Goal: Task Accomplishment & Management: Manage account settings

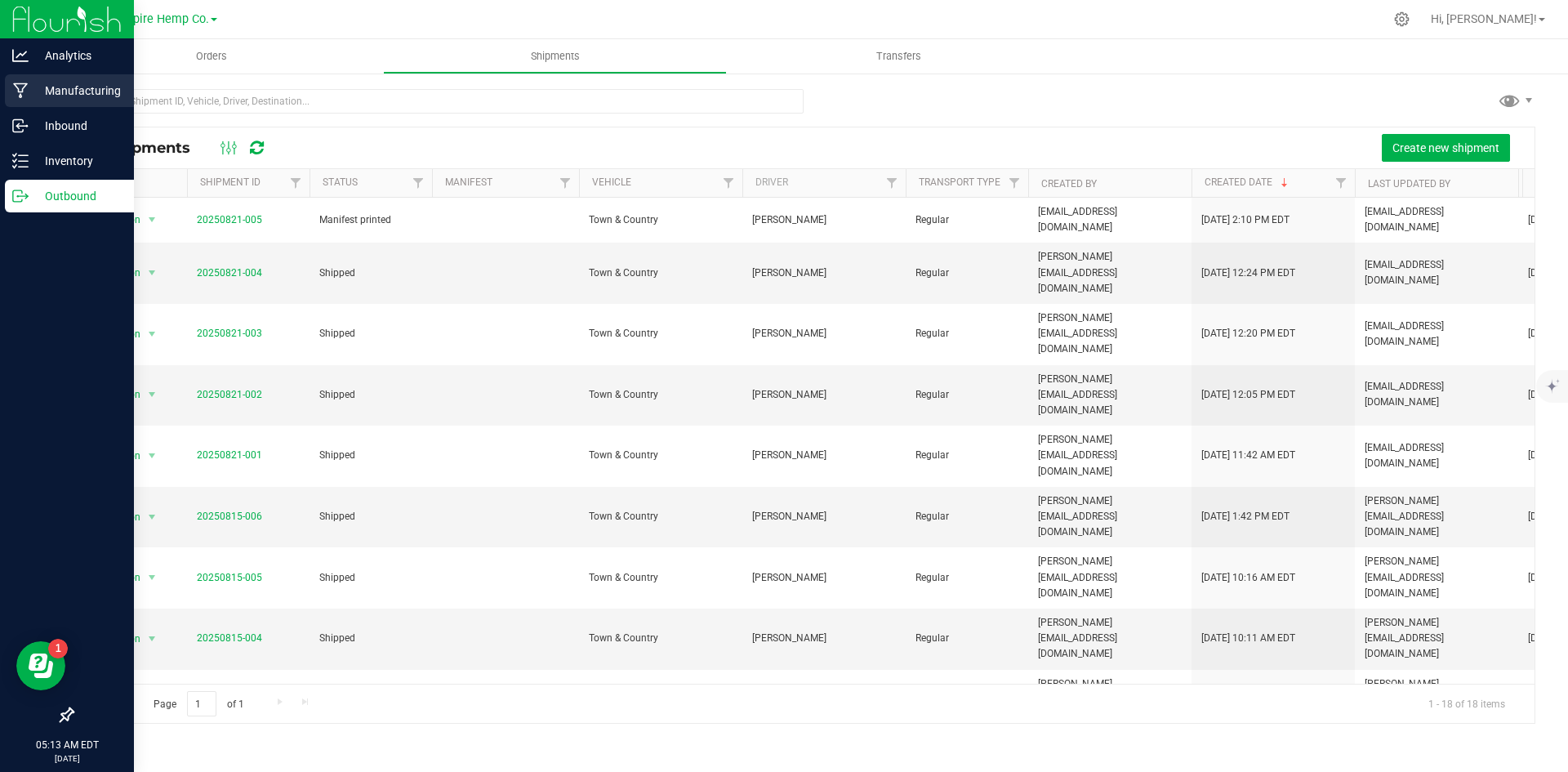
click at [96, 99] on p "Manufacturing" at bounding box center [78, 90] width 98 height 19
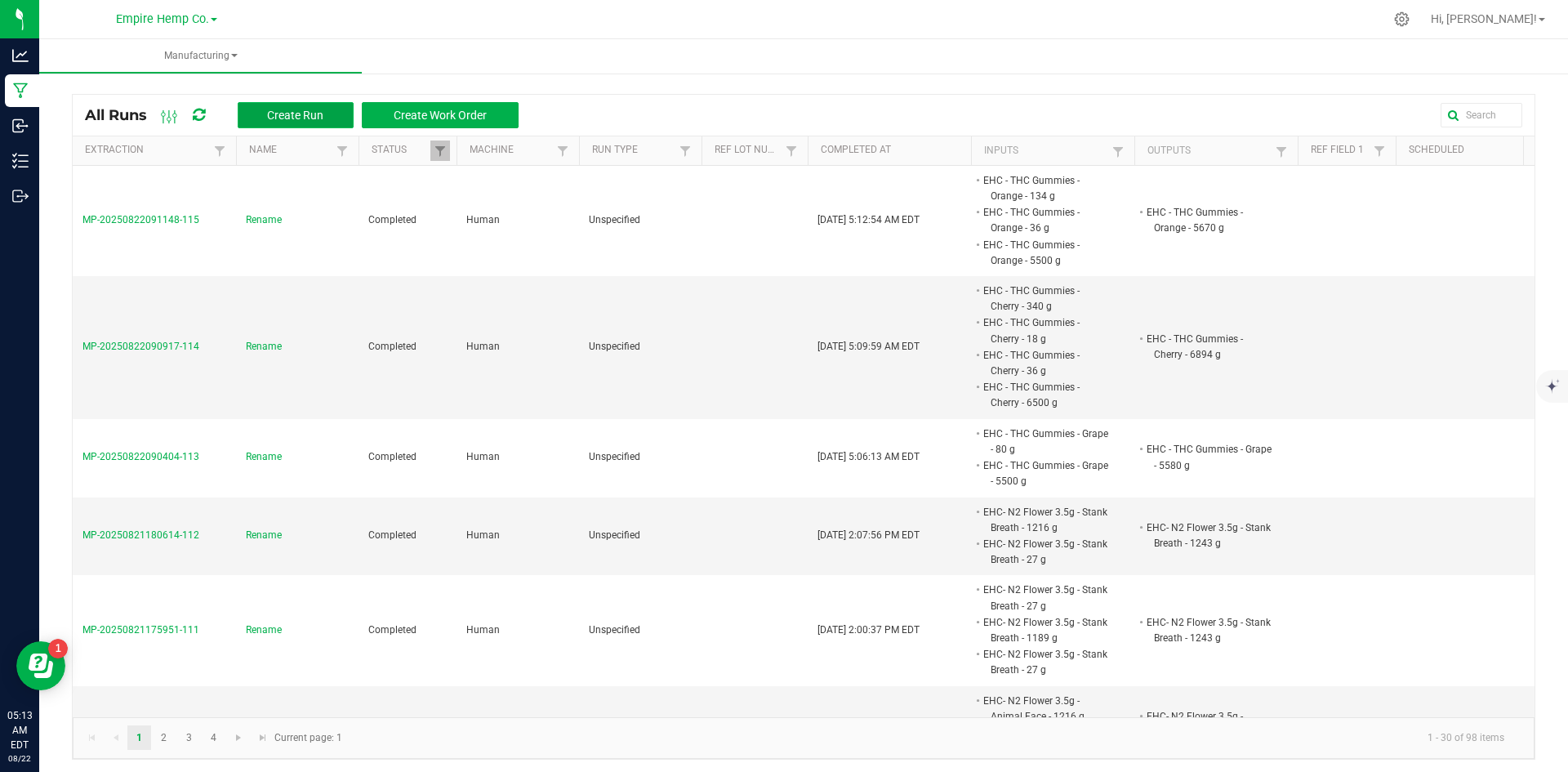
click at [282, 118] on span "Create Run" at bounding box center [295, 114] width 57 height 13
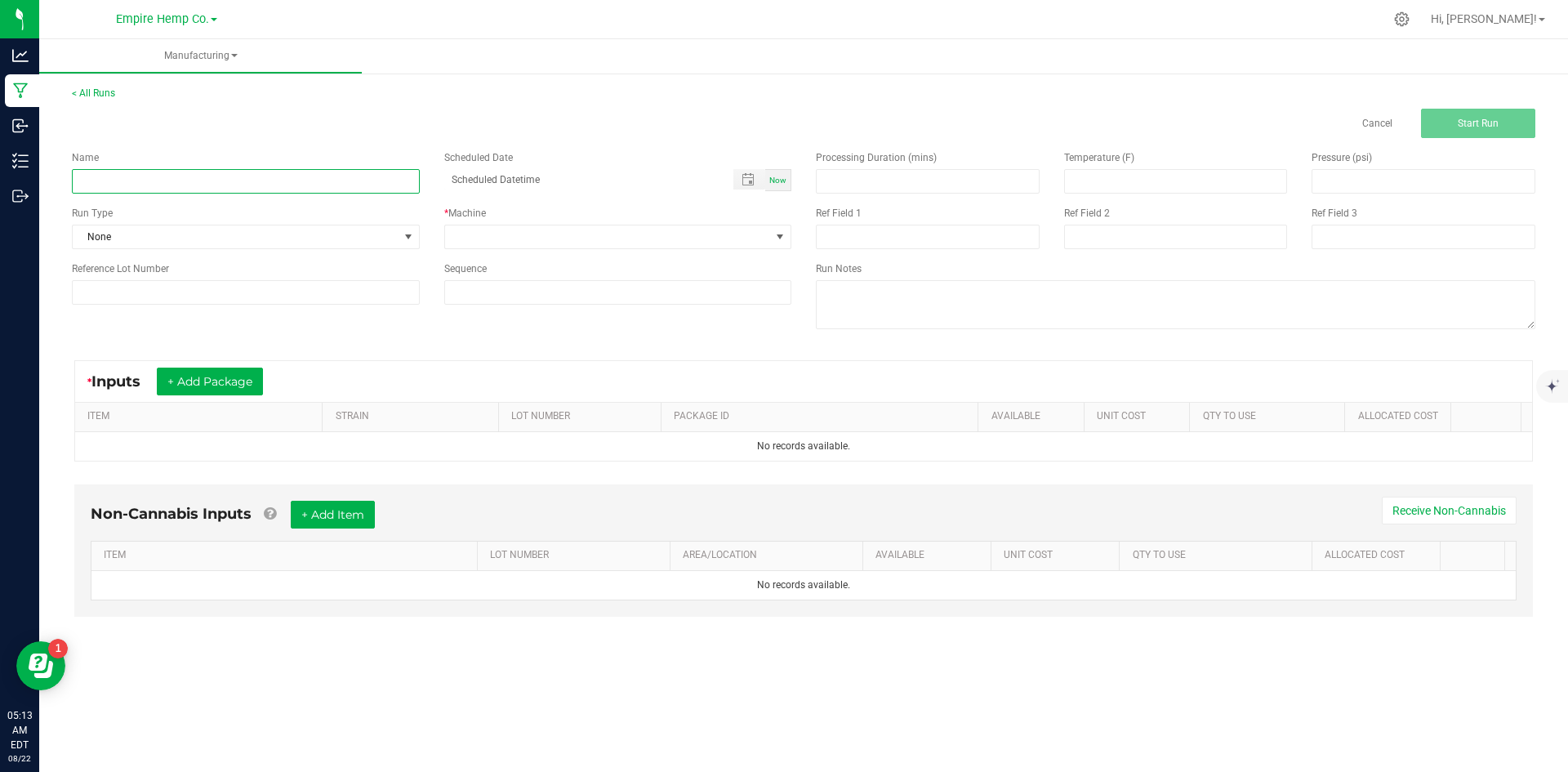
click at [282, 178] on input at bounding box center [245, 181] width 348 height 25
type input "rename"
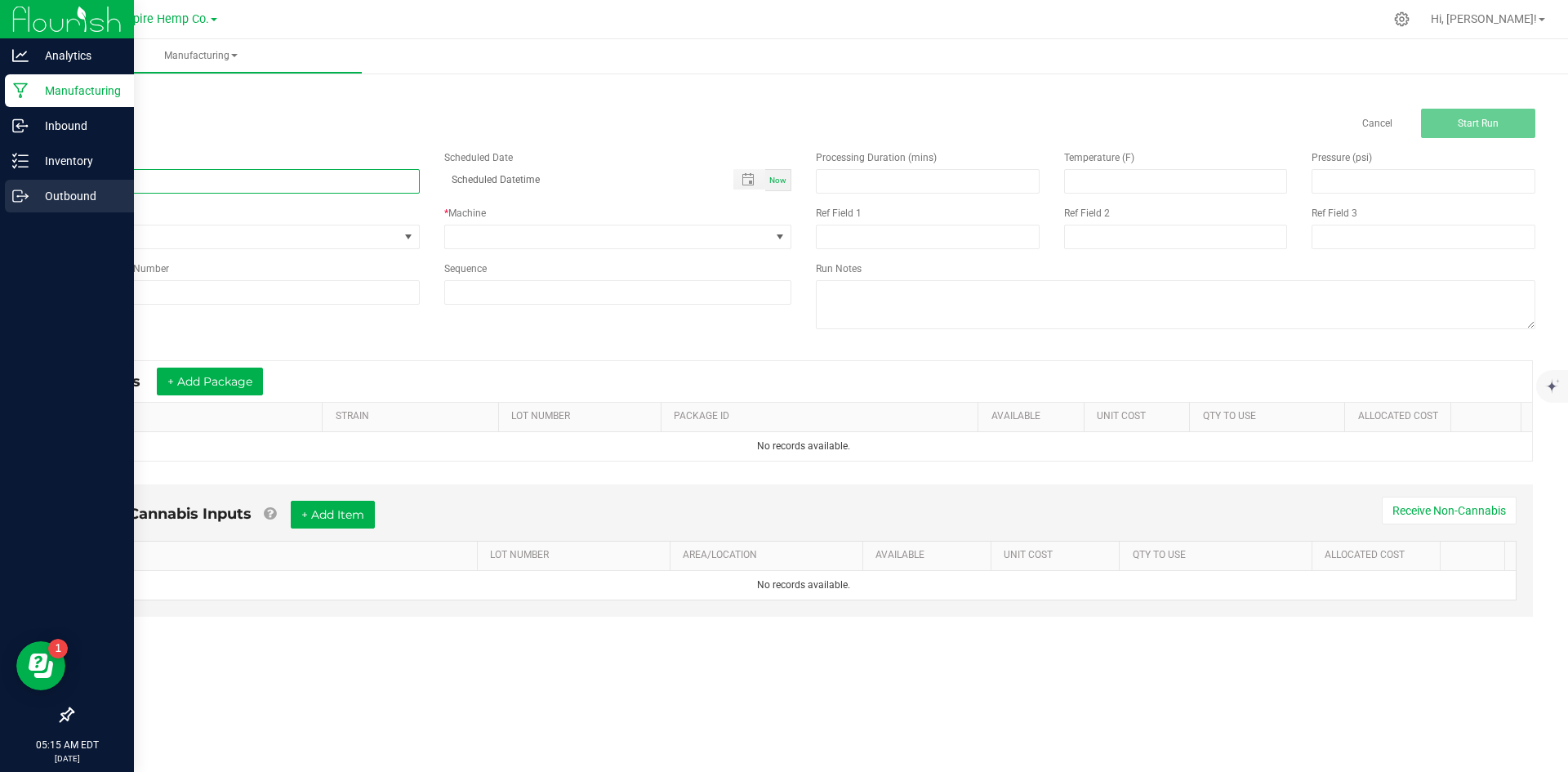
drag, startPoint x: 163, startPoint y: 185, endPoint x: 11, endPoint y: 183, distance: 152.0
click at [11, 183] on div "Analytics Manufacturing Inbound Inventory Outbound 05:15 AM EDT 08/22/2025 08/2…" at bounding box center [784, 386] width 1568 height 772
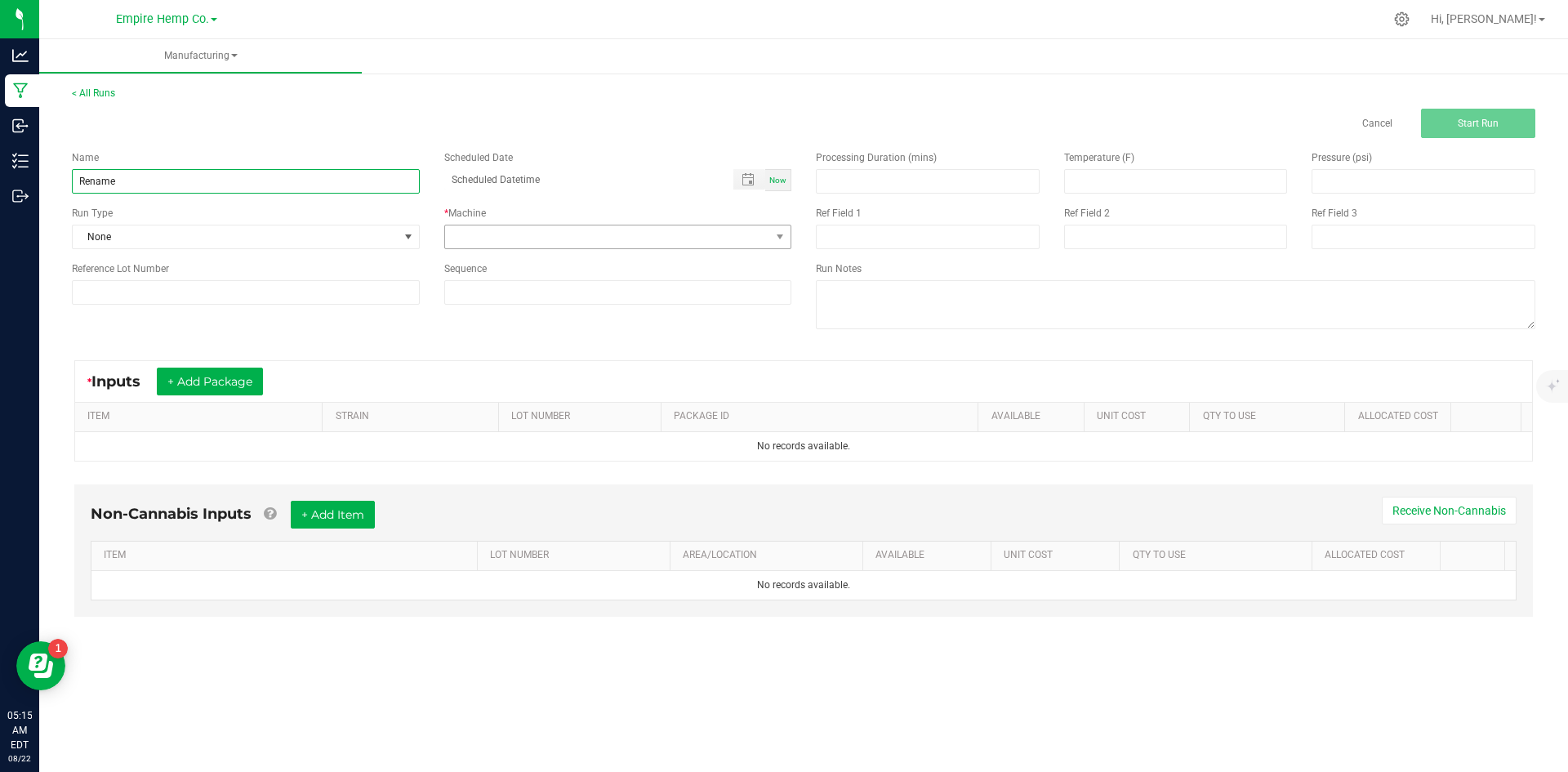
type input "Rename"
click at [488, 237] on span at bounding box center [607, 237] width 326 height 23
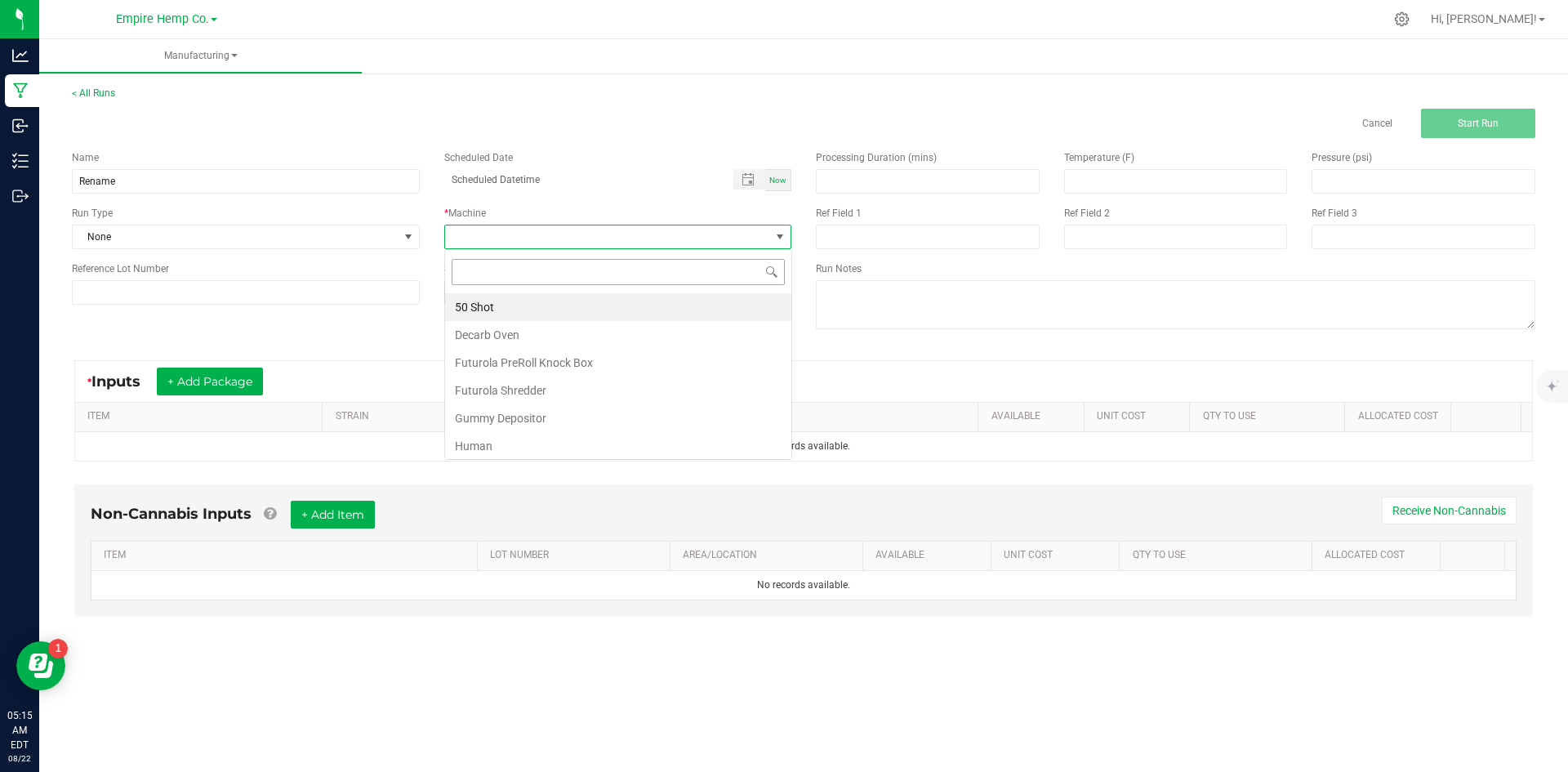
scroll to position [25, 347]
click at [508, 436] on li "Human" at bounding box center [617, 446] width 346 height 28
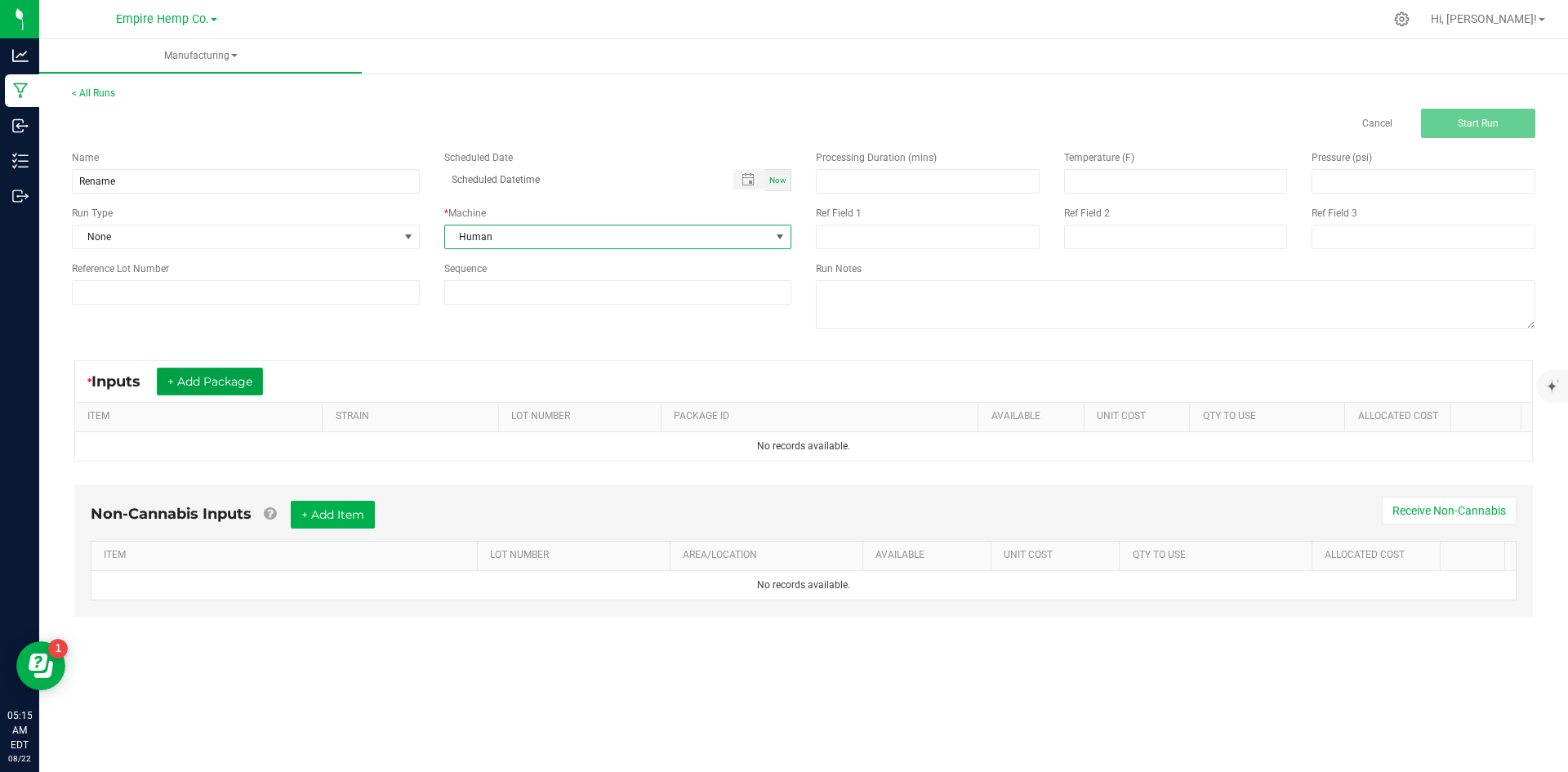
click at [210, 379] on button "+ Add Package" at bounding box center [210, 381] width 107 height 28
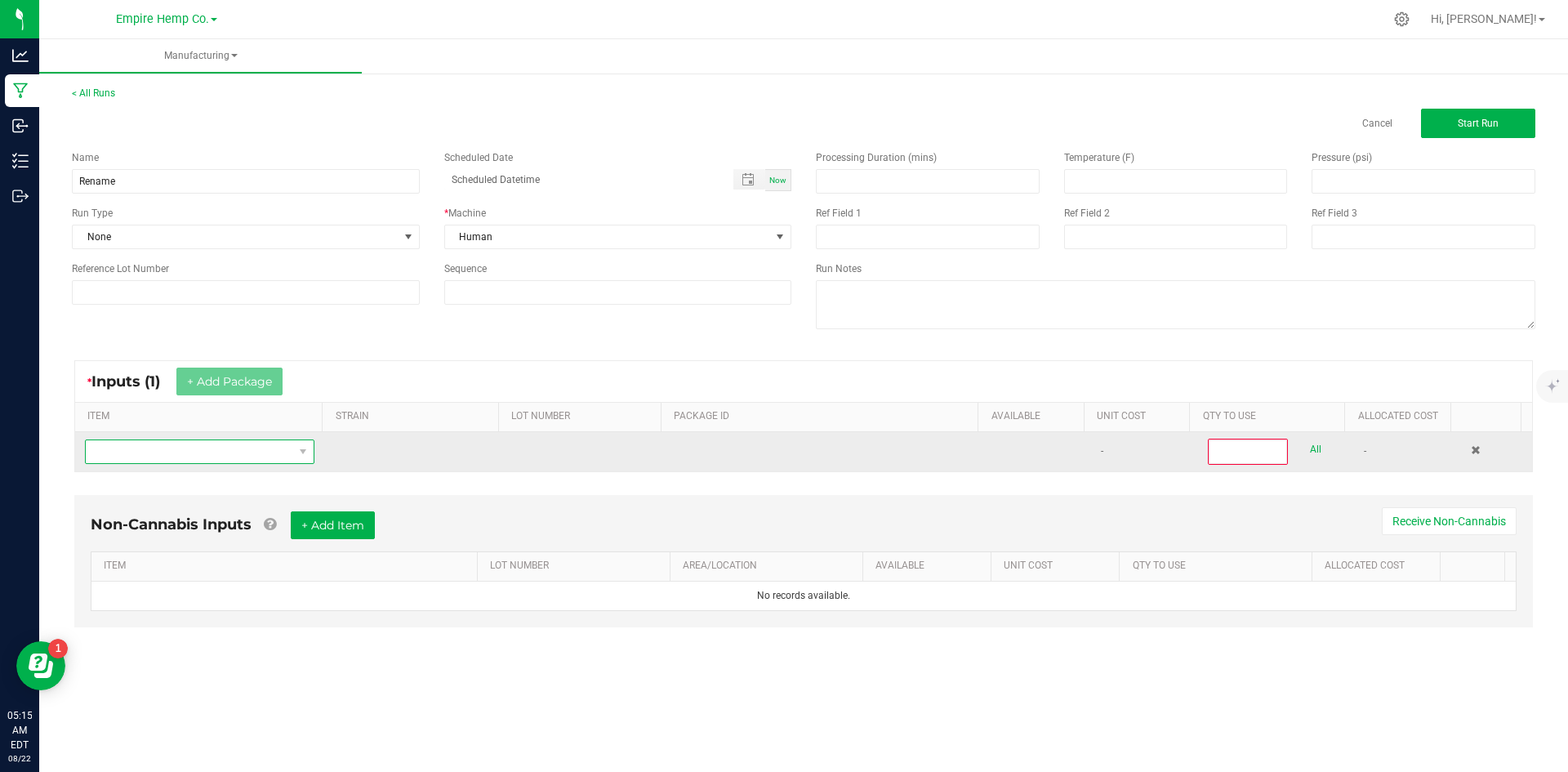
click at [221, 449] on span "NO DATA FOUND" at bounding box center [189, 452] width 207 height 23
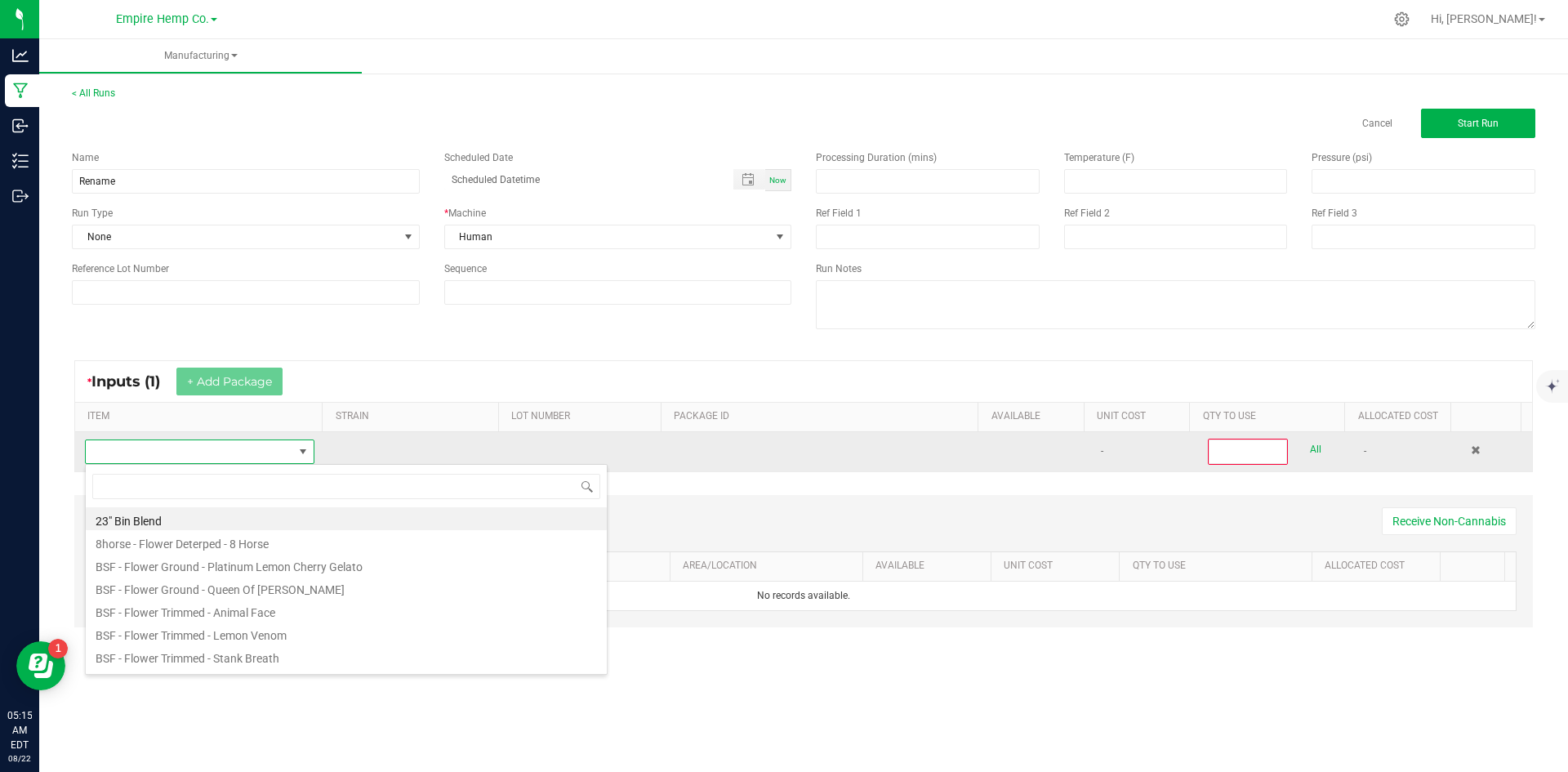
scroll to position [25, 226]
type input "[PERSON_NAME]"
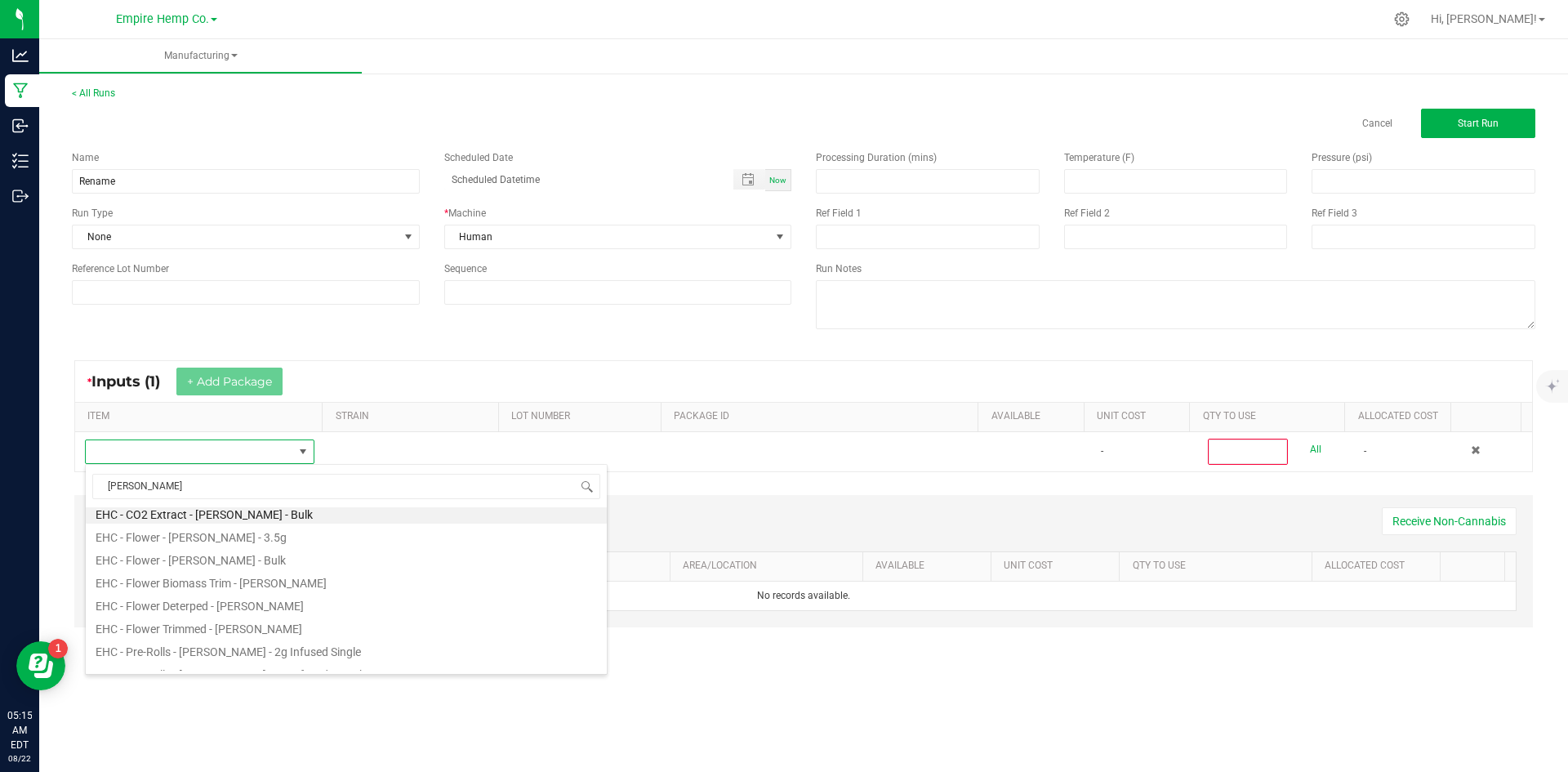
scroll to position [0, 0]
click at [288, 546] on li "EHC - Flower - [PERSON_NAME] - 3.5g" at bounding box center [346, 541] width 521 height 23
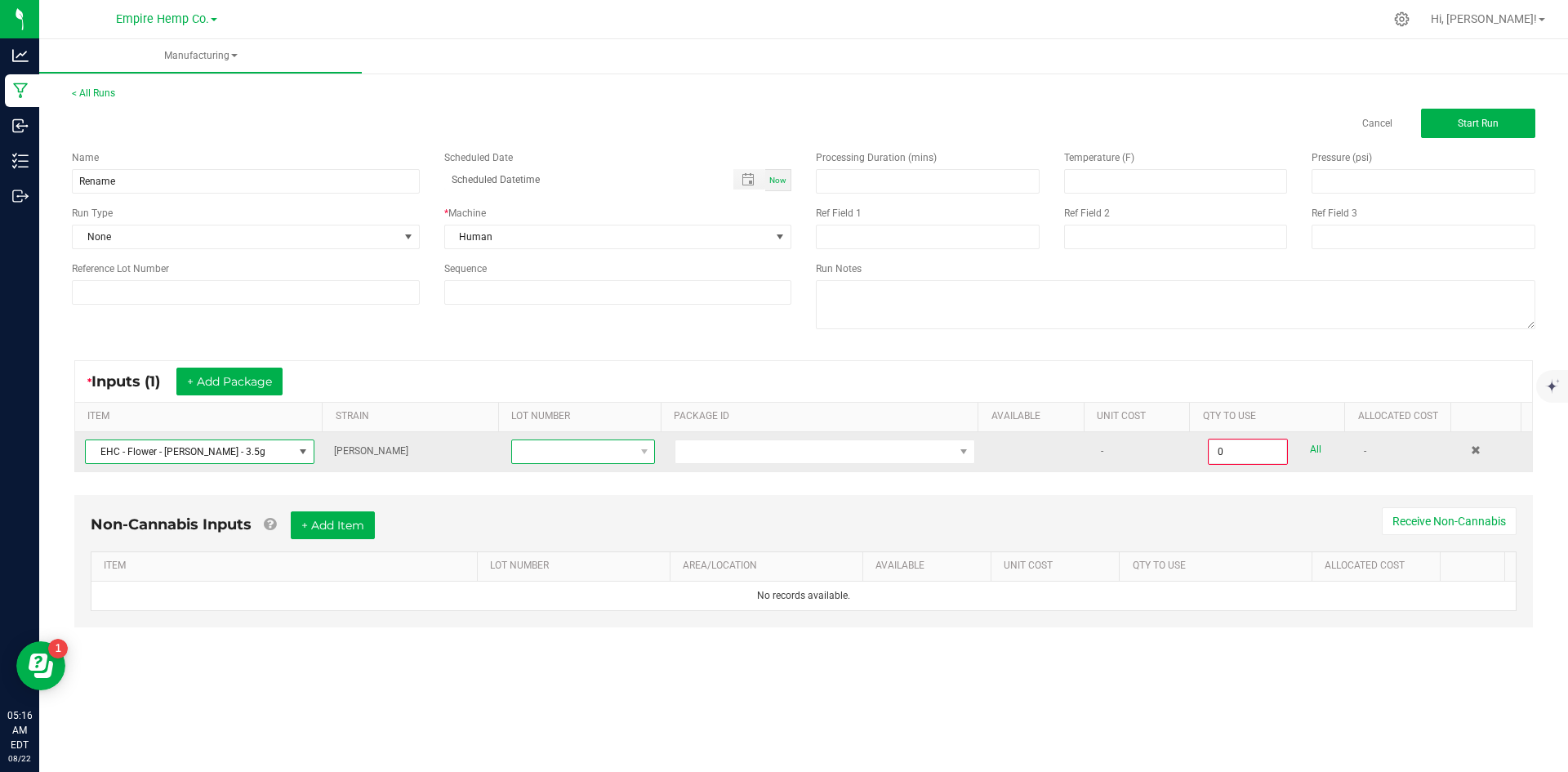
click at [548, 457] on span at bounding box center [573, 452] width 122 height 23
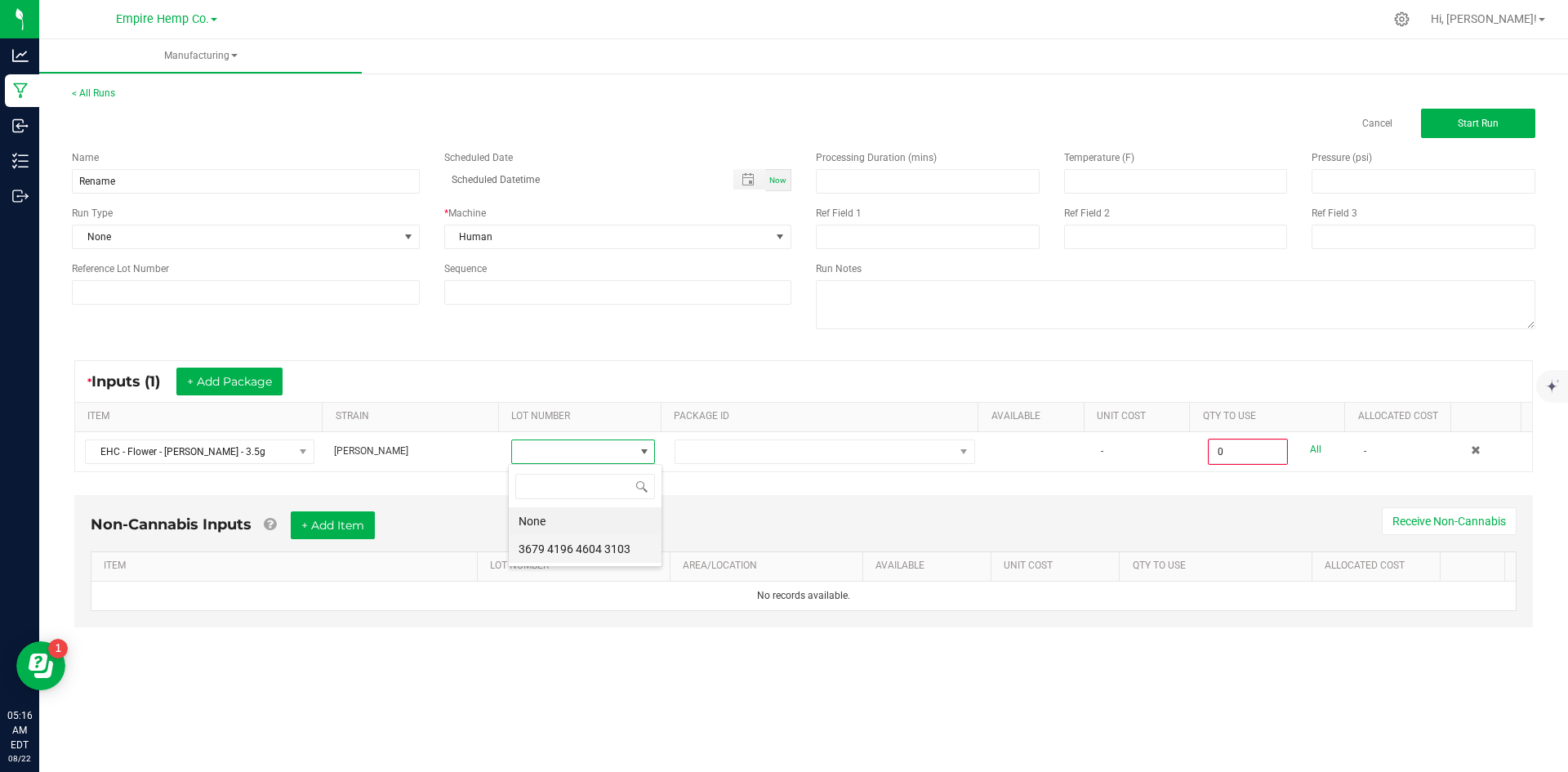
click at [556, 539] on 3103 "3679 4196 4604 3103" at bounding box center [585, 549] width 153 height 28
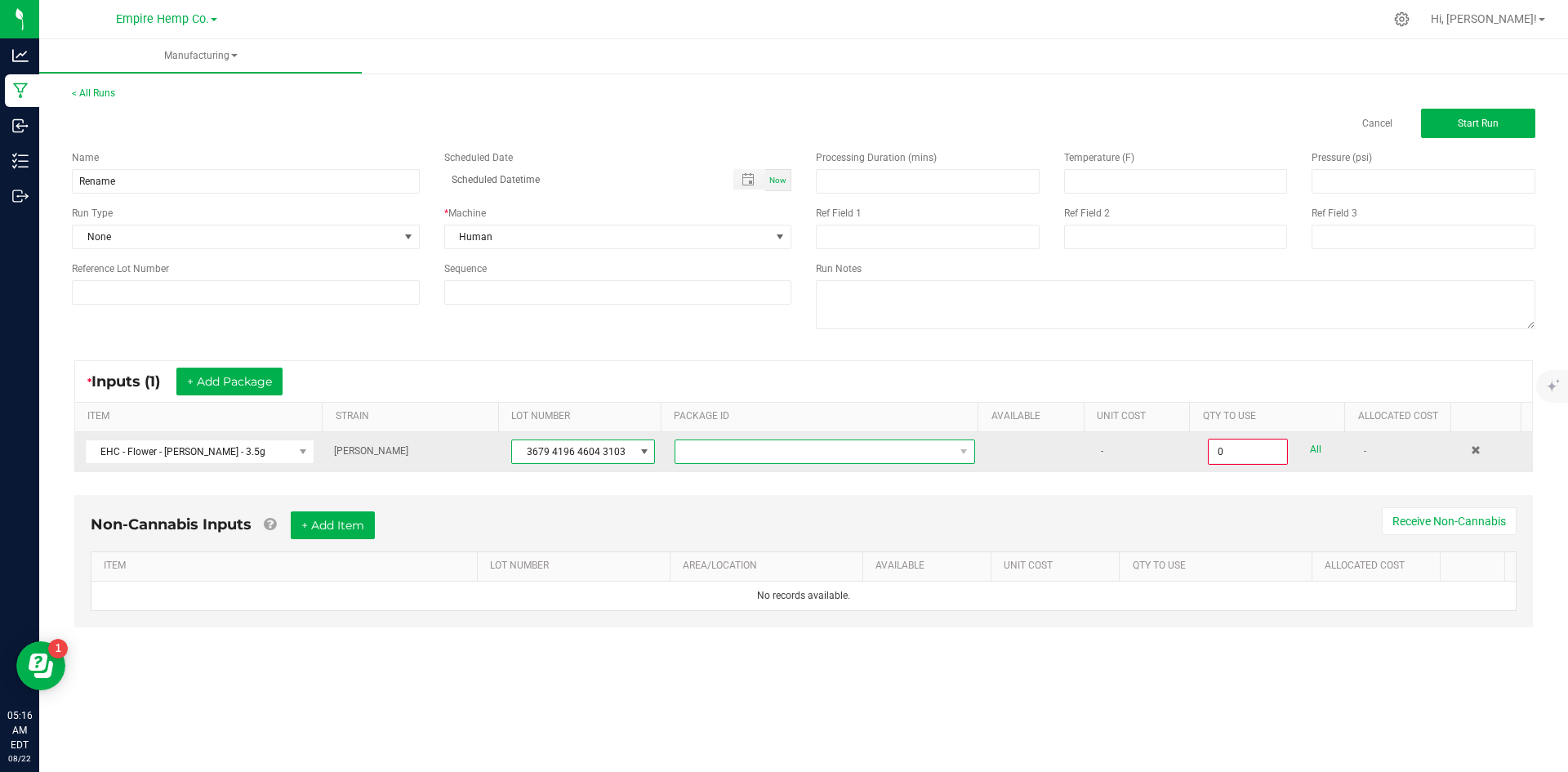
click at [707, 448] on span at bounding box center [814, 452] width 278 height 23
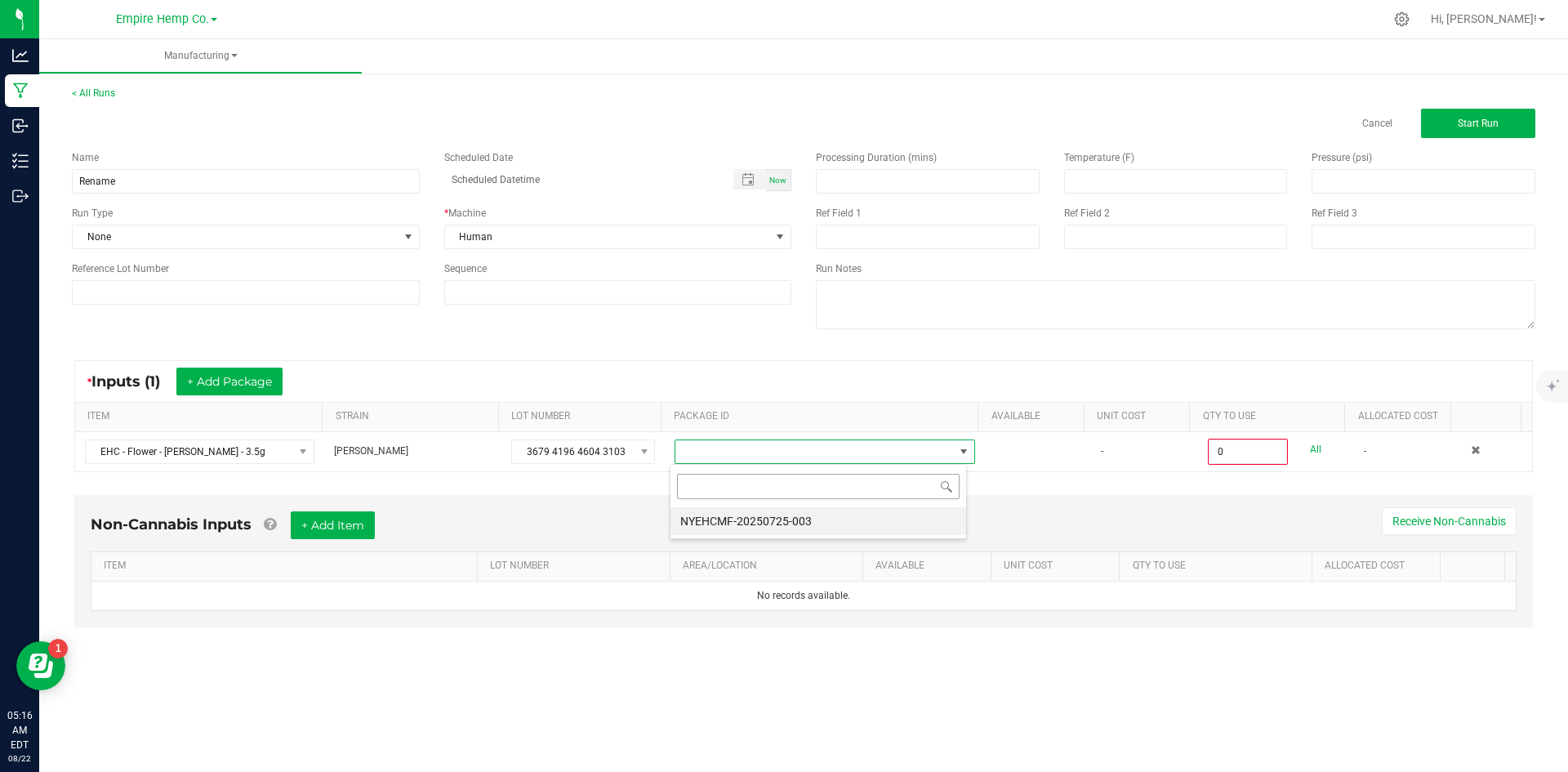
scroll to position [25, 298]
click at [742, 521] on li "NYEHCMF-20250725-003" at bounding box center [819, 521] width 296 height 28
type input "0.0000 g"
click at [237, 382] on button "+ Add Package" at bounding box center [230, 381] width 107 height 28
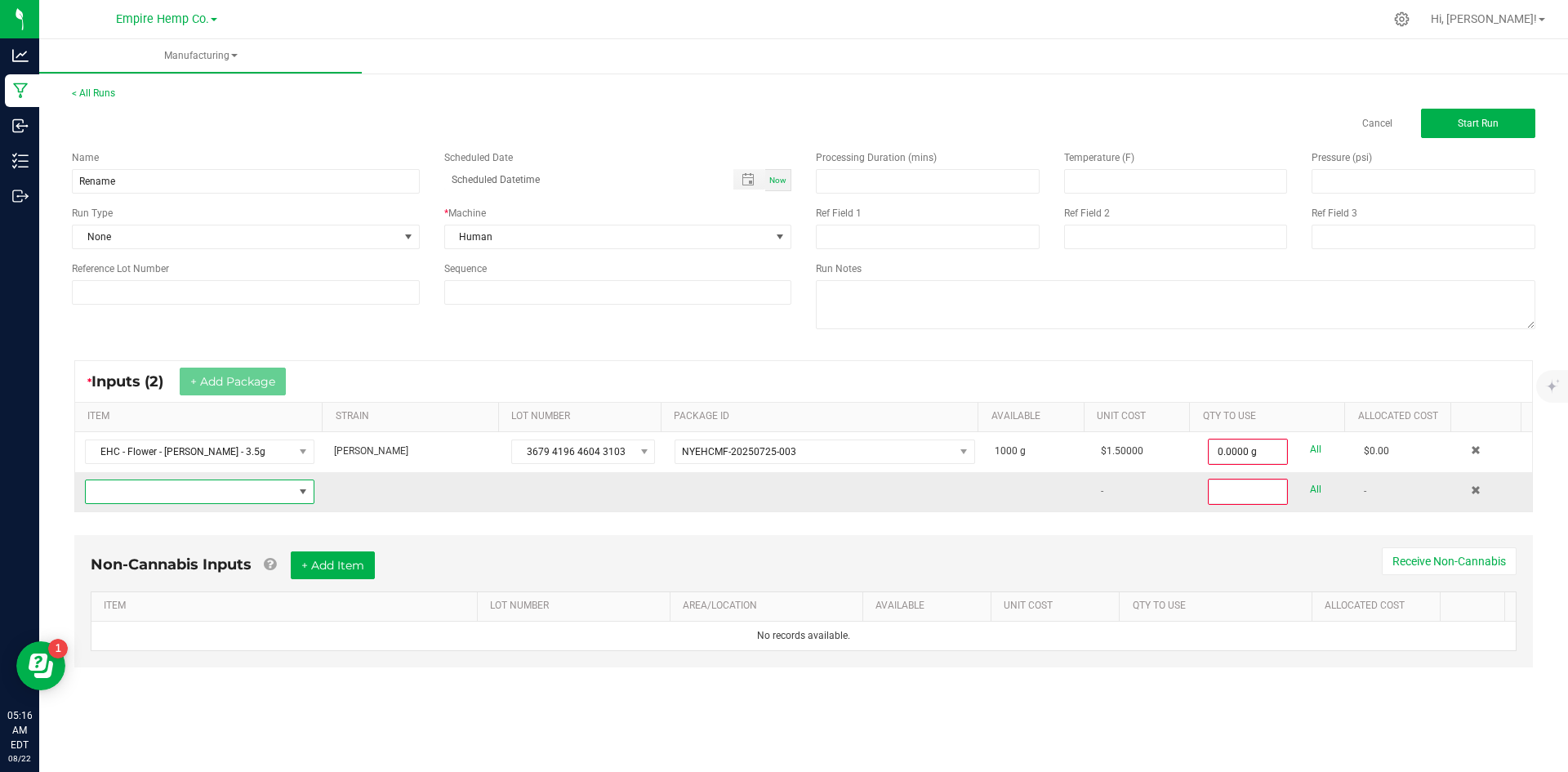
click at [233, 493] on span "NO DATA FOUND" at bounding box center [189, 491] width 207 height 23
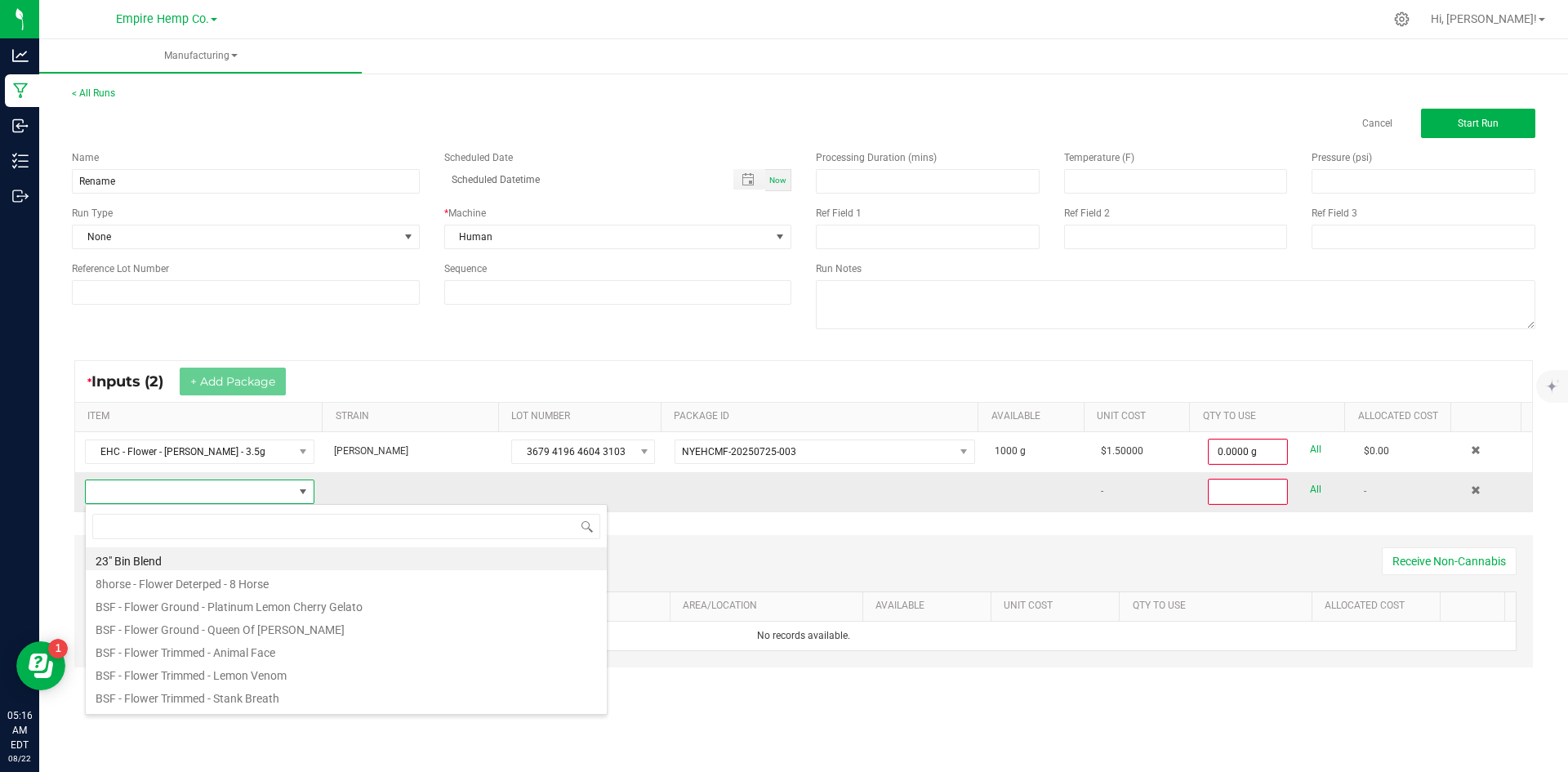
scroll to position [25, 226]
type input "[PERSON_NAME]"
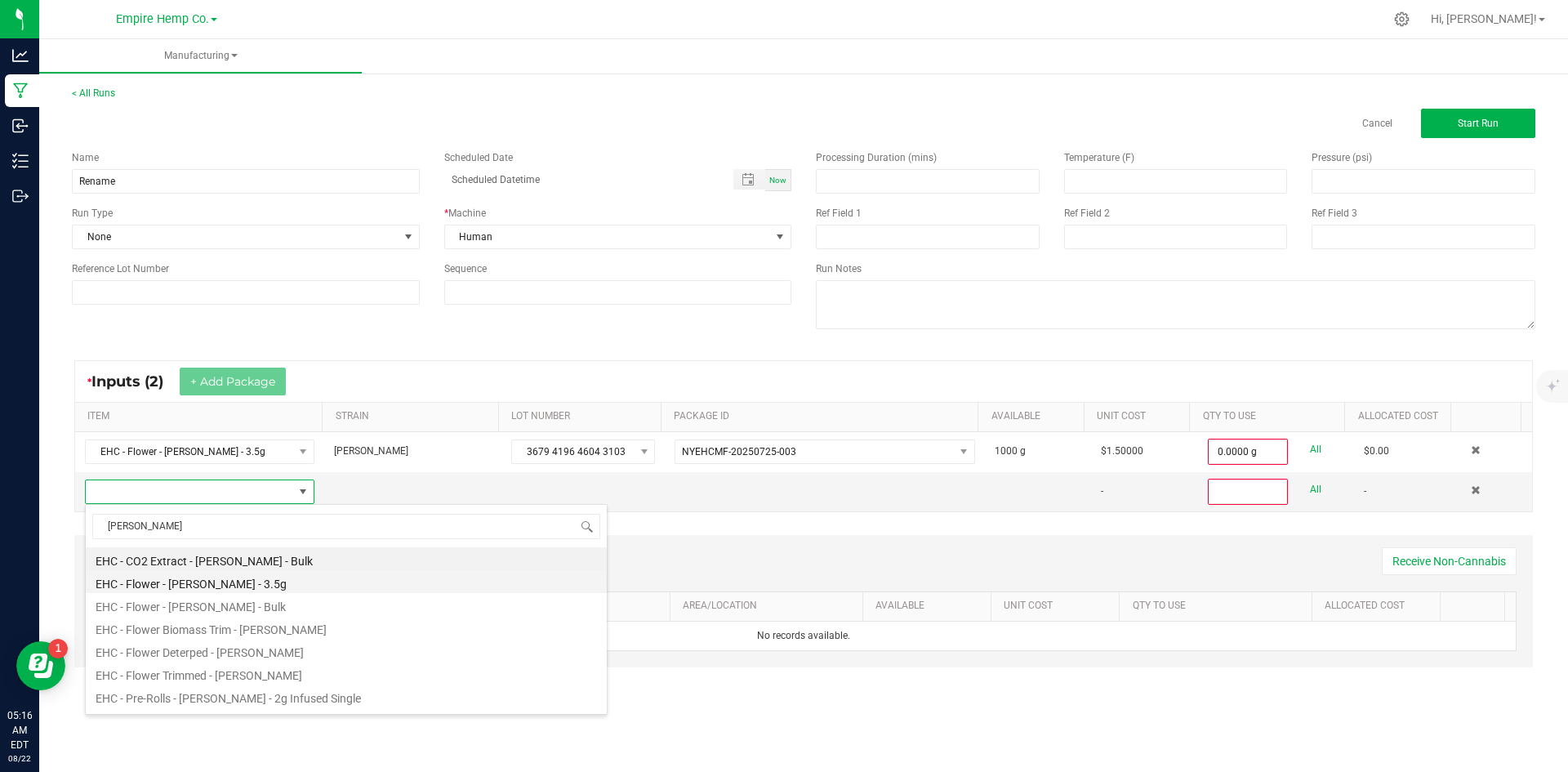
click at [265, 583] on li "EHC - Flower - [PERSON_NAME] - 3.5g" at bounding box center [346, 581] width 521 height 23
type input "0"
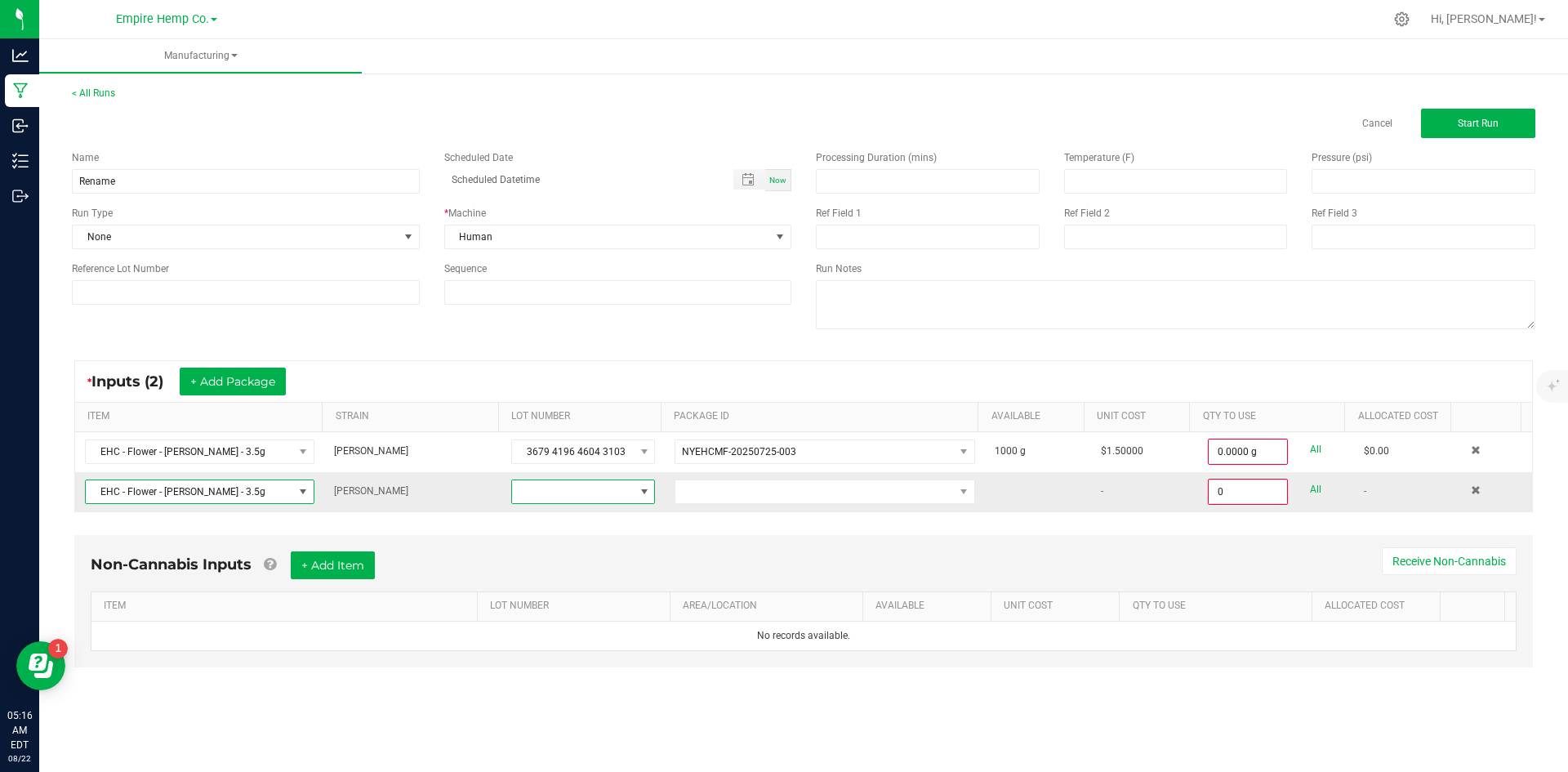
click at [603, 497] on span at bounding box center [573, 491] width 122 height 23
click at [584, 563] on li "None" at bounding box center [585, 561] width 153 height 28
click at [678, 494] on span "NO DATA FOUND" at bounding box center [814, 491] width 278 height 23
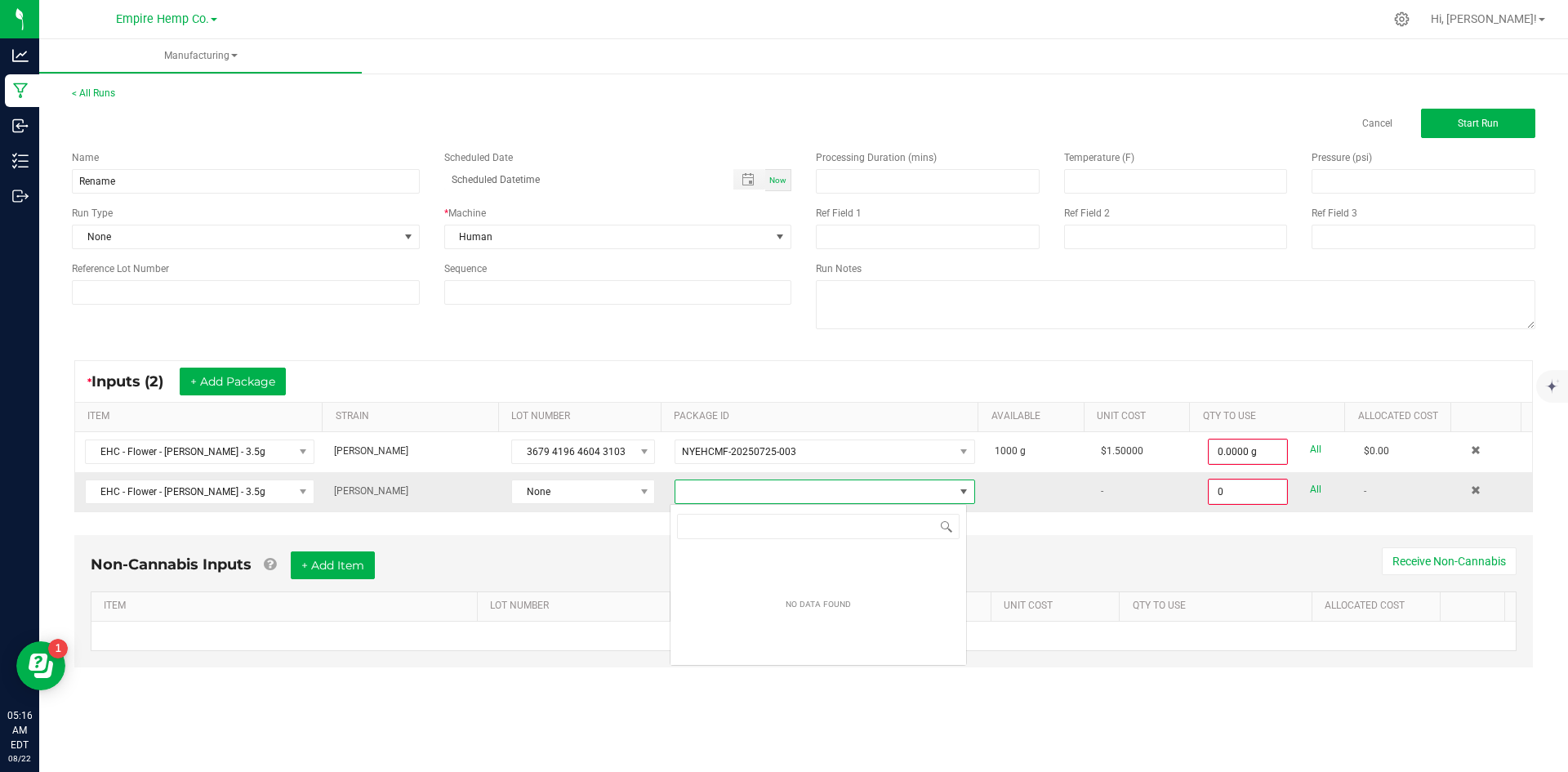
scroll to position [25, 298]
click at [618, 498] on span "None" at bounding box center [573, 491] width 122 height 23
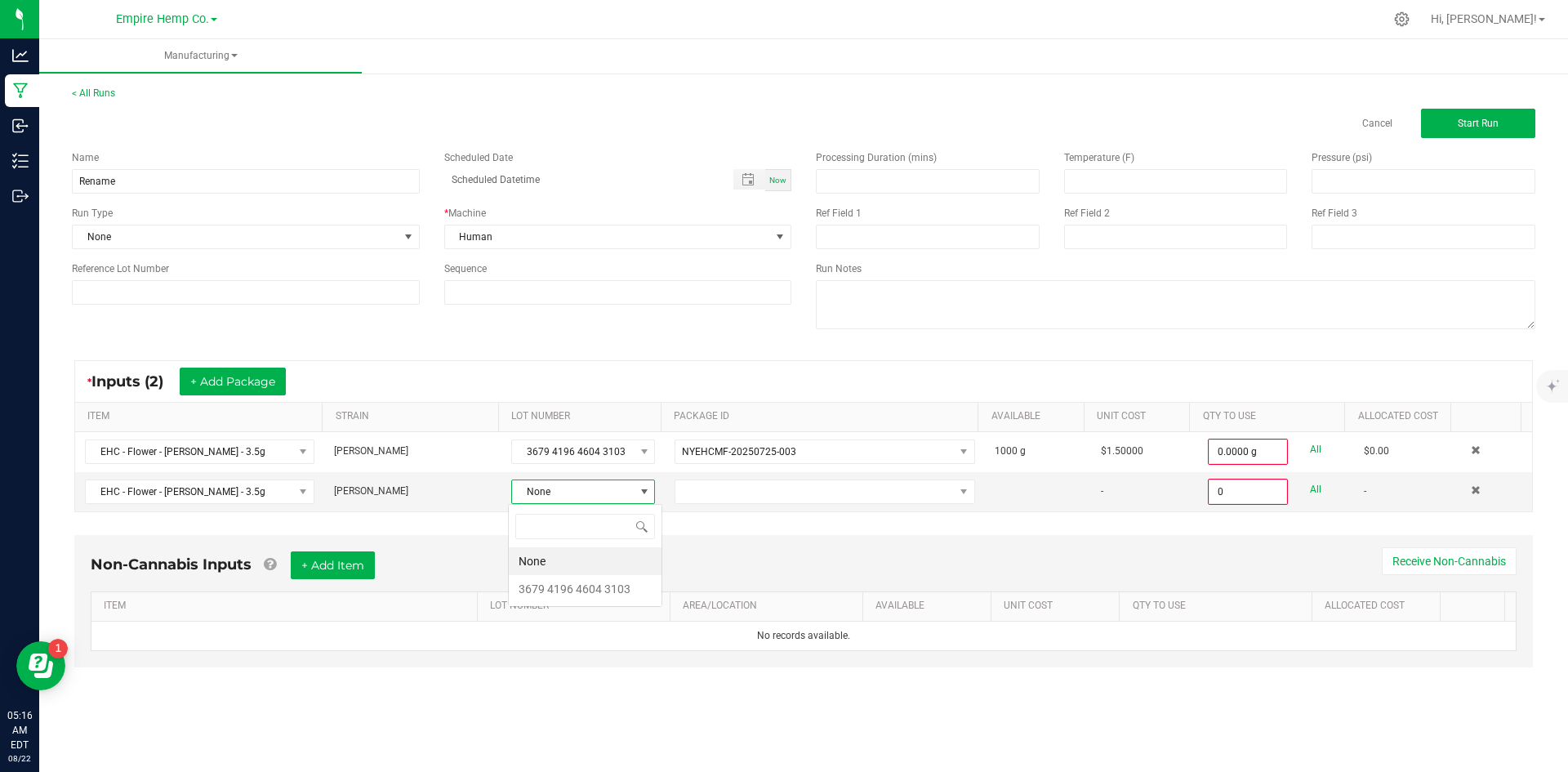
scroll to position [25, 143]
click at [630, 572] on li "None" at bounding box center [585, 561] width 153 height 28
click at [598, 490] on span "None" at bounding box center [573, 491] width 122 height 23
click at [592, 583] on 3103 "3679 4196 4604 3103" at bounding box center [585, 589] width 153 height 28
click at [698, 494] on span "NO DATA FOUND" at bounding box center [814, 491] width 278 height 23
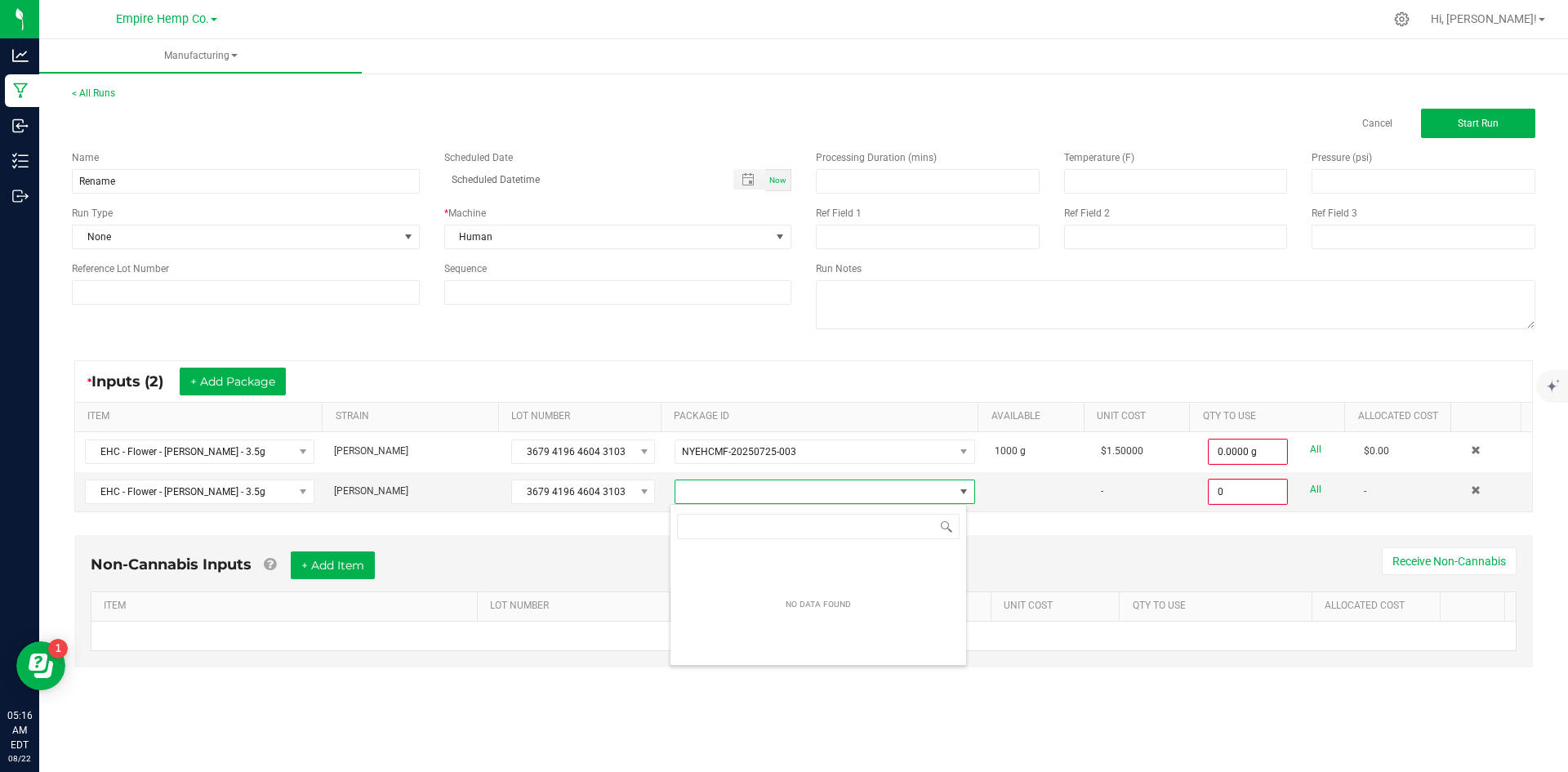
scroll to position [25, 298]
click at [622, 517] on div "* Inputs (2) + Add Package ITEM STRAIN LOT NUMBER PACKAGE ID AVAILABLE Unit Cos…" at bounding box center [803, 435] width 1488 height 181
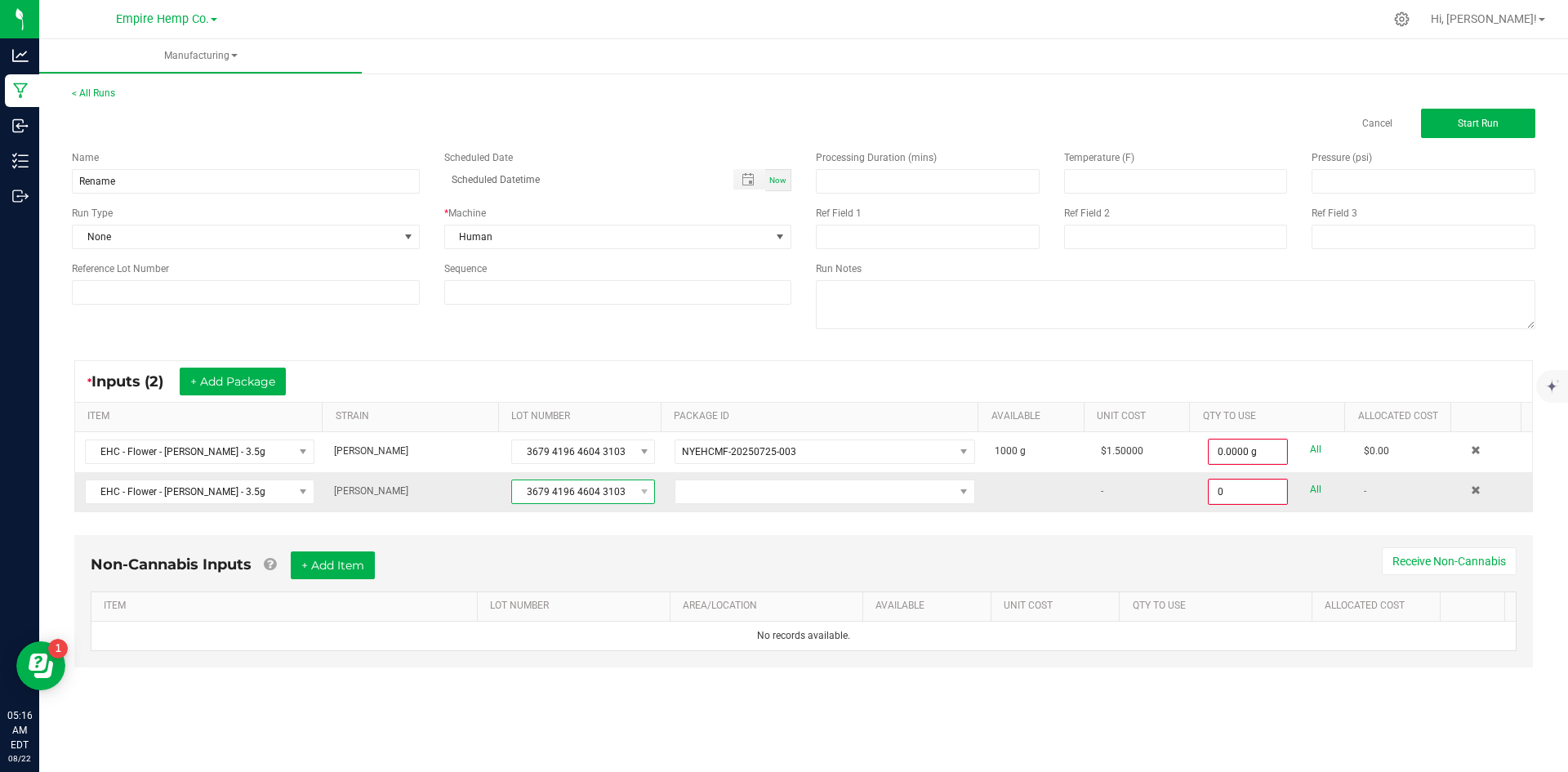
click at [616, 491] on span "3679 4196 4604 3103" at bounding box center [573, 491] width 122 height 23
click at [691, 531] on div "Non-Cannabis Inputs + Add Item Receive Non-Cannabis ITEM LOT NUMBER AREA/LOCATI…" at bounding box center [803, 612] width 1488 height 172
click at [1471, 490] on span at bounding box center [1476, 490] width 10 height 10
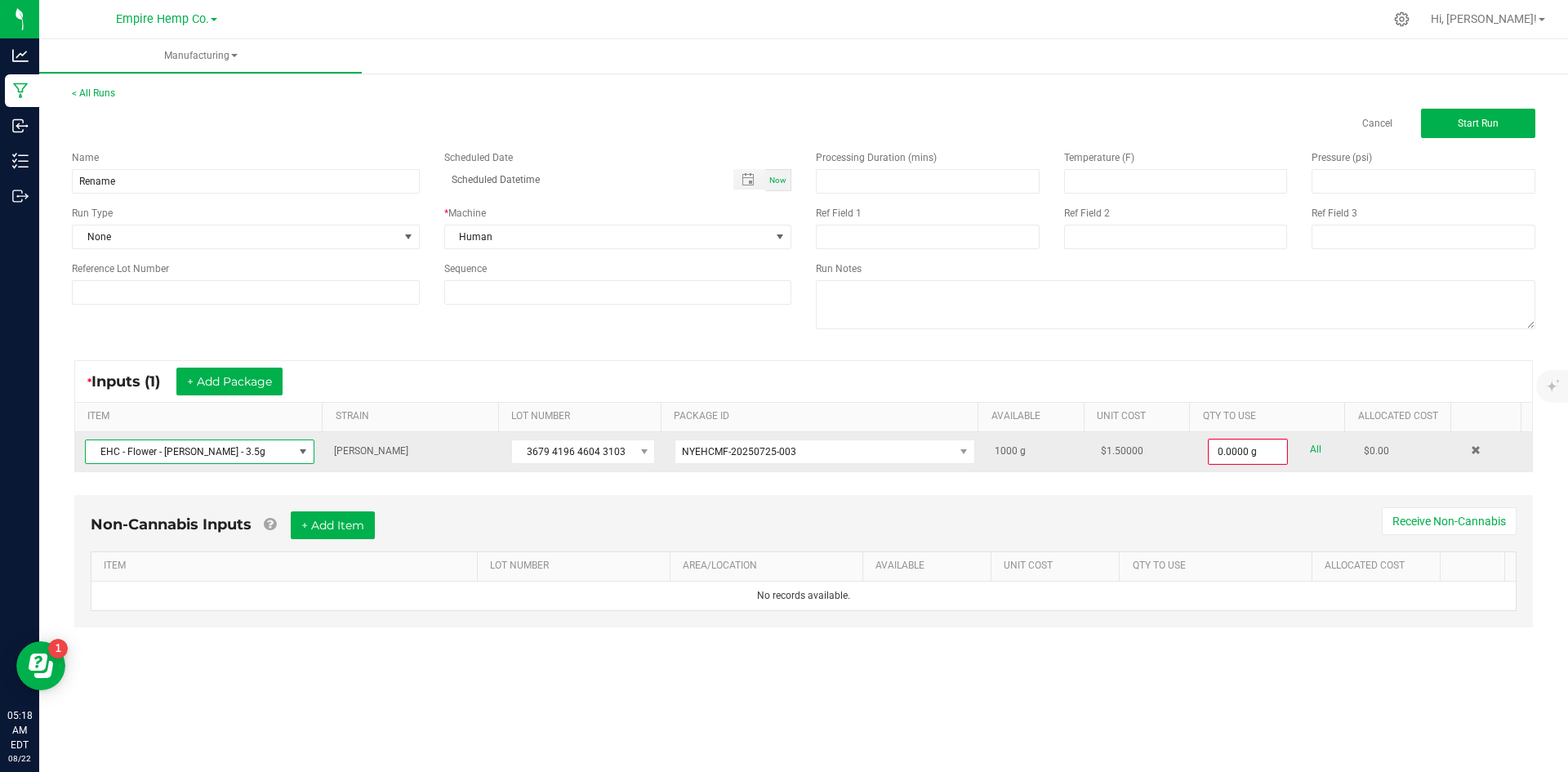
click at [289, 459] on span "EHC - Flower - [PERSON_NAME] - 3.5g" at bounding box center [189, 452] width 207 height 23
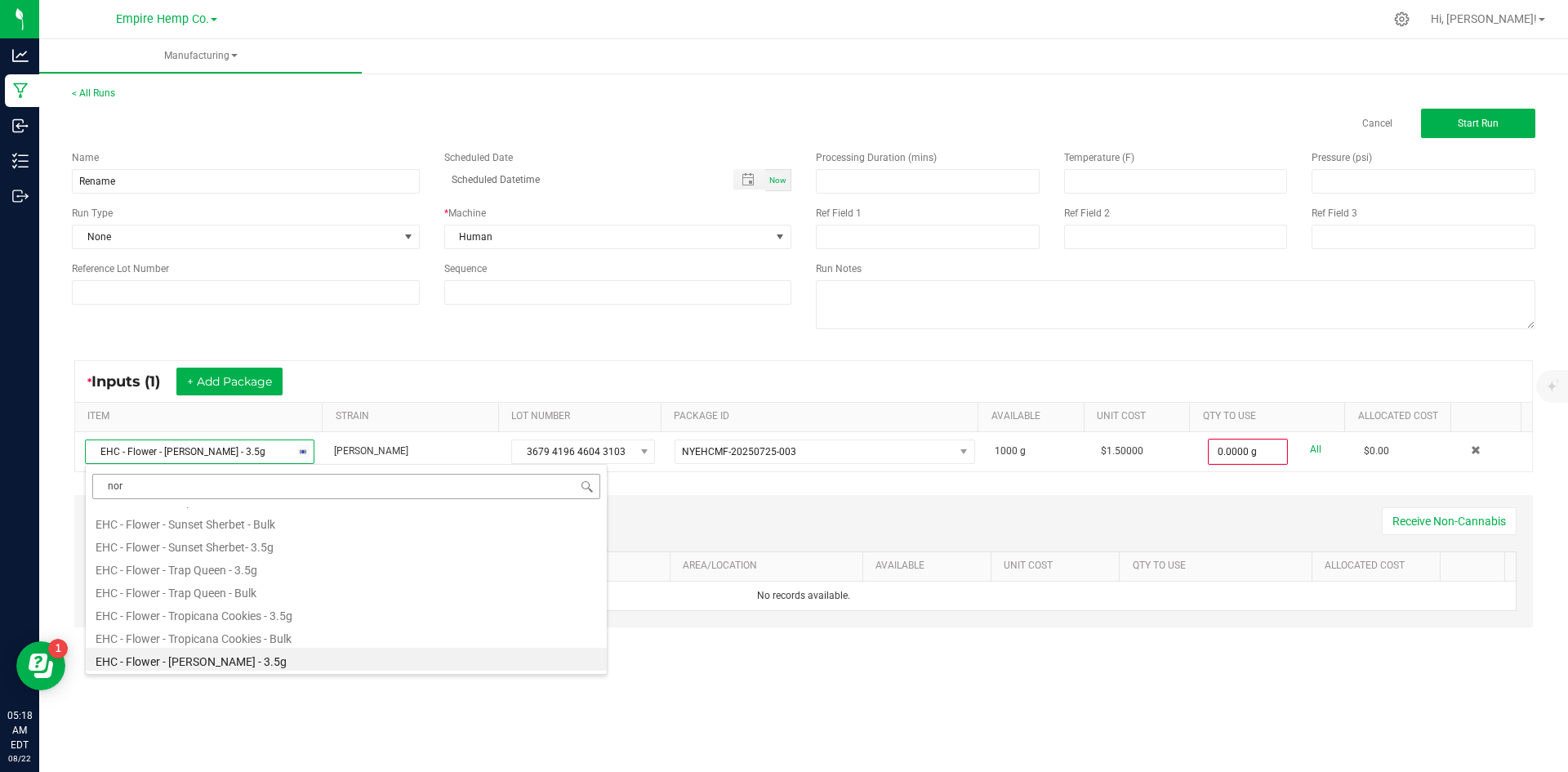
scroll to position [0, 0]
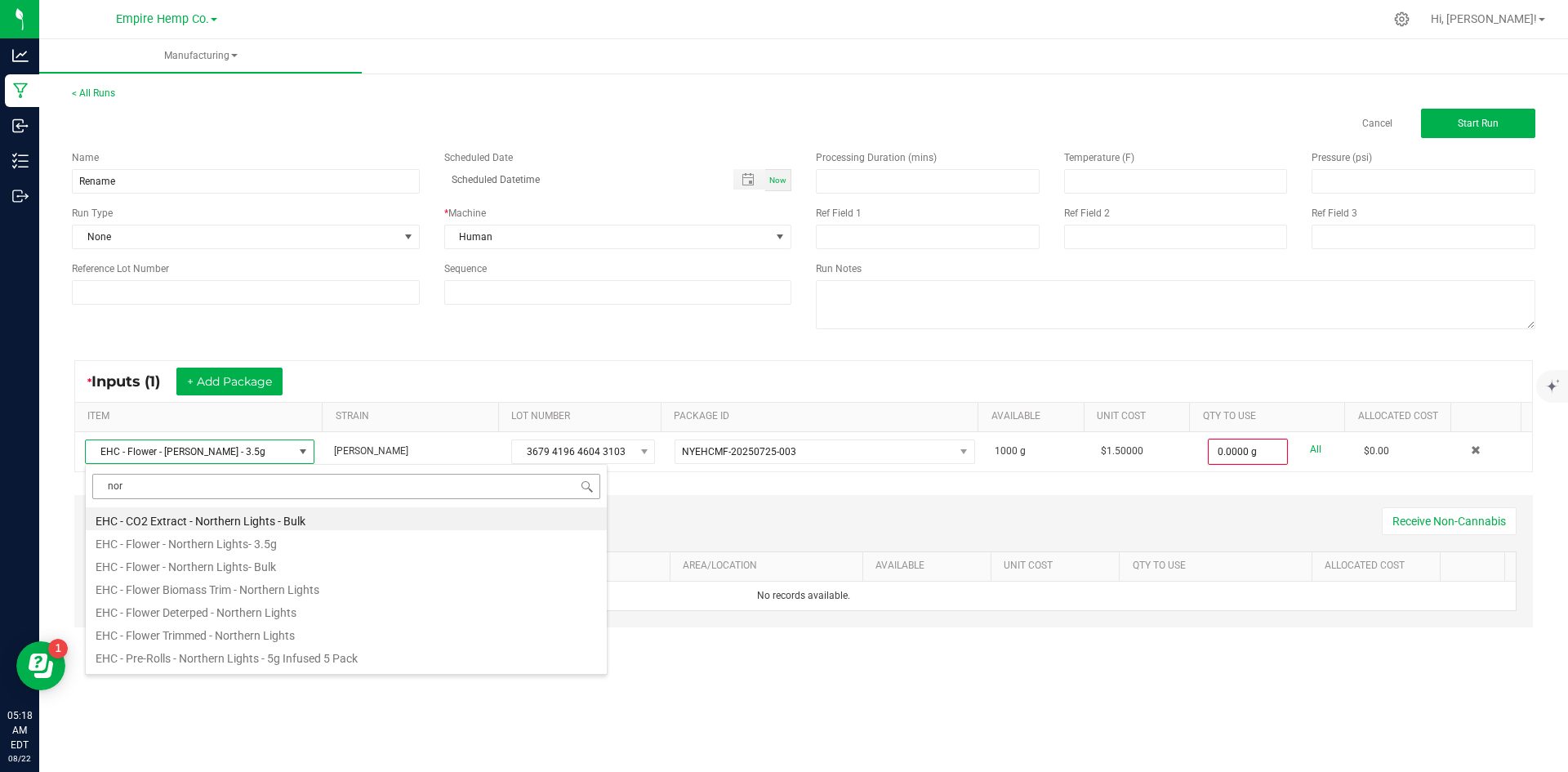
type input "nort"
click at [322, 543] on li "EHC - Flower - Northern Lights- 3.5g" at bounding box center [346, 541] width 521 height 23
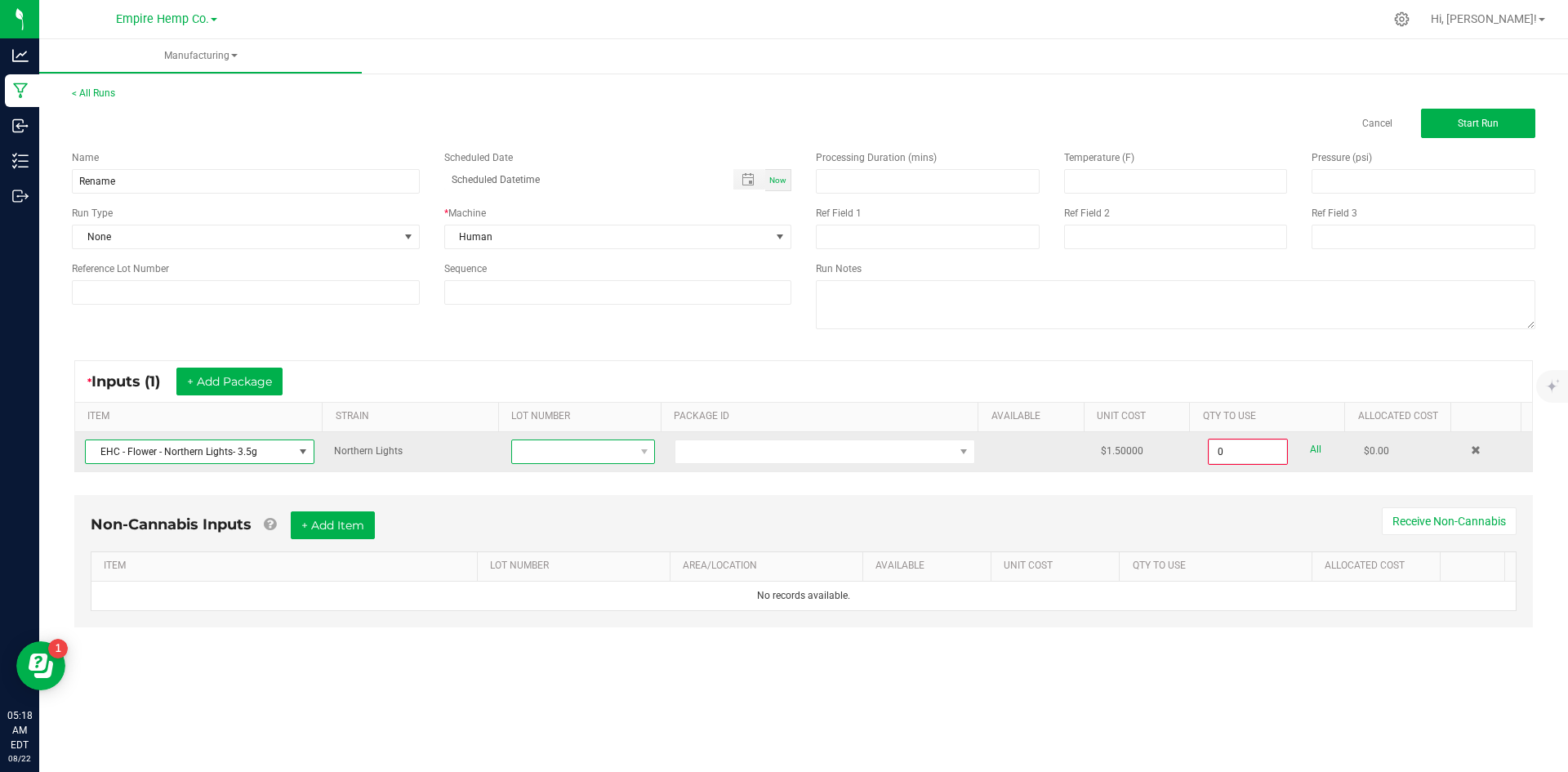
click at [534, 456] on span at bounding box center [573, 452] width 122 height 23
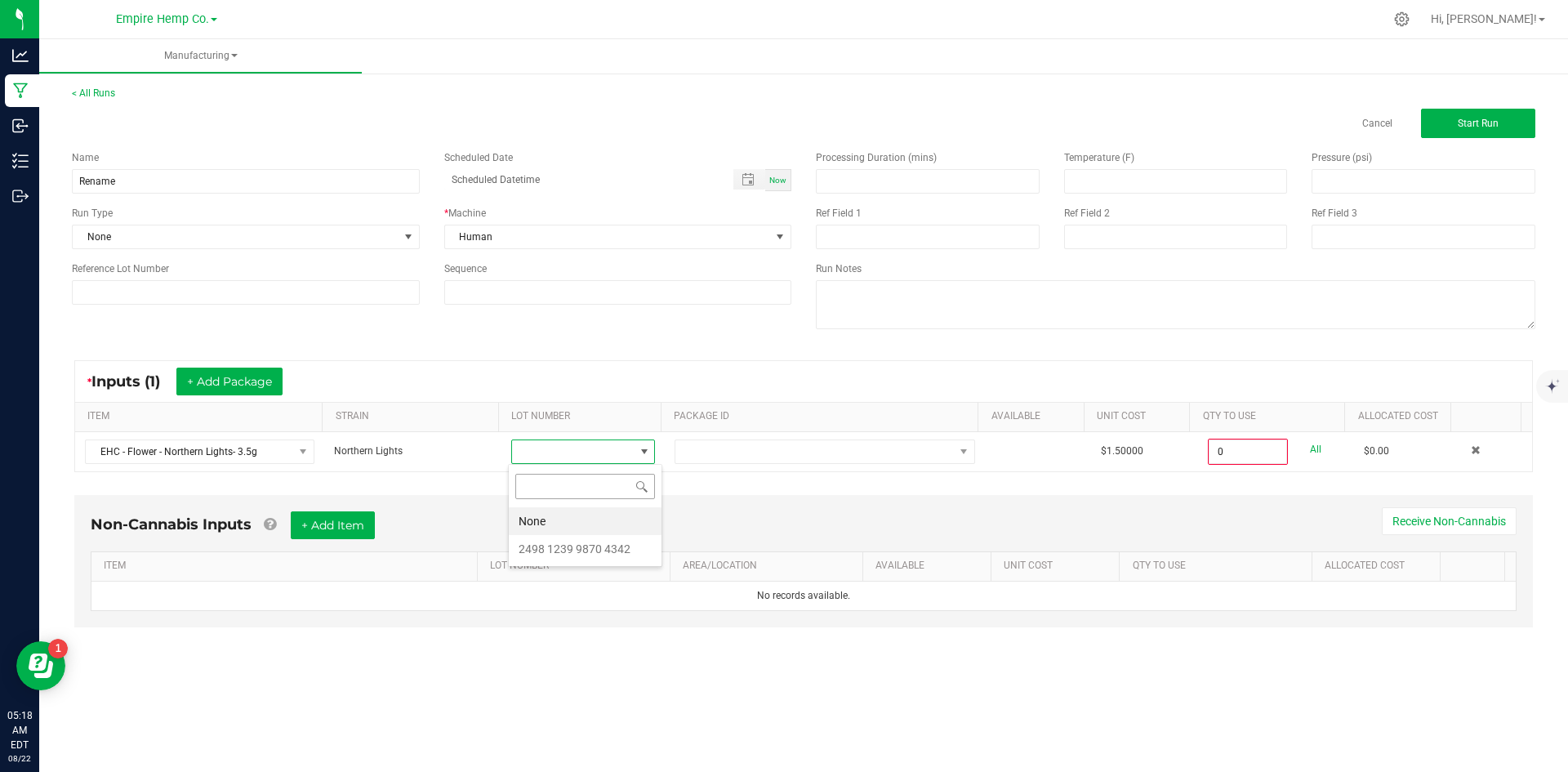
scroll to position [25, 143]
click at [597, 540] on 4342 "2498 1239 9870 4342" at bounding box center [585, 549] width 153 height 28
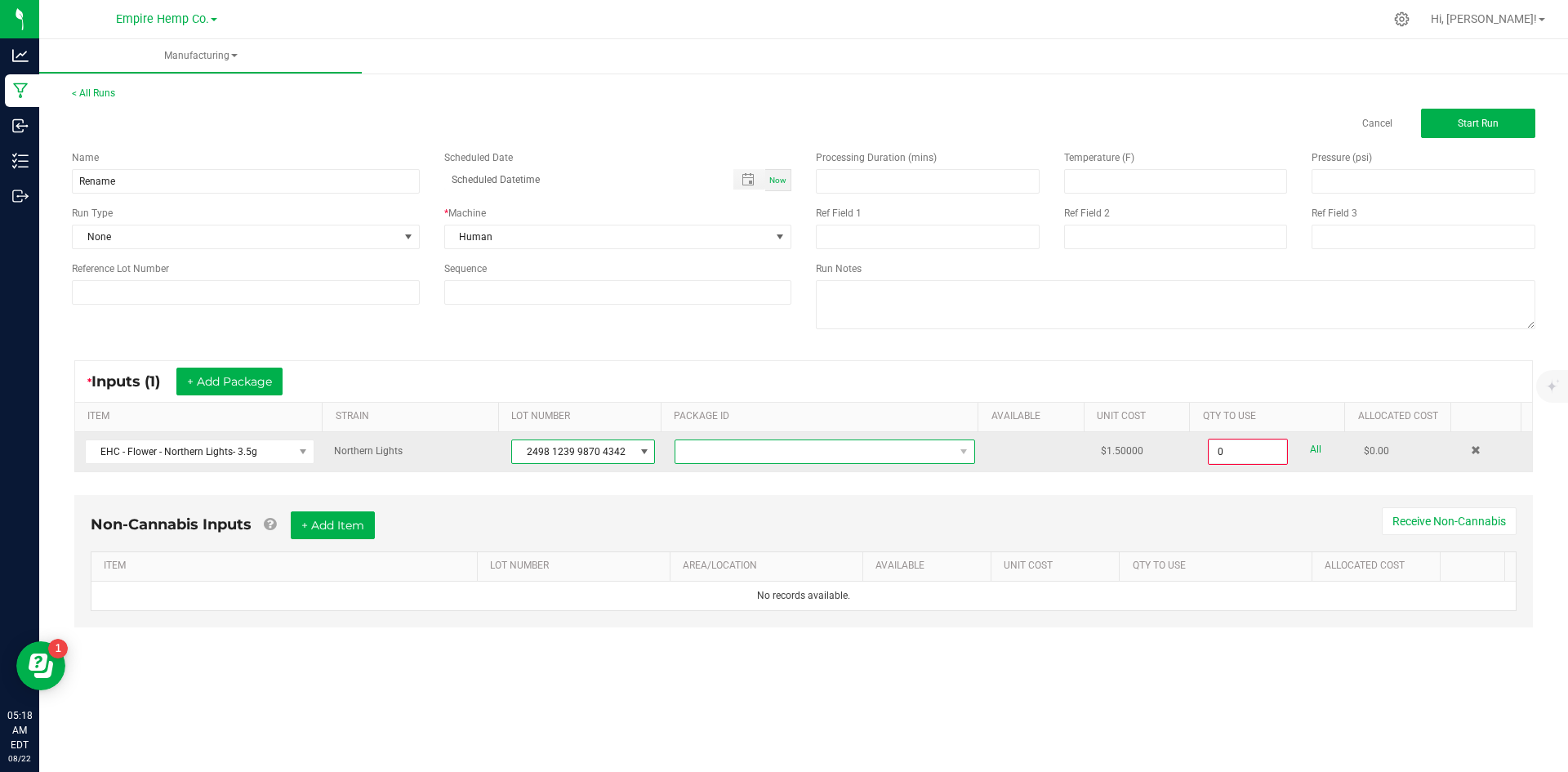
click at [679, 455] on span at bounding box center [814, 452] width 278 height 23
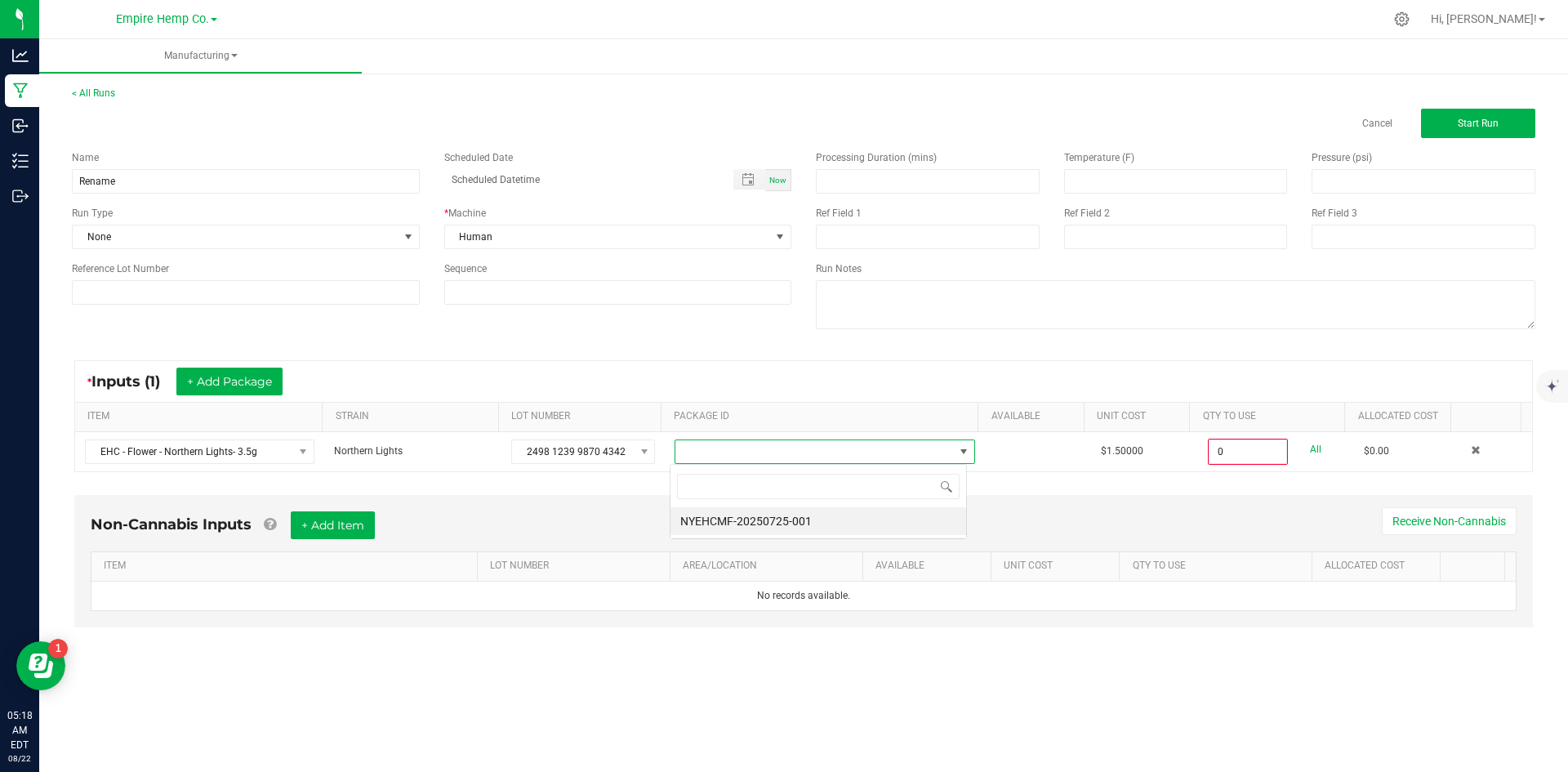
scroll to position [25, 298]
click at [726, 512] on li "NYEHCMF-20250725-001" at bounding box center [819, 521] width 296 height 28
type input "0.0000 g"
click at [230, 374] on button "+ Add Package" at bounding box center [230, 381] width 107 height 28
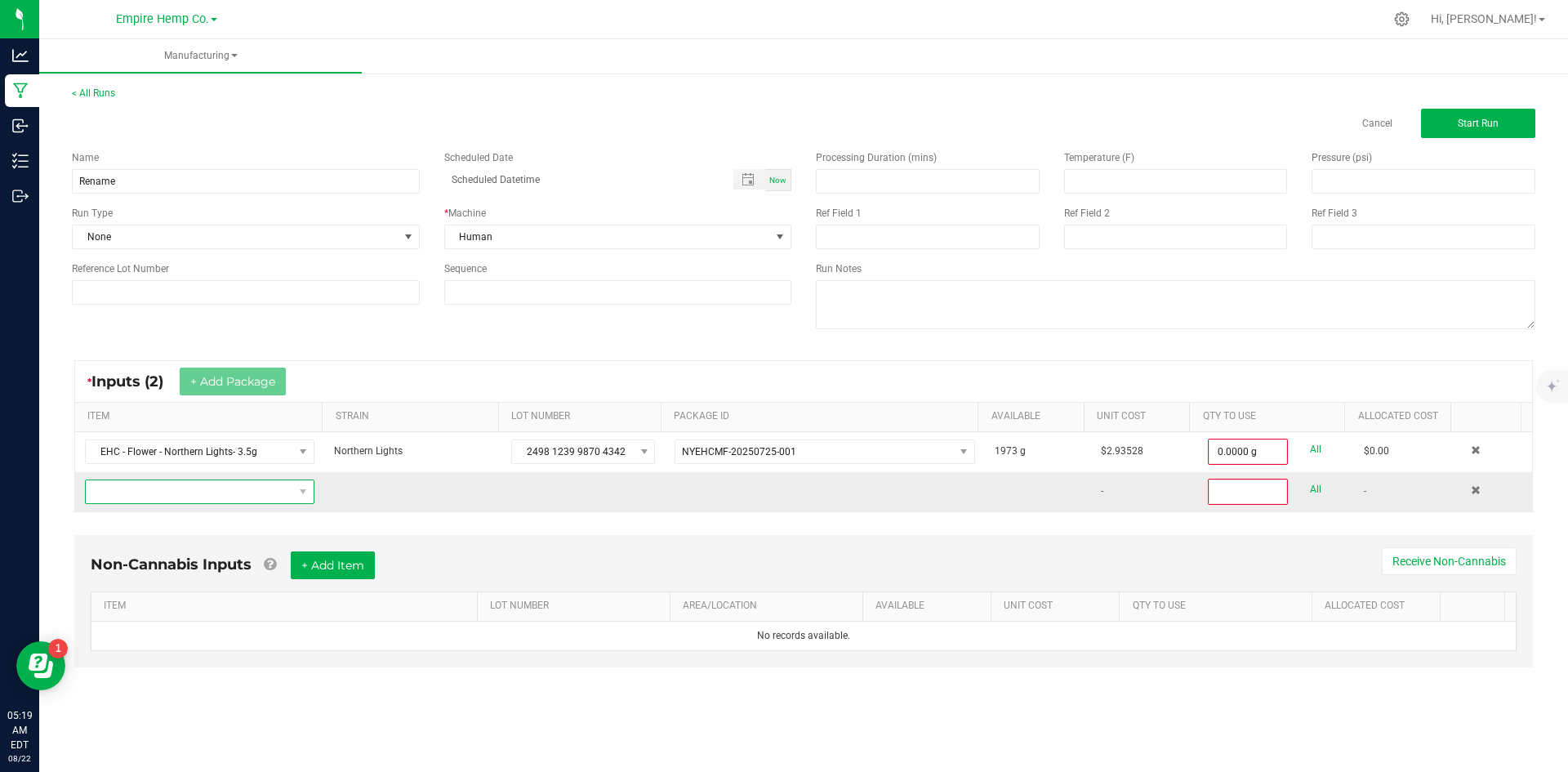
click at [269, 490] on span "NO DATA FOUND" at bounding box center [189, 491] width 207 height 23
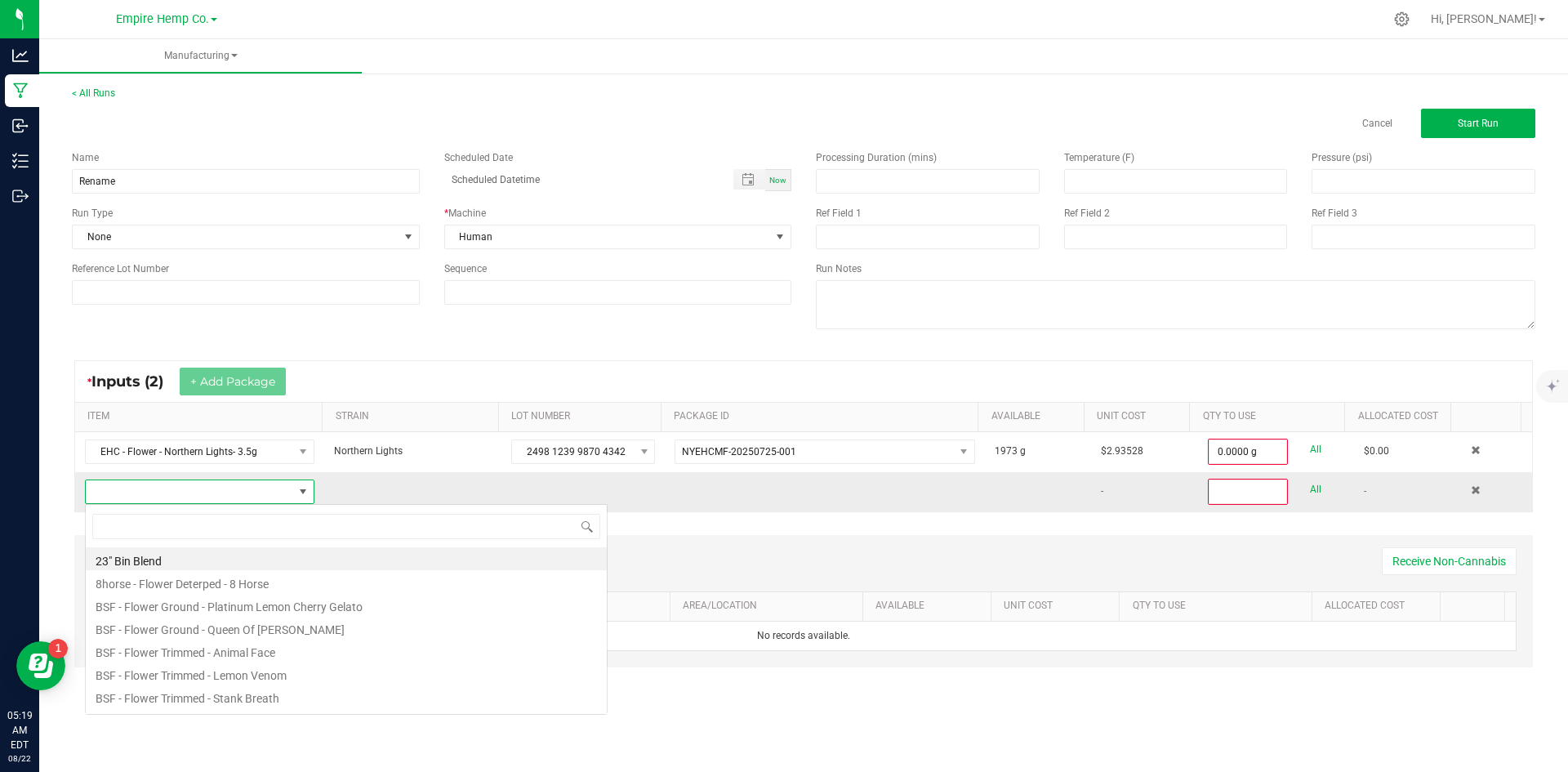
scroll to position [25, 226]
type input "northern"
click at [304, 578] on li "EHC - Flower - Northern Lights- 3.5g" at bounding box center [346, 581] width 521 height 23
type input "0"
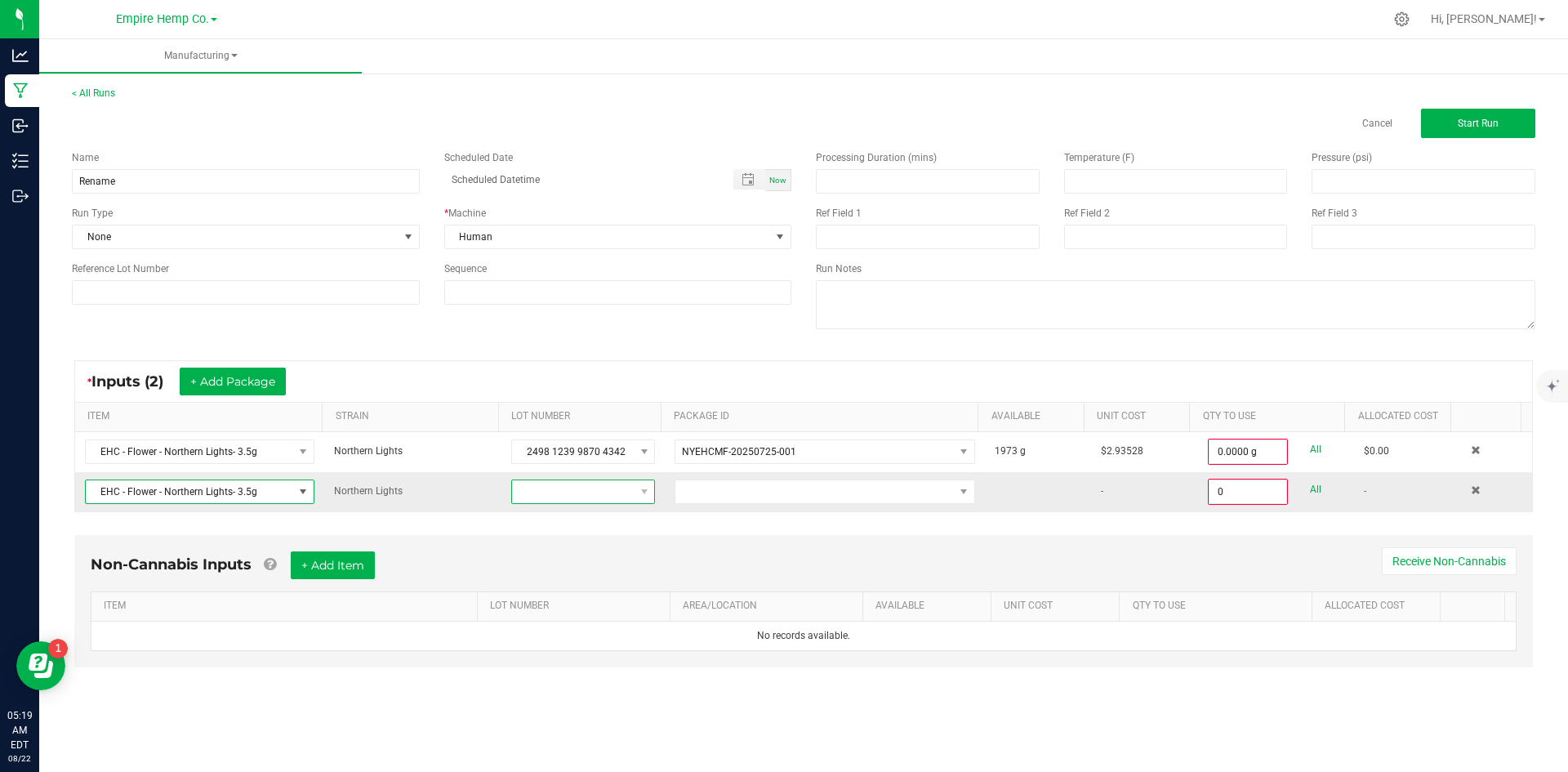
drag, startPoint x: 536, startPoint y: 480, endPoint x: 538, endPoint y: 493, distance: 13.2
click at [536, 488] on span at bounding box center [573, 491] width 122 height 23
click at [578, 565] on li "None" at bounding box center [585, 561] width 153 height 28
click at [689, 499] on span "NO DATA FOUND" at bounding box center [814, 491] width 278 height 23
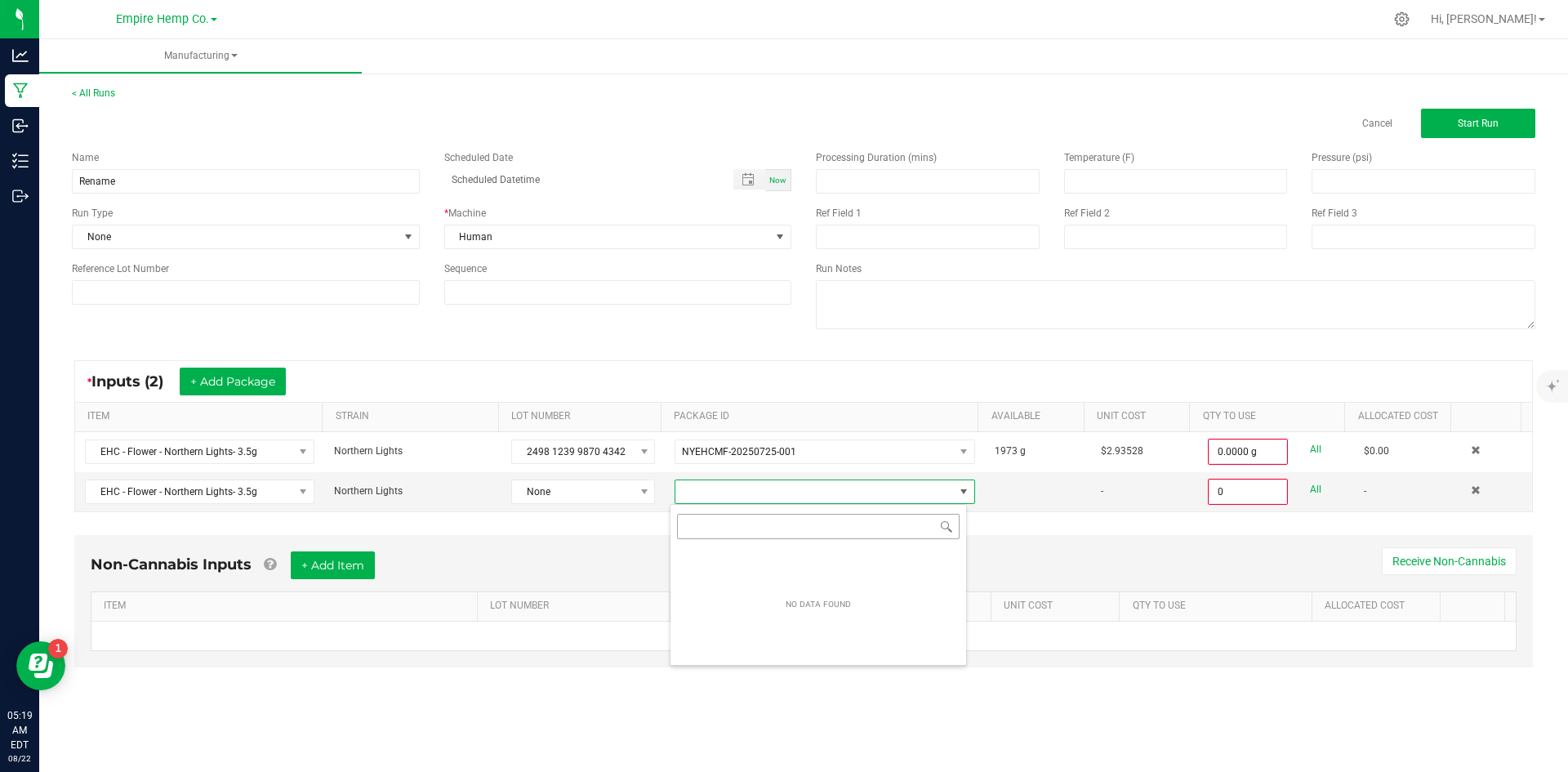
scroll to position [25, 298]
click at [606, 487] on span "None" at bounding box center [573, 491] width 122 height 23
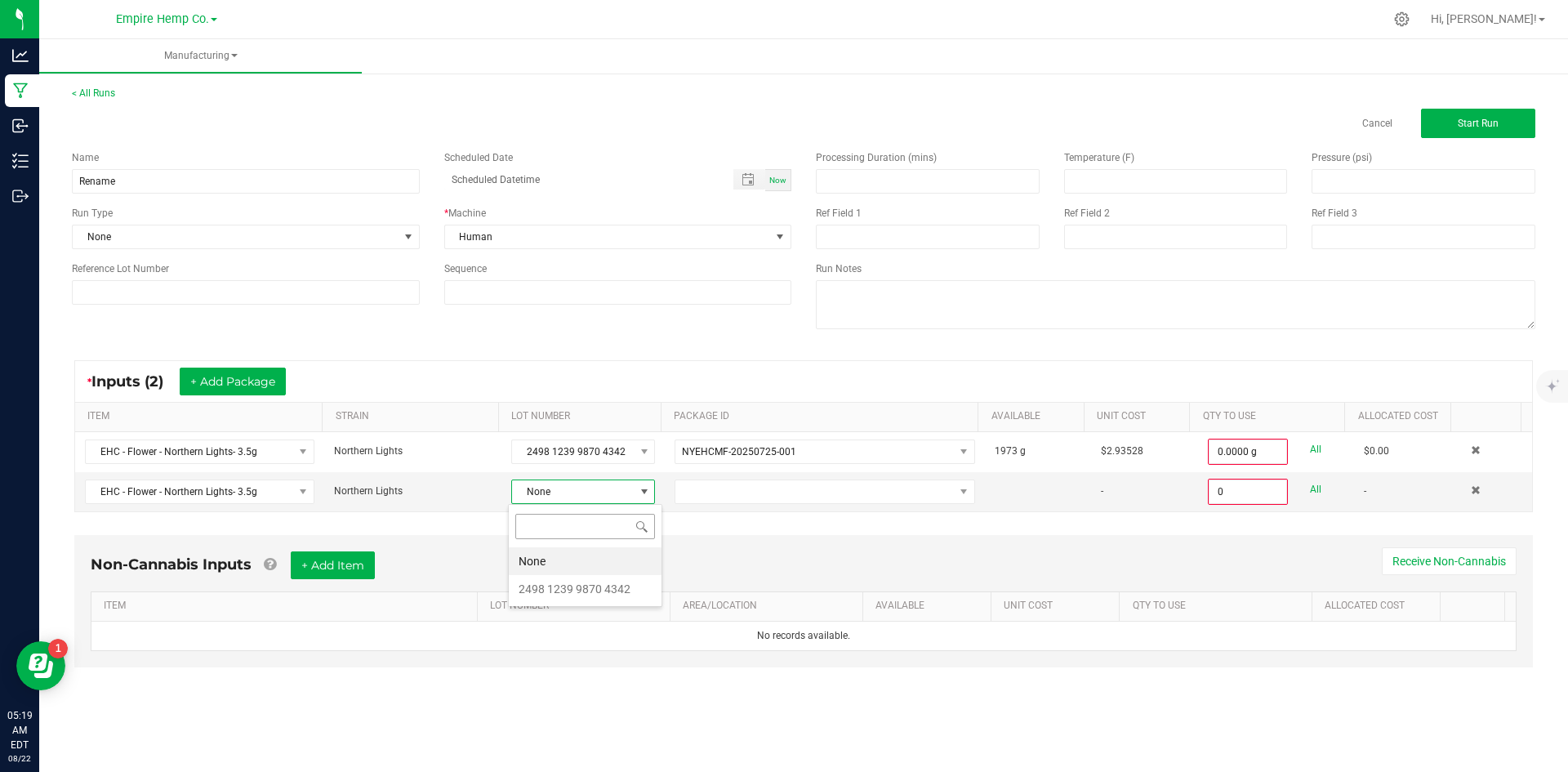
scroll to position [25, 143]
click at [580, 600] on 4342 "2498 1239 9870 4342" at bounding box center [585, 589] width 153 height 28
click at [681, 496] on span "NO DATA FOUND" at bounding box center [814, 491] width 278 height 23
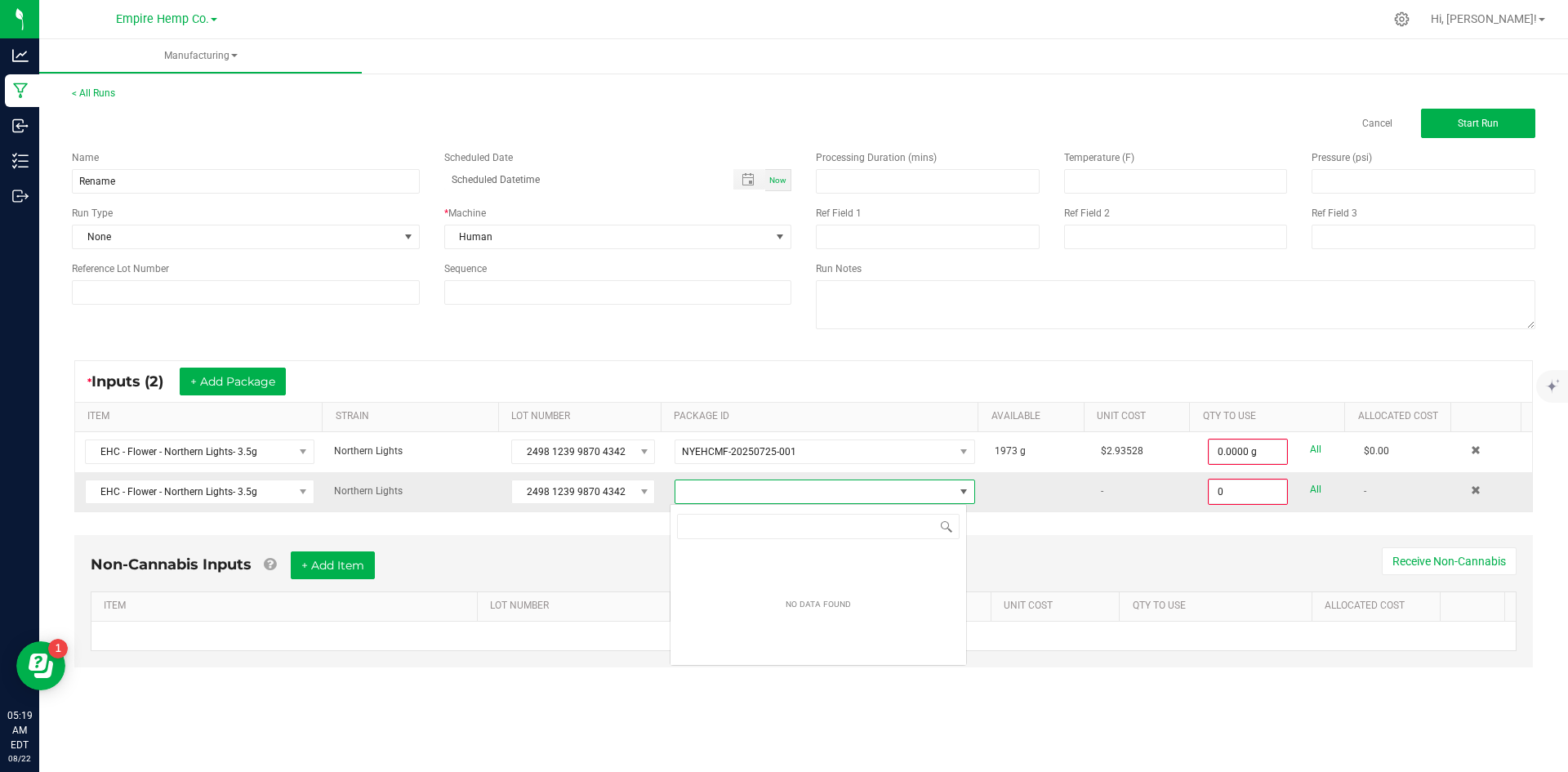
scroll to position [25, 298]
click at [510, 551] on div "Non-Cannabis Inputs + Add Item Receive Non-Cannabis" at bounding box center [803, 571] width 1426 height 40
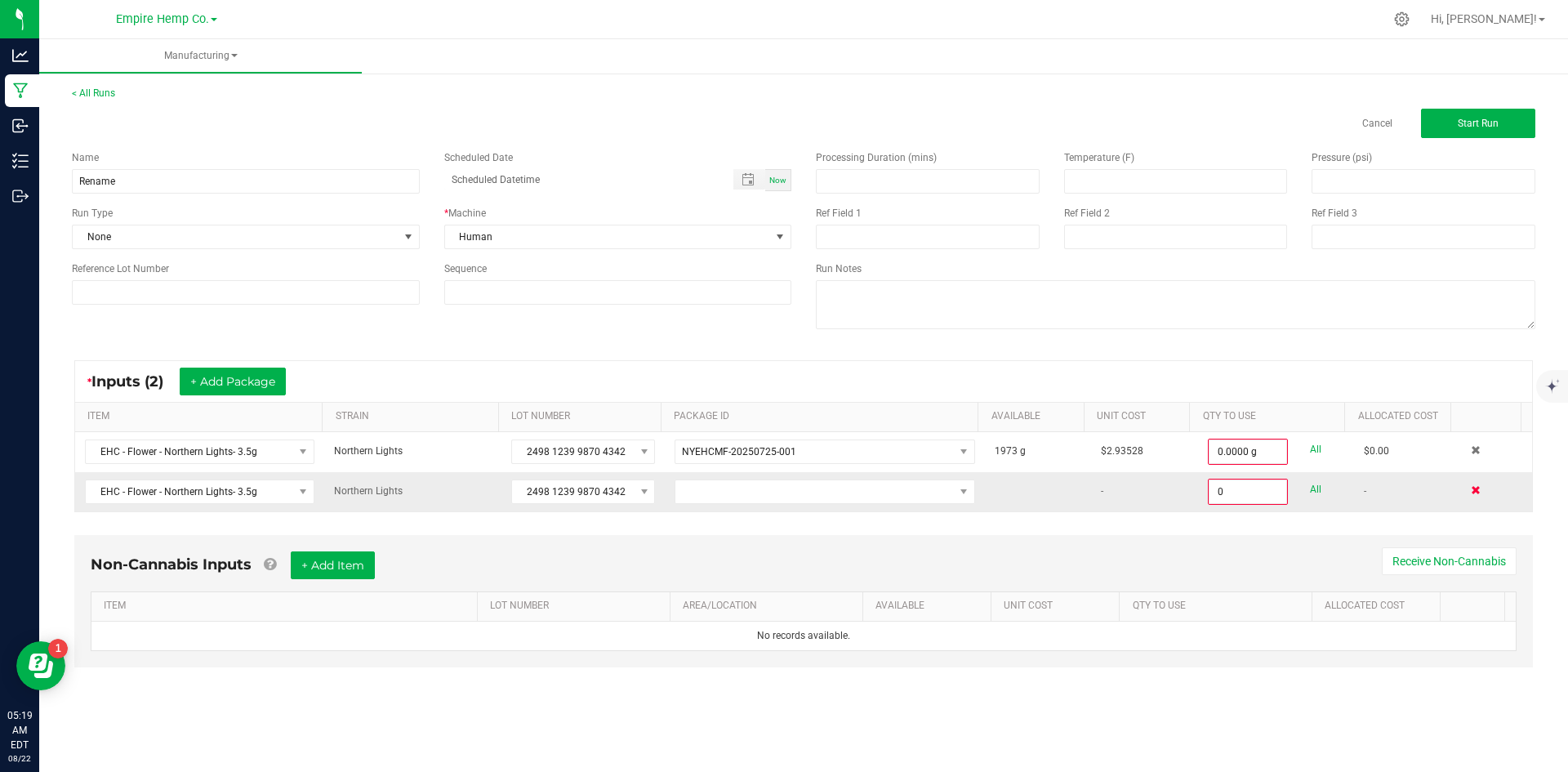
click at [1471, 488] on span at bounding box center [1476, 490] width 10 height 10
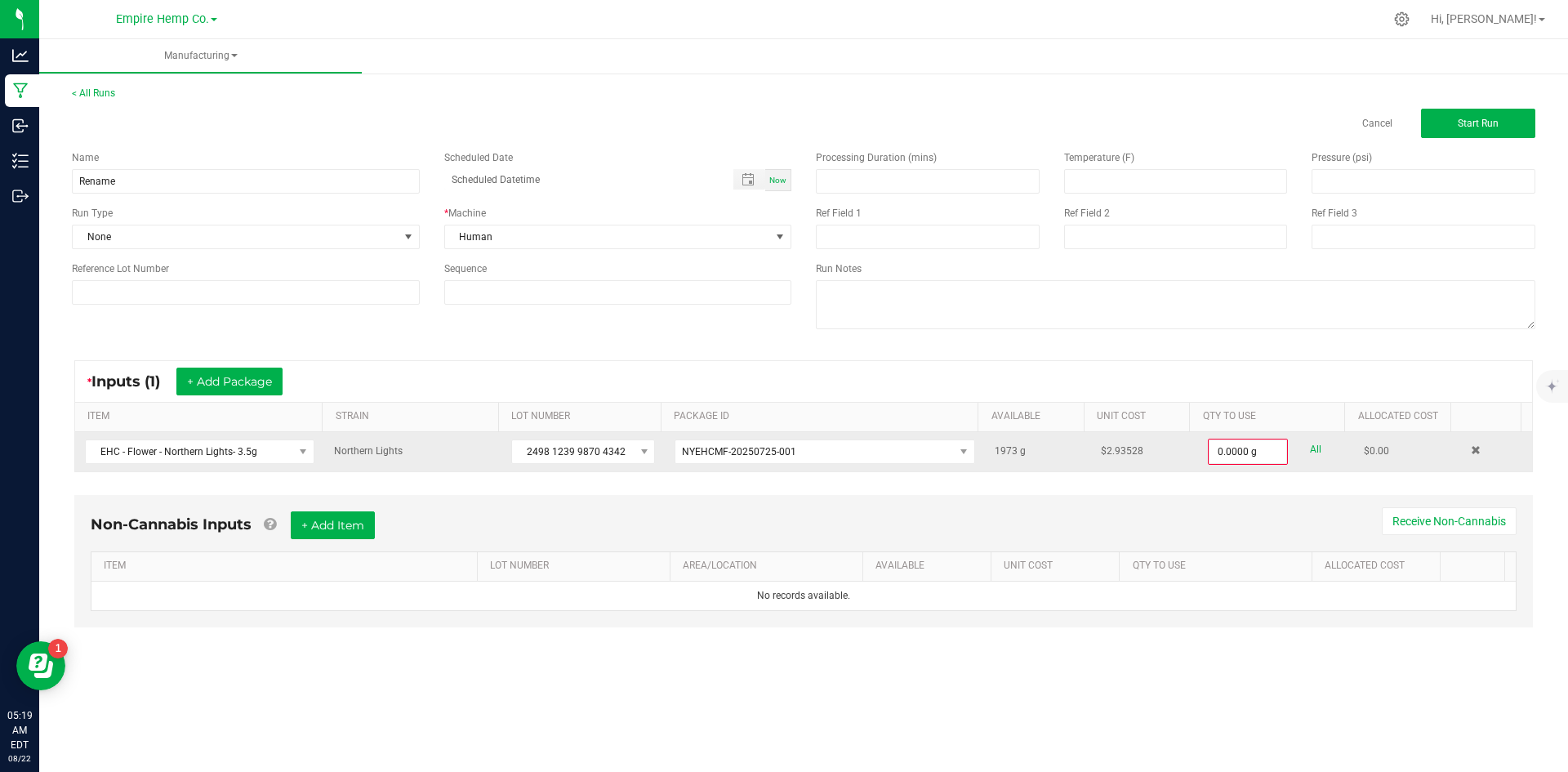
click at [1310, 454] on link "All" at bounding box center [1316, 450] width 12 height 22
type input "1973.0000 g"
click at [966, 309] on textarea at bounding box center [1176, 304] width 720 height 49
type textarea "Northern Lights 3.5"
click at [1437, 129] on button "Start Run" at bounding box center [1478, 123] width 114 height 30
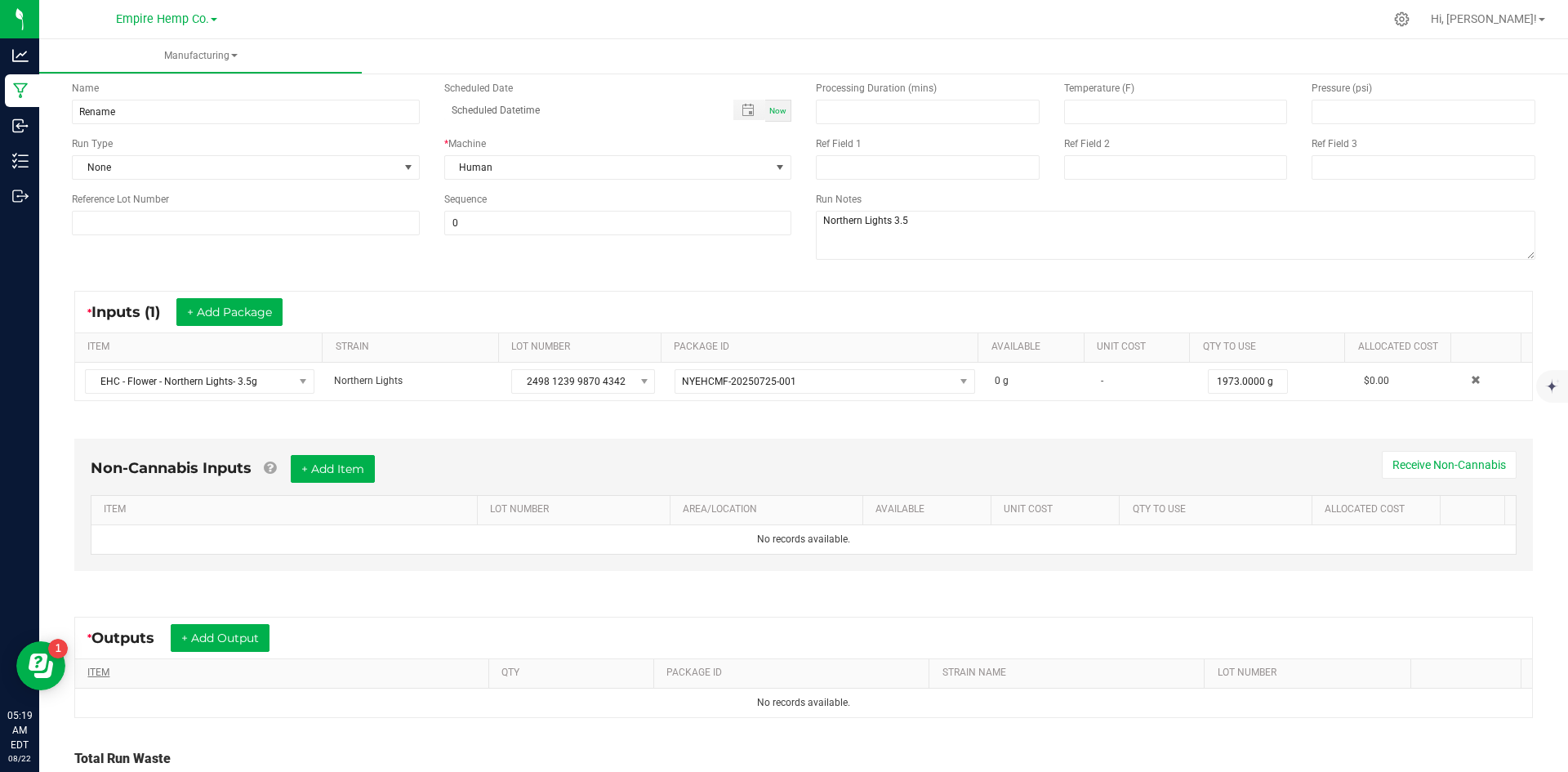
scroll to position [223, 0]
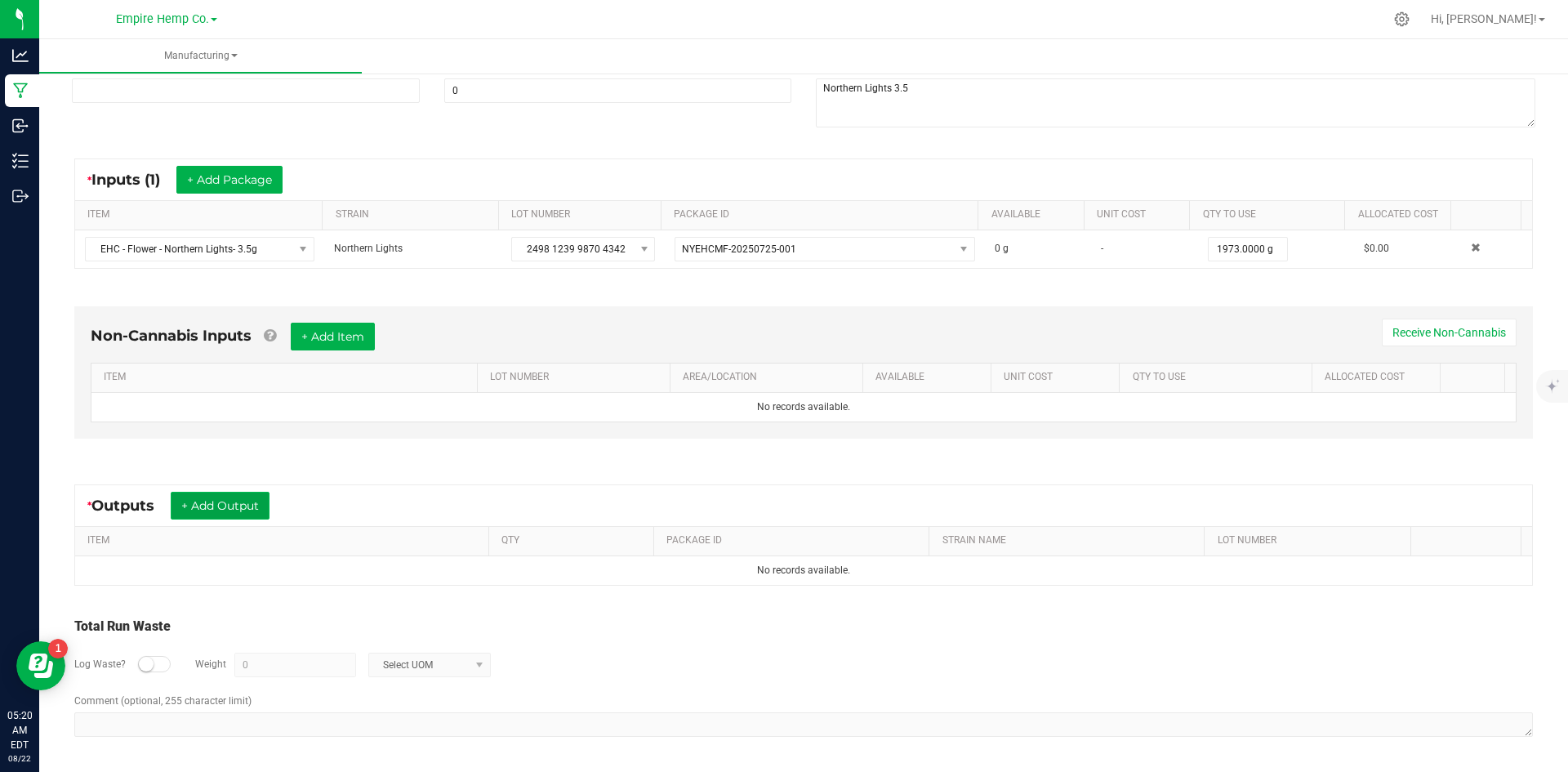
click at [257, 500] on button "+ Add Output" at bounding box center [220, 505] width 99 height 28
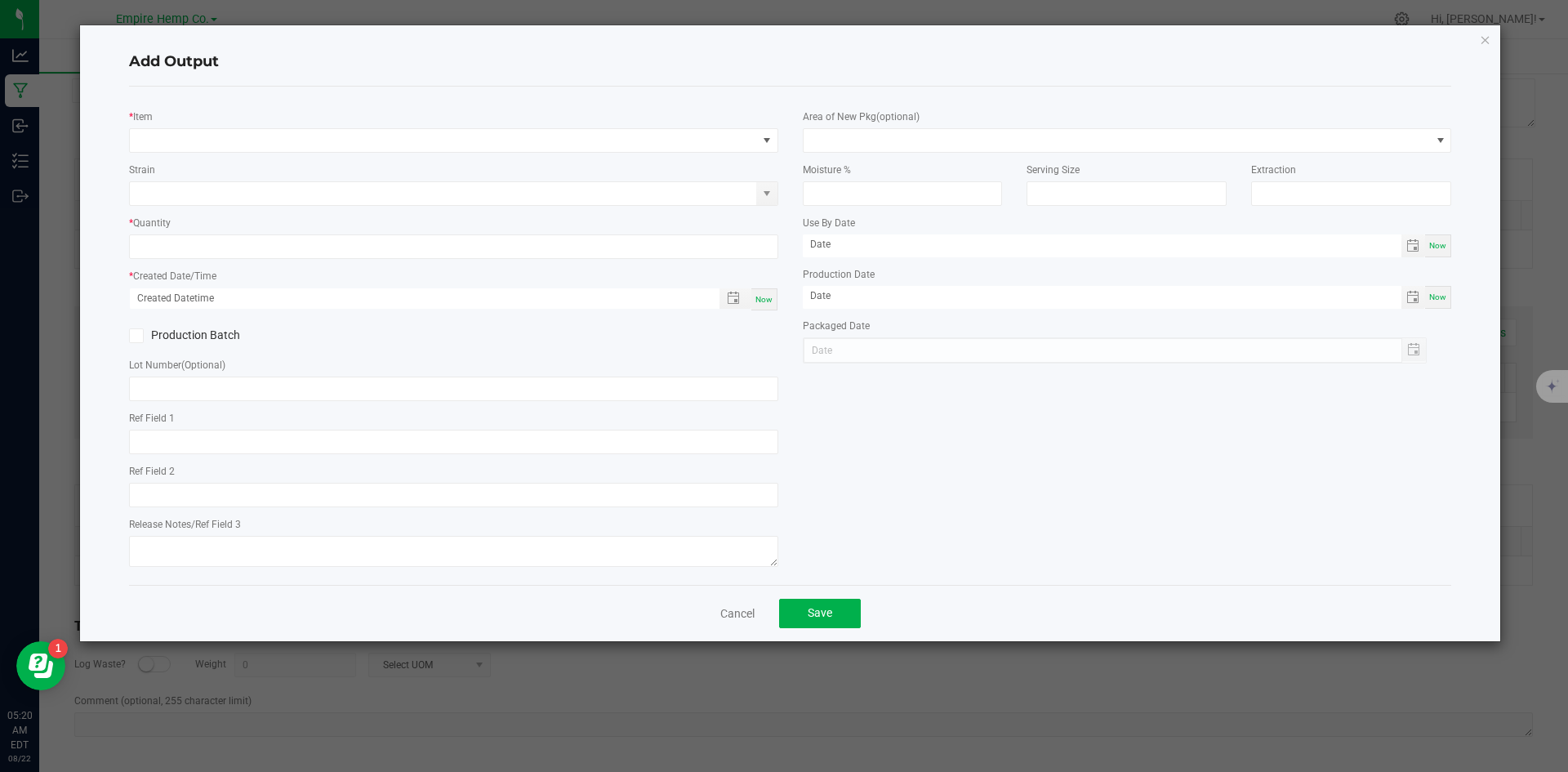
click at [1493, 39] on div "Add Output * Item Strain * Quantity * Created Date/Time Now Production Batch Lo…" at bounding box center [791, 333] width 1421 height 616
click at [1490, 41] on icon "button" at bounding box center [1486, 39] width 12 height 19
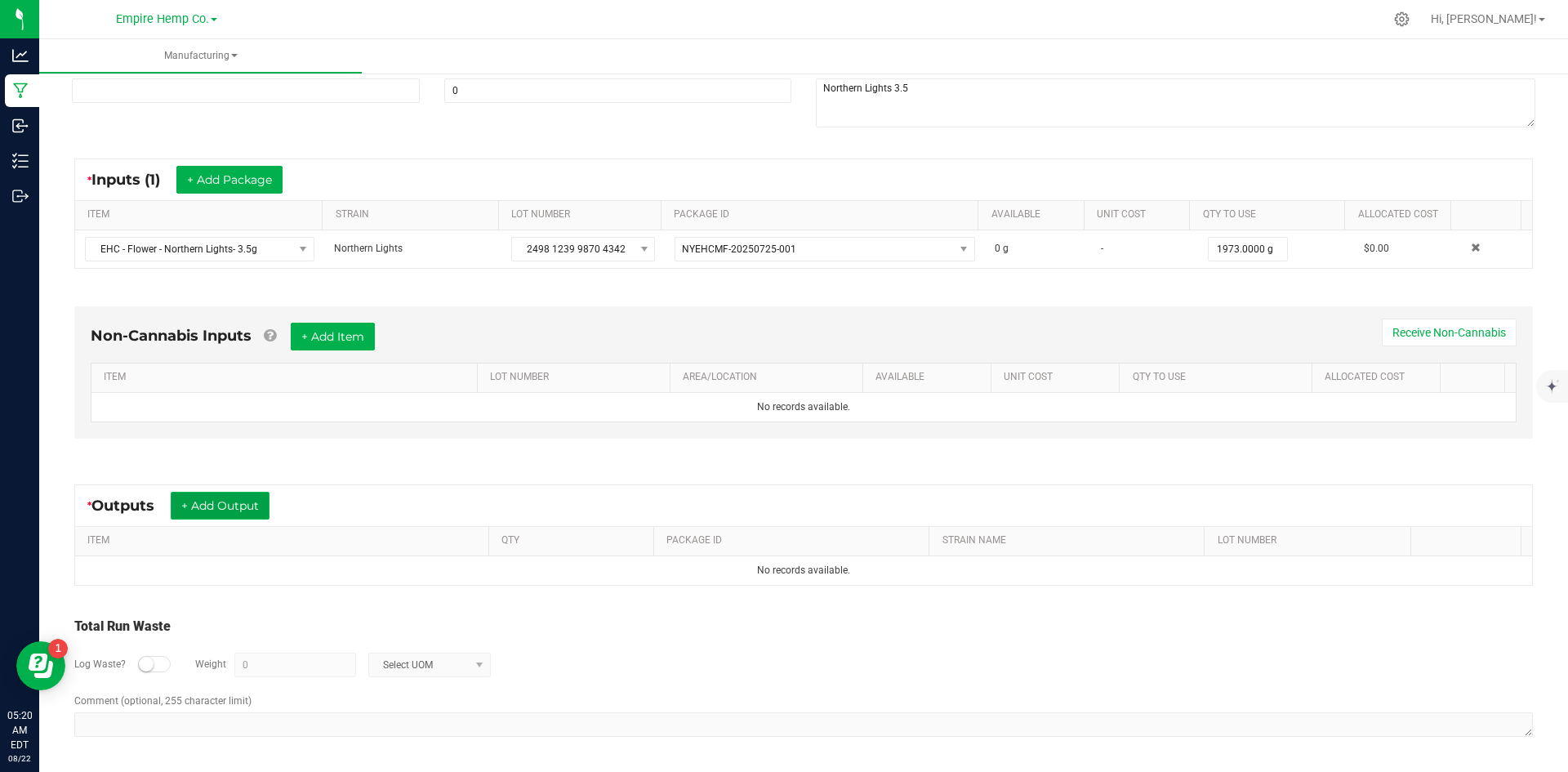
click at [215, 493] on button "+ Add Output" at bounding box center [220, 505] width 99 height 28
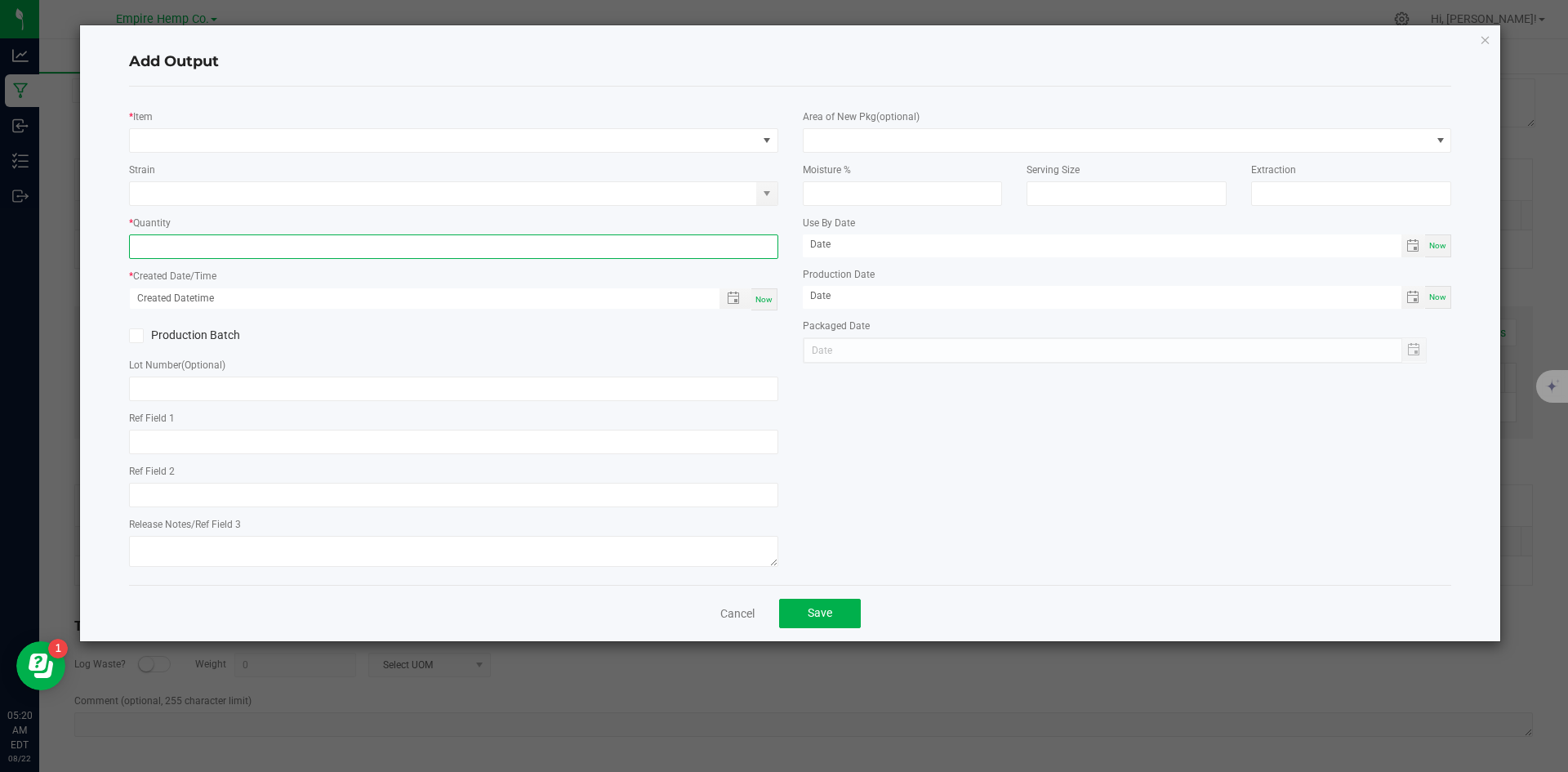
click at [177, 243] on input at bounding box center [454, 246] width 648 height 23
type input "1973"
click at [217, 140] on span "NO DATA FOUND" at bounding box center [444, 140] width 628 height 23
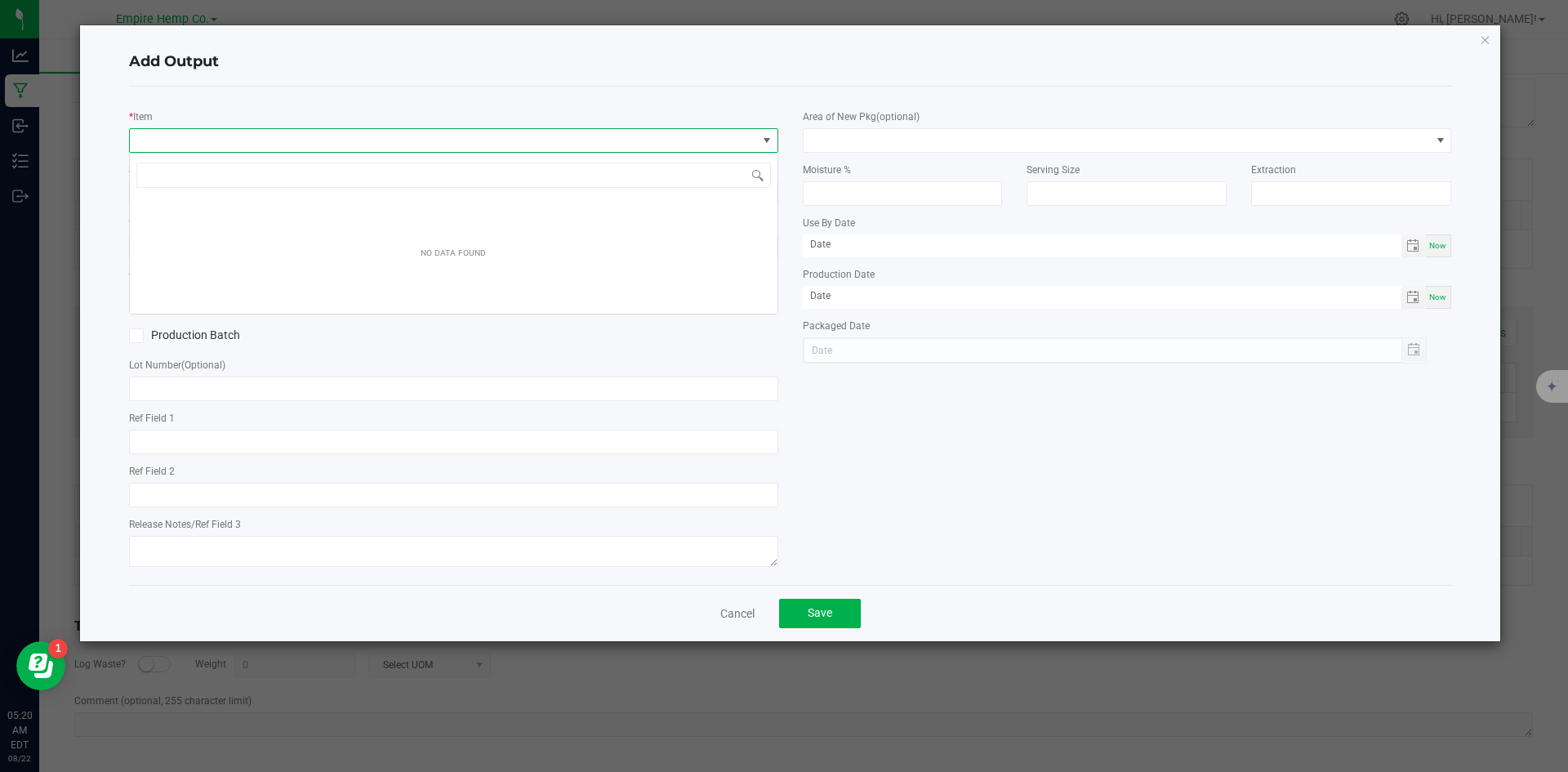
scroll to position [25, 650]
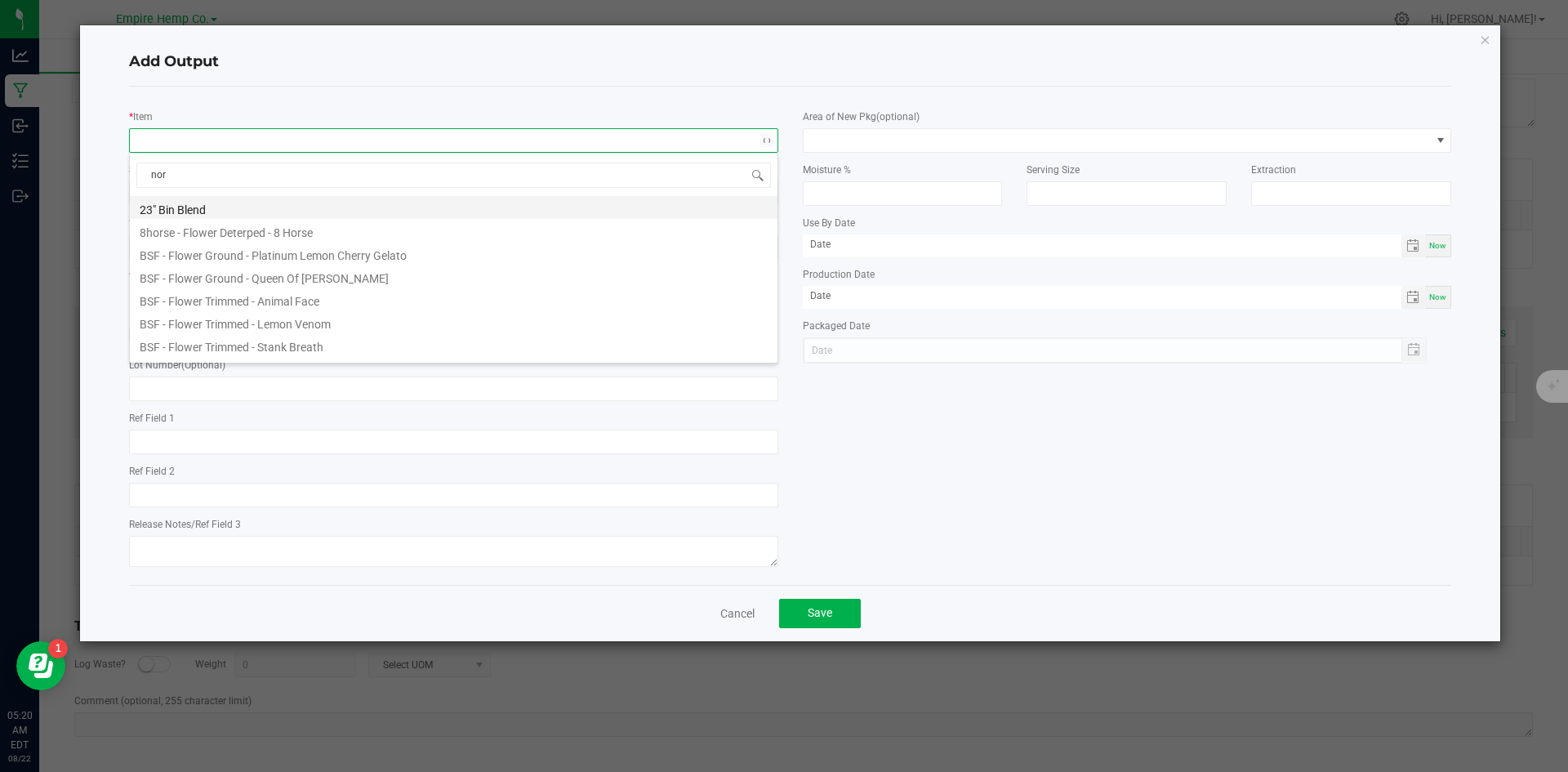
type input "nort"
click at [281, 230] on li "EHC - Flower - Northern Lights- 3.5g" at bounding box center [454, 230] width 648 height 23
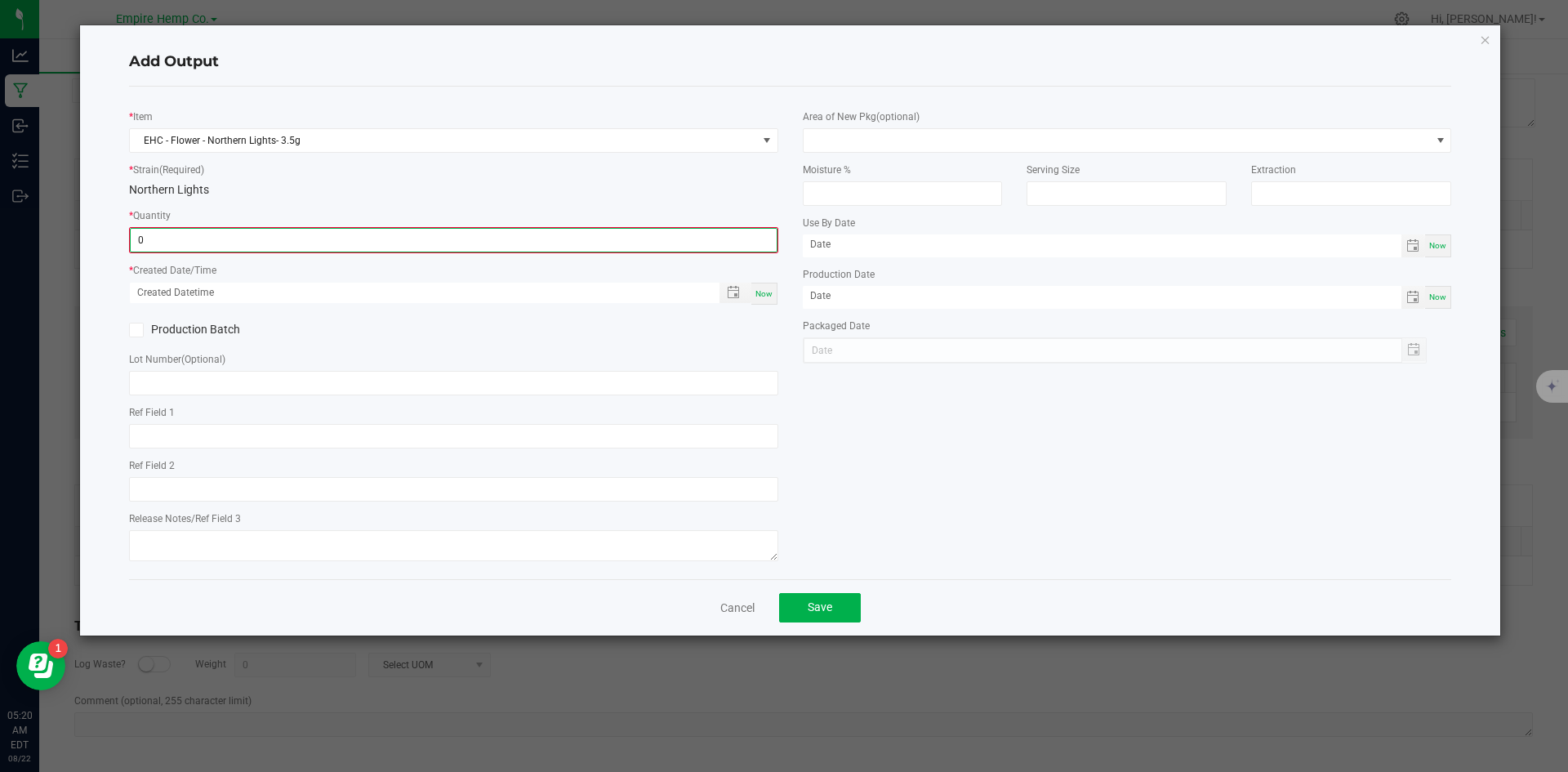
click at [250, 247] on input "0" at bounding box center [454, 239] width 646 height 23
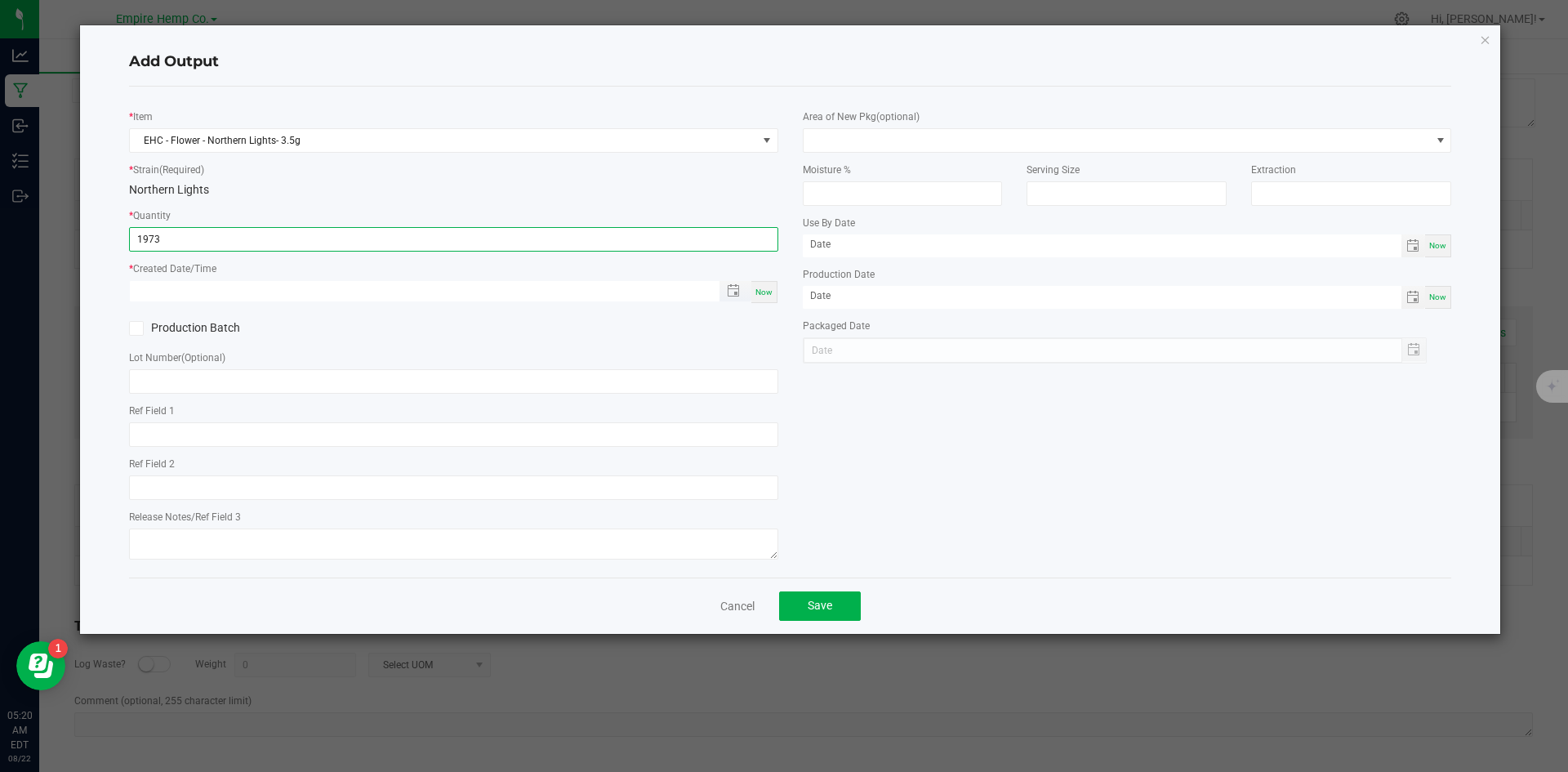
type input "1973.0000 g"
type input "month/day/year hour:minute AM"
click at [305, 282] on input "month/day/year hour:minute AM" at bounding box center [416, 291] width 573 height 20
click at [730, 295] on span "Toggle popup" at bounding box center [732, 290] width 13 height 13
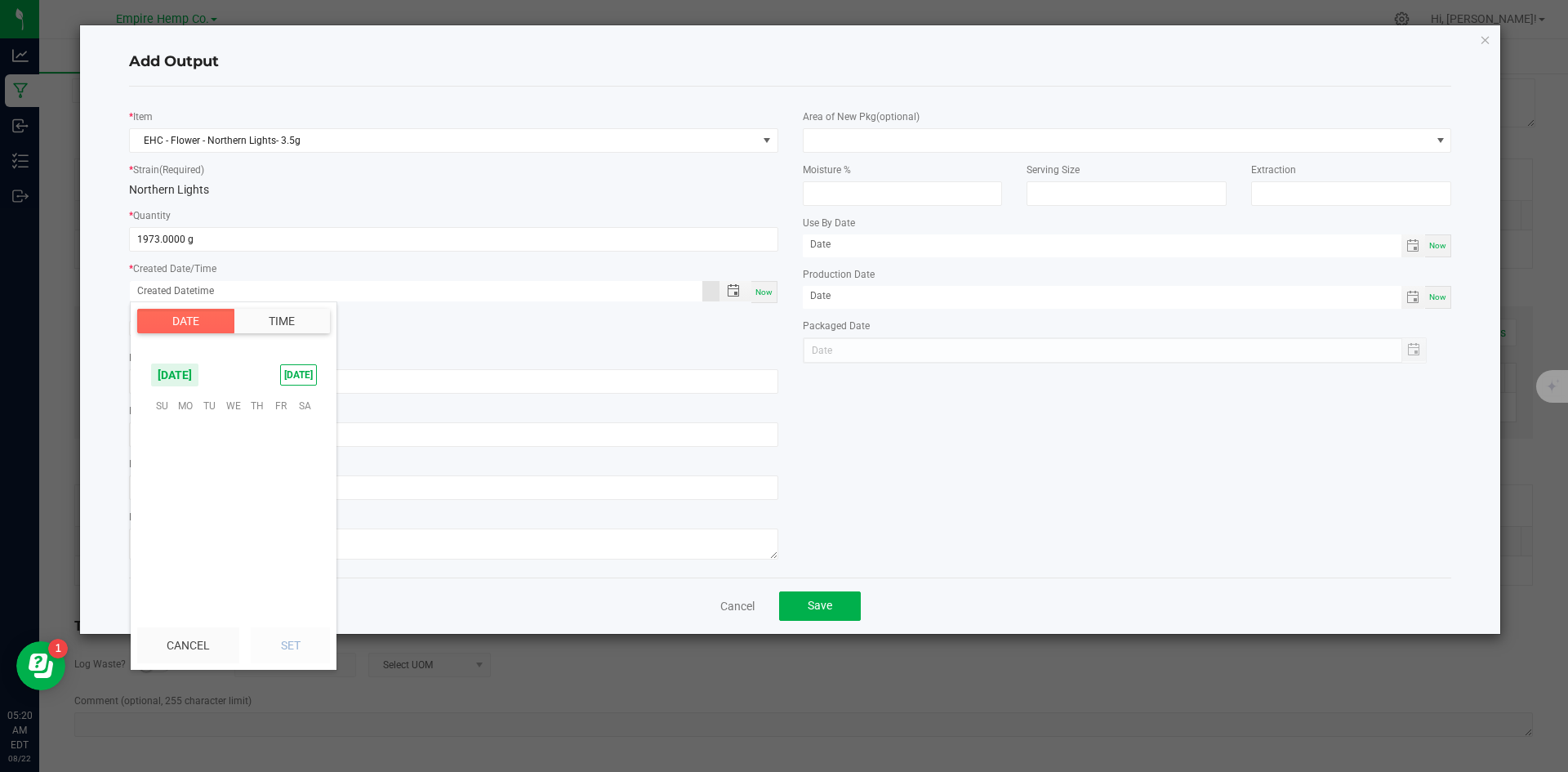
scroll to position [264645, 0]
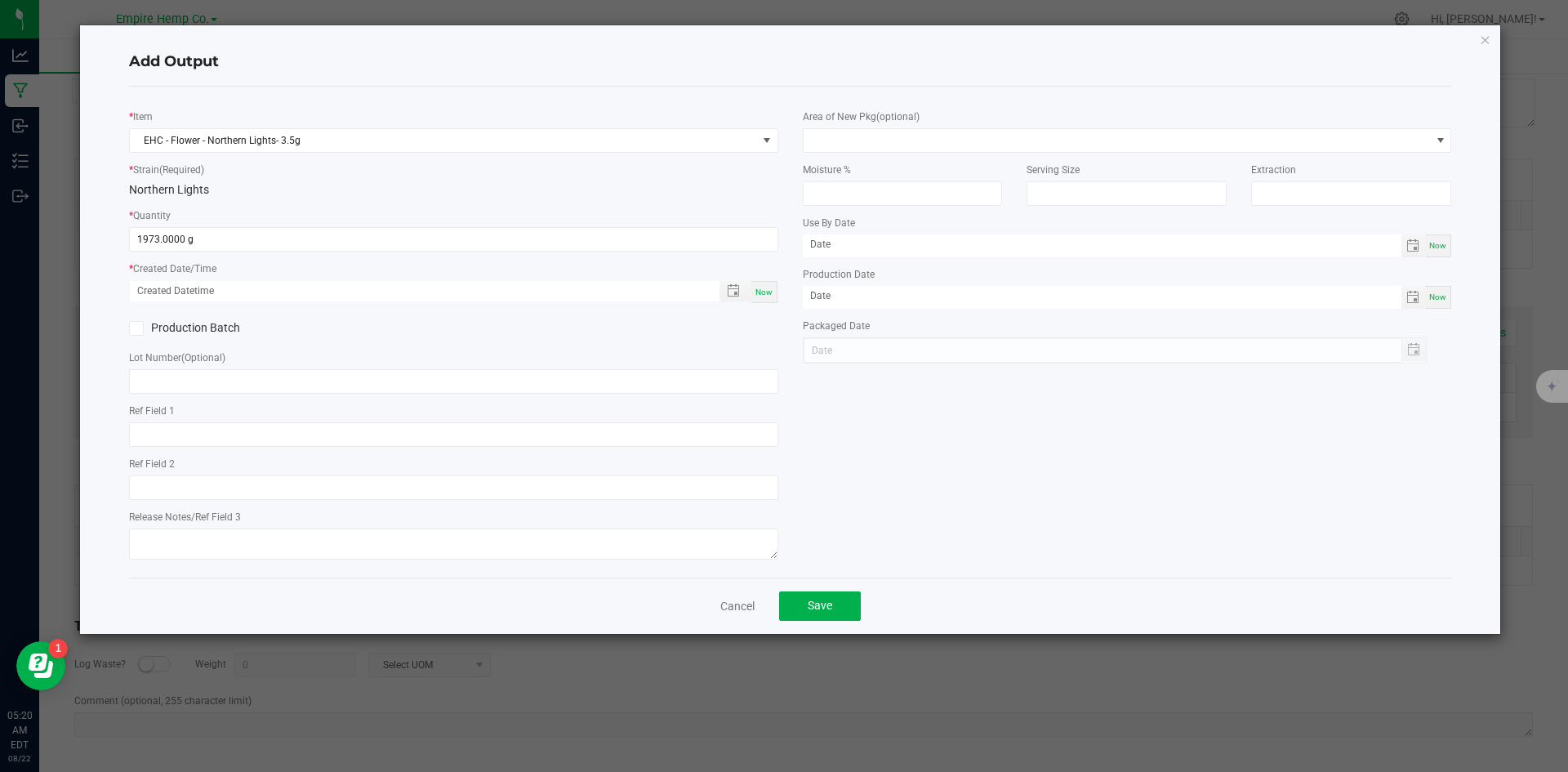
click at [697, 326] on div "Production Batch" at bounding box center [453, 328] width 674 height 25
click at [761, 294] on span "Now" at bounding box center [764, 292] width 17 height 9
type input "08/22/2025 5:20 AM"
type input "[DATE]"
click at [635, 387] on input "text" at bounding box center [454, 381] width 650 height 25
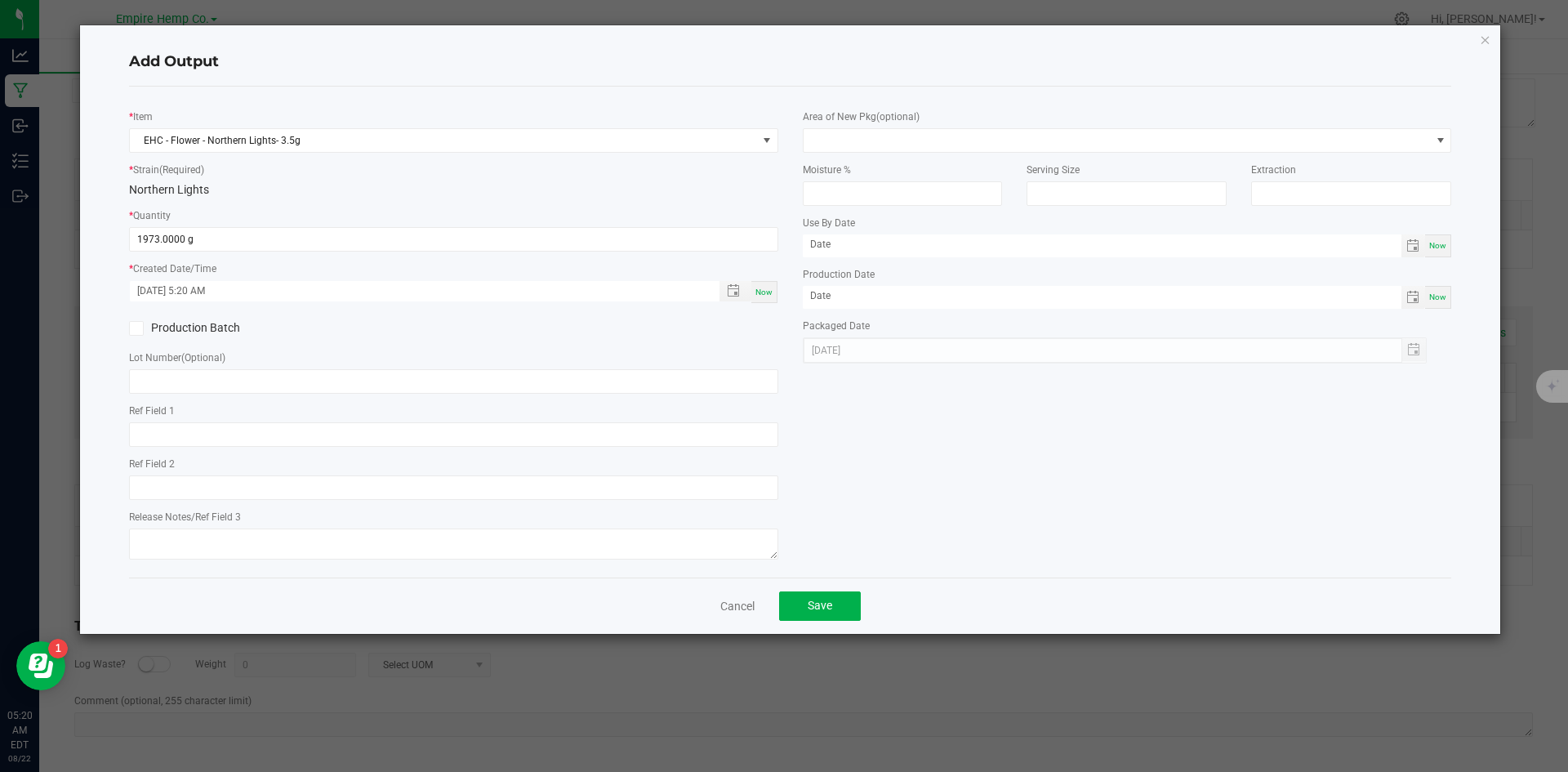
click at [902, 347] on div "[DATE]" at bounding box center [1115, 350] width 625 height 26
click at [609, 386] on input "text" at bounding box center [454, 381] width 650 height 25
paste input "NYEHCMF-20250619-003"
type input "NYEHCMF-20250619-003"
drag, startPoint x: 413, startPoint y: 345, endPoint x: 81, endPoint y: 305, distance: 334.4
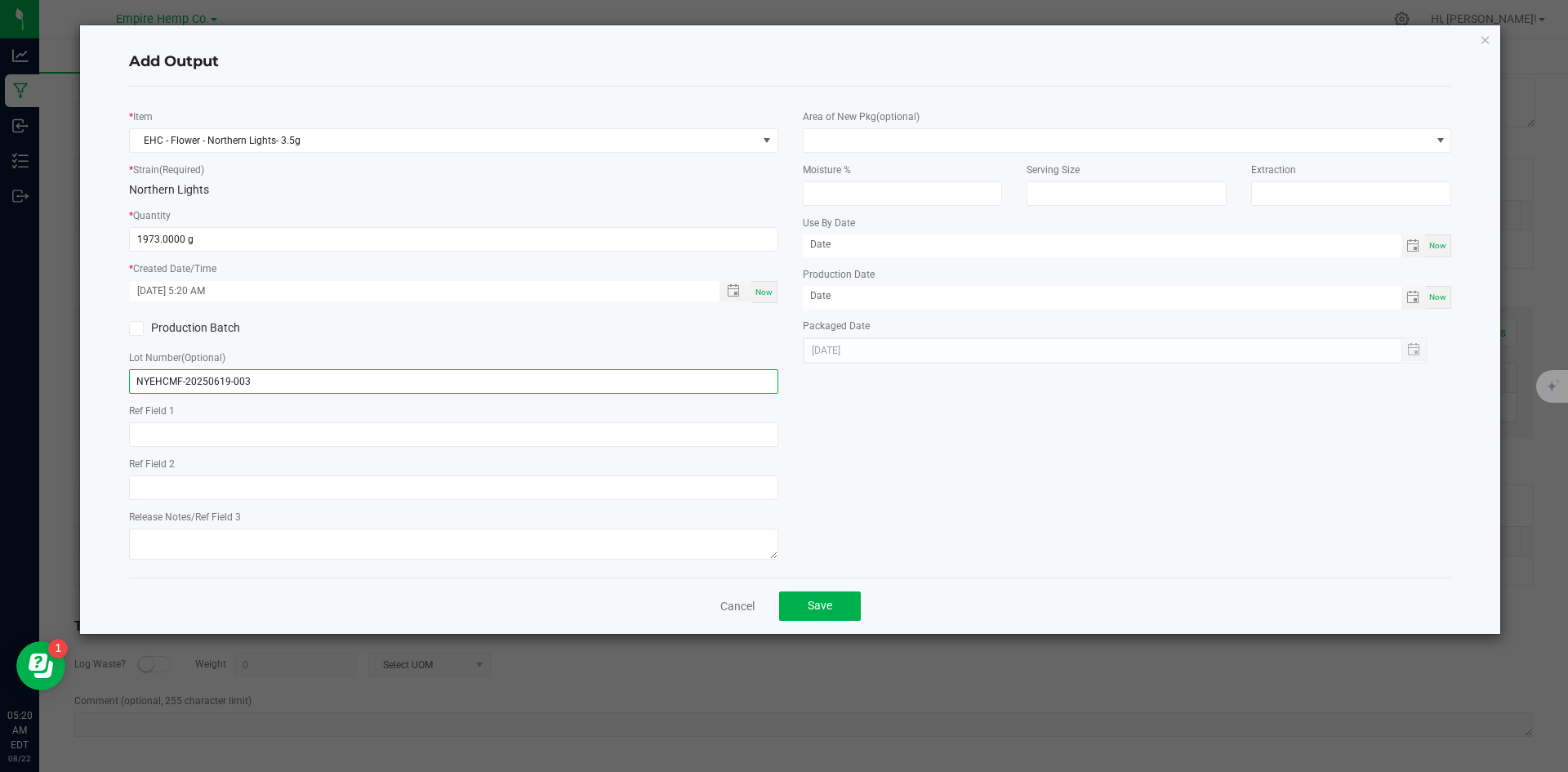
click at [81, 305] on div "Add Output * Item EHC - Flower - Northern Lights- 3.5g * Strain (Required) Nort…" at bounding box center [791, 329] width 1421 height 608
paste input "1085966686249760"
type input "1085966686249760"
click at [370, 358] on div "Lot Number (Optional) 1085966686249760" at bounding box center [454, 370] width 650 height 45
click at [805, 597] on button "Save" at bounding box center [820, 605] width 82 height 30
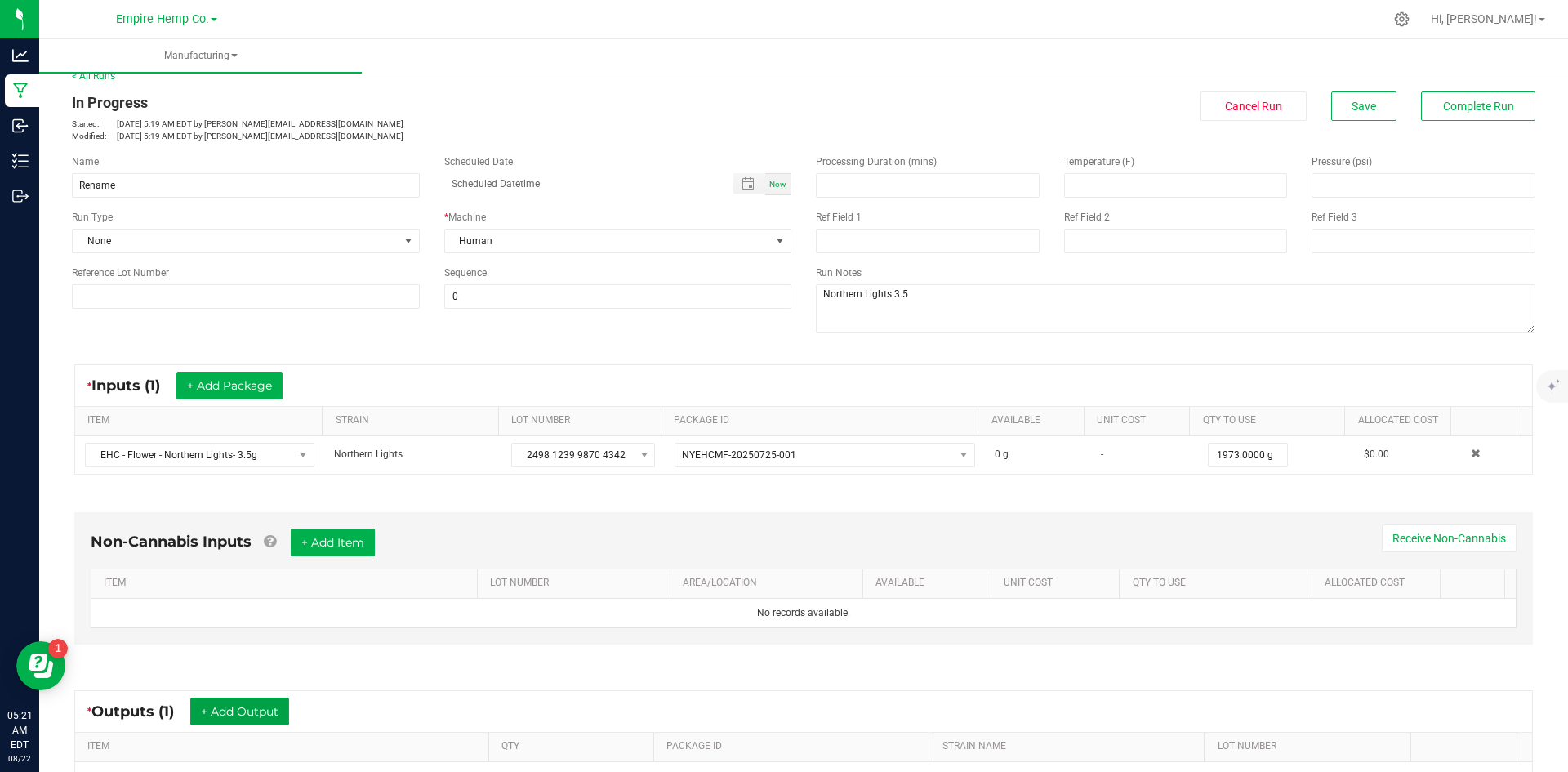
scroll to position [0, 0]
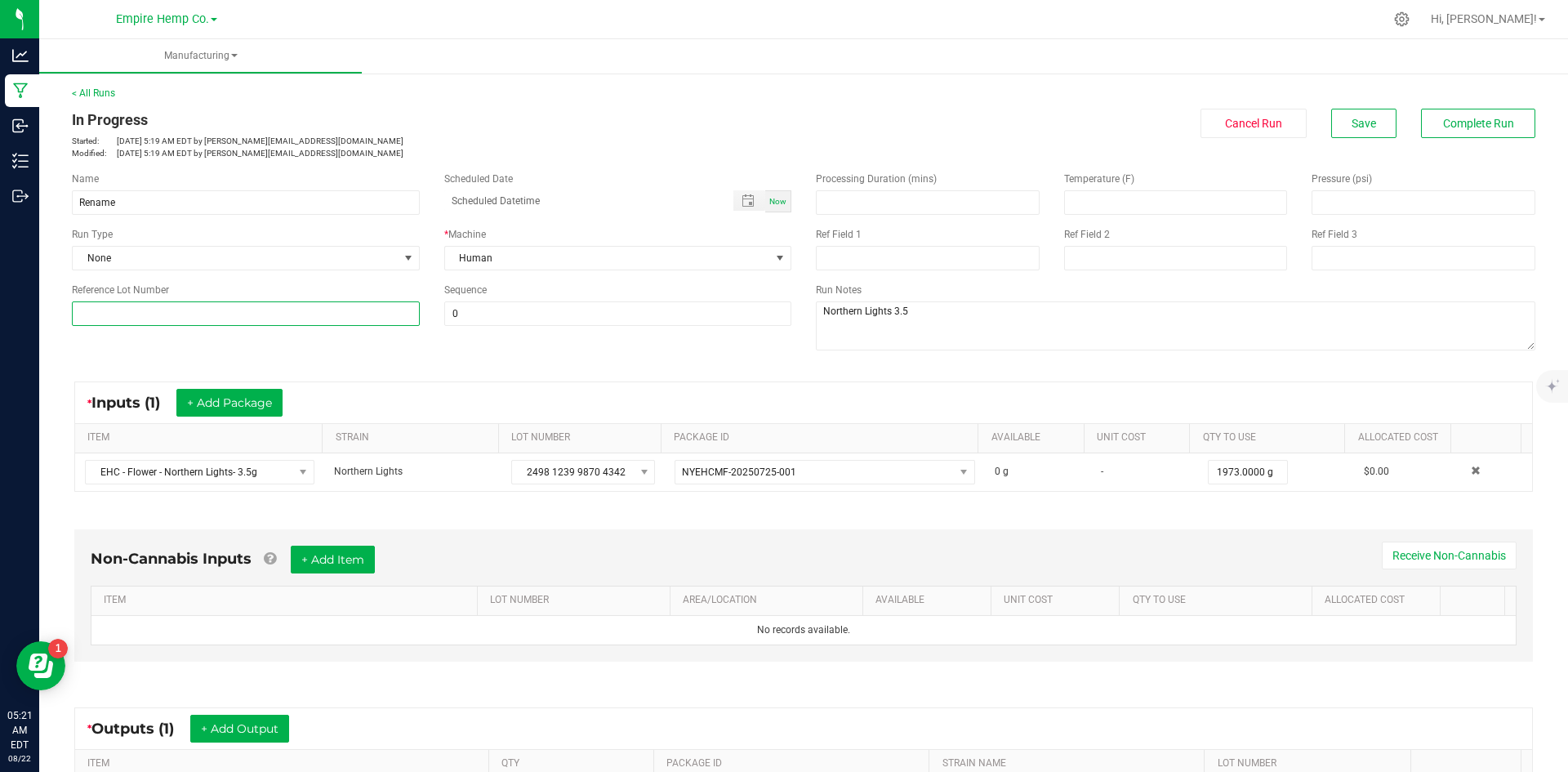
click at [321, 323] on input at bounding box center [245, 313] width 348 height 25
paste input "1085966686249760"
type input "1085966686249760"
click at [1421, 134] on button "Complete Run" at bounding box center [1478, 123] width 114 height 30
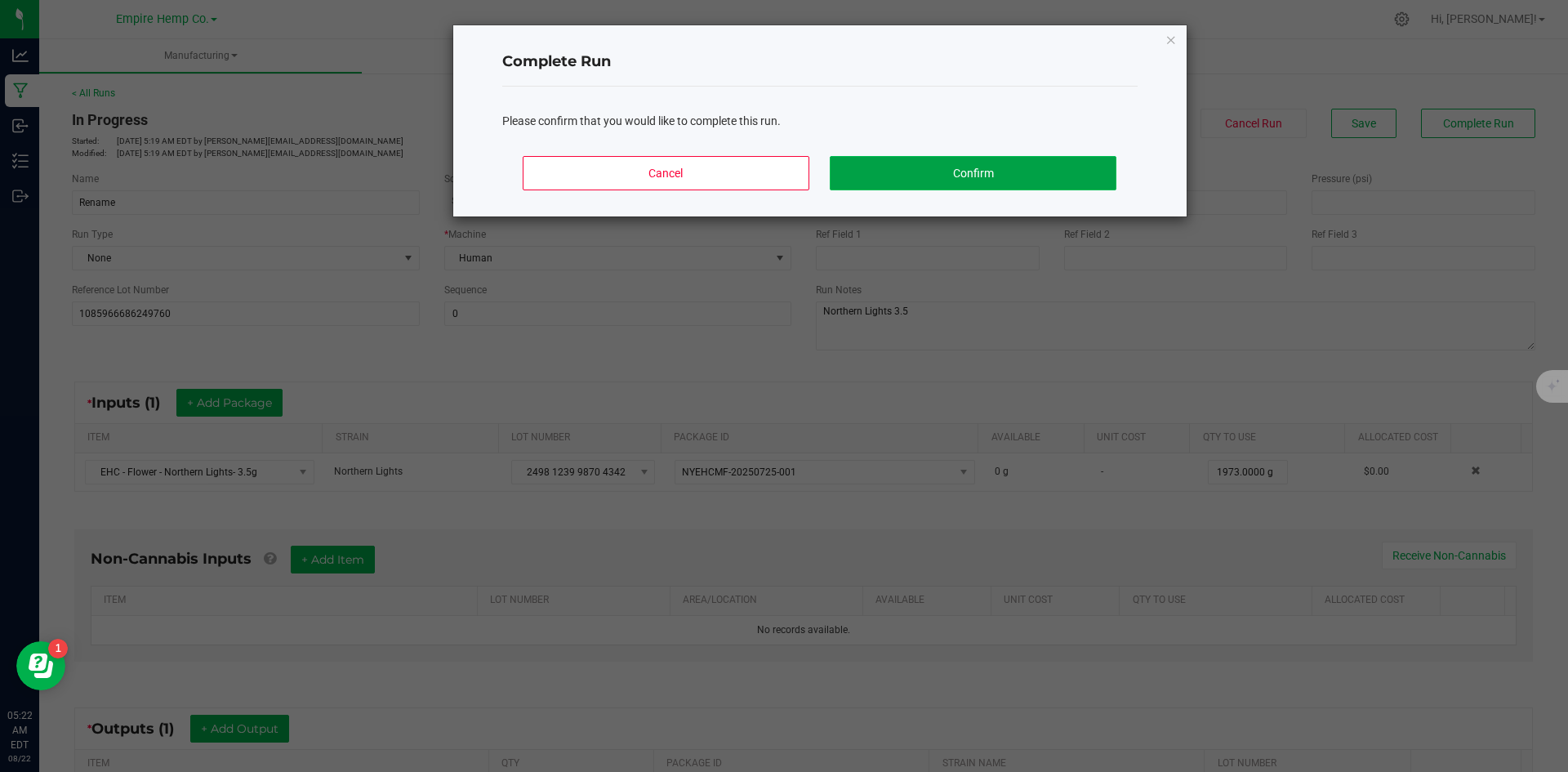
click at [898, 166] on button "Confirm" at bounding box center [973, 172] width 286 height 35
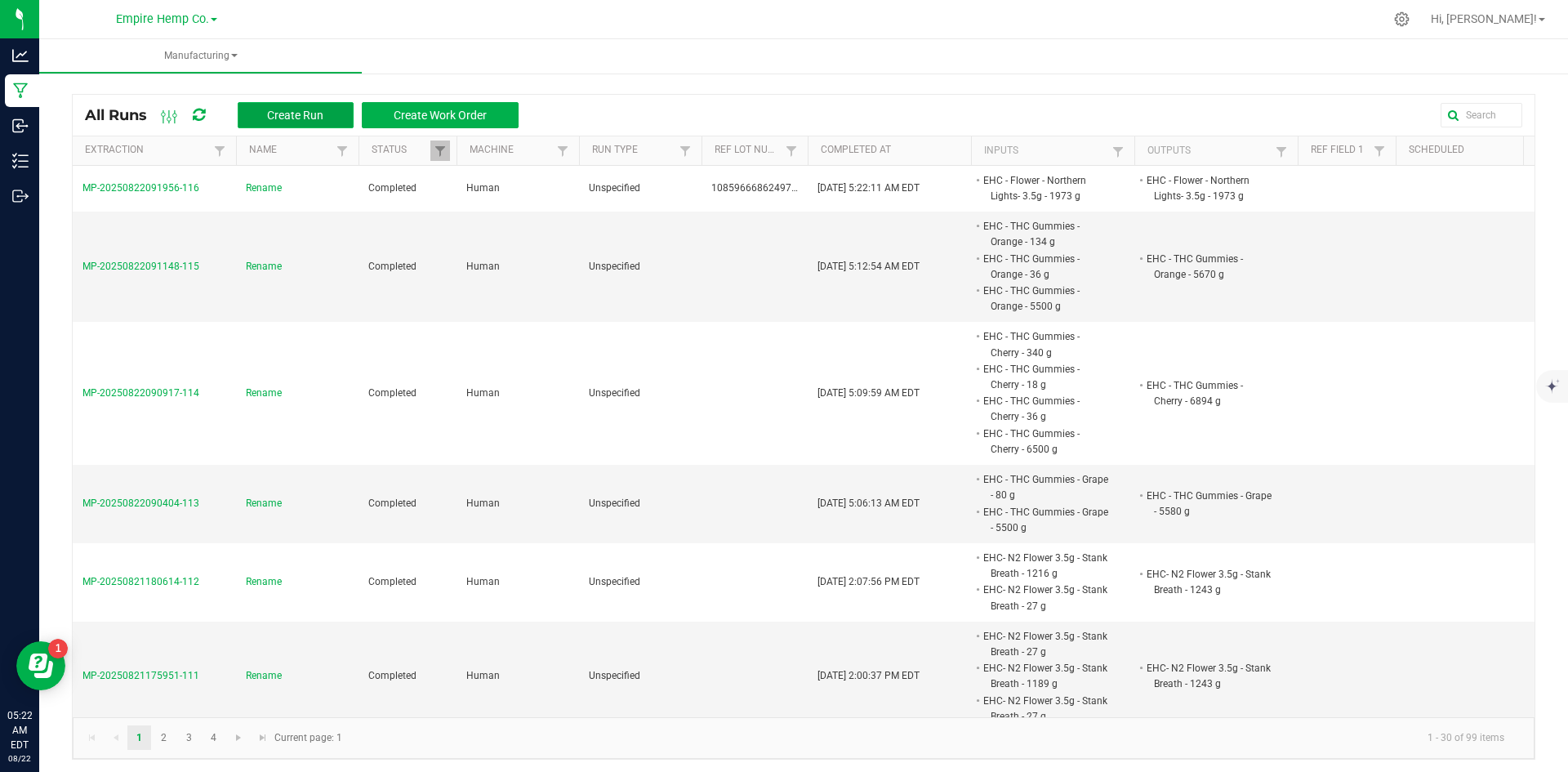
click at [271, 112] on span "Create Run" at bounding box center [295, 114] width 57 height 13
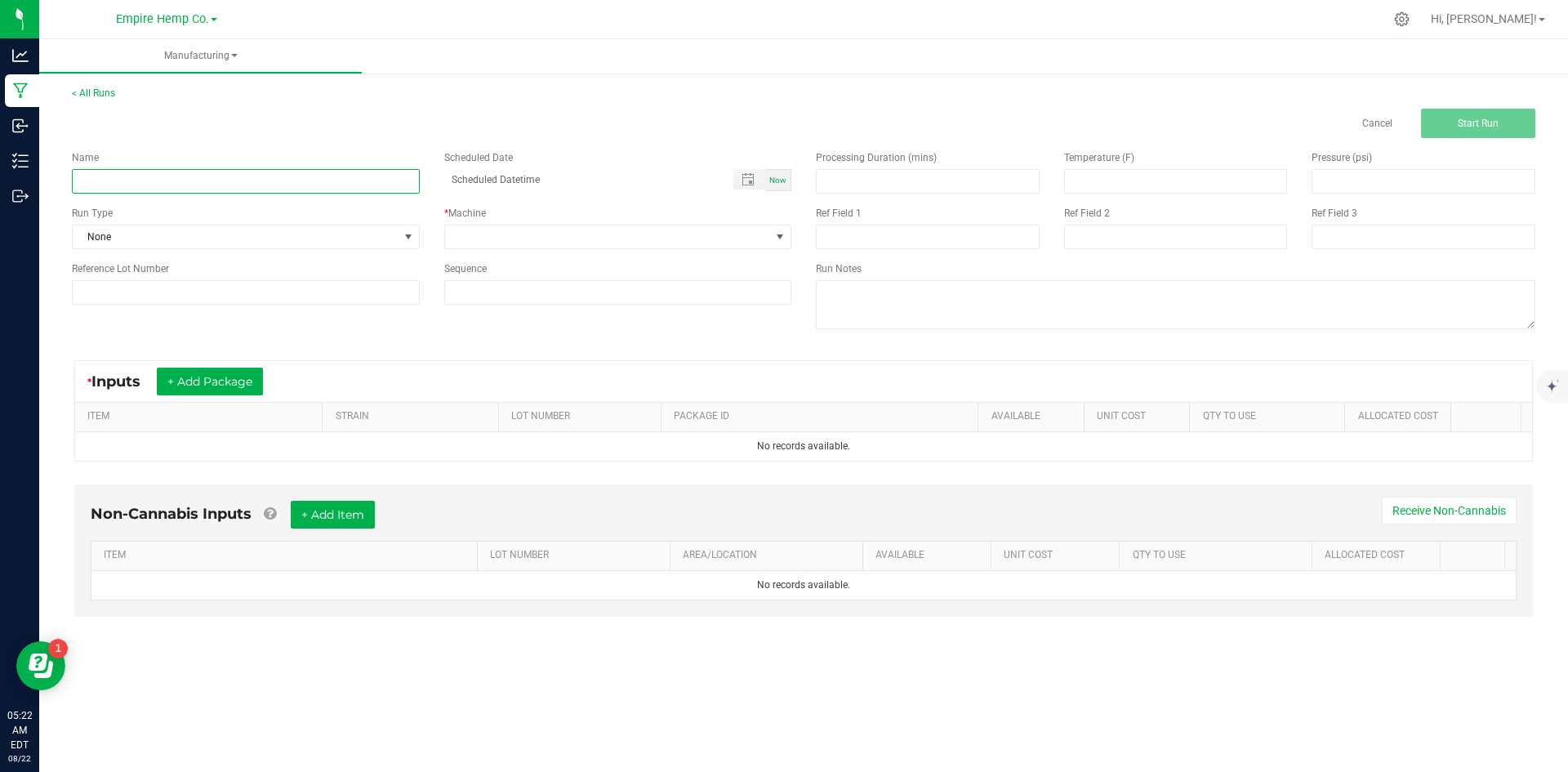
click at [285, 174] on input at bounding box center [245, 181] width 348 height 25
type input "t"
type input "Rename"
click at [469, 236] on span at bounding box center [607, 237] width 326 height 23
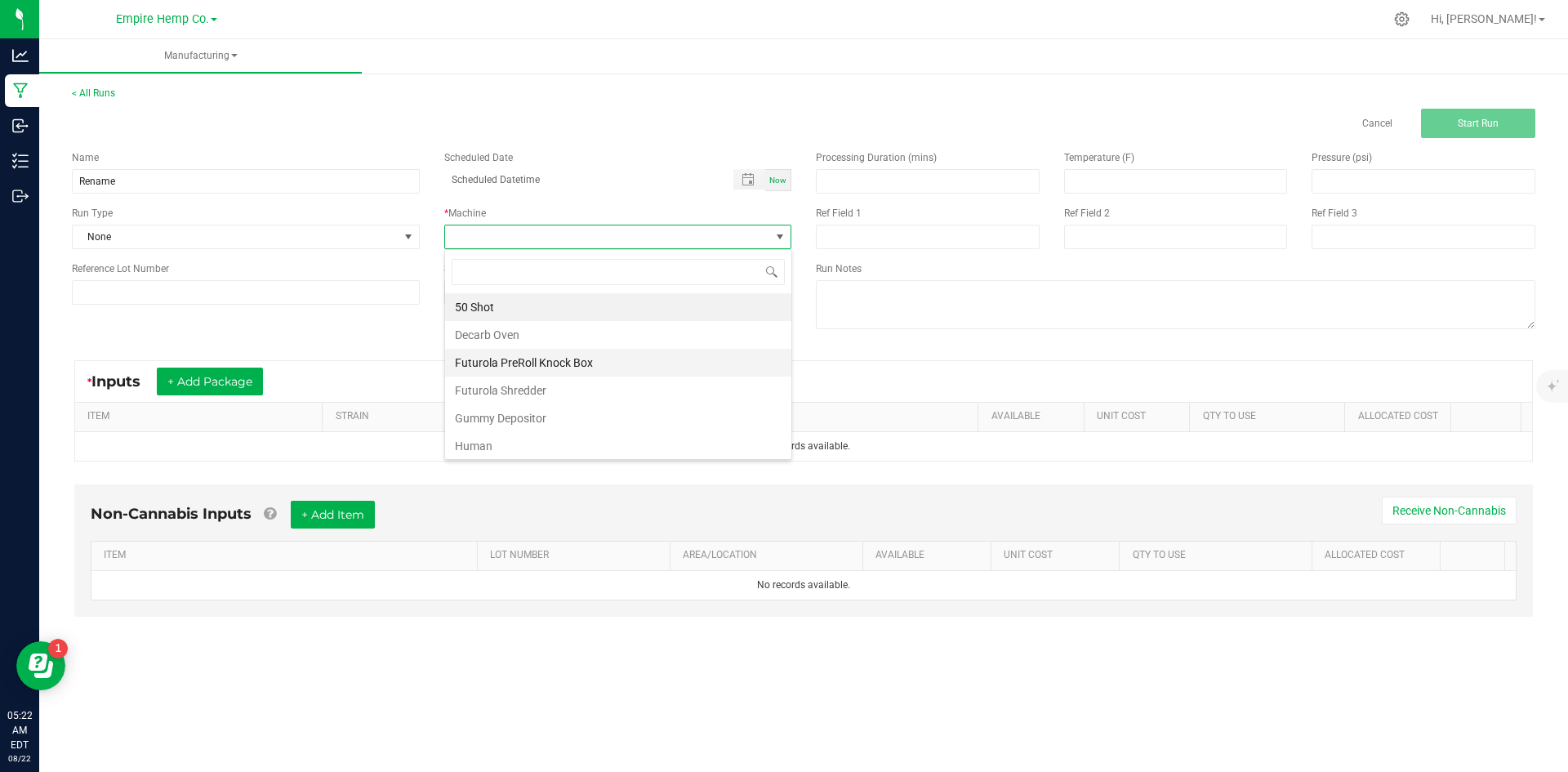
scroll to position [25, 347]
click at [496, 435] on li "Human" at bounding box center [617, 446] width 346 height 28
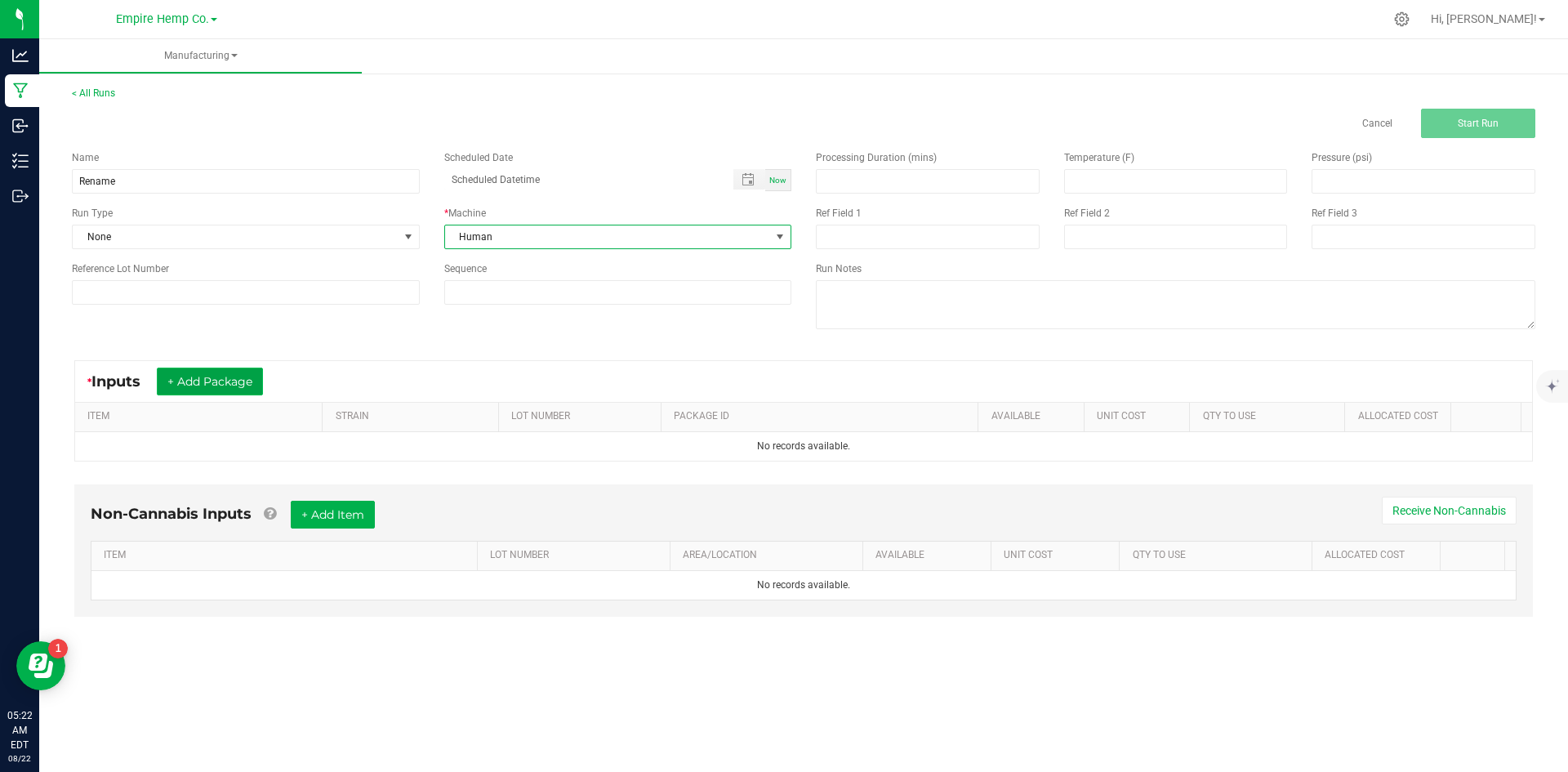
click at [236, 386] on button "+ Add Package" at bounding box center [210, 381] width 107 height 28
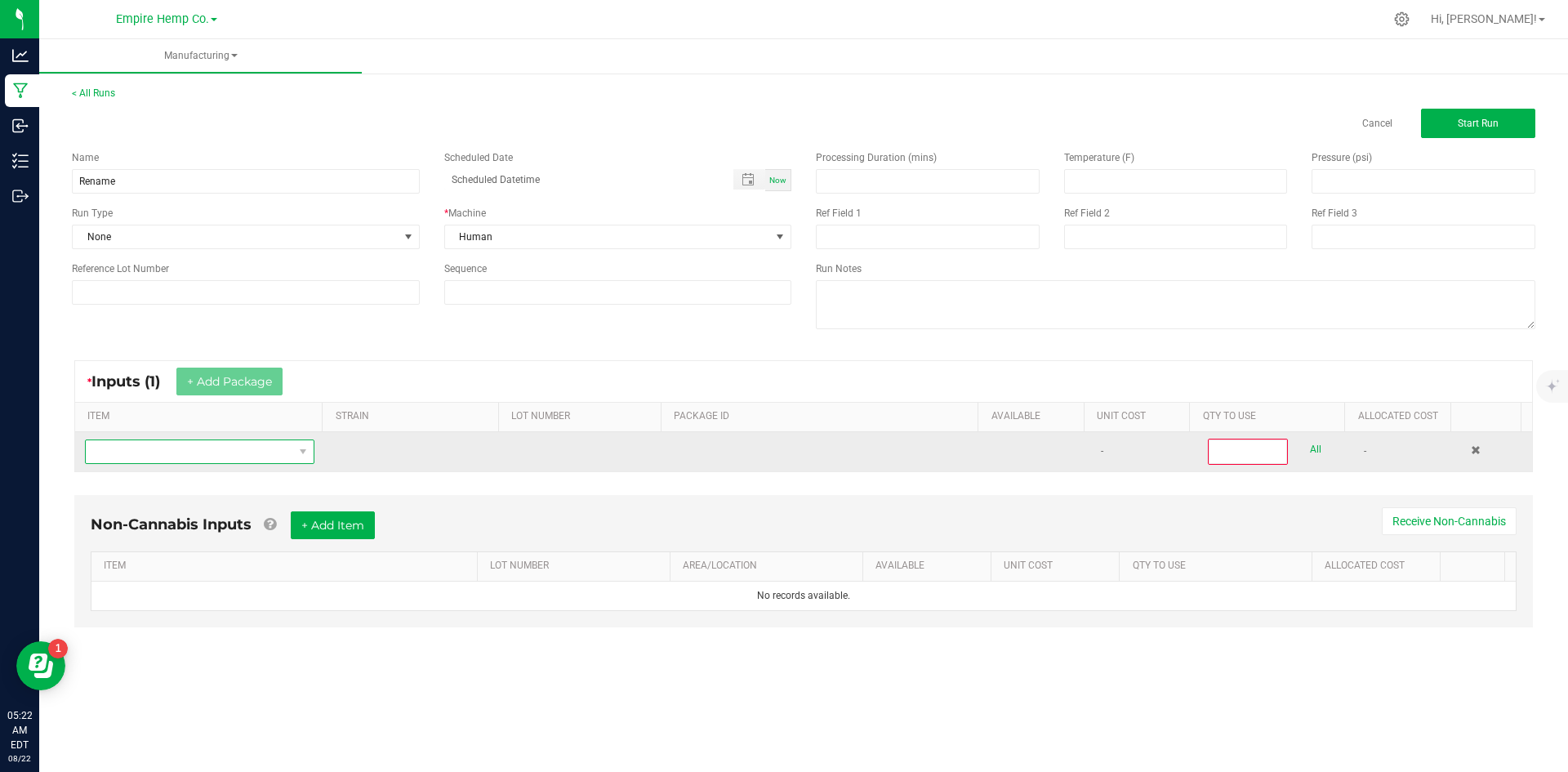
click at [211, 450] on span "NO DATA FOUND" at bounding box center [189, 452] width 207 height 23
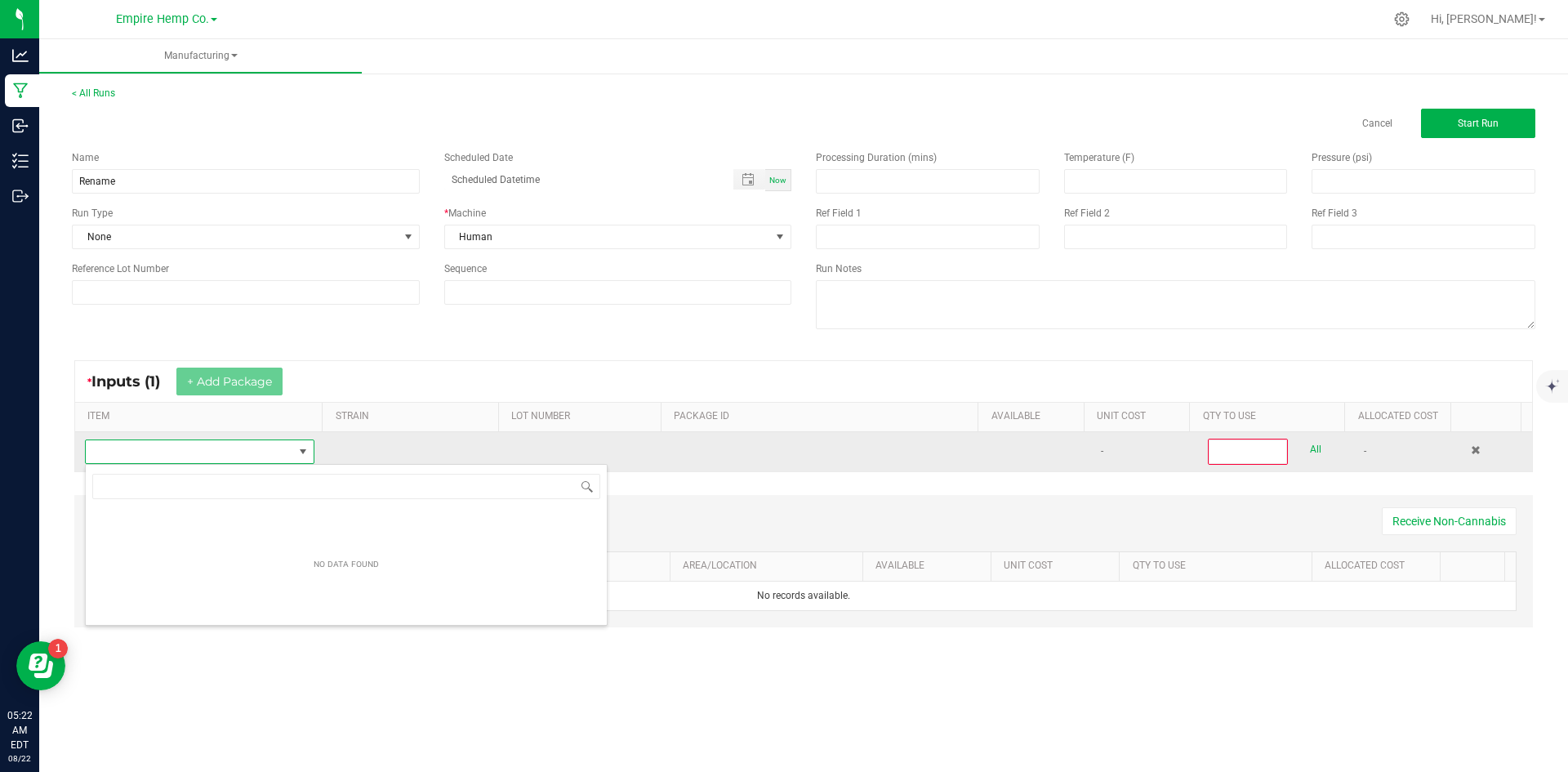
scroll to position [25, 226]
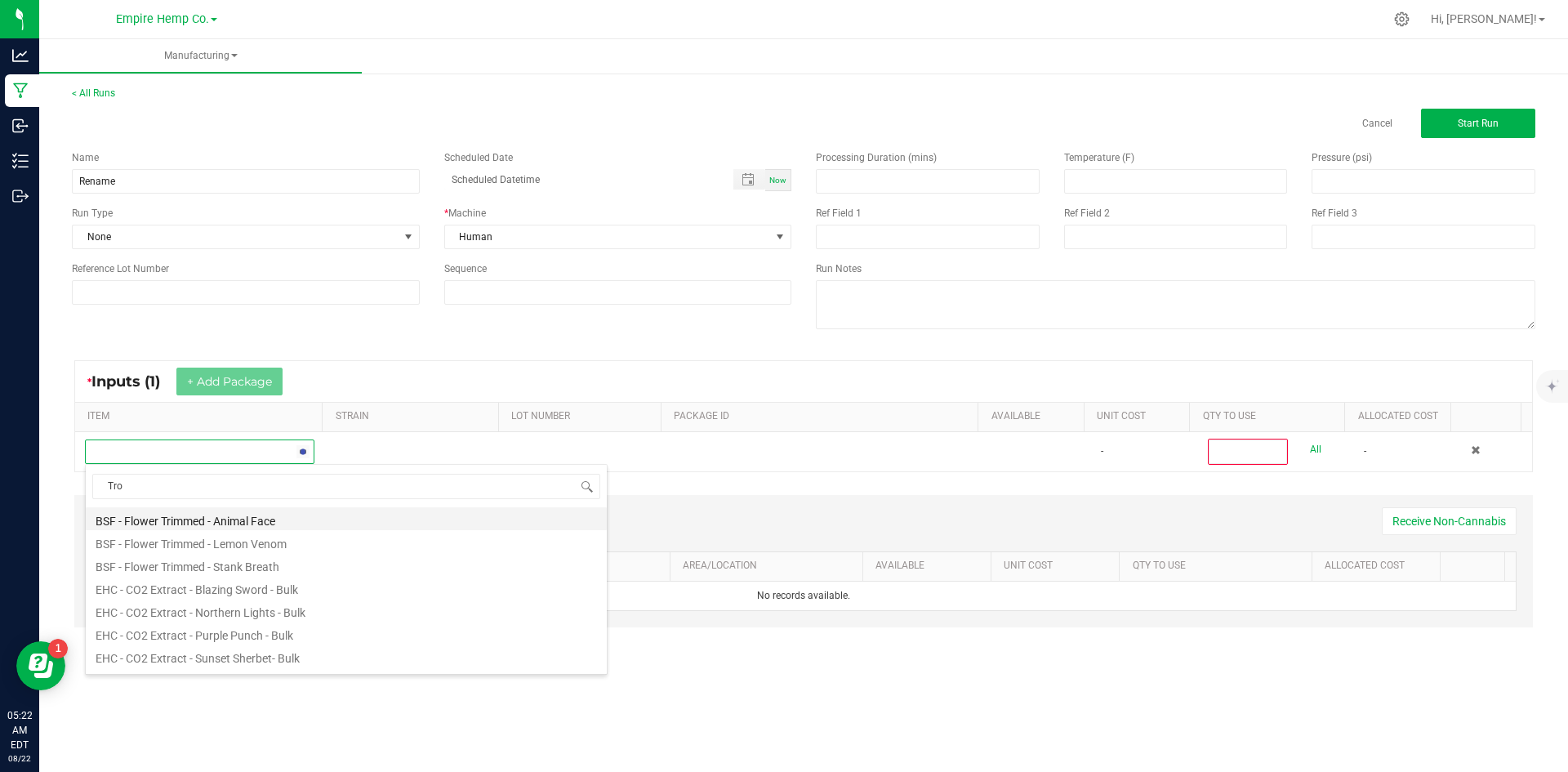
type input "Trop"
click at [241, 543] on li "EHC - Flower - Tropicana Cookies - 3.5g" at bounding box center [346, 541] width 521 height 23
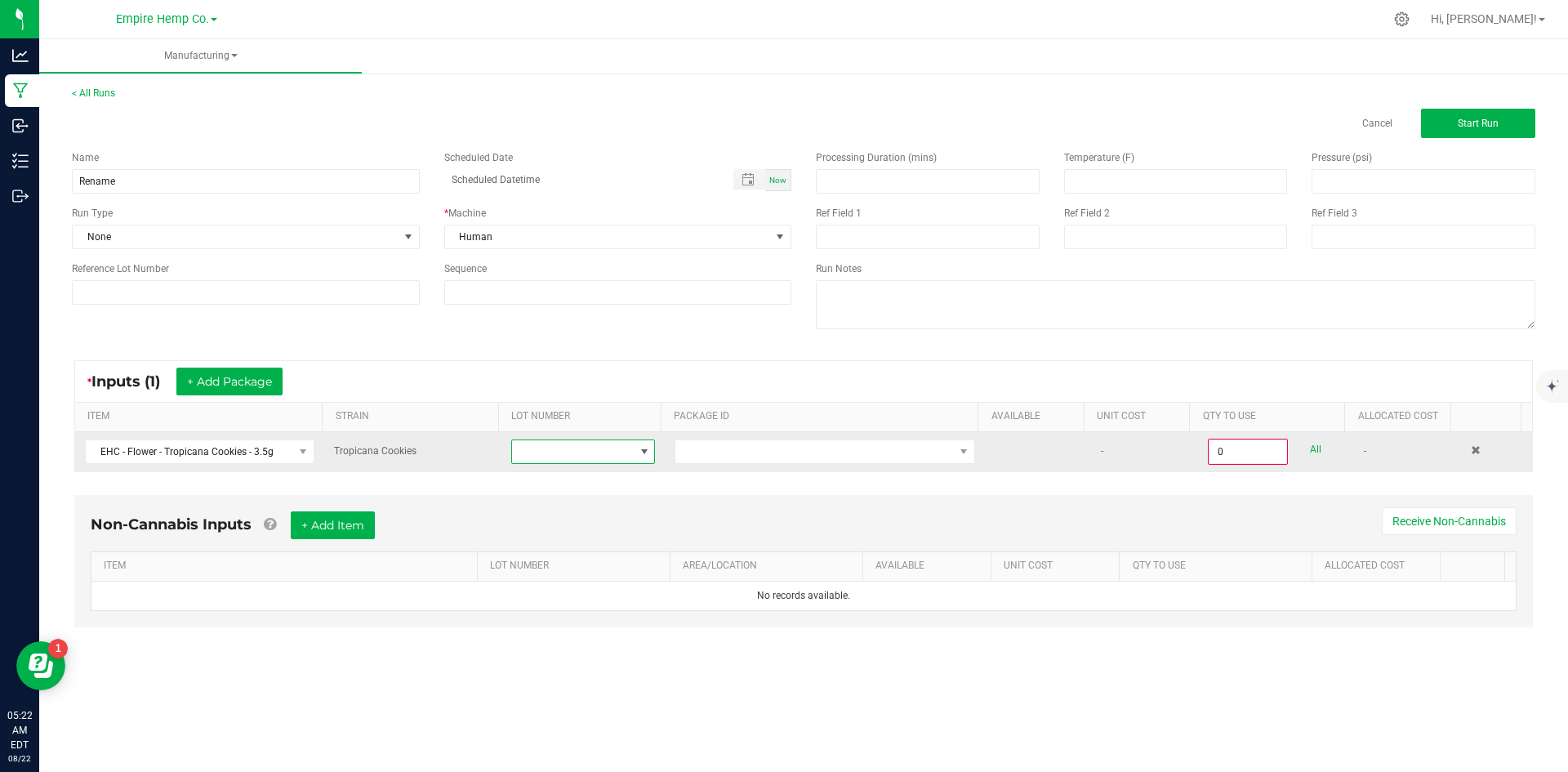
click at [564, 456] on span at bounding box center [573, 452] width 122 height 23
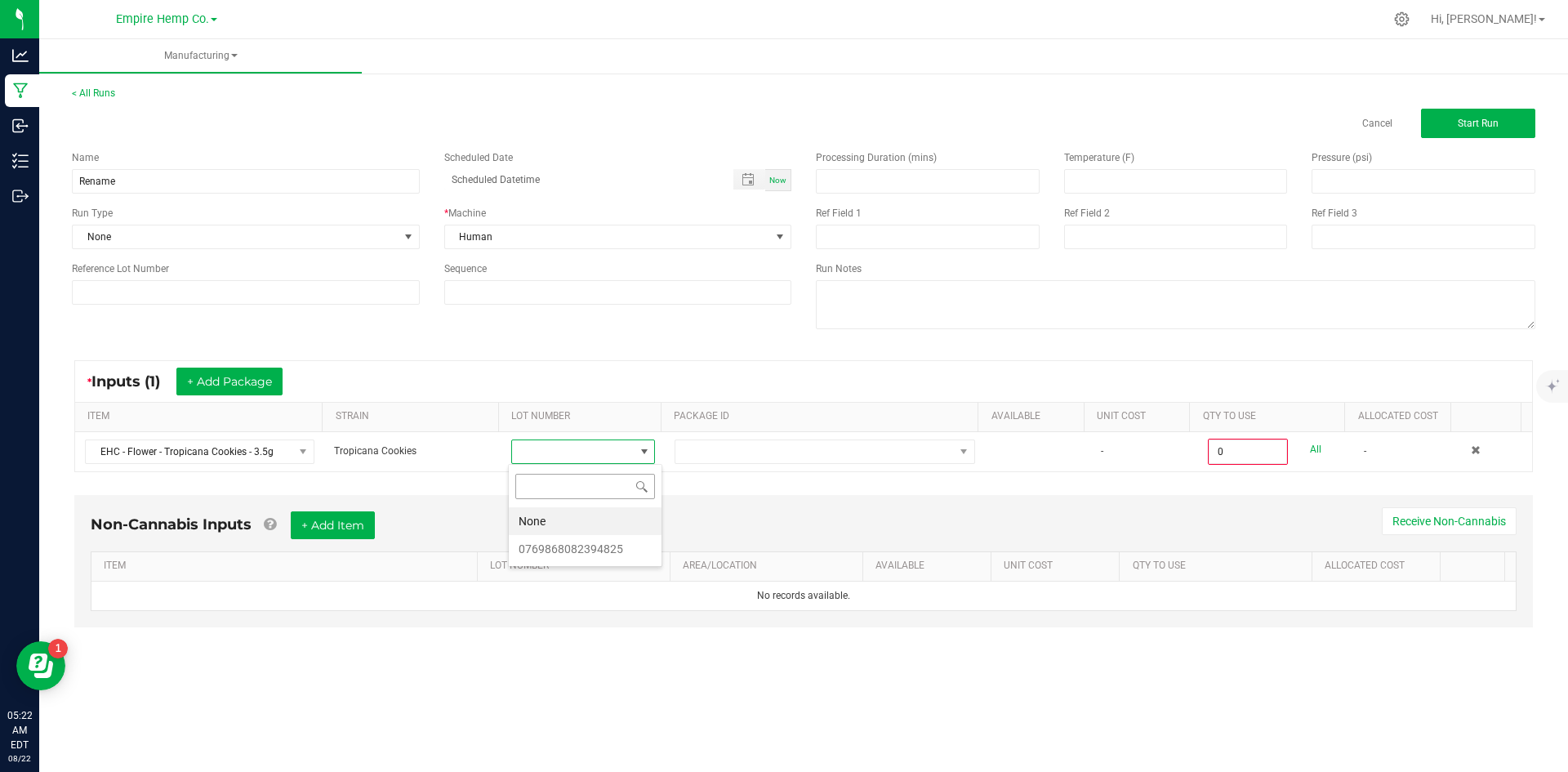
scroll to position [25, 143]
click at [589, 549] on li "0769868082394825" at bounding box center [585, 549] width 153 height 28
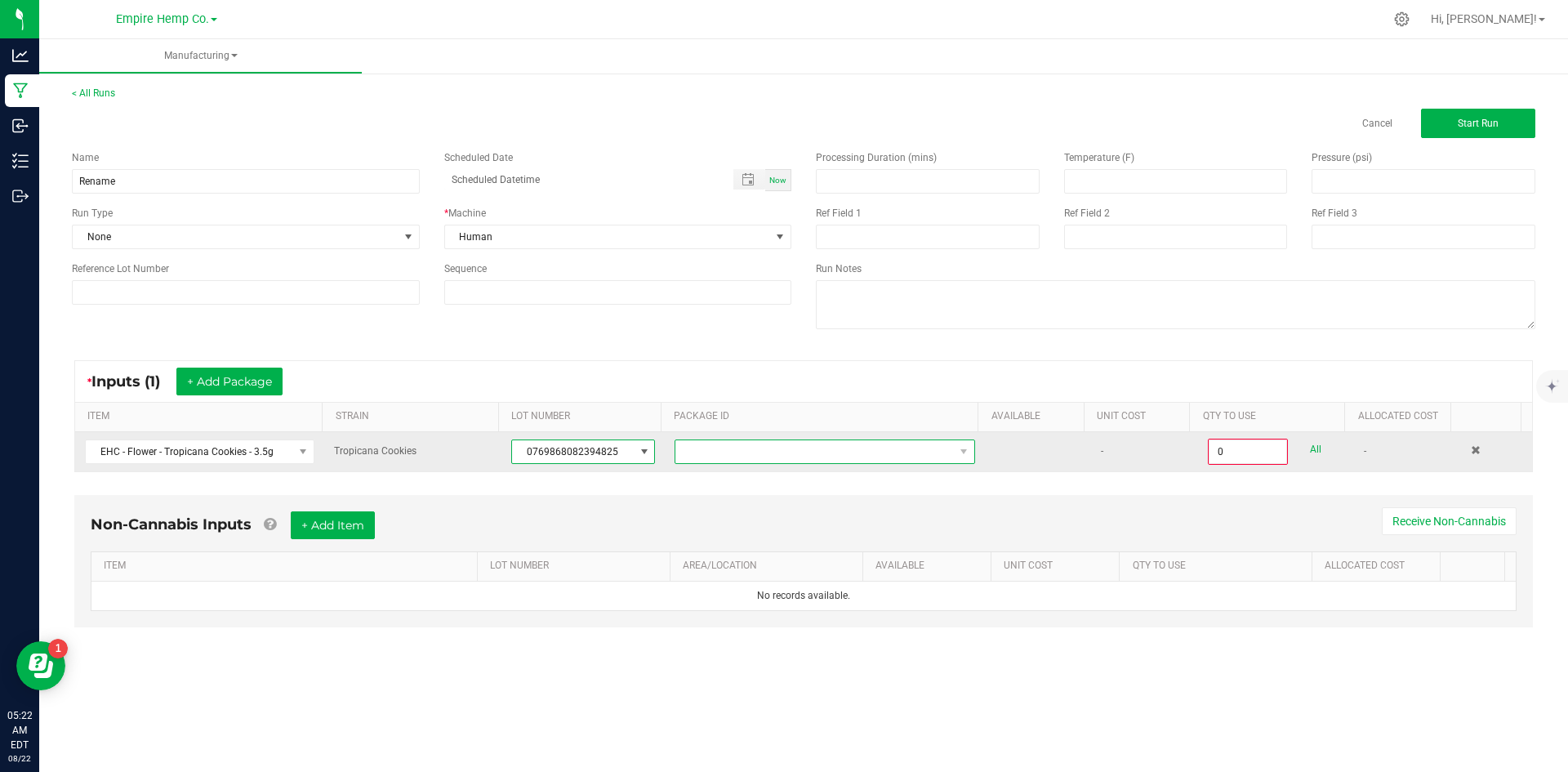
click at [697, 460] on span at bounding box center [814, 452] width 278 height 23
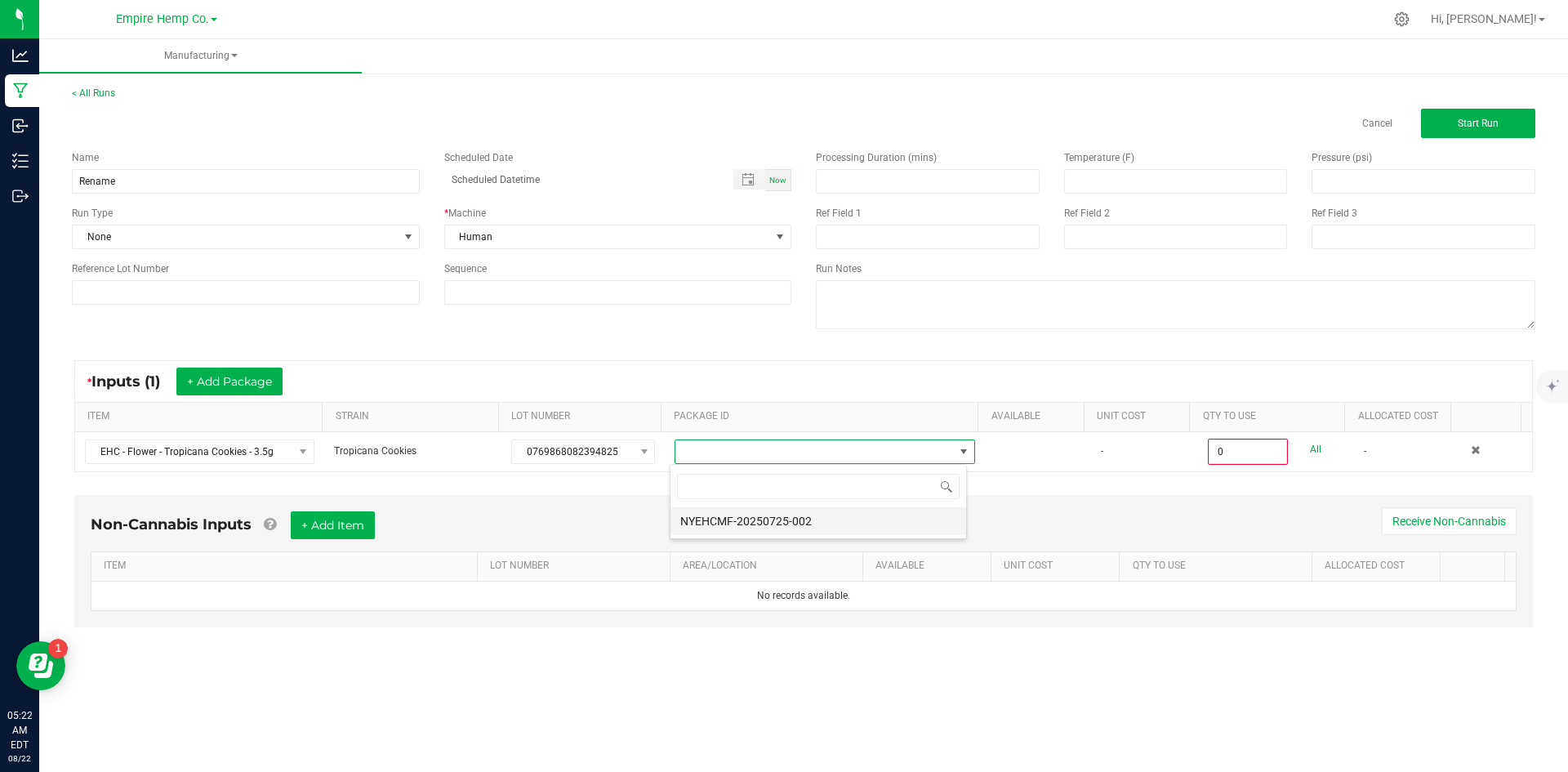
scroll to position [25, 298]
click at [714, 524] on li "NYEHCMF-20250725-002" at bounding box center [819, 521] width 296 height 28
type input "0.0000 g"
click at [249, 376] on button "+ Add Package" at bounding box center [230, 381] width 107 height 28
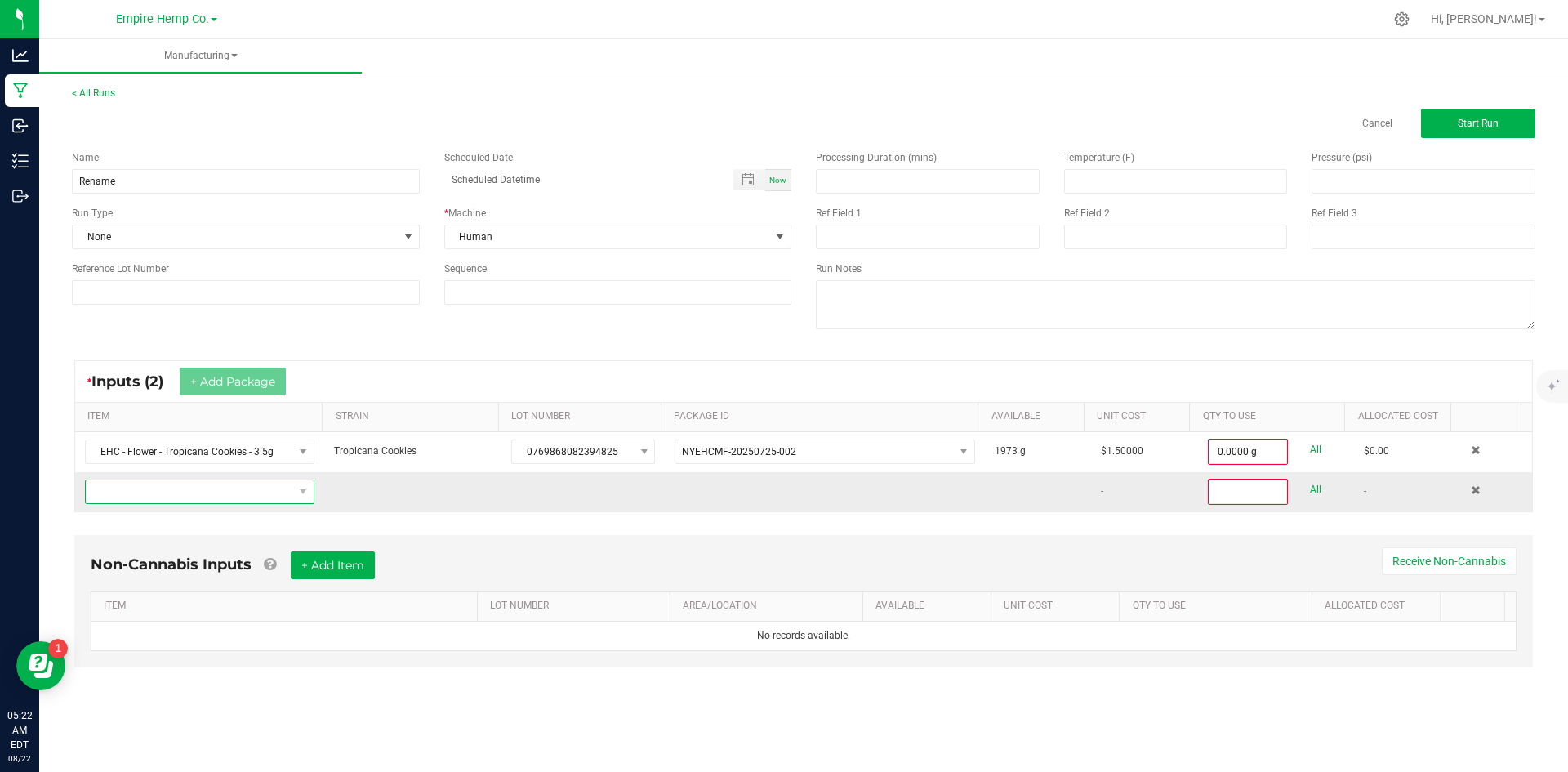
click at [210, 495] on span "NO DATA FOUND" at bounding box center [189, 491] width 207 height 23
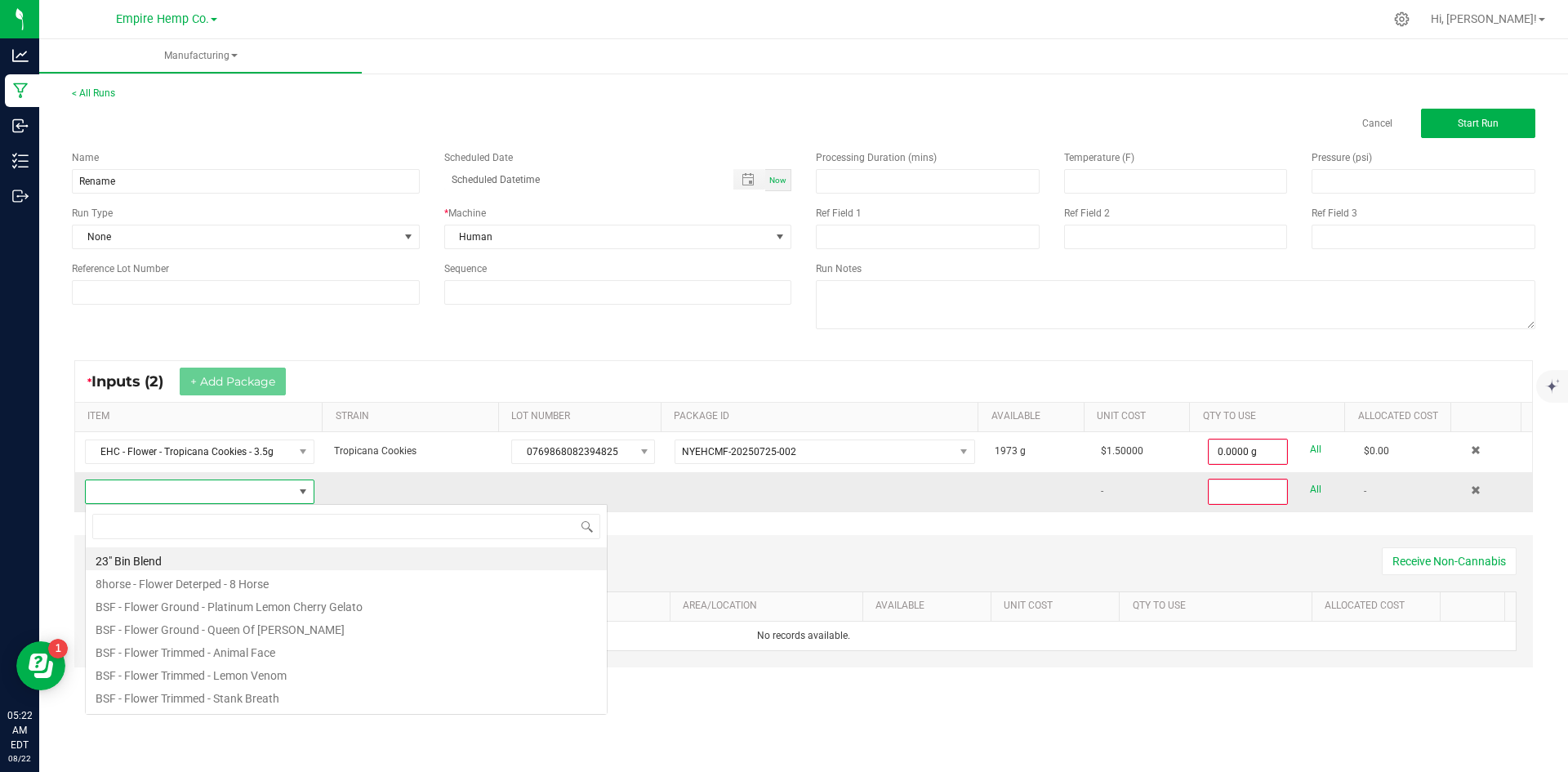
scroll to position [25, 226]
type input "trop"
click at [294, 585] on li "EHC - Flower - Tropicana Cookies - 3.5g" at bounding box center [346, 581] width 521 height 23
type input "0"
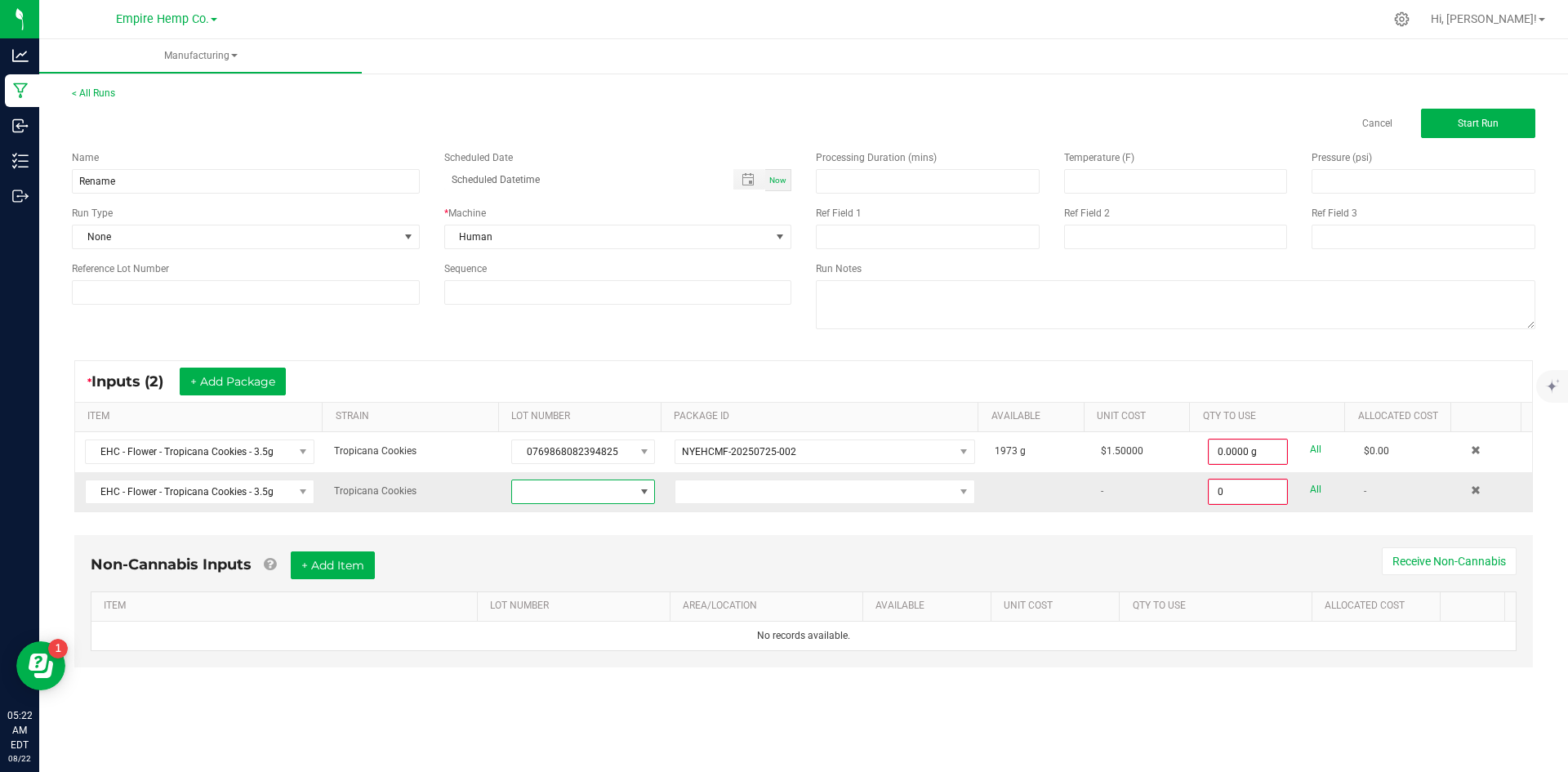
click at [606, 490] on span at bounding box center [573, 491] width 122 height 23
click at [607, 565] on li "None" at bounding box center [585, 561] width 153 height 28
click at [696, 489] on span "NO DATA FOUND" at bounding box center [814, 491] width 278 height 23
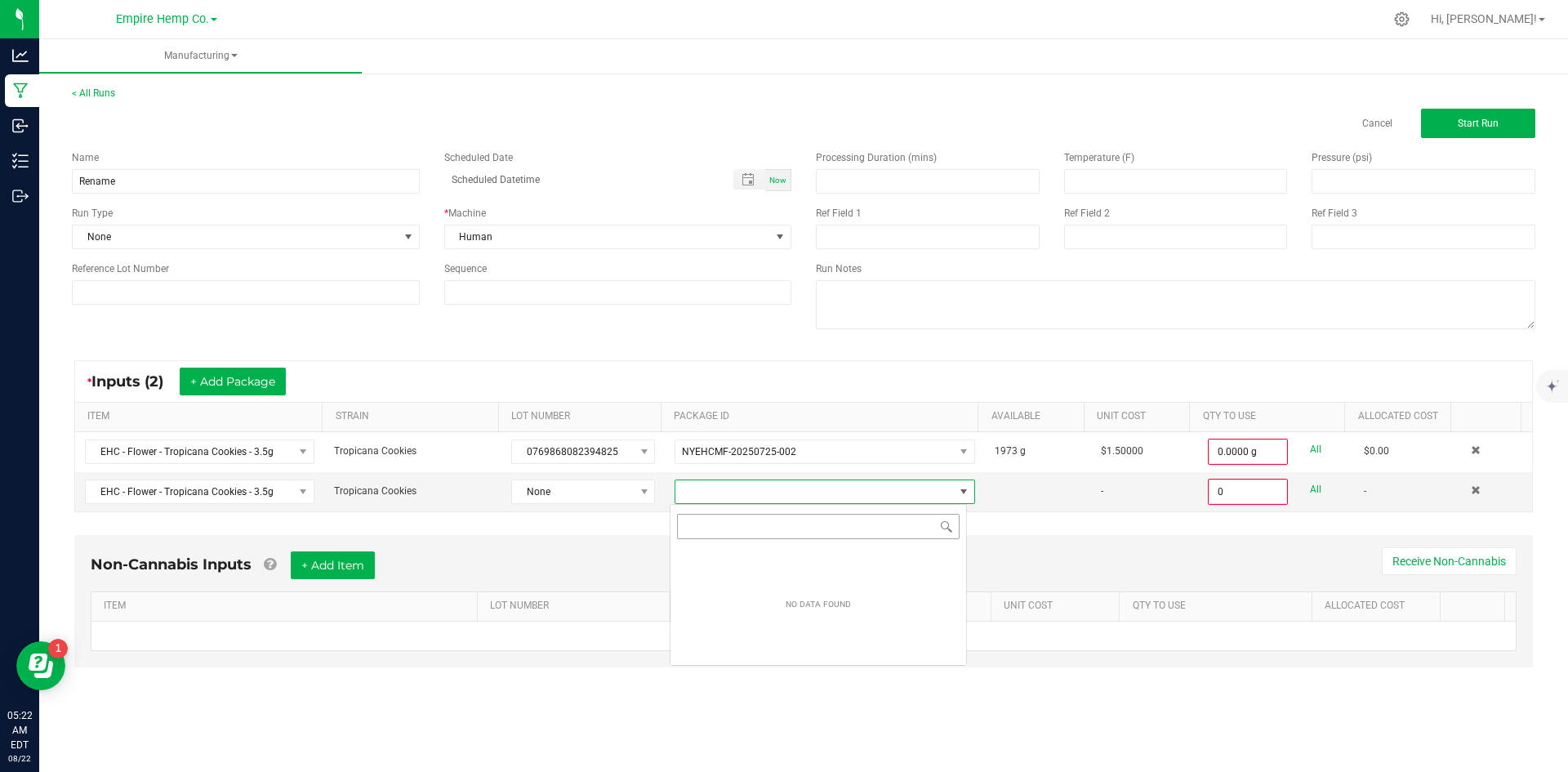
scroll to position [25, 298]
click at [600, 492] on span "None" at bounding box center [573, 491] width 122 height 23
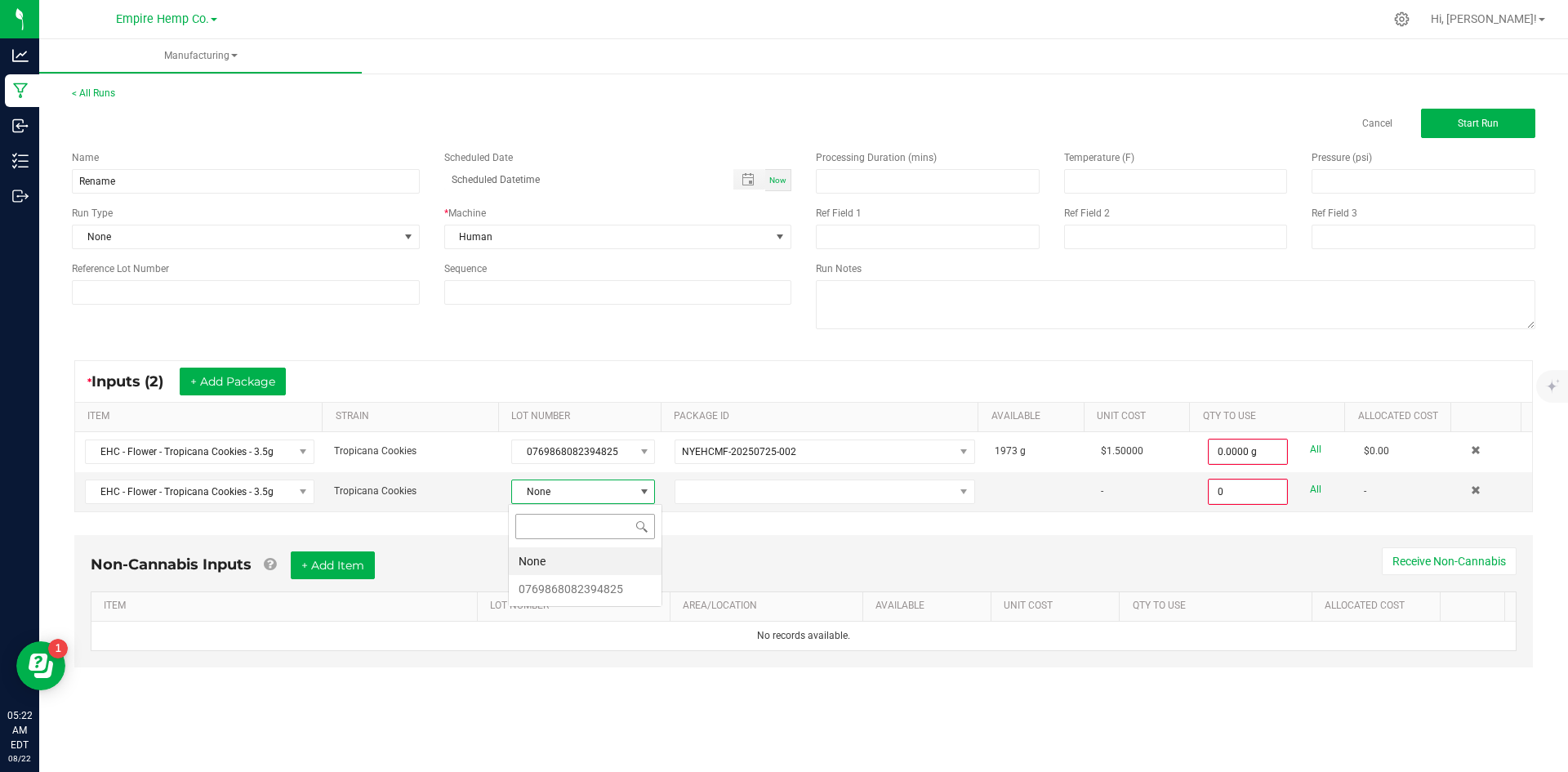
scroll to position [25, 143]
click at [606, 582] on li "0769868082394825" at bounding box center [585, 589] width 153 height 28
click at [702, 497] on span "NO DATA FOUND" at bounding box center [814, 491] width 278 height 23
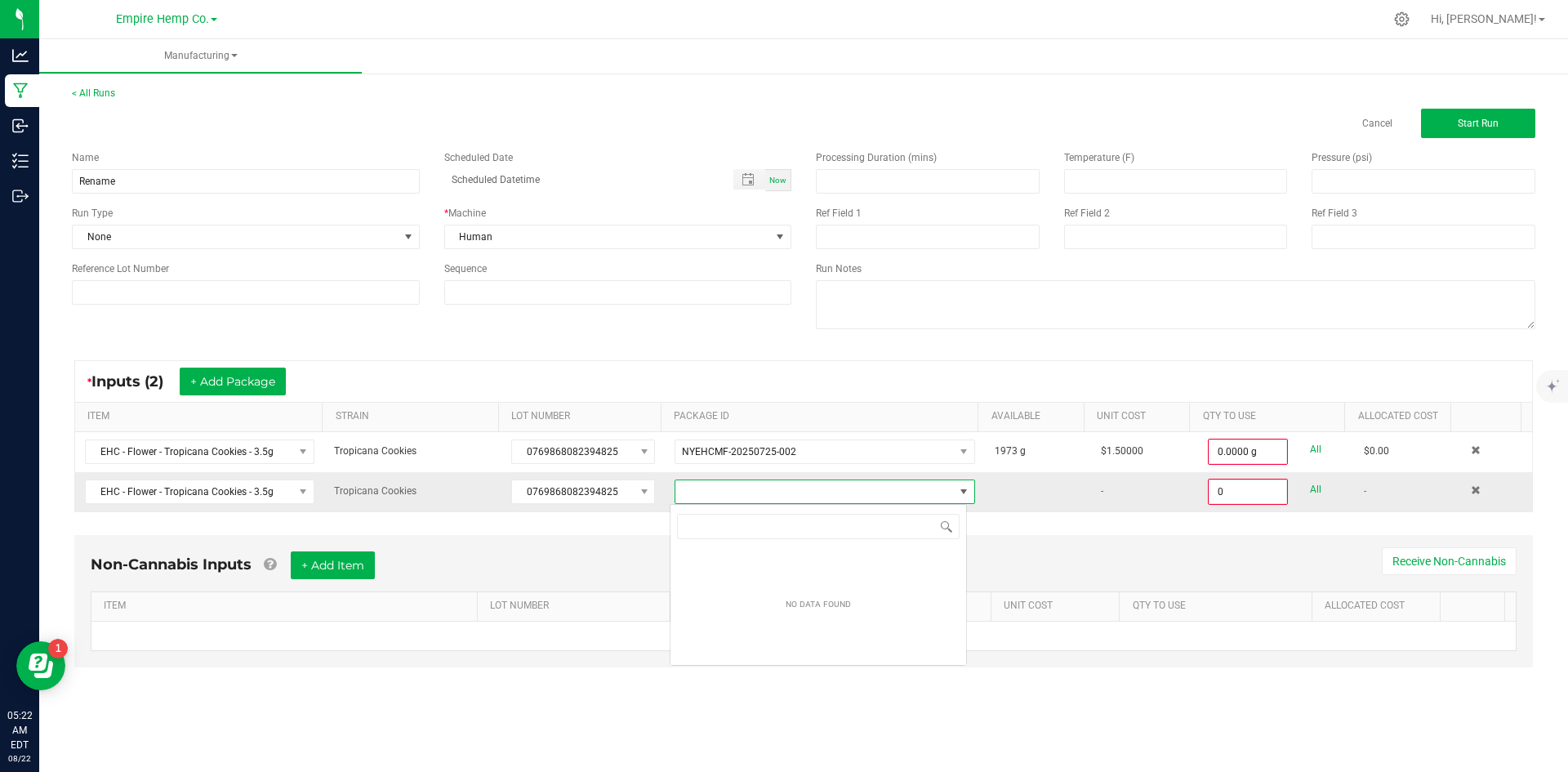
scroll to position [25, 298]
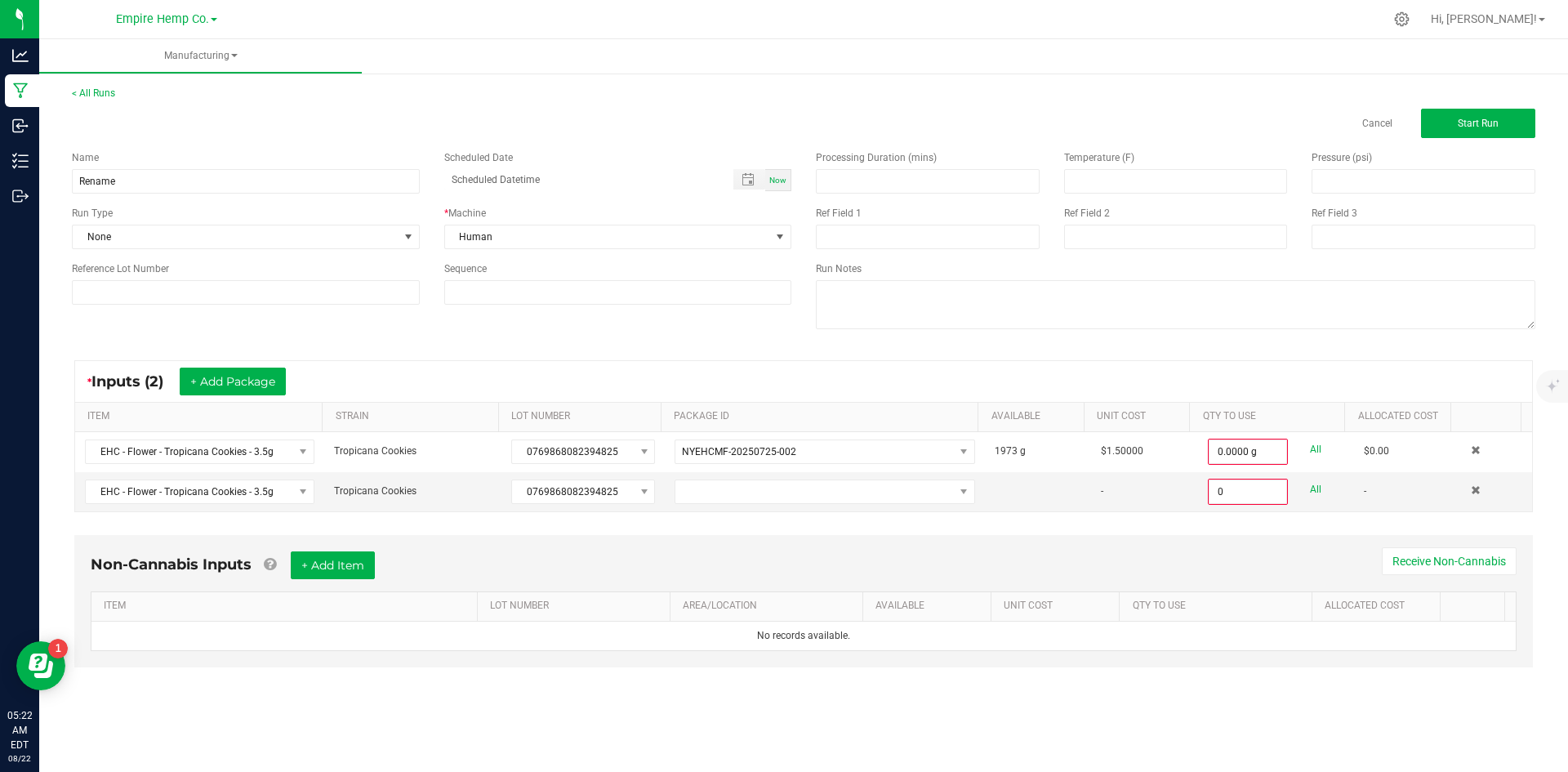
click at [606, 565] on div "Non-Cannabis Inputs + Add Item Receive Non-Cannabis" at bounding box center [803, 571] width 1426 height 40
click at [1469, 492] on td at bounding box center [1497, 491] width 71 height 39
click at [1471, 491] on span at bounding box center [1476, 490] width 10 height 10
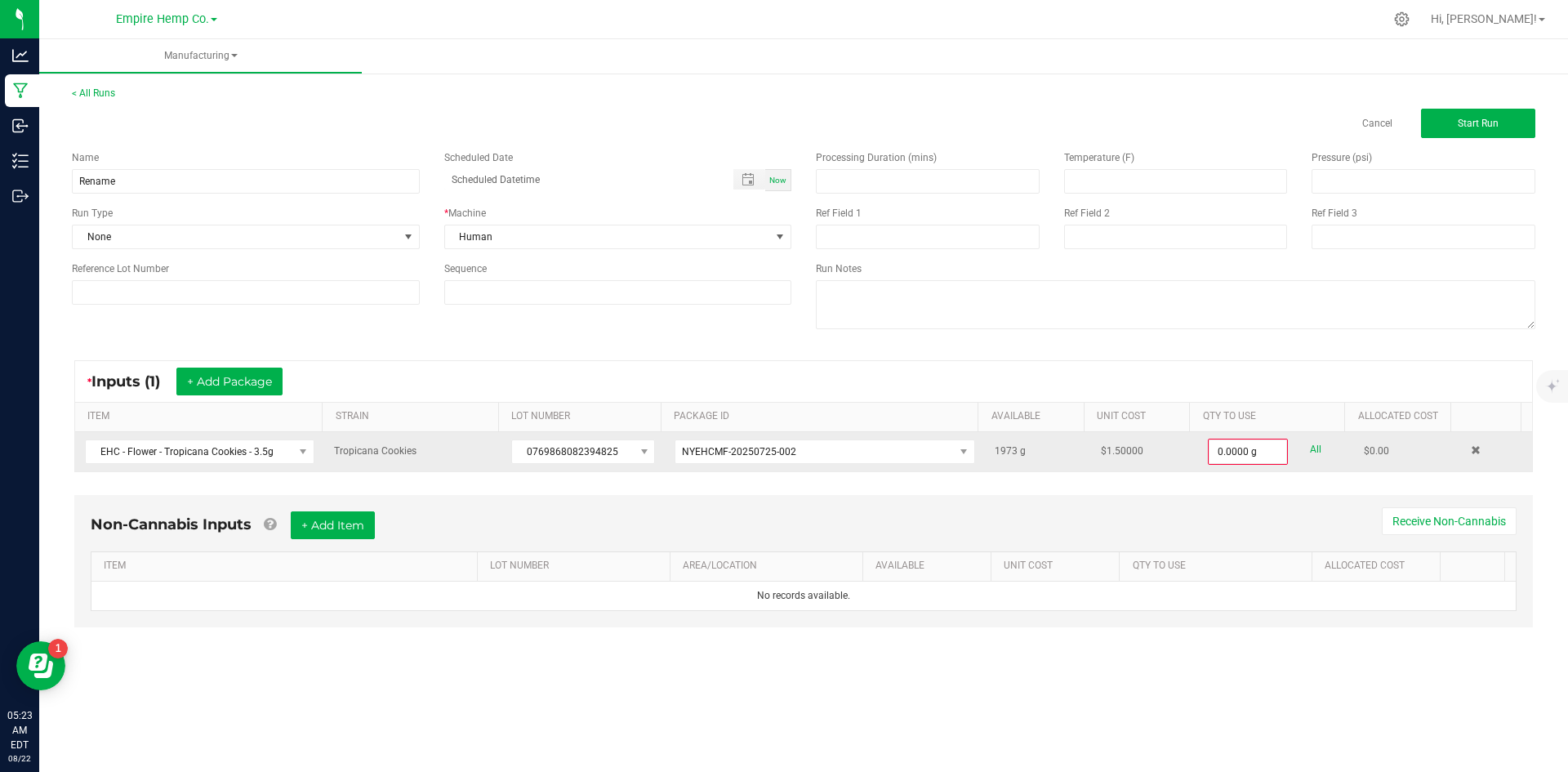
click at [1310, 447] on link "All" at bounding box center [1316, 450] width 12 height 22
type input "1973.0000 g"
click at [271, 370] on button "+ Add Package" at bounding box center [230, 381] width 107 height 28
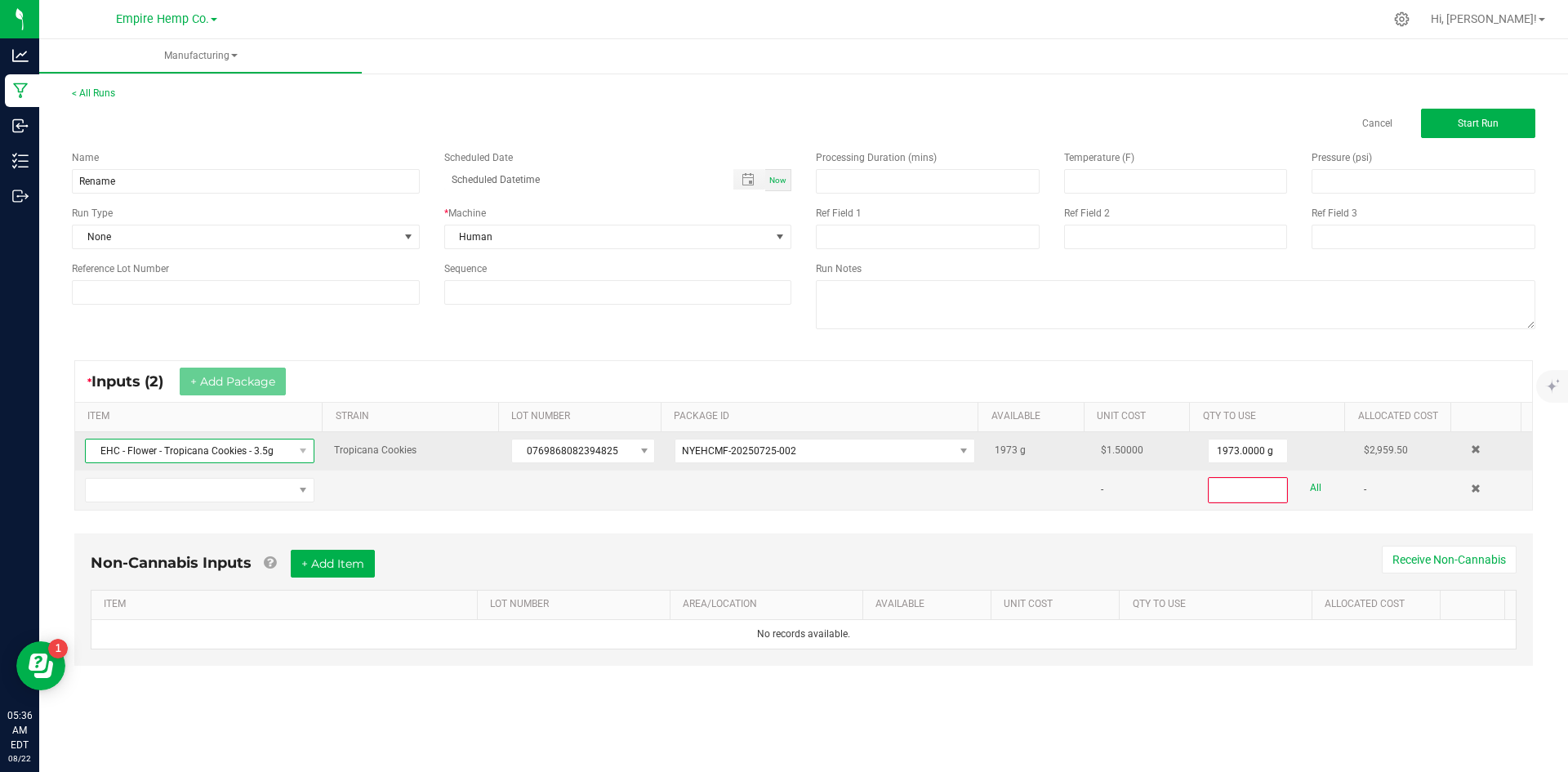
click at [277, 446] on span "EHC - Flower - Tropicana Cookies - 3.5g" at bounding box center [189, 451] width 207 height 23
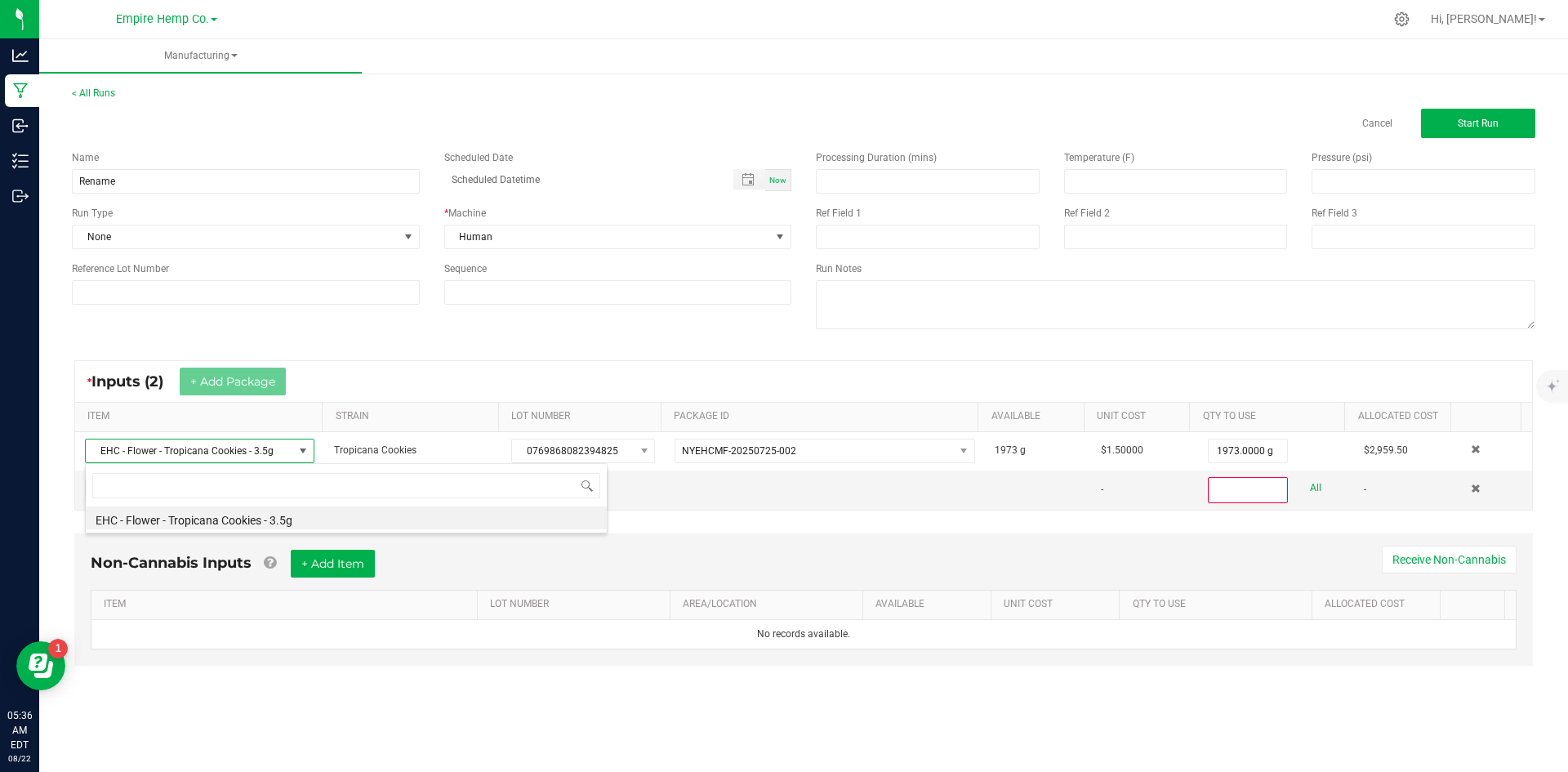
scroll to position [431, 0]
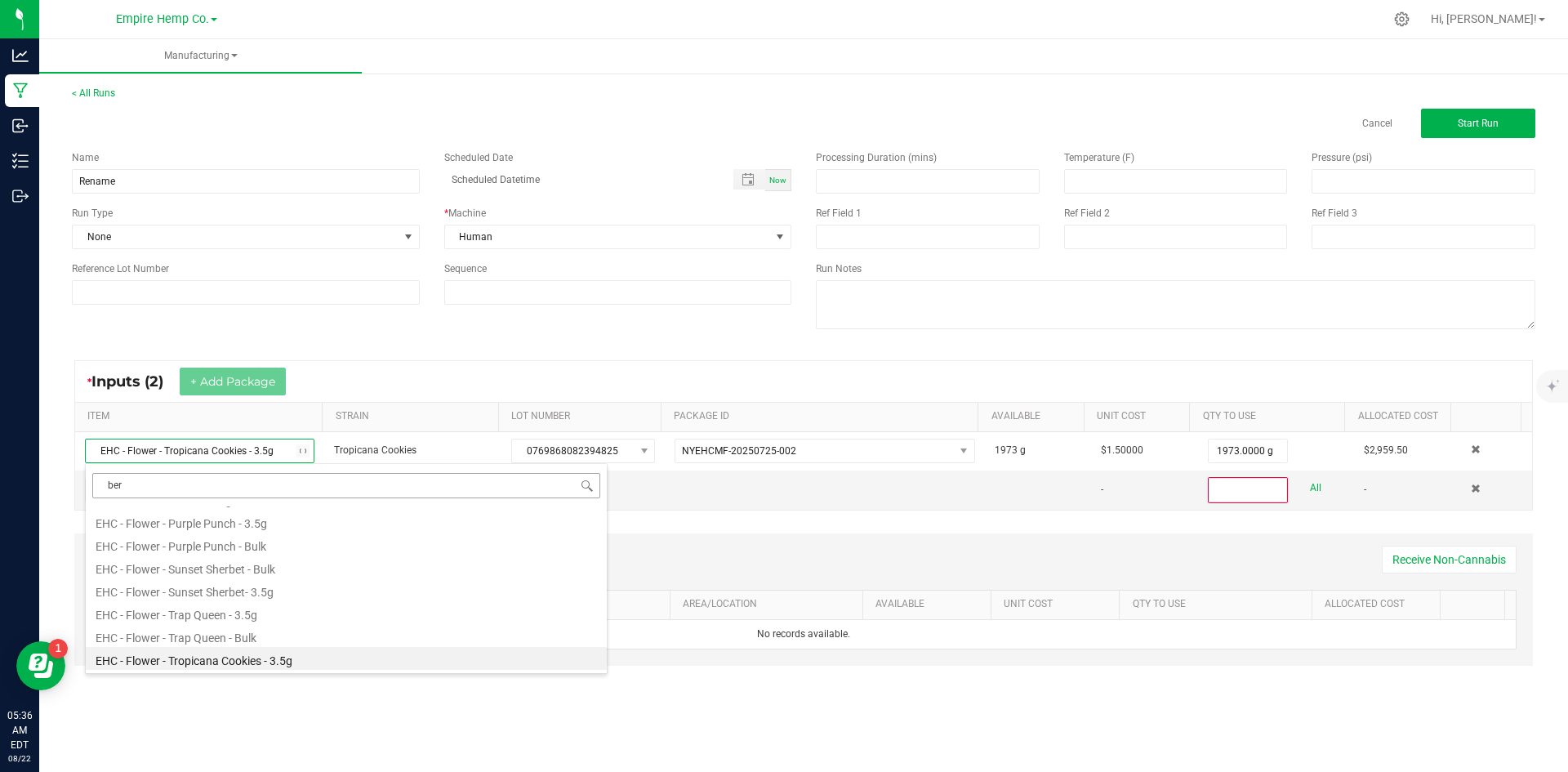
type input "berr"
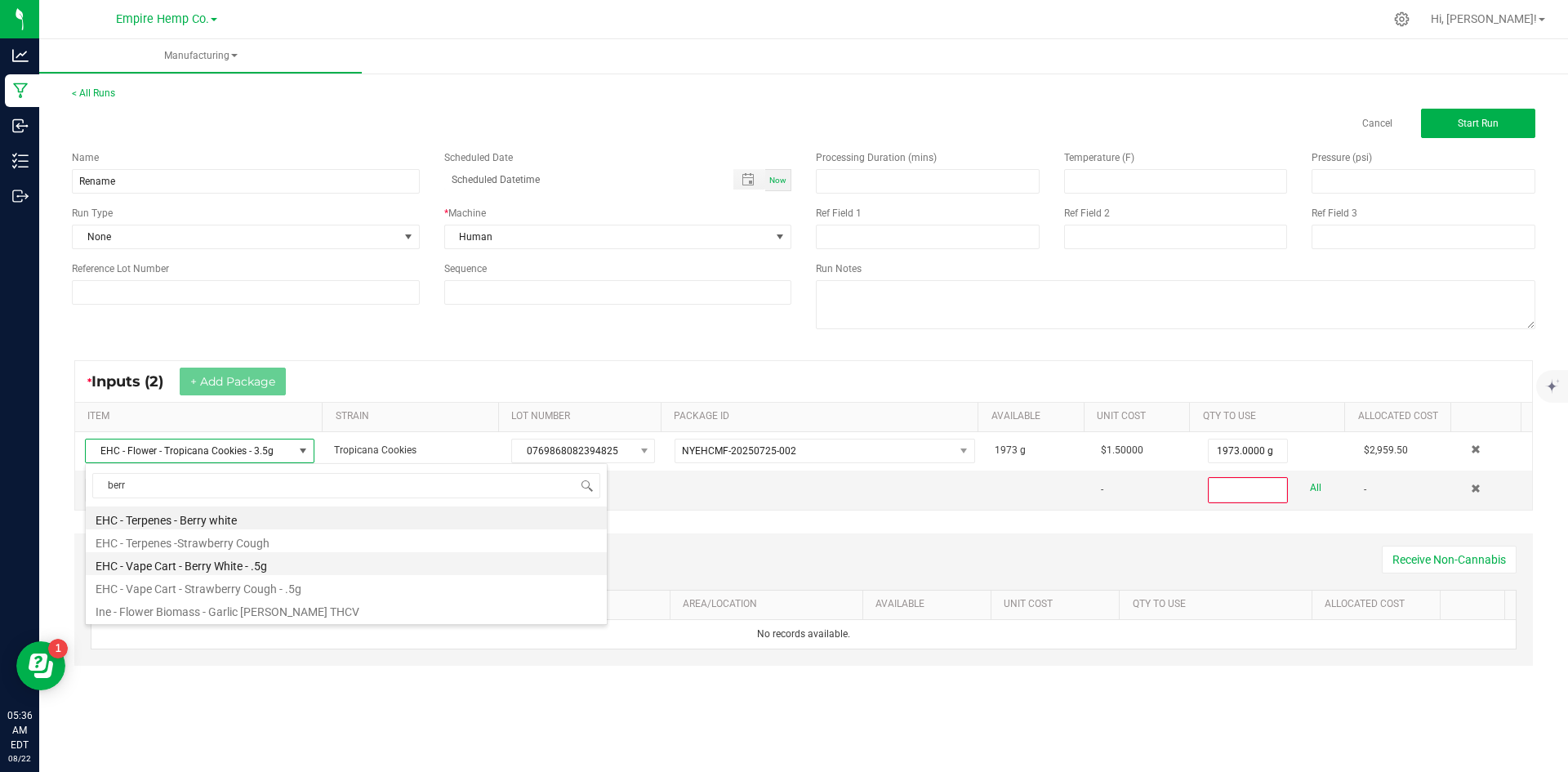
click at [293, 565] on li "EHC - Vape Cart - Berry White - .5g" at bounding box center [346, 563] width 521 height 23
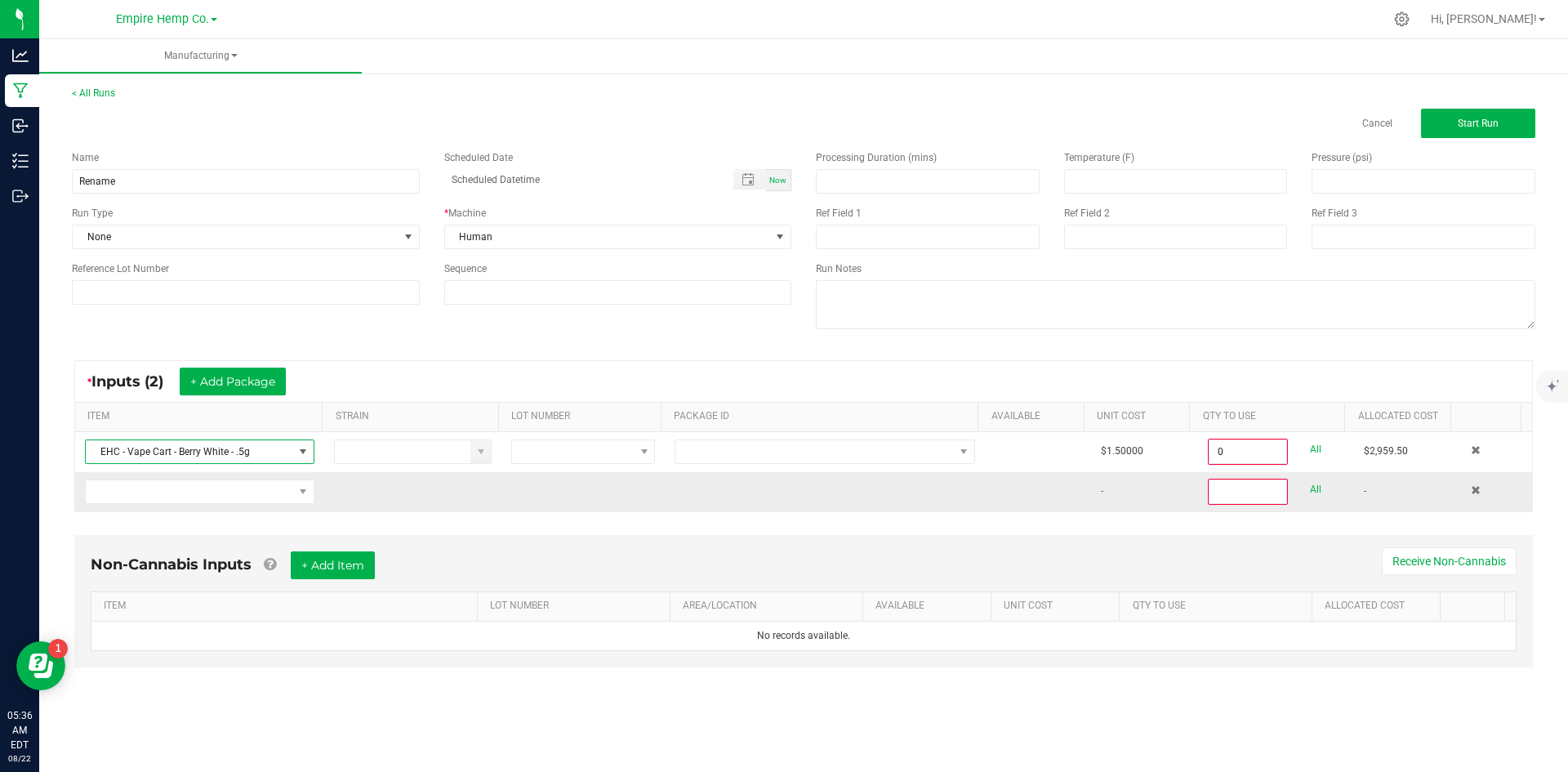
click at [1461, 490] on td at bounding box center [1497, 491] width 71 height 39
click at [1471, 491] on span at bounding box center [1476, 490] width 10 height 10
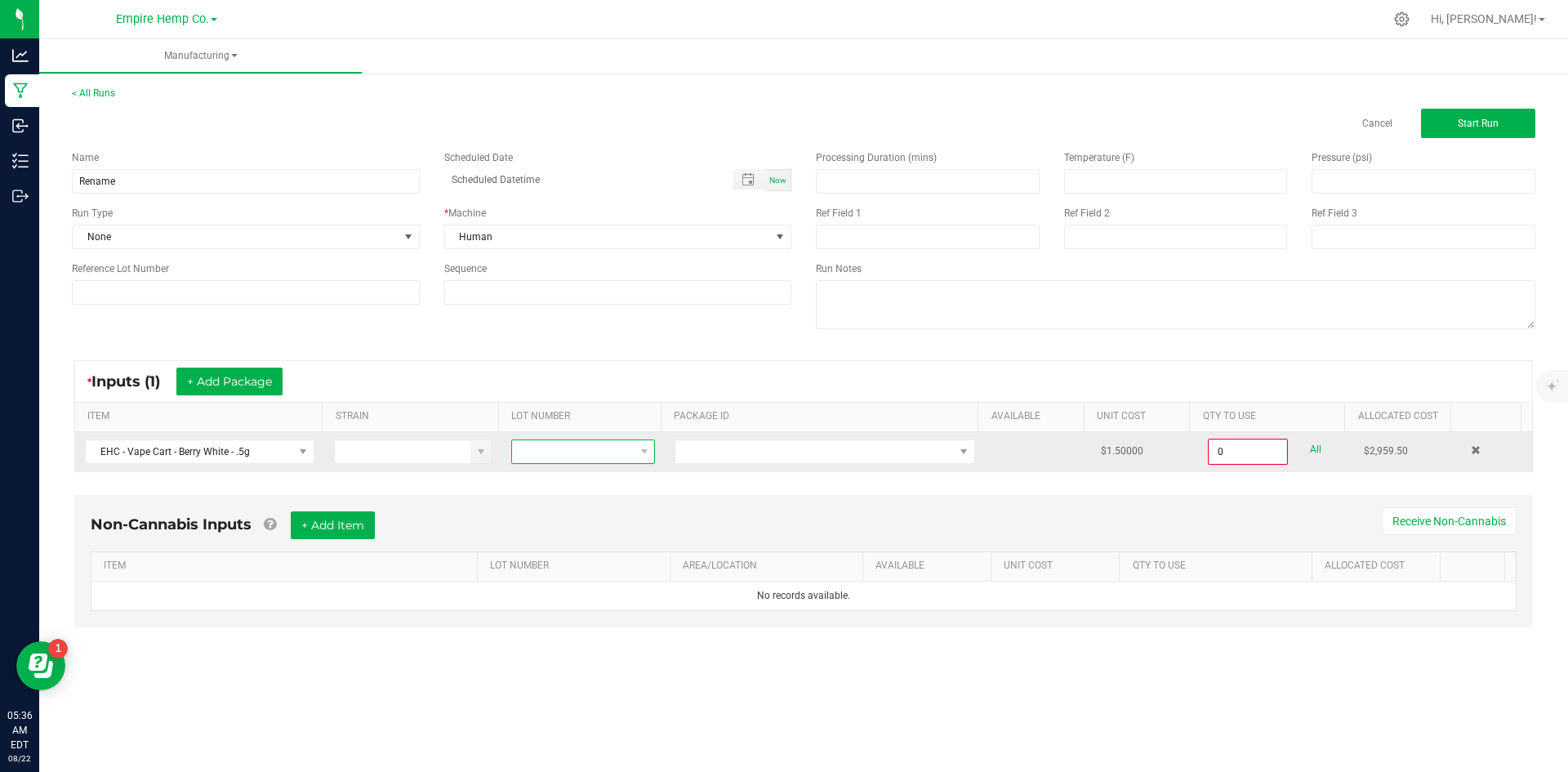
click at [607, 454] on span at bounding box center [573, 452] width 122 height 23
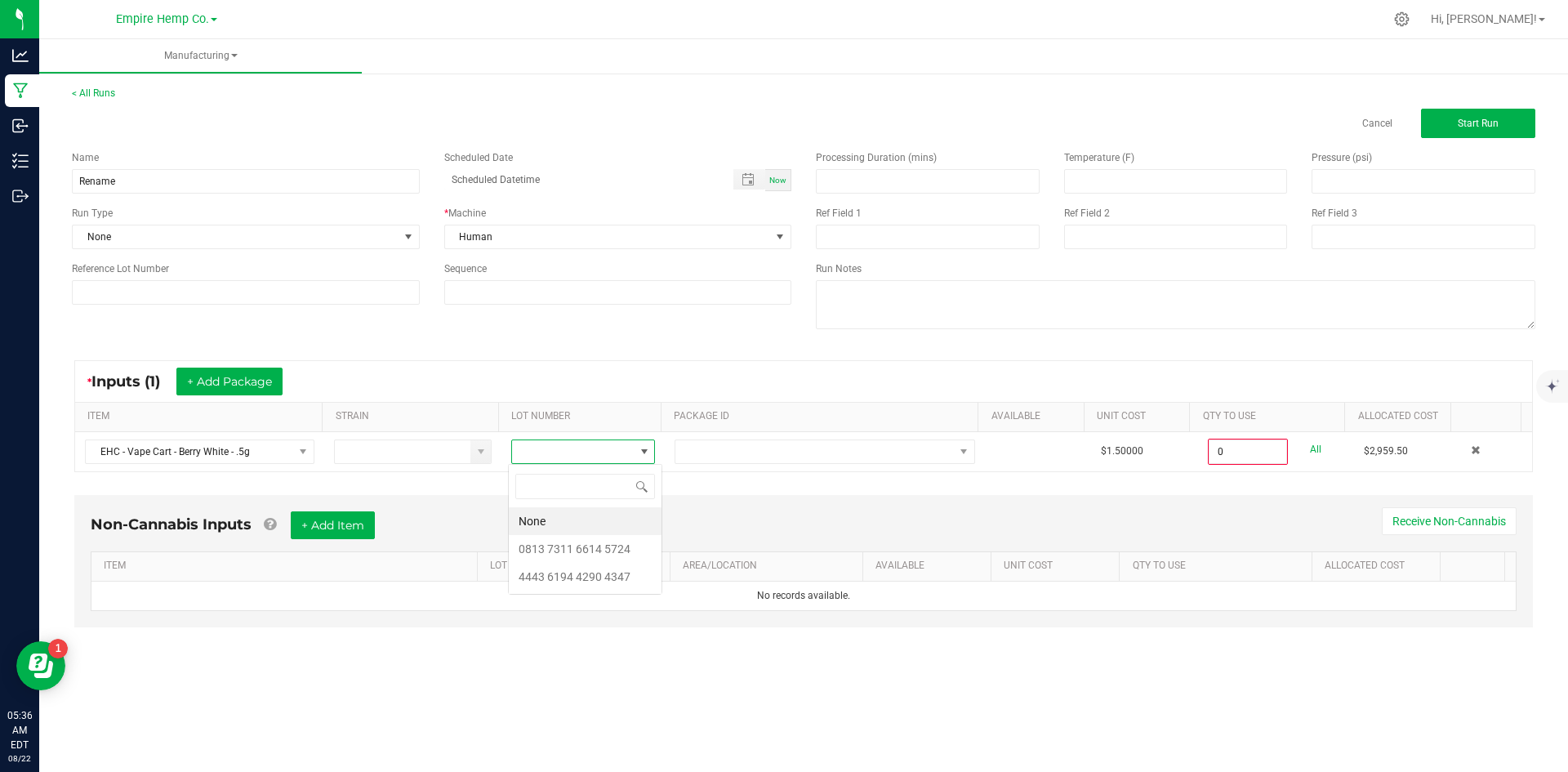
scroll to position [25, 143]
click at [625, 545] on 5724 "0813 7311 6614 5724" at bounding box center [585, 549] width 153 height 28
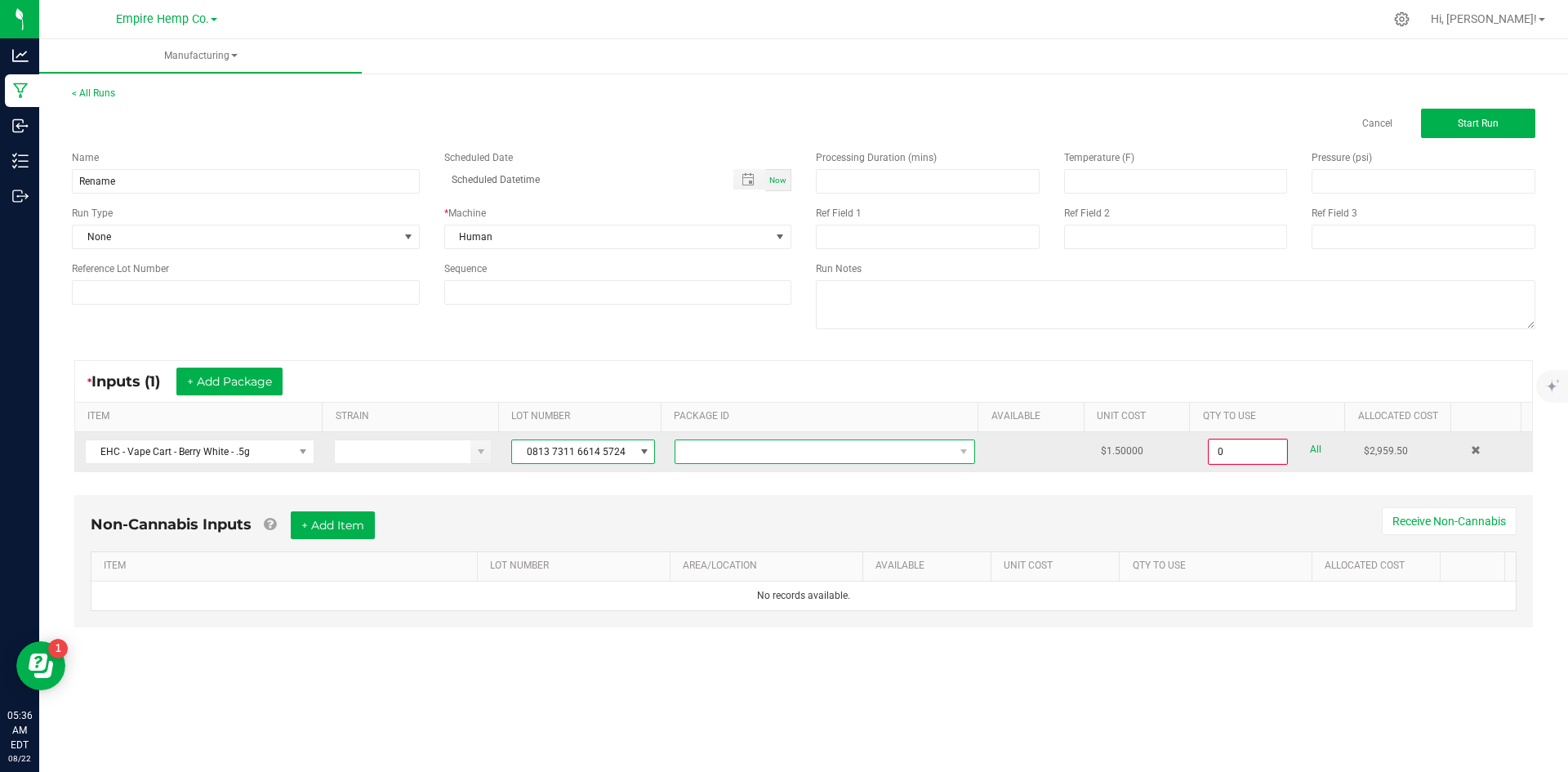
click at [688, 456] on span at bounding box center [814, 452] width 278 height 23
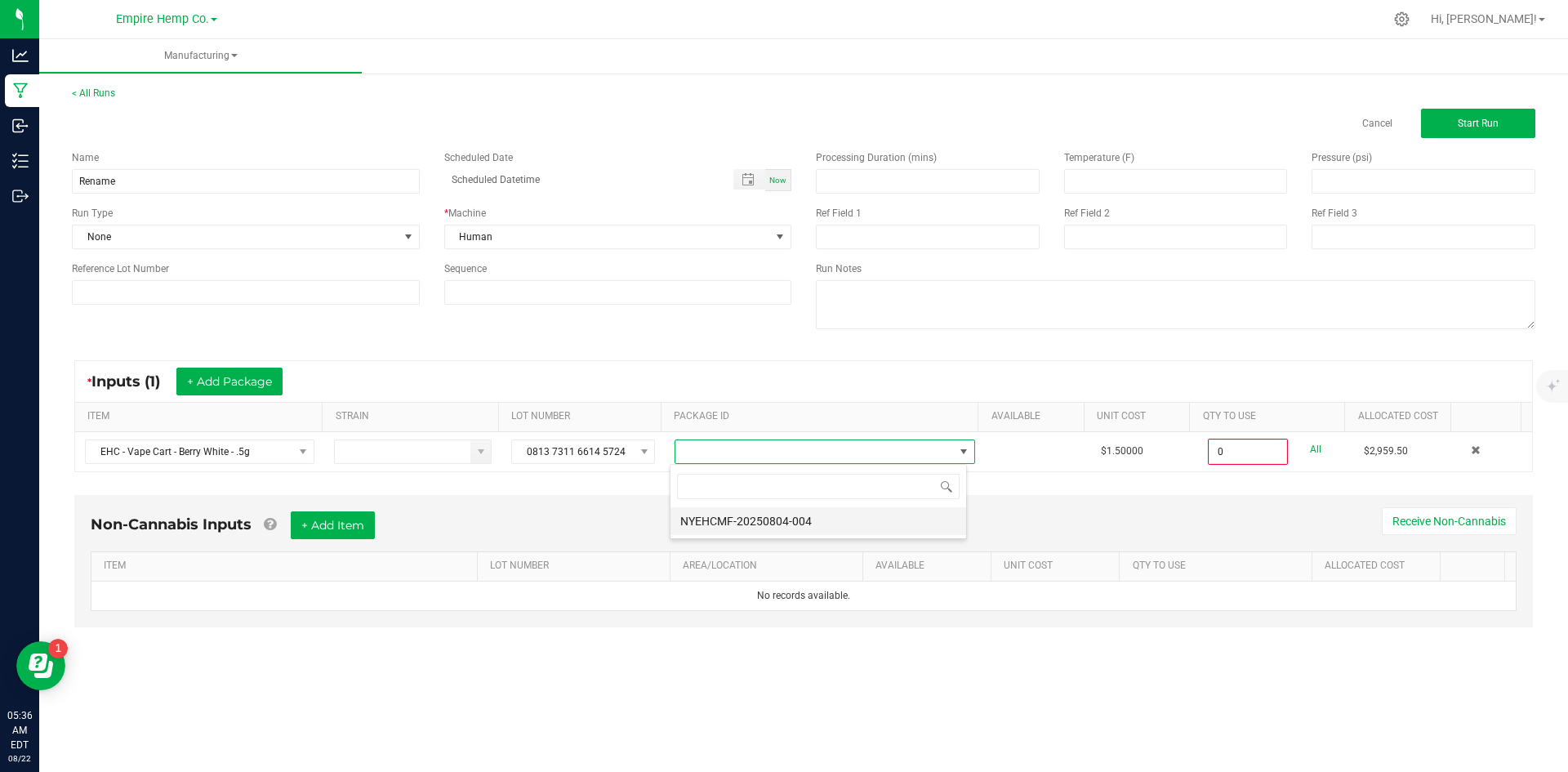
scroll to position [25, 298]
click at [781, 512] on li "NYEHCMF-20250804-004" at bounding box center [819, 521] width 296 height 28
click at [1013, 476] on div "* Inputs (1) + Add Package ITEM STRAIN LOT NUMBER PACKAGE ID AVAILABLE Unit Cos…" at bounding box center [803, 415] width 1488 height 141
click at [1310, 447] on link "All" at bounding box center [1316, 450] width 12 height 22
type input "1478.0000 g"
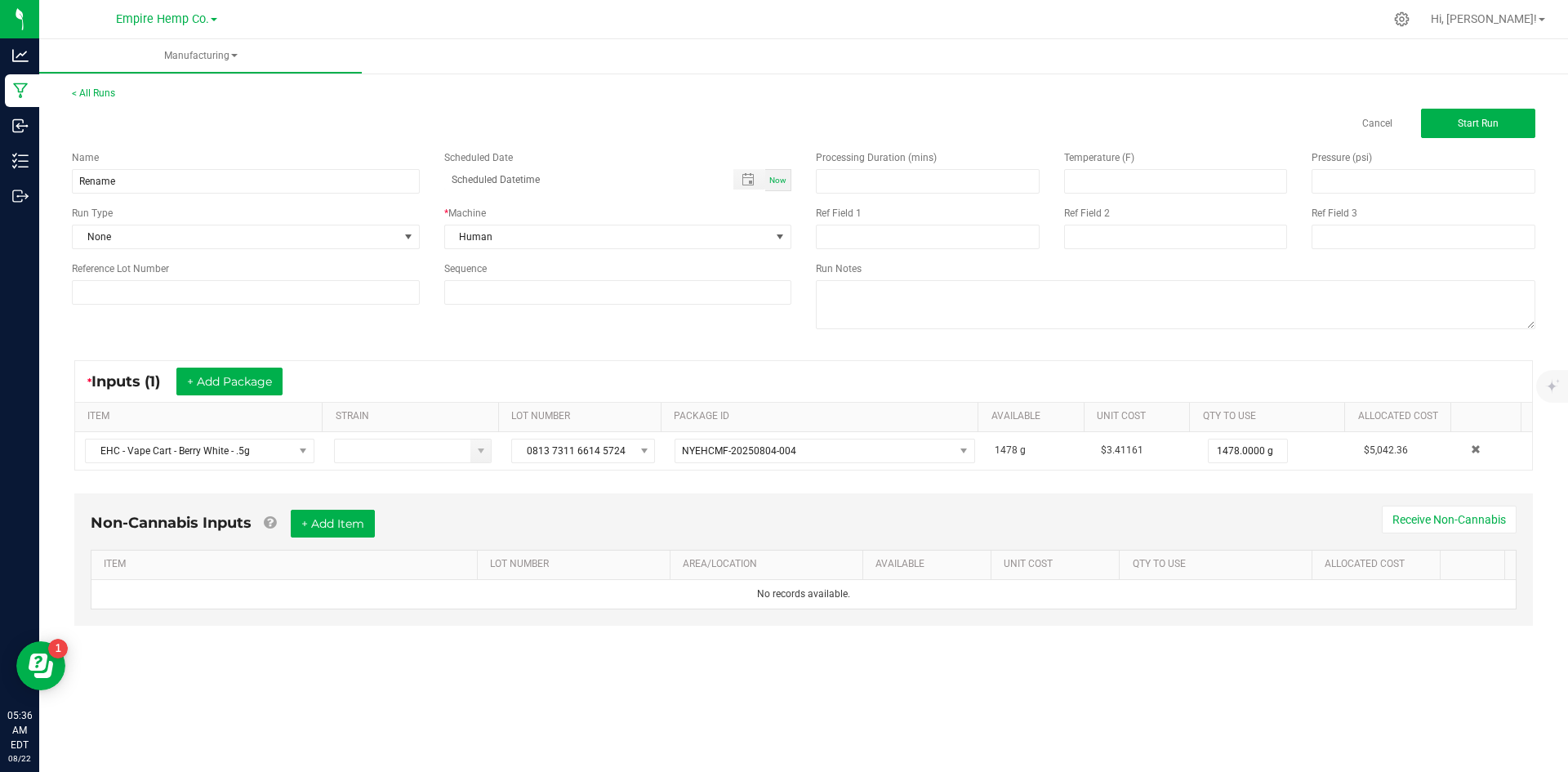
click at [1445, 138] on div "Processing Duration (mins) Temperature (F) Pressure (psi) Ref Field 1 Ref Field…" at bounding box center [1176, 241] width 744 height 207
click at [1468, 118] on span "Start Run" at bounding box center [1478, 123] width 41 height 12
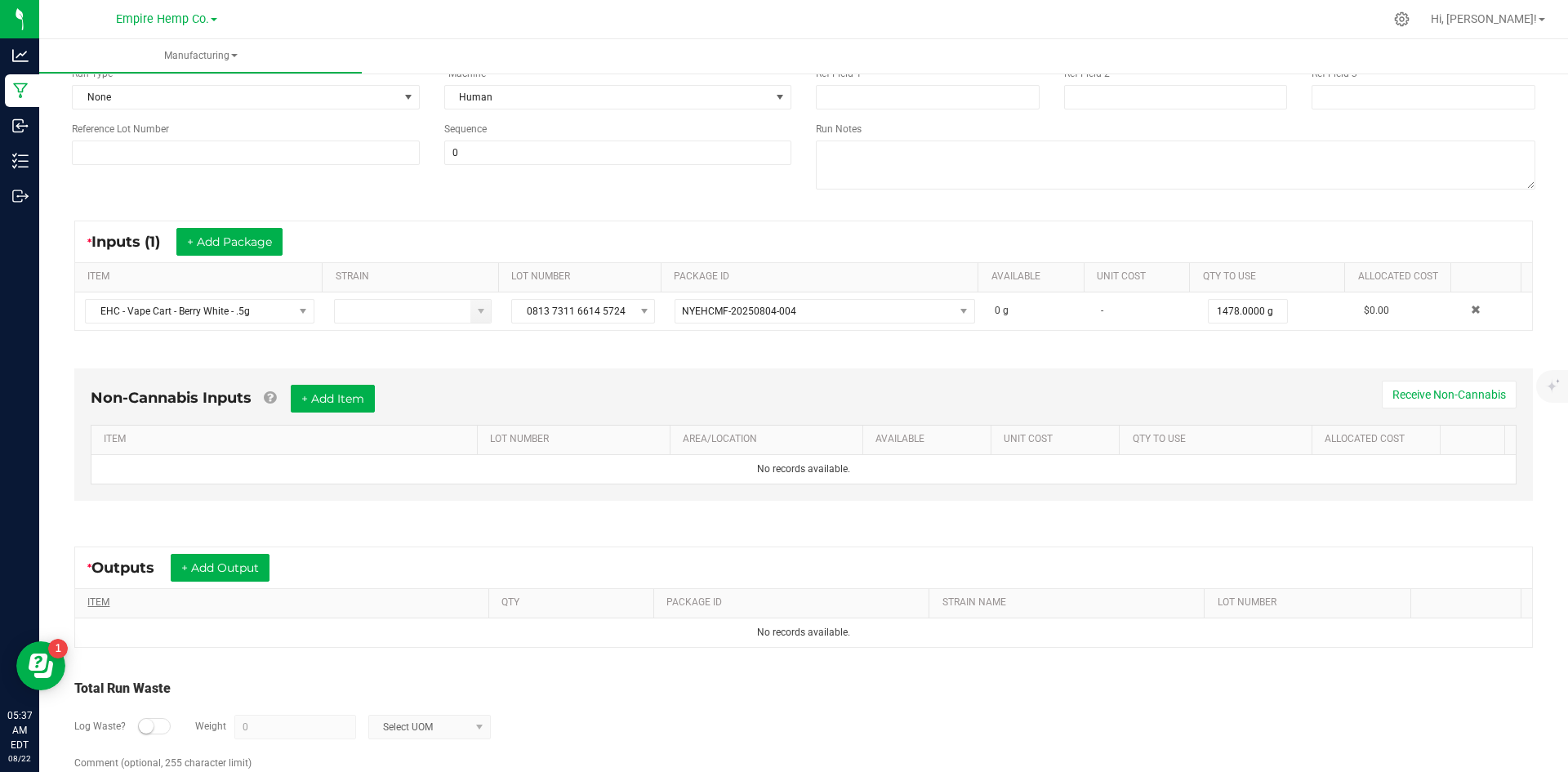
scroll to position [163, 0]
click at [234, 576] on button "+ Add Output" at bounding box center [220, 565] width 99 height 28
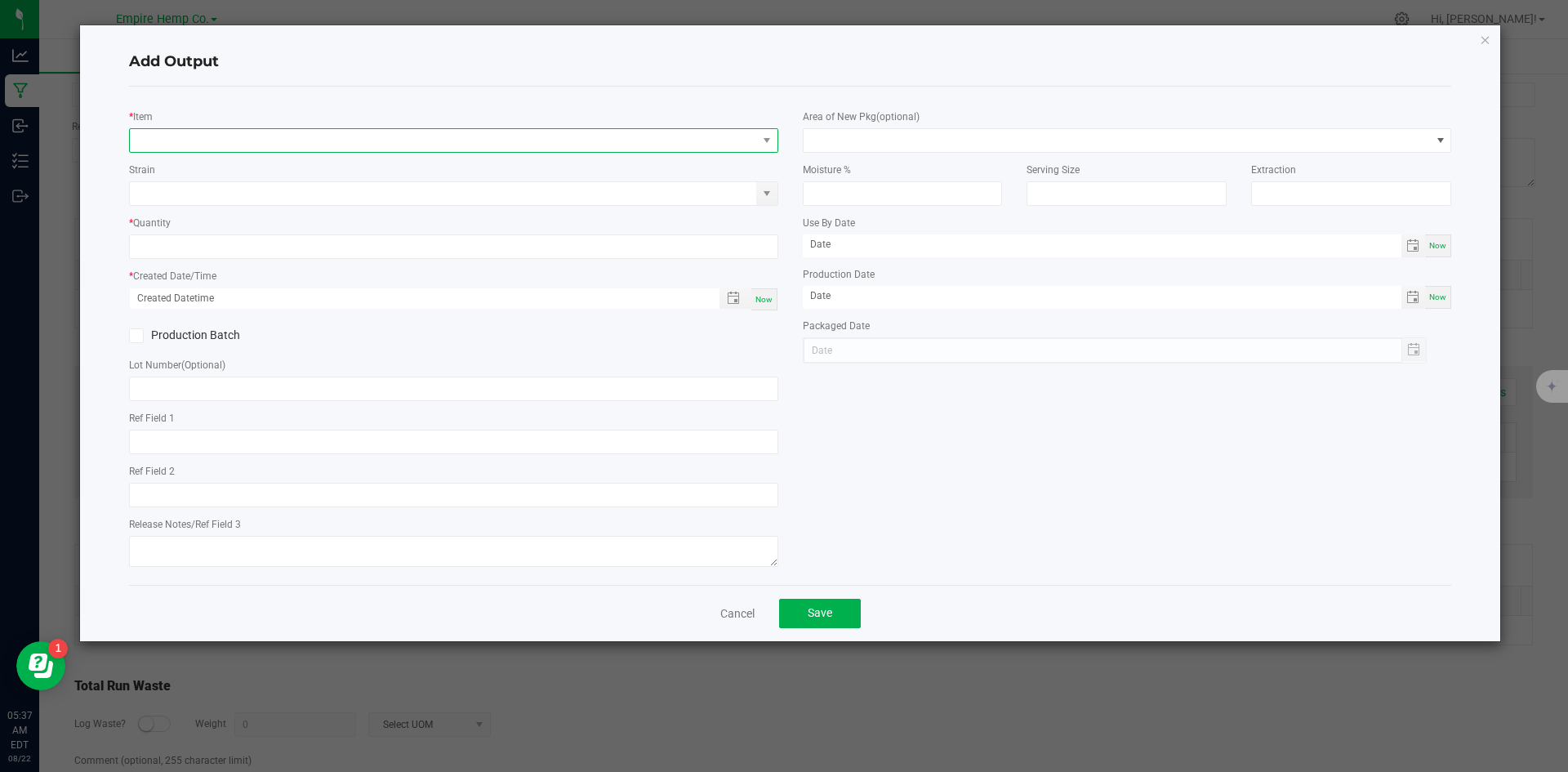
click at [203, 136] on span "NO DATA FOUND" at bounding box center [444, 140] width 628 height 23
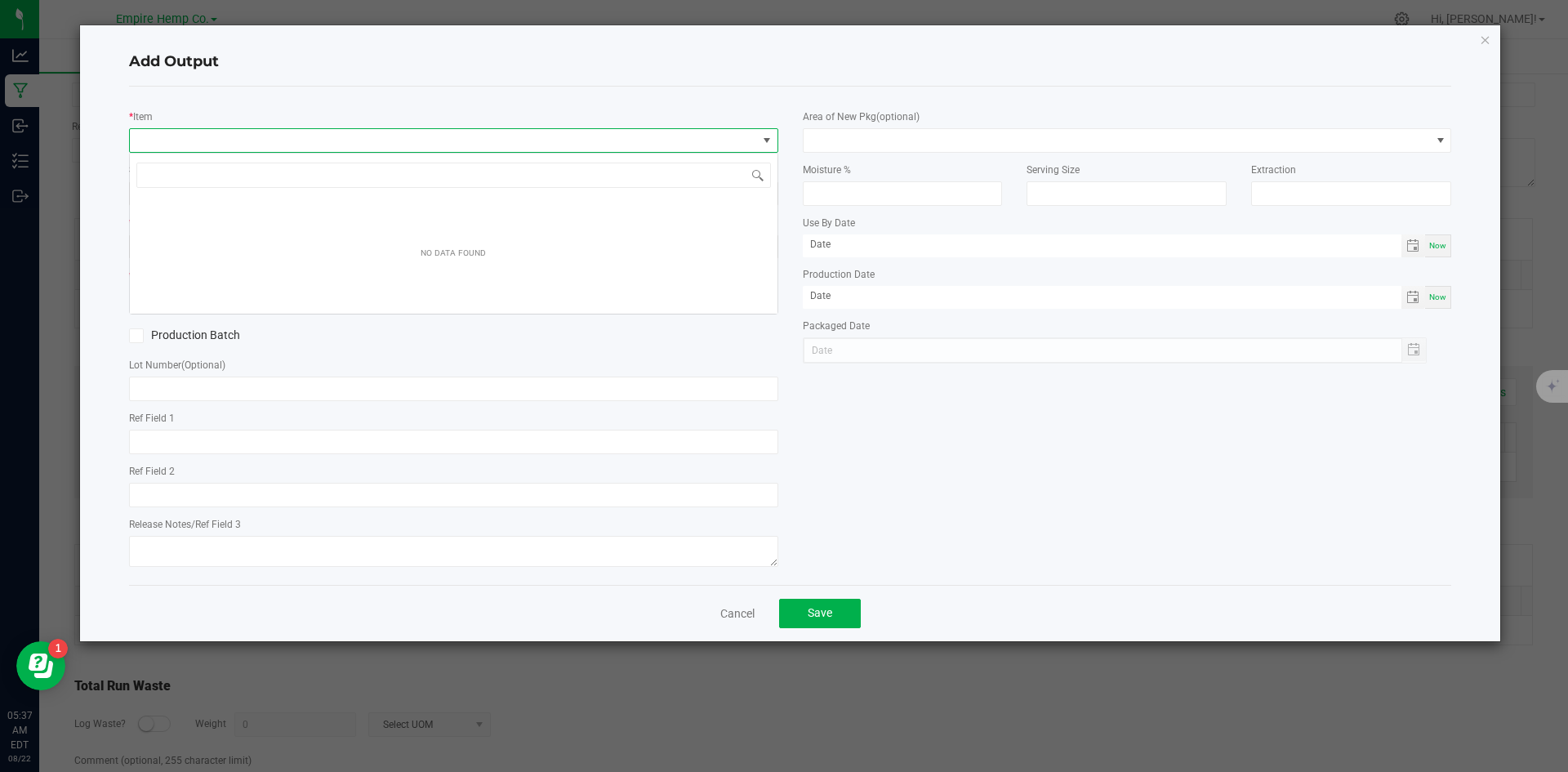
scroll to position [25, 650]
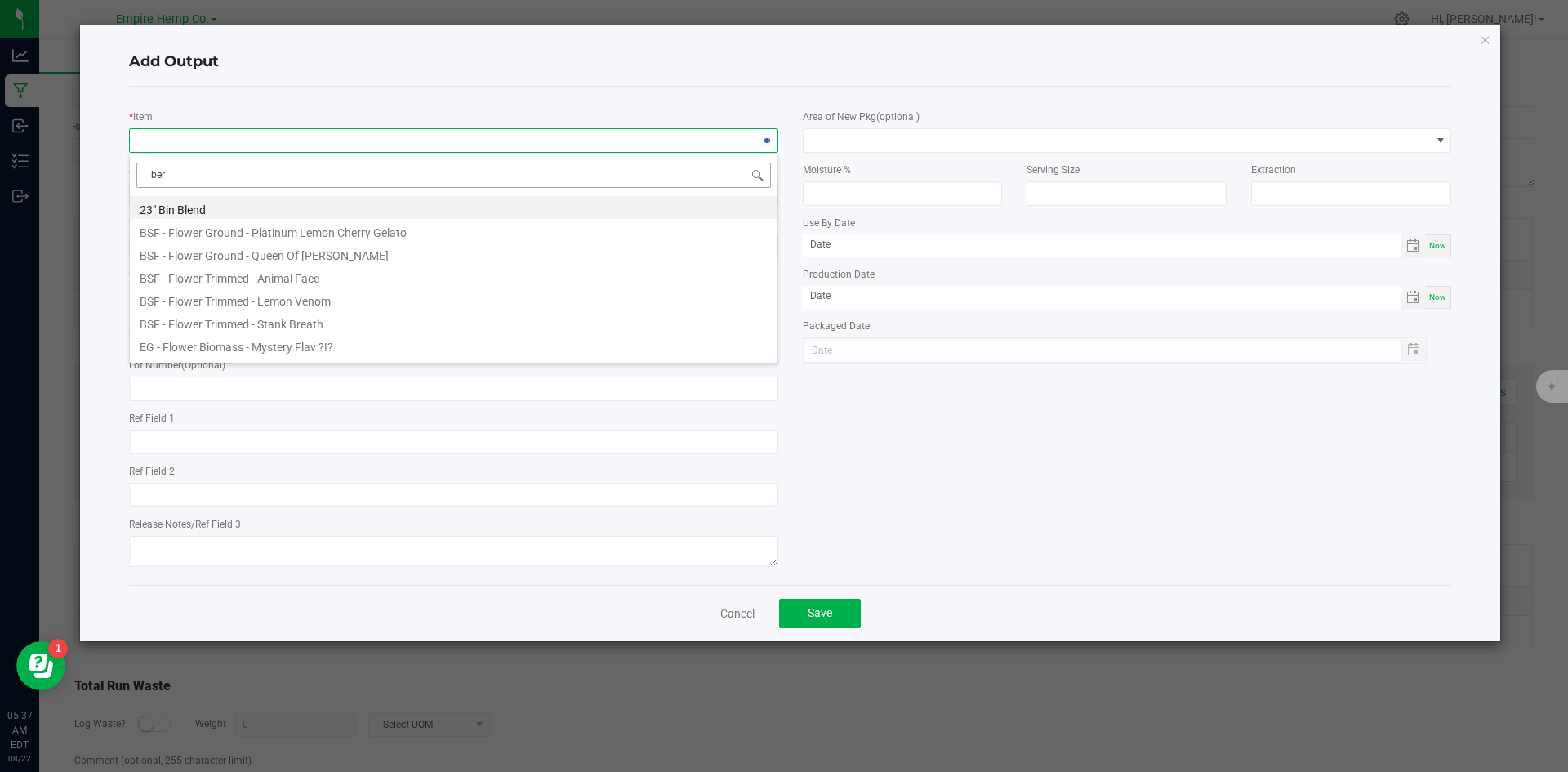
type input "berr"
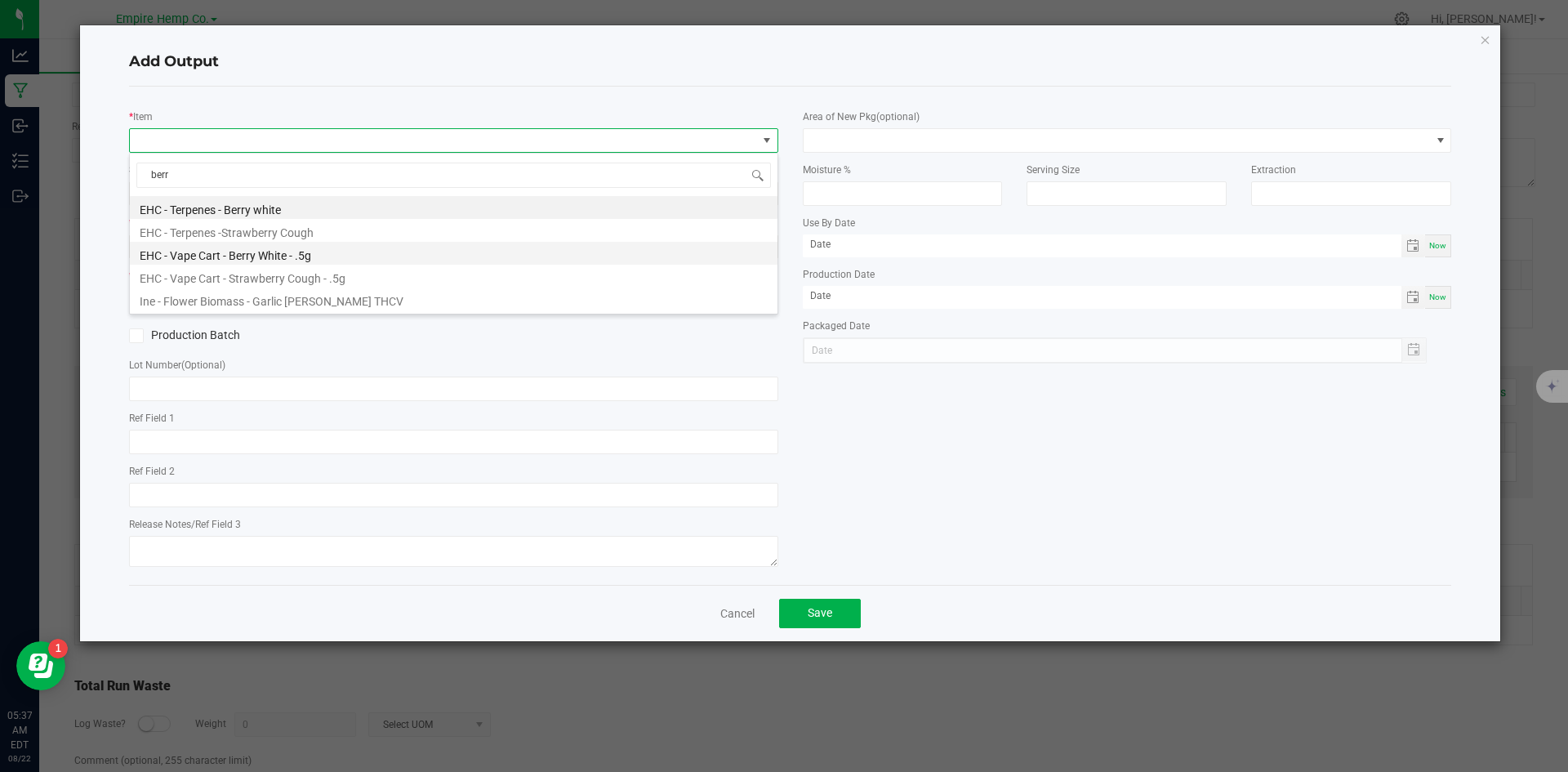
click at [263, 257] on li "EHC - Vape Cart - Berry White - .5g" at bounding box center [454, 253] width 648 height 23
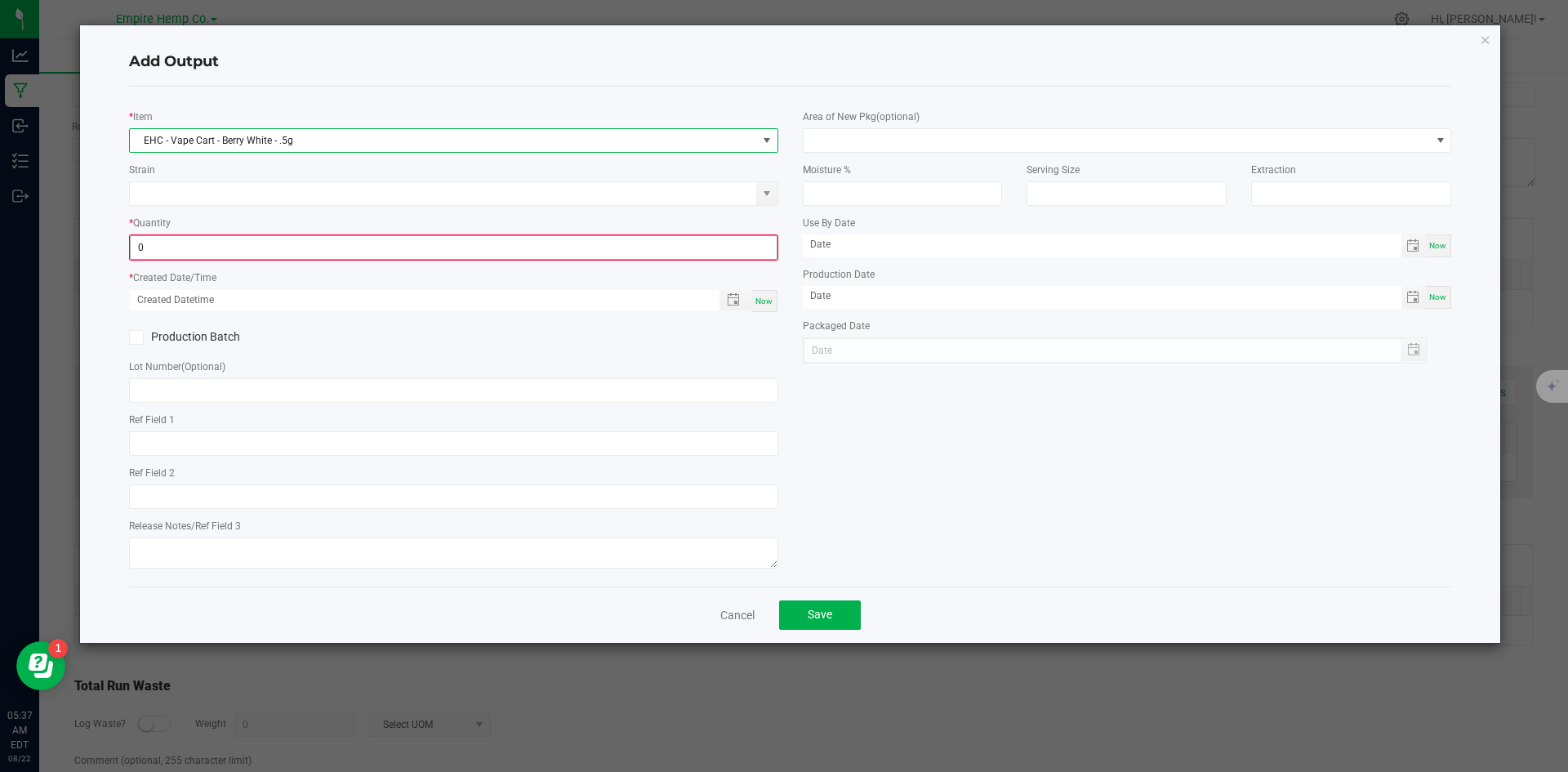
click at [255, 251] on input "0" at bounding box center [454, 247] width 646 height 23
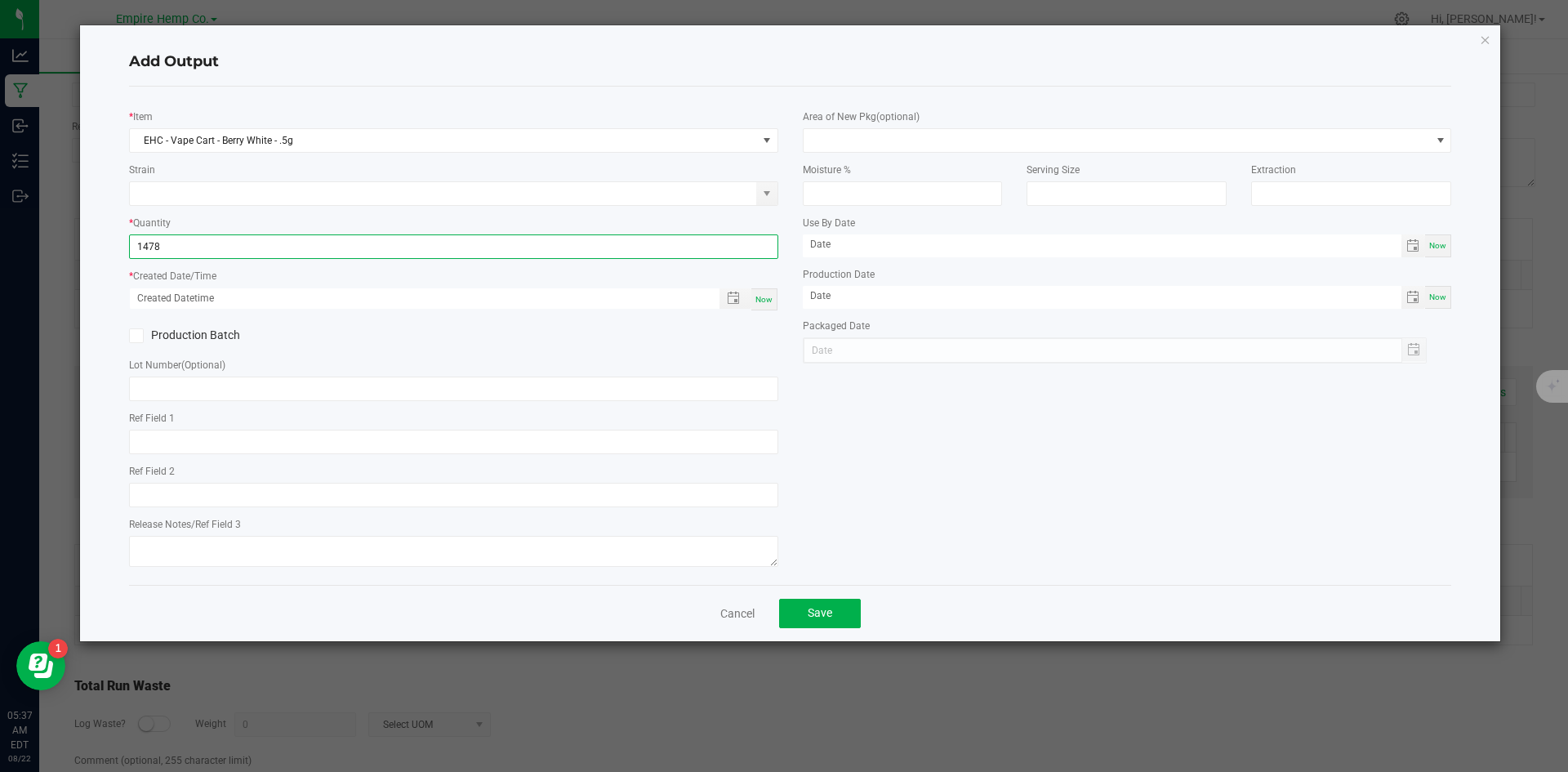
type input "1478.0000 g"
click at [769, 299] on span "Now" at bounding box center [764, 299] width 17 height 9
type input "08/22/2025 5:37 AM"
type input "[DATE]"
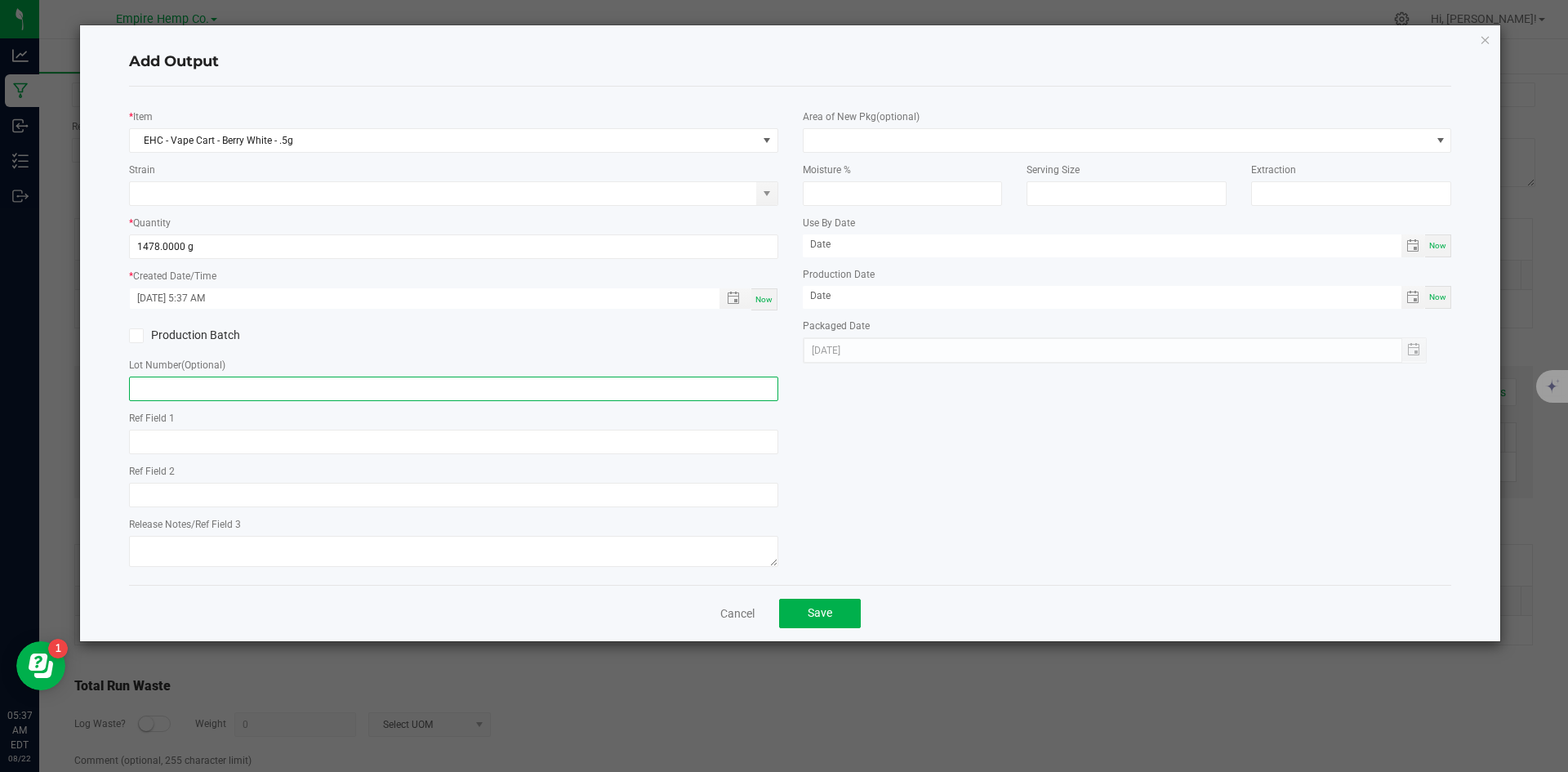
click at [648, 386] on input "text" at bounding box center [454, 388] width 650 height 25
paste input "4443619442904347"
type input "4443619442904347"
click at [819, 453] on div "* Item EHC - Vape Cart - Berry White - .5g Strain * Quantity 1478.0000 g * Crea…" at bounding box center [790, 336] width 1347 height 472
click at [822, 615] on span "Save" at bounding box center [820, 612] width 25 height 13
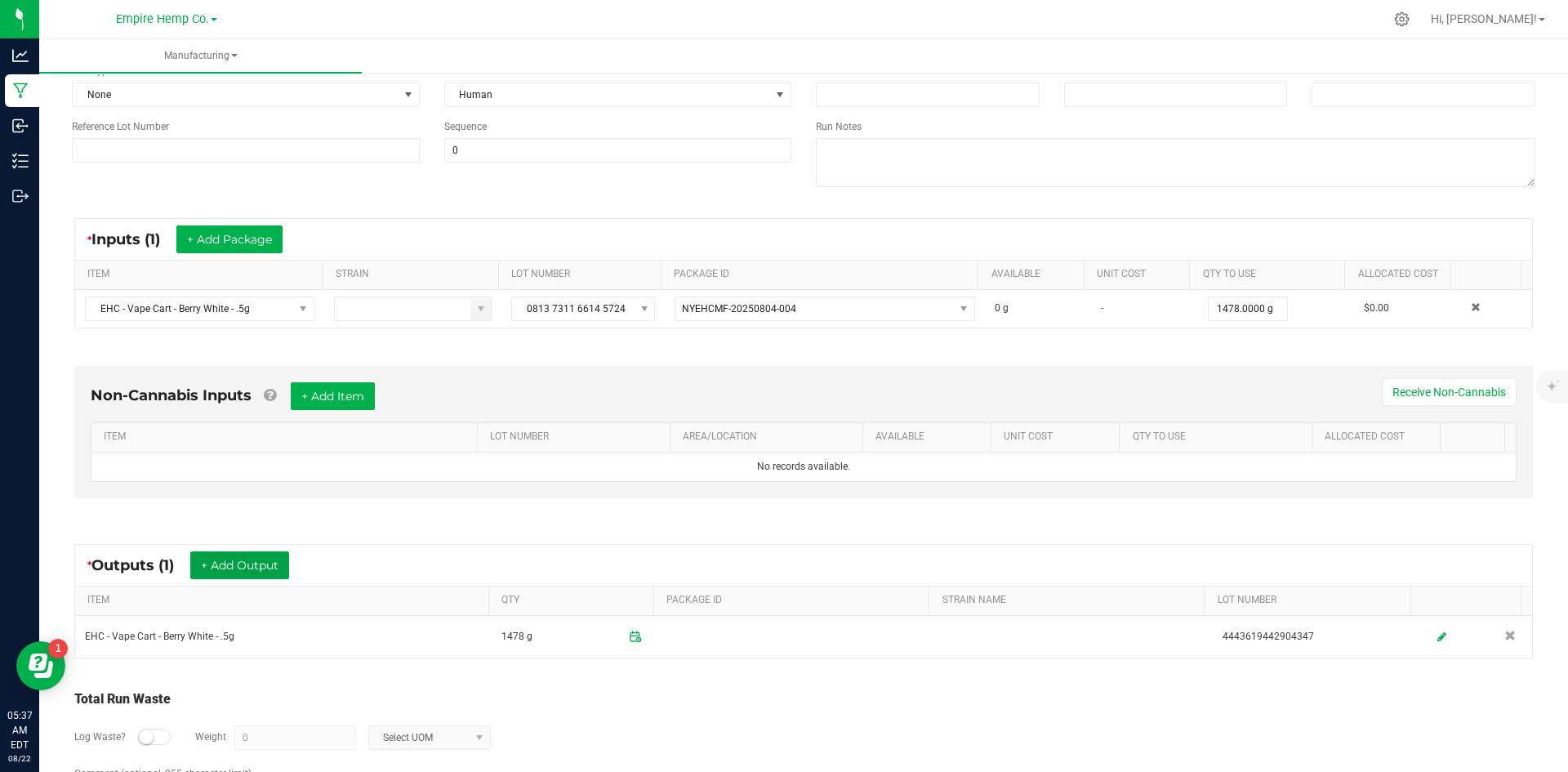
scroll to position [0, 0]
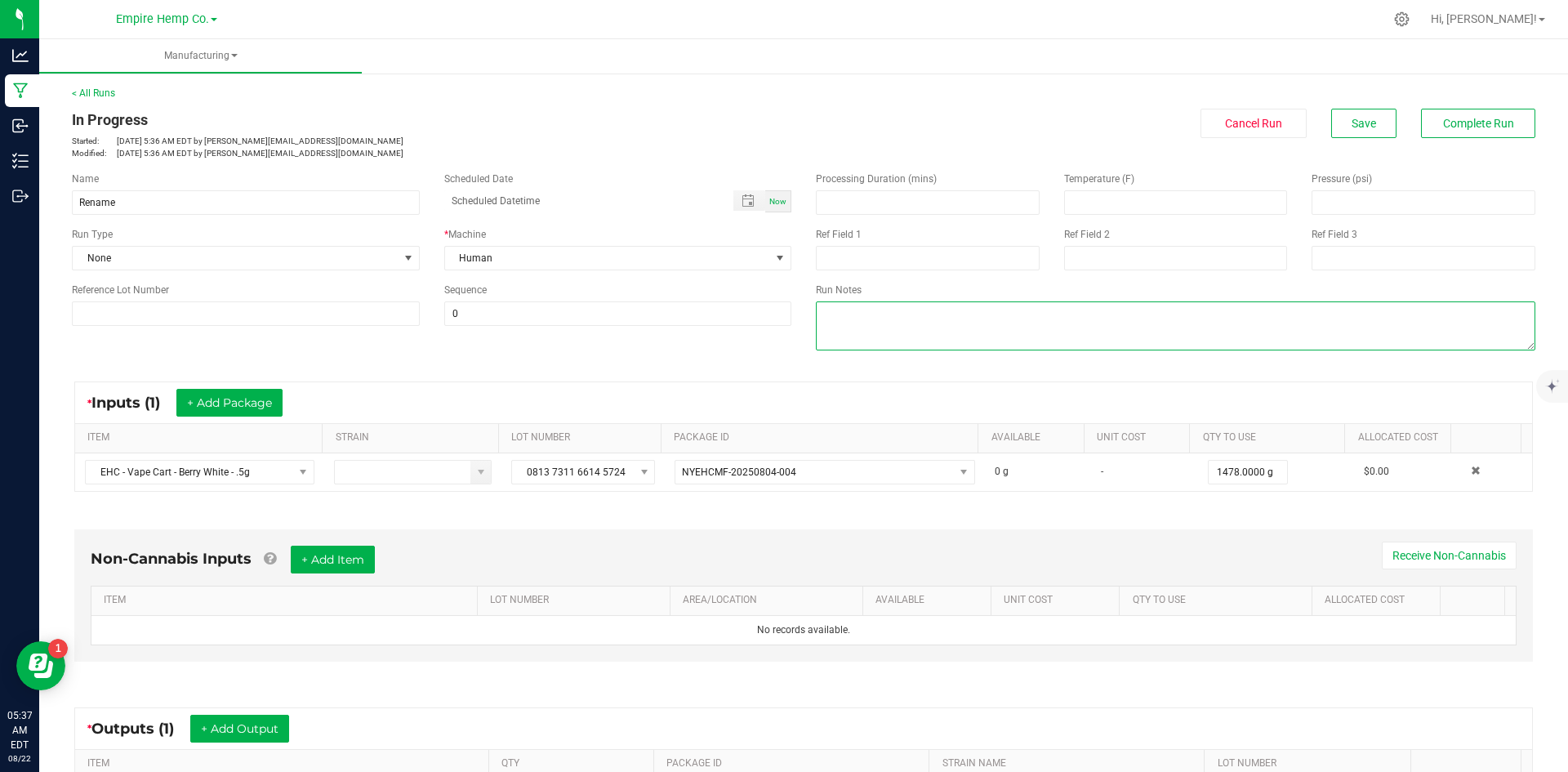
click at [863, 321] on textarea at bounding box center [1176, 326] width 720 height 49
type textarea "Berry White"
click at [1474, 131] on button "Complete Run" at bounding box center [1478, 123] width 114 height 30
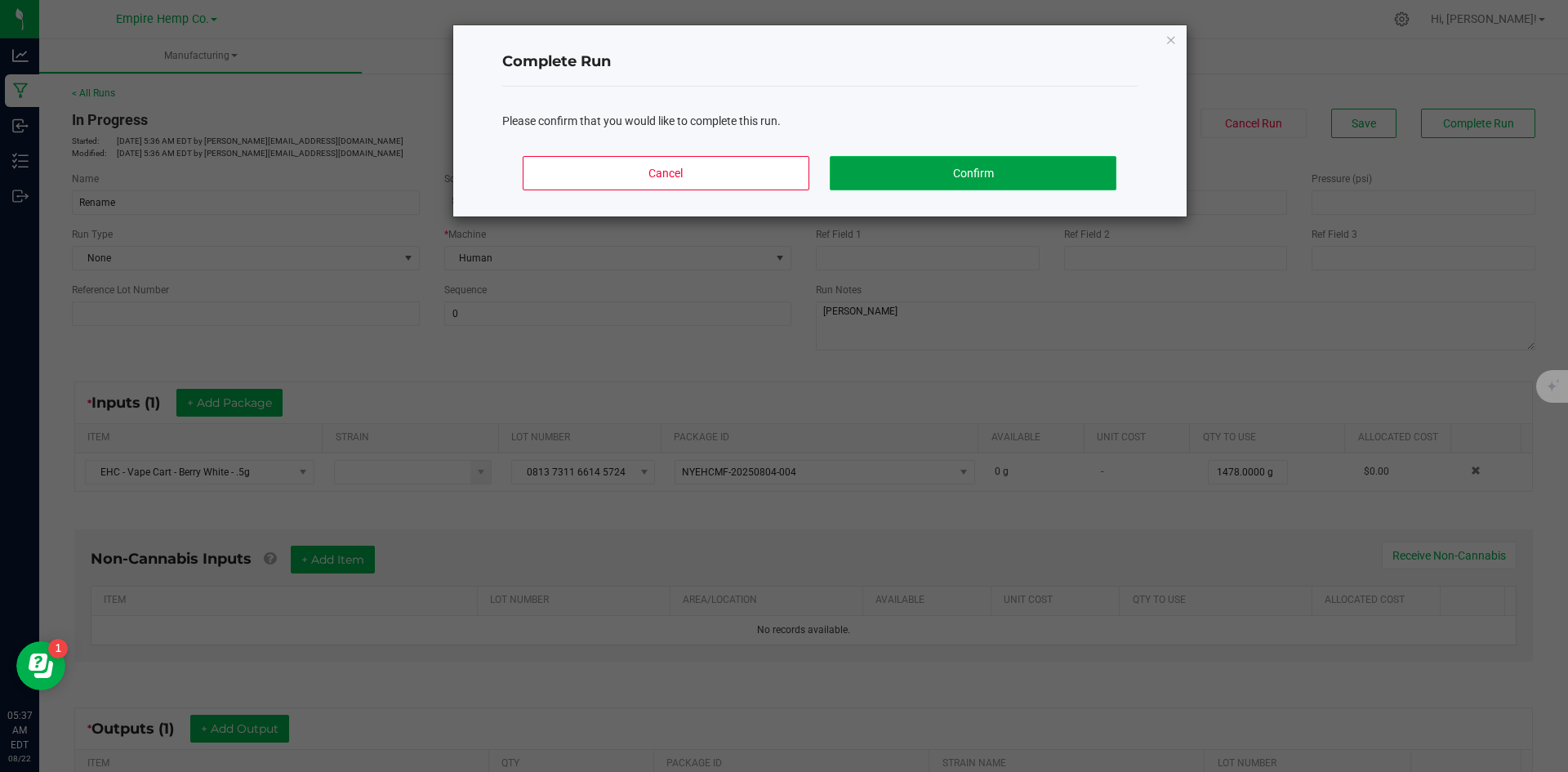
click at [1039, 172] on button "Confirm" at bounding box center [973, 172] width 286 height 35
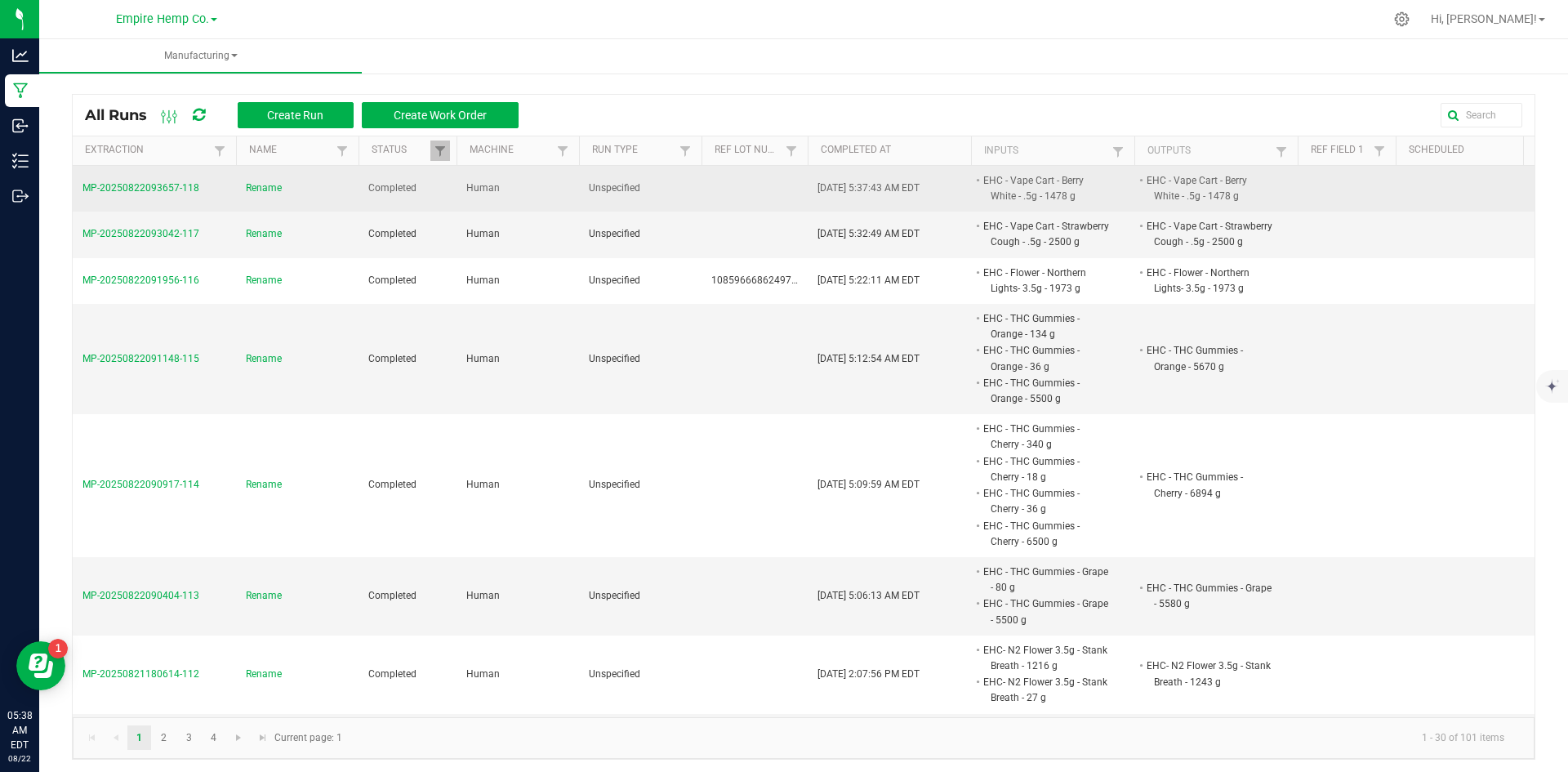
click at [280, 187] on span "Rename" at bounding box center [264, 188] width 36 height 15
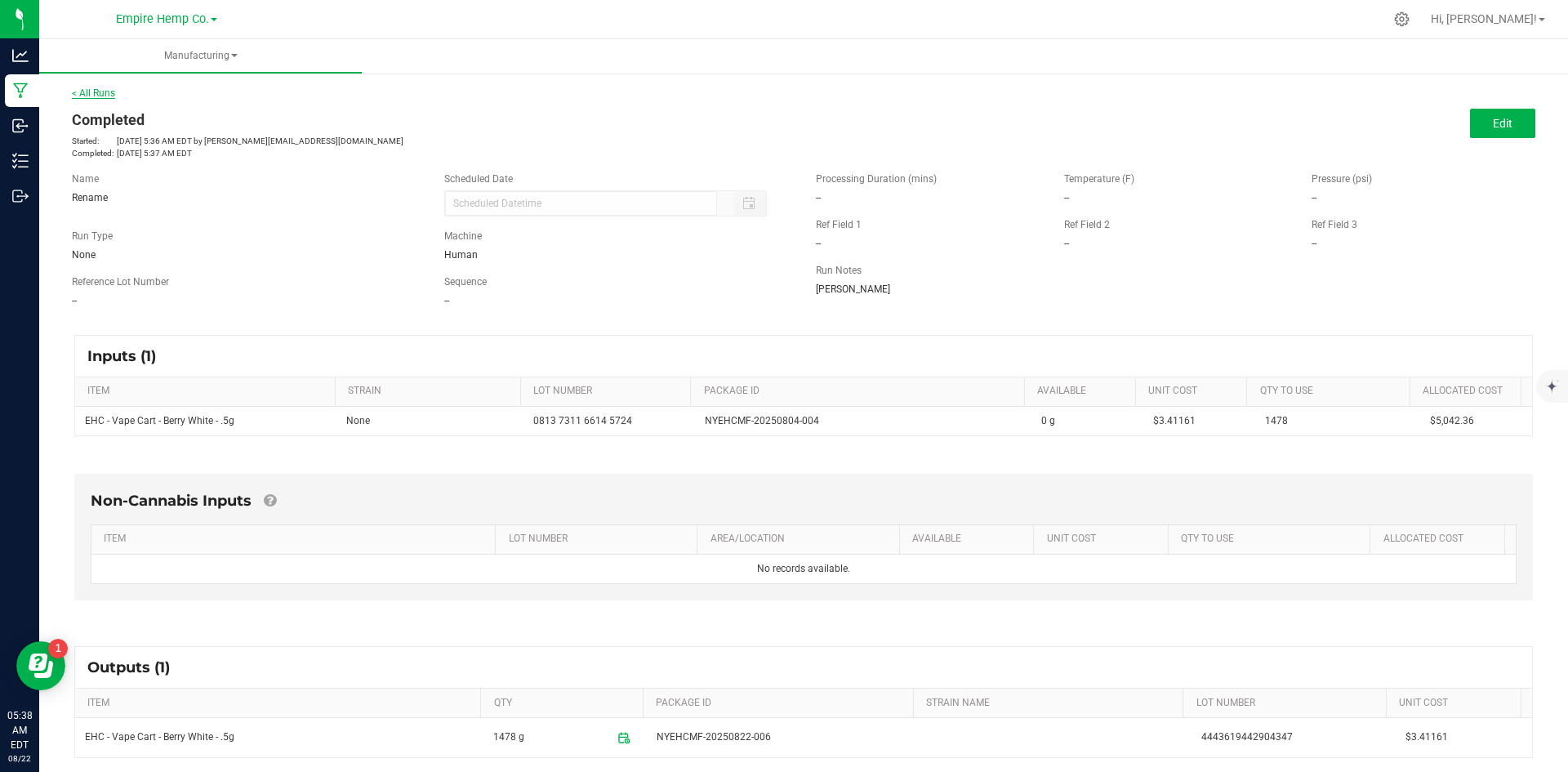
click at [100, 92] on link "< All Runs" at bounding box center [93, 93] width 43 height 12
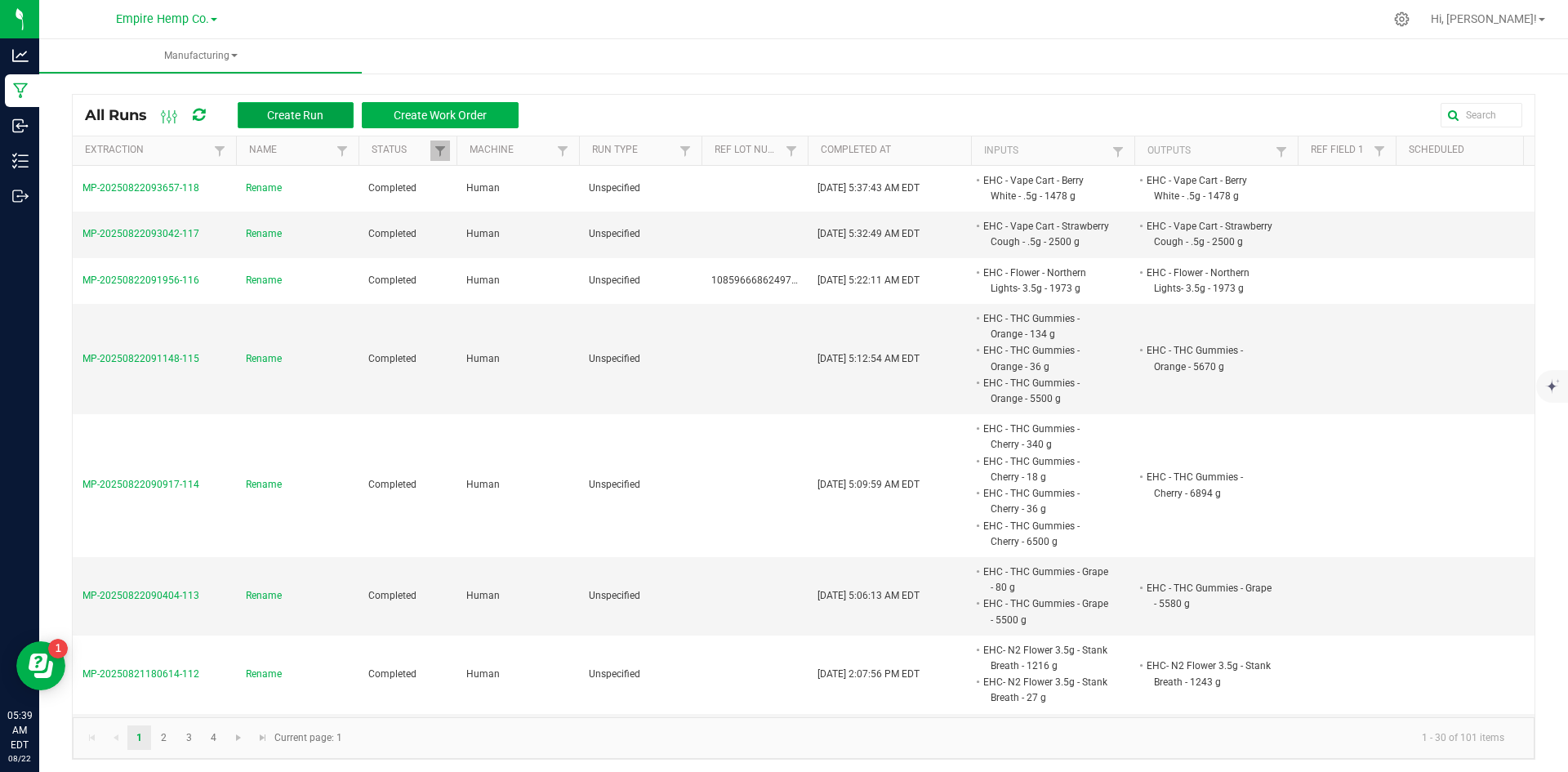
click at [273, 121] on span "Create Run" at bounding box center [295, 114] width 57 height 13
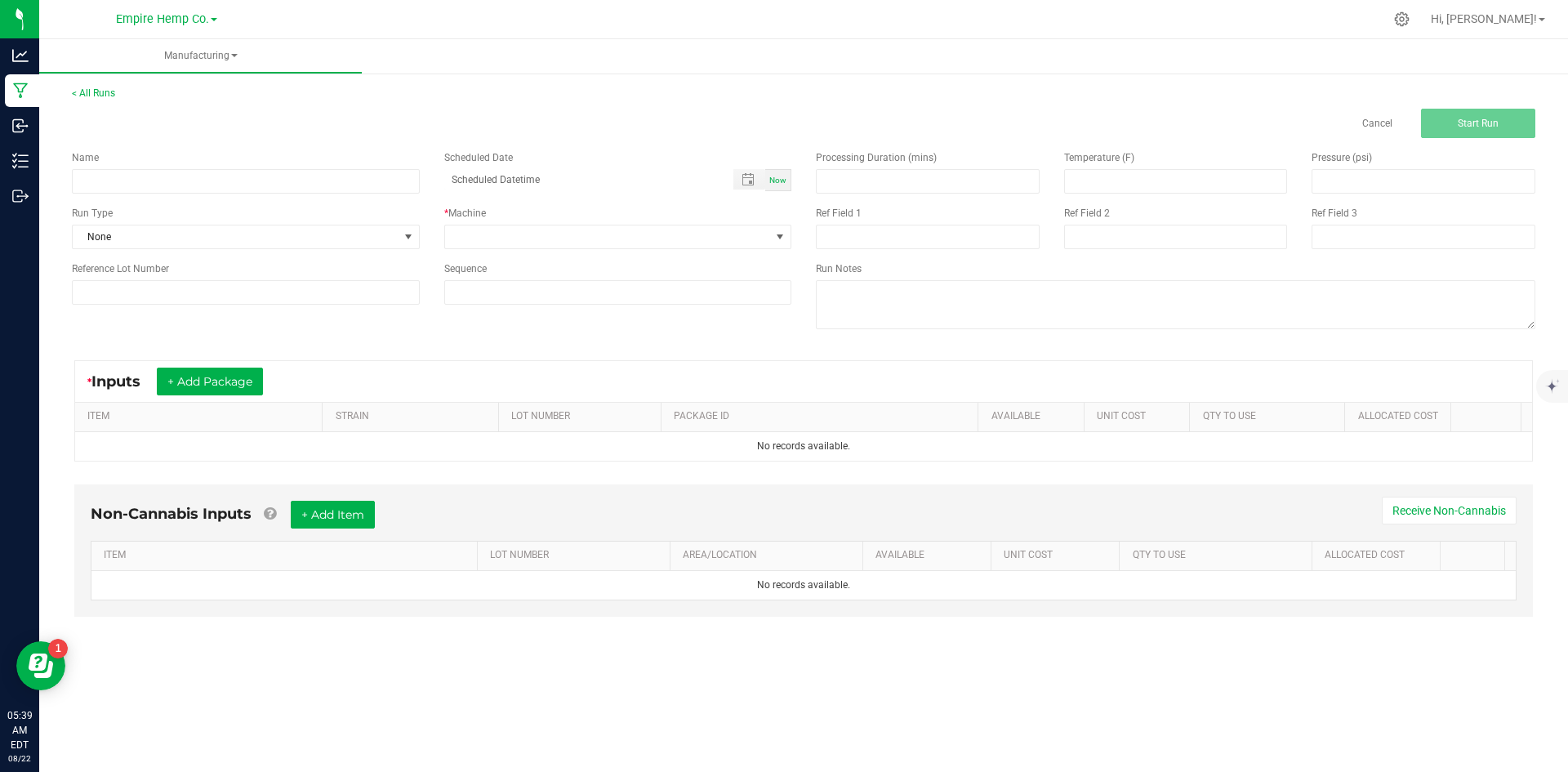
click at [319, 168] on div "Name" at bounding box center [245, 172] width 372 height 43
click at [316, 174] on input at bounding box center [245, 181] width 348 height 25
type input "Rename"
click at [488, 239] on span at bounding box center [607, 237] width 326 height 23
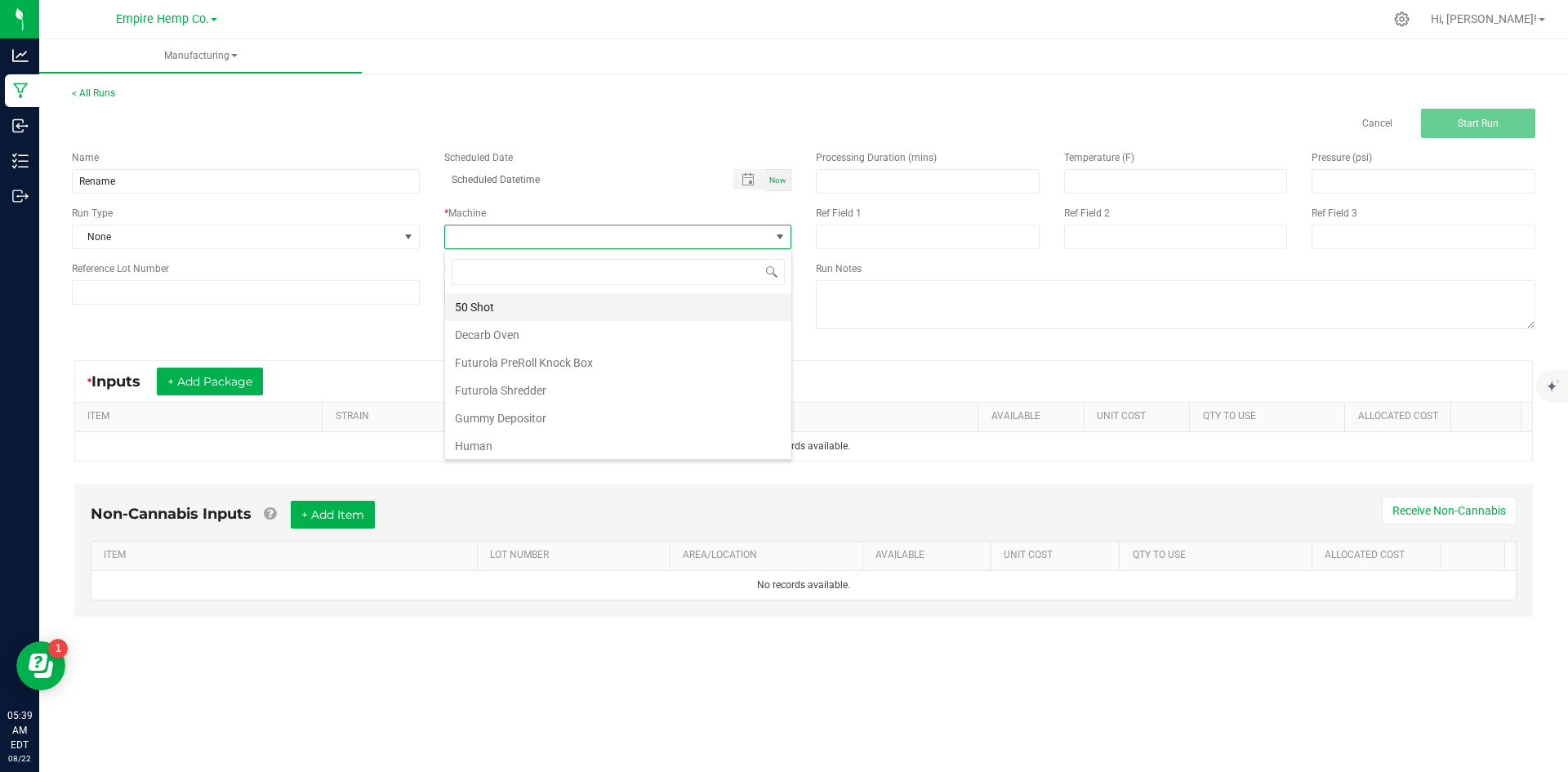
scroll to position [25, 347]
click at [515, 440] on li "Human" at bounding box center [617, 446] width 346 height 28
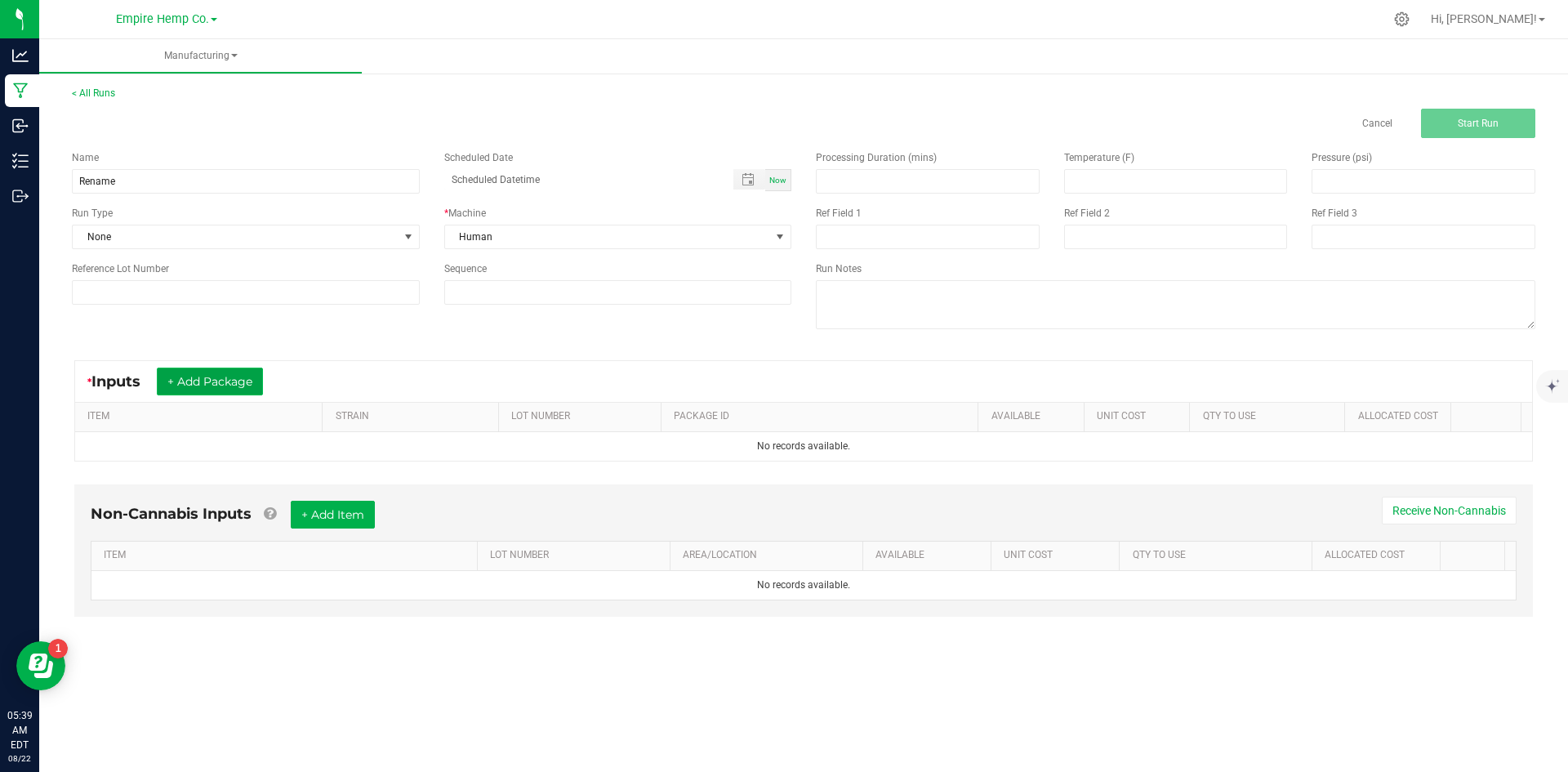
click at [258, 380] on button "+ Add Package" at bounding box center [210, 381] width 107 height 28
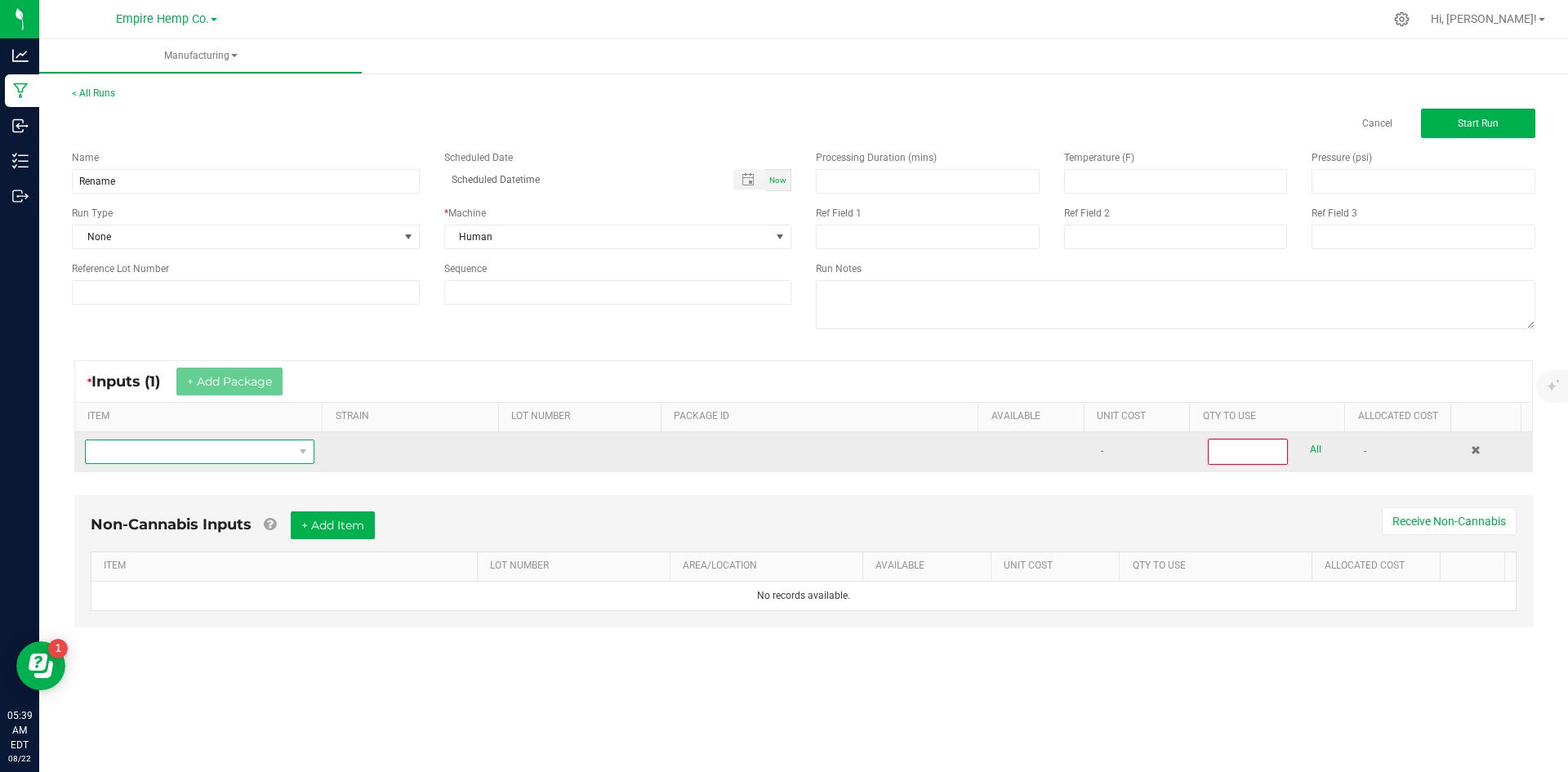
click at [249, 451] on span "NO DATA FOUND" at bounding box center [189, 452] width 207 height 23
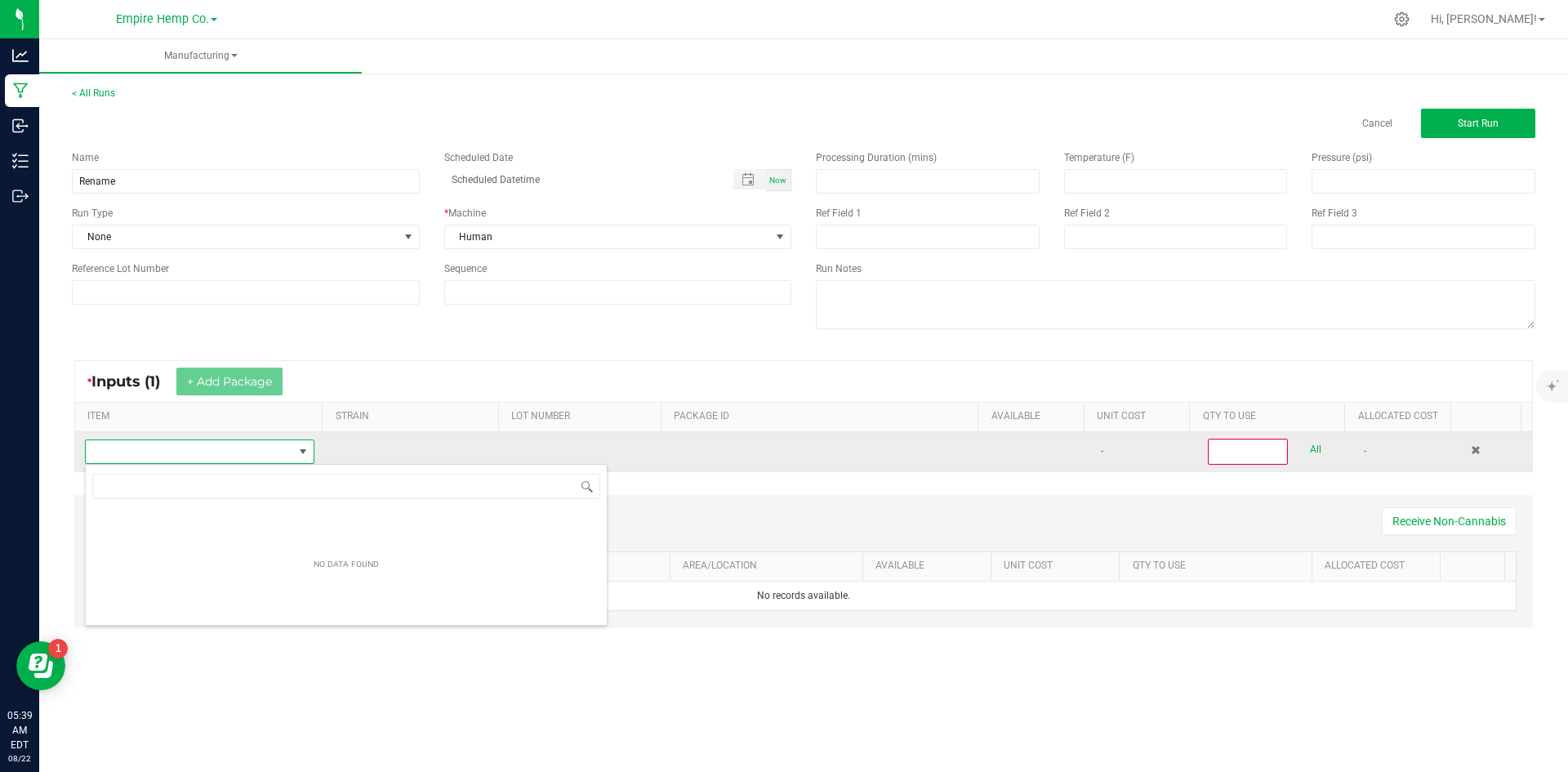
scroll to position [25, 226]
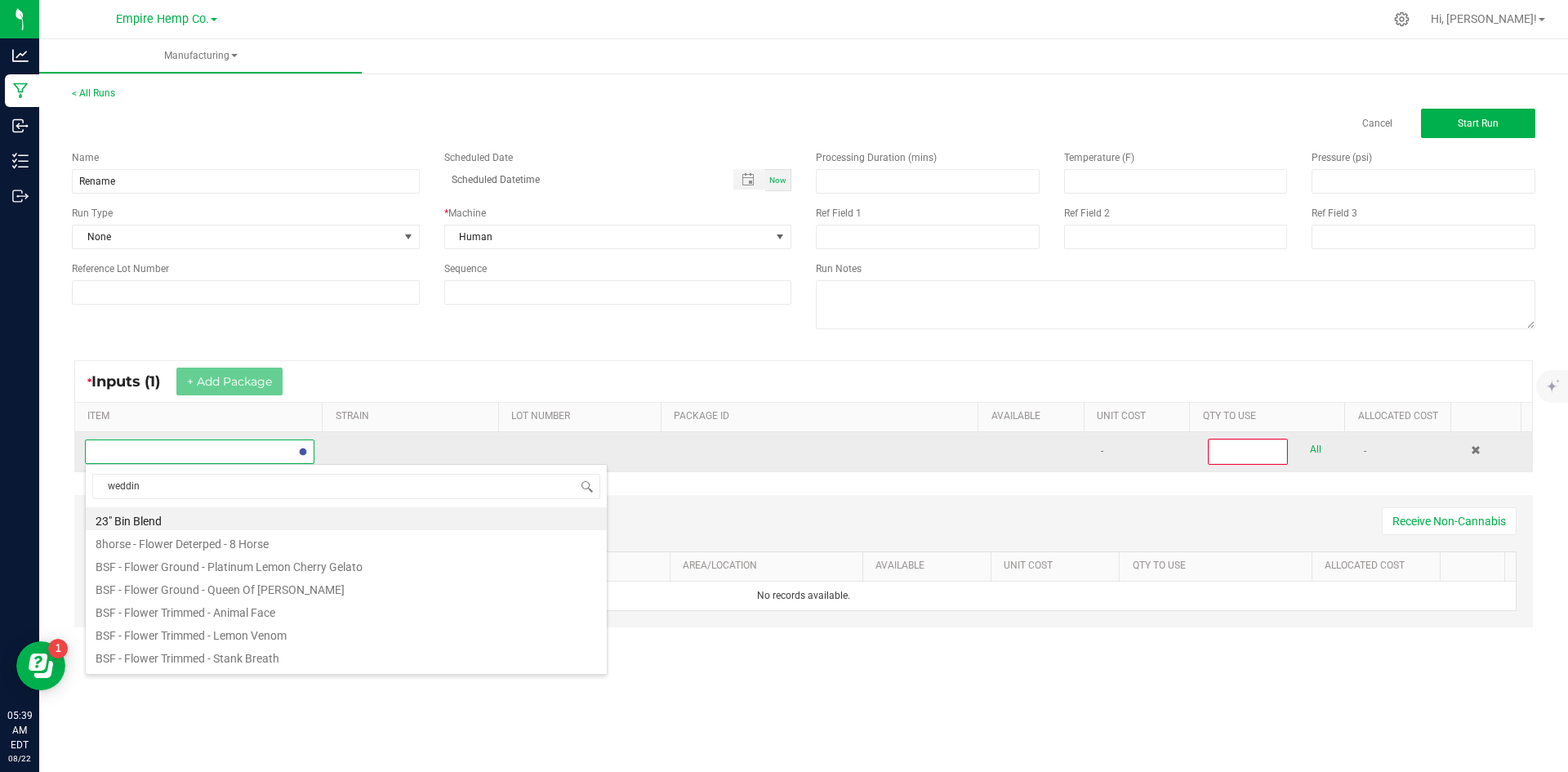
type input "wedding"
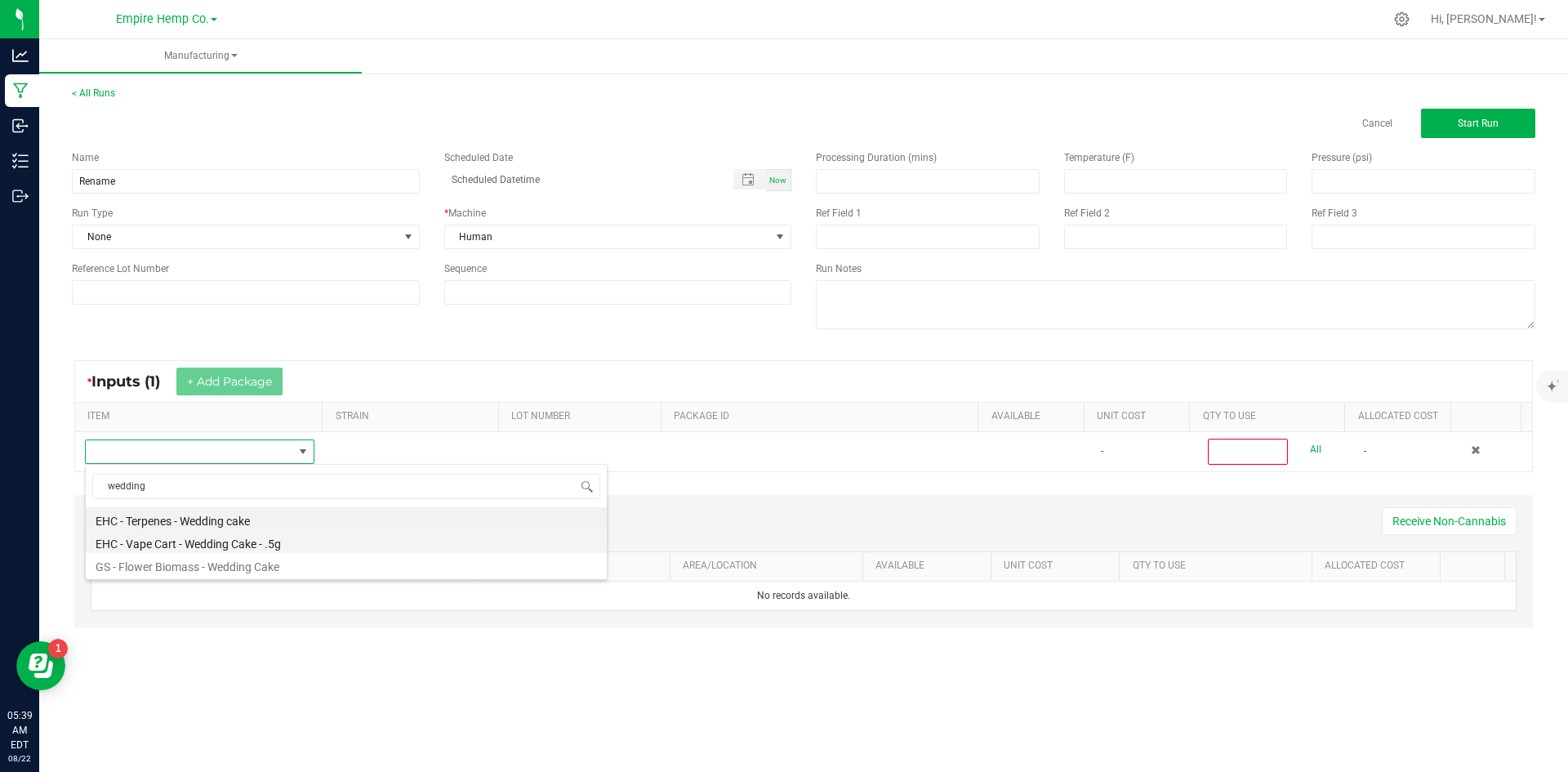
click at [295, 547] on li "EHC - Vape Cart - Wedding Cake - .5g" at bounding box center [346, 541] width 521 height 23
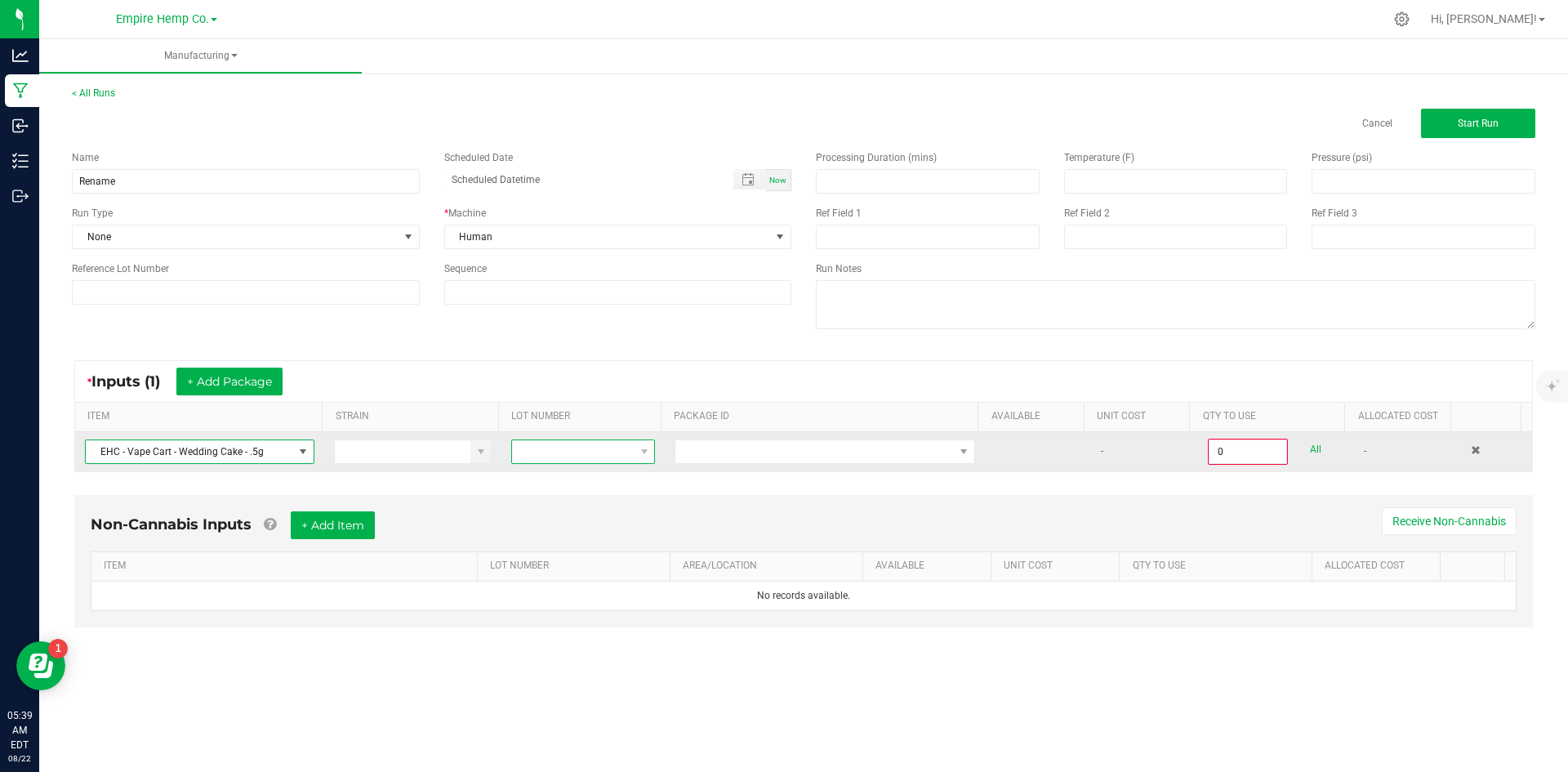
click at [634, 459] on span at bounding box center [644, 452] width 20 height 23
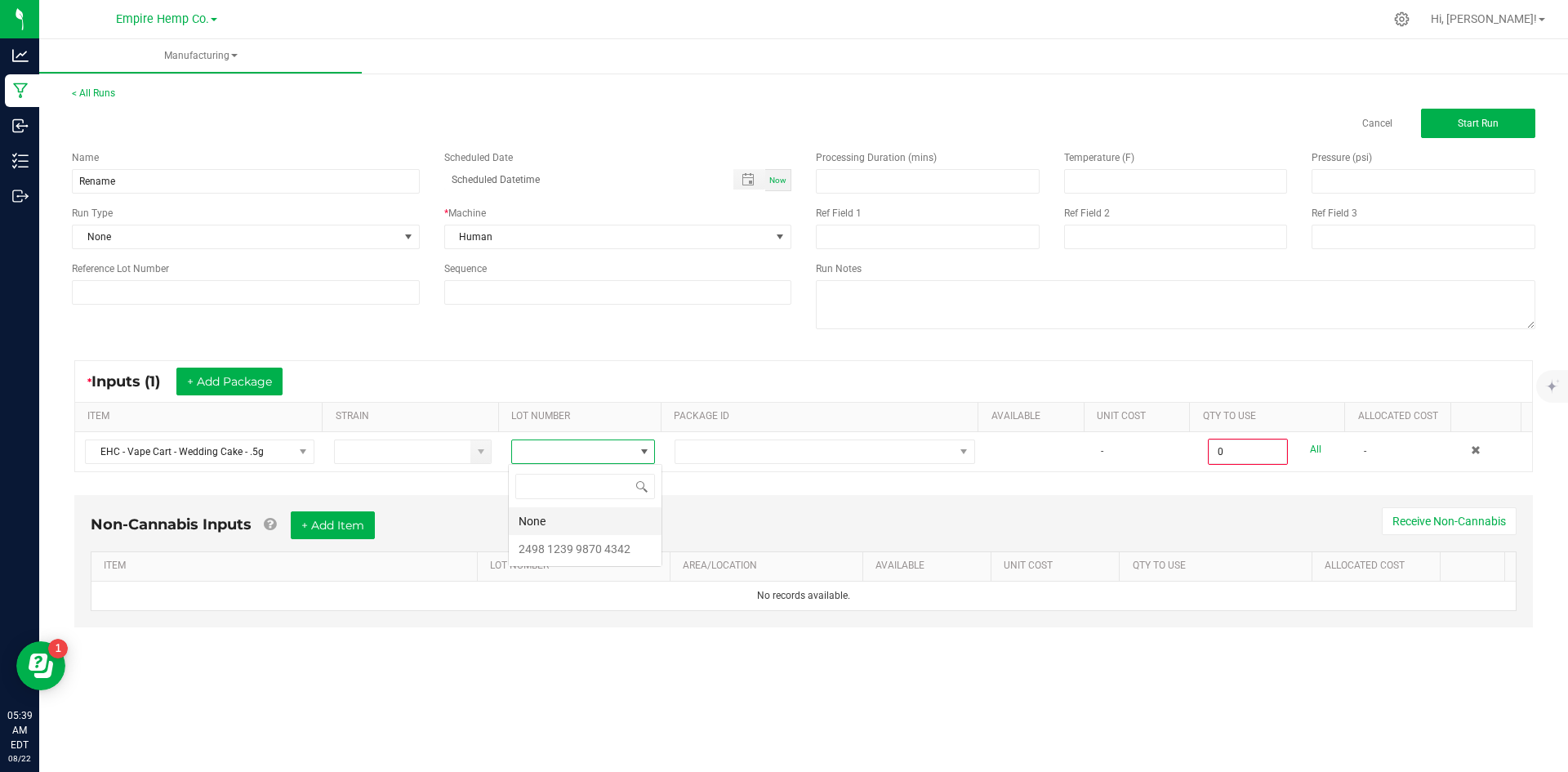
scroll to position [25, 143]
click at [604, 517] on li "None" at bounding box center [585, 521] width 153 height 28
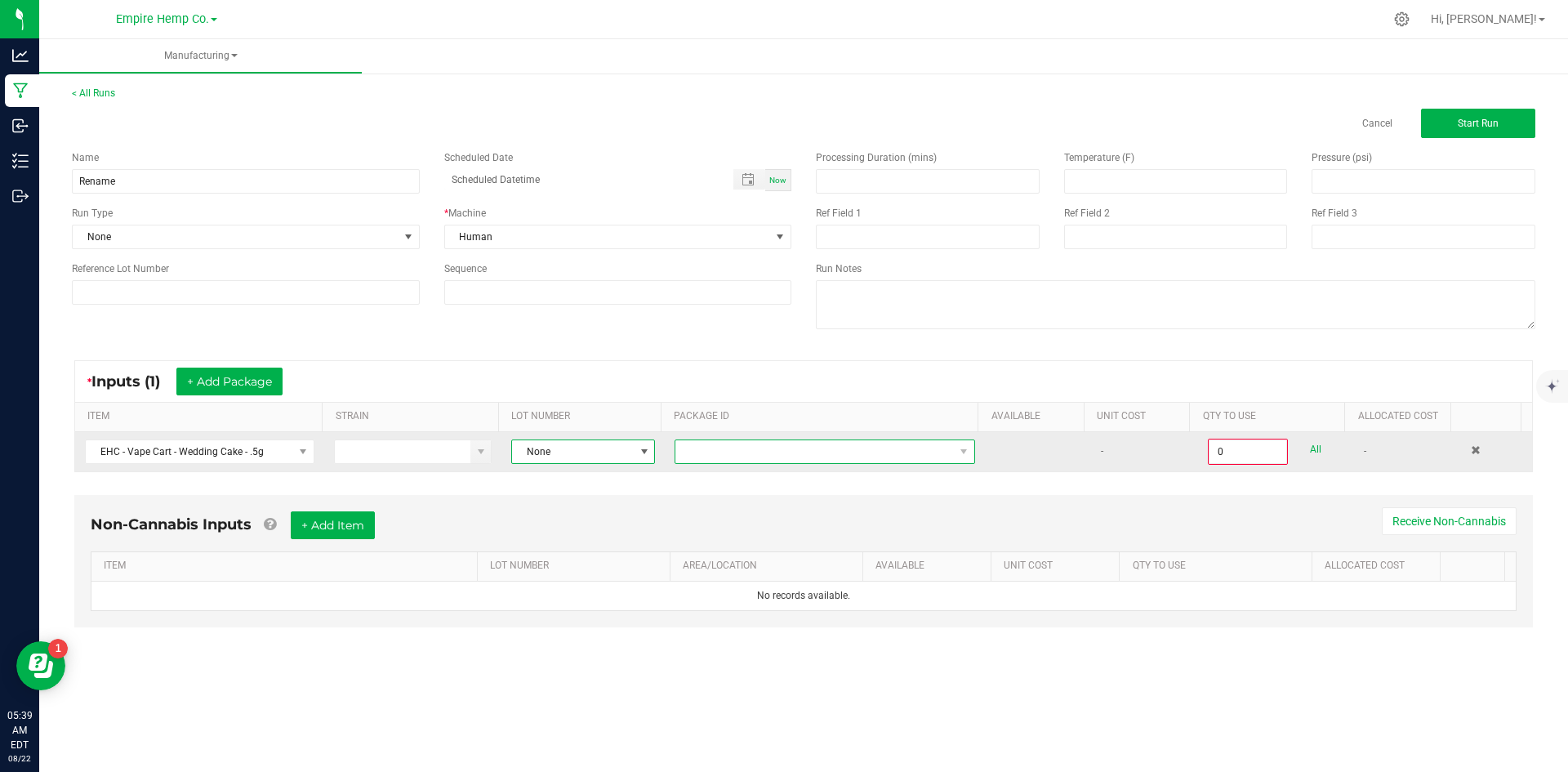
click at [683, 446] on span at bounding box center [814, 452] width 278 height 23
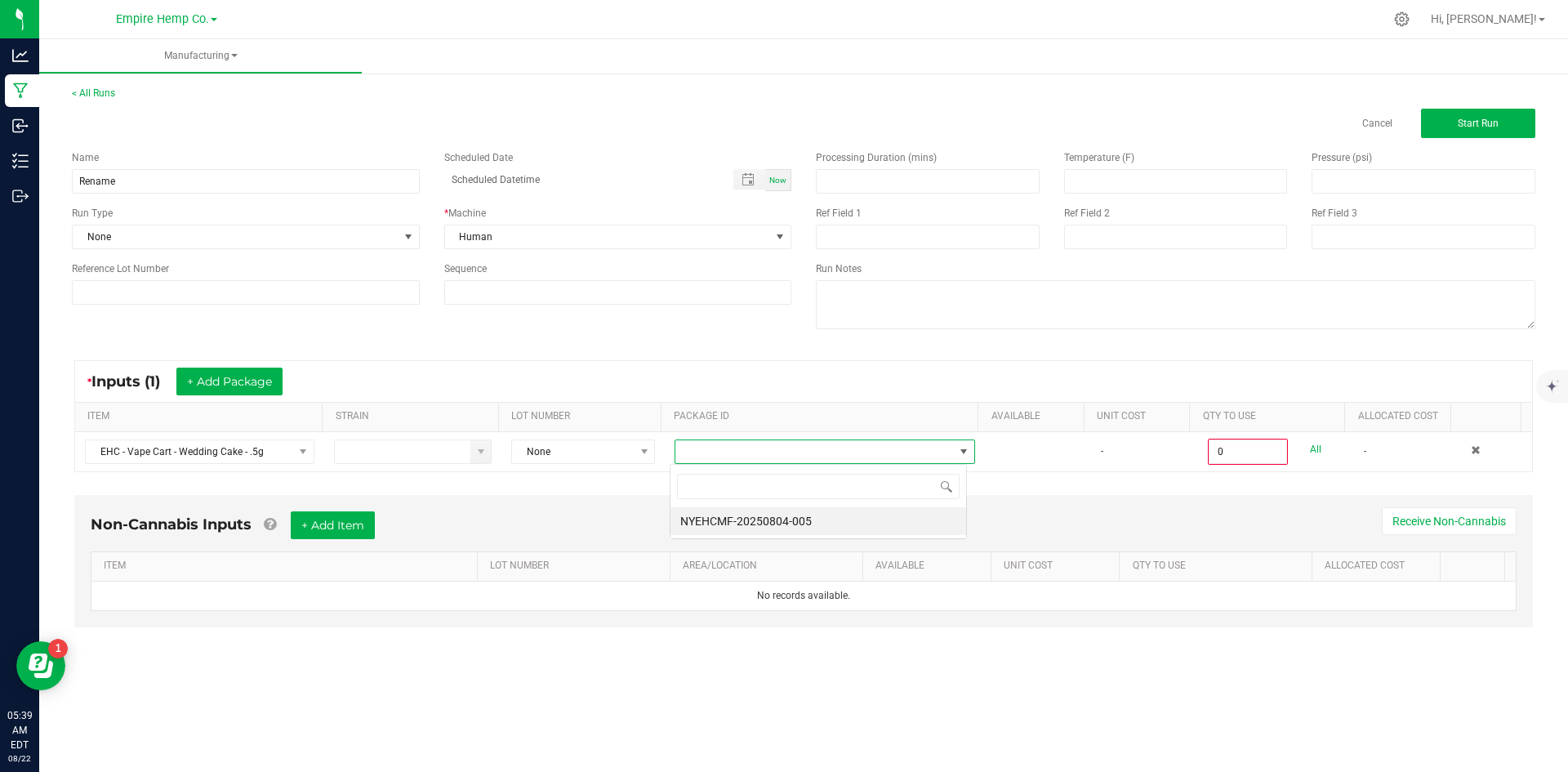
scroll to position [25, 298]
click at [715, 521] on li "NYEHCMF-20250804-005" at bounding box center [819, 521] width 296 height 28
type input "0.0000 g"
click at [207, 380] on button "+ Add Package" at bounding box center [230, 381] width 107 height 28
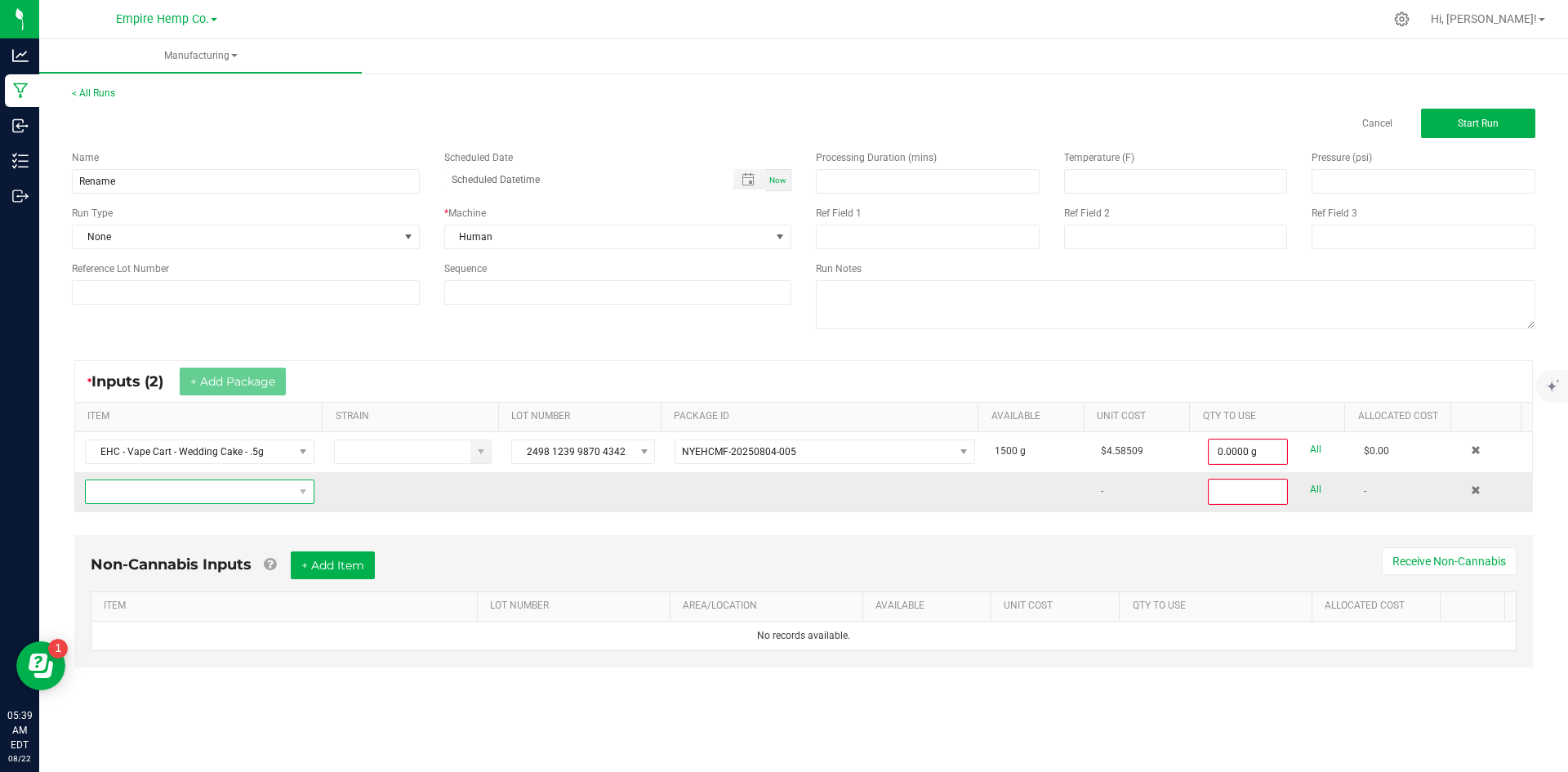
click at [250, 495] on span "NO DATA FOUND" at bounding box center [189, 491] width 207 height 23
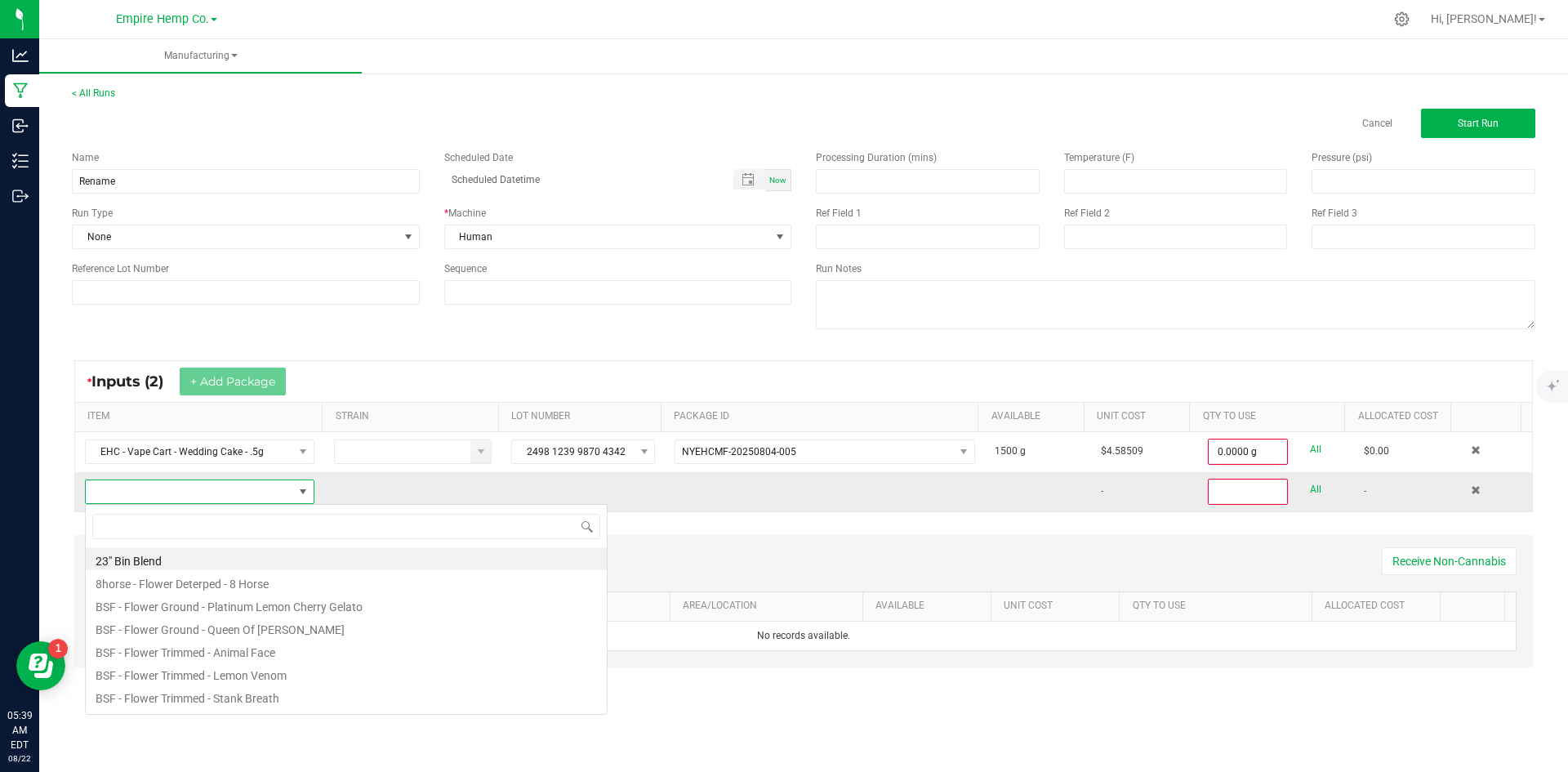
scroll to position [25, 226]
type input "wedd"
click at [269, 575] on li "EHC - Vape Cart - Wedding Cake - .5g" at bounding box center [346, 581] width 521 height 23
type input "0"
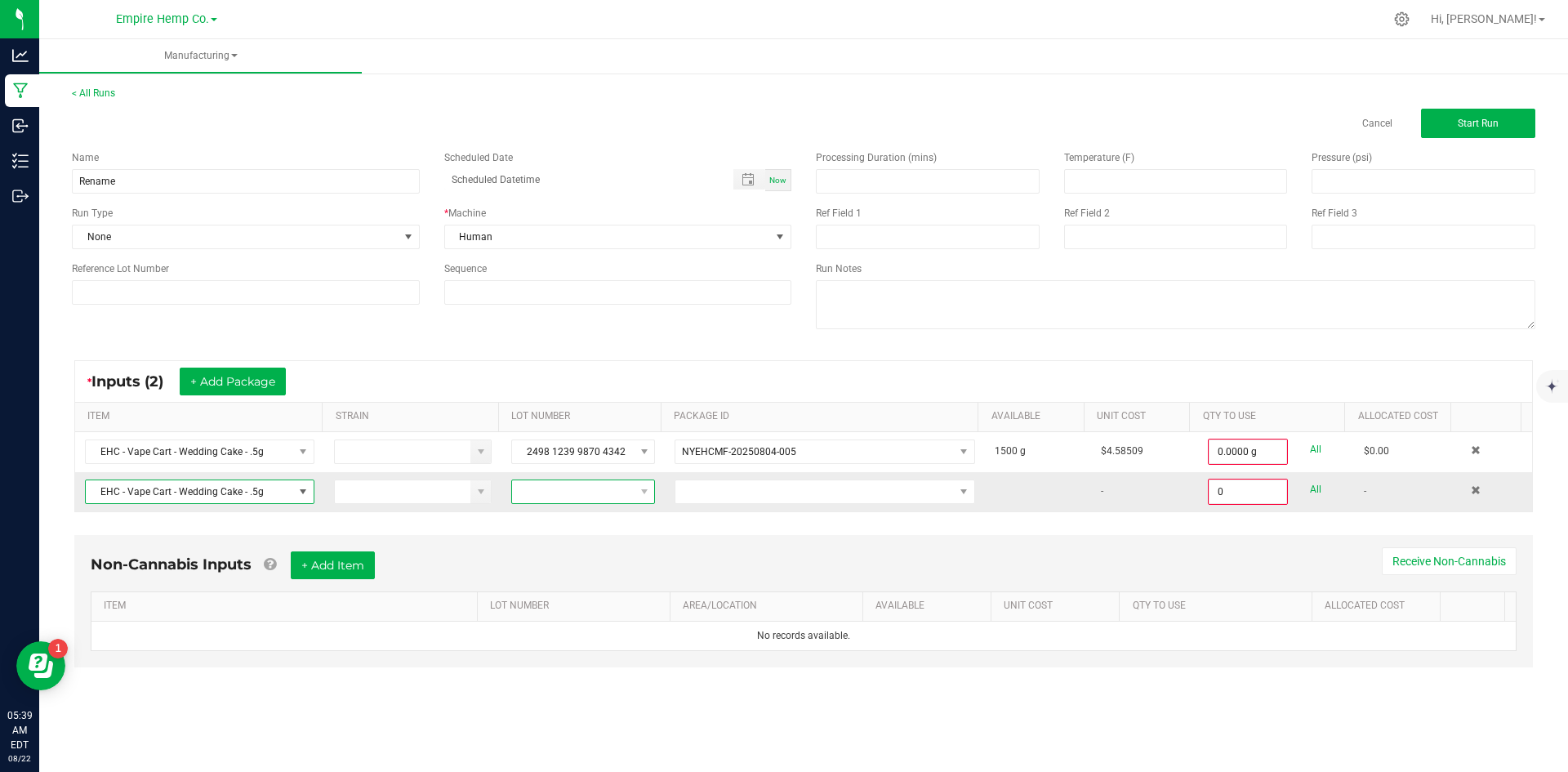
click at [534, 490] on span at bounding box center [573, 491] width 122 height 23
click at [561, 563] on li "None" at bounding box center [585, 561] width 153 height 28
click at [703, 496] on span "NO DATA FOUND" at bounding box center [814, 491] width 278 height 23
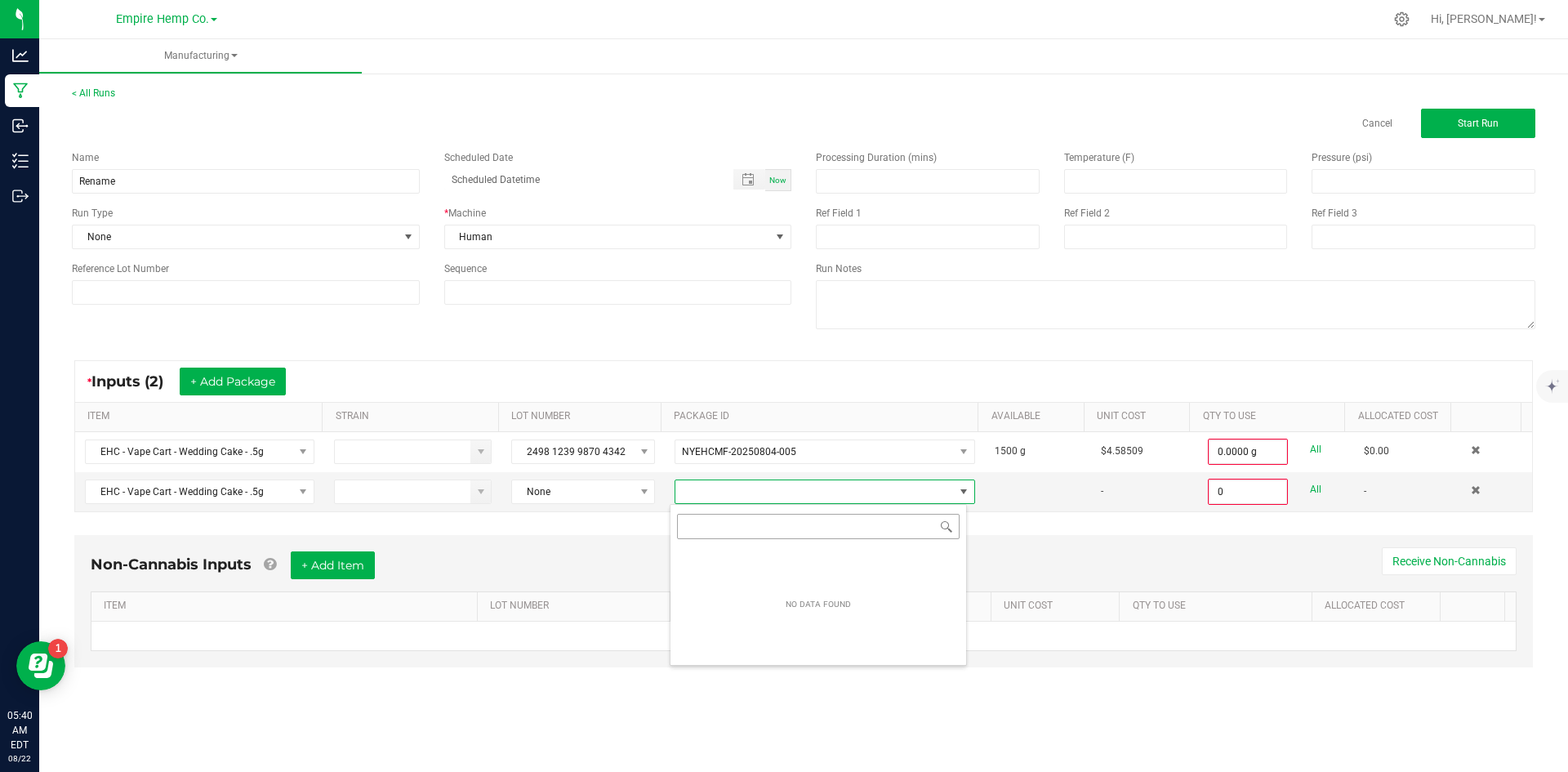
scroll to position [25, 298]
click at [608, 496] on span "None" at bounding box center [573, 491] width 122 height 23
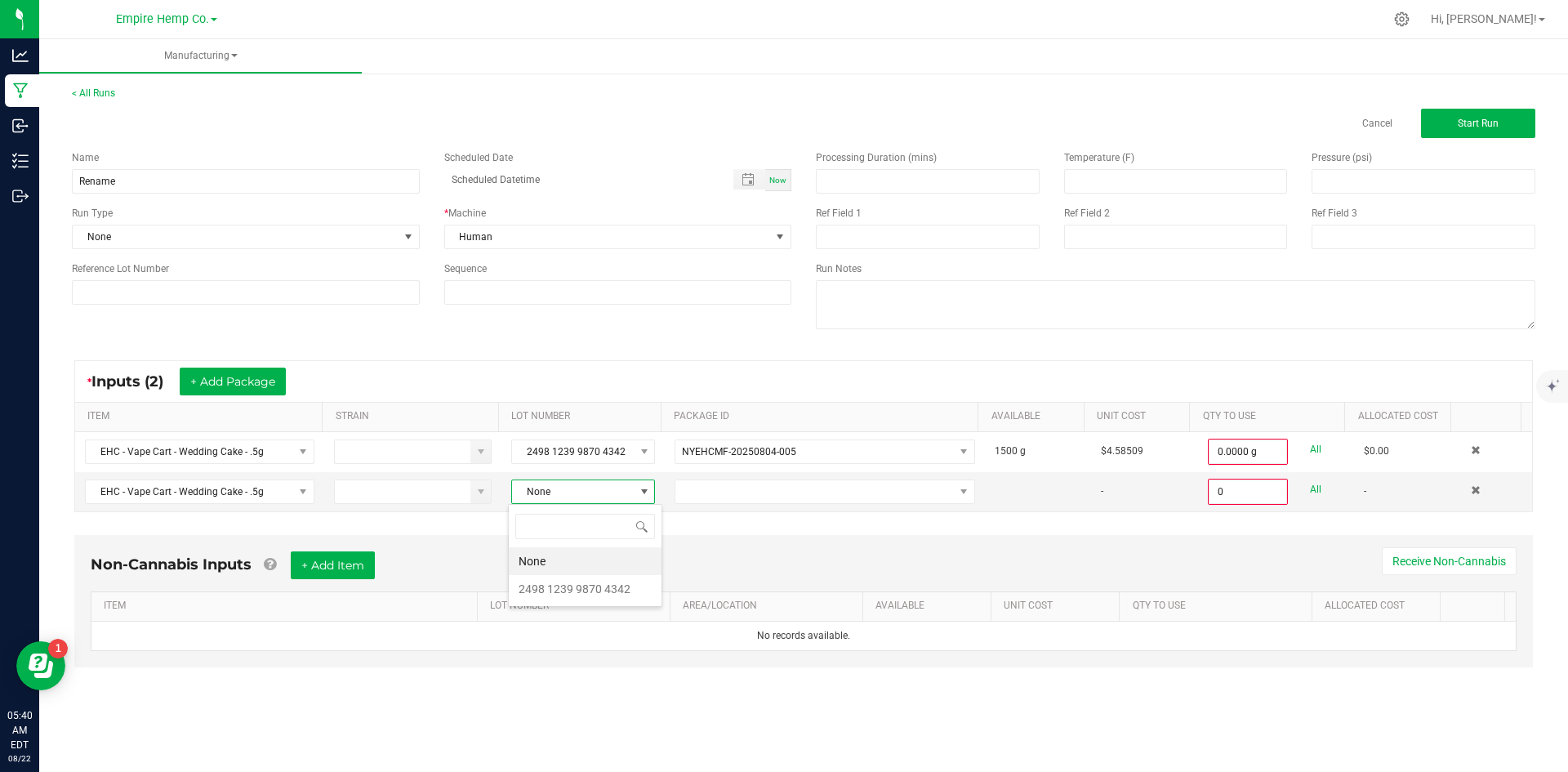
scroll to position [25, 143]
click at [592, 578] on 4342 "2498 1239 9870 4342" at bounding box center [585, 589] width 153 height 28
click at [680, 488] on span "NO DATA FOUND" at bounding box center [814, 491] width 278 height 23
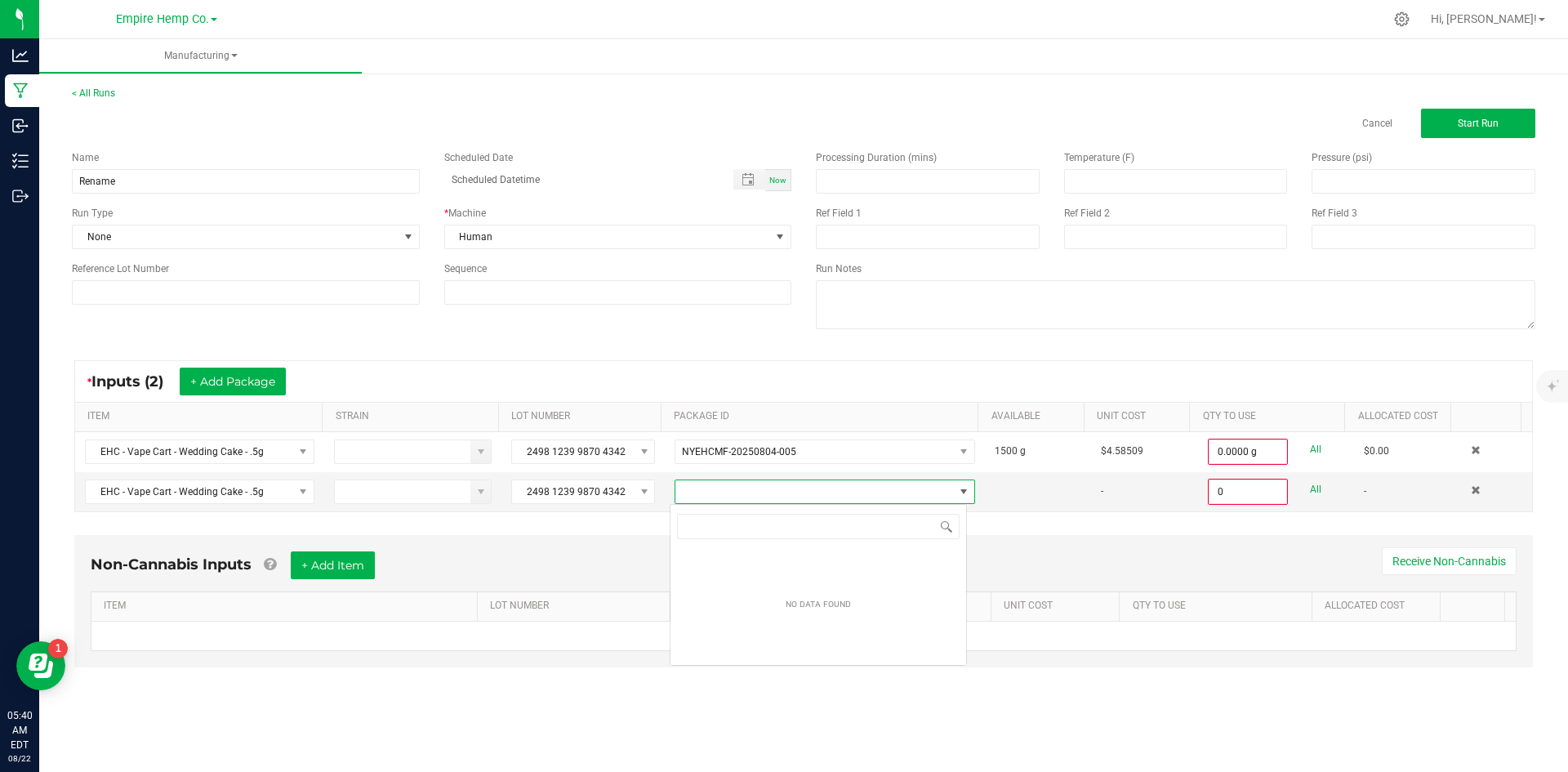
scroll to position [25, 298]
click at [640, 528] on div "Non-Cannabis Inputs + Add Item Receive Non-Cannabis ITEM LOT NUMBER AREA/LOCATI…" at bounding box center [803, 612] width 1488 height 172
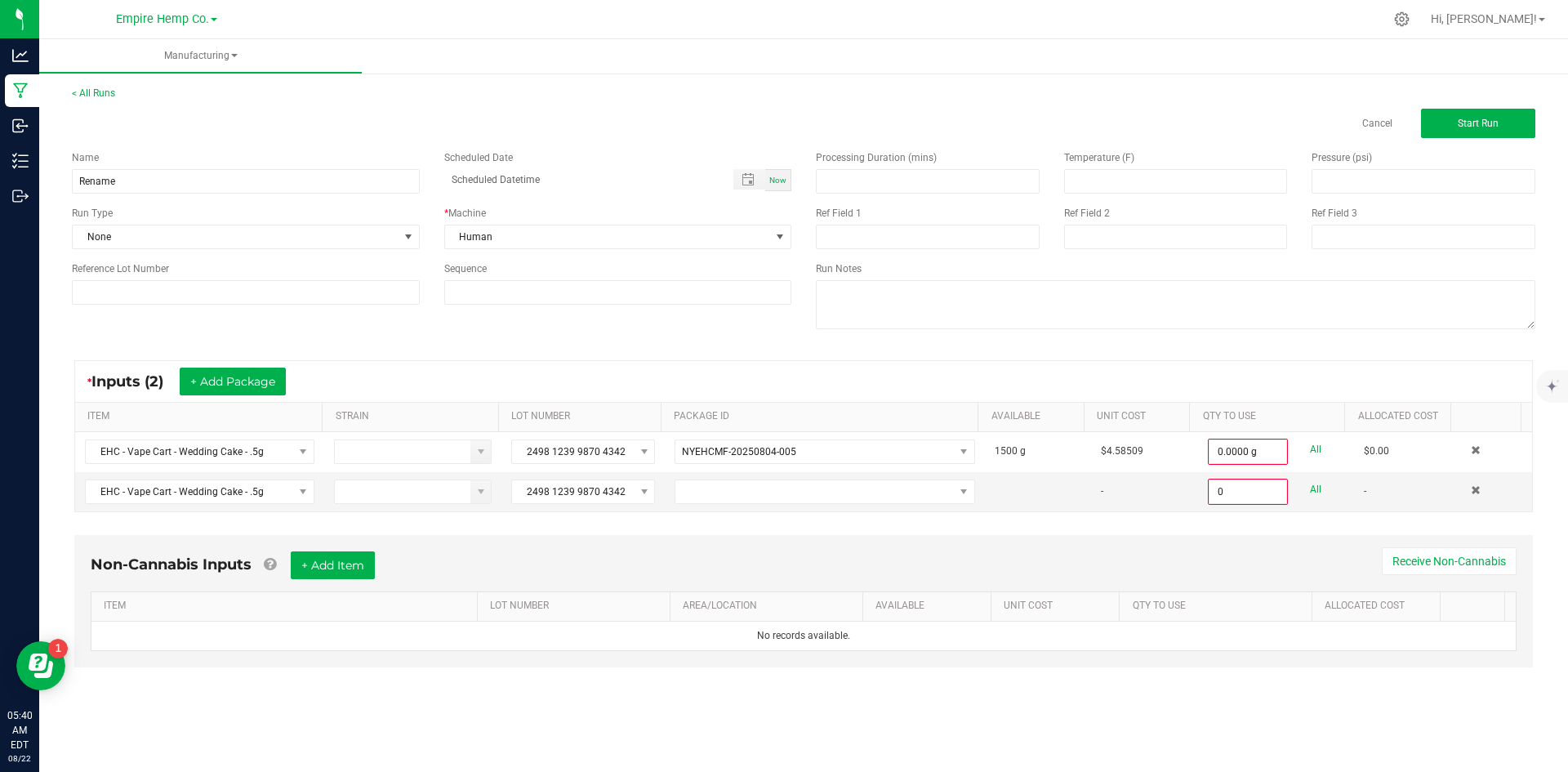
click at [949, 546] on div "Non-Cannabis Inputs + Add Item Receive Non-Cannabis ITEM LOT NUMBER AREA/LOCATI…" at bounding box center [803, 601] width 1459 height 132
click at [1471, 494] on span at bounding box center [1476, 490] width 10 height 10
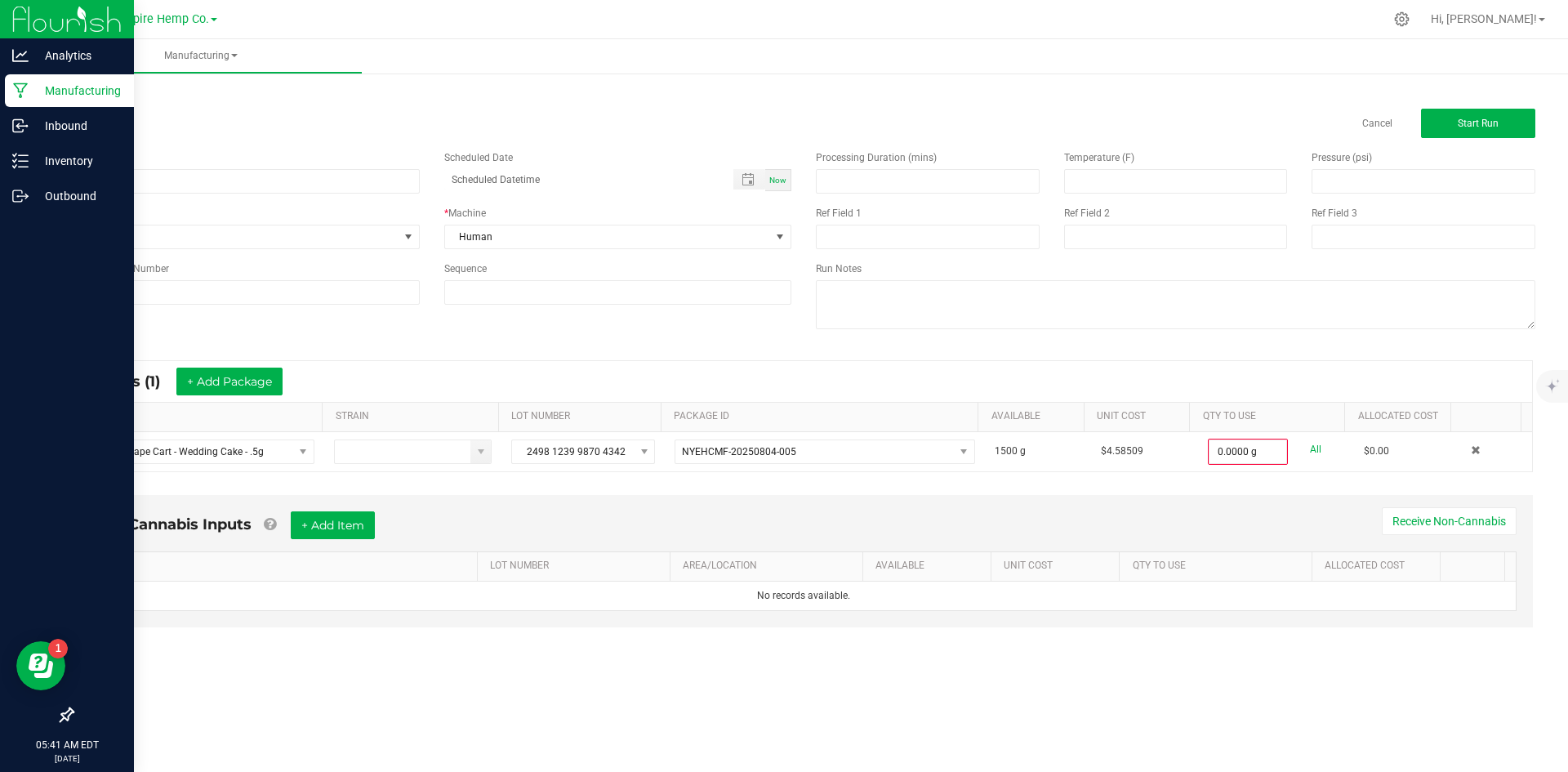
click at [28, 90] on icon at bounding box center [20, 90] width 15 height 16
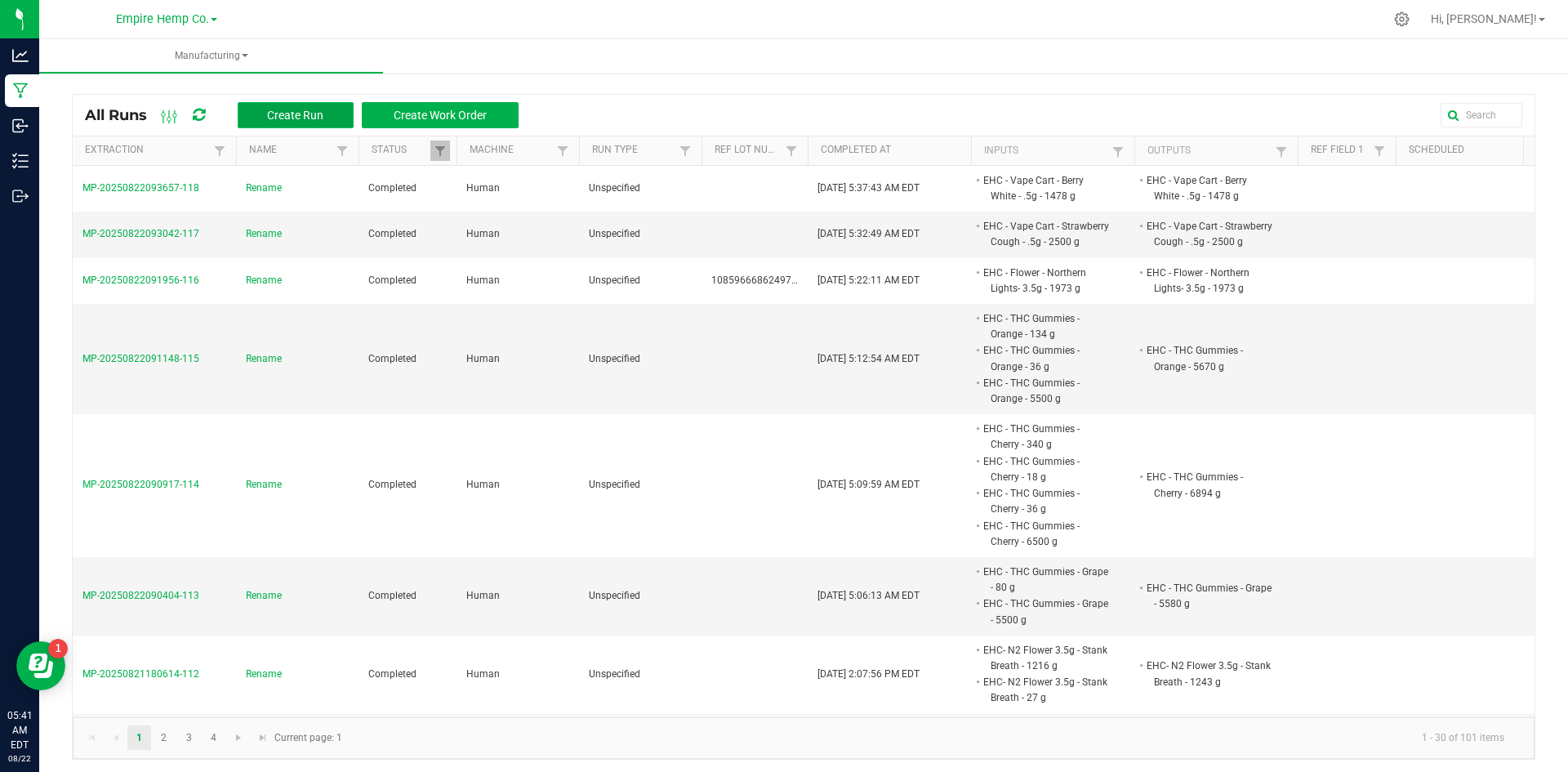
click at [300, 115] on span "Create Run" at bounding box center [295, 114] width 57 height 13
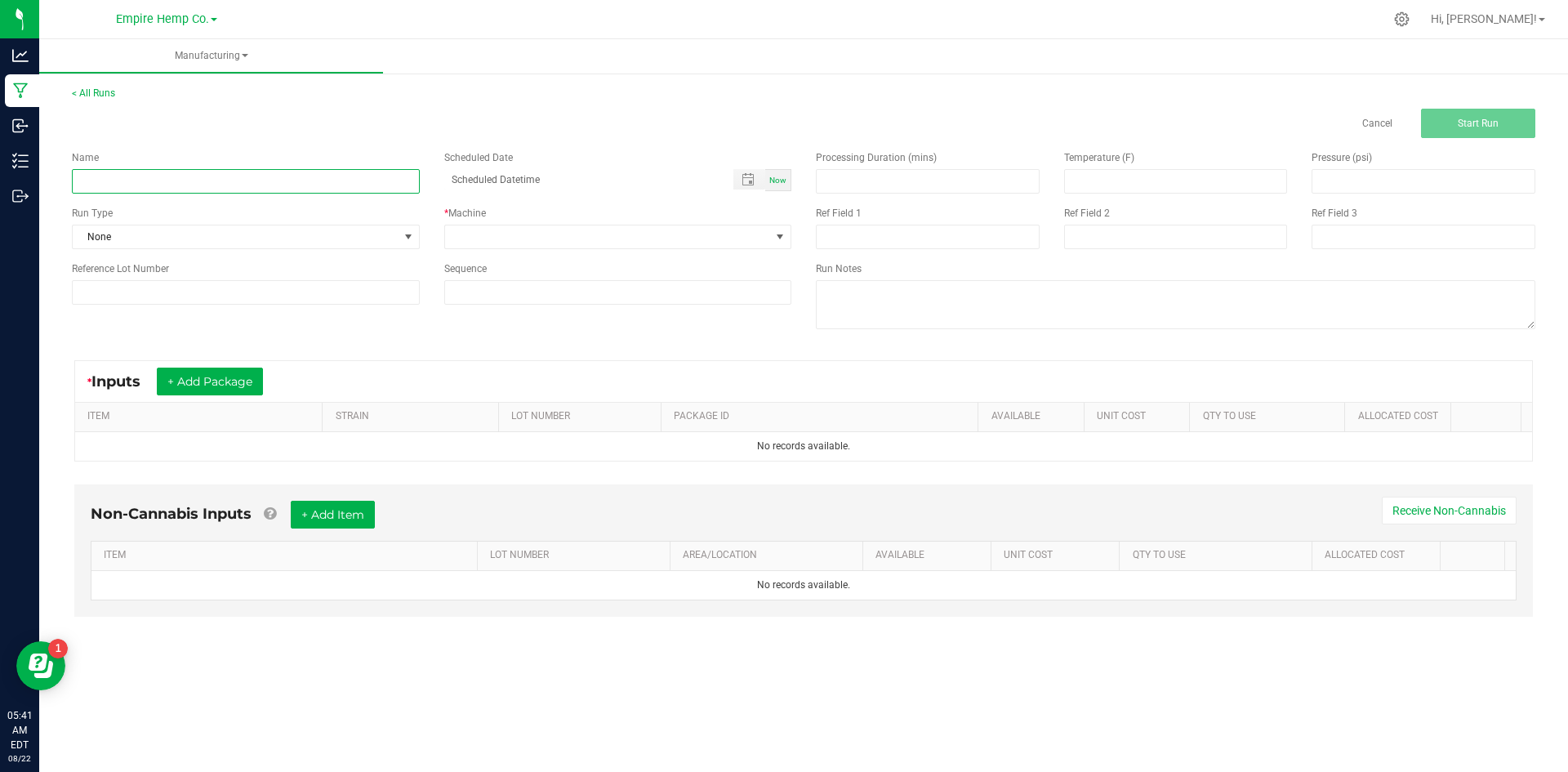
drag, startPoint x: 256, startPoint y: 169, endPoint x: 253, endPoint y: 178, distance: 9.5
click at [255, 170] on input at bounding box center [245, 181] width 348 height 25
type input "EHC - Flower - [PERSON_NAME] - 3.5g"
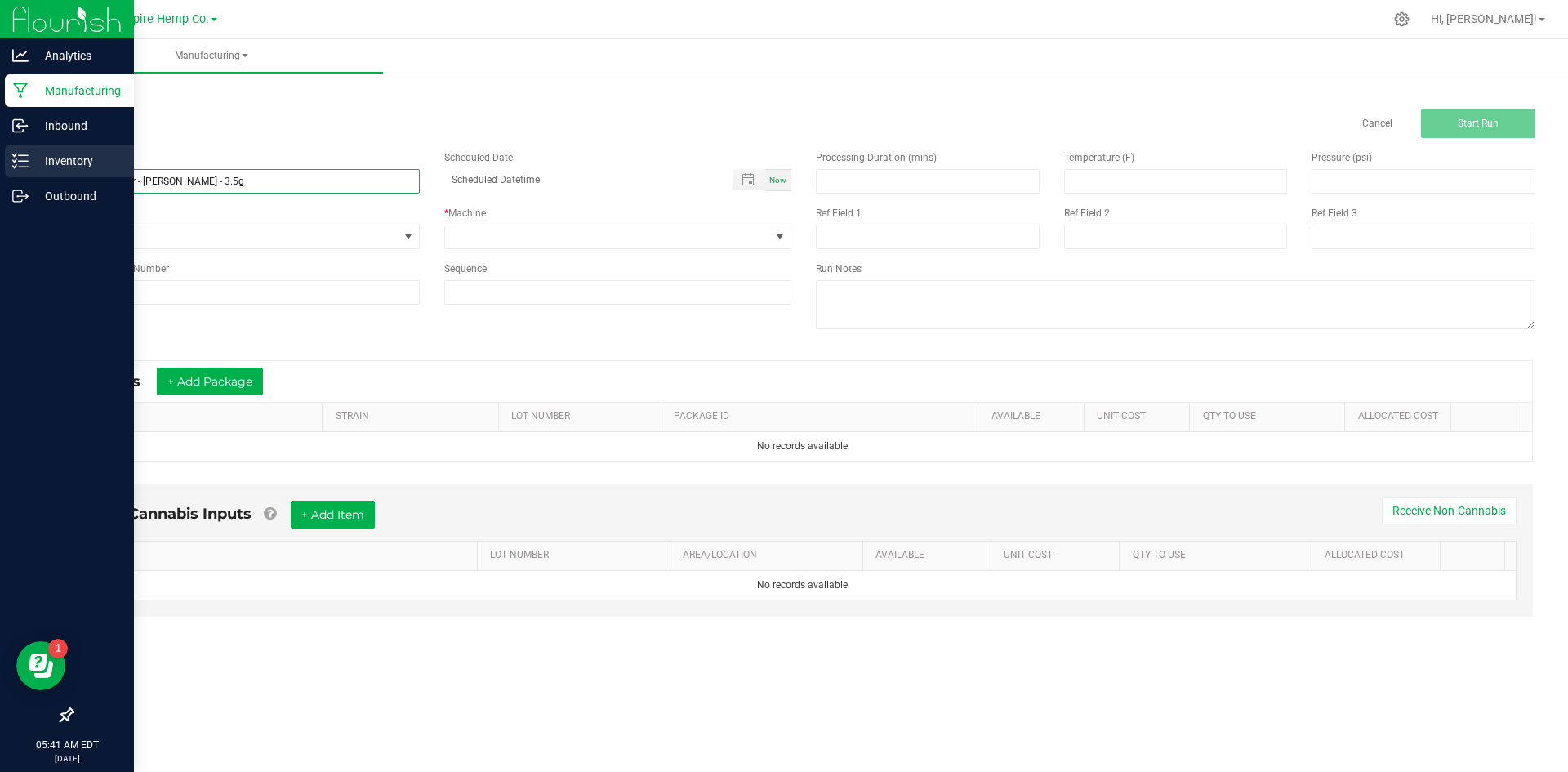
drag, startPoint x: 238, startPoint y: 188, endPoint x: 0, endPoint y: 176, distance: 238.3
click at [0, 176] on div "Analytics Manufacturing Inbound Inventory Outbound 05:41 AM EDT 08/22/2025 08/2…" at bounding box center [784, 386] width 1568 height 772
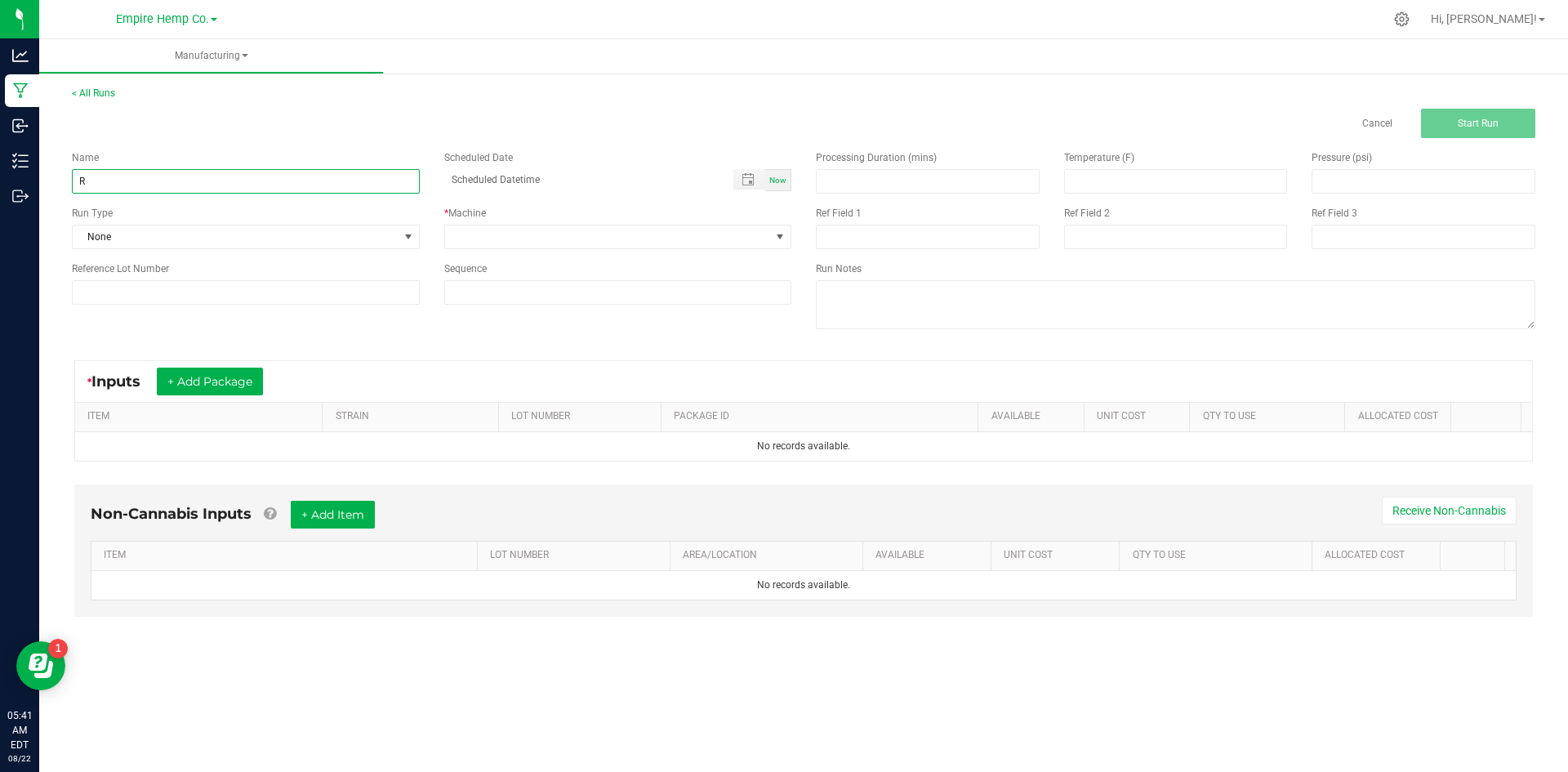
type input "Rename"
click at [500, 238] on span at bounding box center [607, 237] width 326 height 23
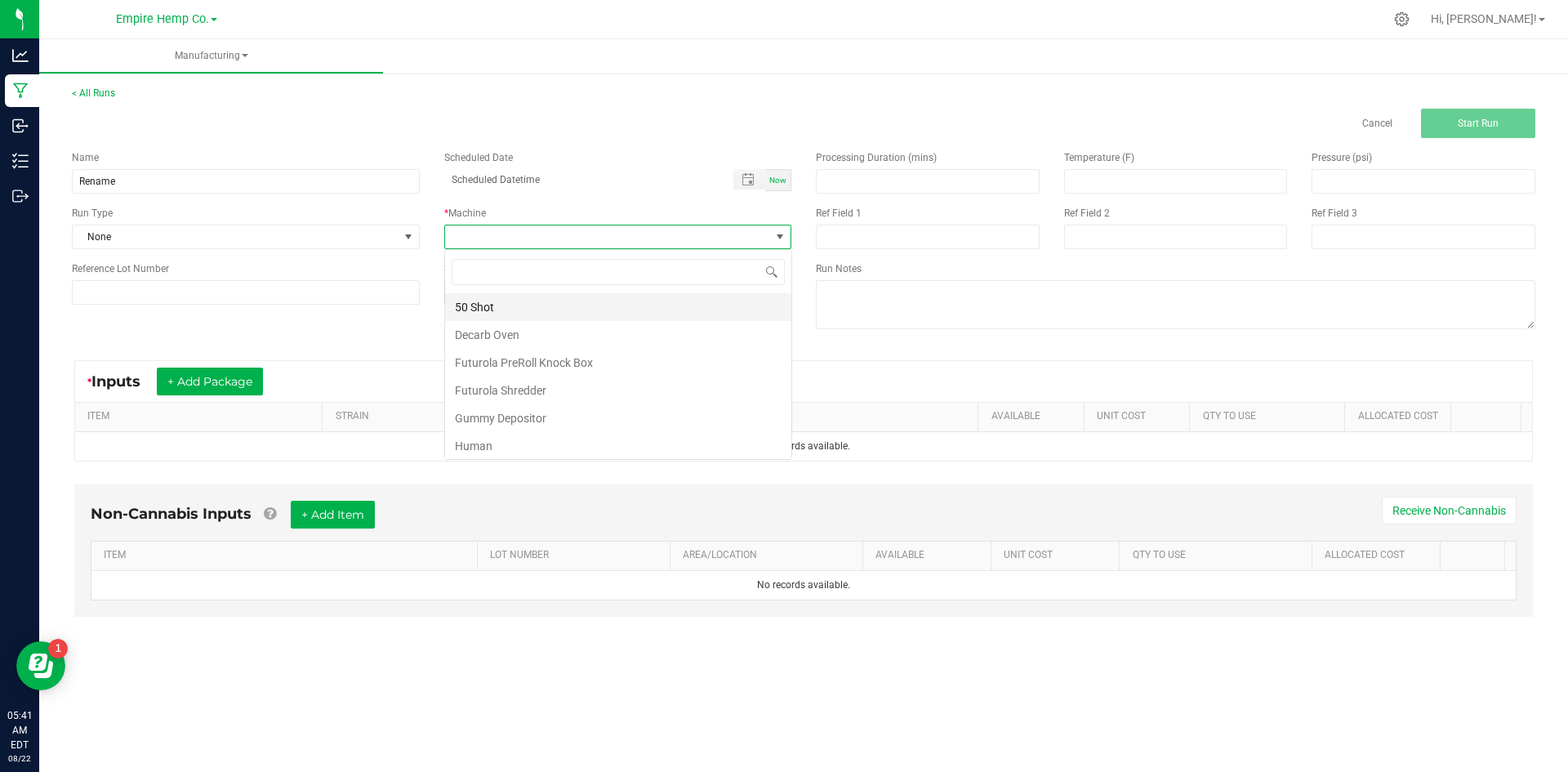
scroll to position [25, 347]
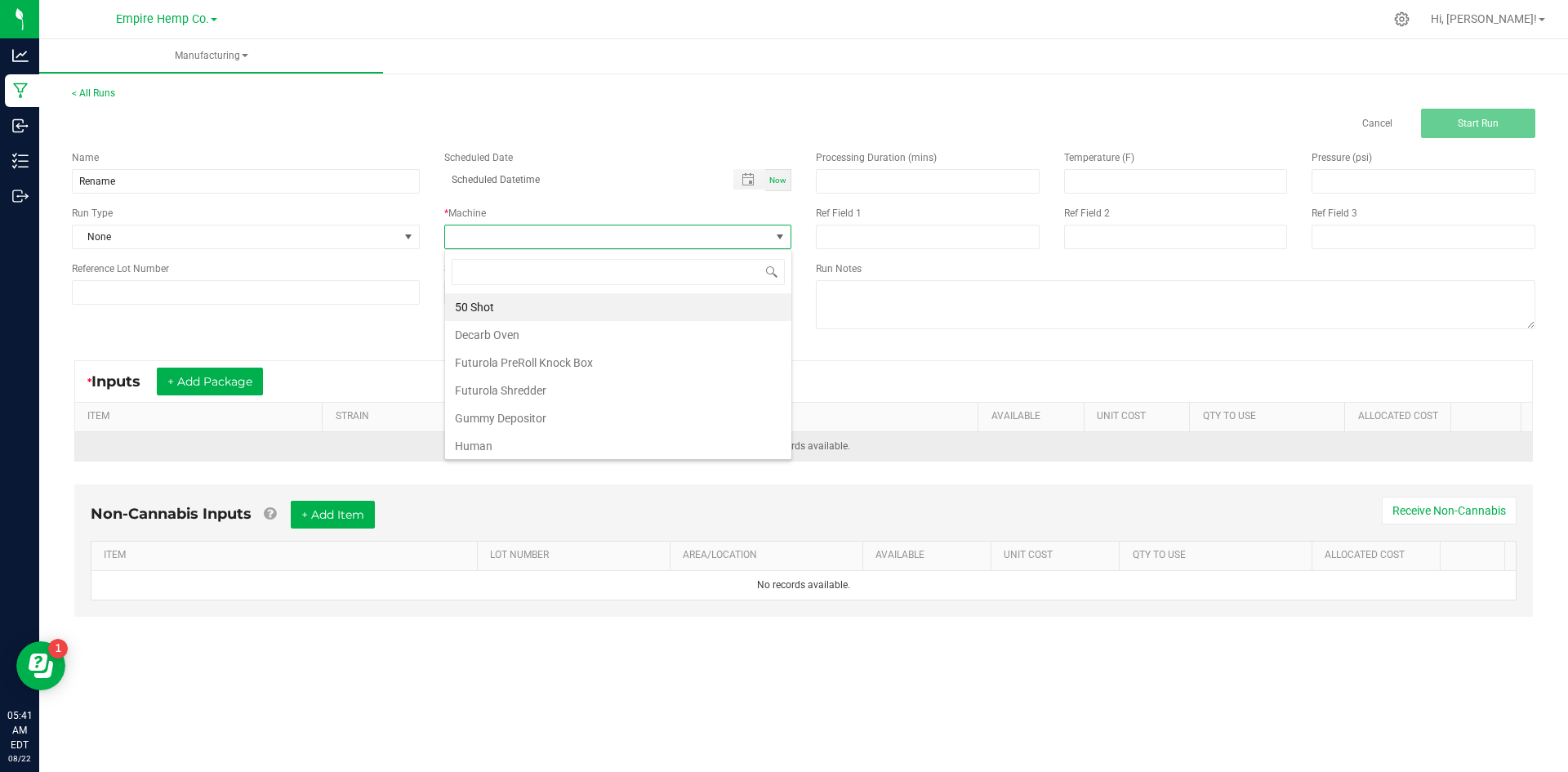
click at [526, 443] on li "Human" at bounding box center [617, 446] width 346 height 28
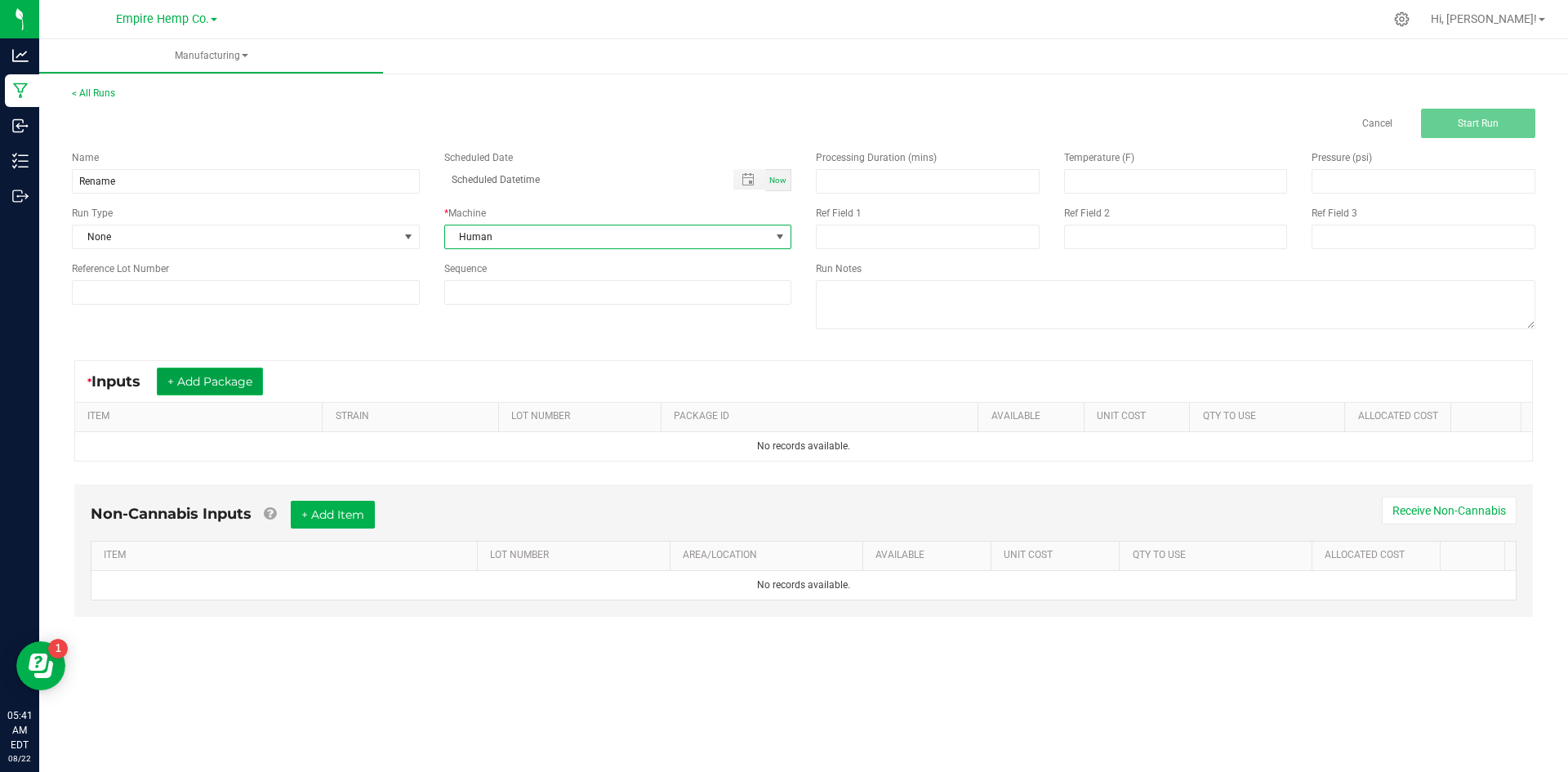
drag, startPoint x: 222, startPoint y: 385, endPoint x: 232, endPoint y: 378, distance: 12.2
click at [222, 385] on button "+ Add Package" at bounding box center [210, 381] width 107 height 28
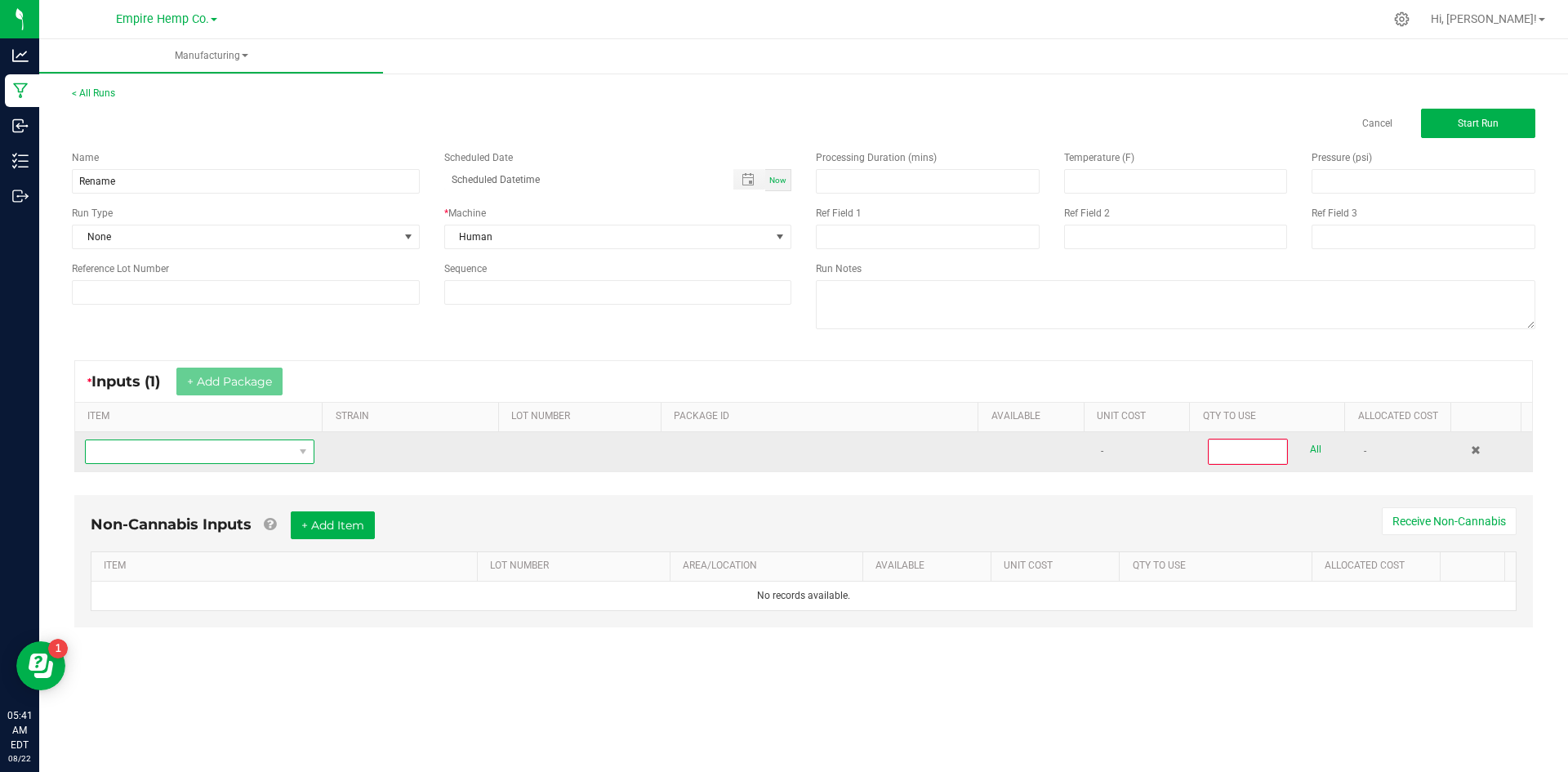
click at [219, 453] on span "NO DATA FOUND" at bounding box center [189, 452] width 207 height 23
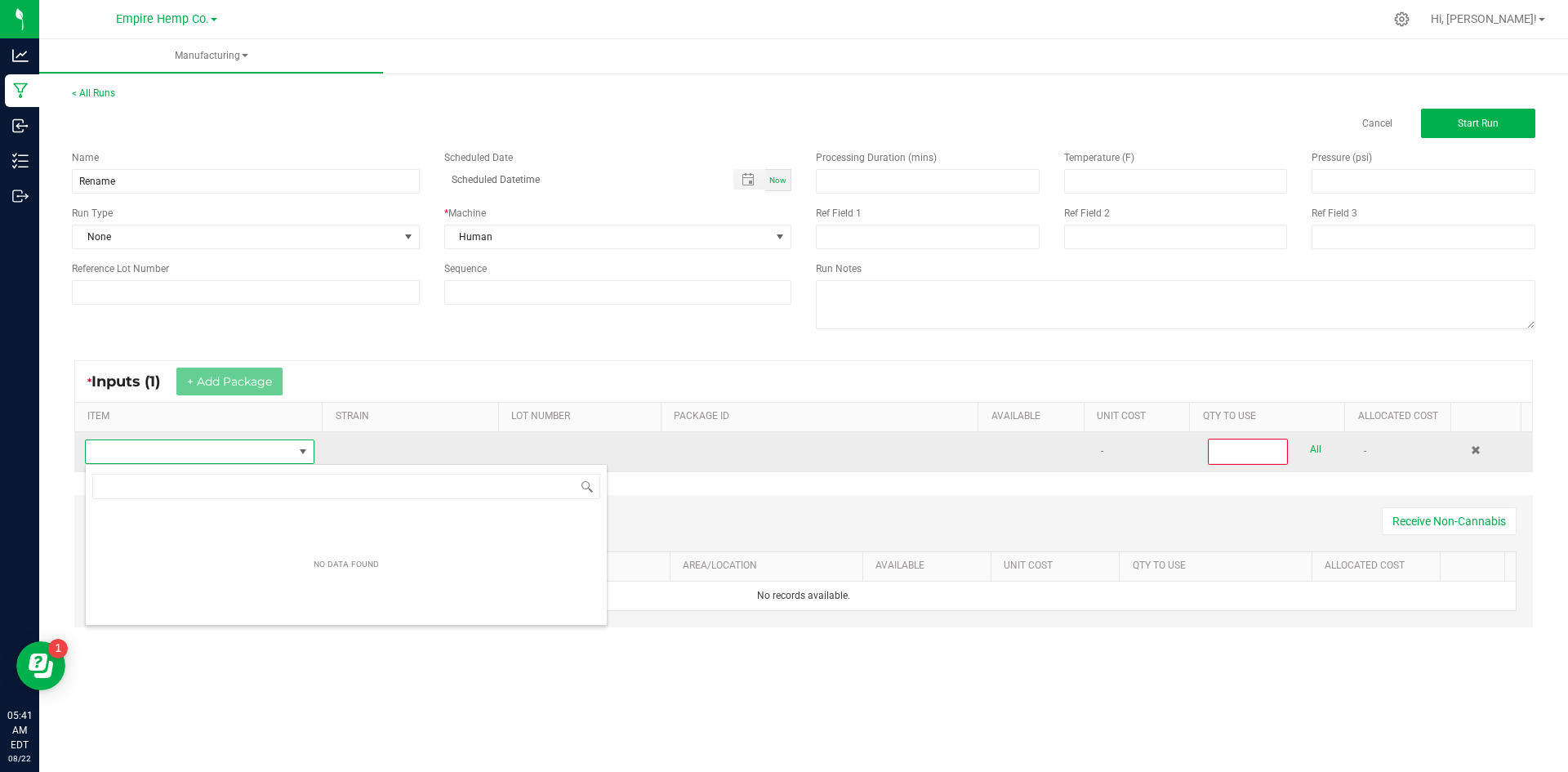
scroll to position [25, 226]
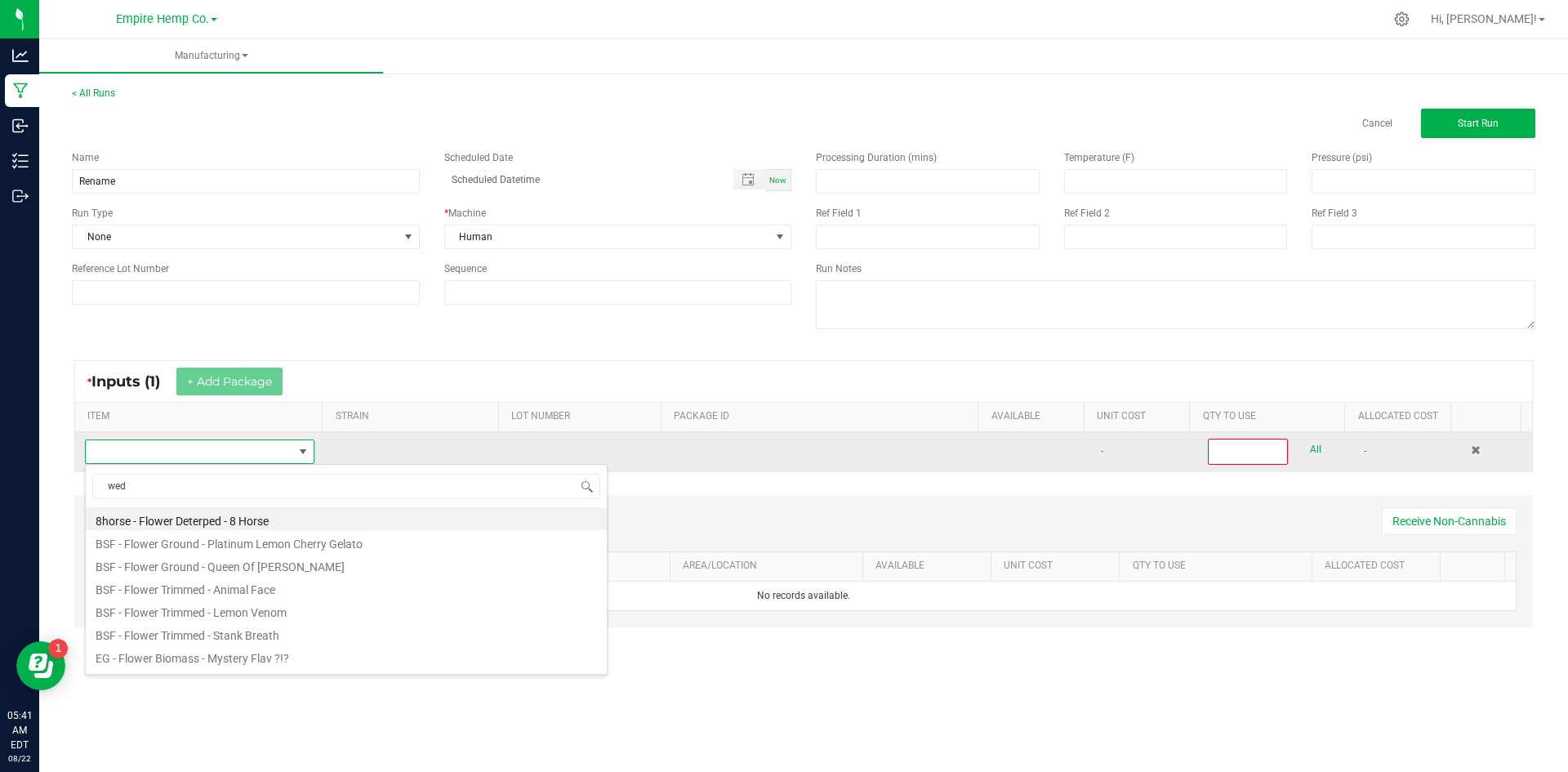
type input "wedd"
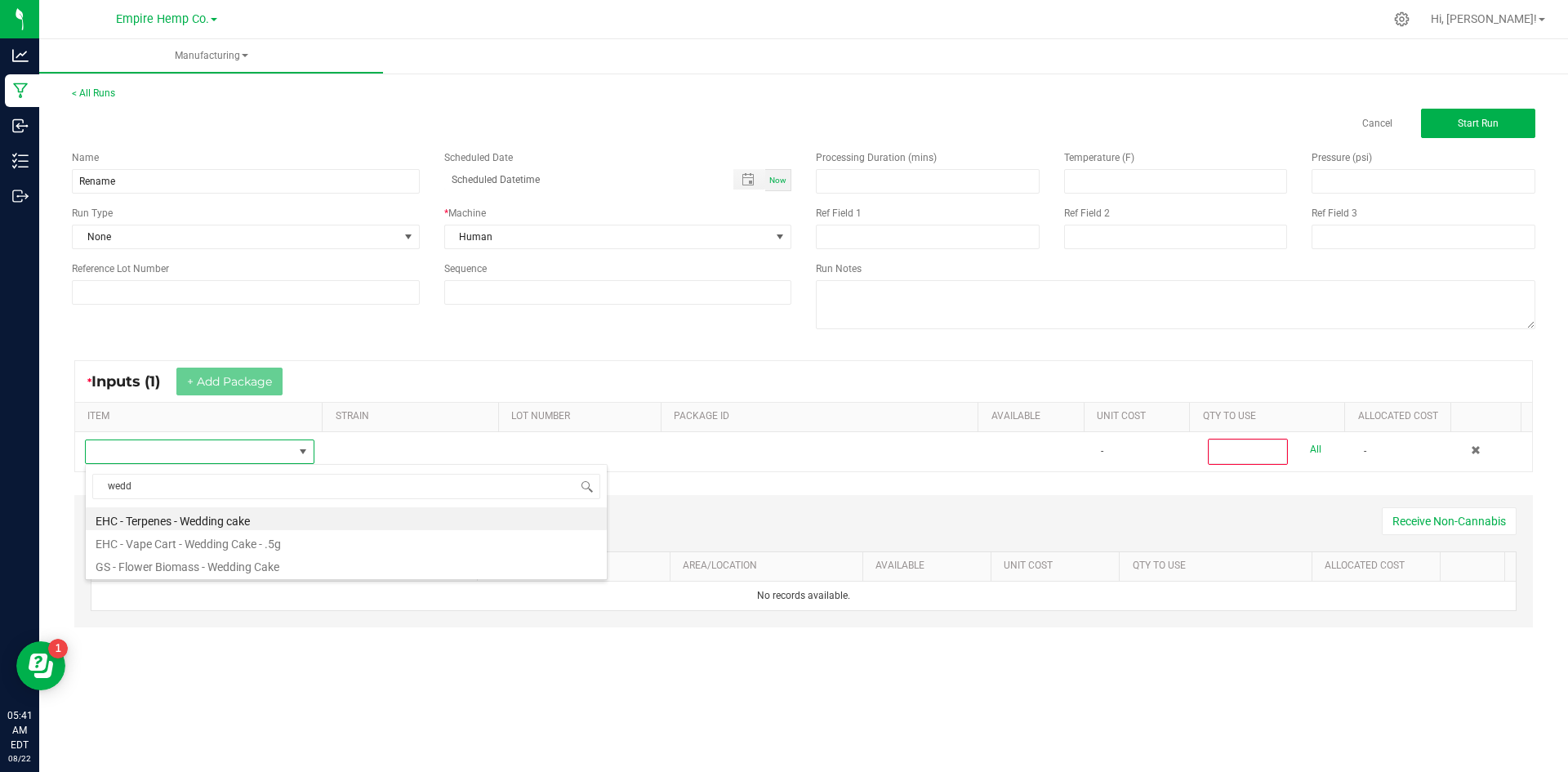
drag, startPoint x: 277, startPoint y: 546, endPoint x: 304, endPoint y: 532, distance: 30.4
click at [276, 546] on li "EHC - Vape Cart - Wedding Cake - .5g" at bounding box center [346, 541] width 521 height 23
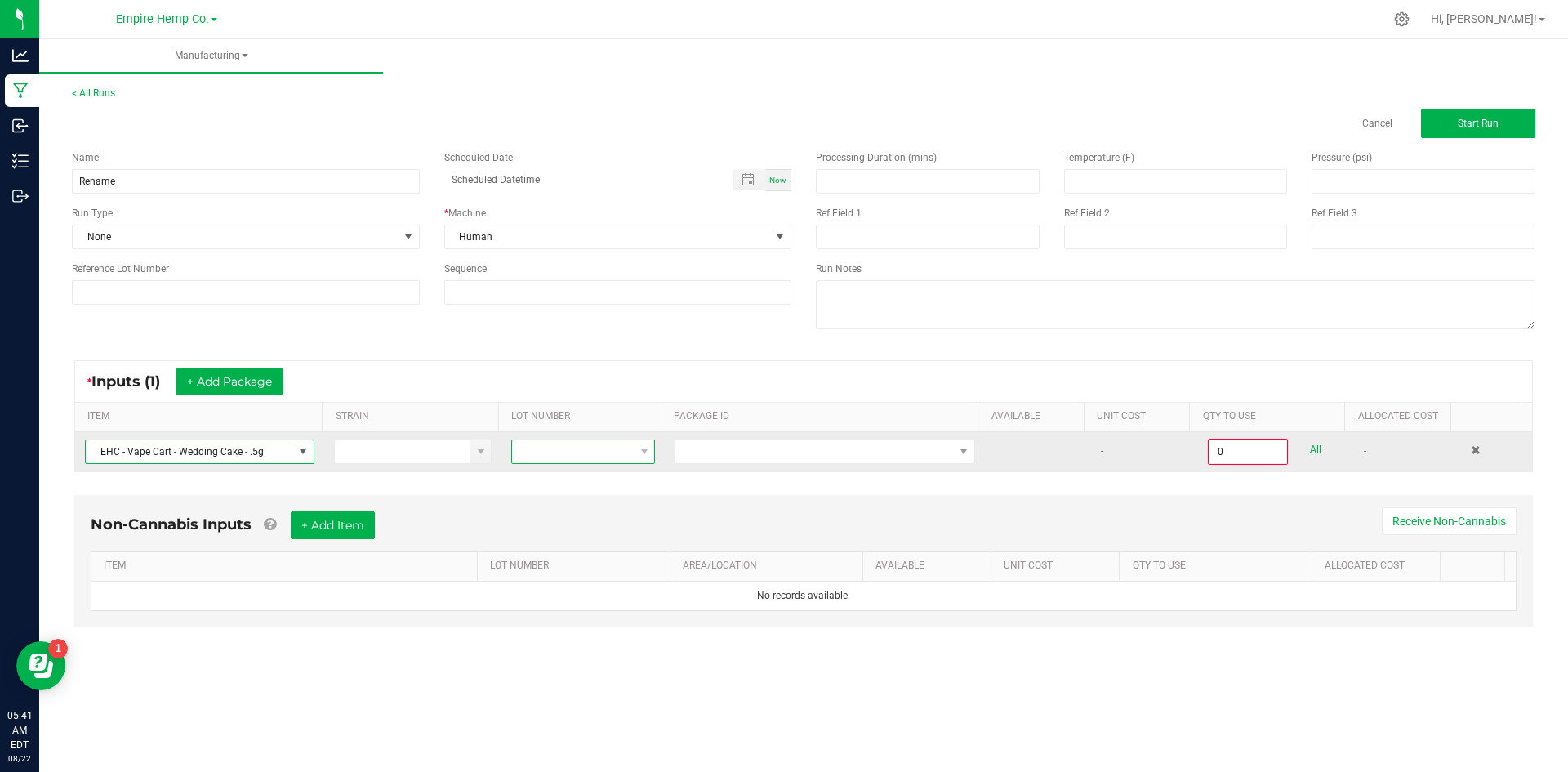
click at [524, 456] on span at bounding box center [573, 452] width 122 height 23
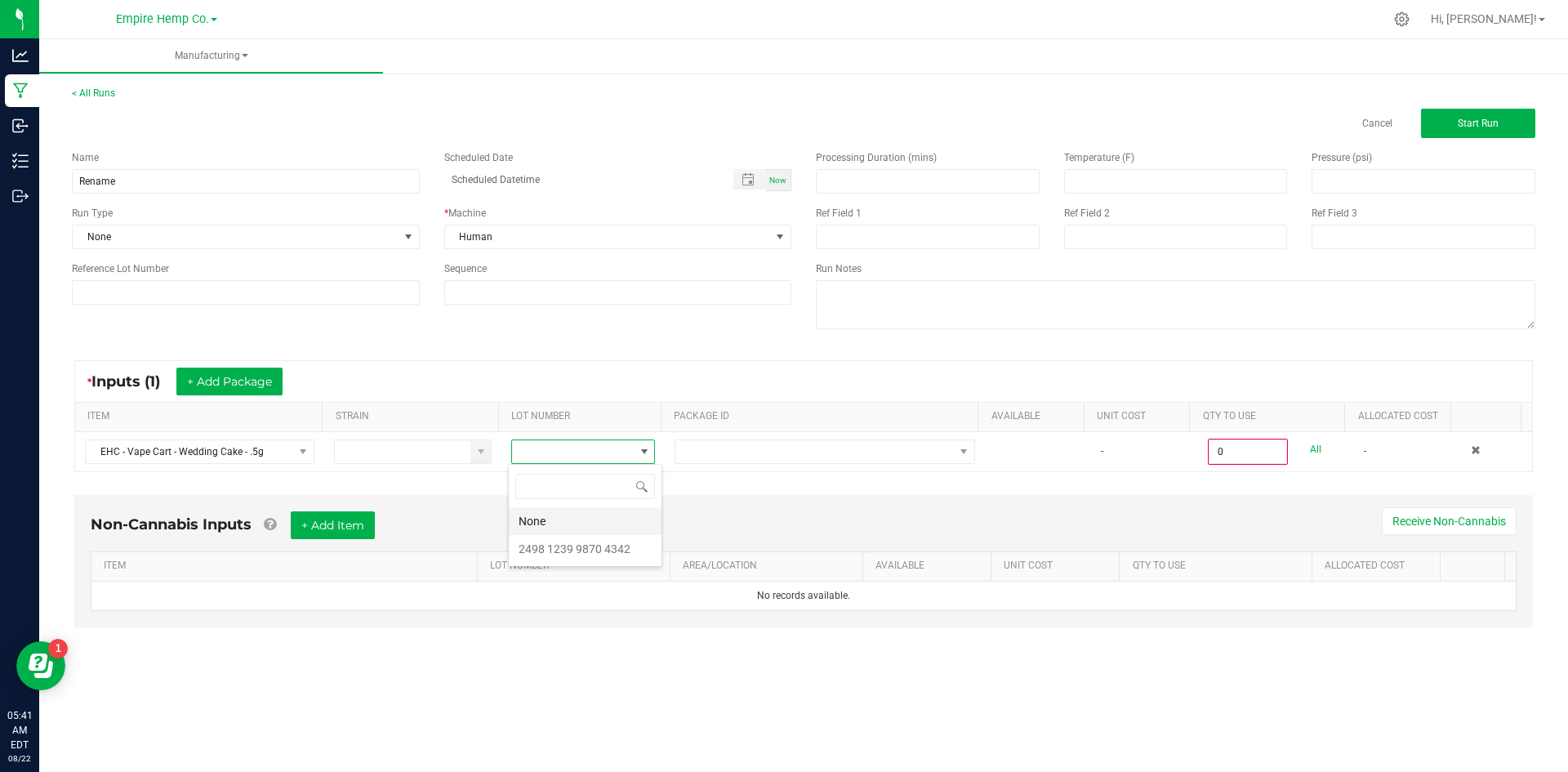
scroll to position [25, 143]
click at [584, 545] on 4342 "2498 1239 9870 4342" at bounding box center [585, 549] width 153 height 28
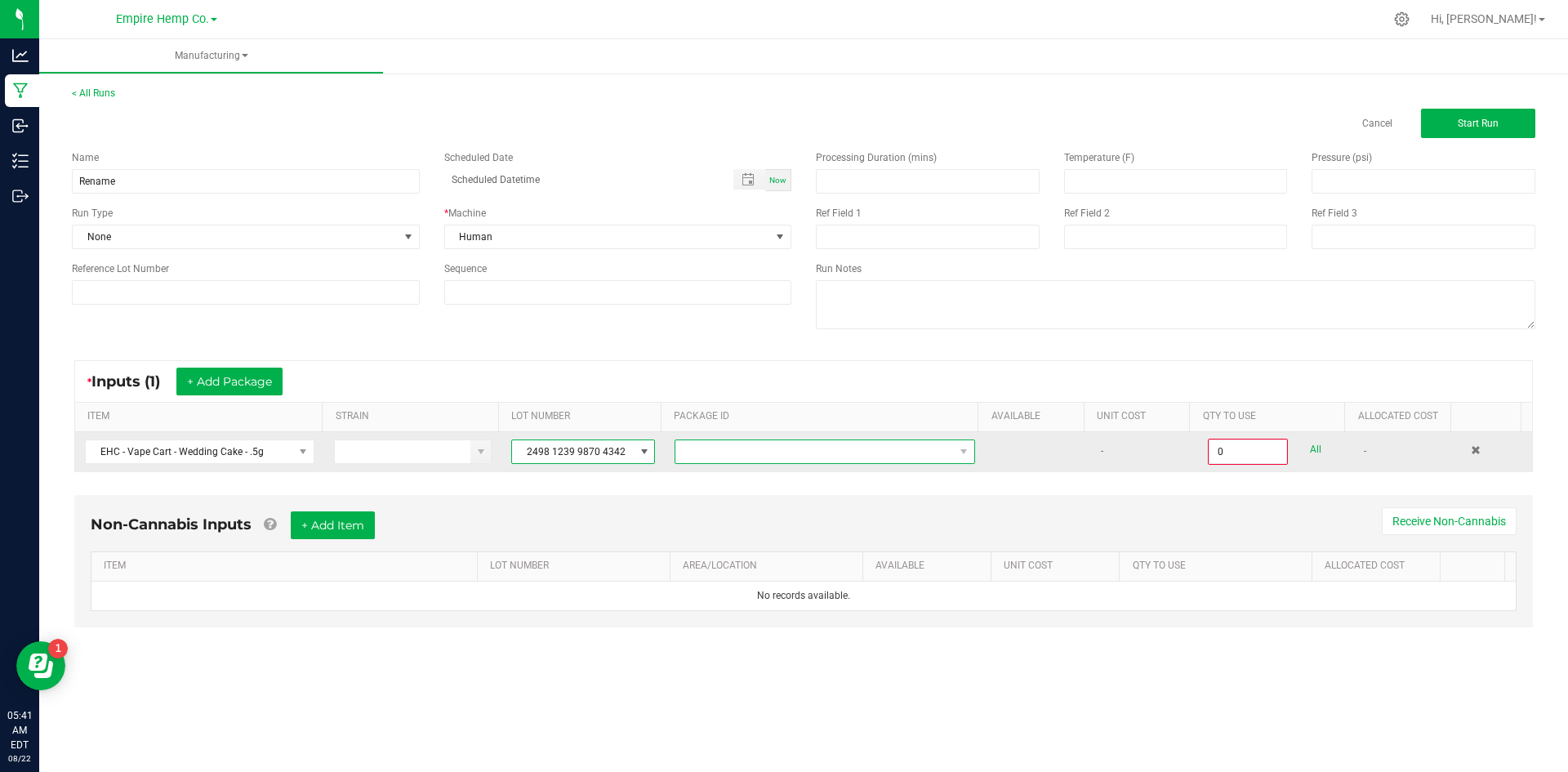
click at [772, 460] on span at bounding box center [814, 452] width 278 height 23
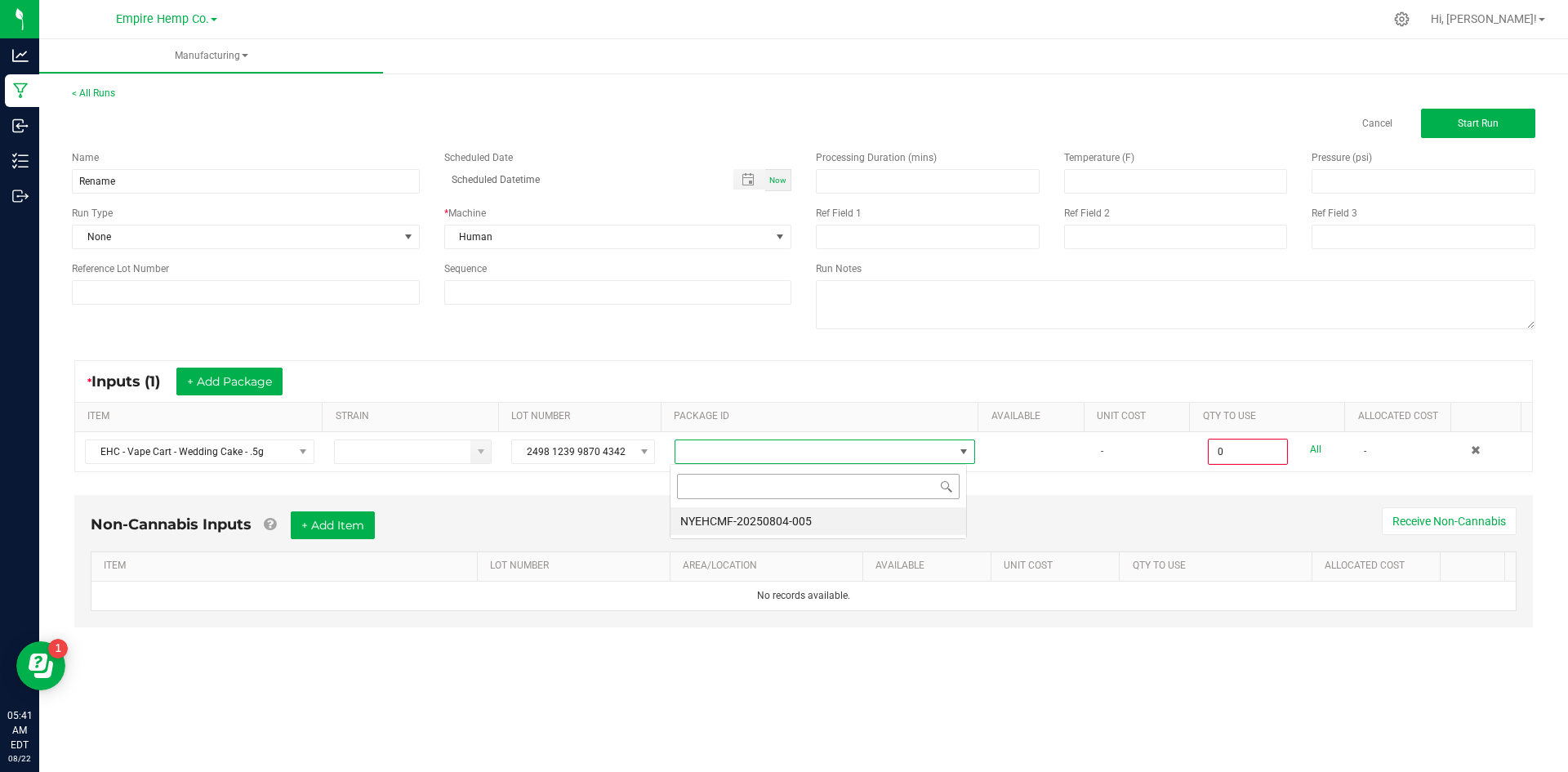
scroll to position [25, 298]
click at [768, 522] on li "NYEHCMF-20250804-005" at bounding box center [819, 521] width 296 height 28
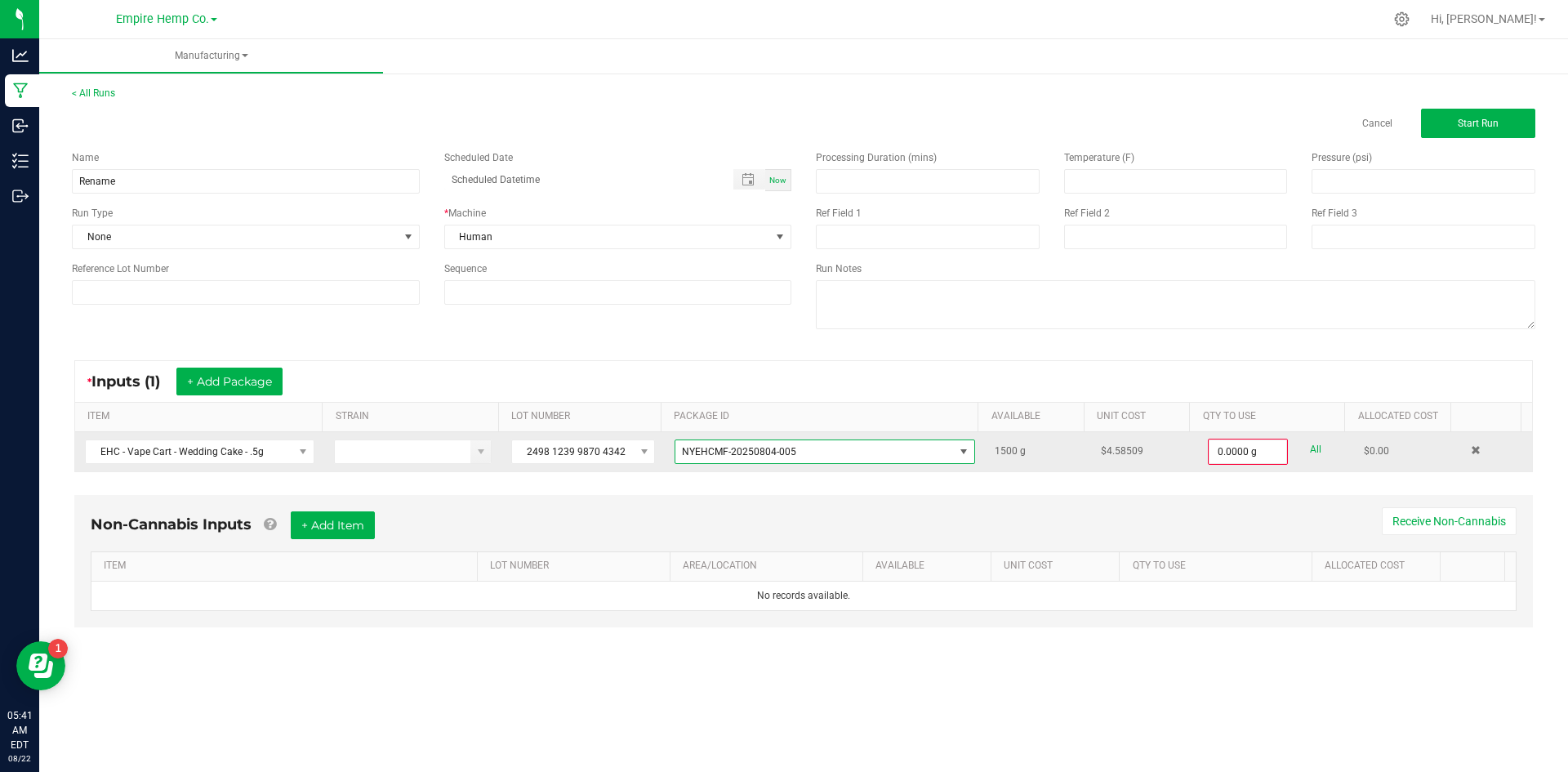
click at [1313, 451] on div "0.0000 g All" at bounding box center [1275, 452] width 136 height 26
click at [1310, 448] on link "All" at bounding box center [1316, 450] width 12 height 22
type input "1500.0000 g"
click at [1456, 134] on button "Start Run" at bounding box center [1478, 123] width 114 height 30
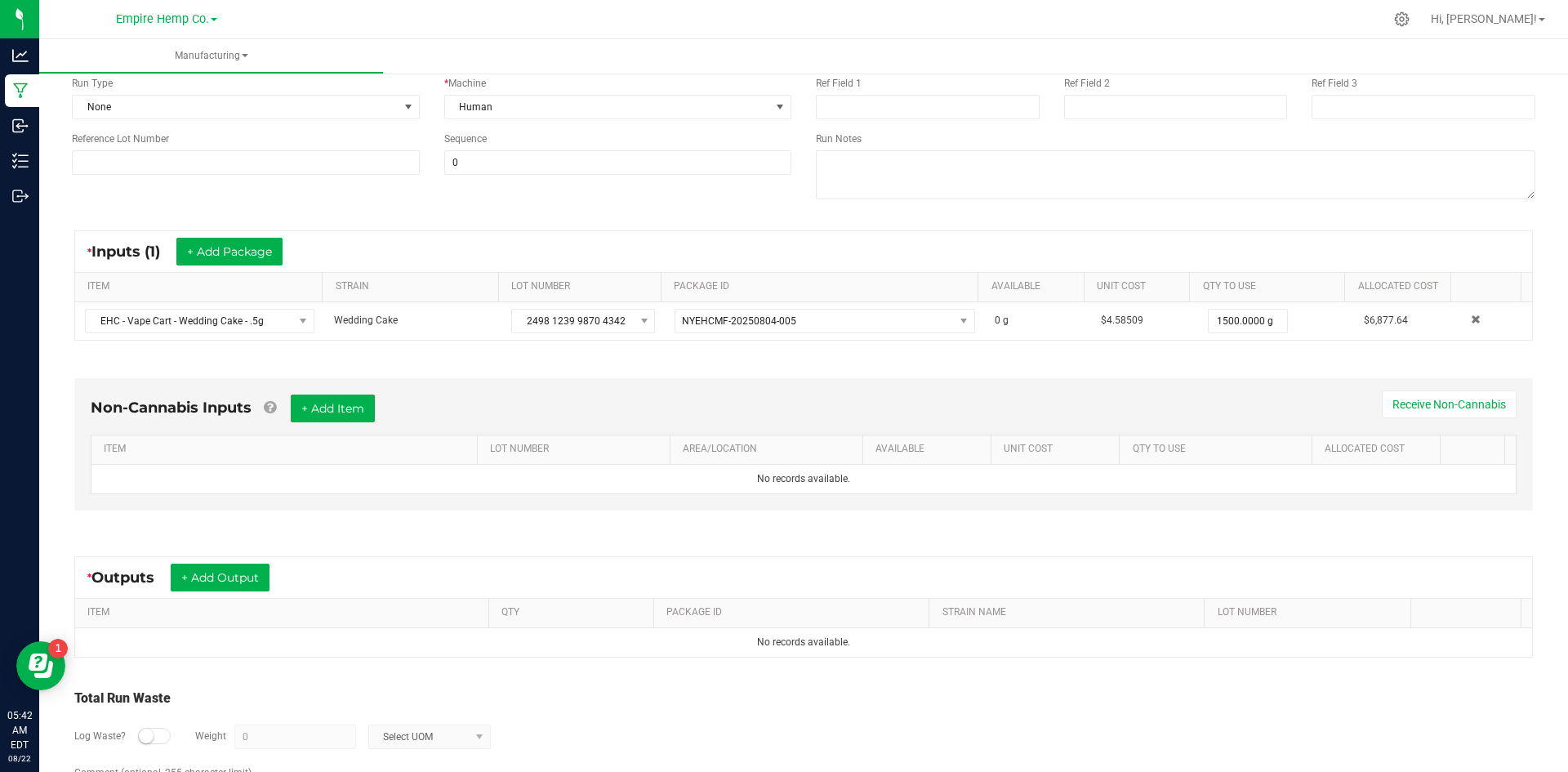
scroll to position [223, 0]
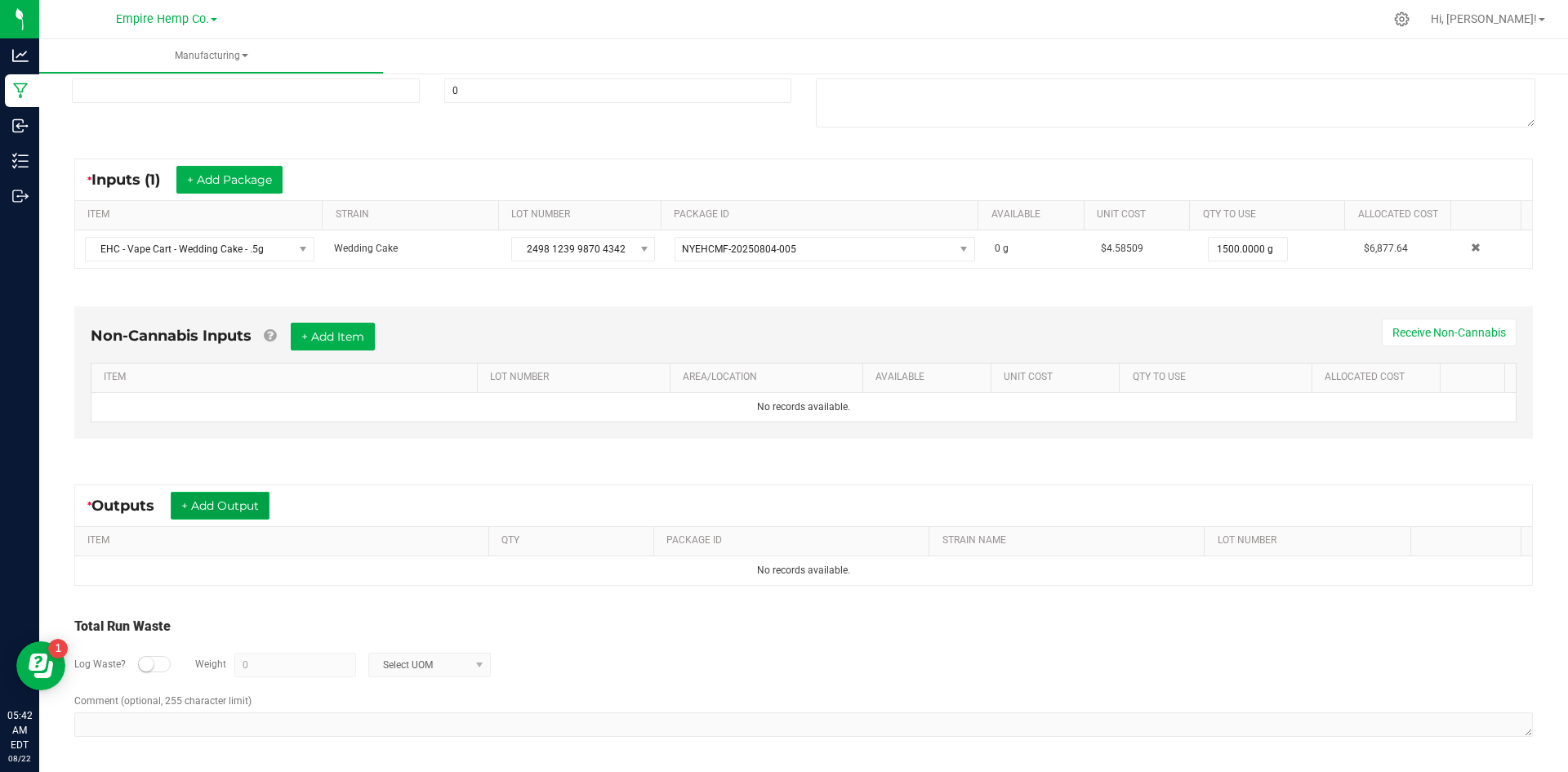
click at [206, 504] on button "+ Add Output" at bounding box center [220, 505] width 99 height 28
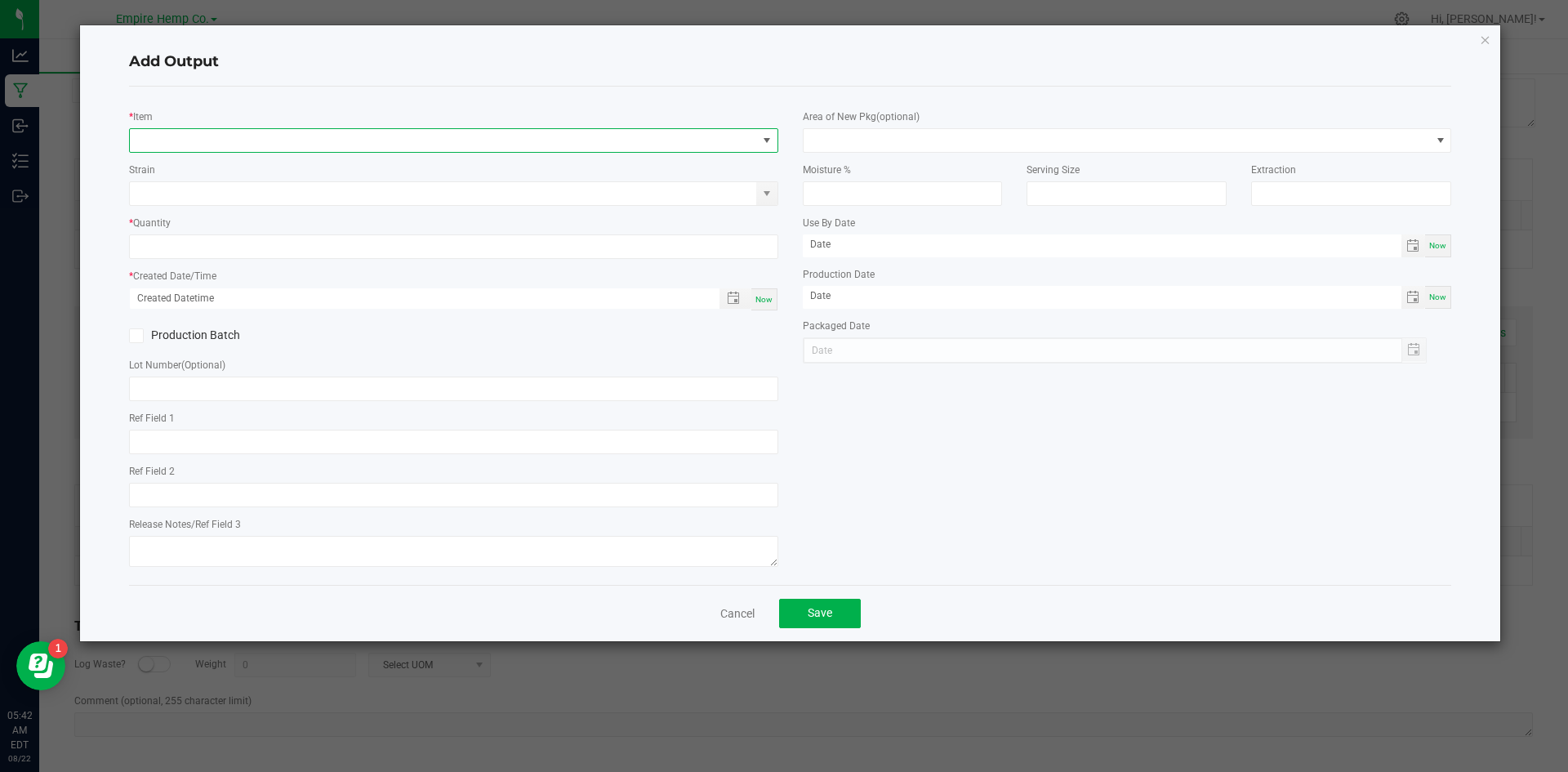
click at [183, 135] on span "NO DATA FOUND" at bounding box center [444, 140] width 628 height 23
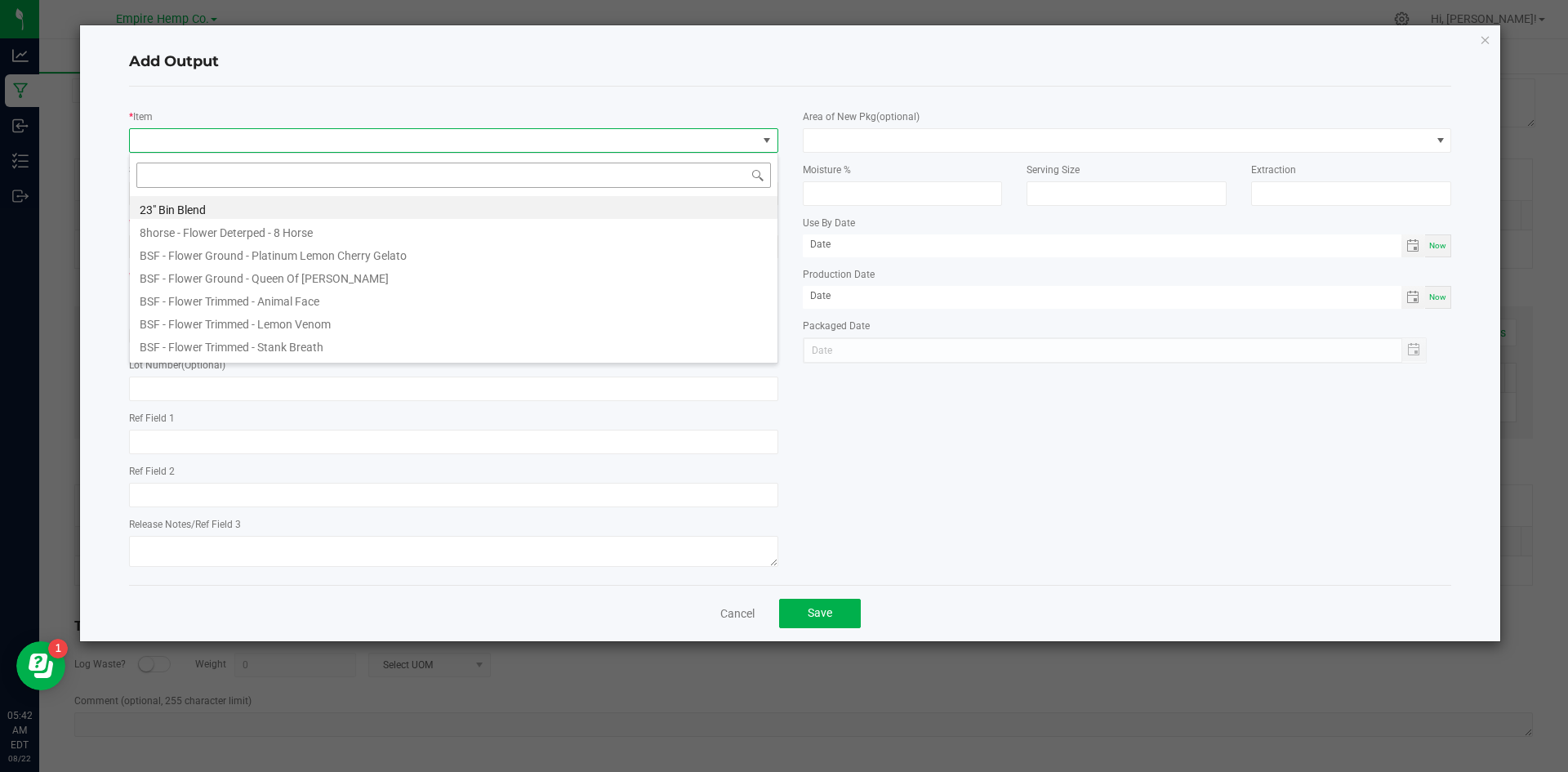
scroll to position [25, 650]
type input "wedd"
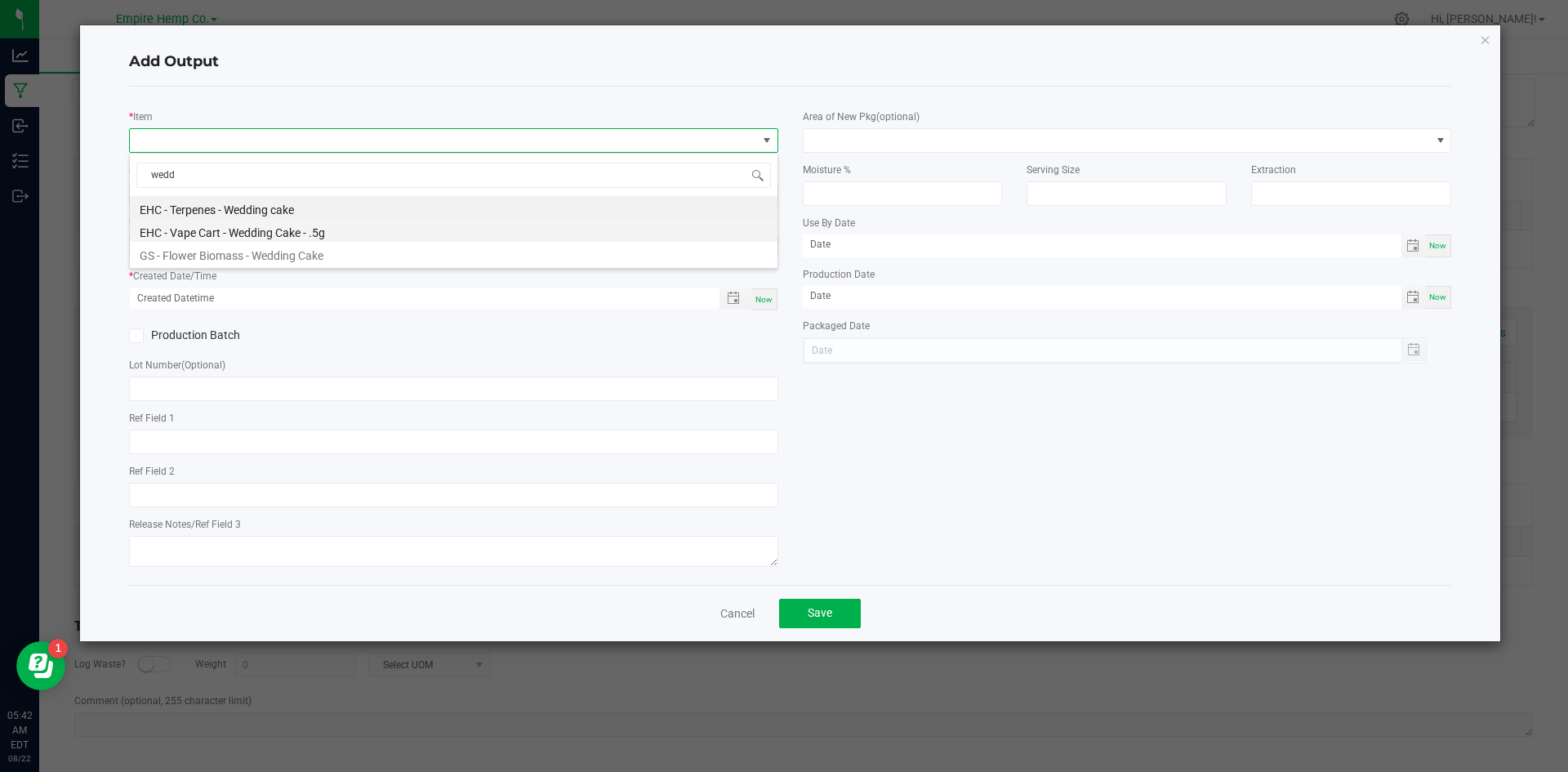
click at [295, 233] on li "EHC - Vape Cart - Wedding Cake - .5g" at bounding box center [454, 230] width 648 height 23
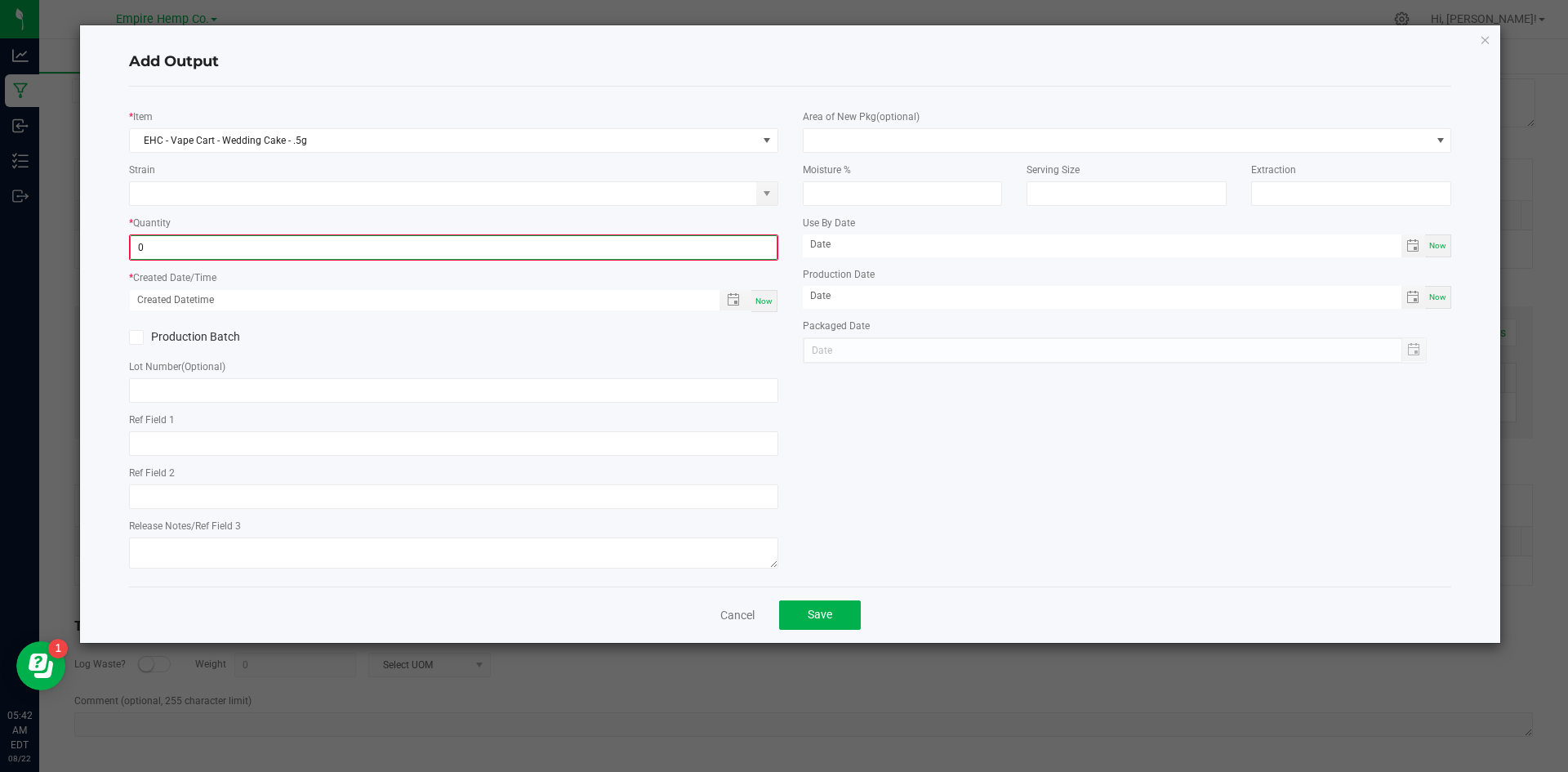
click at [285, 242] on input "0" at bounding box center [454, 247] width 646 height 23
type input "1500.0000 g"
type input "month/day/year hour:minute AM"
click at [294, 307] on input "month/day/year hour:minute AM" at bounding box center [416, 298] width 573 height 20
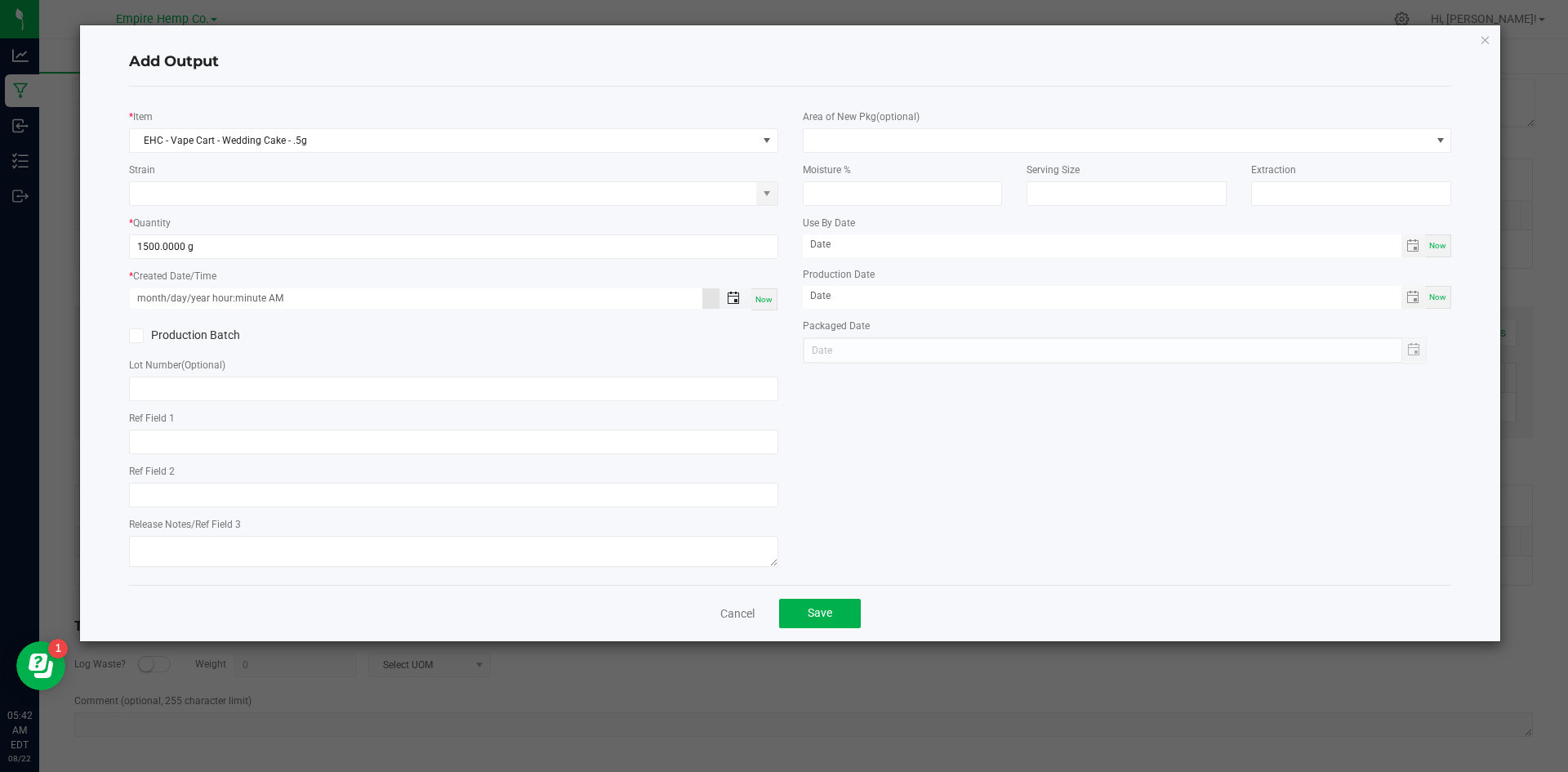
click at [726, 298] on span "Toggle popup" at bounding box center [733, 298] width 28 height 13
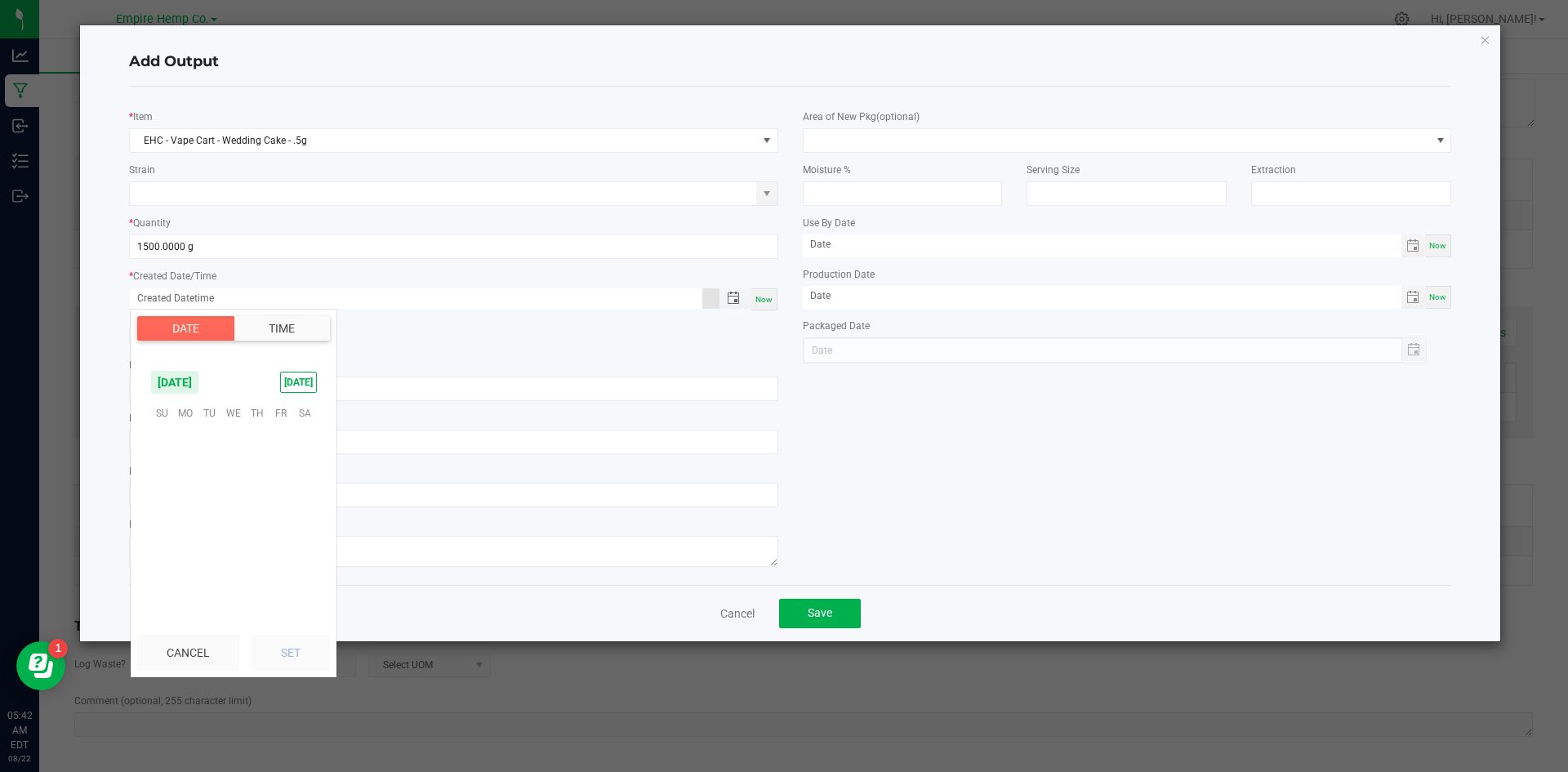
scroll to position [264645, 0]
click at [480, 342] on div "Production Batch" at bounding box center [453, 335] width 674 height 25
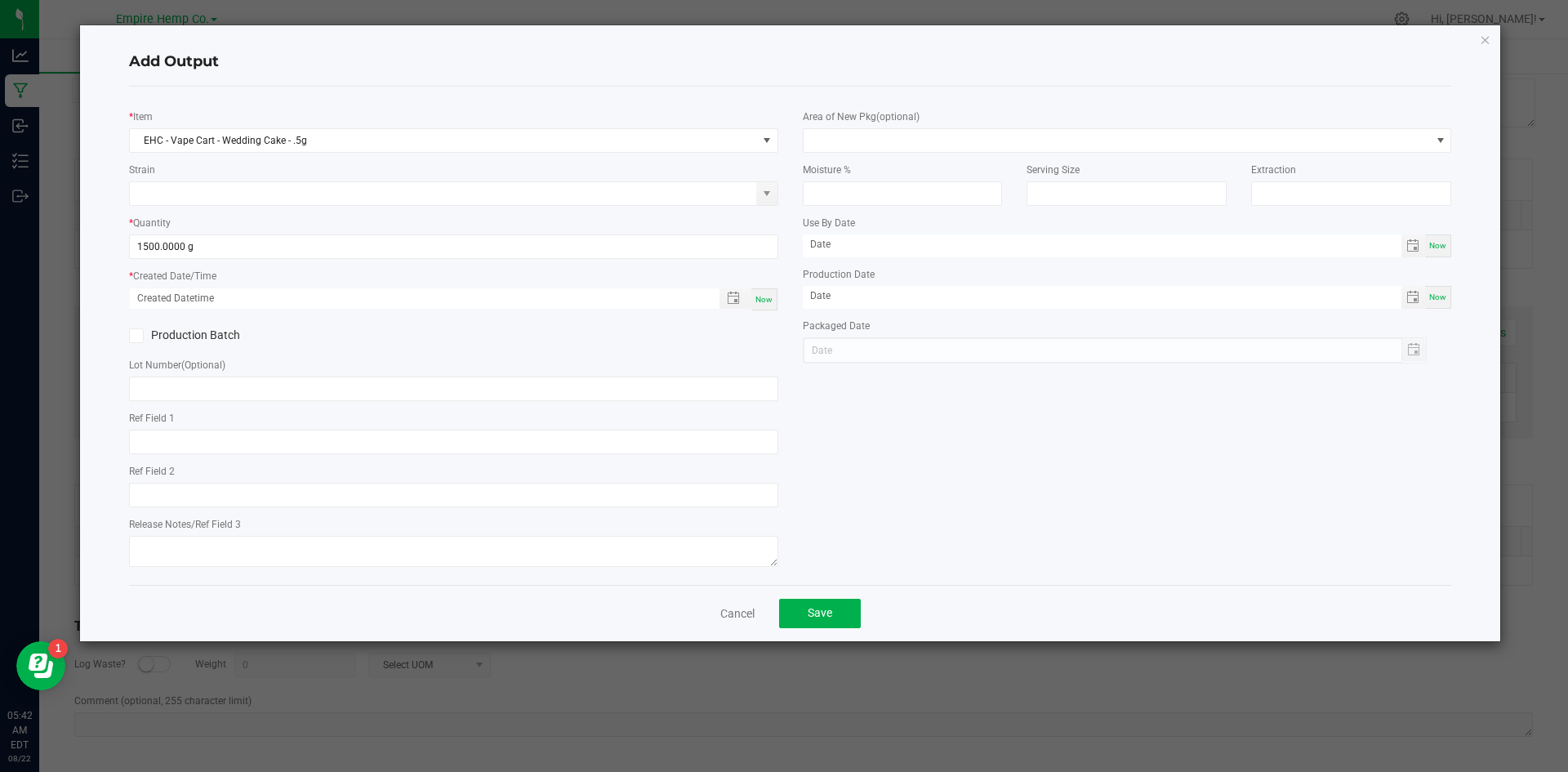
click at [758, 301] on span "Now" at bounding box center [764, 299] width 17 height 9
type input "08/22/2025 5:42 AM"
type input "[DATE]"
click at [195, 381] on input "text" at bounding box center [454, 388] width 650 height 25
paste input "2878424645362327"
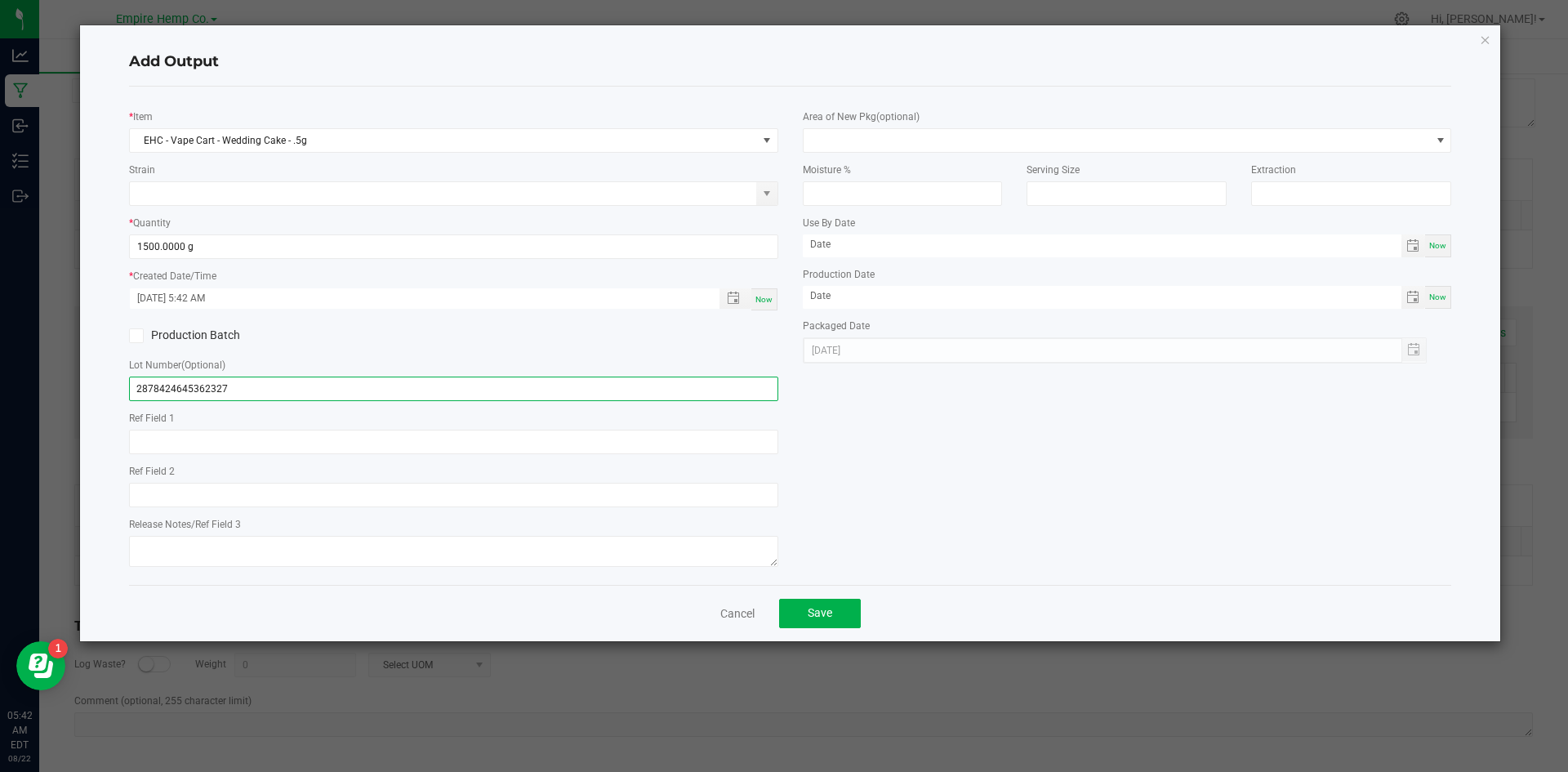
type input "2878424645362327"
click at [280, 411] on div "Ref Field 1" at bounding box center [454, 431] width 650 height 45
click at [283, 415] on div "Ref Field 1" at bounding box center [454, 431] width 650 height 45
click at [833, 608] on button "Save" at bounding box center [820, 613] width 82 height 30
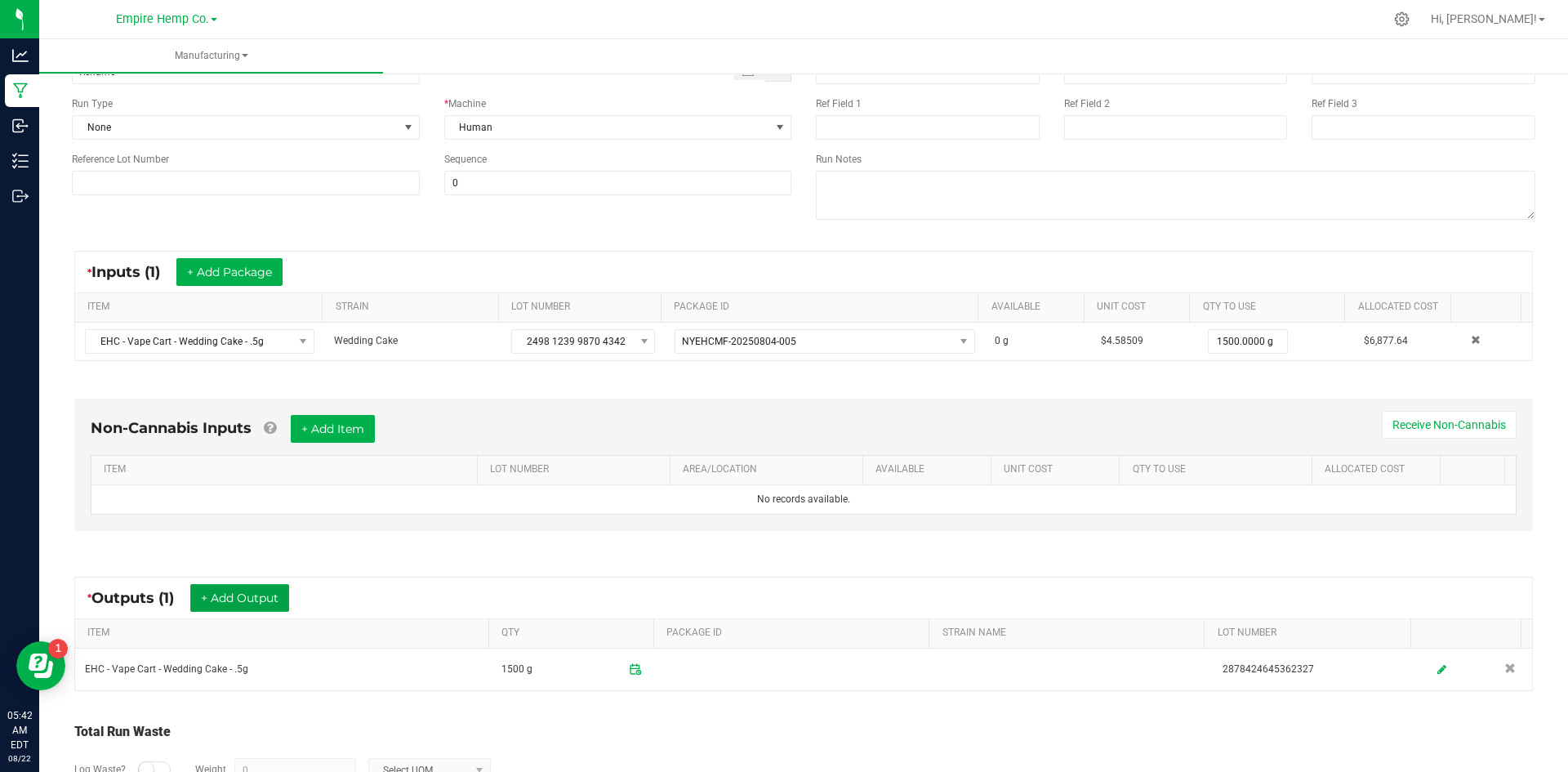
scroll to position [0, 0]
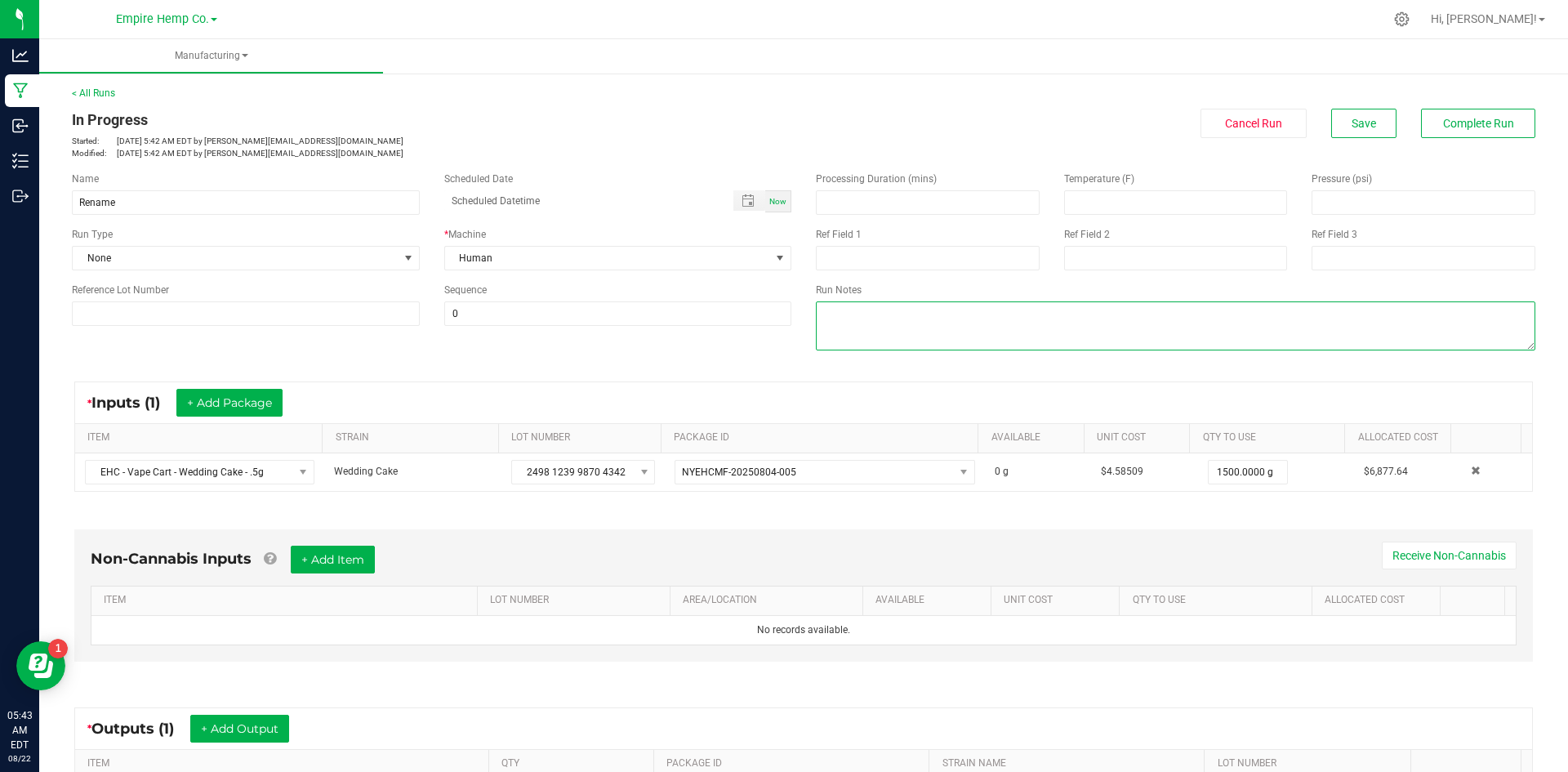
click at [909, 321] on textarea at bounding box center [1176, 326] width 720 height 49
paste textarea "Sample Received: [DATE]; Report Created: [DATE];"
click at [816, 309] on textarea at bounding box center [1176, 326] width 720 height 49
type textarea "Sample Received: [DATE]; Report Created: [DATE];"
click at [824, 315] on textarea at bounding box center [1176, 326] width 720 height 49
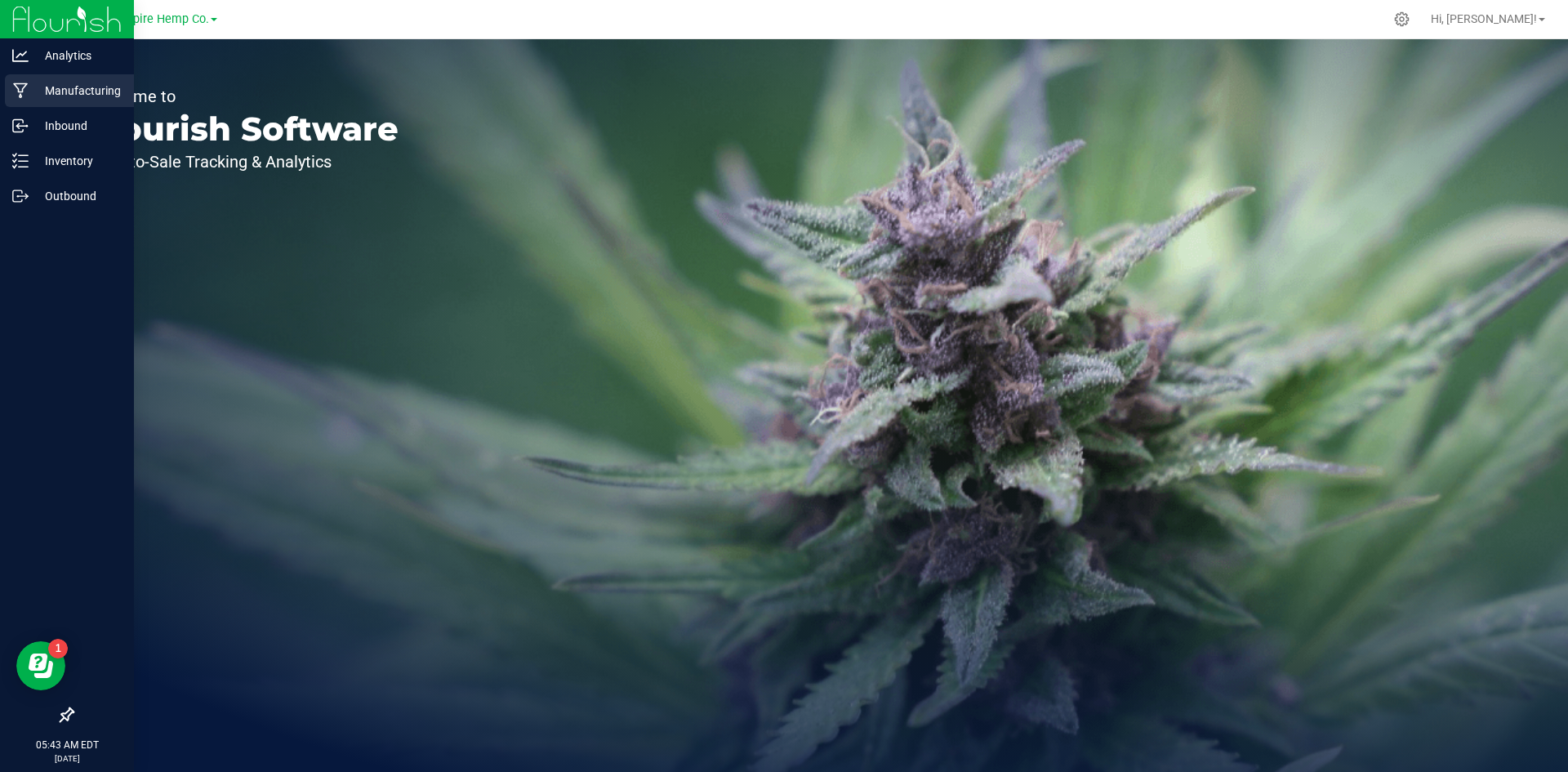
drag, startPoint x: 58, startPoint y: 90, endPoint x: 85, endPoint y: 83, distance: 27.9
click at [58, 90] on p "Manufacturing" at bounding box center [78, 90] width 98 height 19
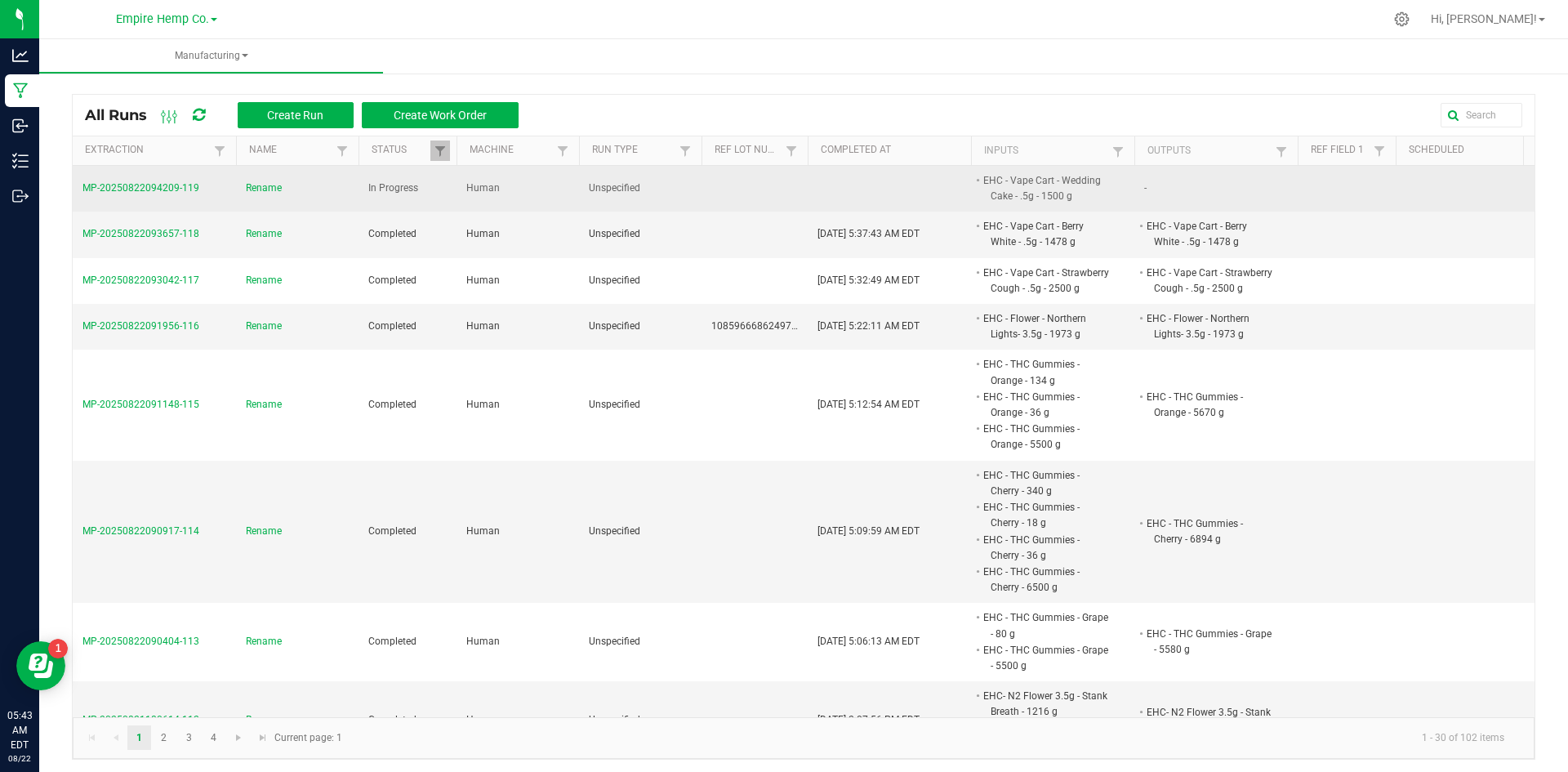
click at [281, 178] on td "Rename" at bounding box center [297, 189] width 123 height 46
click at [268, 187] on span "Rename" at bounding box center [264, 188] width 36 height 15
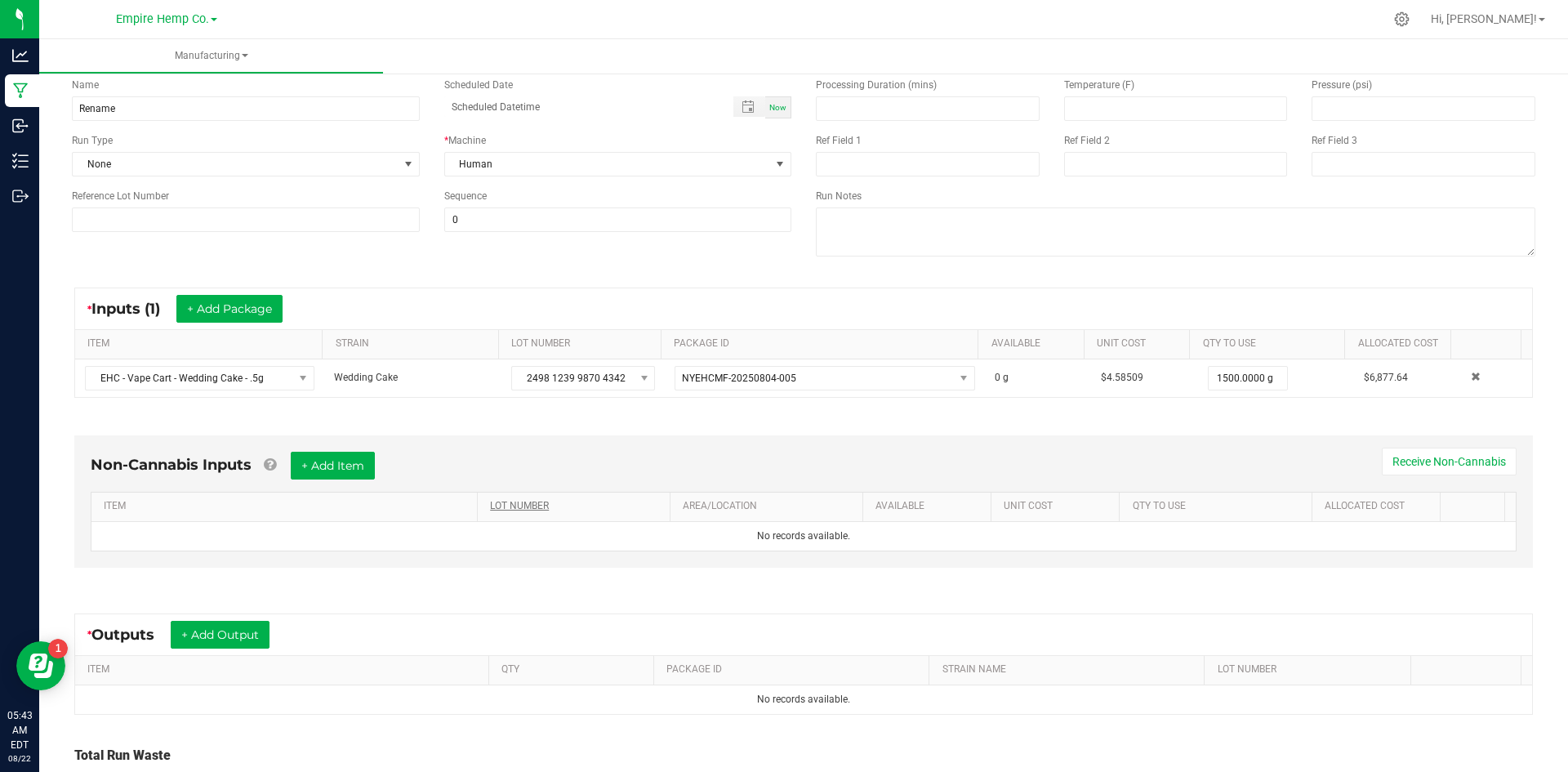
scroll to position [223, 0]
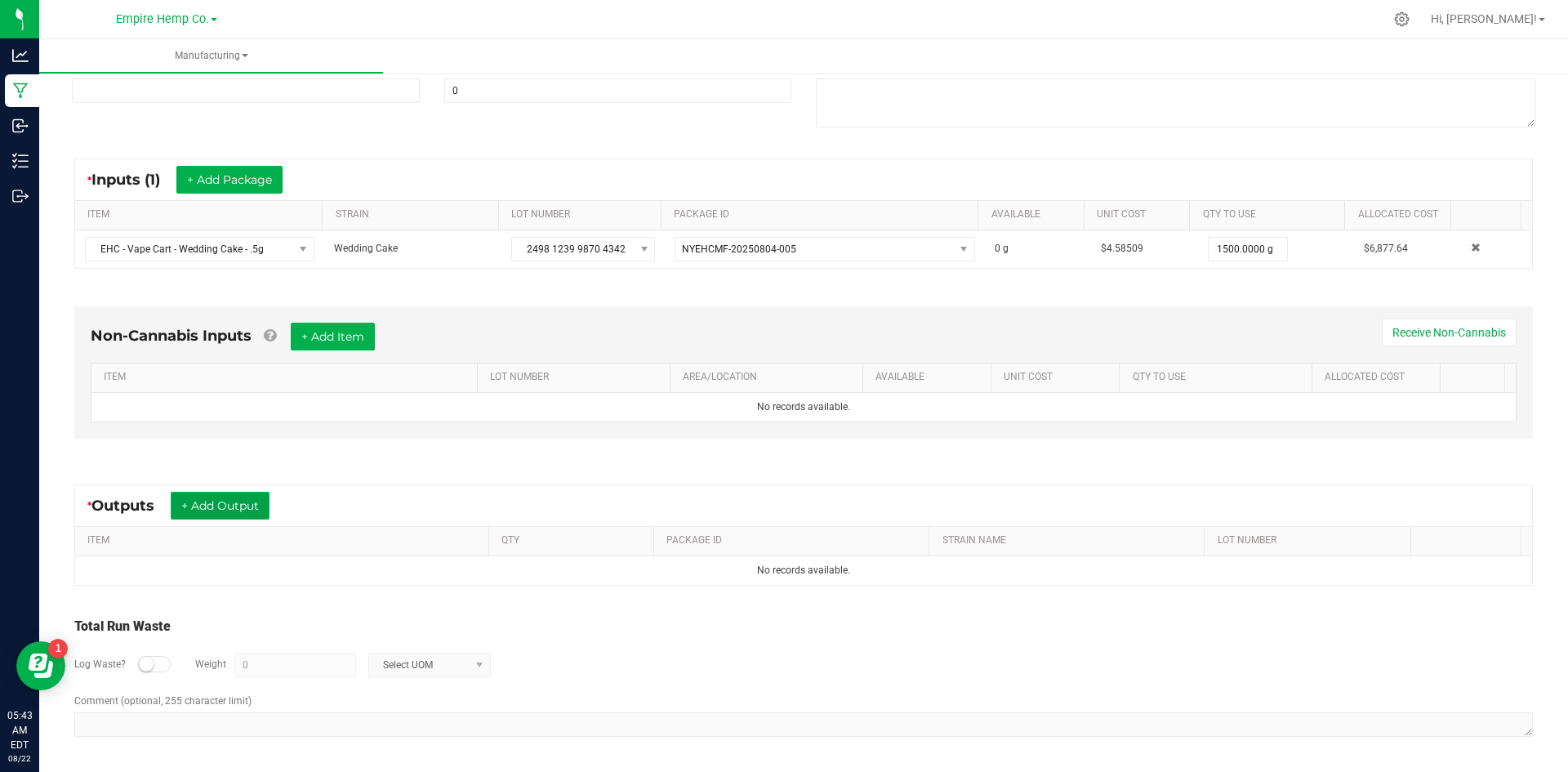
click at [234, 509] on button "+ Add Output" at bounding box center [220, 505] width 99 height 28
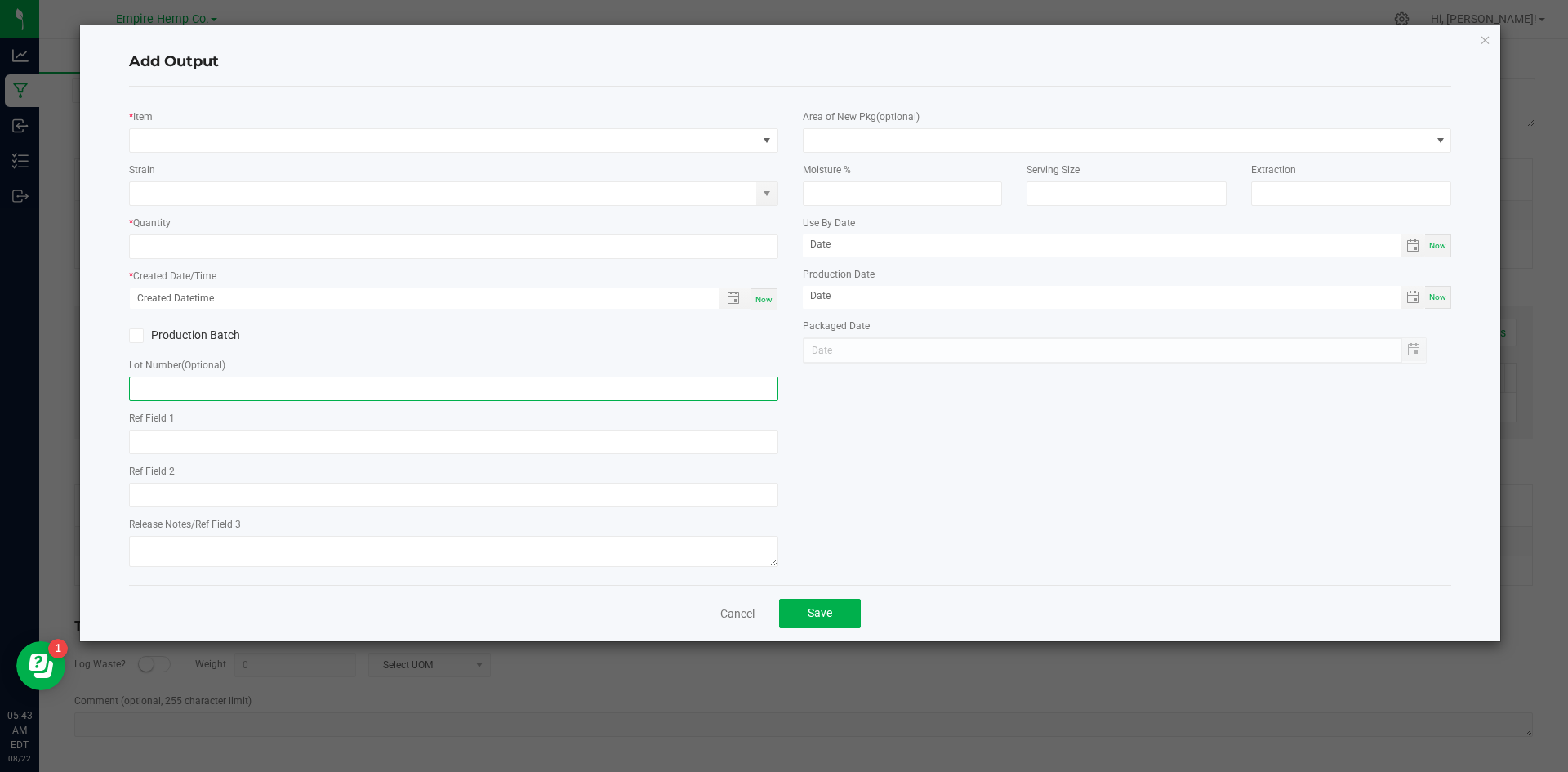
click at [224, 381] on input "text" at bounding box center [454, 388] width 650 height 25
paste input "Sample Received: [DATE]; Report Created: [DATE];"
type input "Sample Received: [DATE]; Report Created: [DATE];"
drag, startPoint x: 581, startPoint y: 386, endPoint x: 112, endPoint y: 384, distance: 469.0
click at [112, 384] on div "Add Output * Item Strain * Quantity * Created Date/Time Now Production Batch Lo…" at bounding box center [791, 333] width 1421 height 616
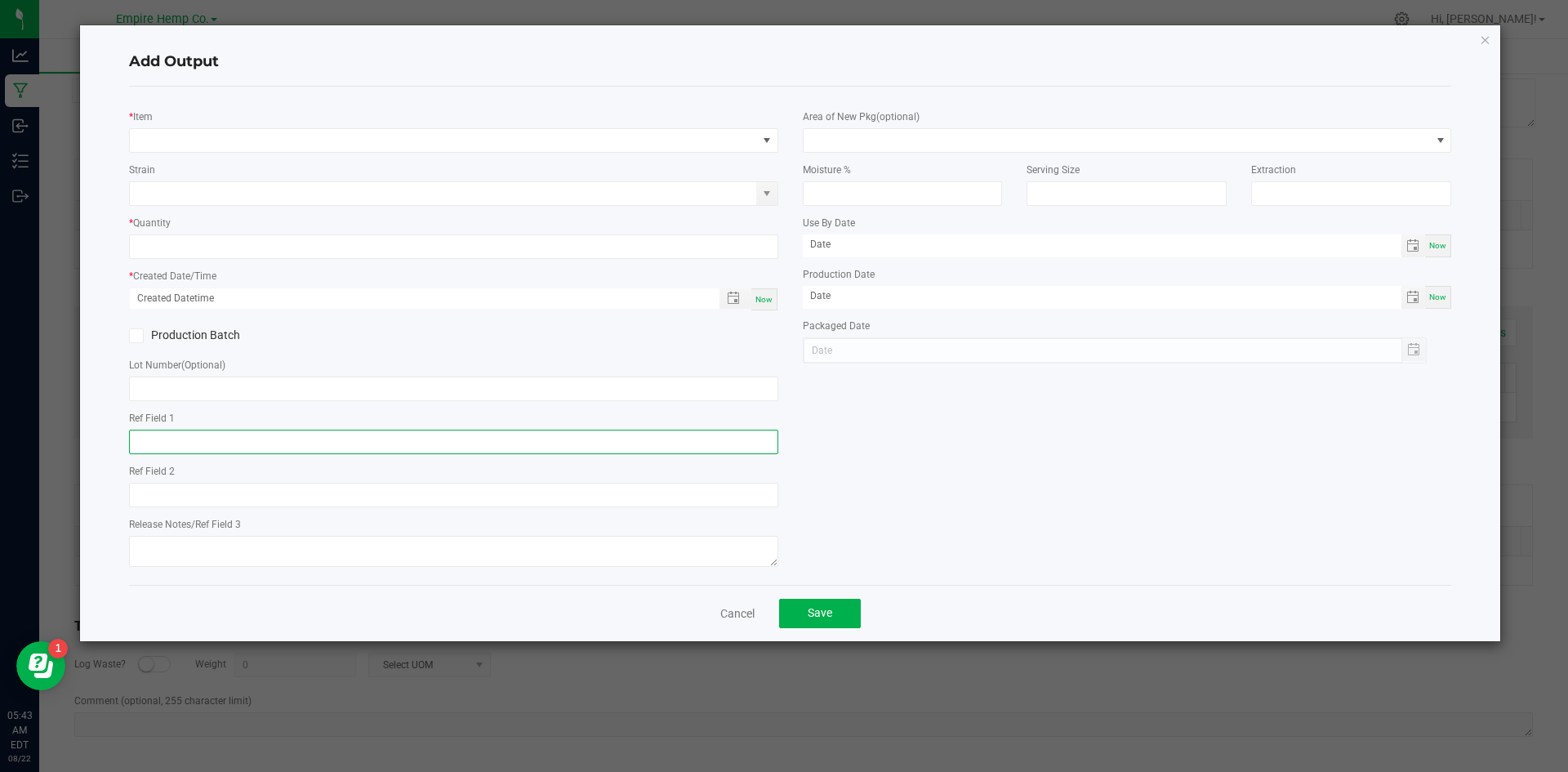
click at [343, 442] on input "text" at bounding box center [454, 441] width 650 height 25
paste input "Sample Received: [DATE]; Report Created: [DATE];"
type input "Sample Received: [DATE]; Report Created: [DATE]"
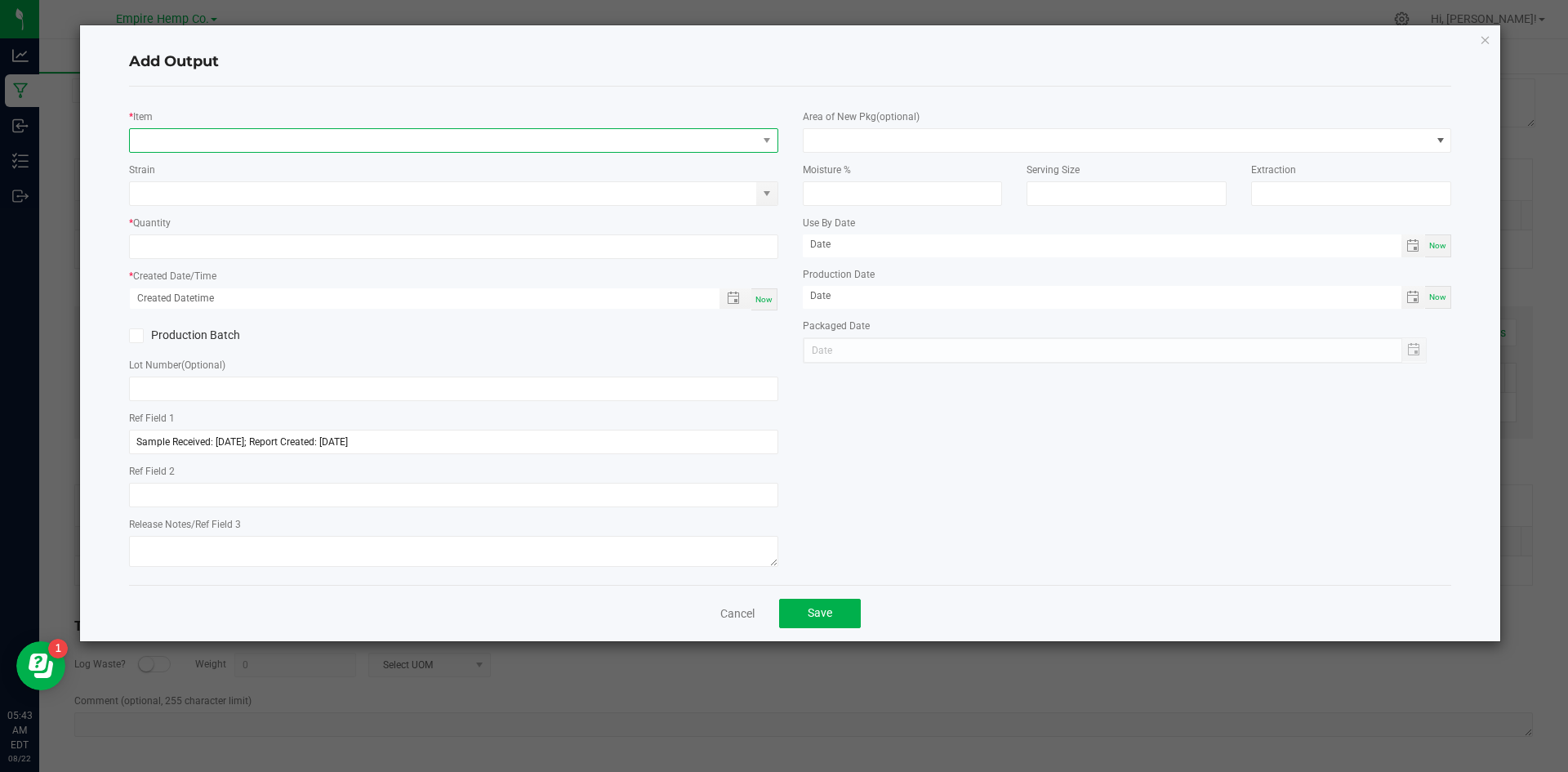
click at [227, 140] on span "NO DATA FOUND" at bounding box center [444, 140] width 628 height 23
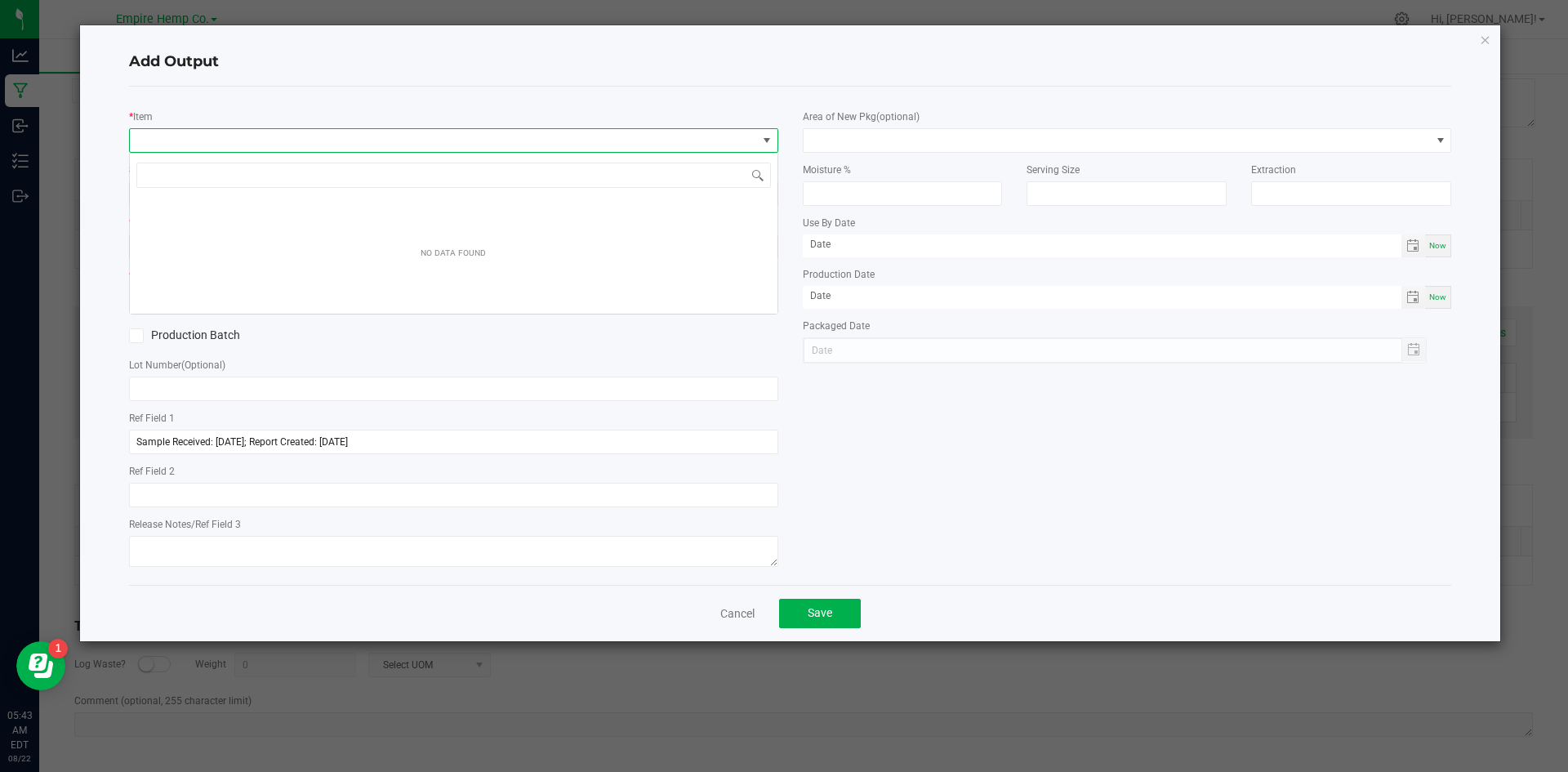
scroll to position [25, 650]
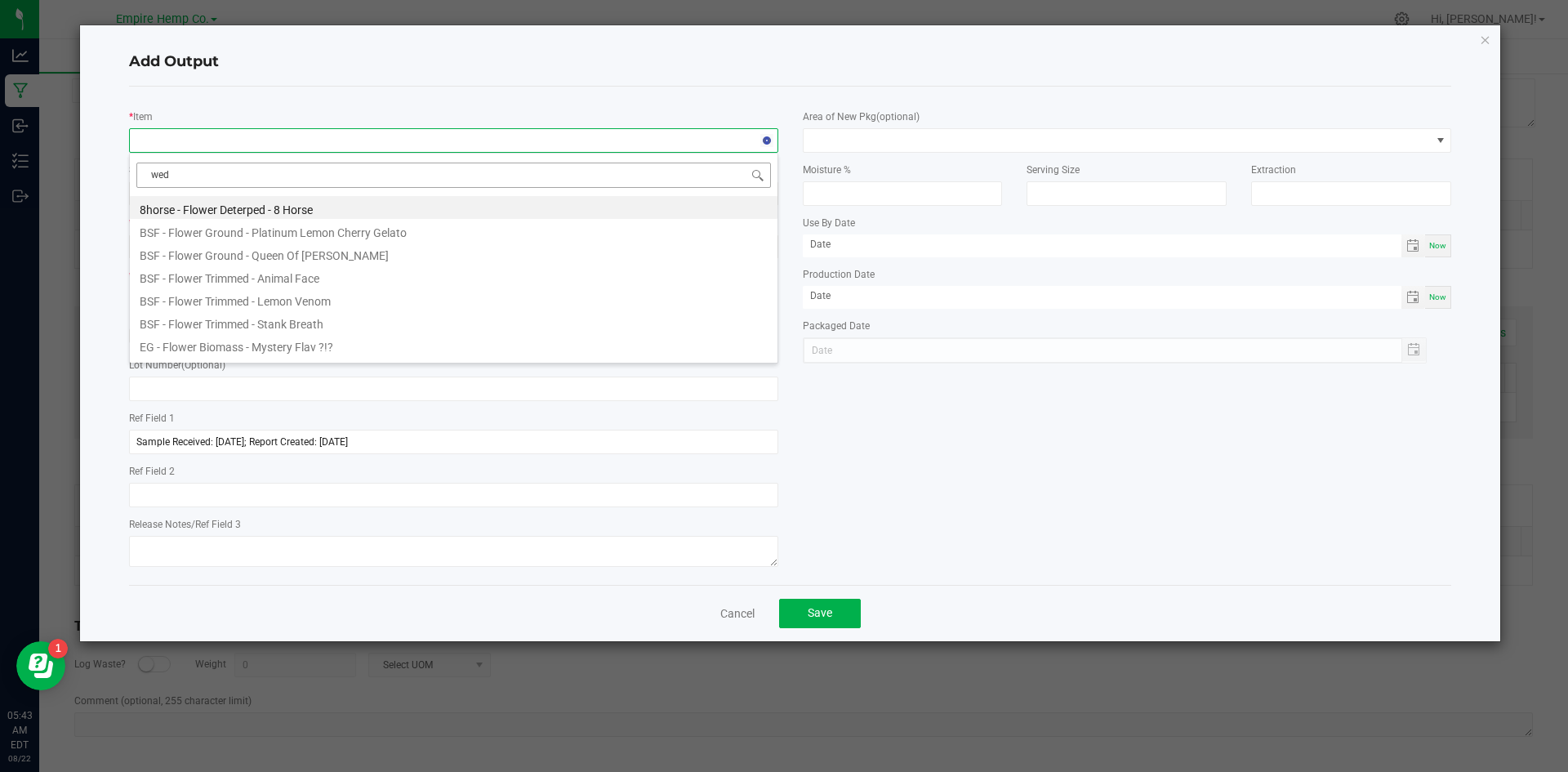
type input "wedd"
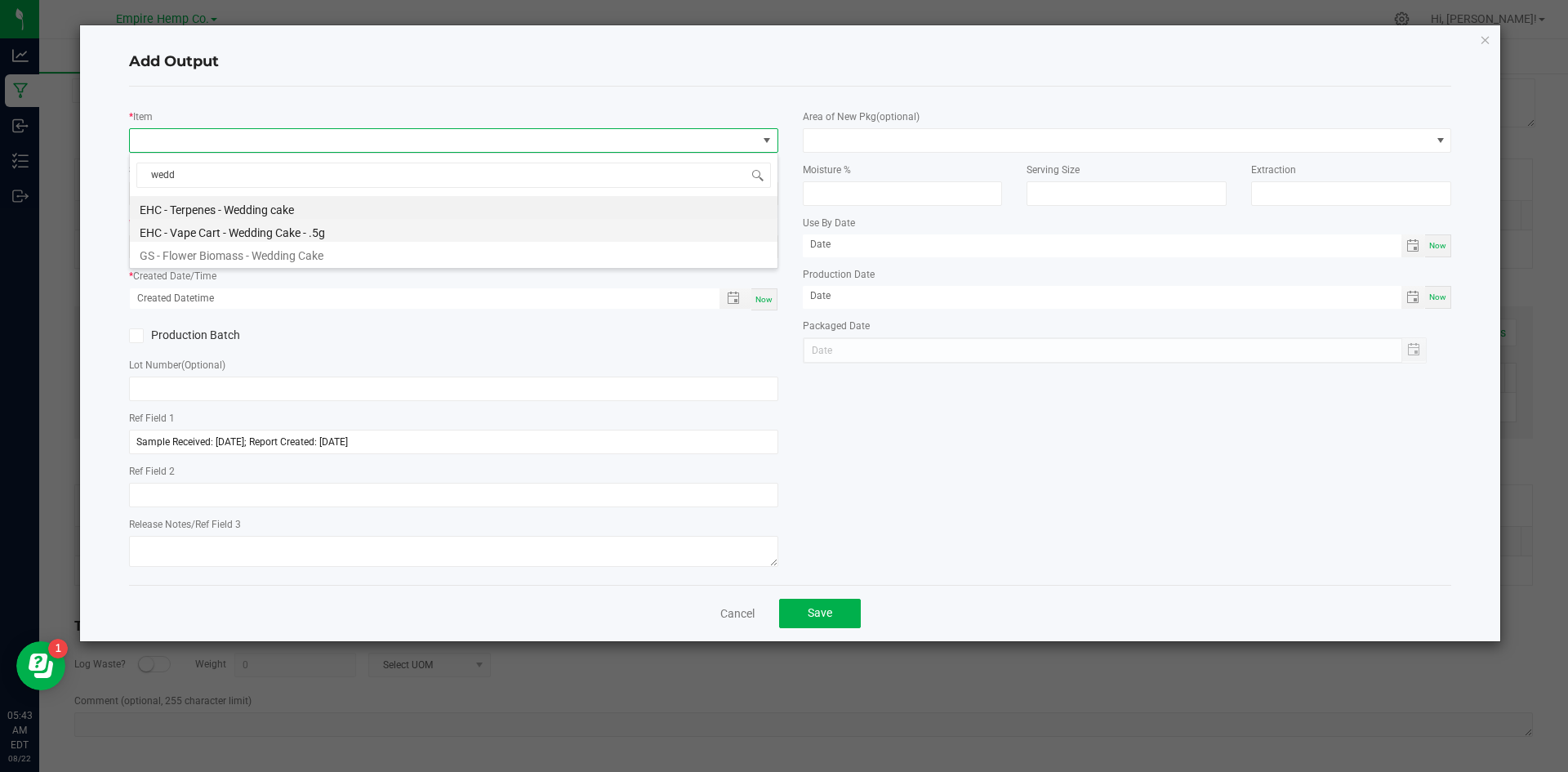
click at [327, 228] on li "EHC - Vape Cart - Wedding Cake - .5g" at bounding box center [454, 230] width 648 height 23
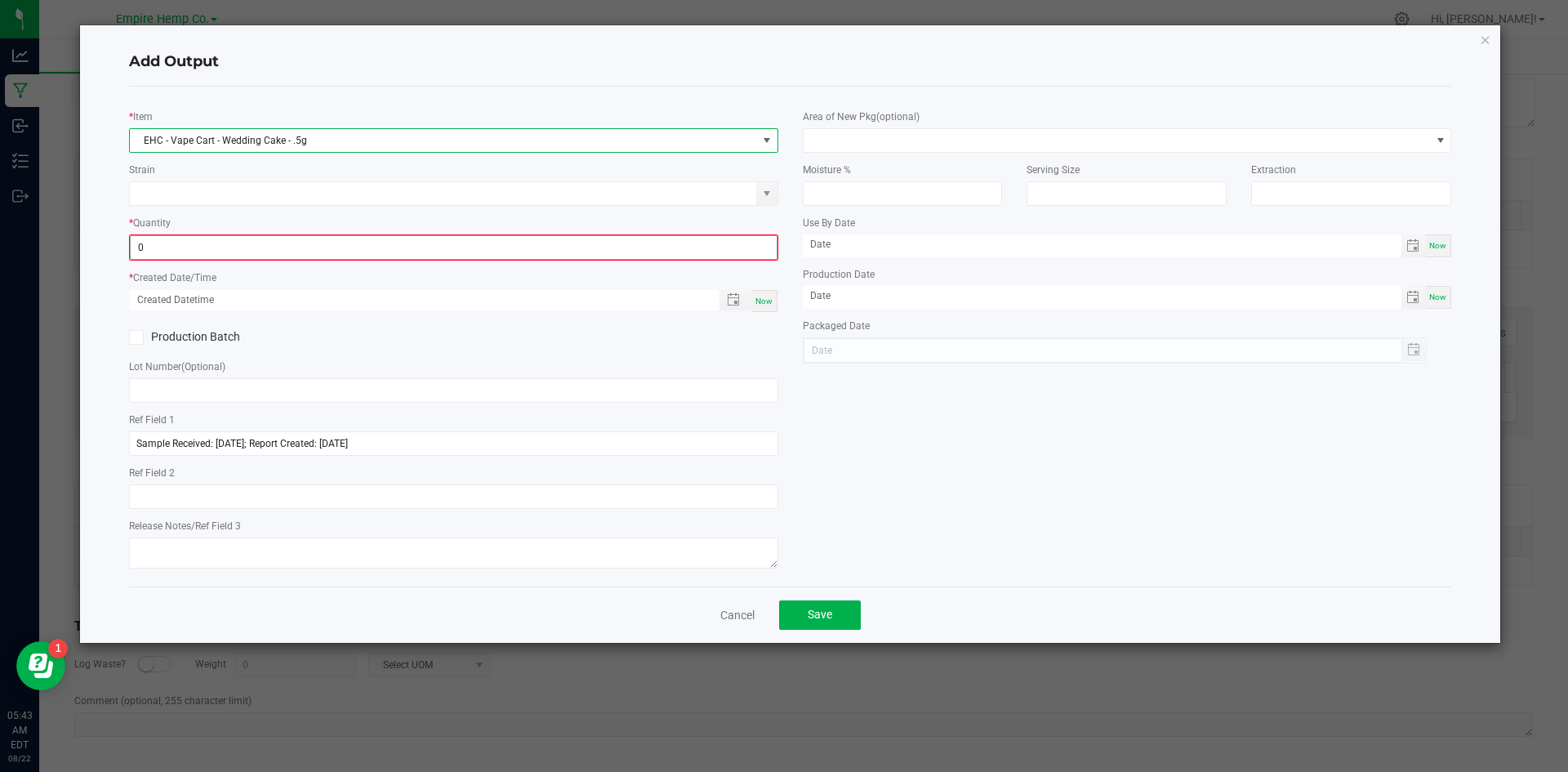
click at [304, 251] on input "0" at bounding box center [454, 247] width 646 height 23
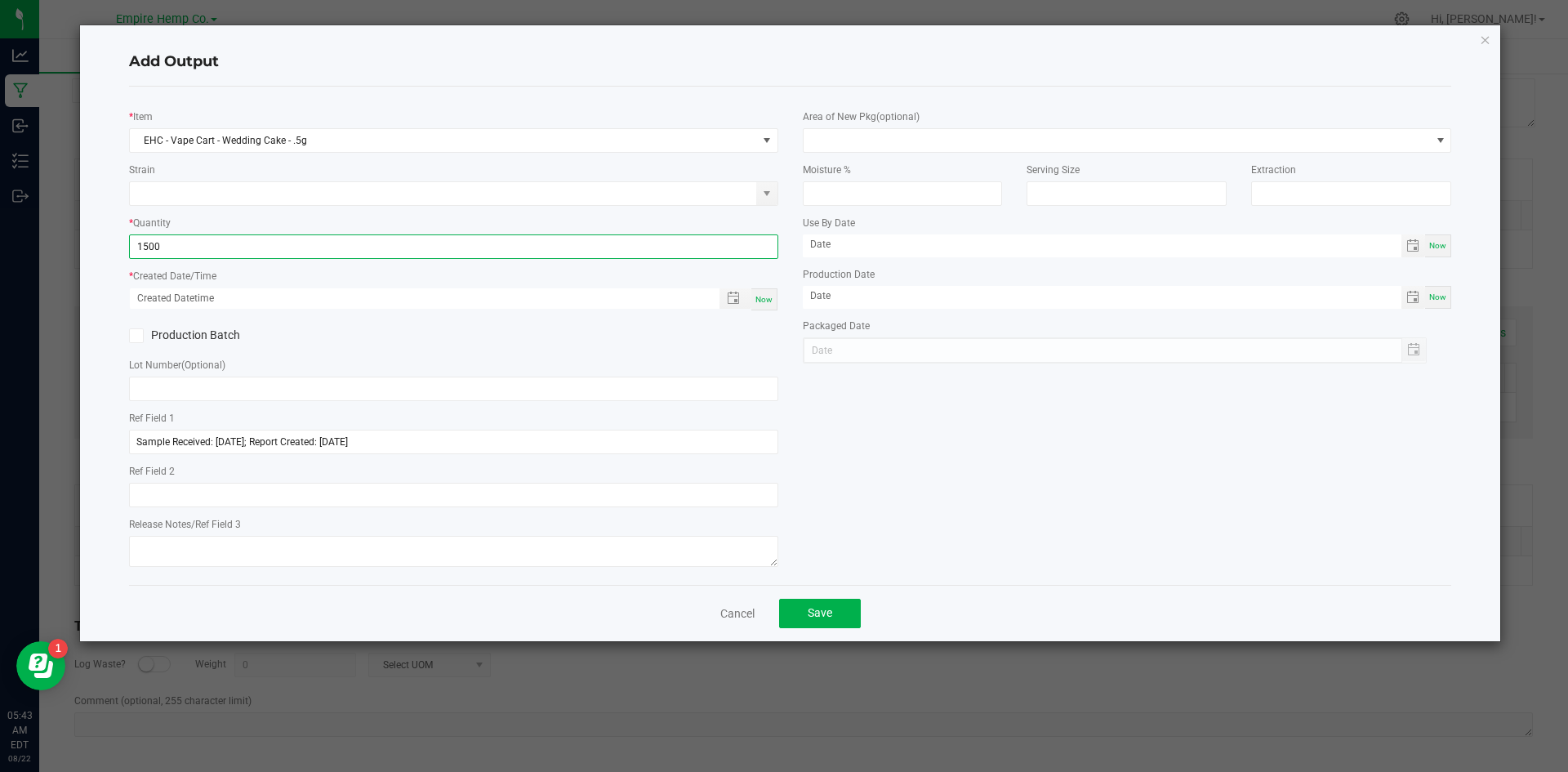
type input "1500.0000 g"
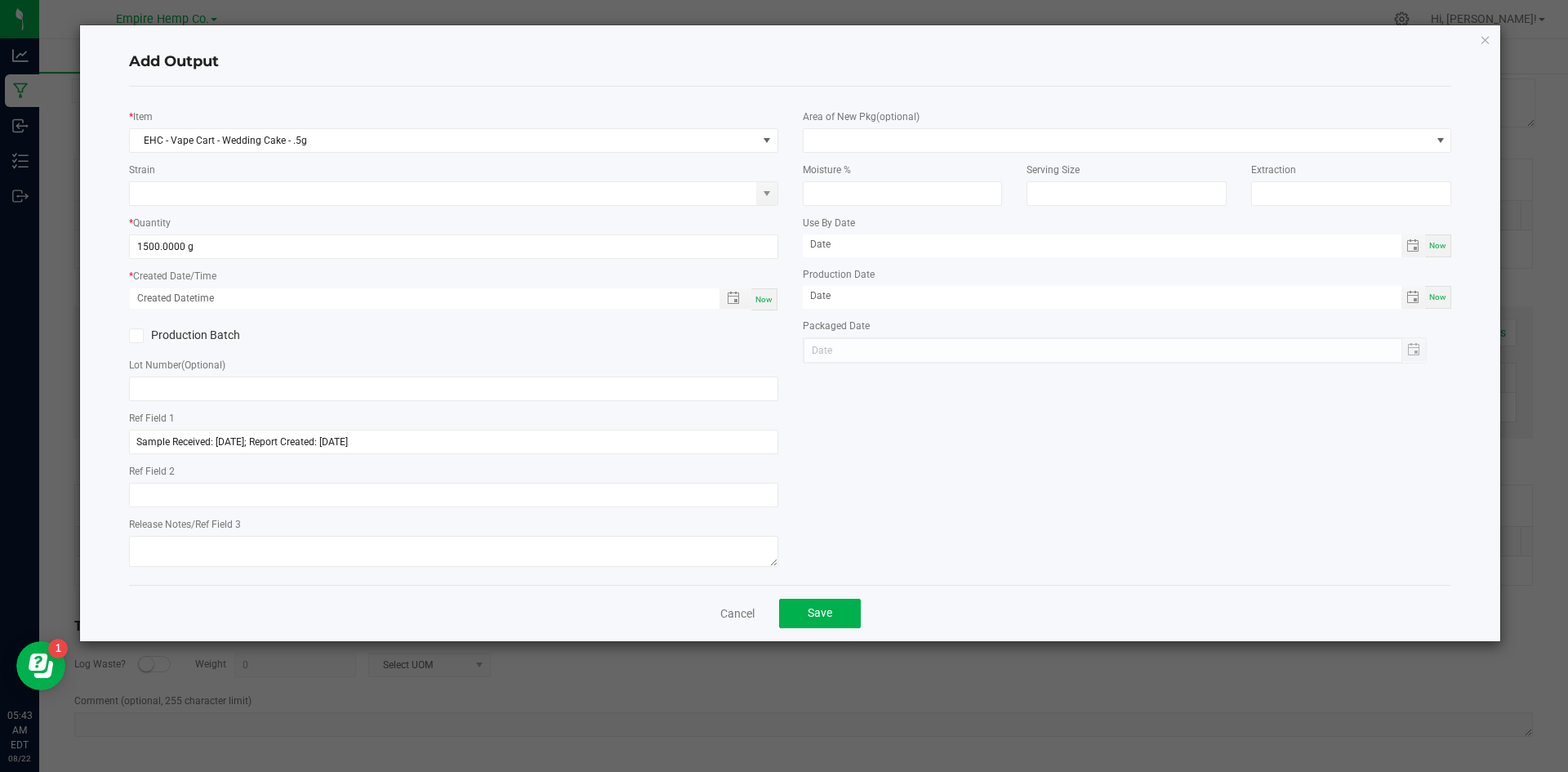
click at [298, 269] on div "* Created Date/Time Now" at bounding box center [454, 289] width 650 height 44
type input "month/day/year hour:minute AM"
drag, startPoint x: 299, startPoint y: 308, endPoint x: 314, endPoint y: 298, distance: 18.0
click at [298, 308] on input "month/day/year hour:minute AM" at bounding box center [416, 298] width 573 height 20
click at [759, 295] on span "Now" at bounding box center [764, 299] width 17 height 9
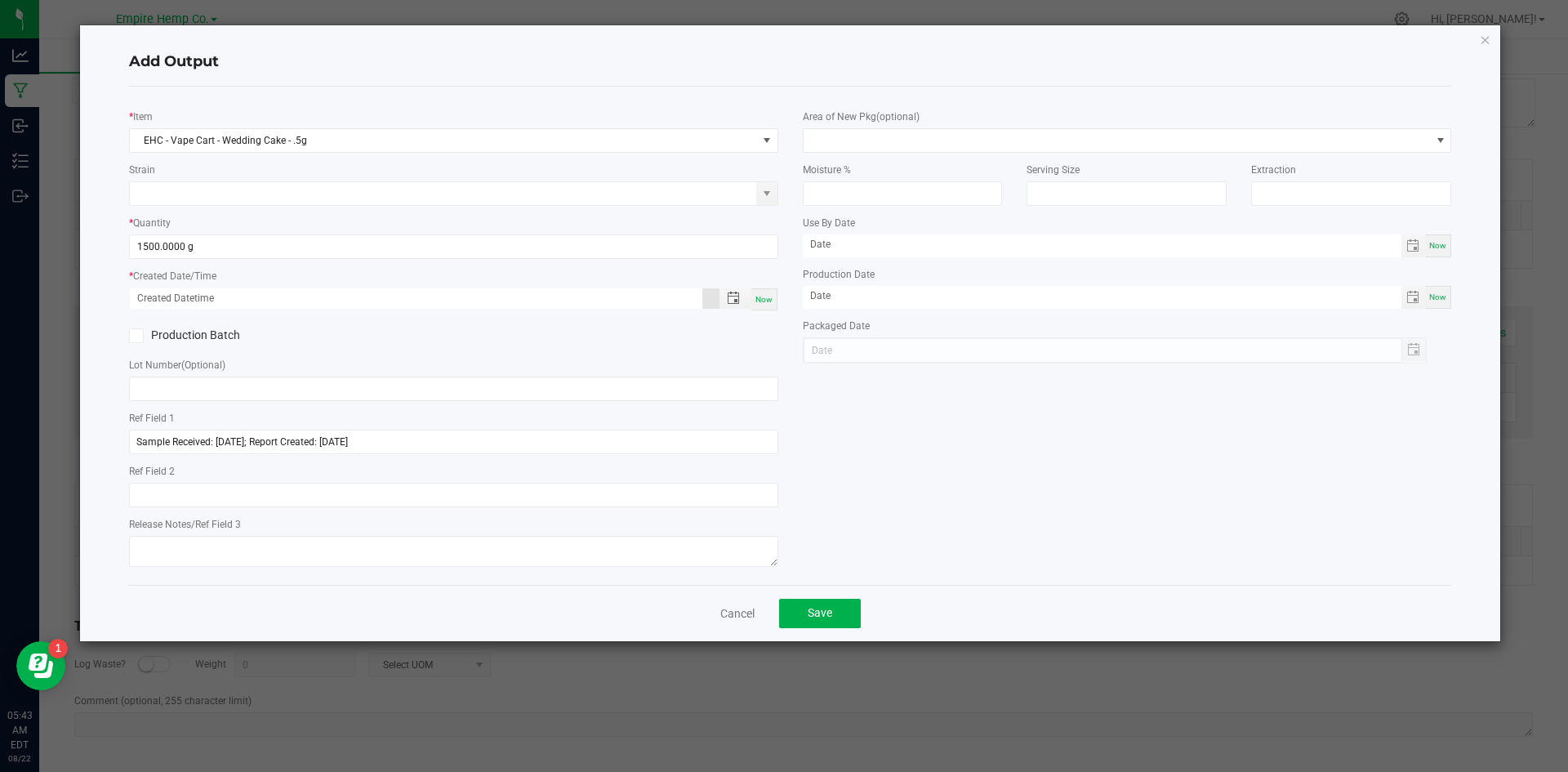
type input "[DATE] 5:43 AM"
type input "[DATE]"
click at [284, 191] on input at bounding box center [444, 193] width 628 height 23
click at [198, 380] on input "text" at bounding box center [454, 388] width 650 height 25
paste input "2878424645362327"
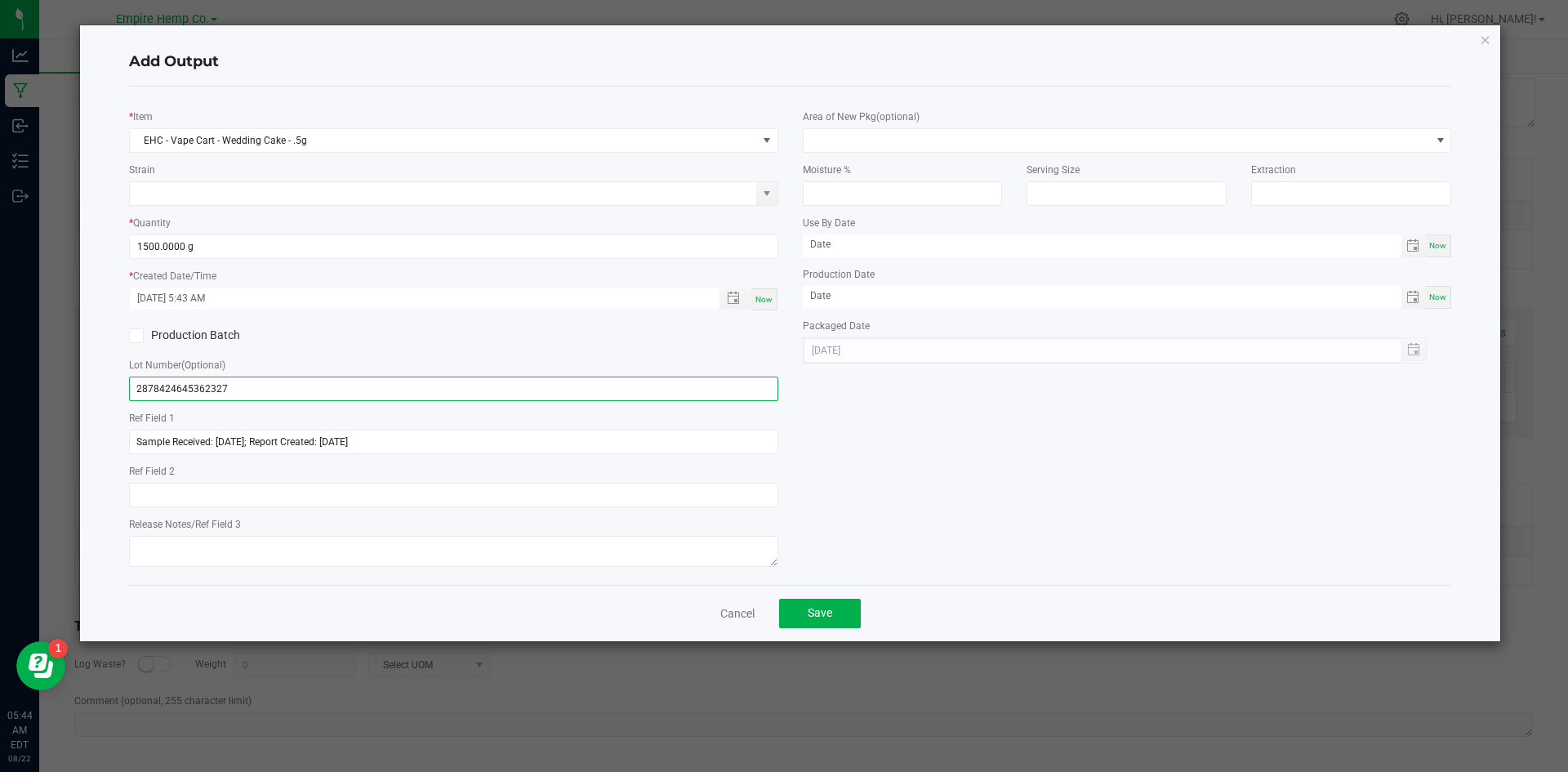
type input "2878424645362327"
click at [320, 419] on div "Ref Field 1 Sample Received: [DATE]; Report Created: [DATE]" at bounding box center [454, 431] width 650 height 45
click at [836, 610] on button "Save" at bounding box center [820, 613] width 82 height 30
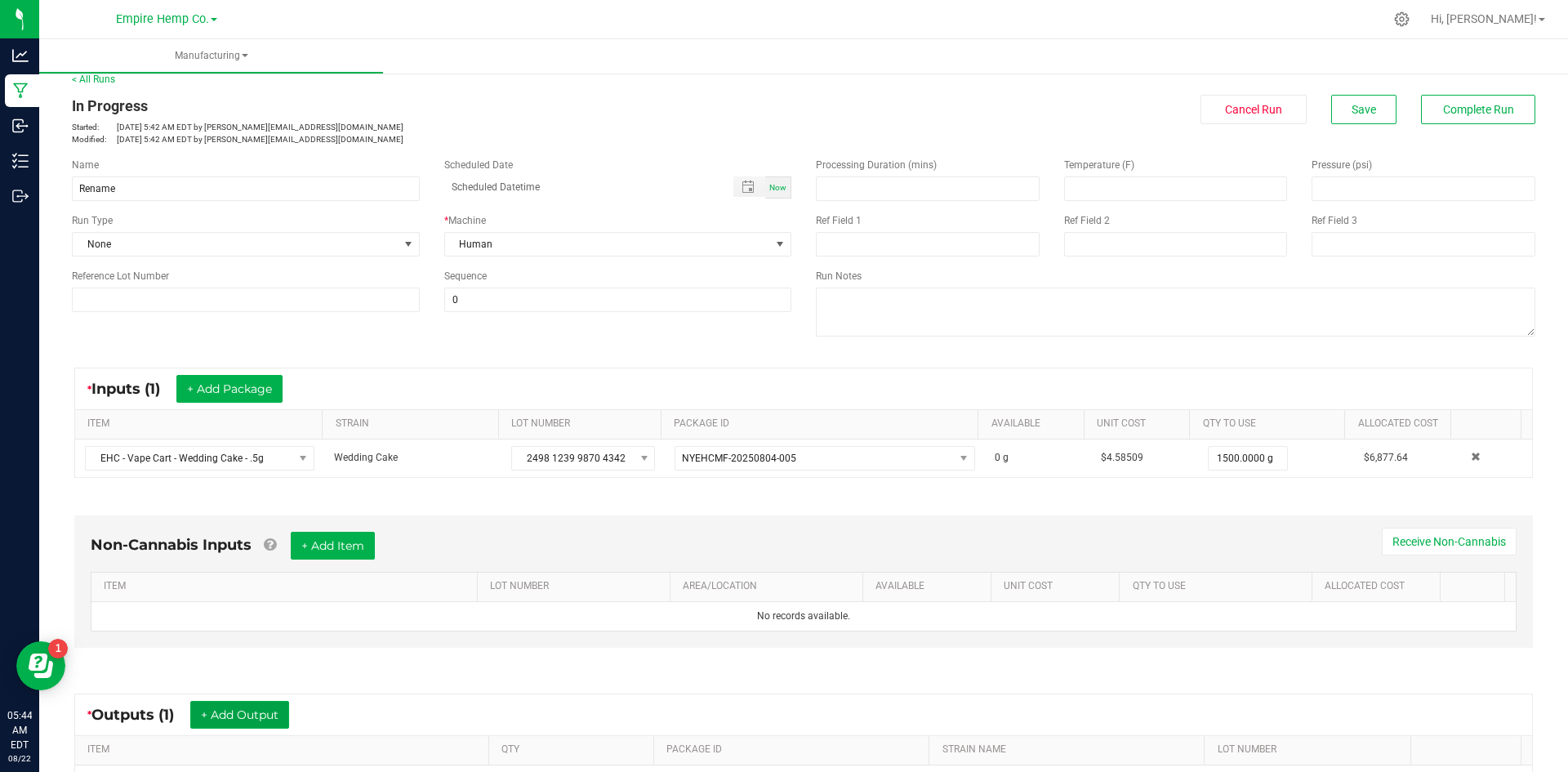
scroll to position [0, 0]
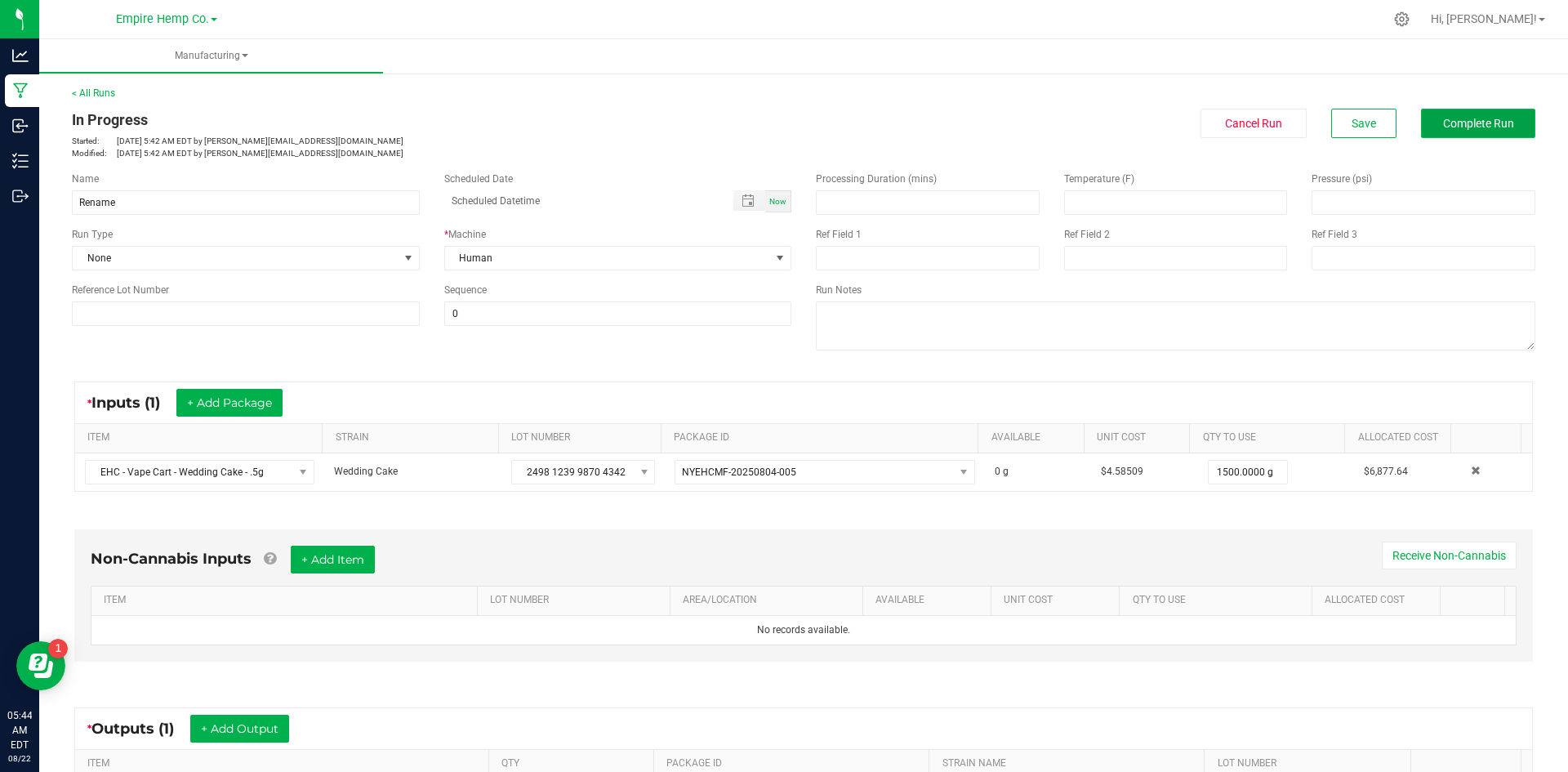
click at [1443, 125] on span "Complete Run" at bounding box center [1478, 123] width 71 height 13
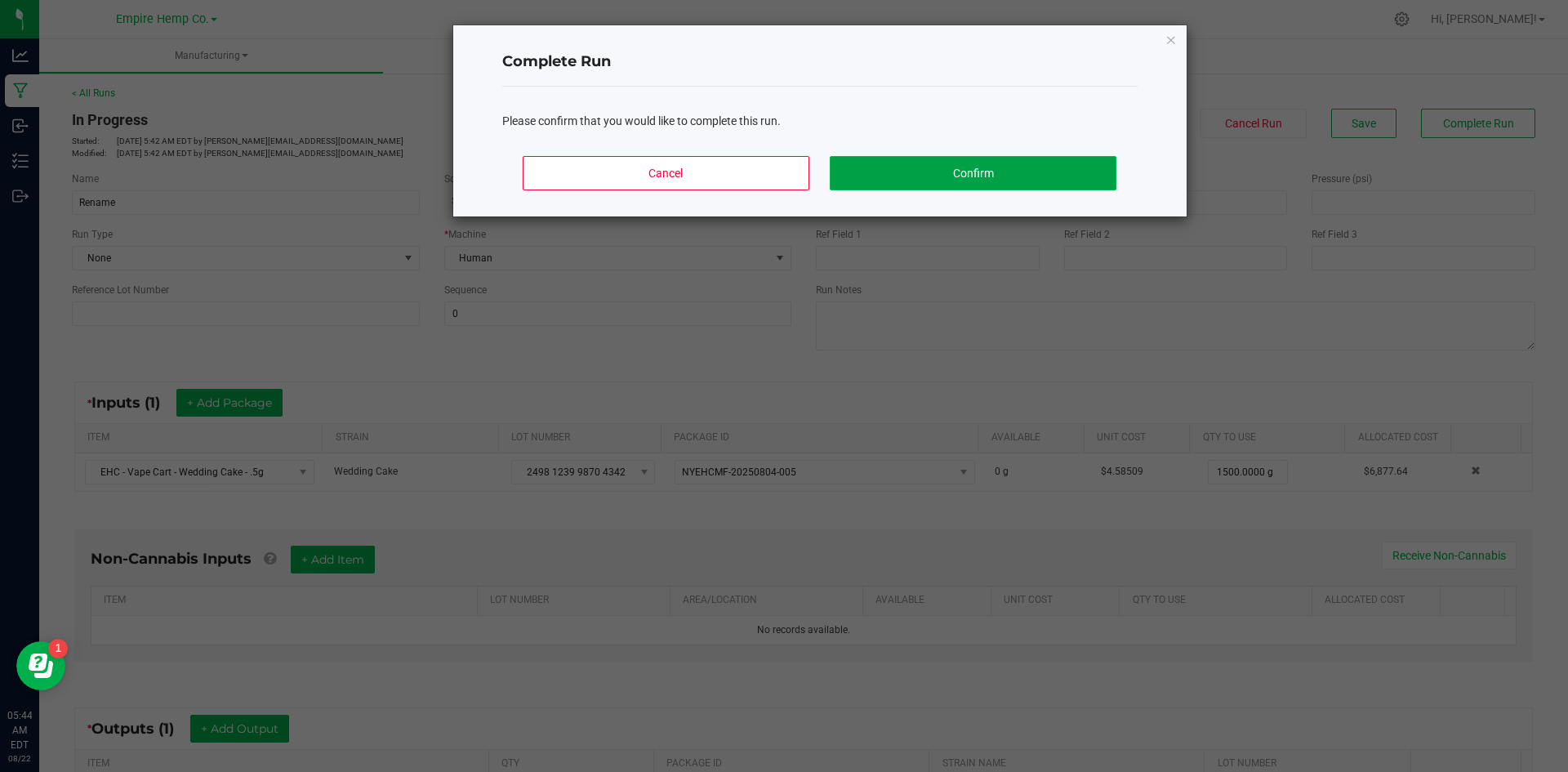
click at [1031, 173] on button "Confirm" at bounding box center [973, 172] width 286 height 35
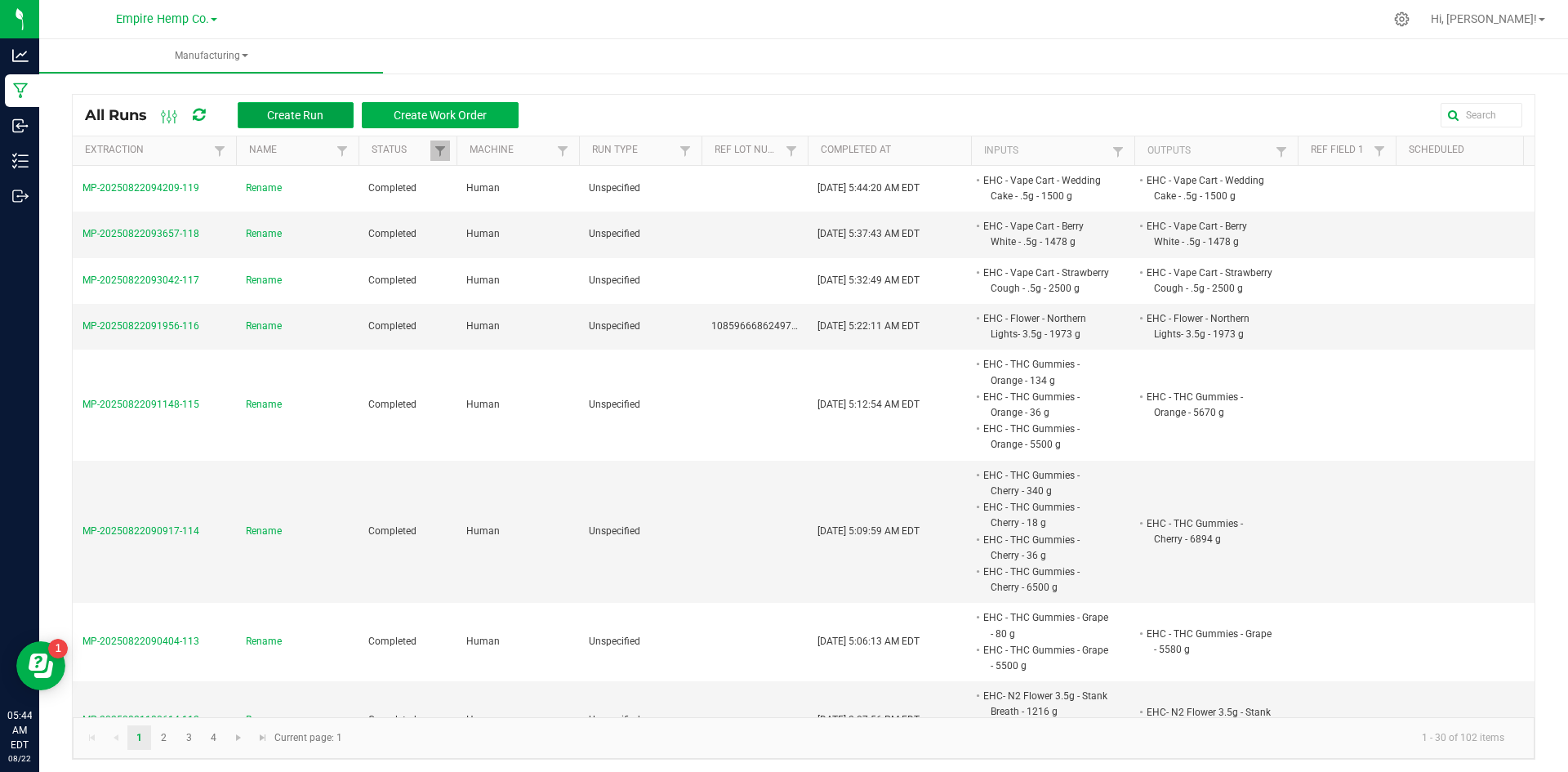
click at [313, 115] on span "Create Run" at bounding box center [295, 114] width 57 height 13
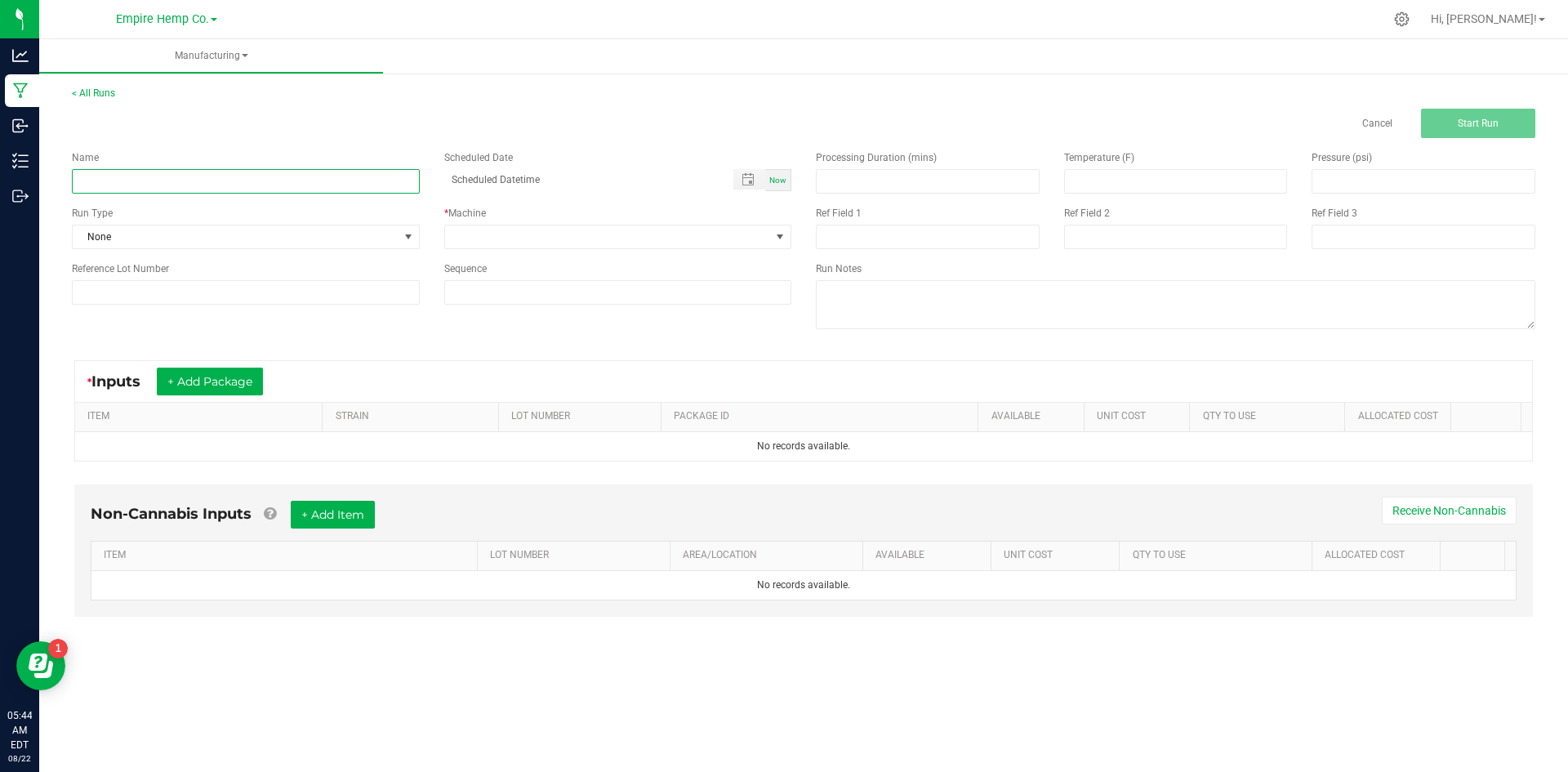
click at [231, 177] on input at bounding box center [245, 181] width 348 height 25
type input "Rename"
drag, startPoint x: 488, startPoint y: 225, endPoint x: 483, endPoint y: 232, distance: 8.6
click at [489, 225] on span at bounding box center [617, 237] width 348 height 25
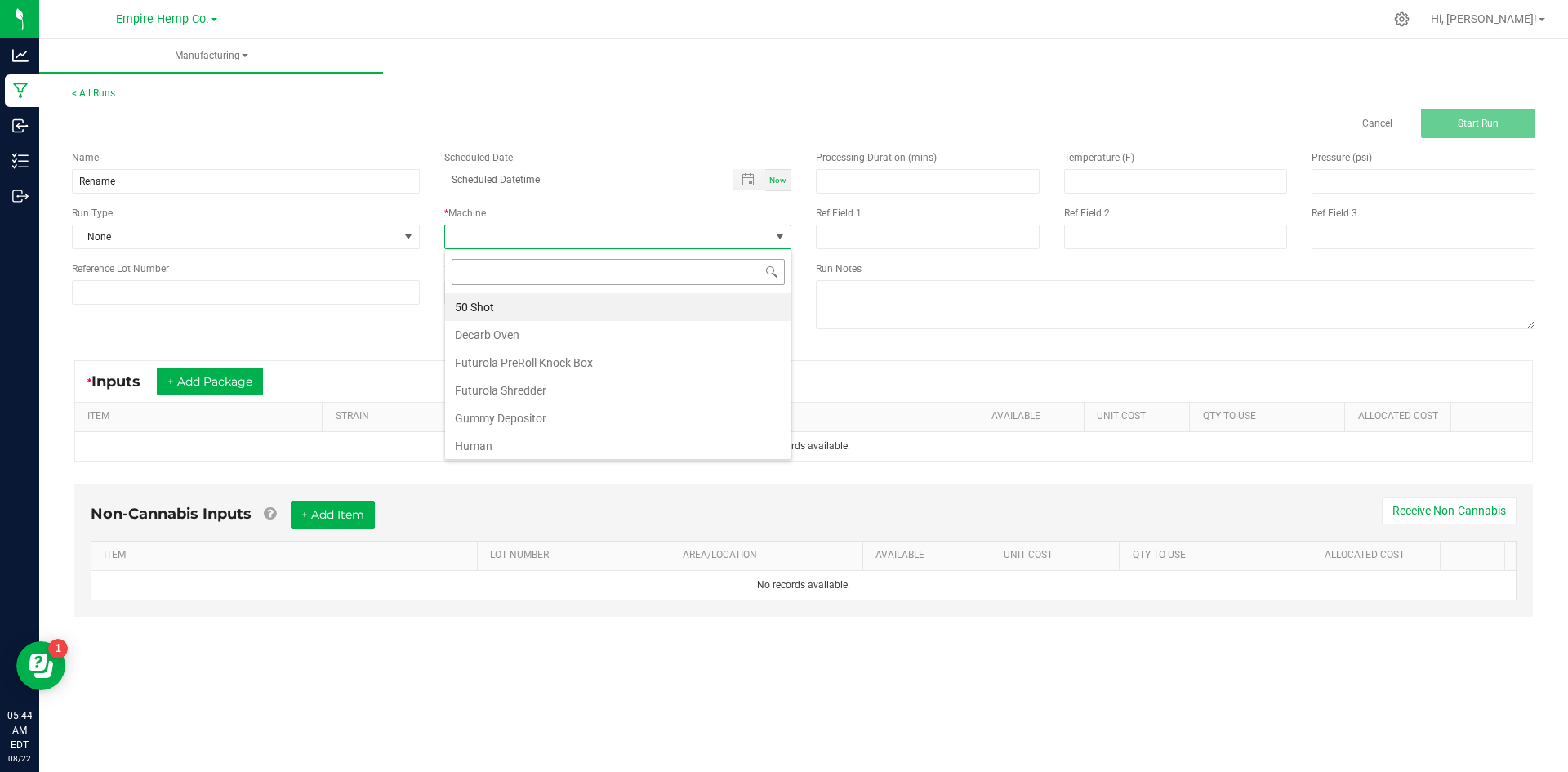
scroll to position [25, 347]
click at [501, 436] on li "Human" at bounding box center [617, 446] width 346 height 28
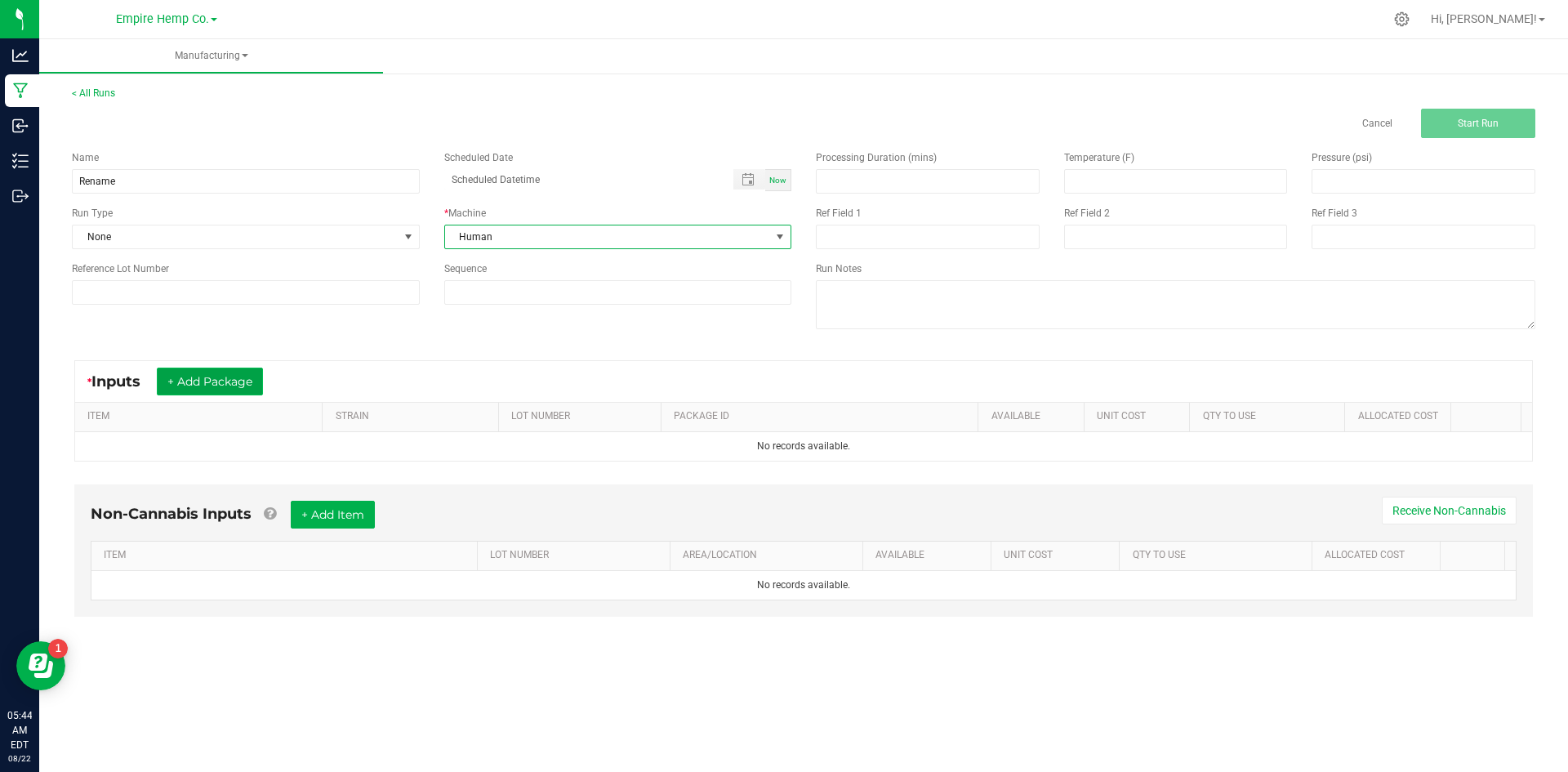
click at [186, 373] on button "+ Add Package" at bounding box center [210, 381] width 107 height 28
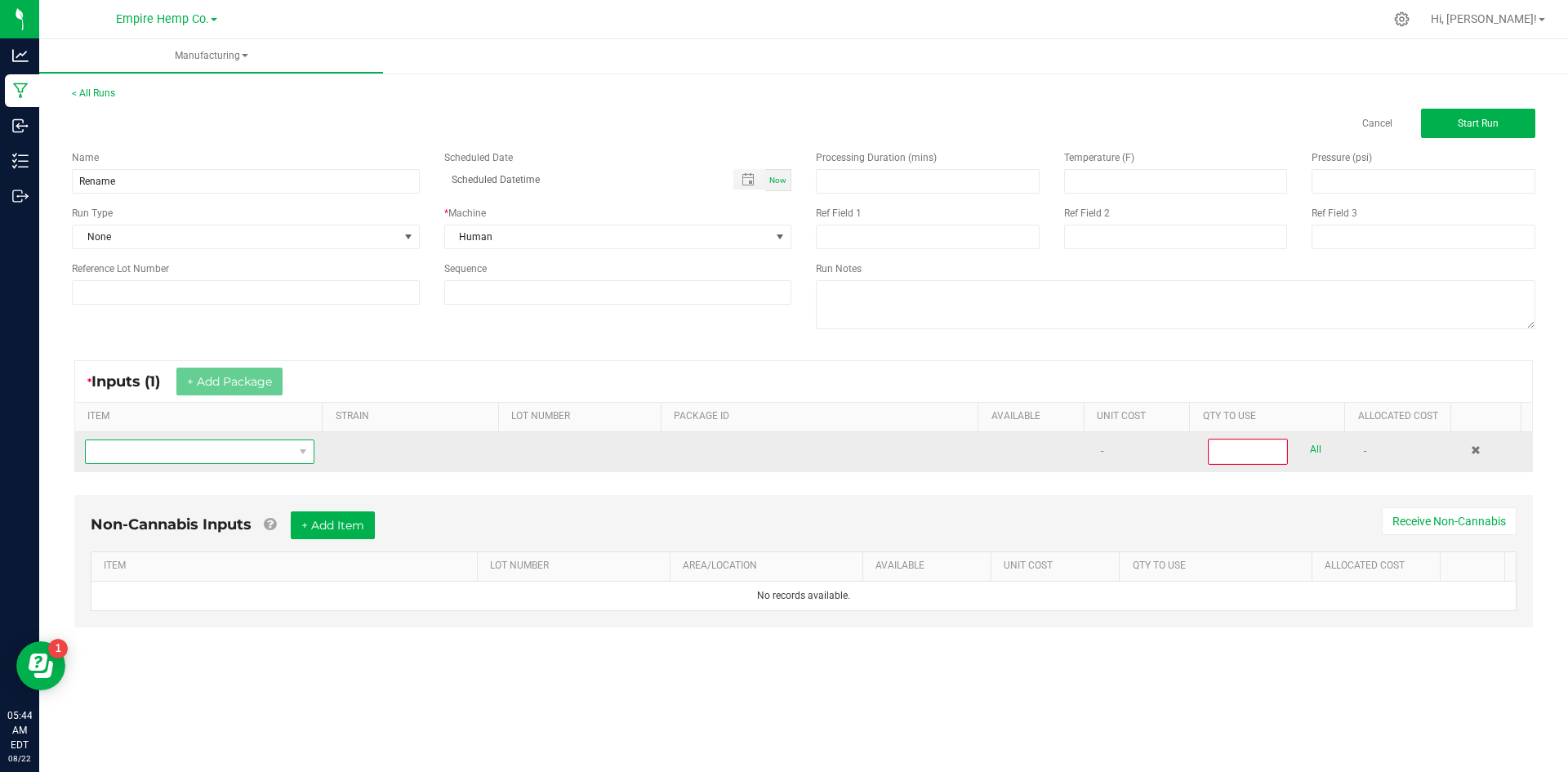
click at [195, 453] on span "NO DATA FOUND" at bounding box center [189, 452] width 207 height 23
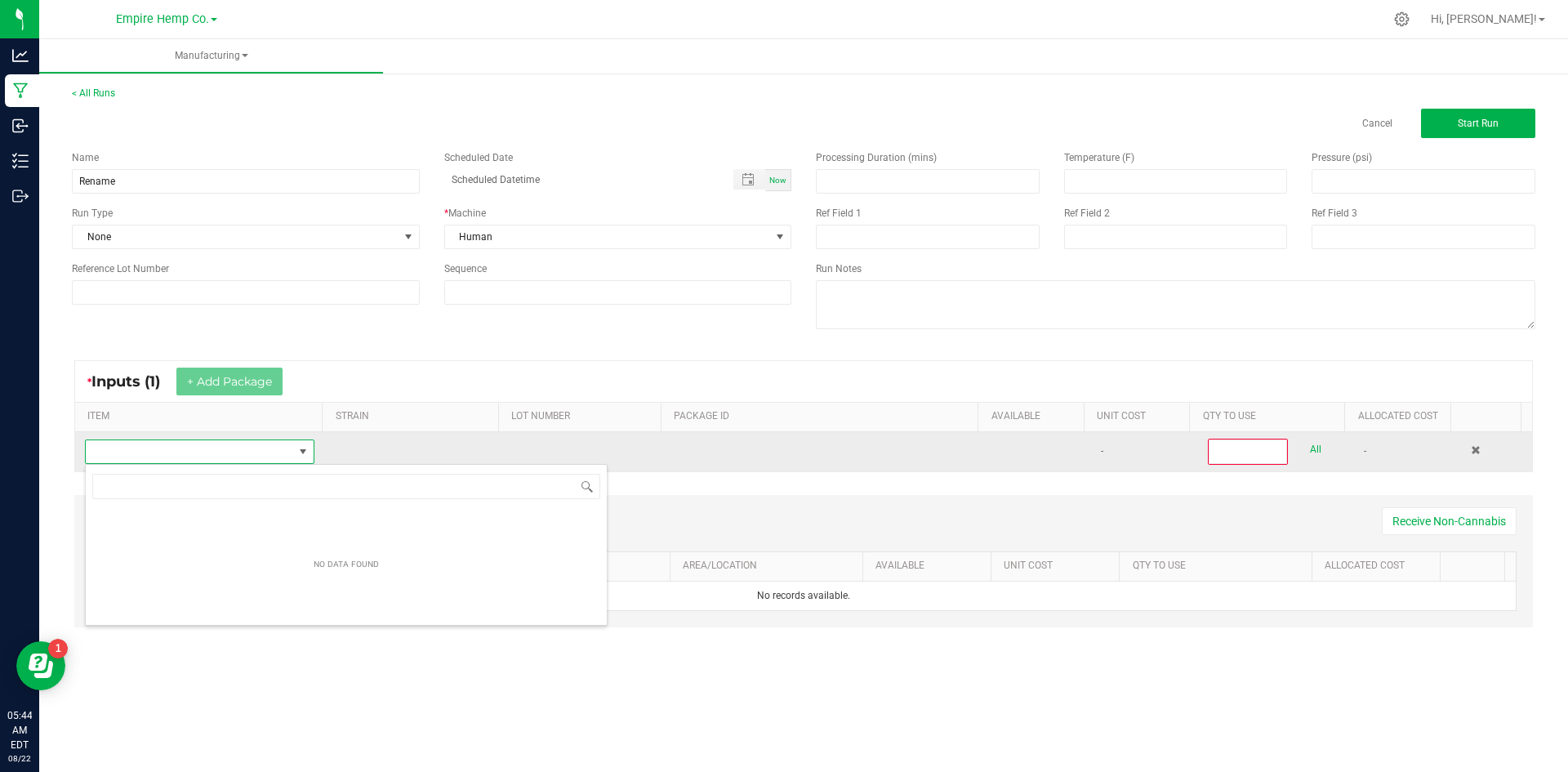
scroll to position [25, 226]
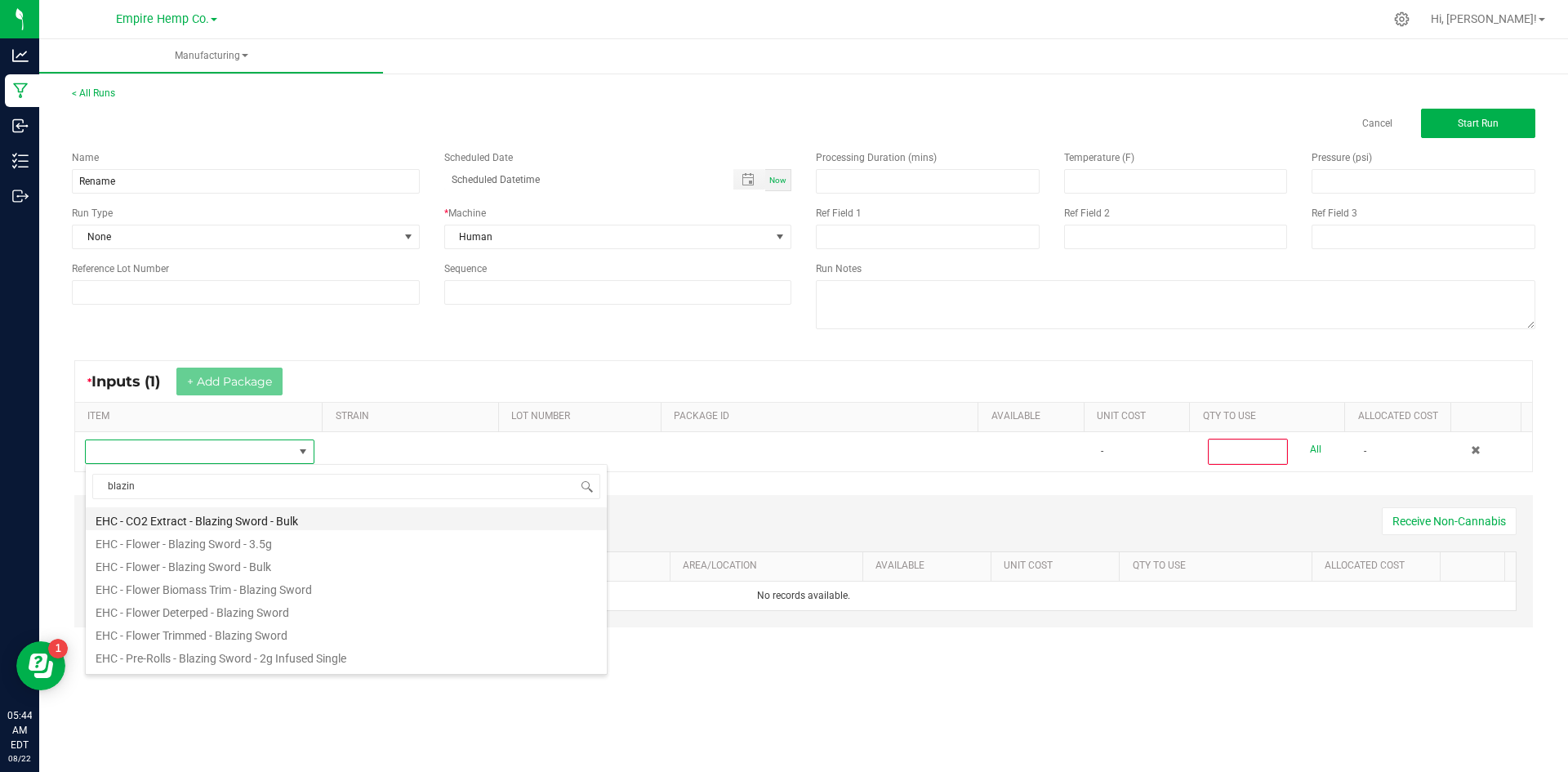
type input "blazing"
click at [355, 660] on li "EHC - Vape Cart - Blazing Sword - .5g" at bounding box center [346, 659] width 521 height 23
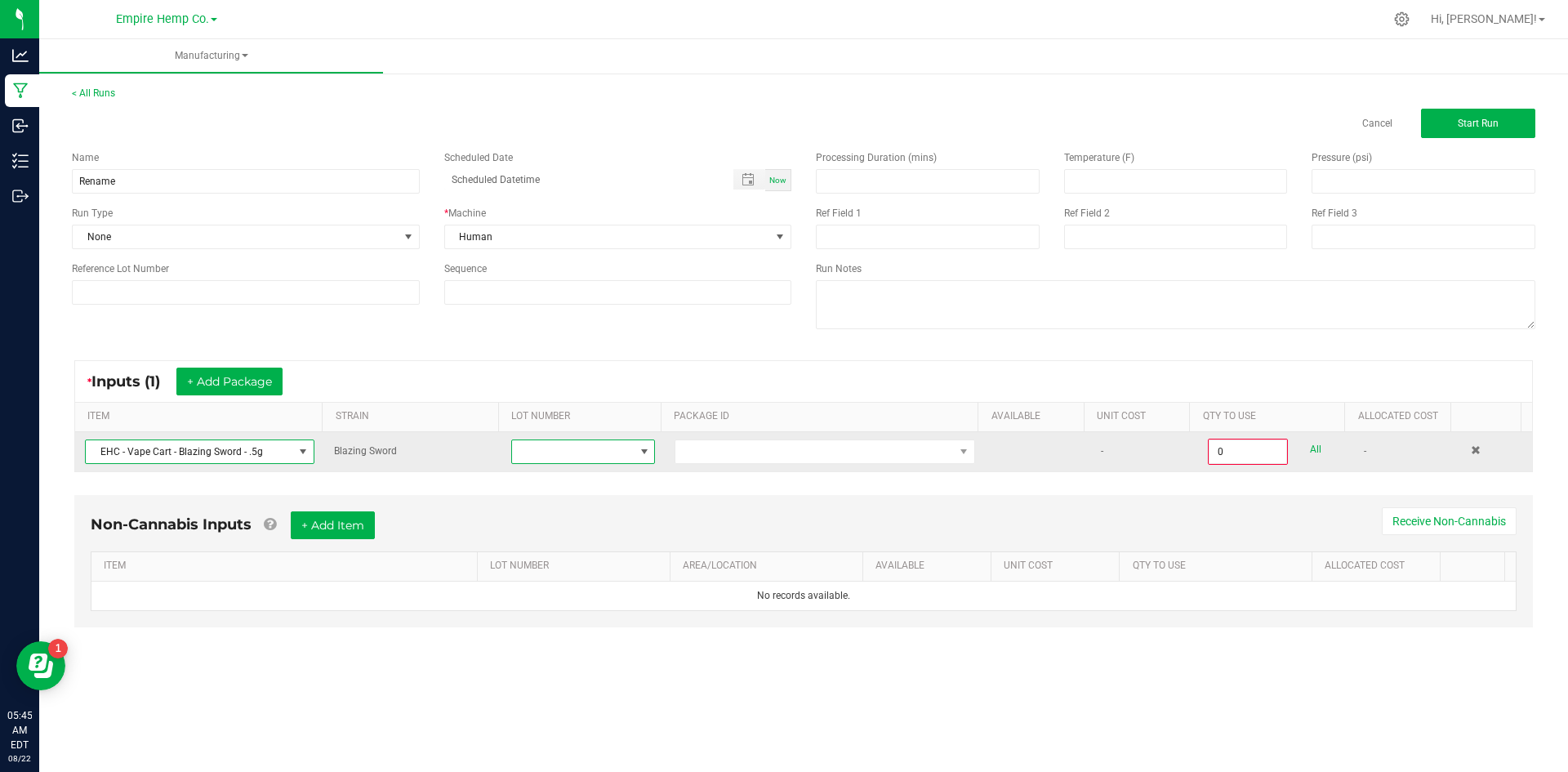
click at [641, 455] on span at bounding box center [644, 451] width 13 height 13
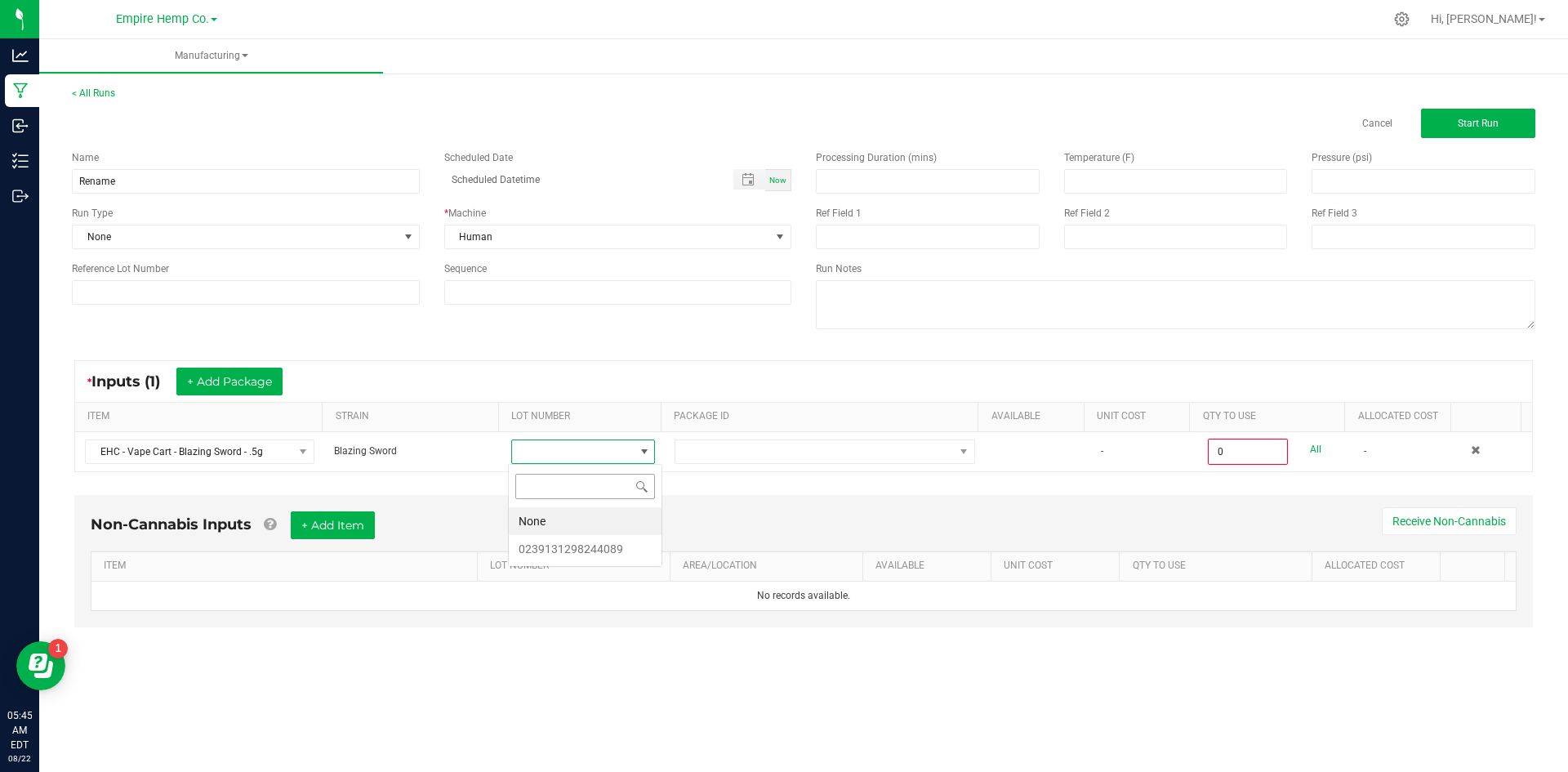
scroll to position [25, 143]
click at [602, 549] on li "0239131298244089" at bounding box center [585, 549] width 153 height 28
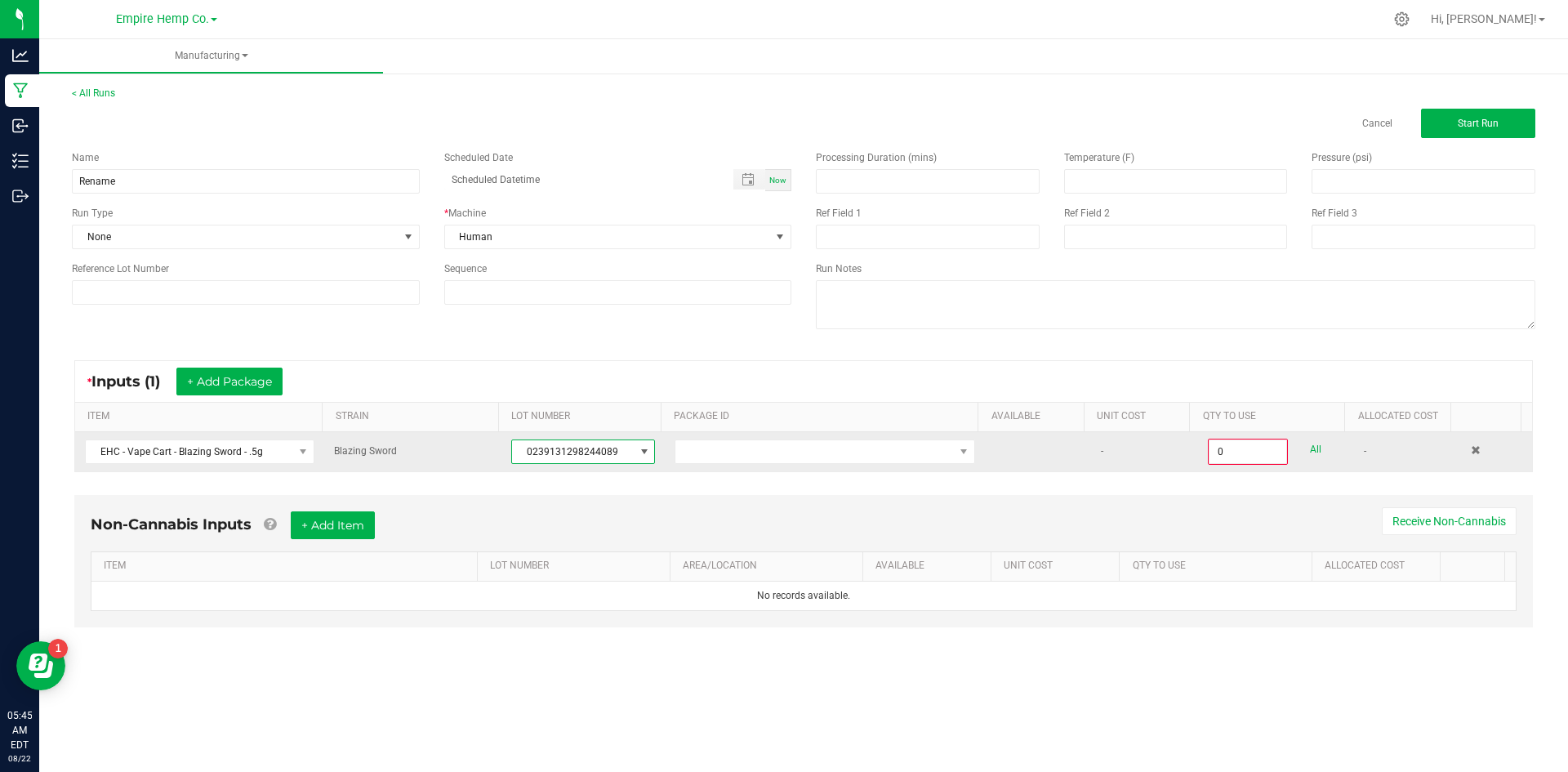
click at [687, 464] on td at bounding box center [825, 452] width 321 height 39
click at [691, 457] on span at bounding box center [814, 452] width 278 height 23
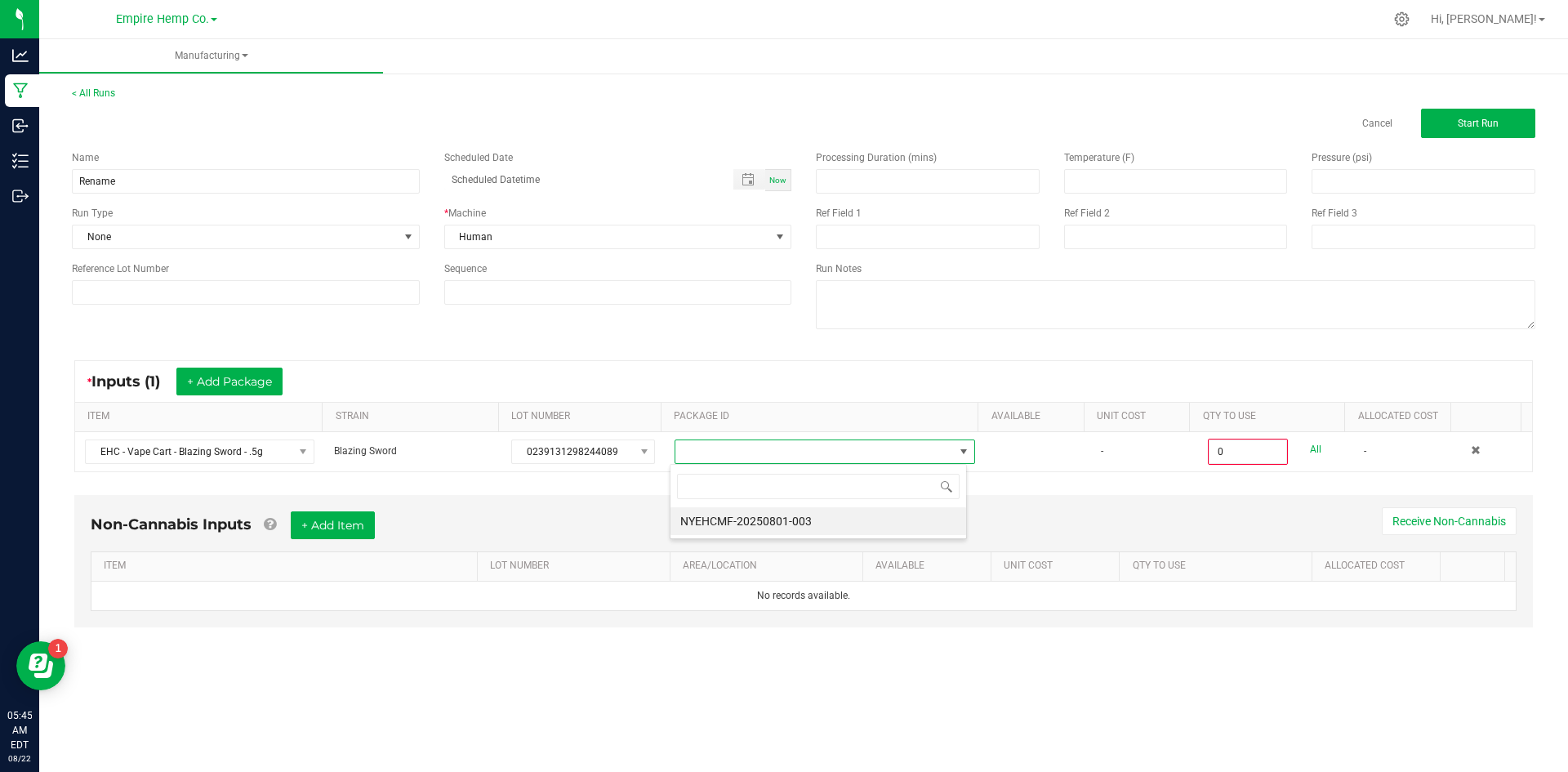
scroll to position [25, 298]
click at [715, 517] on li "NYEHCMF-20250801-003" at bounding box center [819, 521] width 296 height 28
type input "0.0000 g"
click at [611, 368] on div "* Inputs (1) + Add Package" at bounding box center [803, 381] width 1457 height 41
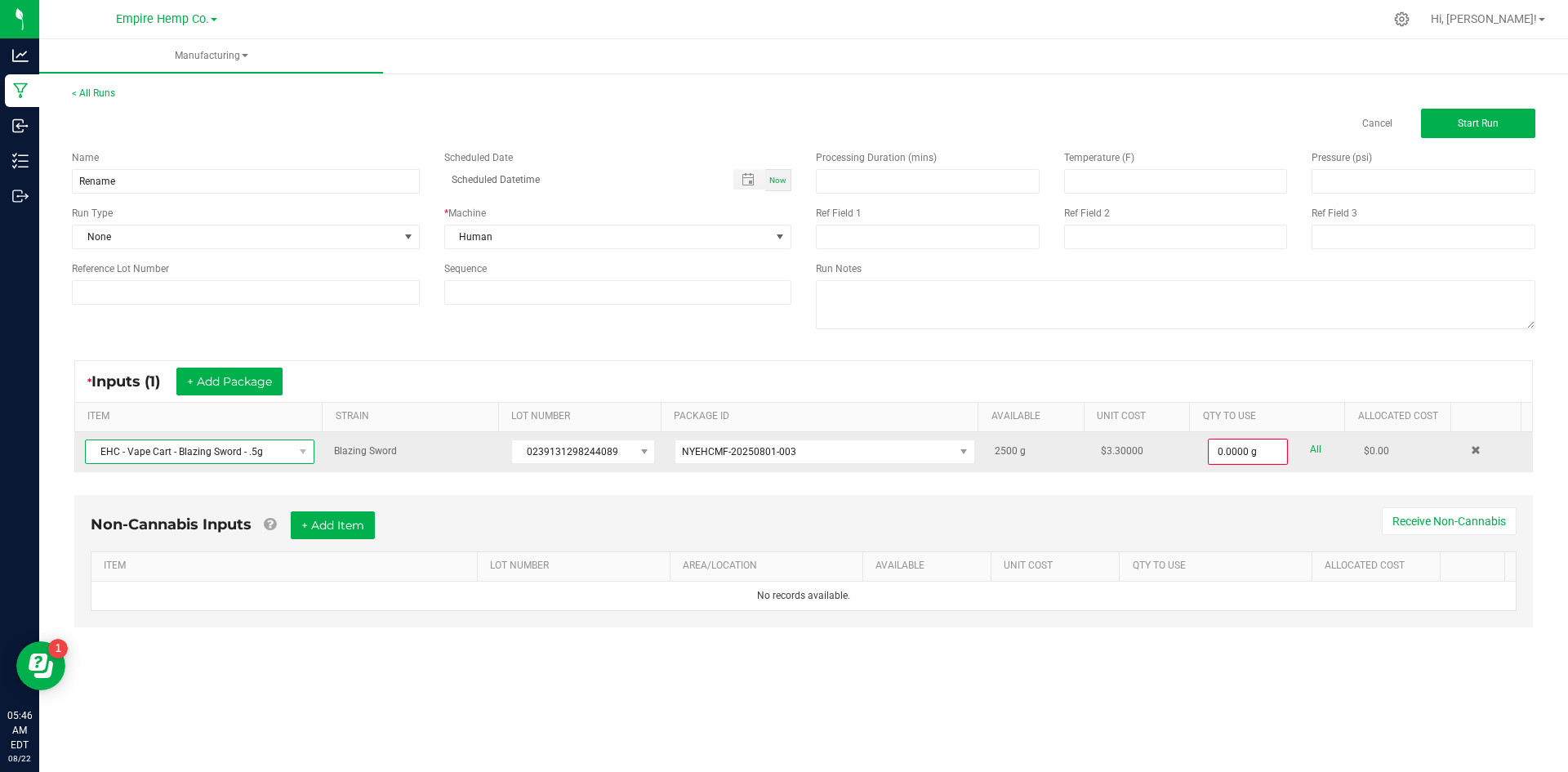
click at [288, 452] on span "EHC - Vape Cart - Blazing Sword - .5g" at bounding box center [189, 452] width 207 height 23
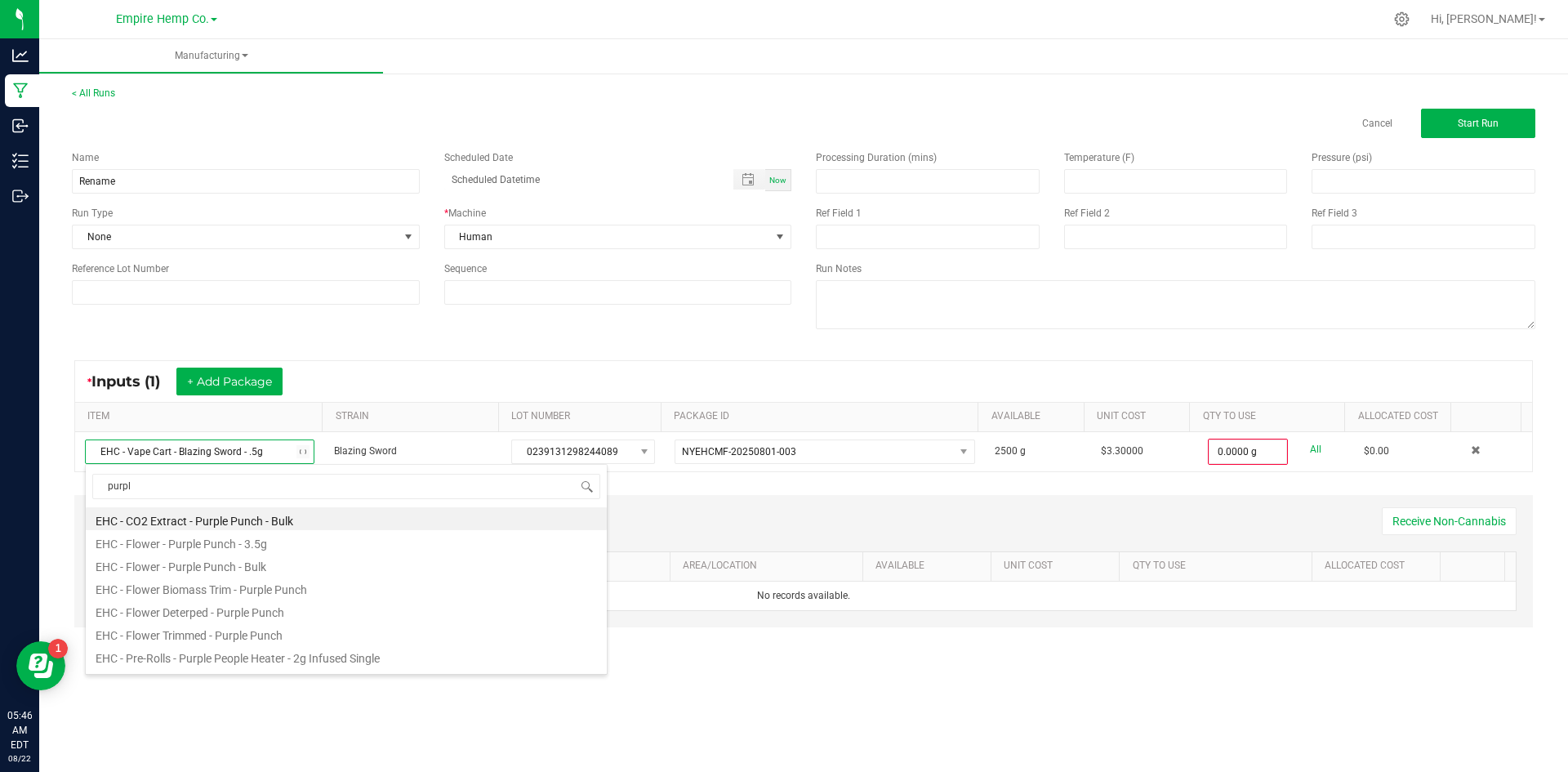
type input "purple"
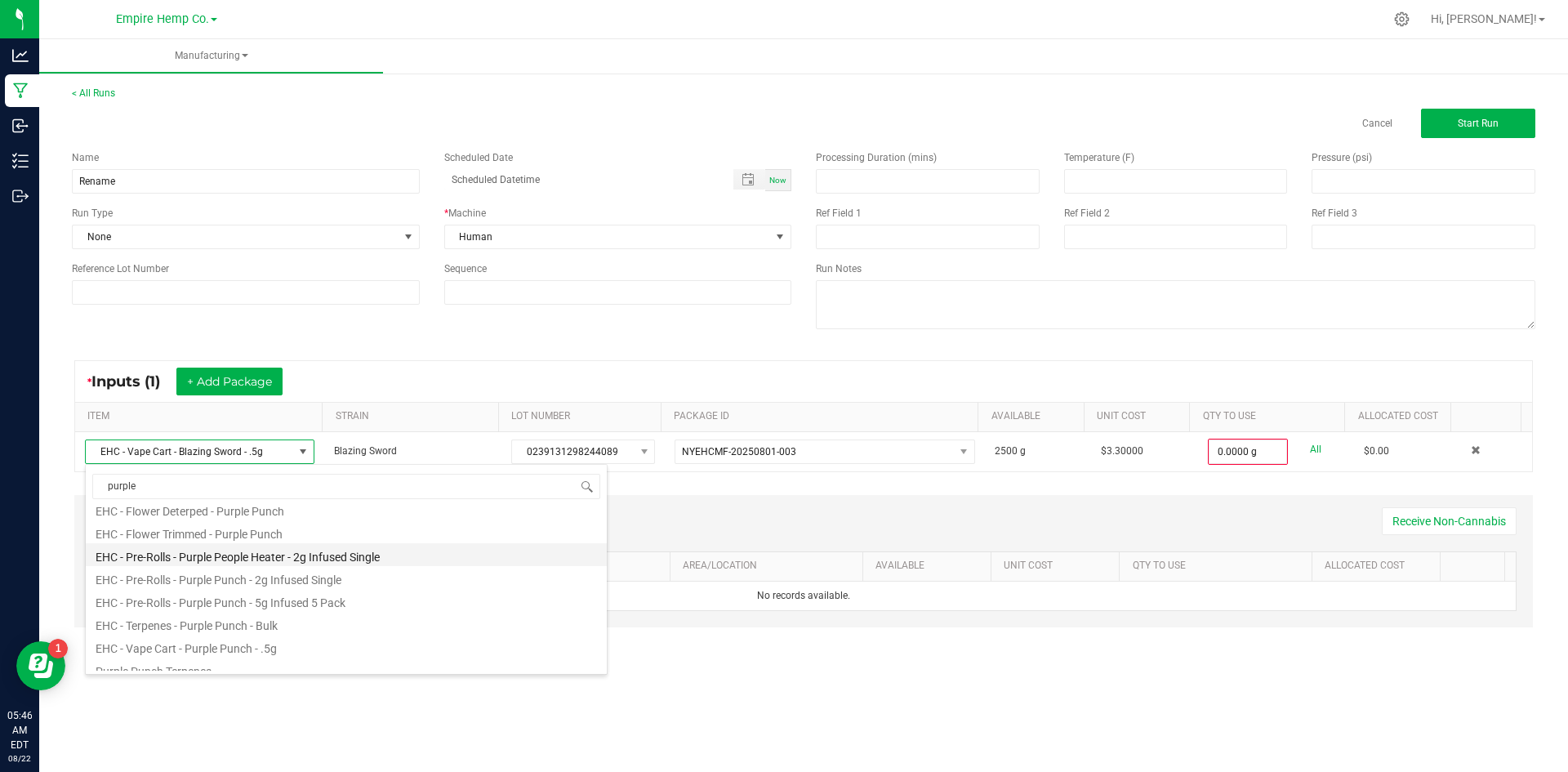
scroll to position [111, 0]
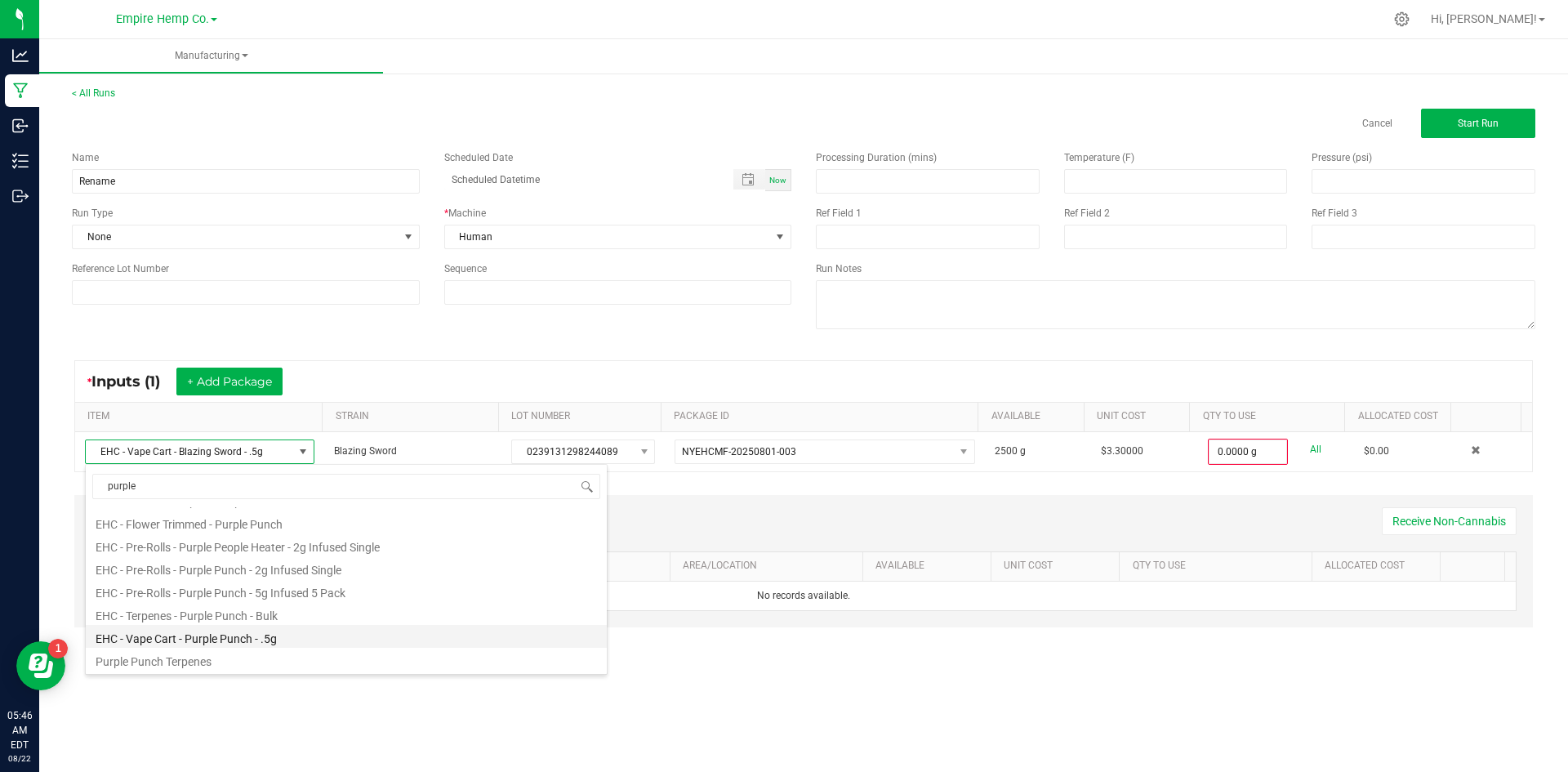
click at [321, 633] on li "EHC - Vape Cart - Purple Punch - .5g" at bounding box center [346, 636] width 521 height 23
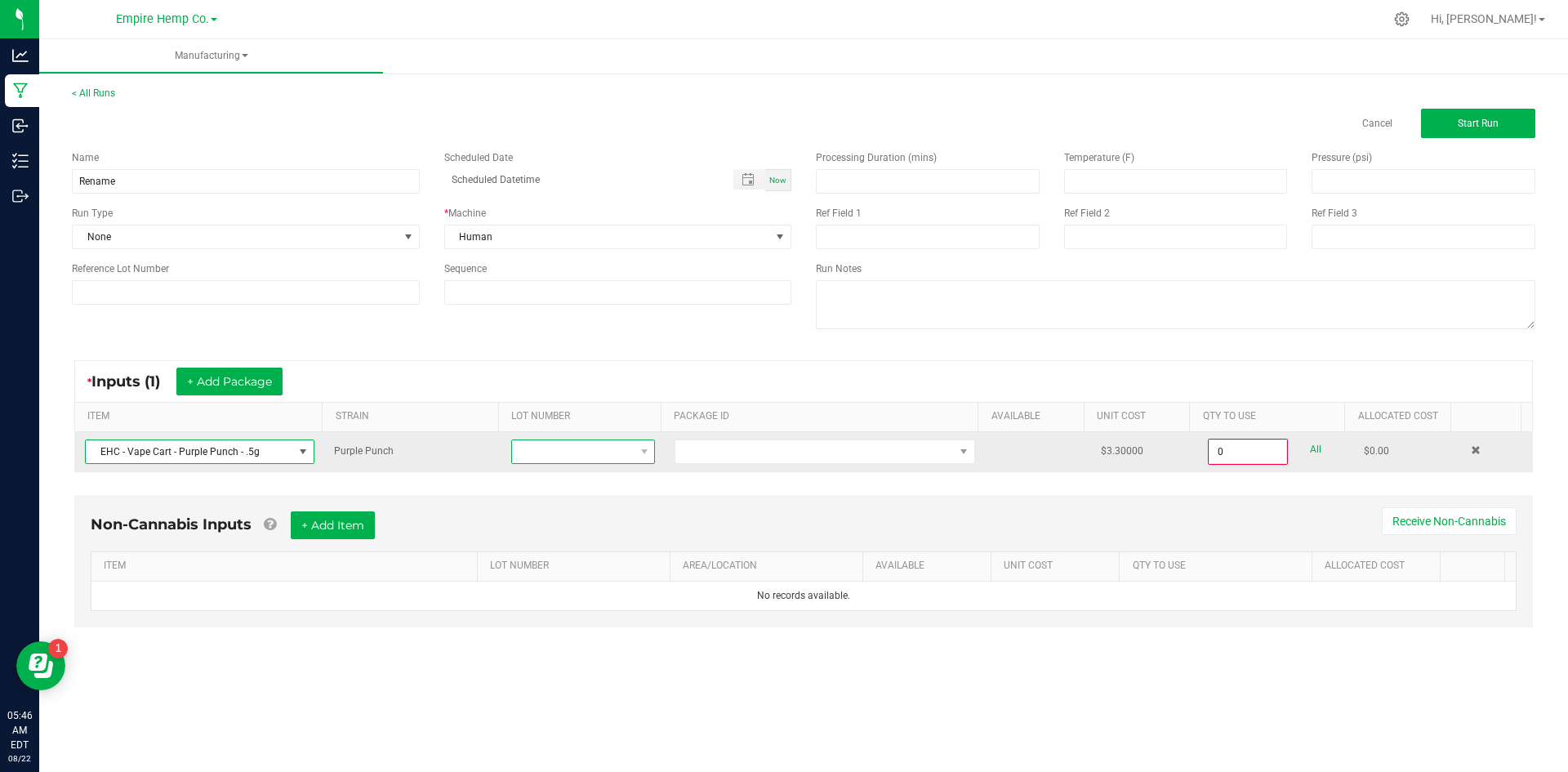
click at [603, 446] on span at bounding box center [573, 452] width 122 height 23
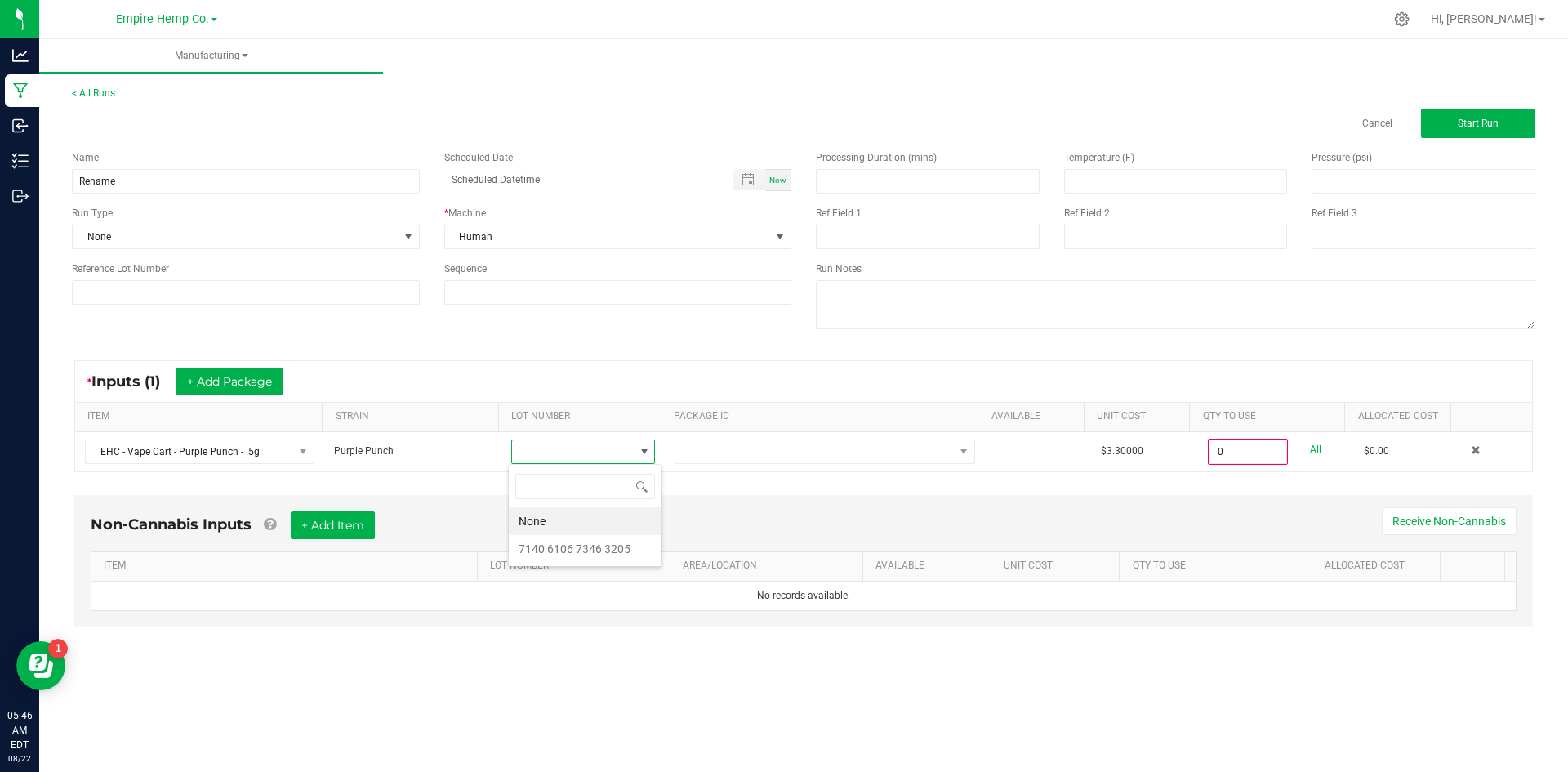
scroll to position [25, 143]
click at [594, 549] on 3205 "7140 6106 7346 3205" at bounding box center [585, 549] width 153 height 28
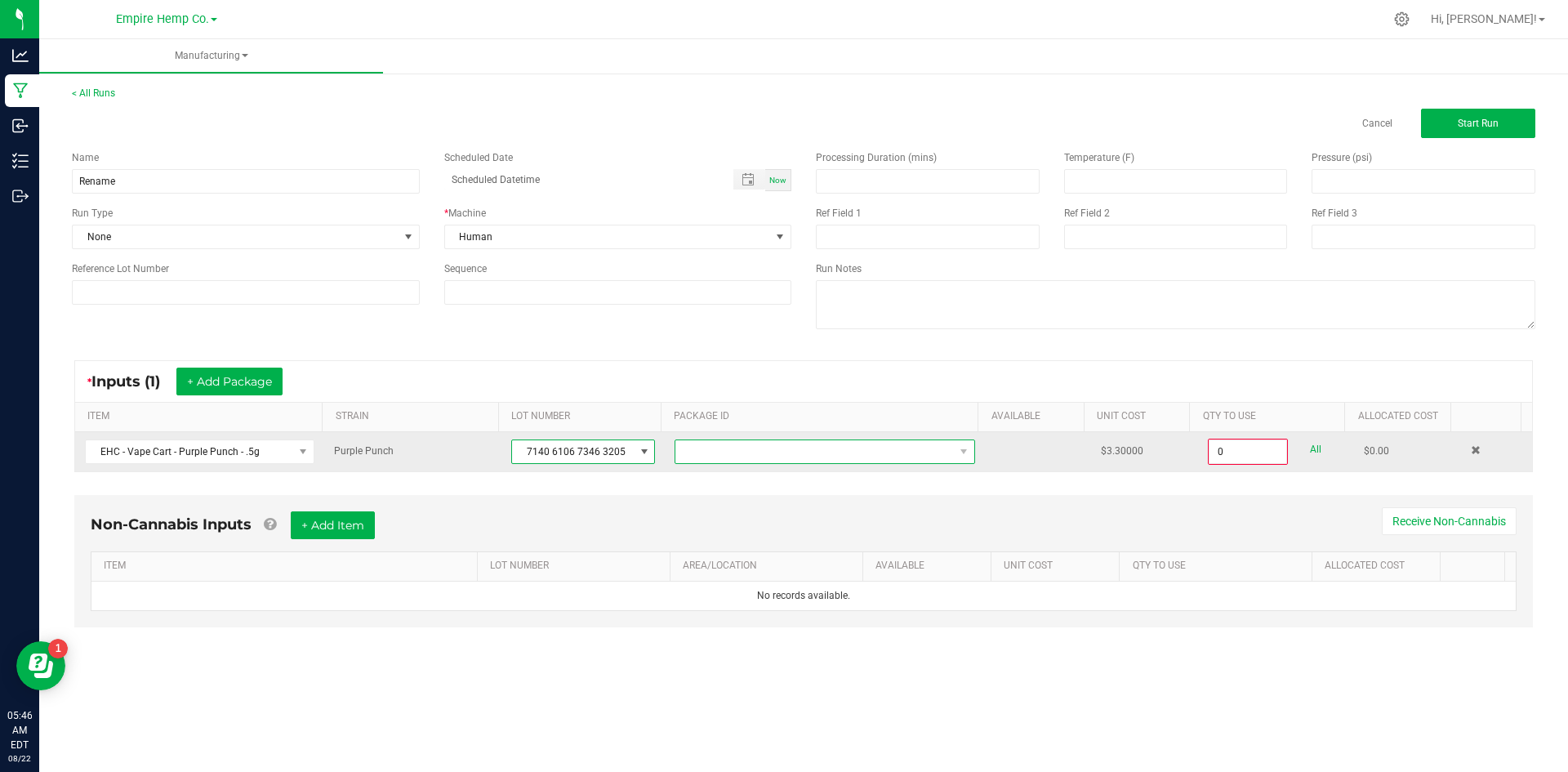
click at [750, 454] on span at bounding box center [814, 452] width 278 height 23
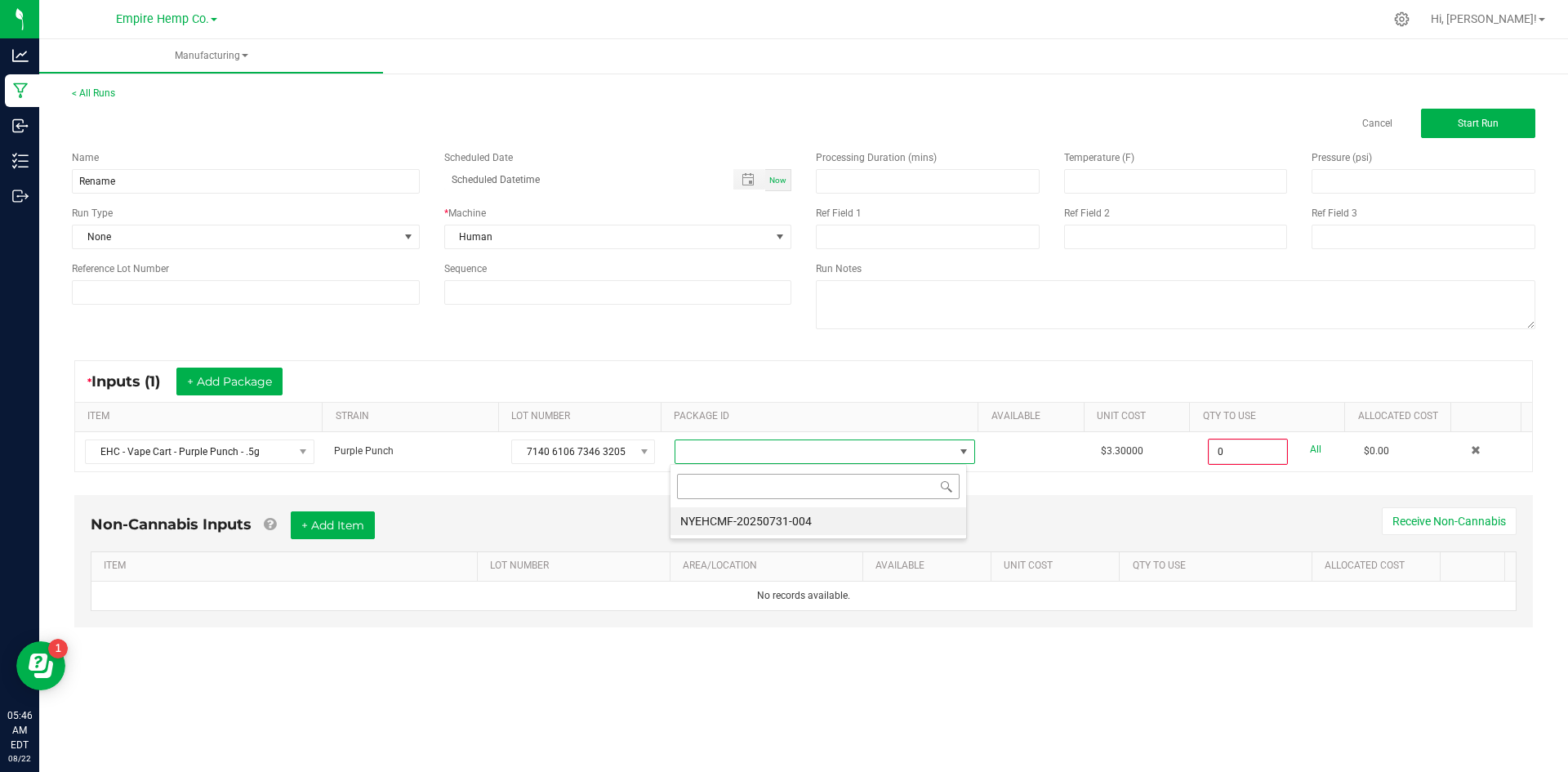
scroll to position [25, 298]
click at [750, 521] on li "NYEHCMF-20250731-004" at bounding box center [819, 521] width 296 height 28
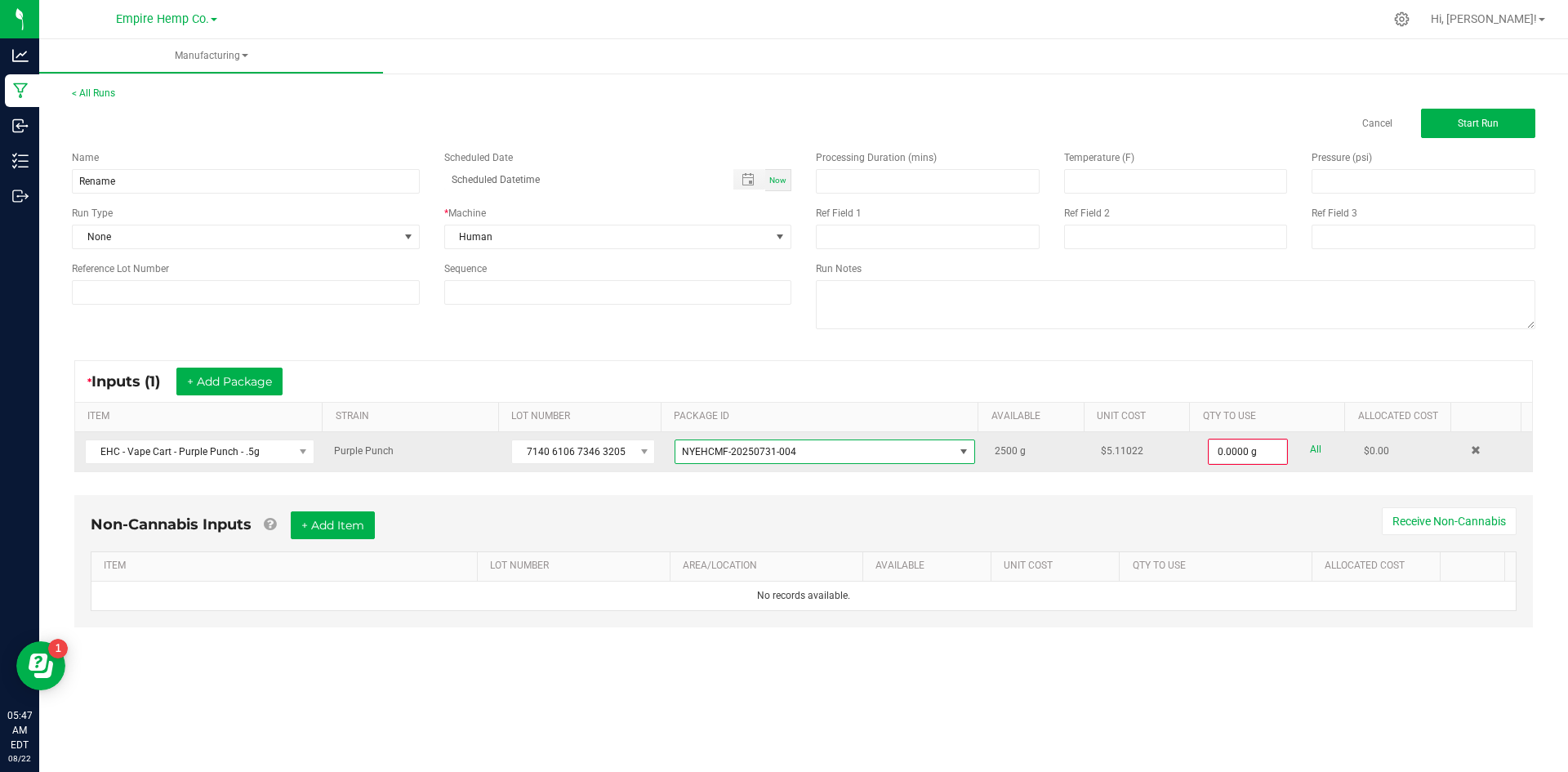
click at [1310, 446] on link "All" at bounding box center [1316, 450] width 12 height 22
type input "2500.0000 g"
click at [1471, 122] on span "Start Run" at bounding box center [1478, 123] width 41 height 12
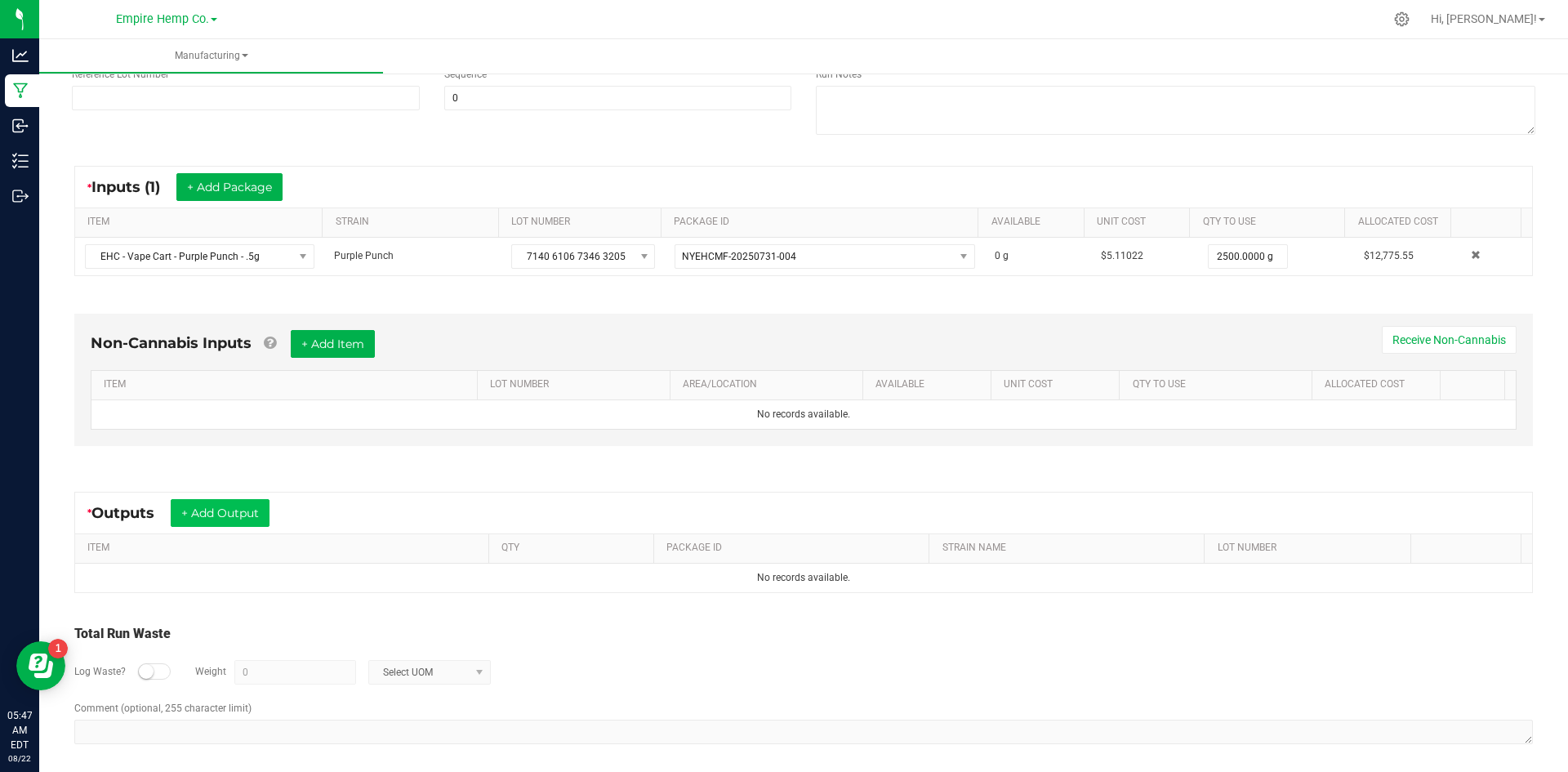
scroll to position [223, 0]
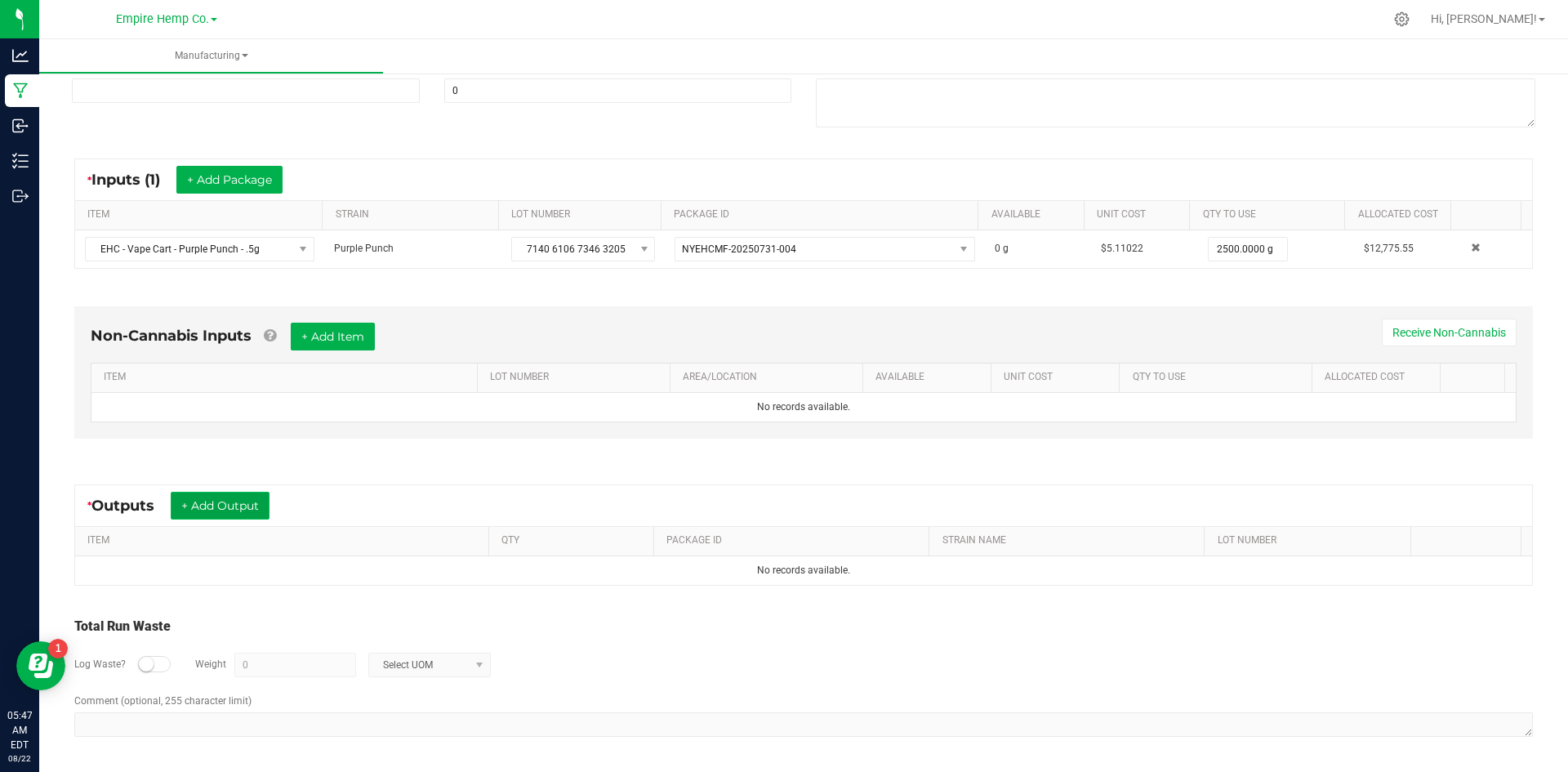
click at [199, 495] on button "+ Add Output" at bounding box center [220, 505] width 99 height 28
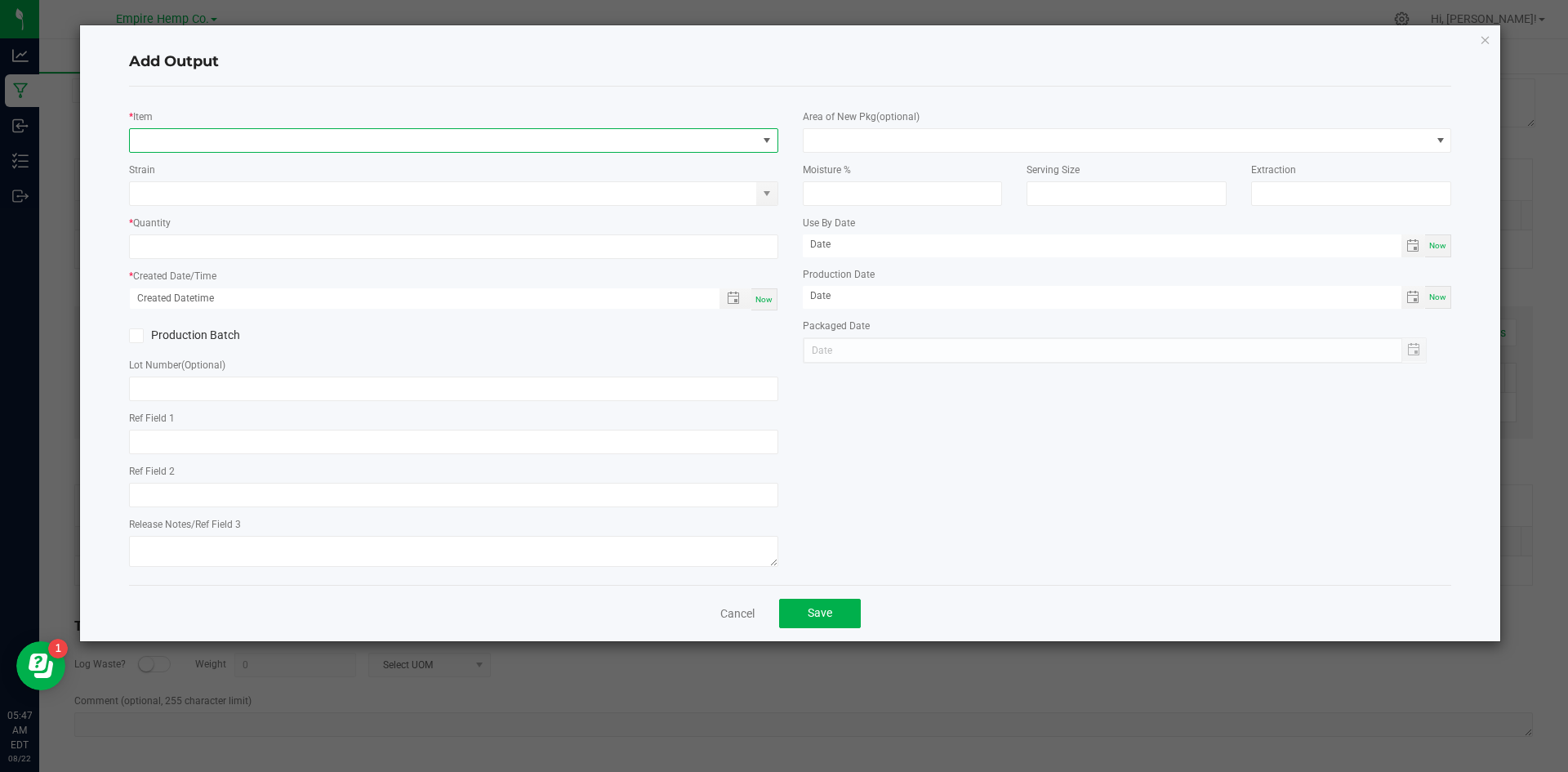
click at [215, 142] on span "NO DATA FOUND" at bounding box center [444, 140] width 628 height 23
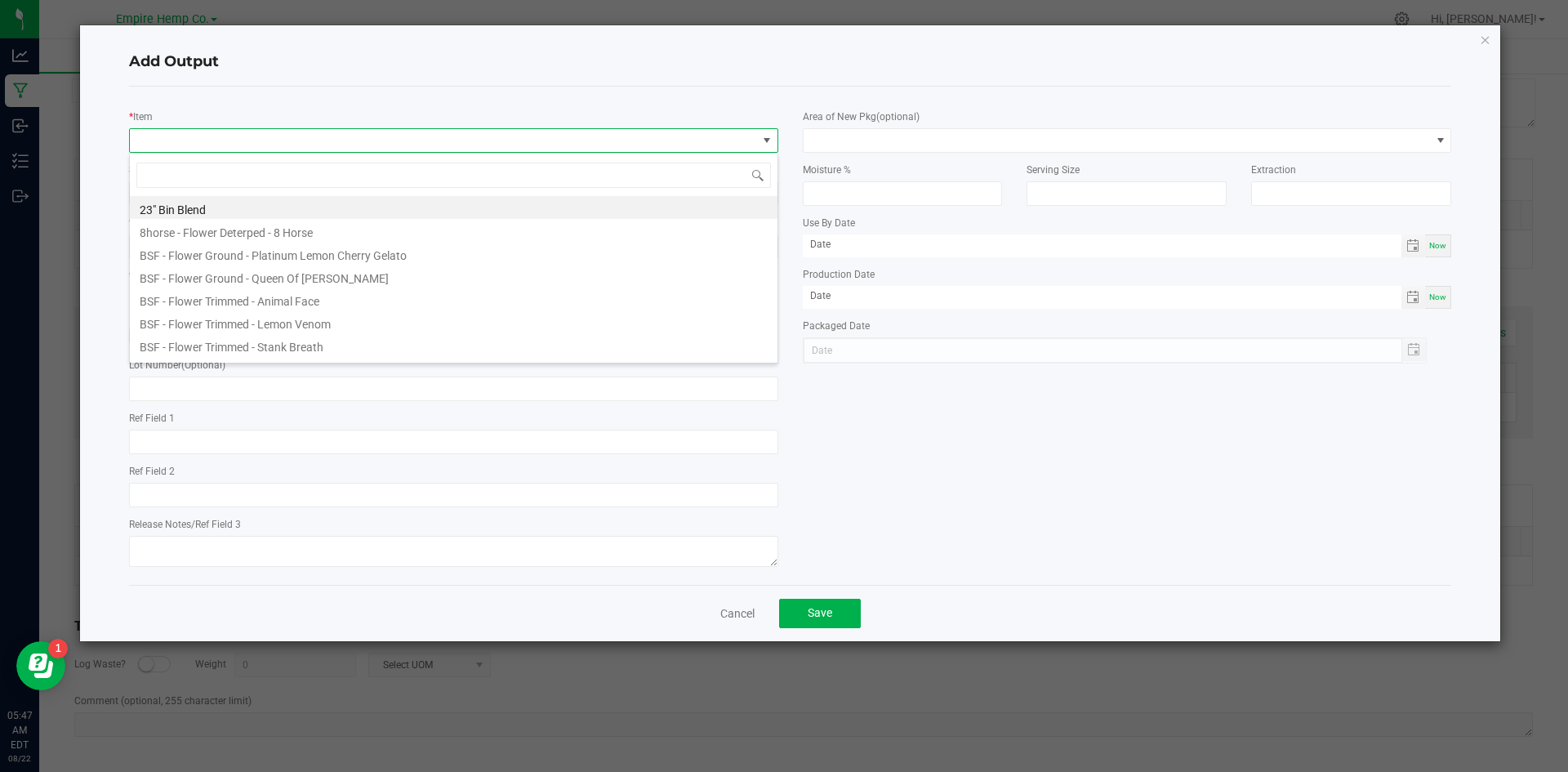
scroll to position [25, 650]
type input "purpl"
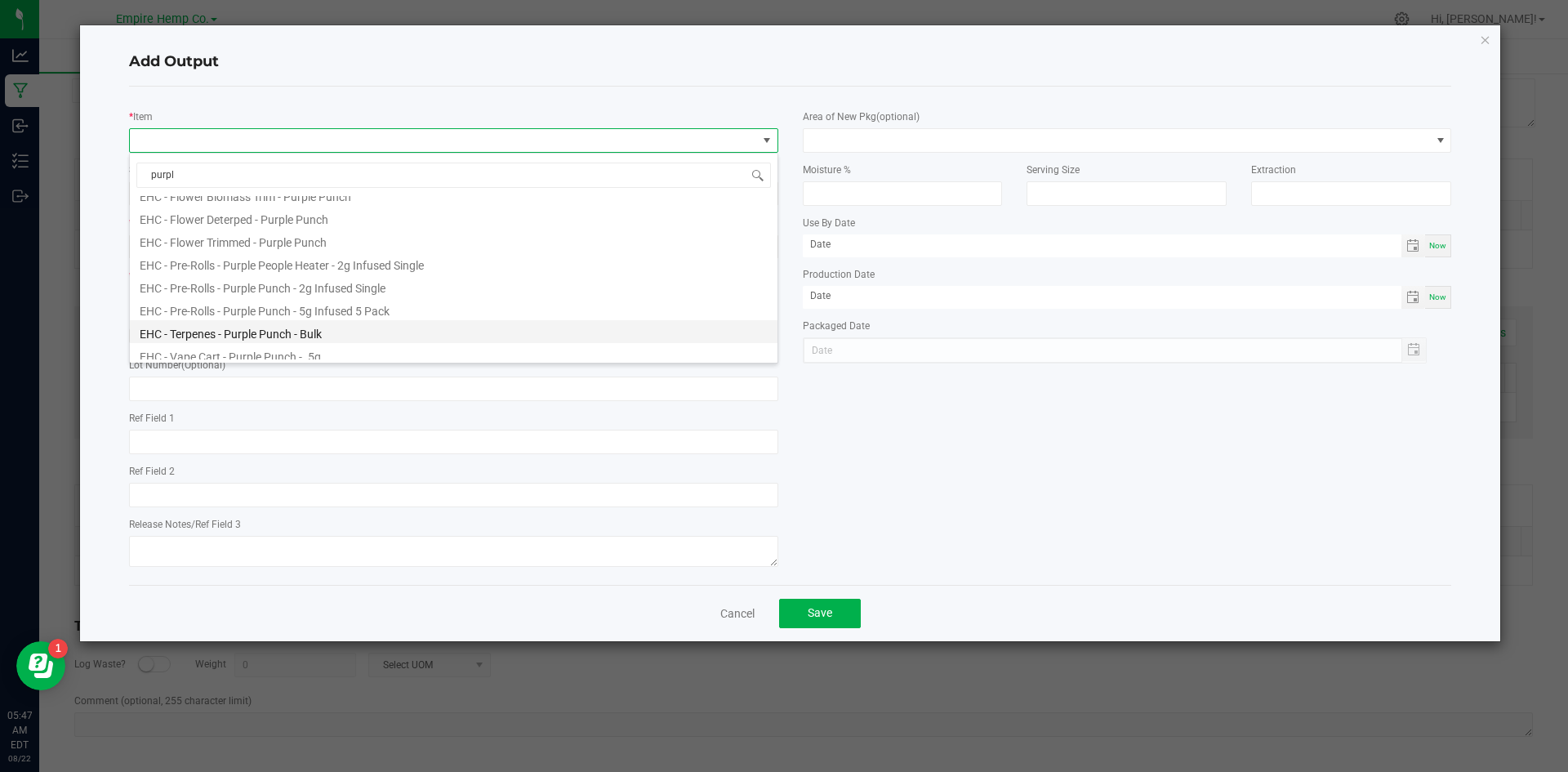
scroll to position [111, 0]
click at [340, 323] on li "EHC - Vape Cart - Purple Punch - .5g" at bounding box center [454, 325] width 648 height 23
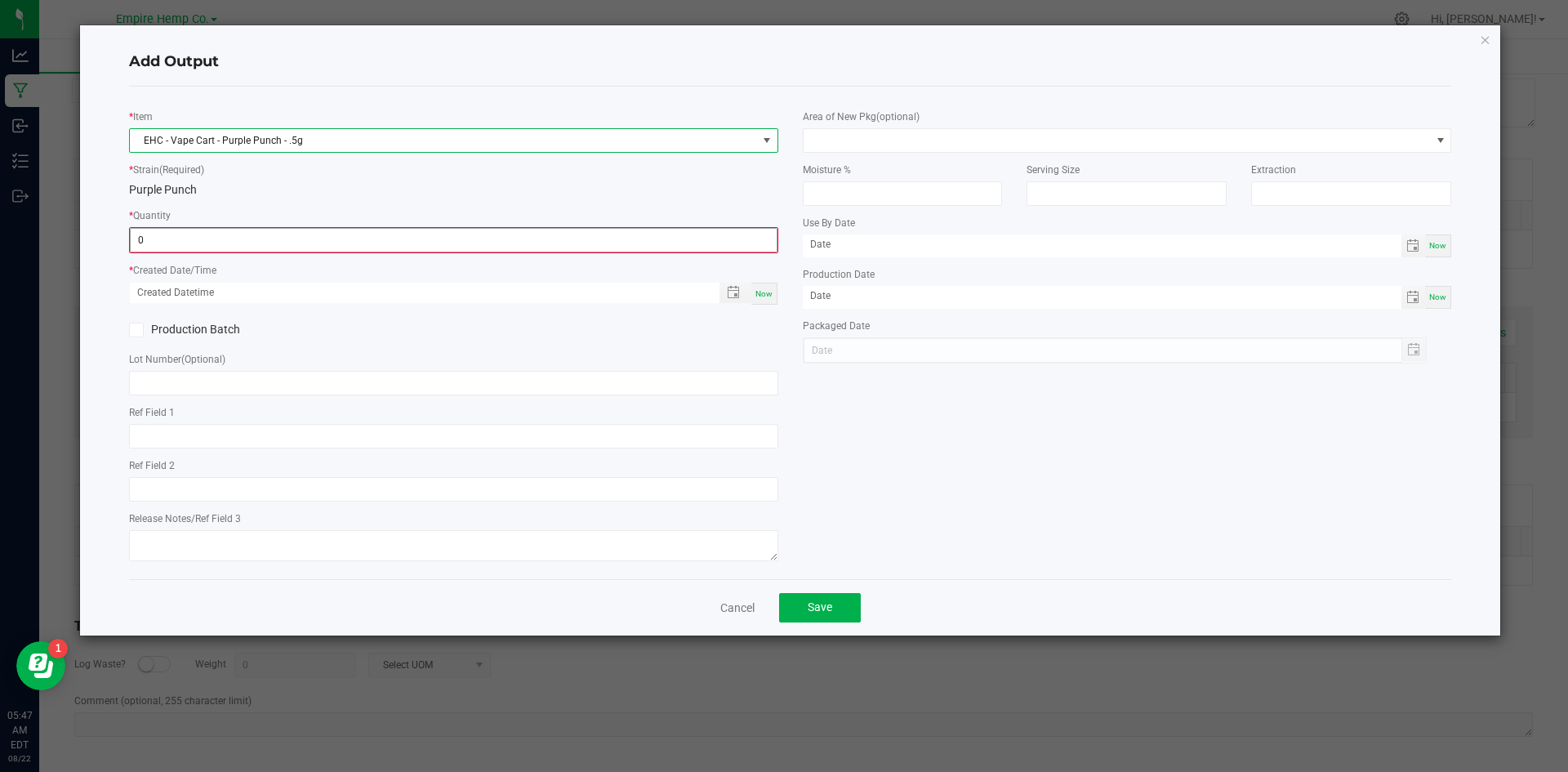
click at [254, 245] on input "0" at bounding box center [454, 239] width 646 height 23
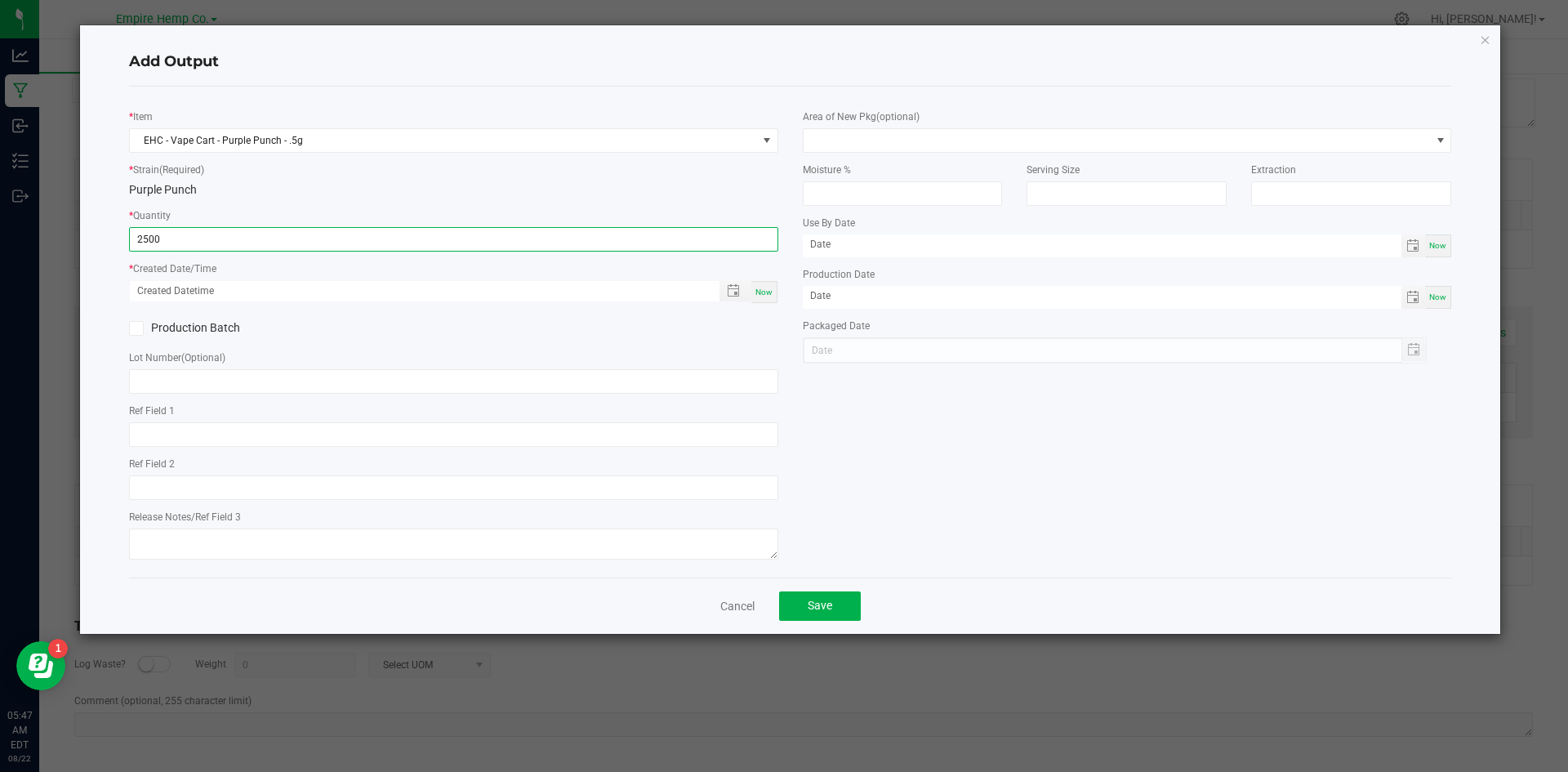
type input "2500.0000 g"
drag, startPoint x: 756, startPoint y: 285, endPoint x: 748, endPoint y: 291, distance: 10.0
click at [757, 285] on div "Now" at bounding box center [764, 292] width 26 height 22
type input "[DATE] 5:47 AM"
type input "[DATE]"
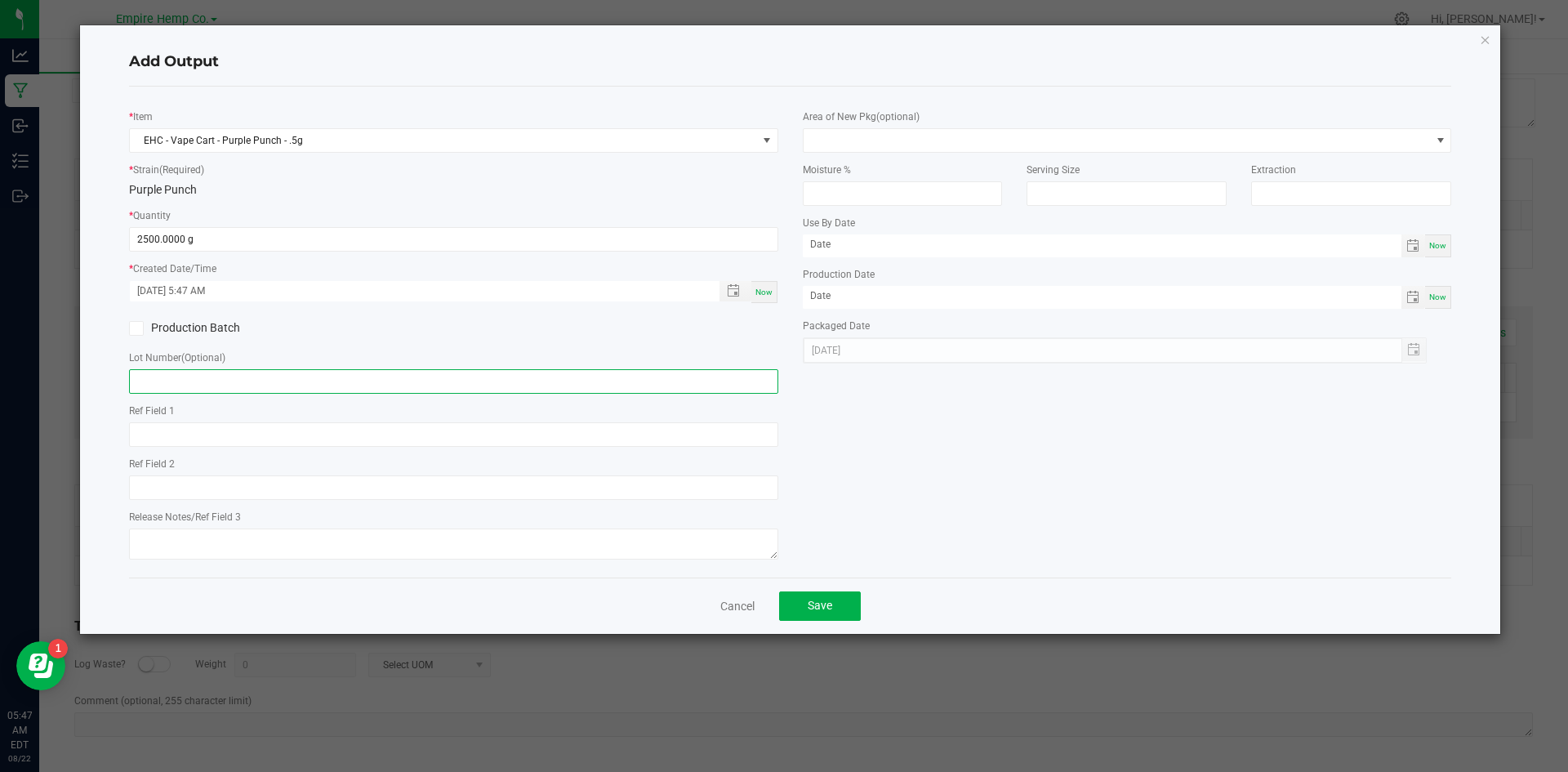
click at [605, 386] on input "text" at bounding box center [454, 381] width 650 height 25
paste input "0800139299545573"
type input "0800139299545573"
click at [368, 396] on div "* Item EHC - Vape Cart - Purple Punch - .5g * Strain (Required) Purple Punch * …" at bounding box center [453, 331] width 674 height 464
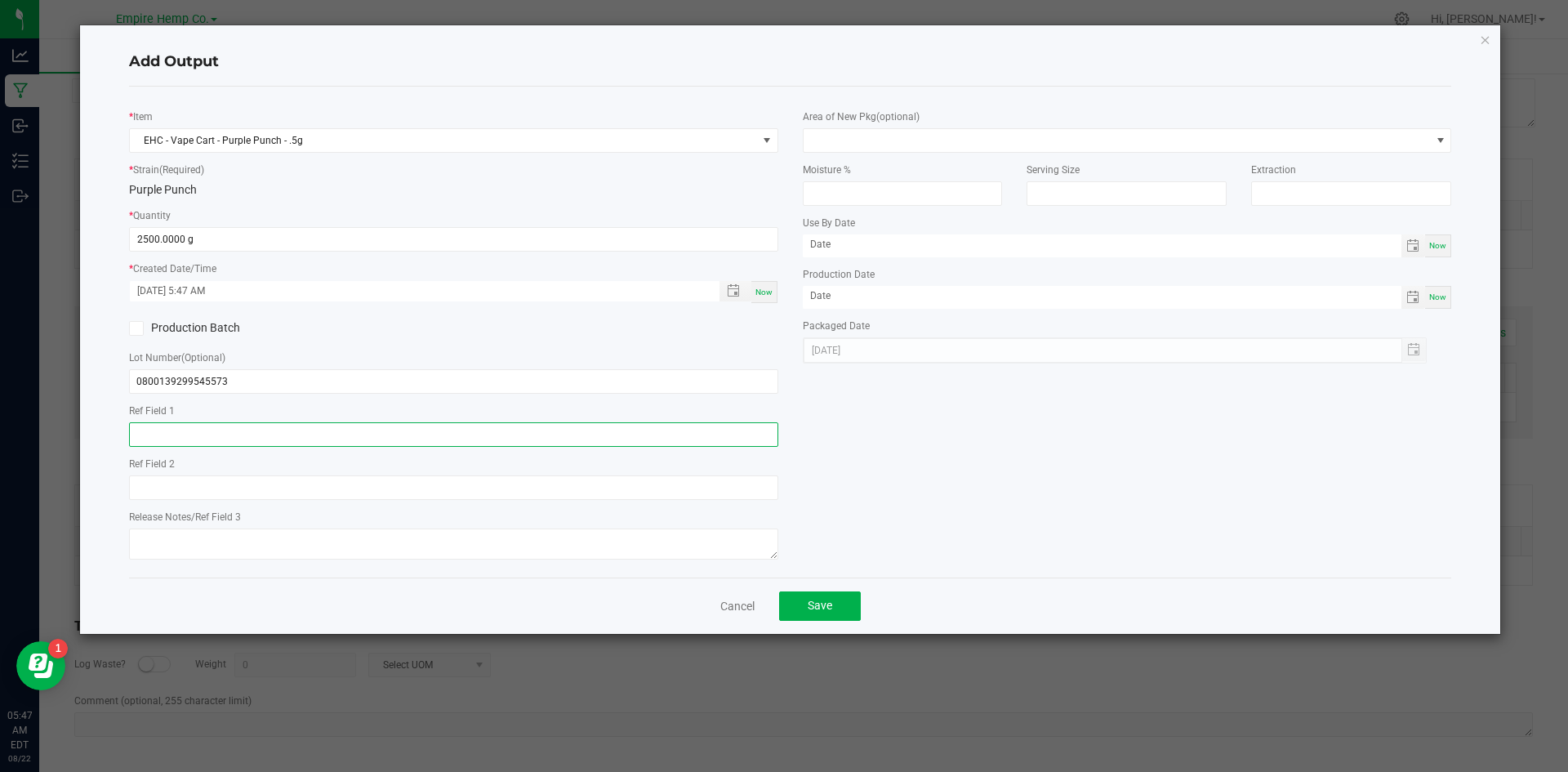
click at [365, 435] on input "text" at bounding box center [454, 434] width 650 height 25
paste input "[DATE]; Report Created: [DATE]"
drag, startPoint x: 191, startPoint y: 434, endPoint x: 98, endPoint y: 422, distance: 93.8
click at [98, 422] on div "Add Output * Item EHC - Vape Cart - Purple Punch - .5g * Strain (Required) Purp…" at bounding box center [791, 329] width 1421 height 608
type input "Report Created: [DATE]"
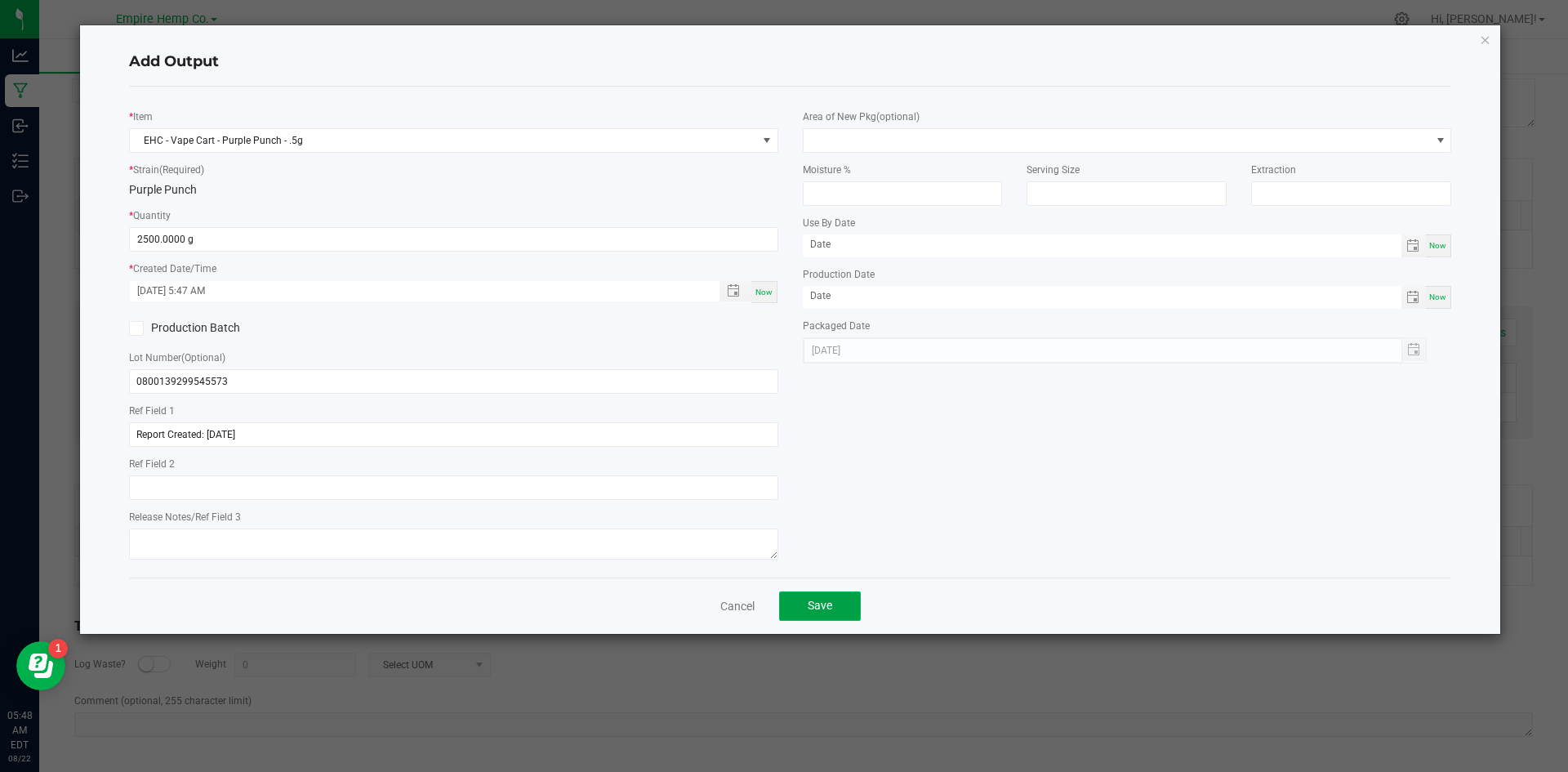
click at [839, 597] on button "Save" at bounding box center [820, 605] width 82 height 30
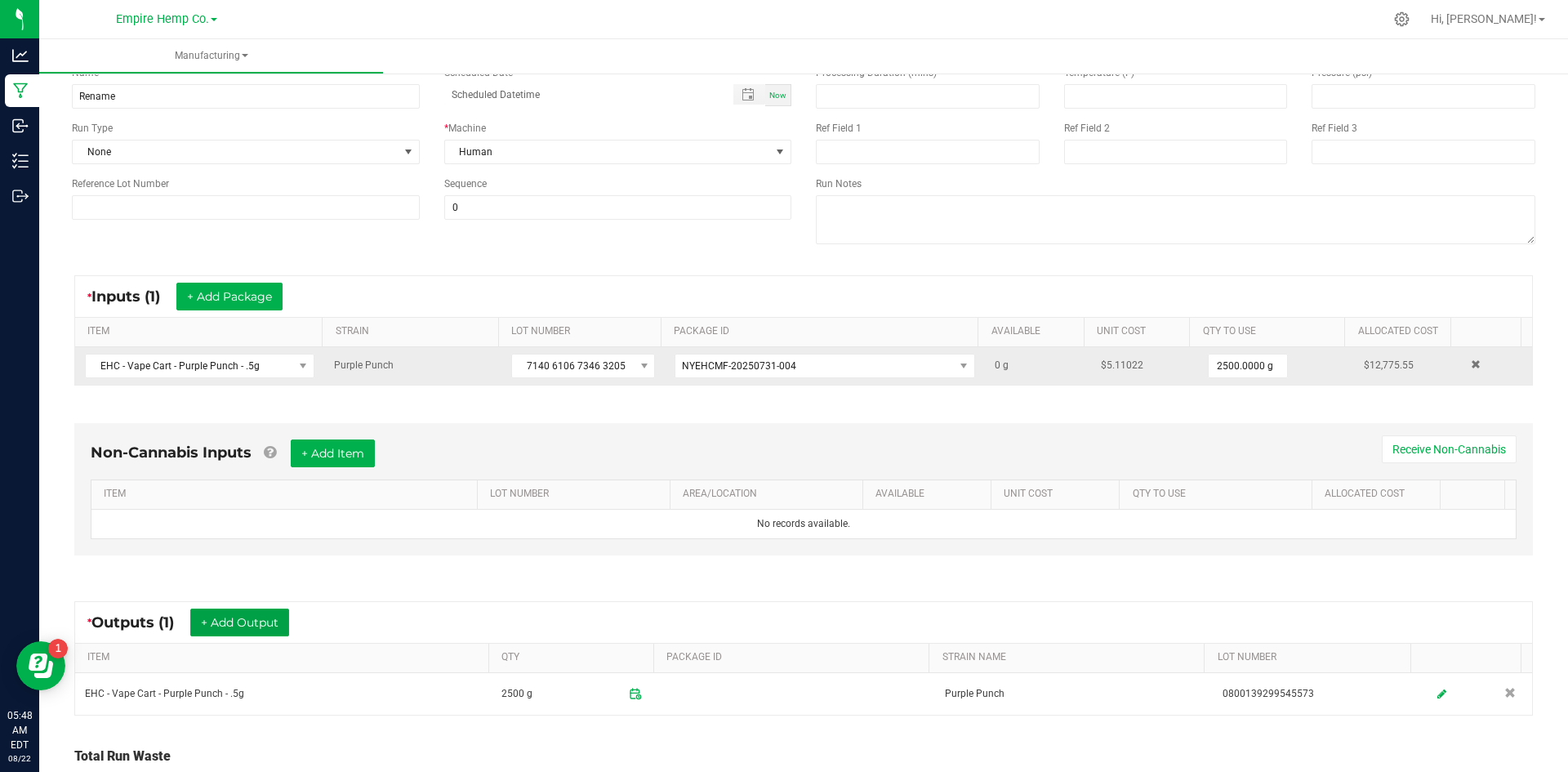
scroll to position [0, 0]
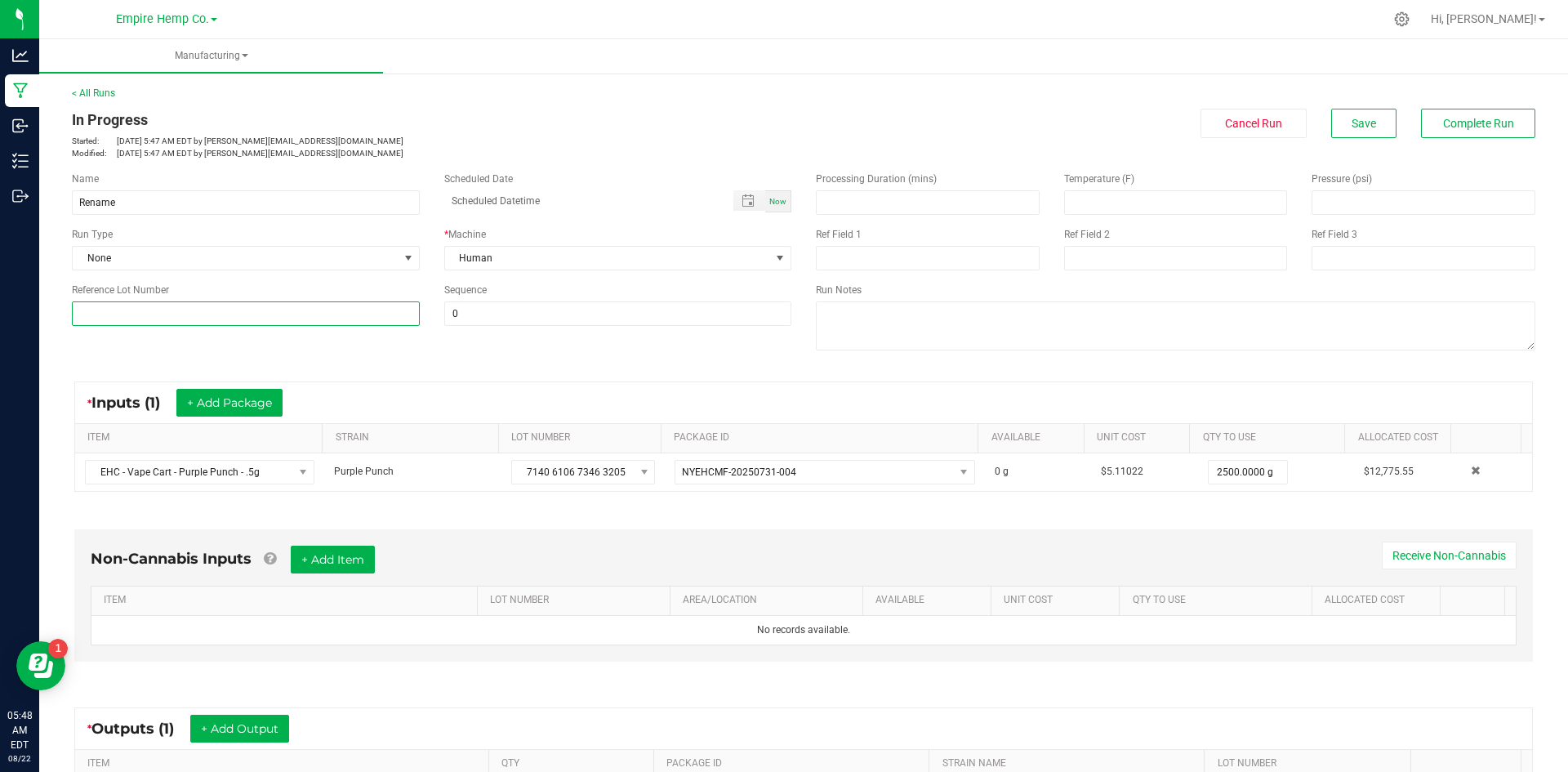
click at [332, 316] on input at bounding box center [245, 313] width 348 height 25
paste input "[DATE]; Report Created: [DATE]"
type input "[DATE]; Report Created: [DATE]"
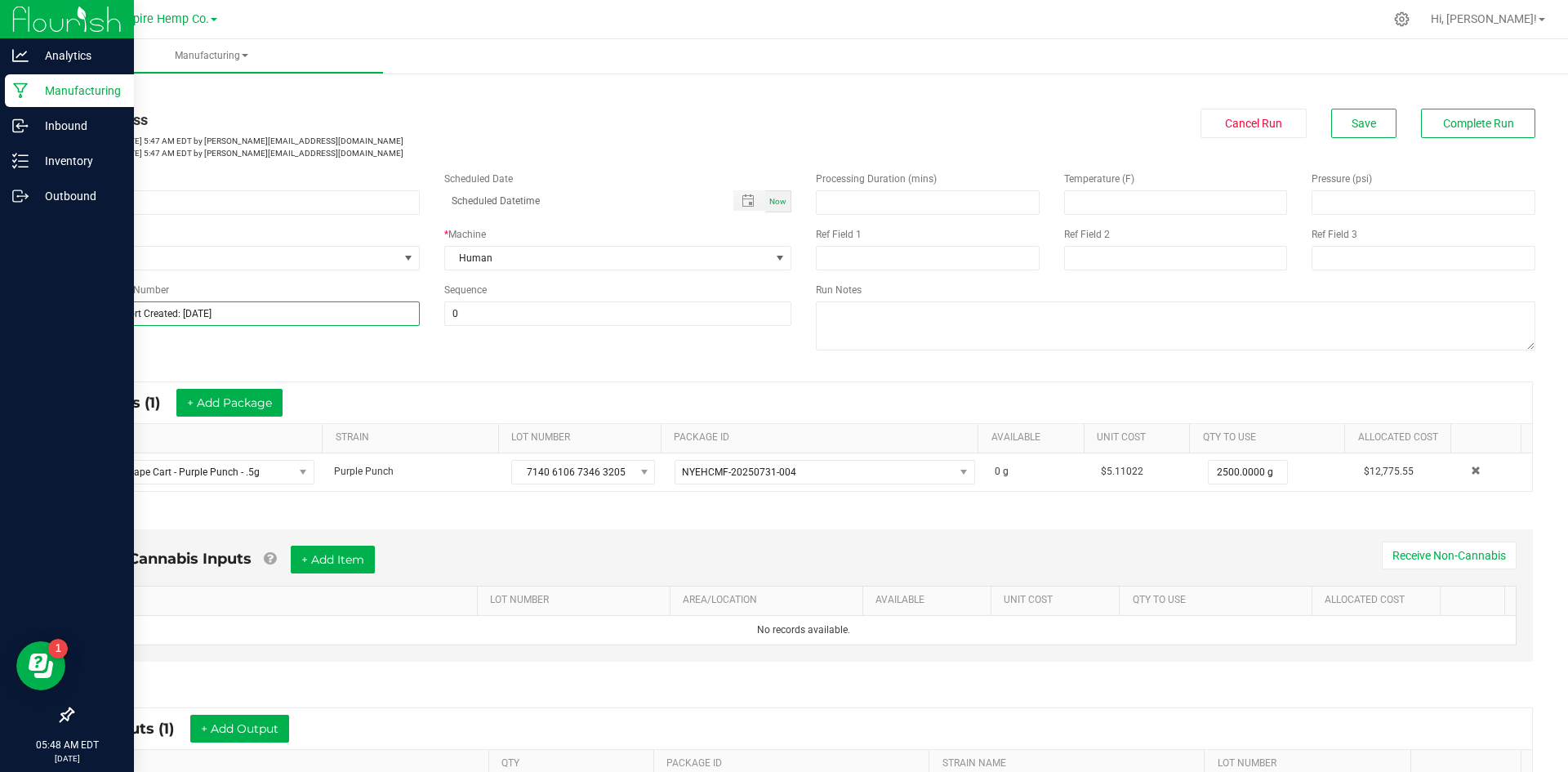
drag, startPoint x: 333, startPoint y: 320, endPoint x: 13, endPoint y: 333, distance: 320.3
click at [8, 337] on div "Analytics Manufacturing Inbound Inventory Outbound 05:48 AM EDT [DATE] 08/22 Em…" at bounding box center [784, 386] width 1568 height 772
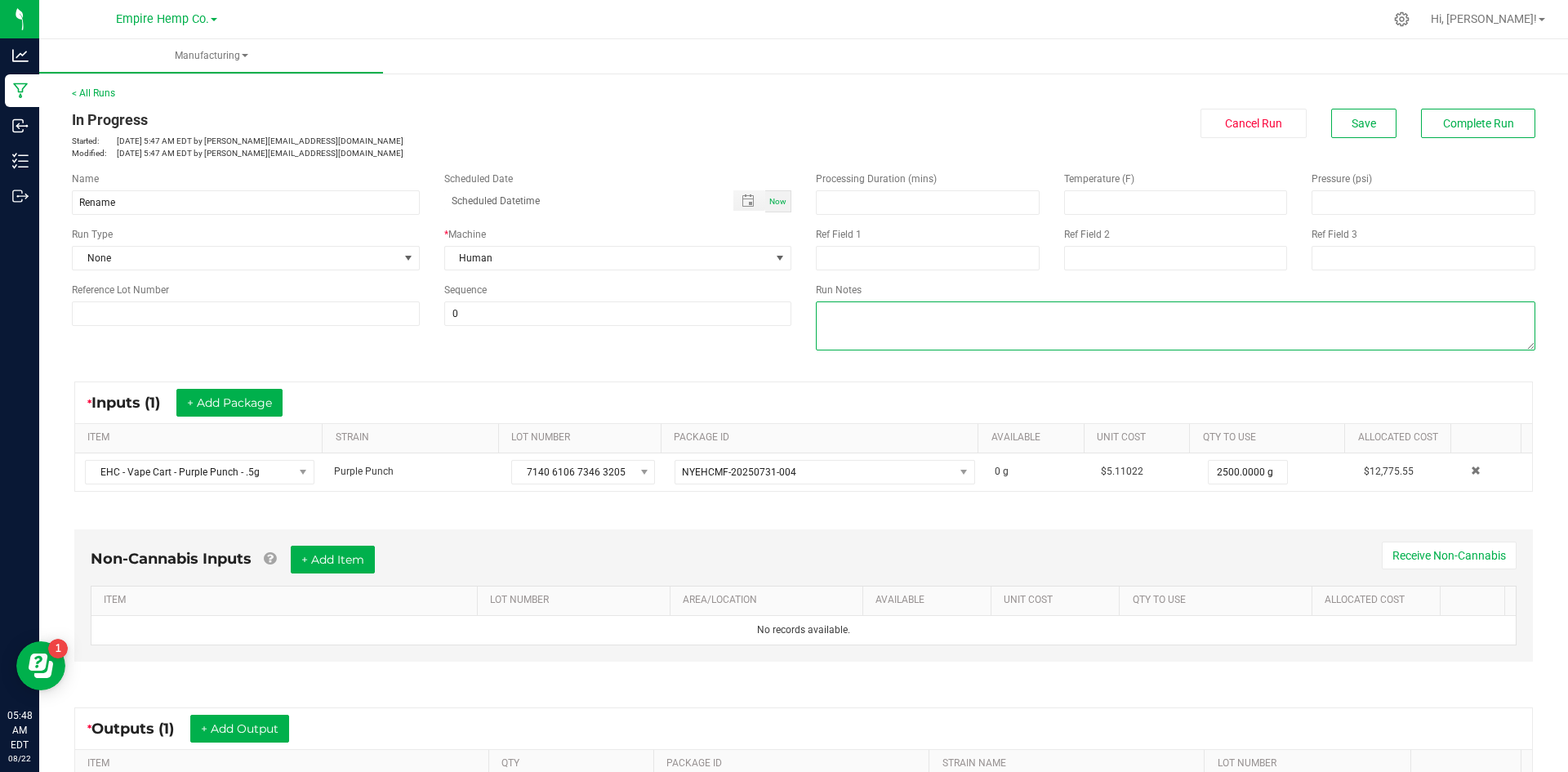
click at [901, 324] on textarea at bounding box center [1176, 326] width 720 height 49
click at [1446, 132] on button "Complete Run" at bounding box center [1478, 123] width 114 height 30
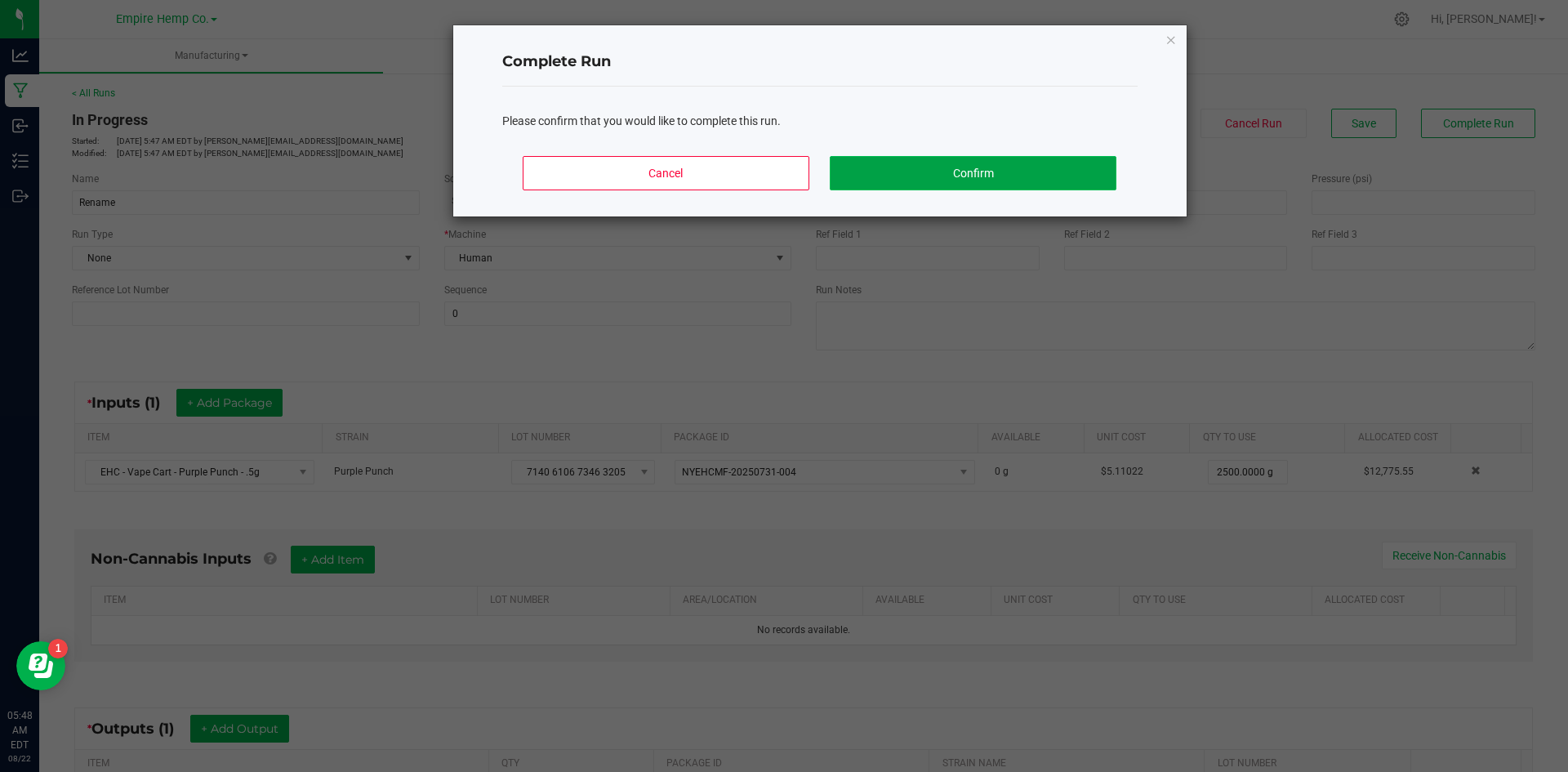
click at [1083, 188] on button "Confirm" at bounding box center [973, 172] width 286 height 35
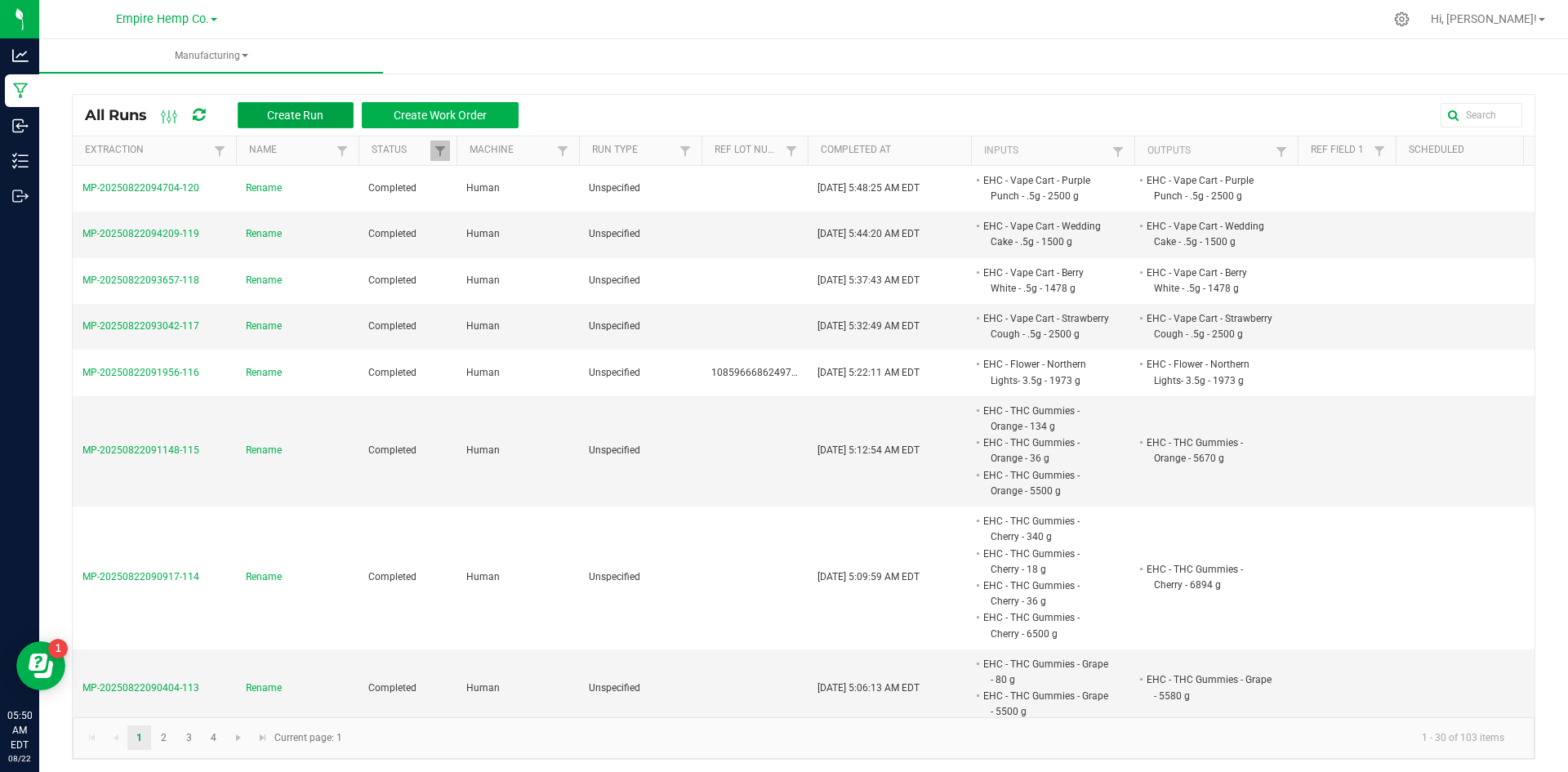
click at [288, 109] on span "Create Run" at bounding box center [295, 114] width 57 height 13
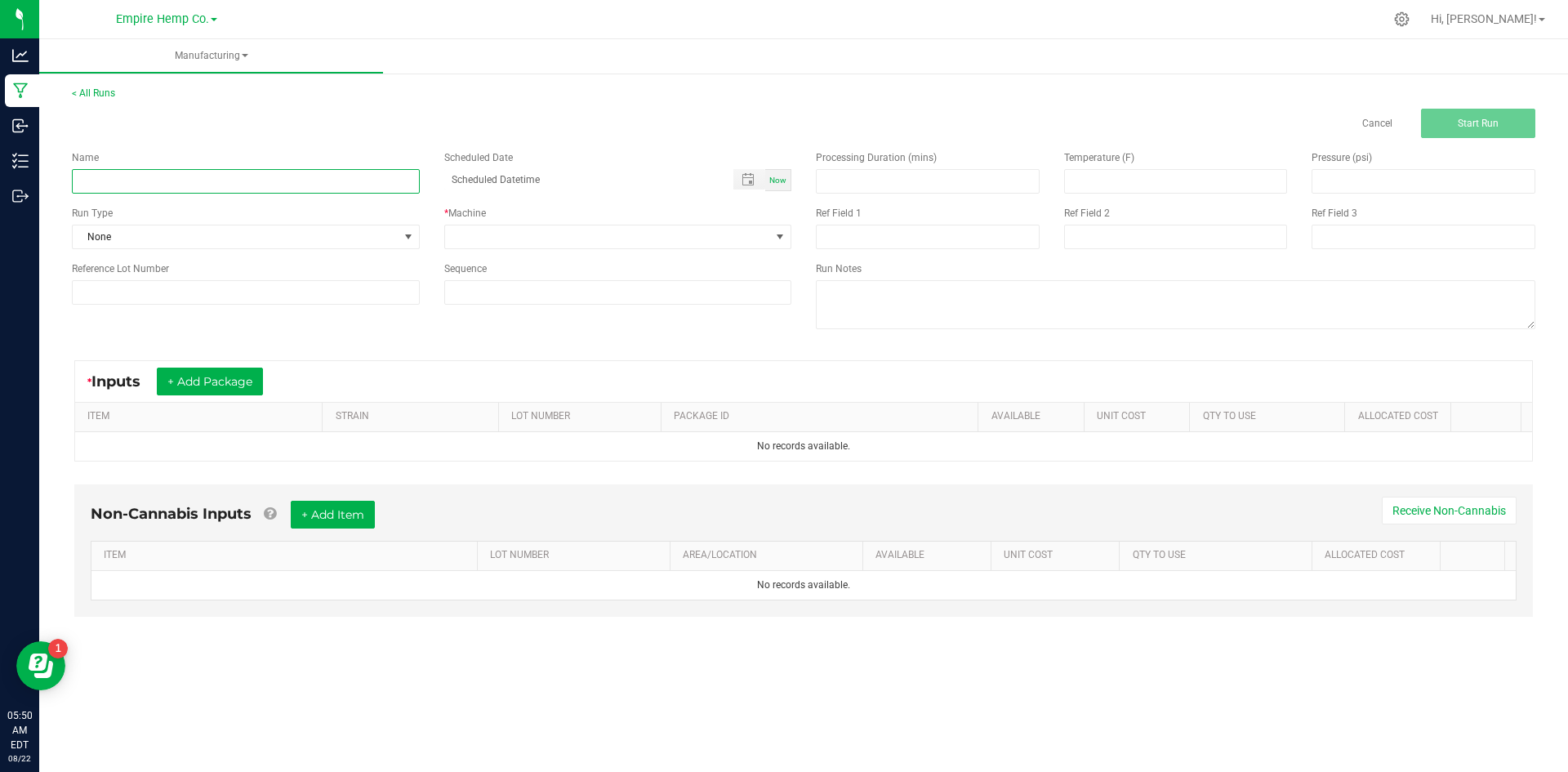
click at [283, 178] on input at bounding box center [245, 181] width 348 height 25
type input "Rename"
click at [208, 386] on button "+ Add Package" at bounding box center [210, 381] width 107 height 28
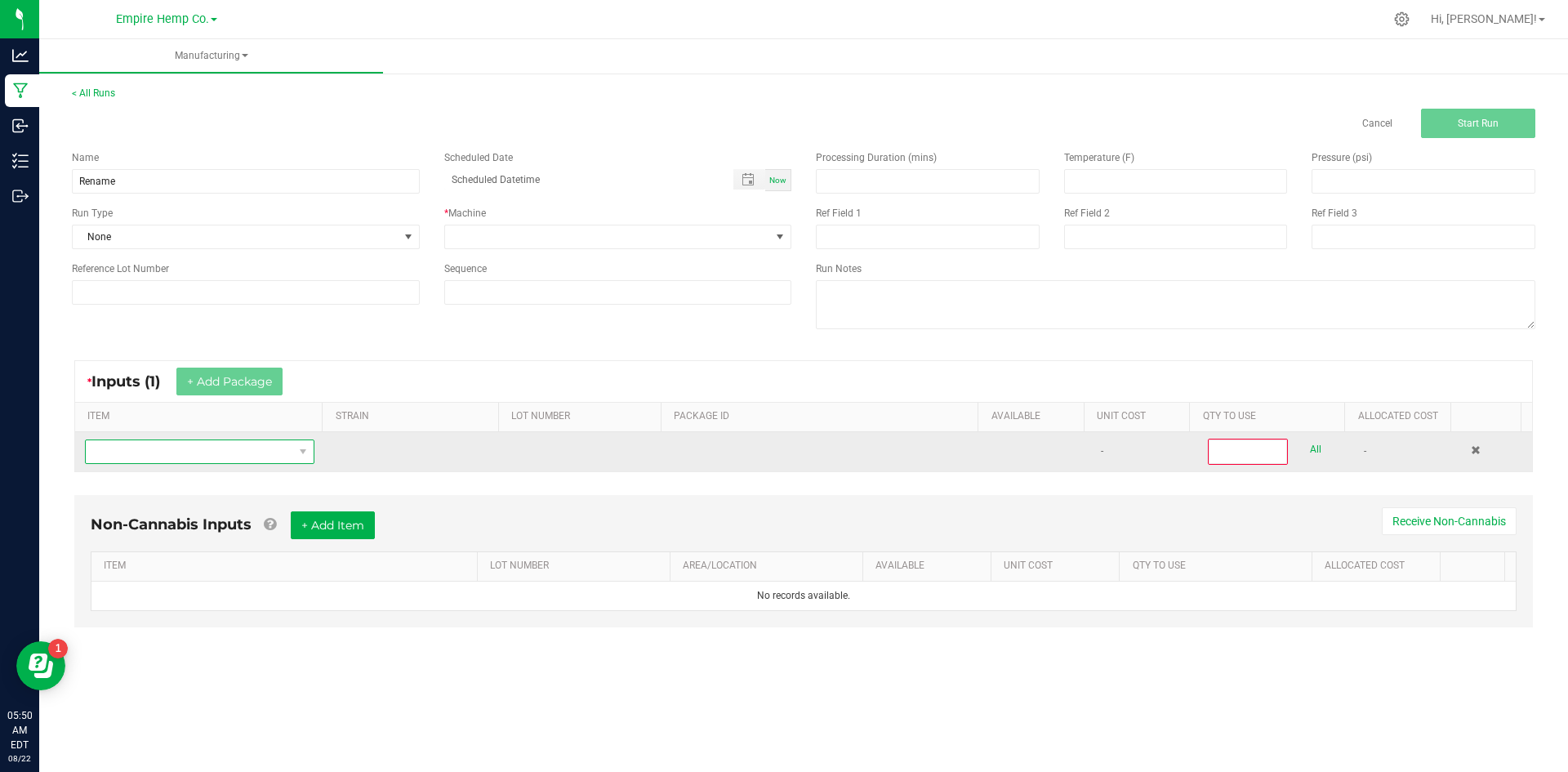
click at [203, 447] on span "NO DATA FOUND" at bounding box center [189, 452] width 207 height 23
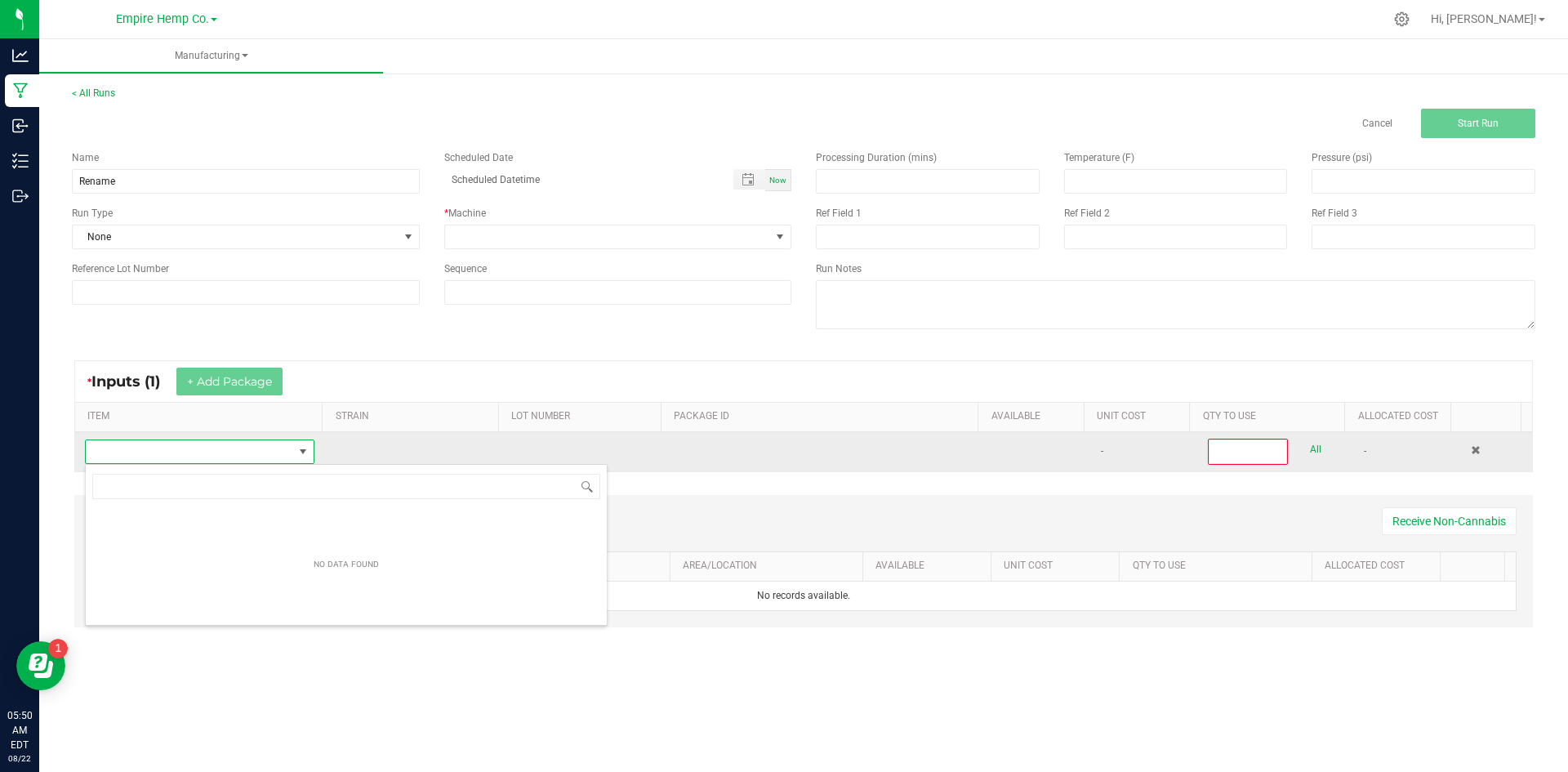
scroll to position [25, 226]
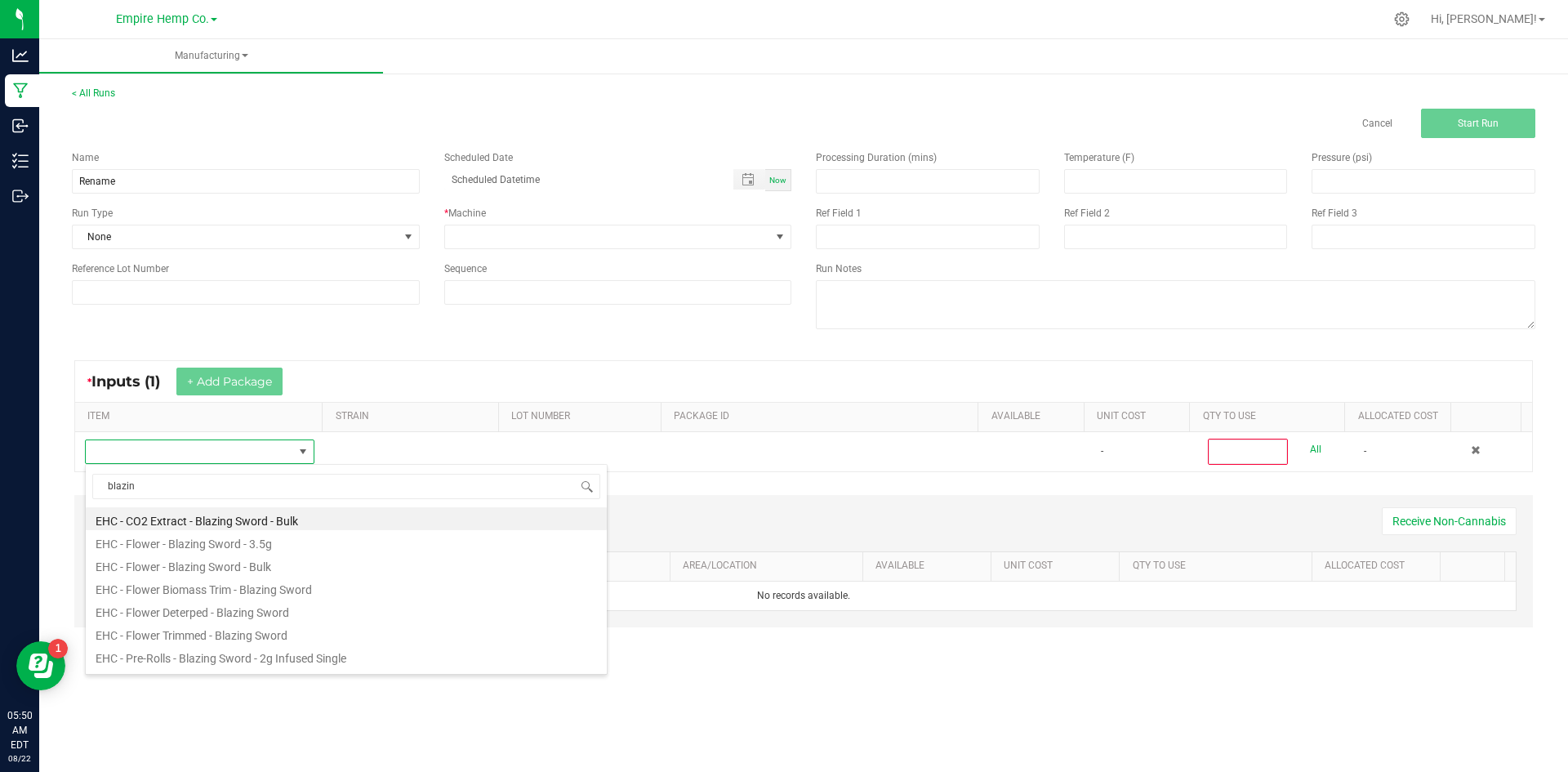
type input "blazing"
click at [284, 654] on li "EHC - Pre-Rolls - Blazing Sword - 2g Infused Single" at bounding box center [346, 655] width 521 height 23
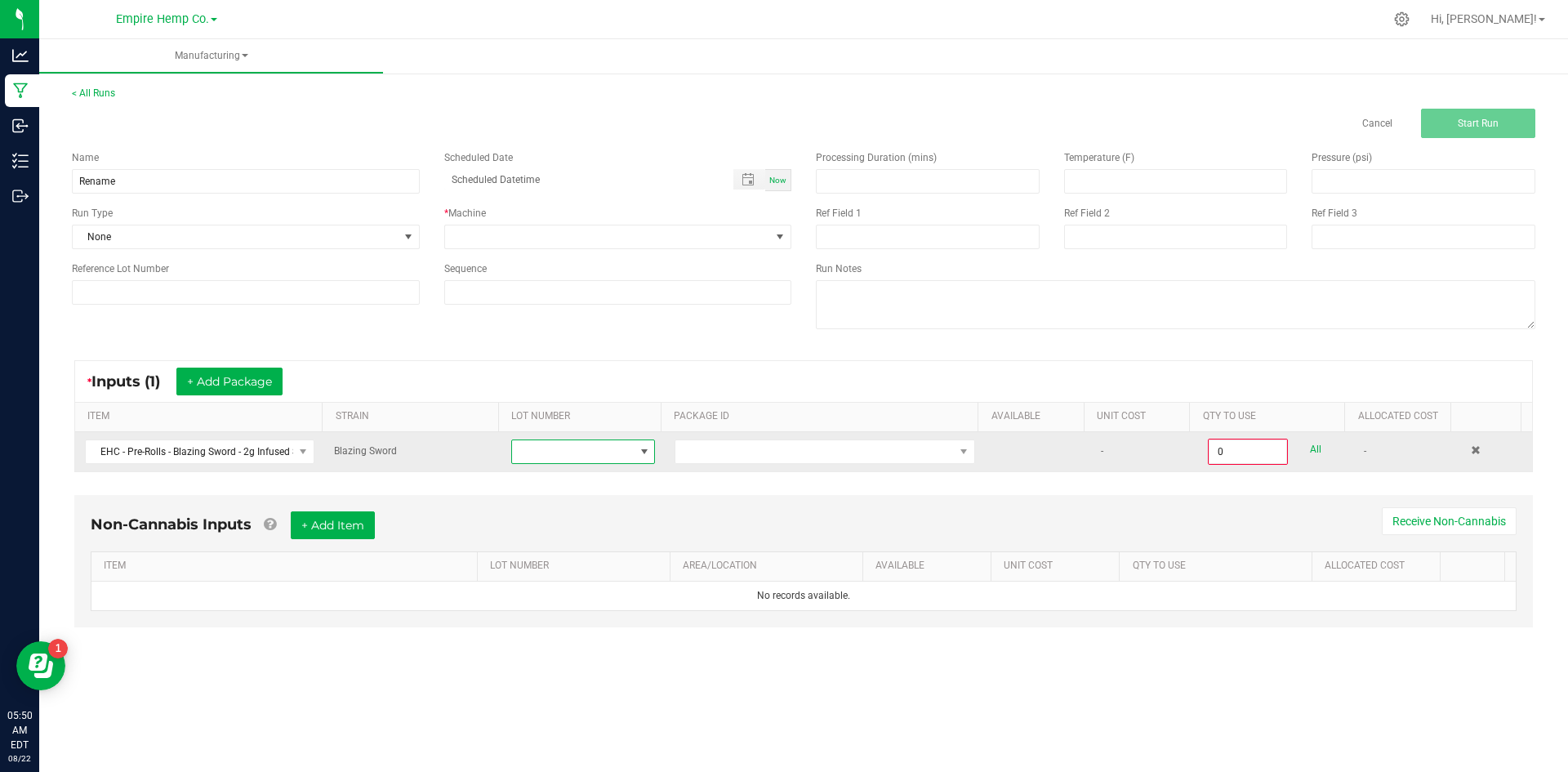
click at [535, 463] on span at bounding box center [584, 452] width 144 height 25
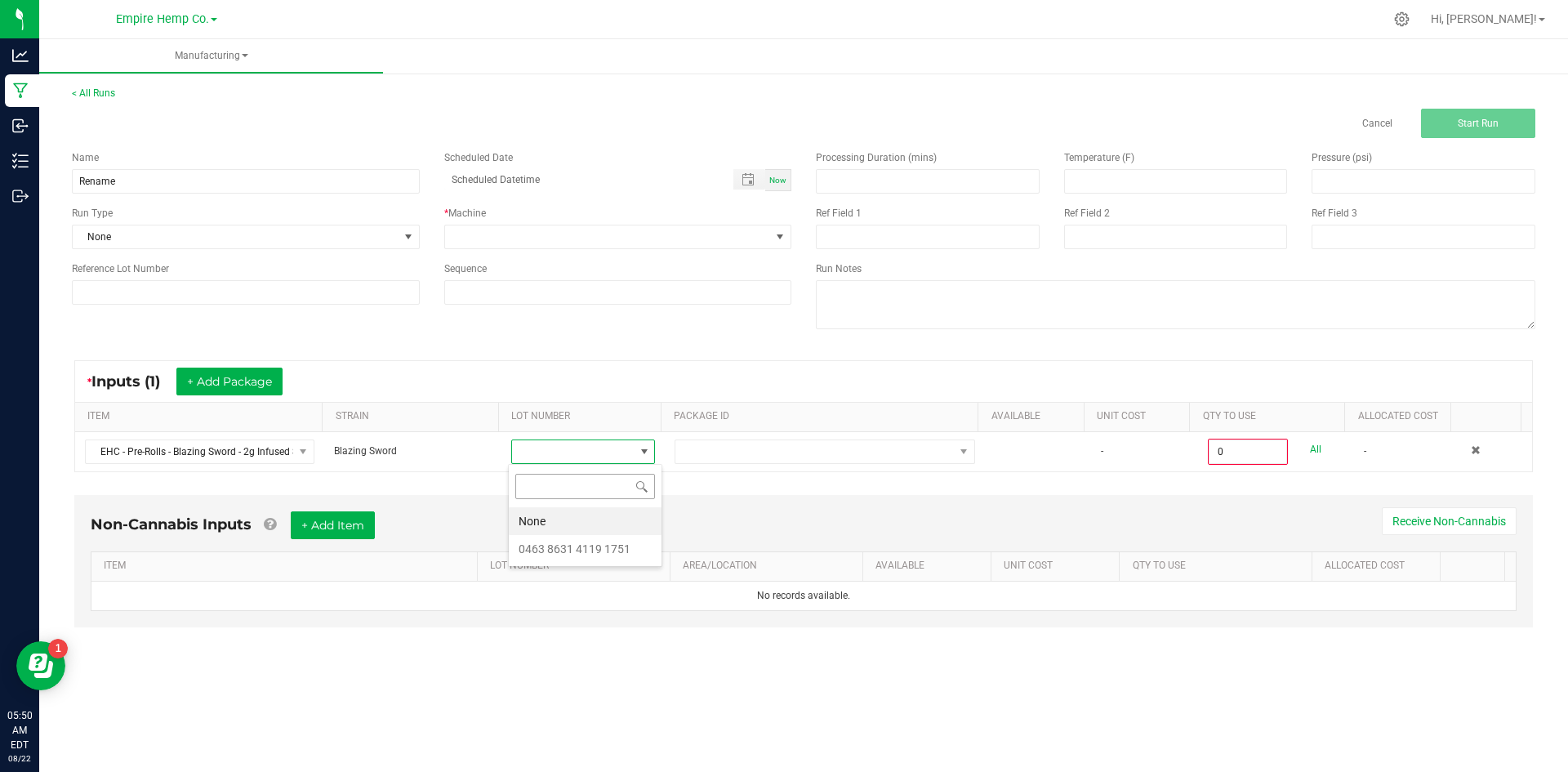
scroll to position [25, 143]
click at [554, 506] on div "None 0463 8631 4119 1751" at bounding box center [585, 516] width 155 height 103
click at [558, 519] on li "None" at bounding box center [585, 521] width 153 height 28
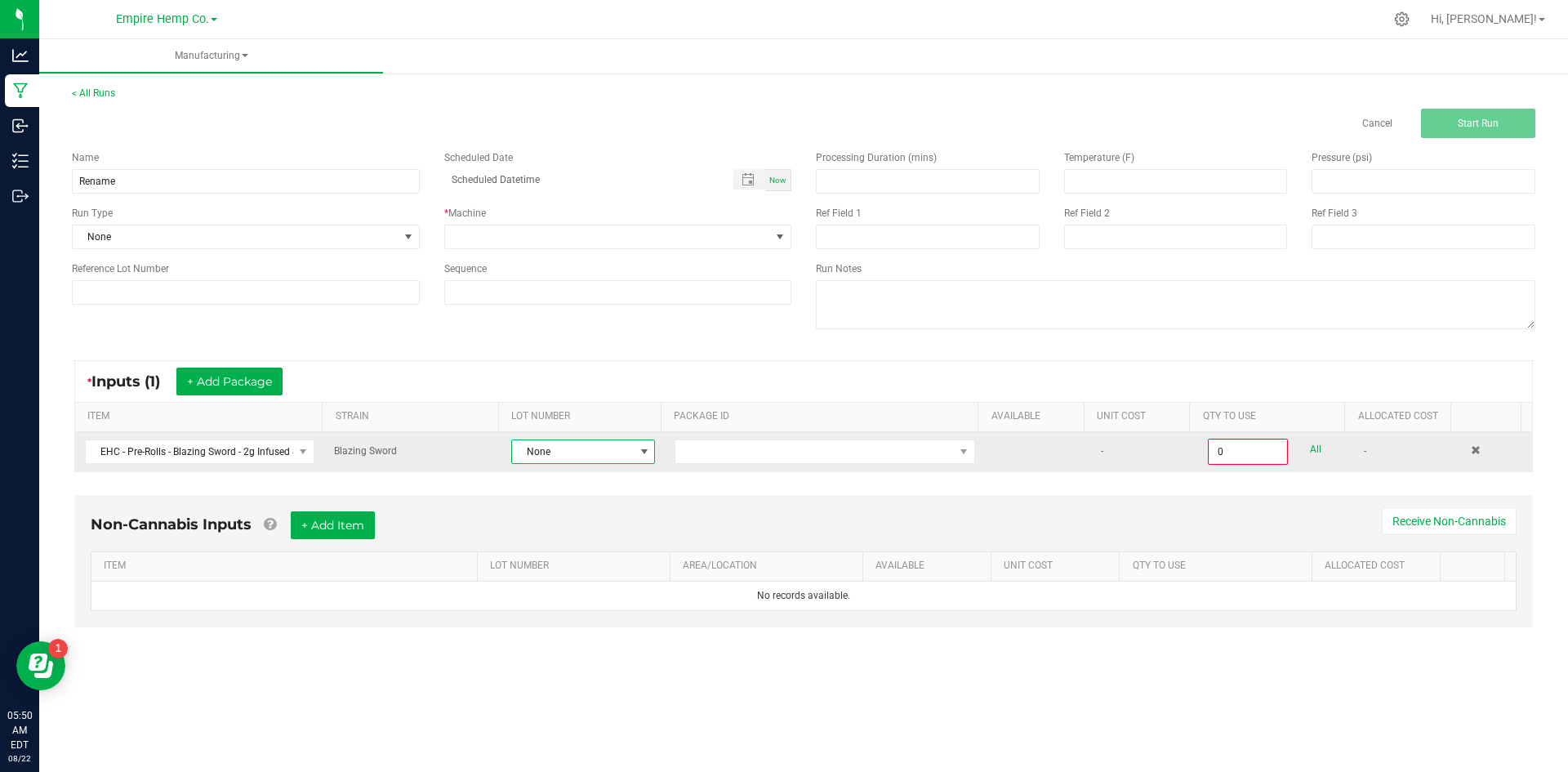
click at [706, 466] on td at bounding box center [825, 452] width 321 height 39
click at [710, 459] on span at bounding box center [814, 452] width 278 height 23
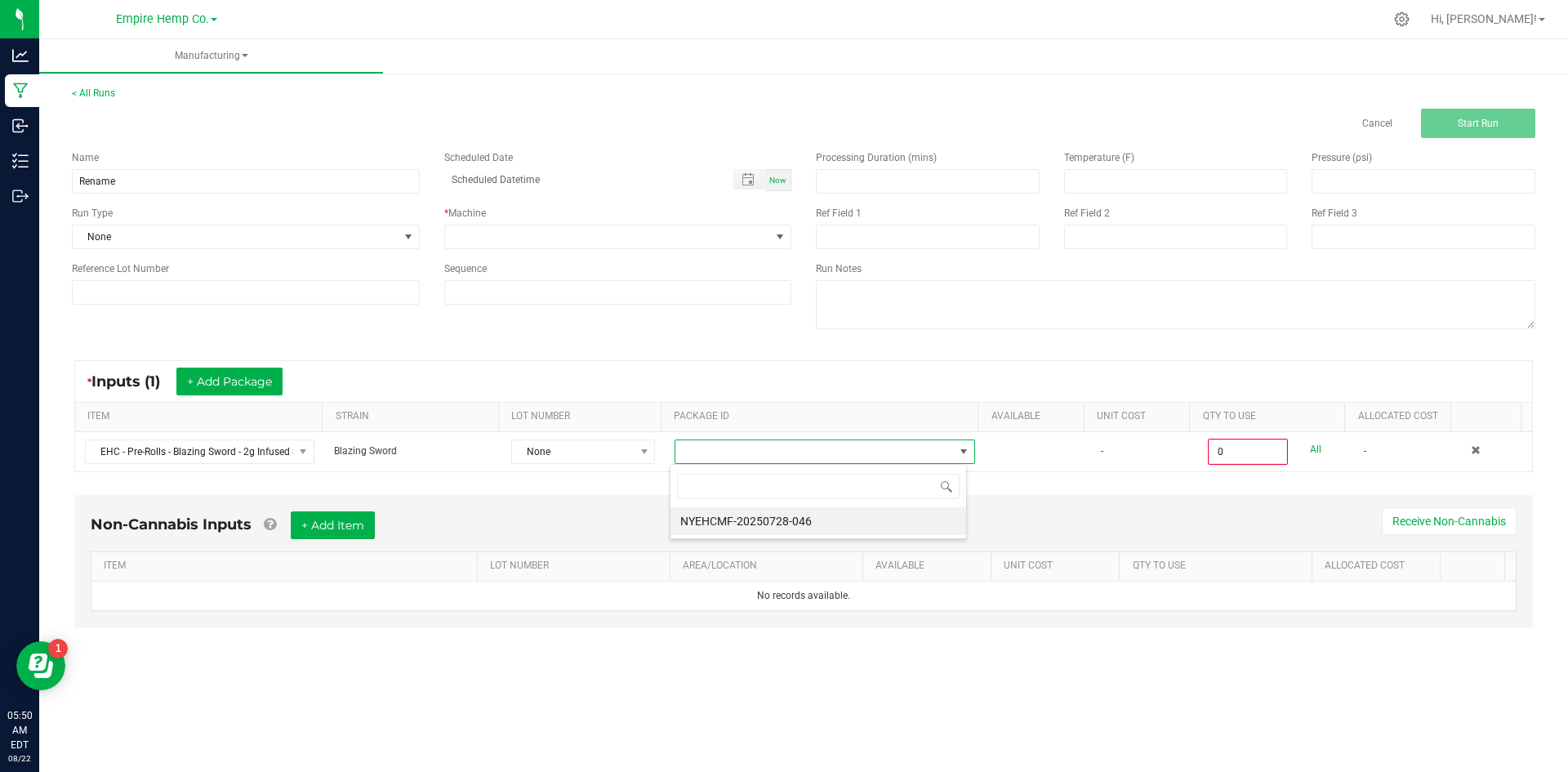
click at [715, 512] on li "NYEHCMF-20250728-046" at bounding box center [819, 521] width 296 height 28
type input "0.0000 g"
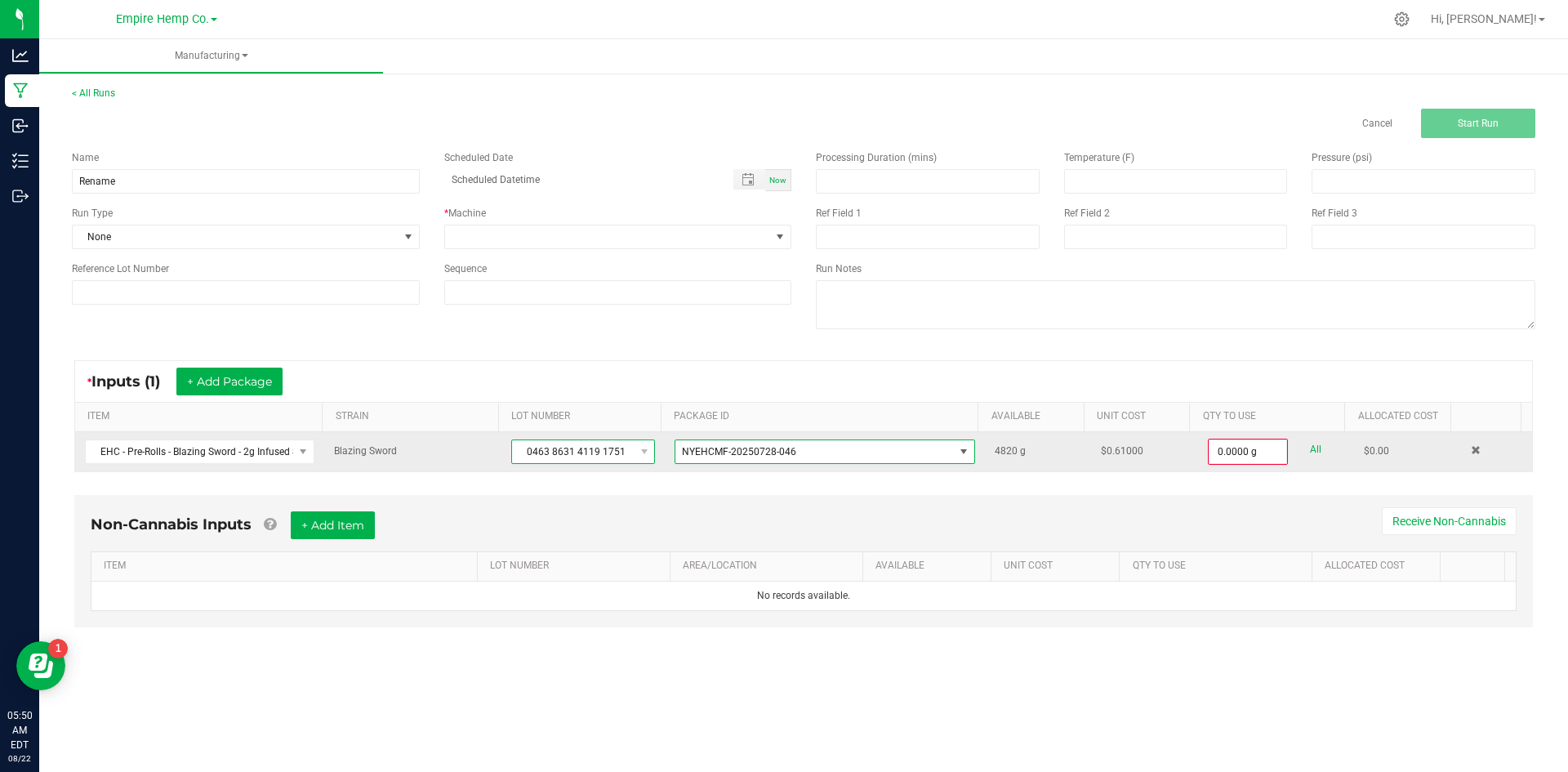
click at [615, 450] on span "0463 8631 4119 1751" at bounding box center [573, 452] width 122 height 23
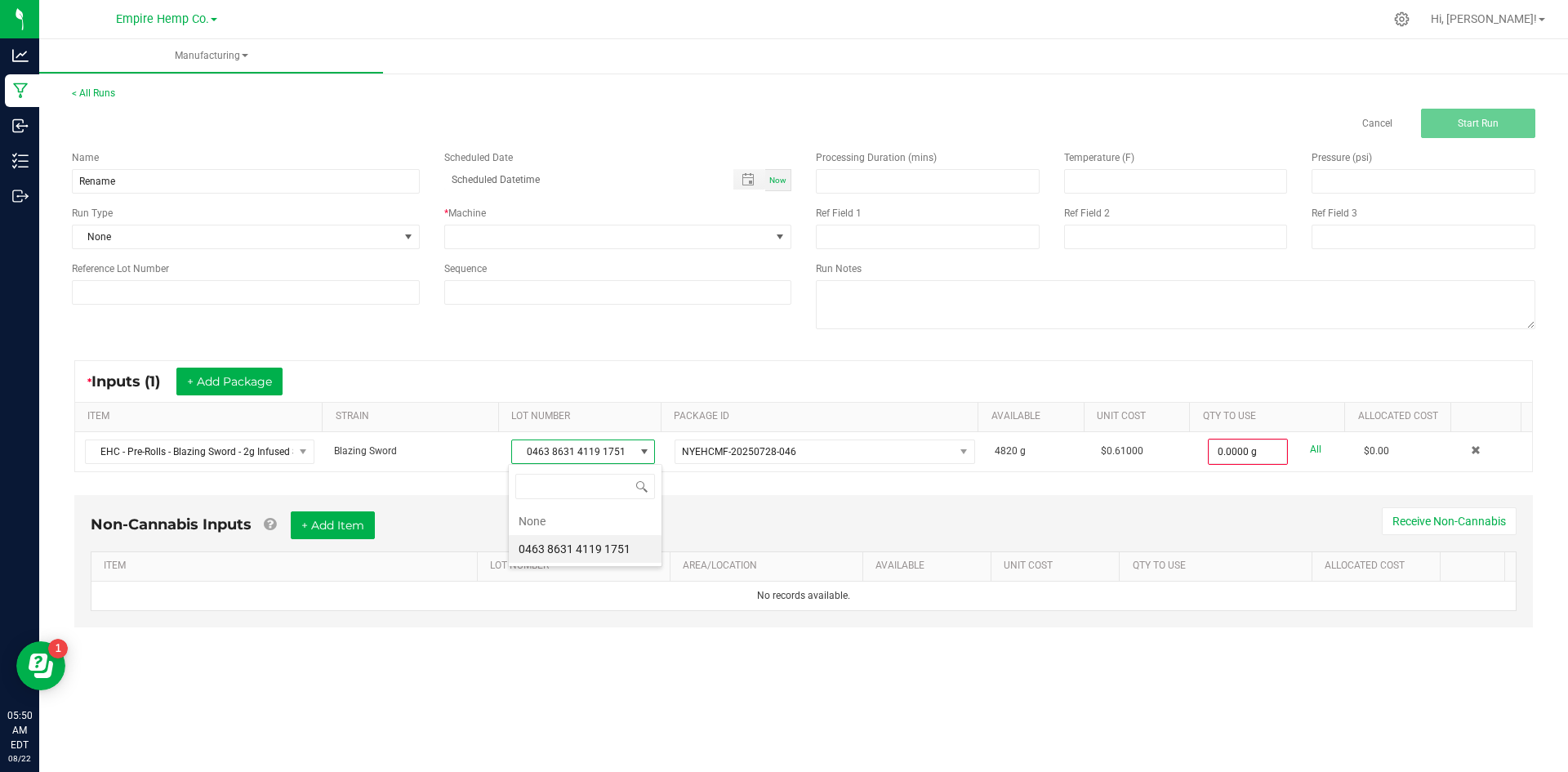
click at [714, 483] on div "* Inputs (1) + Add Package ITEM STRAIN LOT NUMBER PACKAGE ID AVAILABLE Unit Cos…" at bounding box center [803, 415] width 1488 height 141
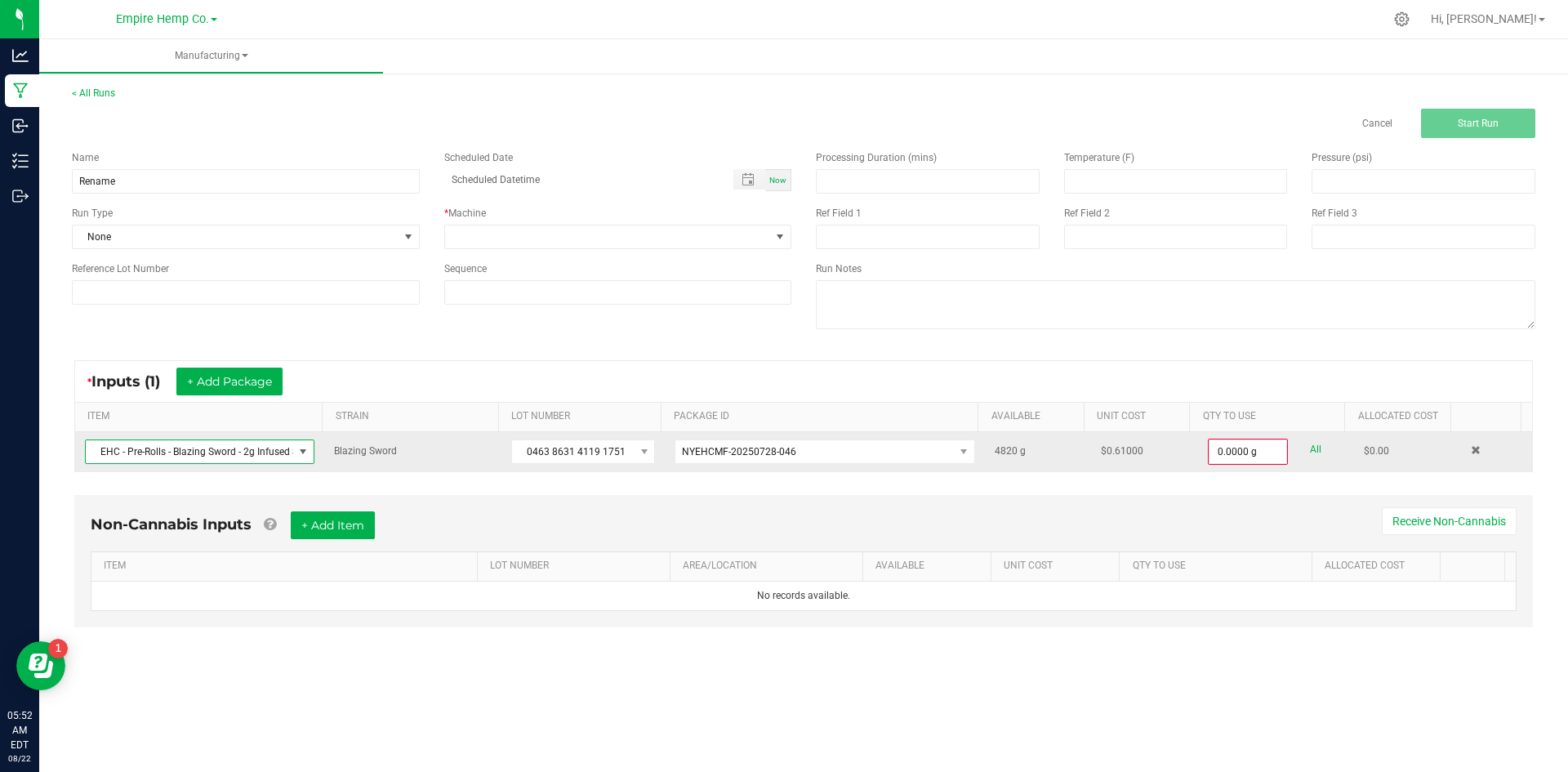
click at [303, 451] on span at bounding box center [303, 451] width 13 height 13
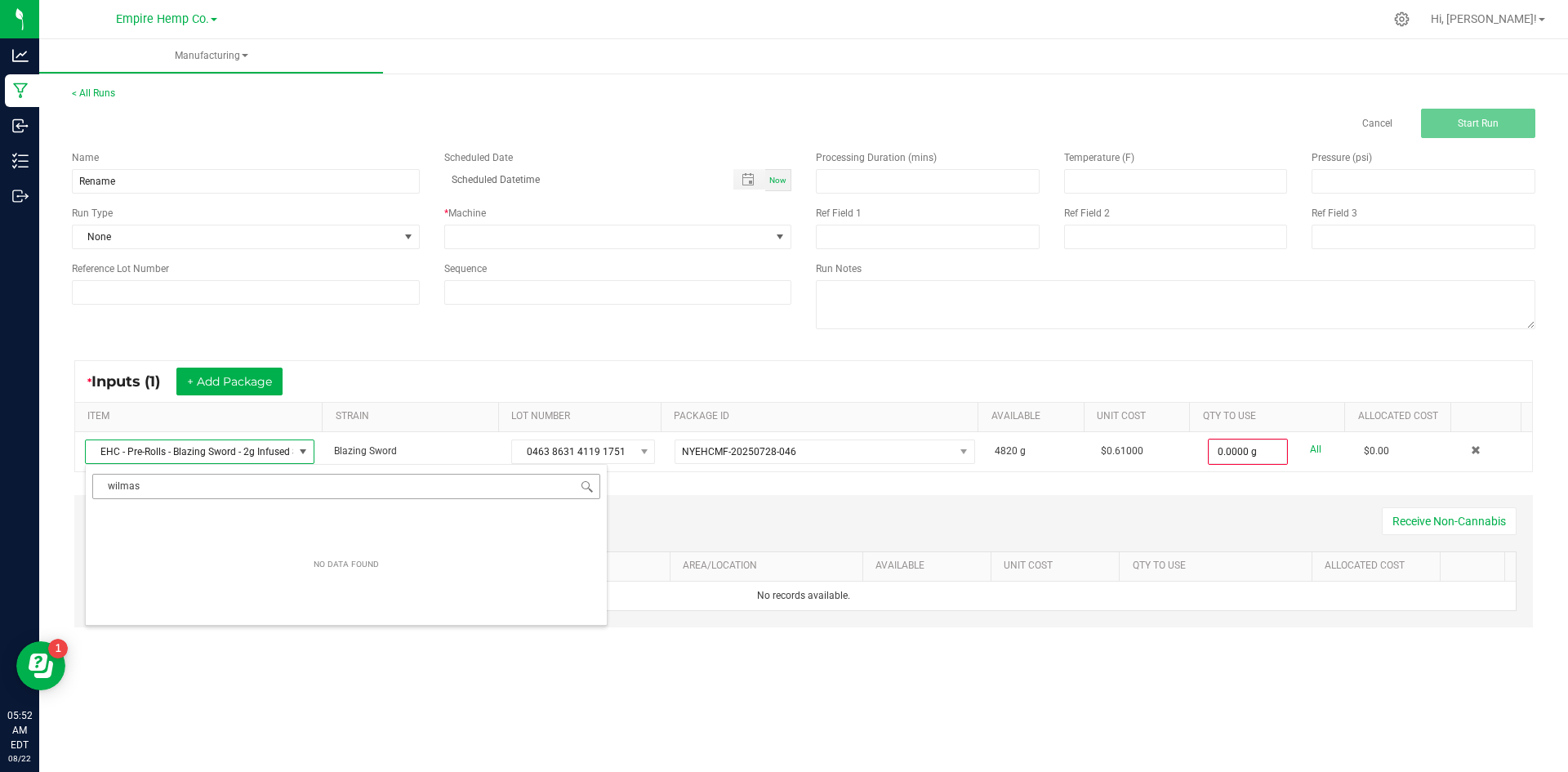
type input "[PERSON_NAME]"
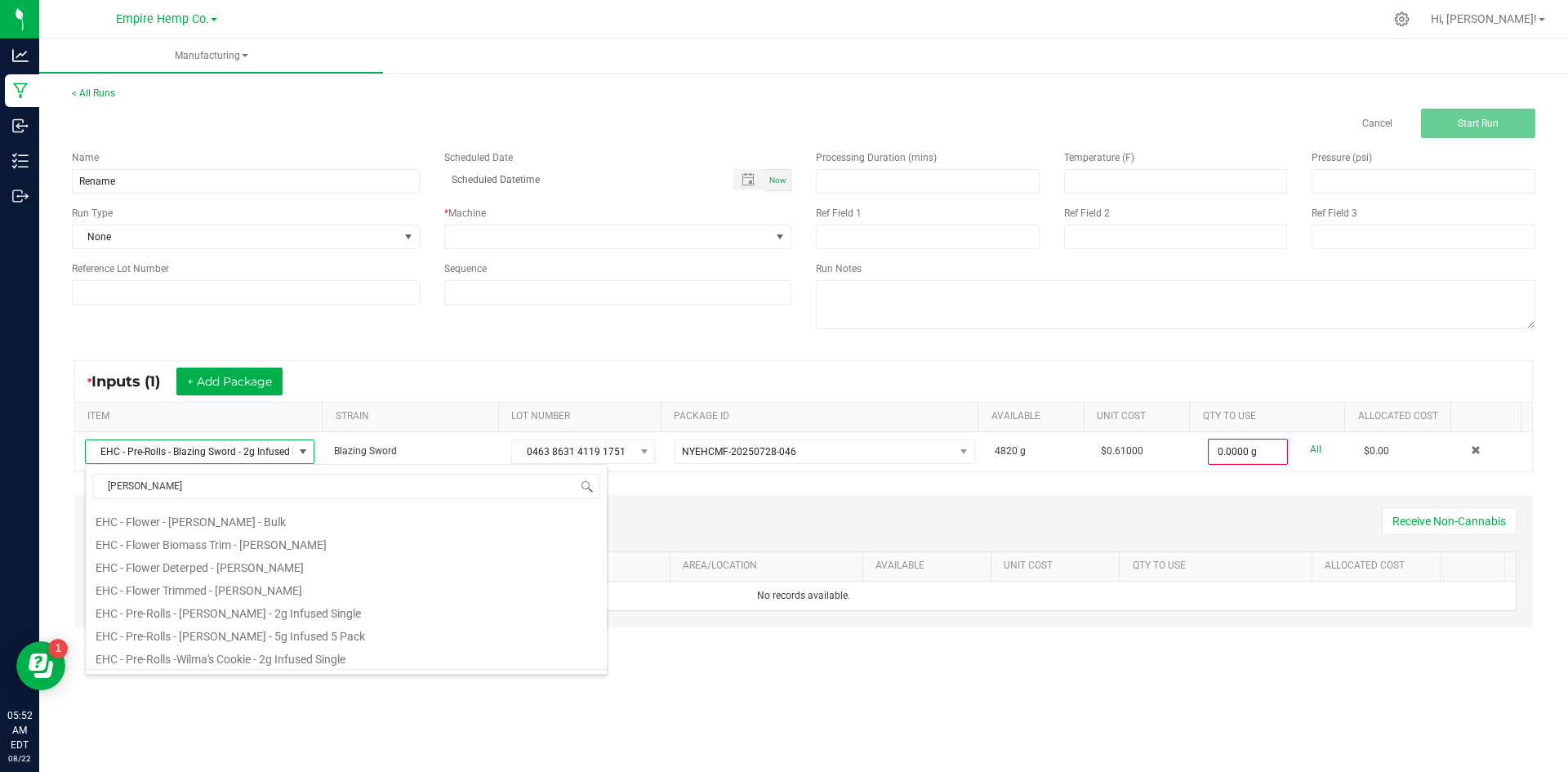
scroll to position [82, 0]
click at [269, 583] on li "EHC - Pre-Rolls - [PERSON_NAME] - 2g Infused Single" at bounding box center [346, 573] width 521 height 23
type input "0"
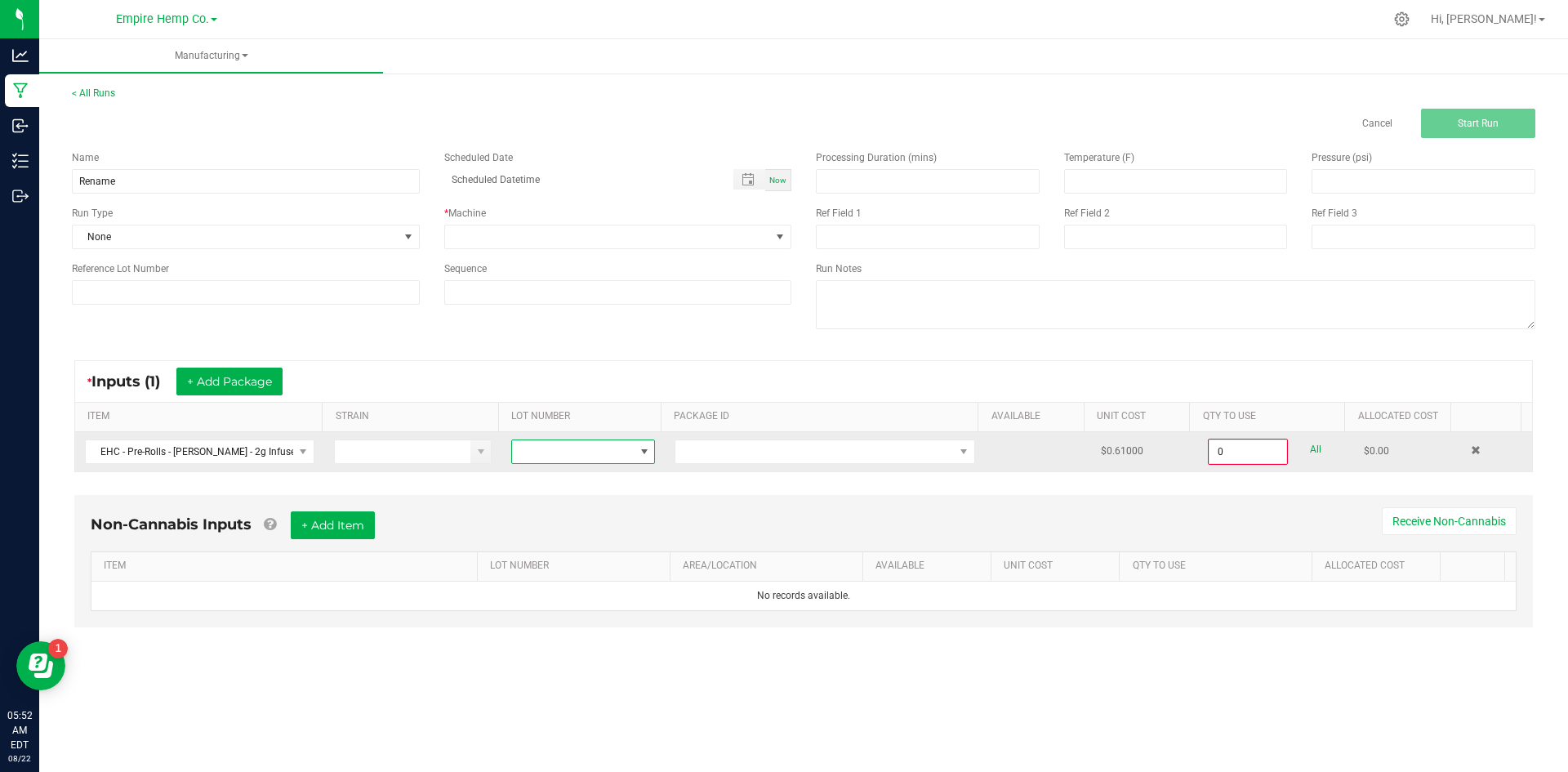
click at [595, 460] on span at bounding box center [573, 452] width 122 height 23
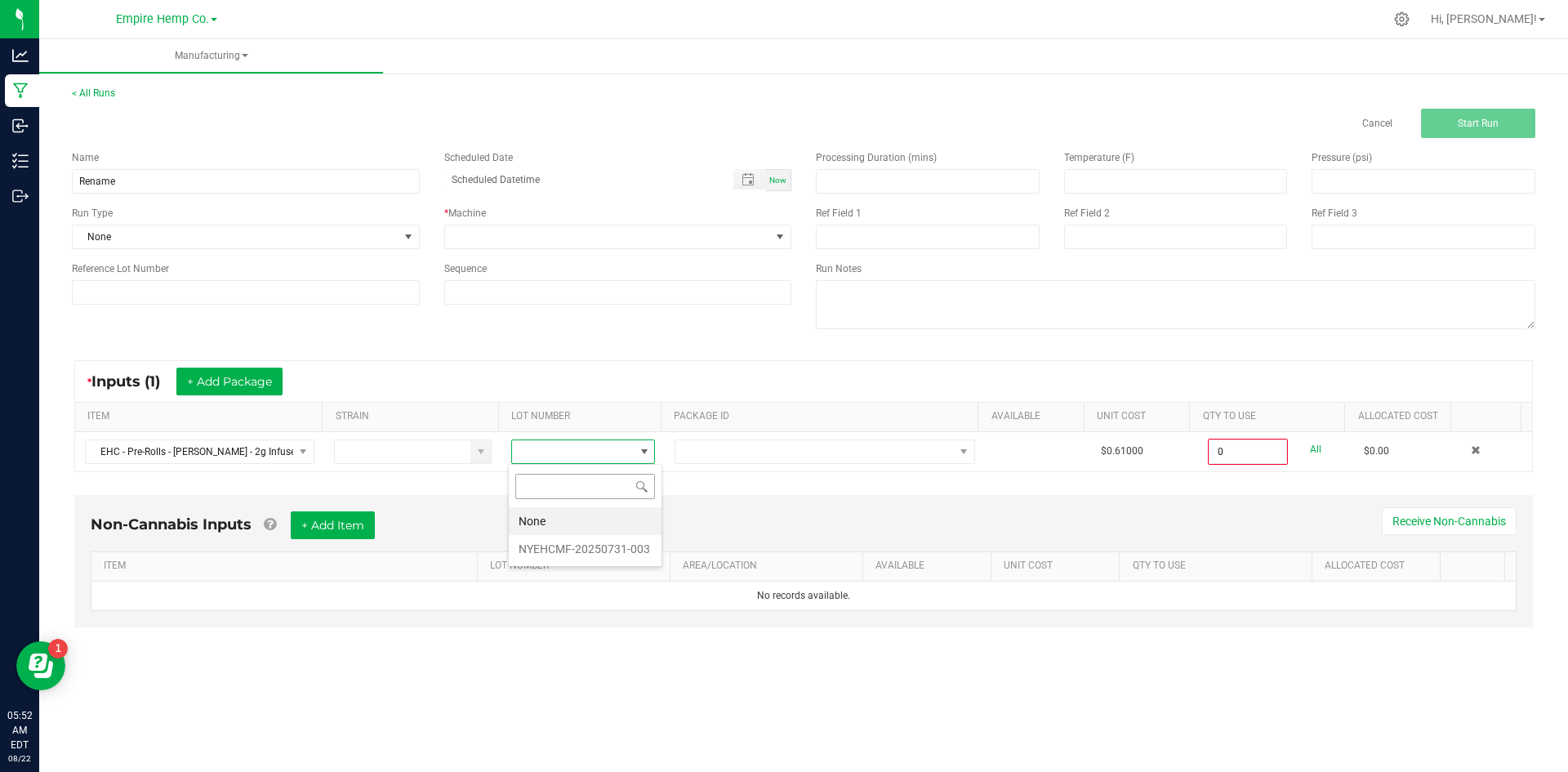
scroll to position [25, 143]
click at [604, 545] on li "NYEHCMF-20250731-003" at bounding box center [585, 549] width 153 height 28
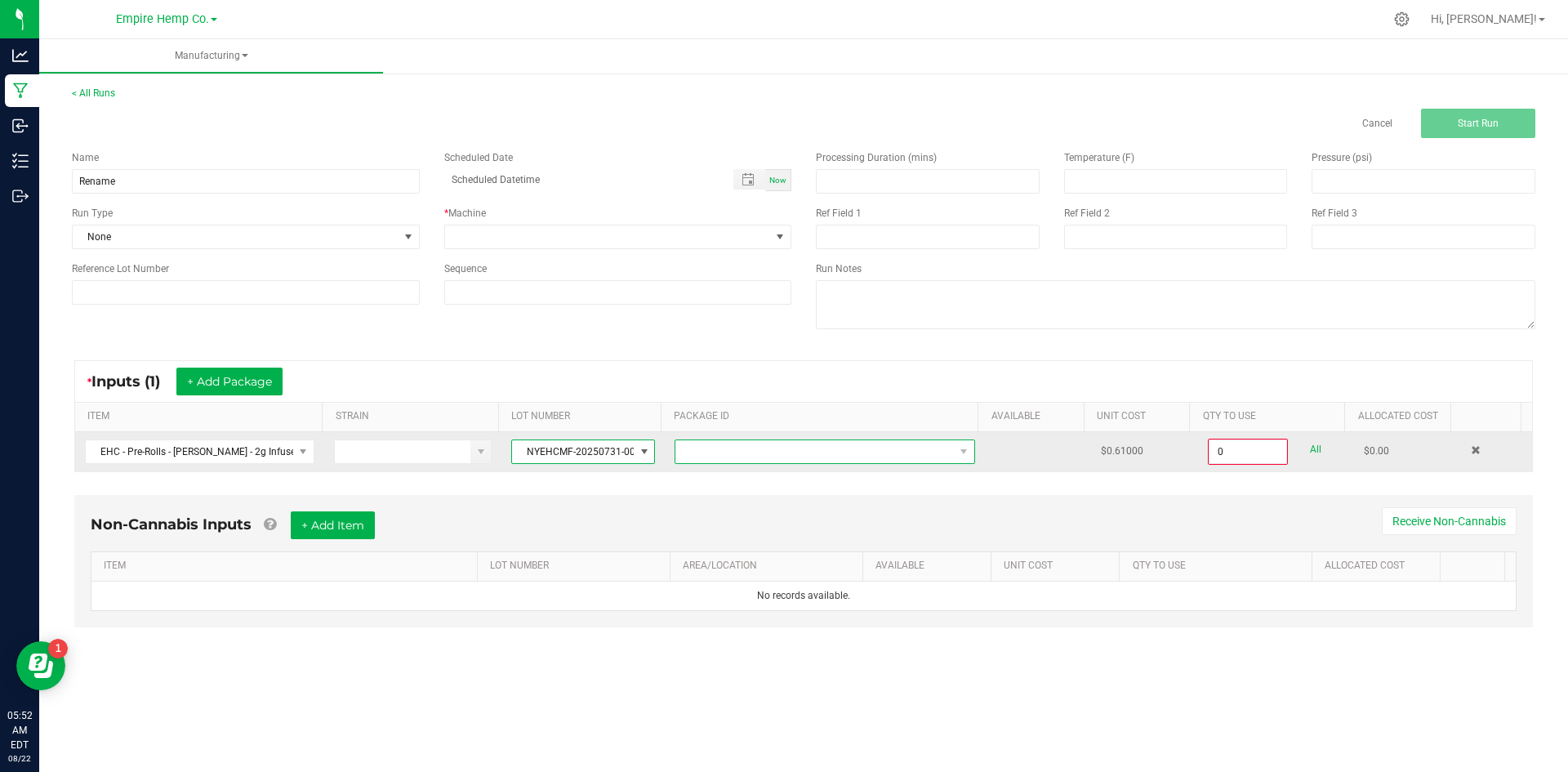
click at [690, 453] on span "NO DATA FOUND" at bounding box center [814, 452] width 278 height 23
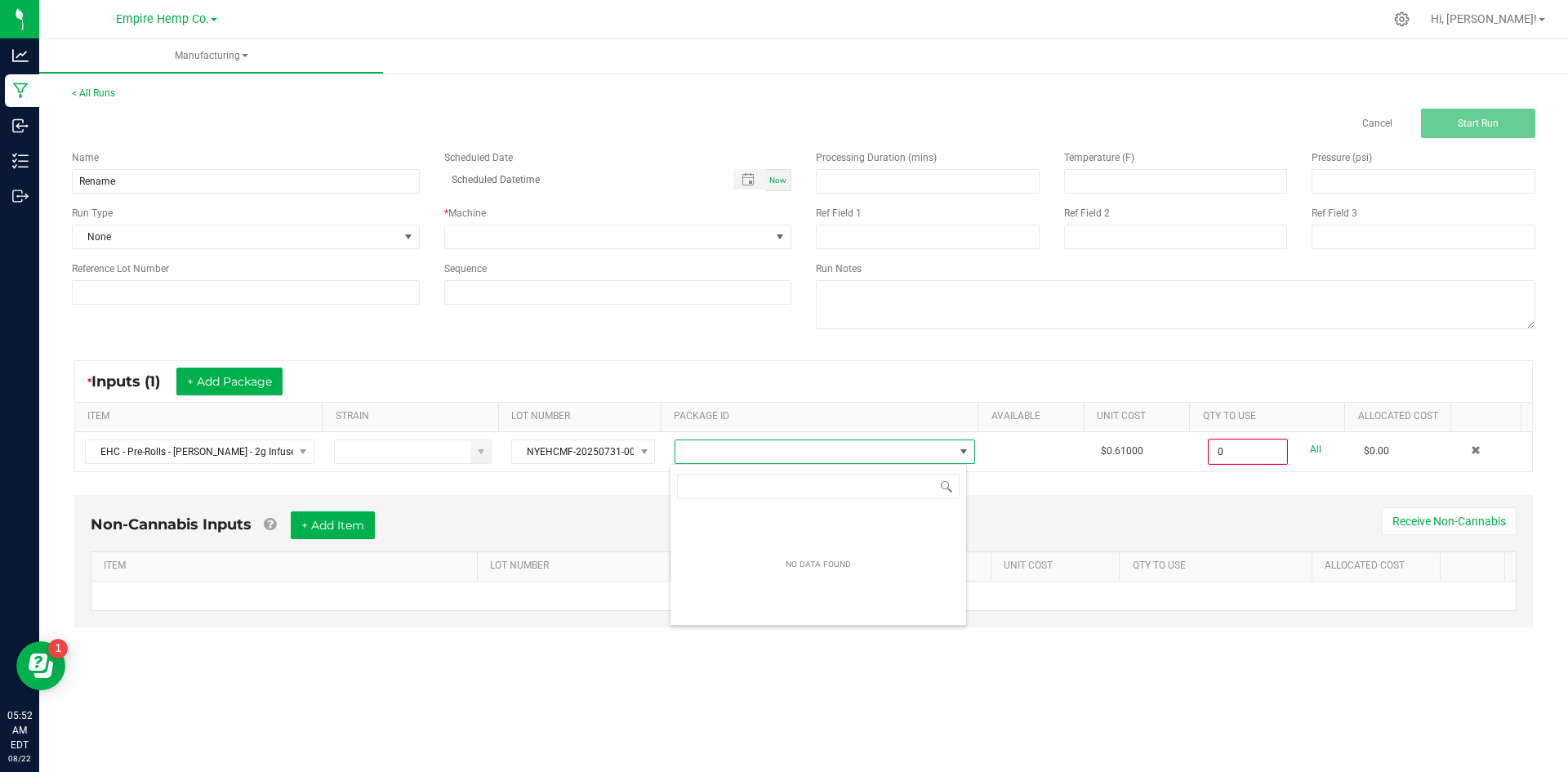
scroll to position [25, 298]
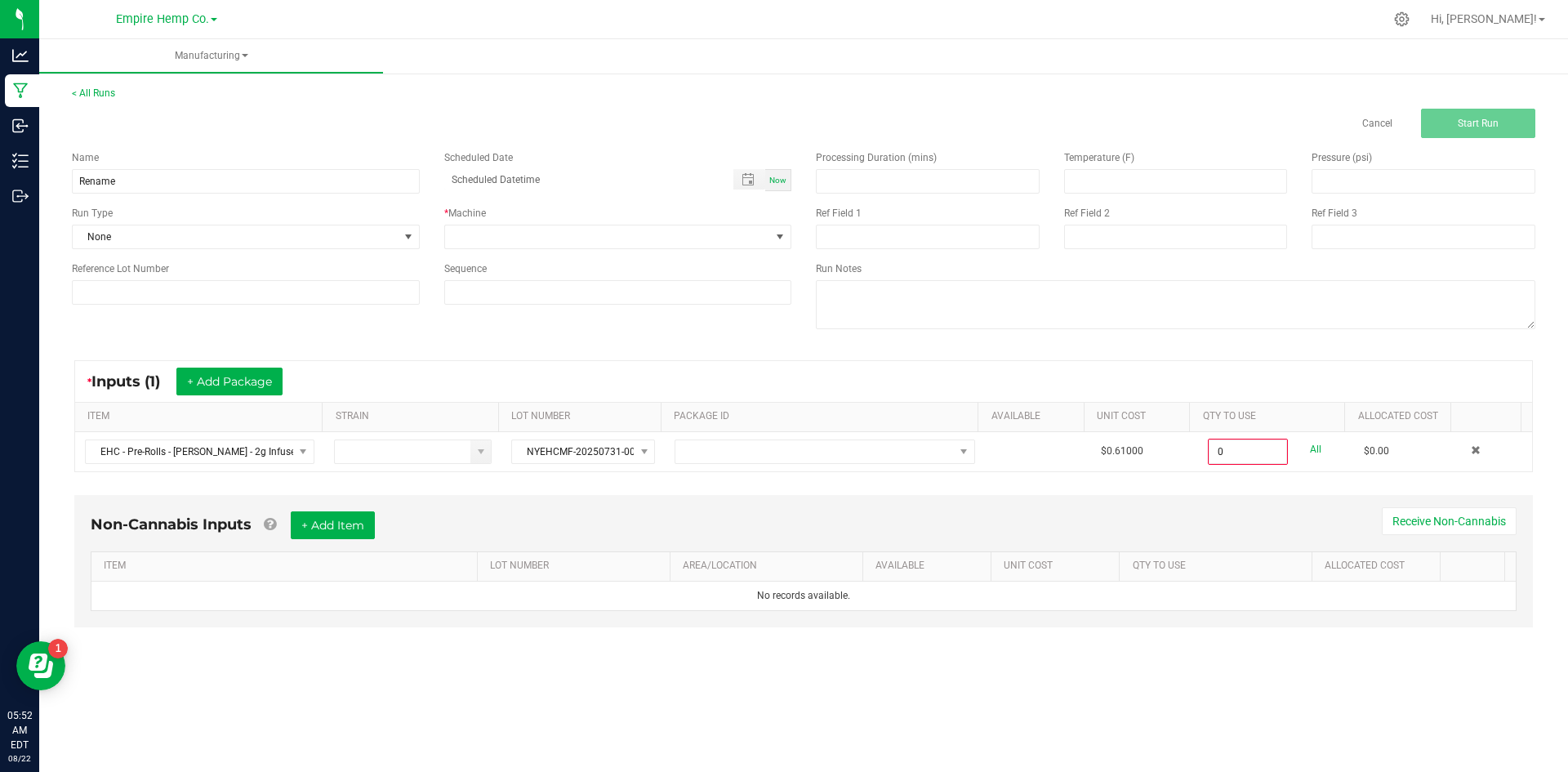
click at [631, 489] on div "Non-Cannabis Inputs + Add Item Receive Non-Cannabis ITEM LOT NUMBER AREA/LOCATI…" at bounding box center [803, 572] width 1488 height 172
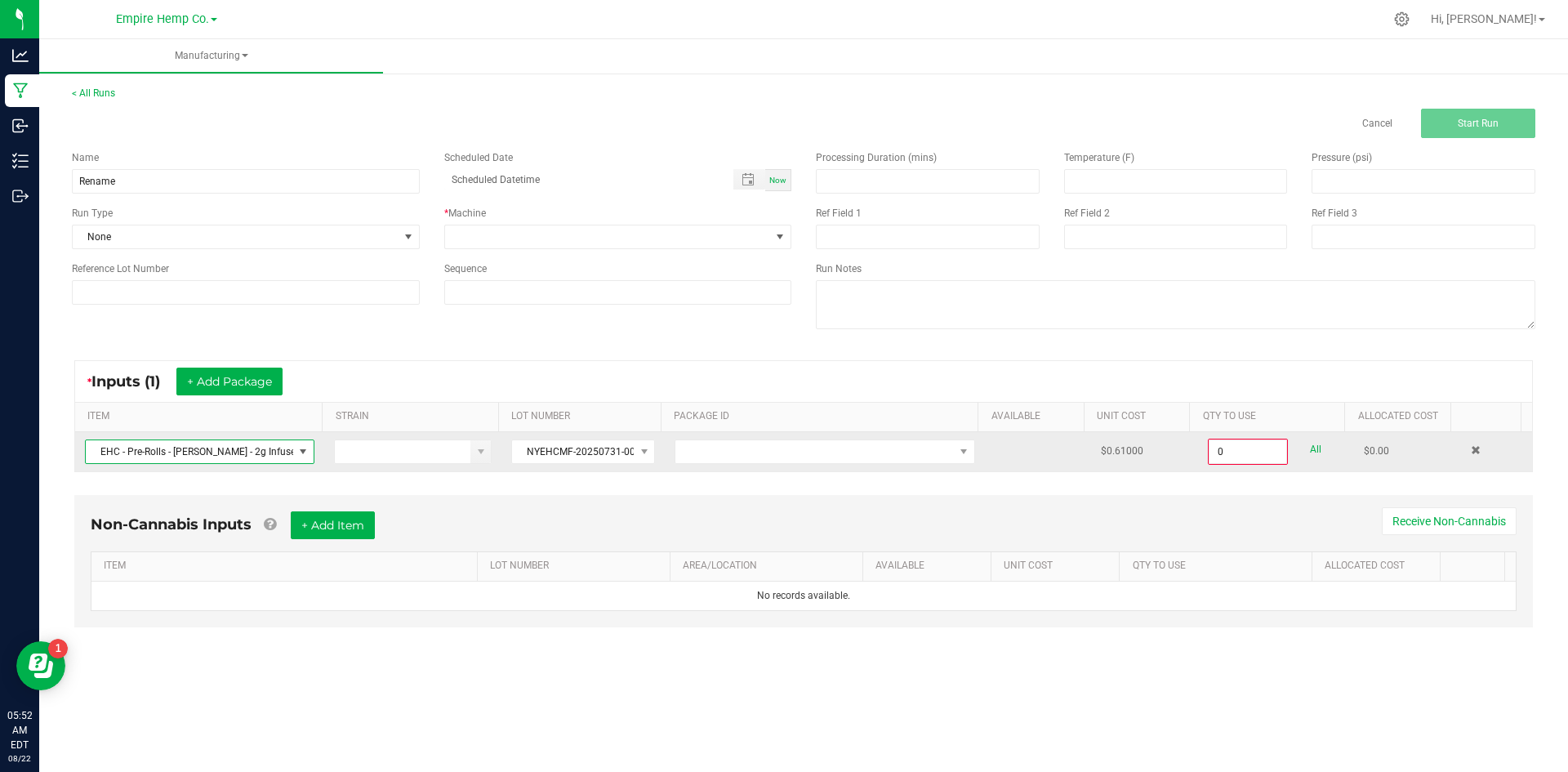
click at [247, 450] on span "EHC - Pre-Rolls - [PERSON_NAME] - 2g Infused Single" at bounding box center [189, 452] width 207 height 23
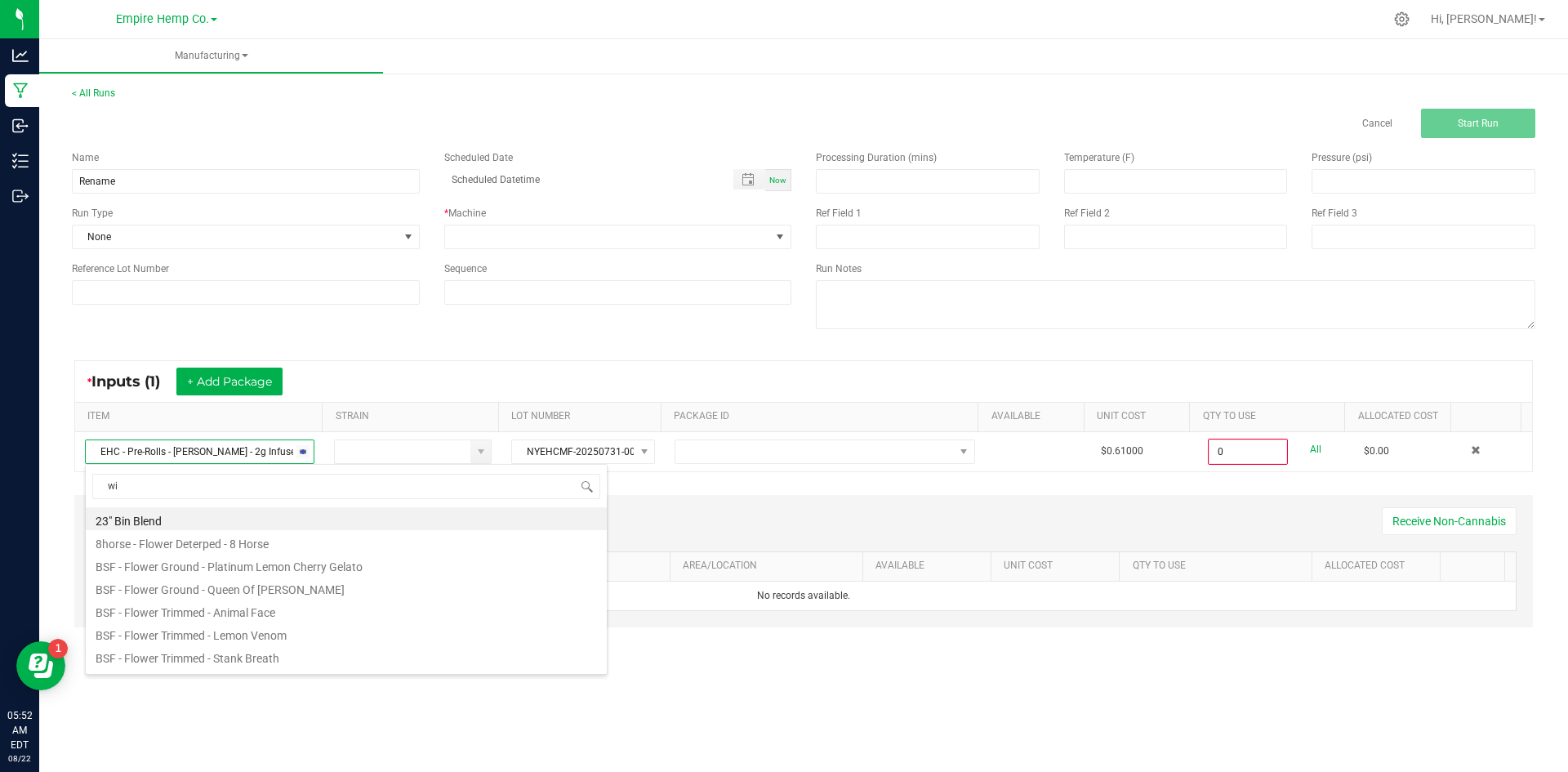
scroll to position [912, 0]
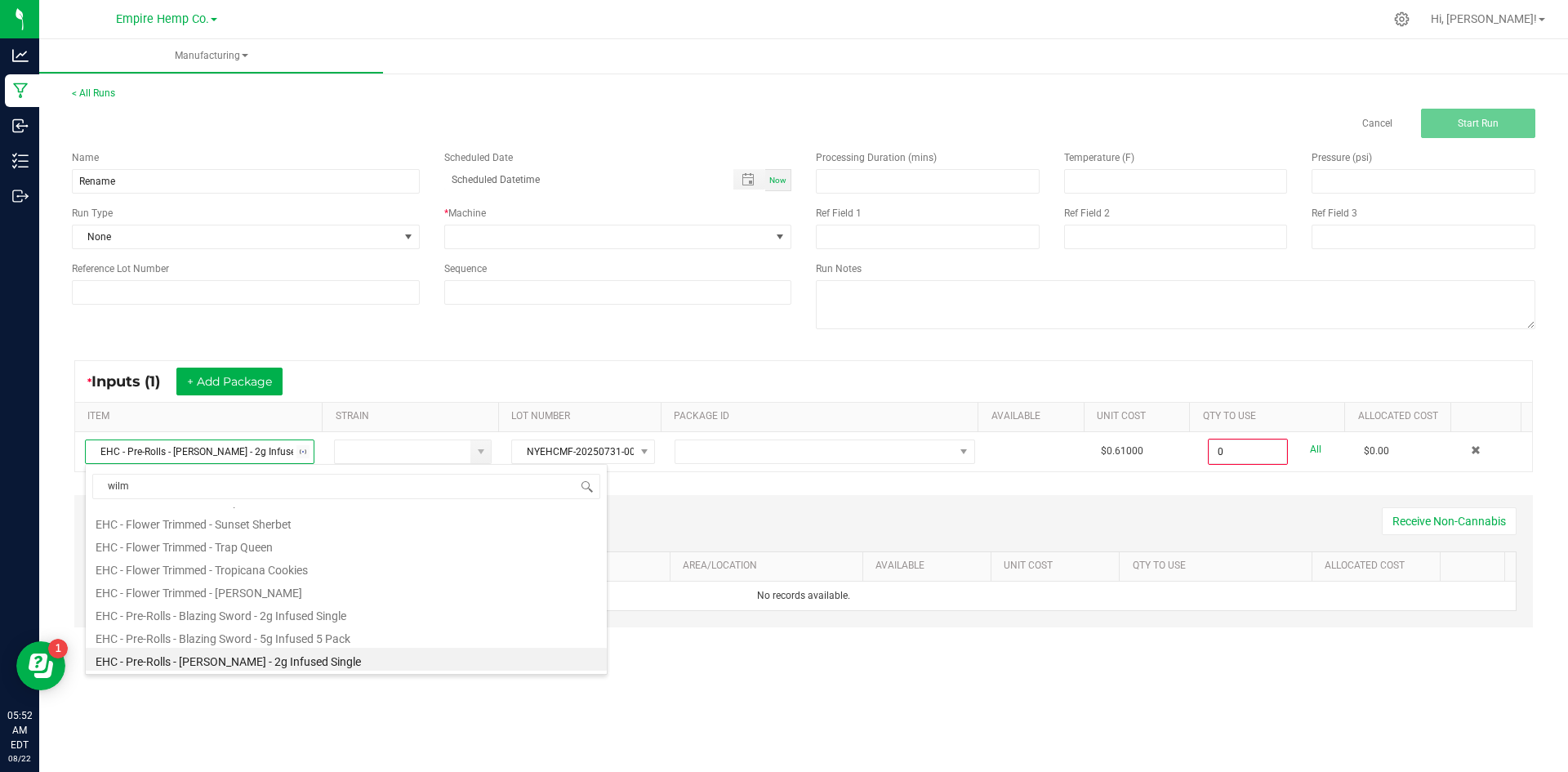
type input "[PERSON_NAME]"
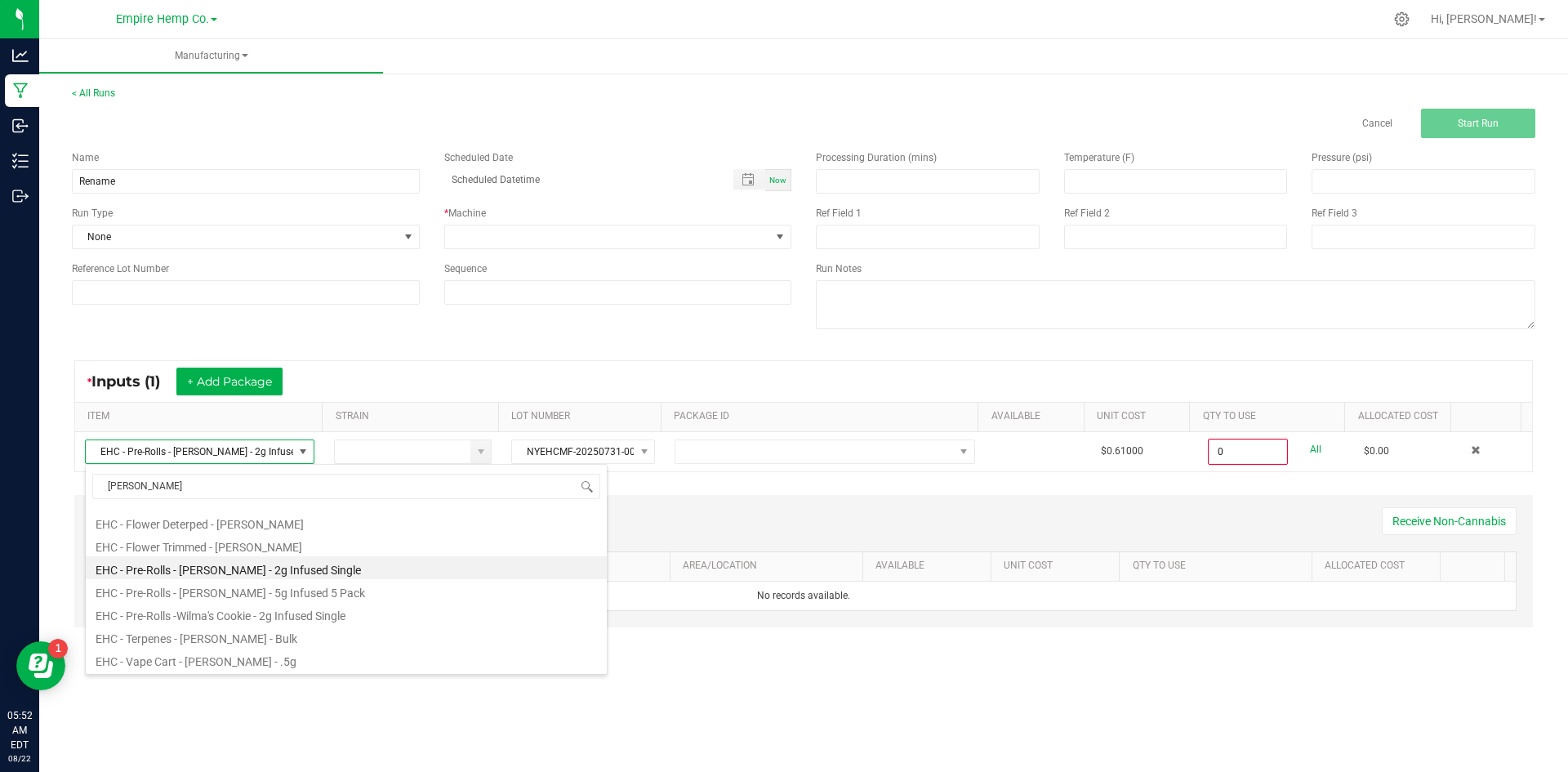
scroll to position [88, 0]
click at [321, 612] on li "EHC - Pre-Rolls -Wilma's Cookie - 2g Infused Single" at bounding box center [346, 613] width 521 height 23
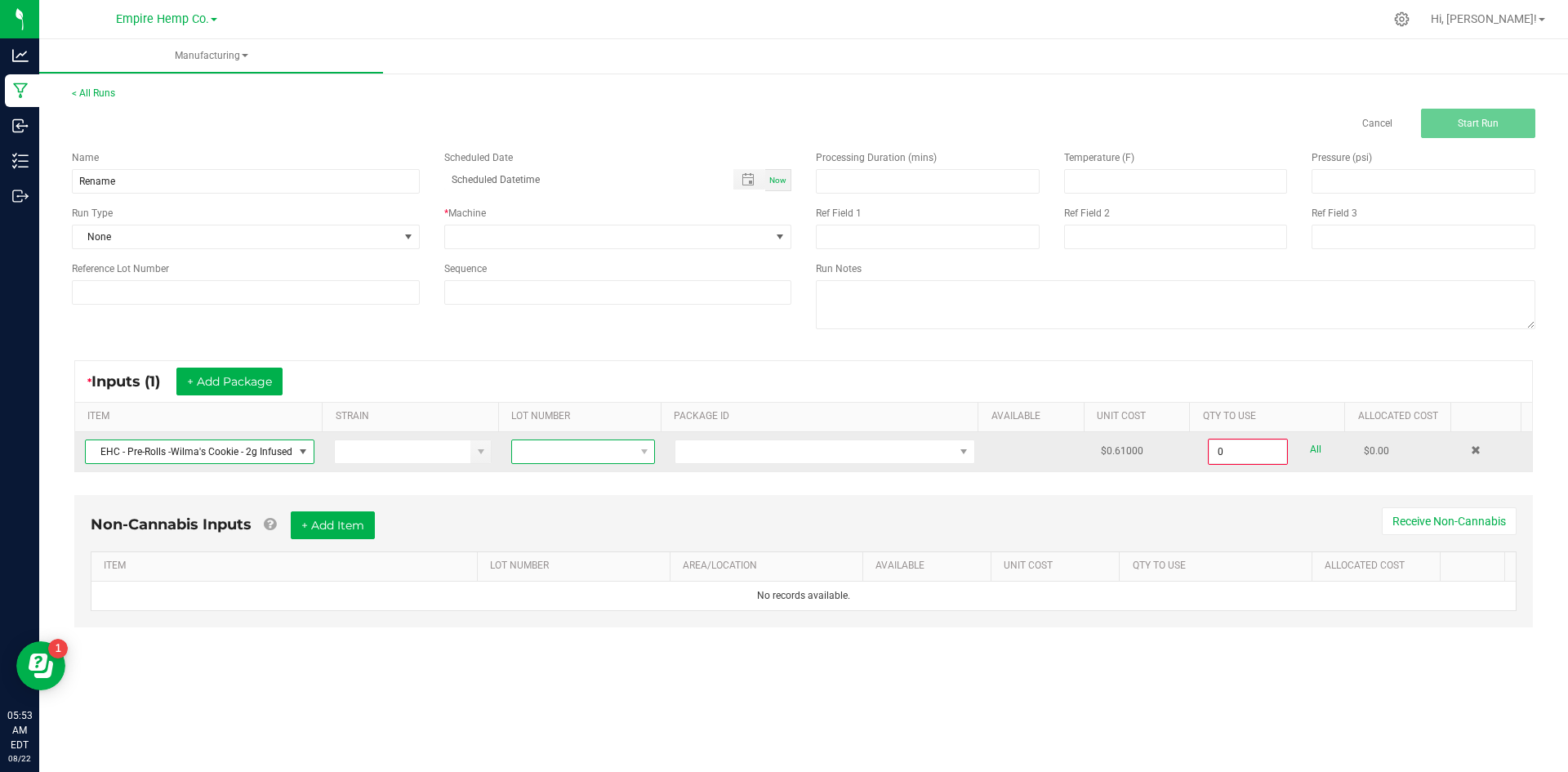
click at [615, 455] on span at bounding box center [573, 452] width 122 height 23
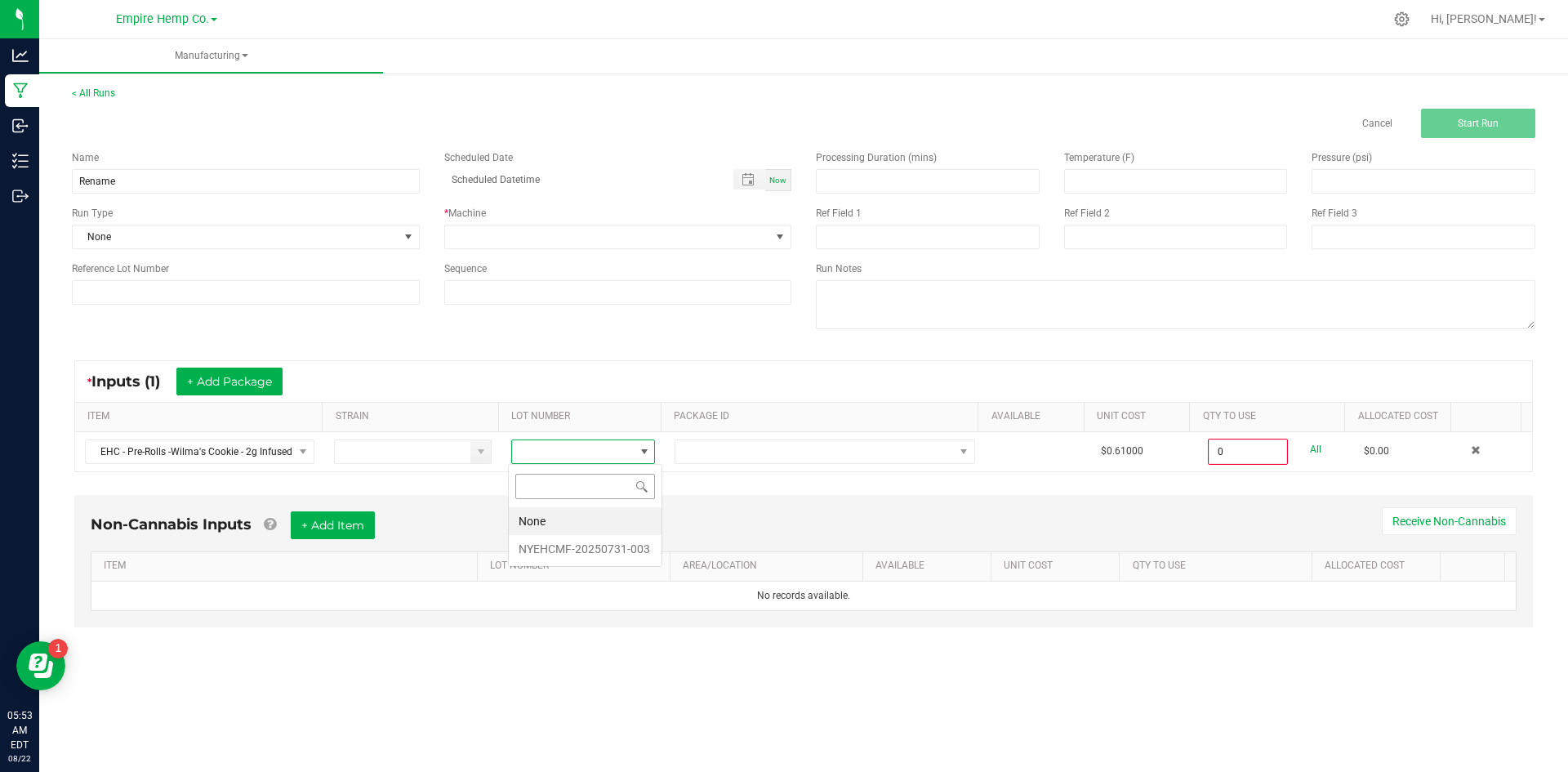
scroll to position [25, 143]
click at [603, 542] on li "NYEHCMF-20250731-003" at bounding box center [585, 549] width 153 height 28
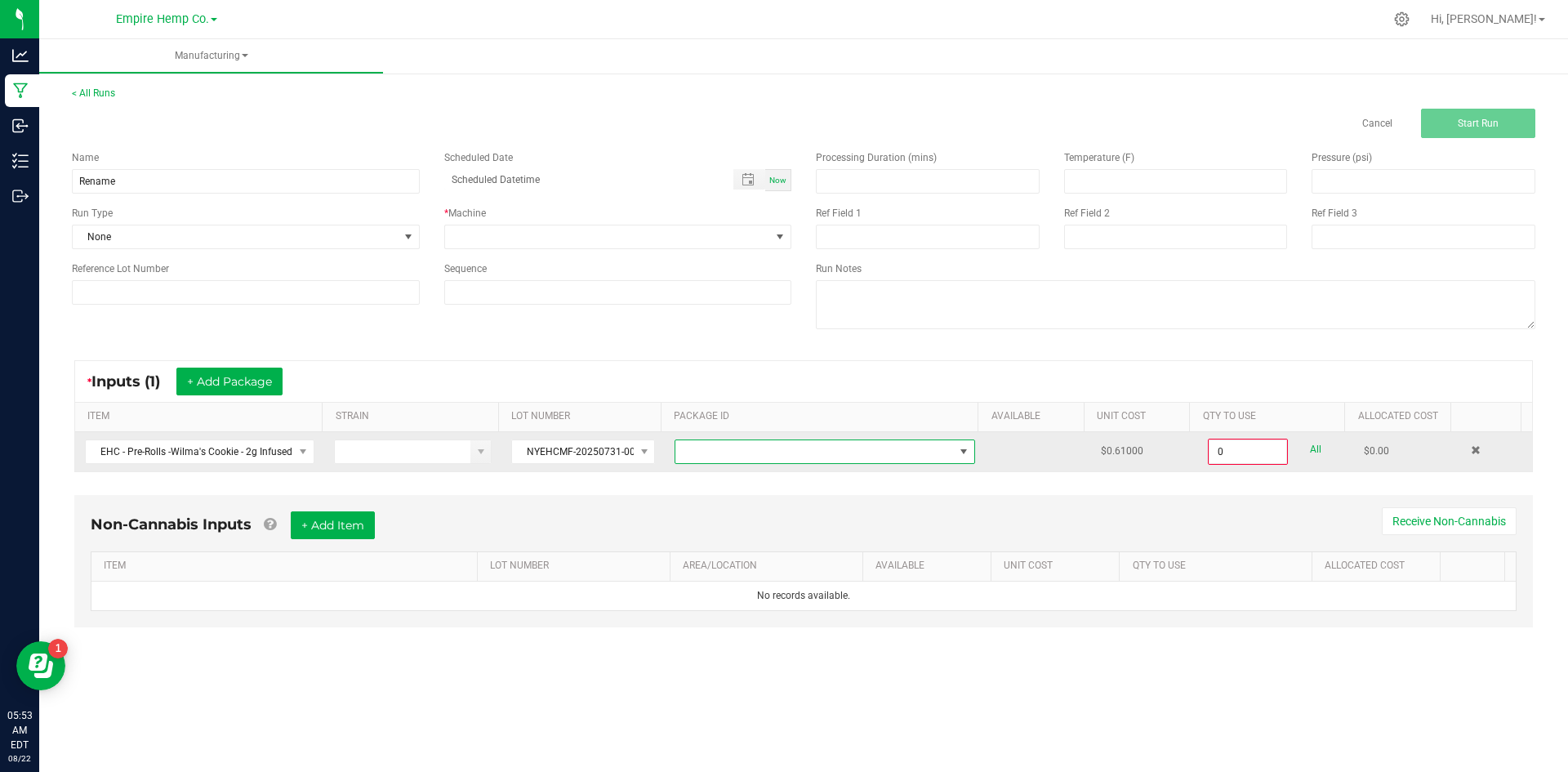
click at [694, 457] on span at bounding box center [814, 452] width 278 height 23
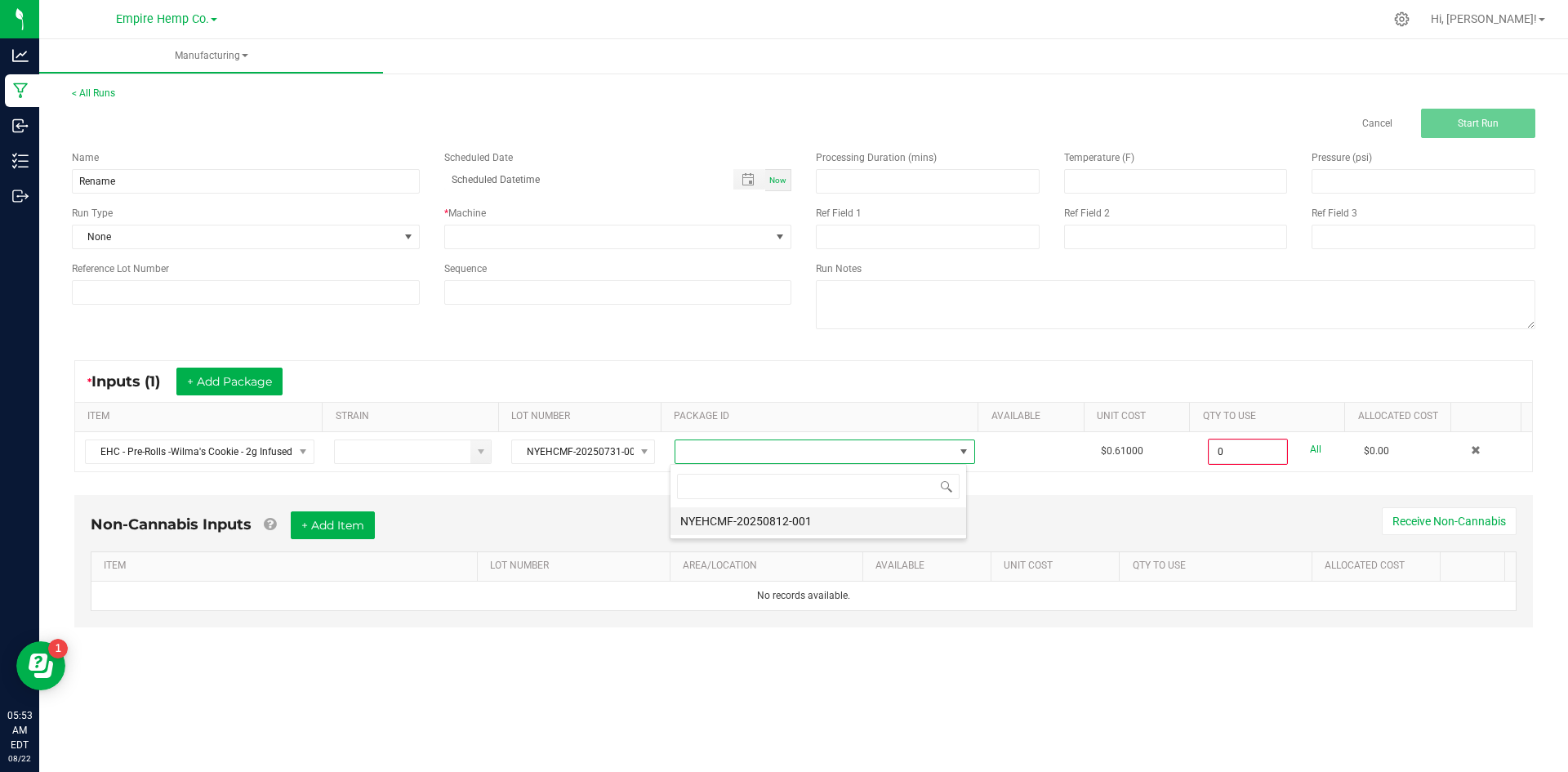
click at [709, 514] on li "NYEHCMF-20250812-001" at bounding box center [819, 521] width 296 height 28
type input "0.0000 g"
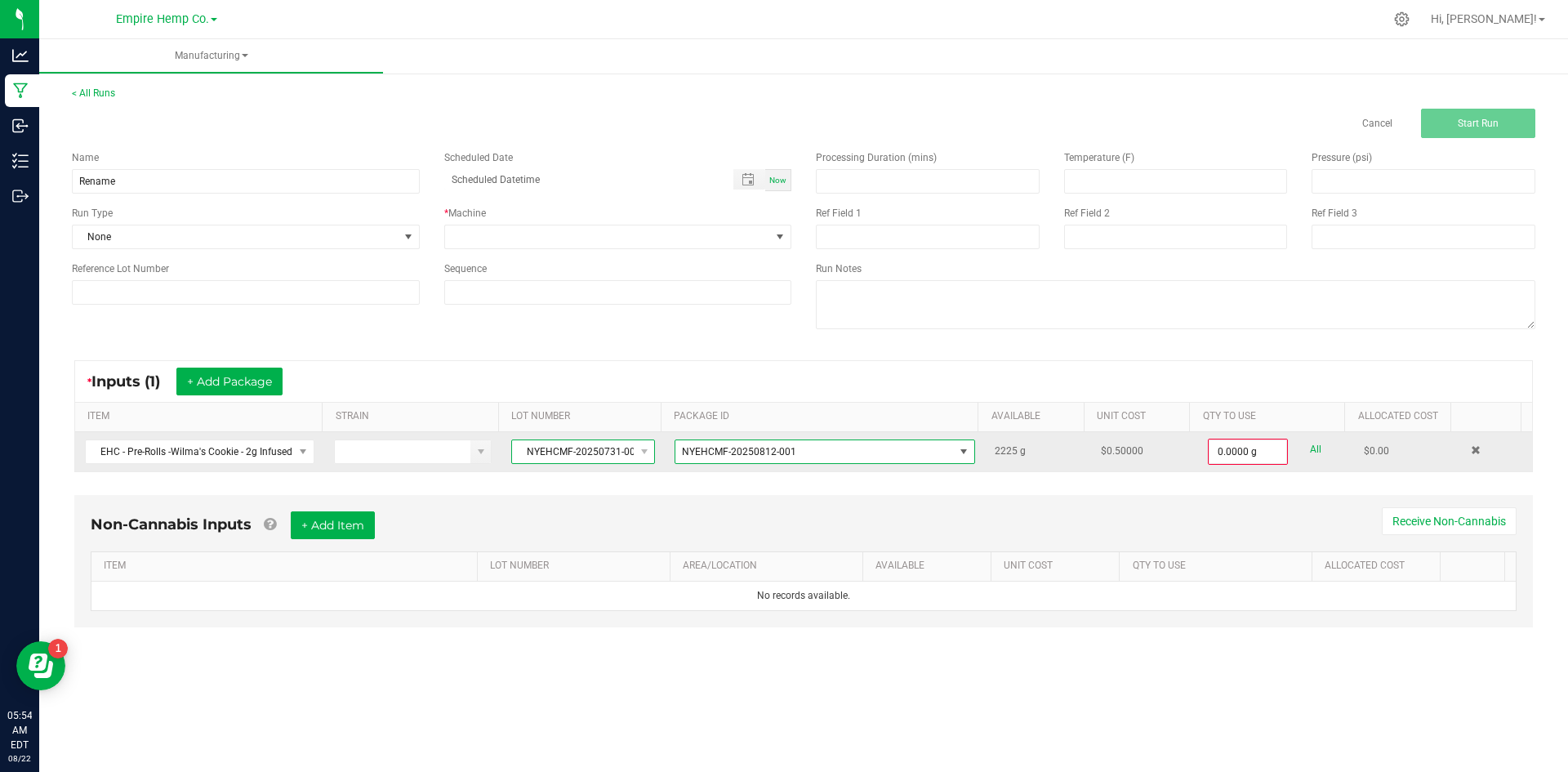
click at [615, 456] on span "NYEHCMF-20250731-003" at bounding box center [573, 452] width 122 height 23
click at [282, 451] on span "EHC - Pre-Rolls -Wilma's Cookie - 2g Infused Single" at bounding box center [189, 452] width 207 height 23
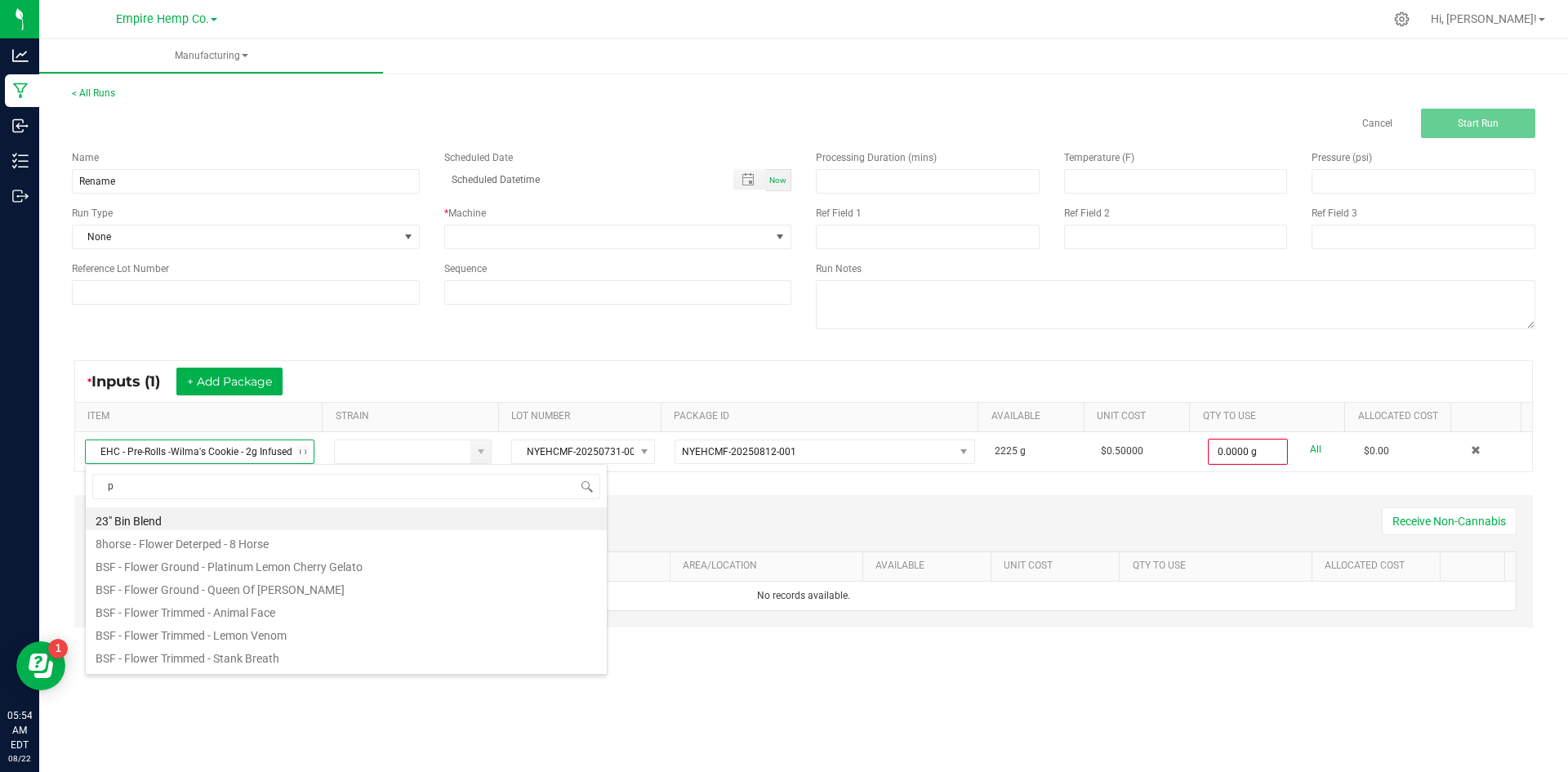
scroll to position [797, 0]
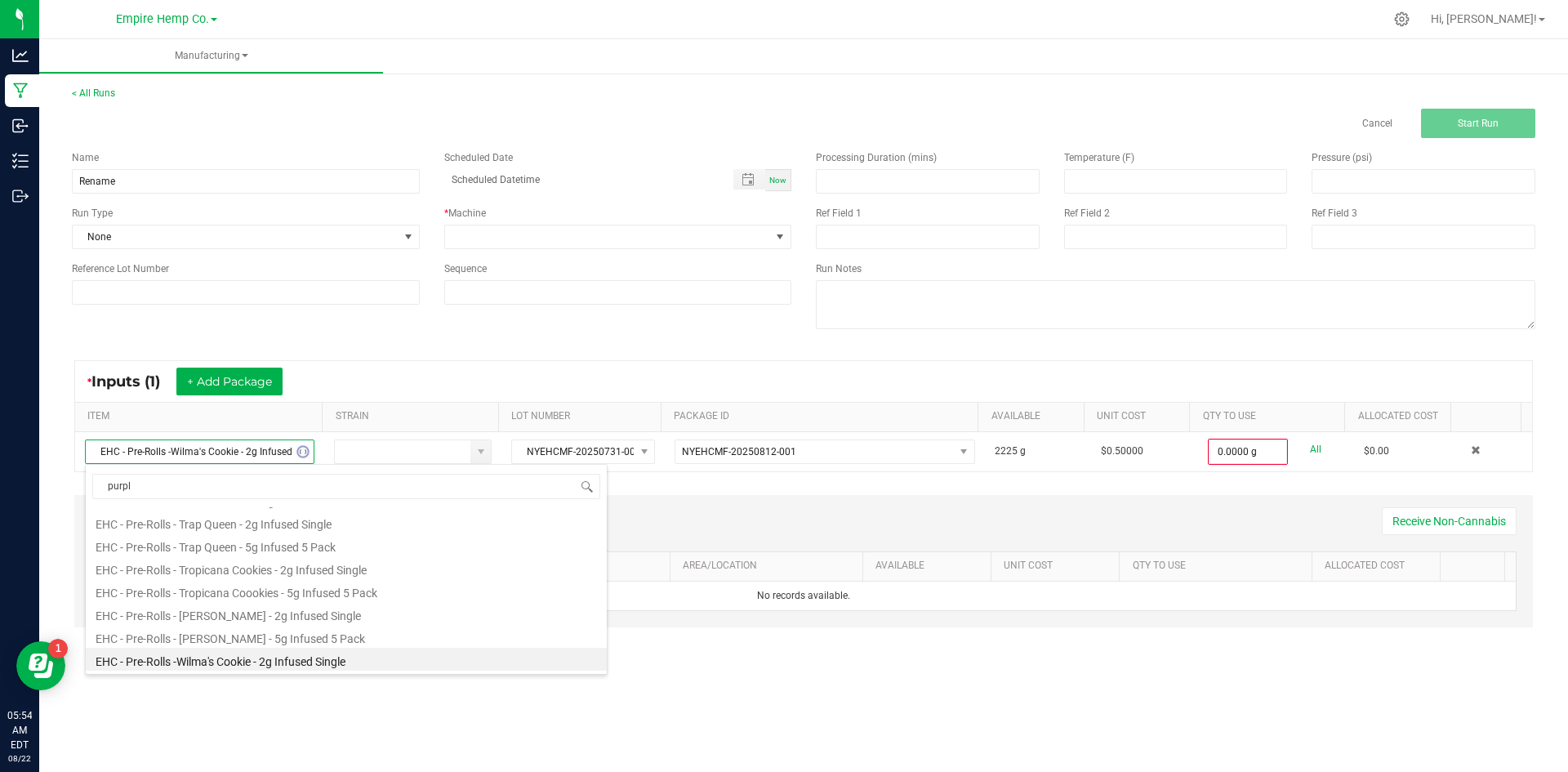
type input "purple"
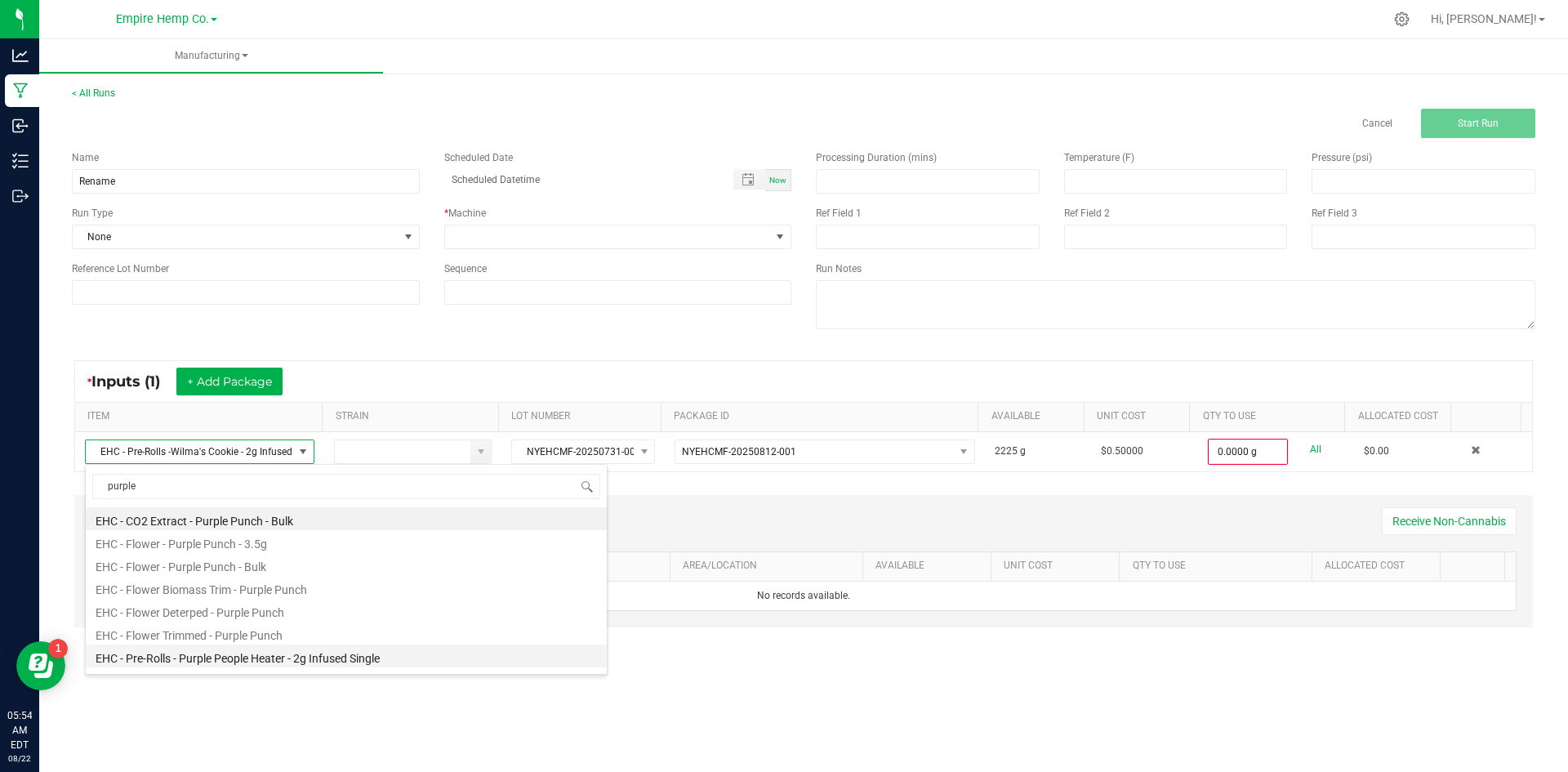
click at [302, 659] on li "EHC - Pre-Rolls - Purple People Heater - 2g Infused Single" at bounding box center [346, 655] width 521 height 23
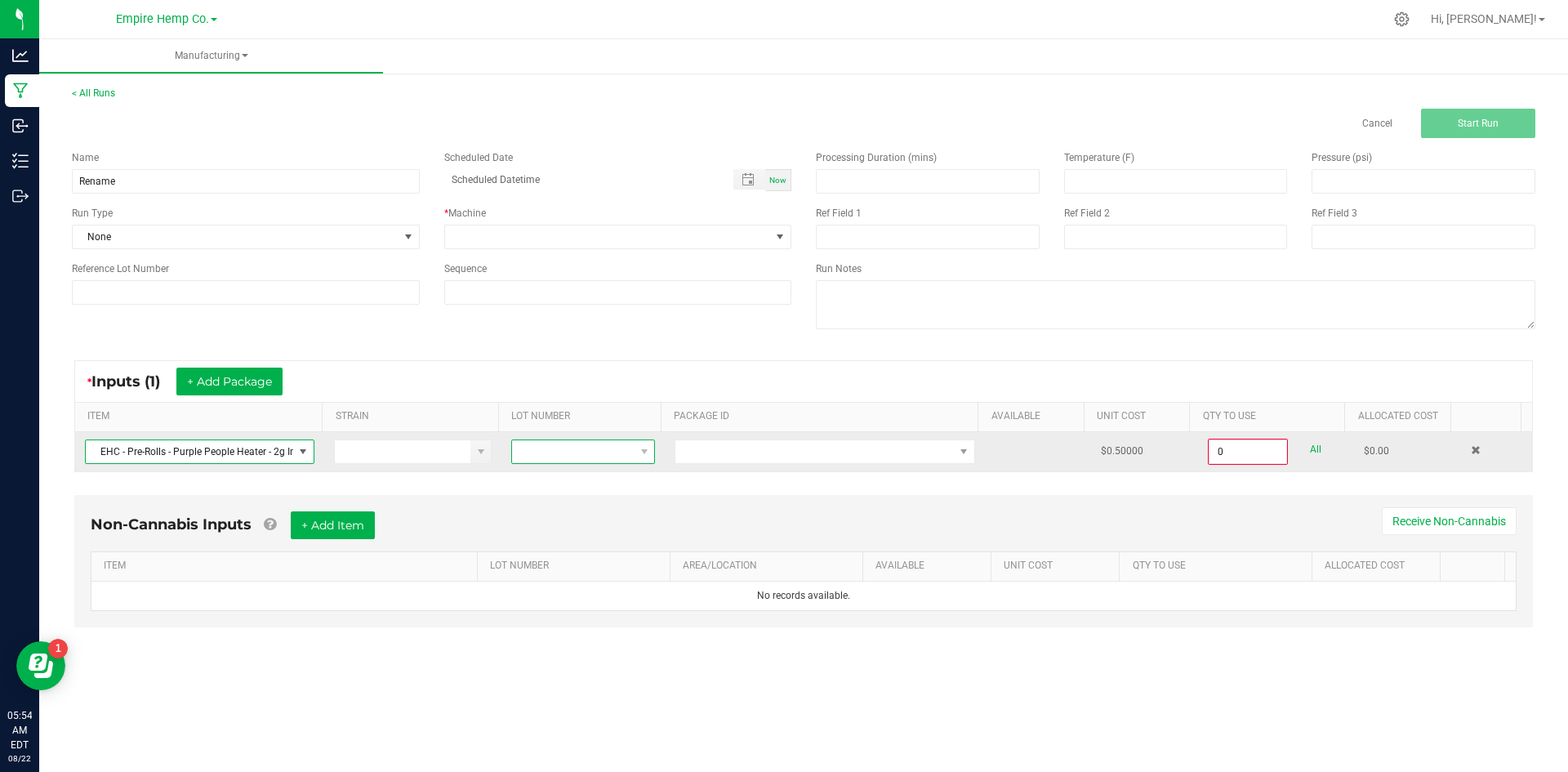
click at [557, 441] on span at bounding box center [573, 452] width 122 height 23
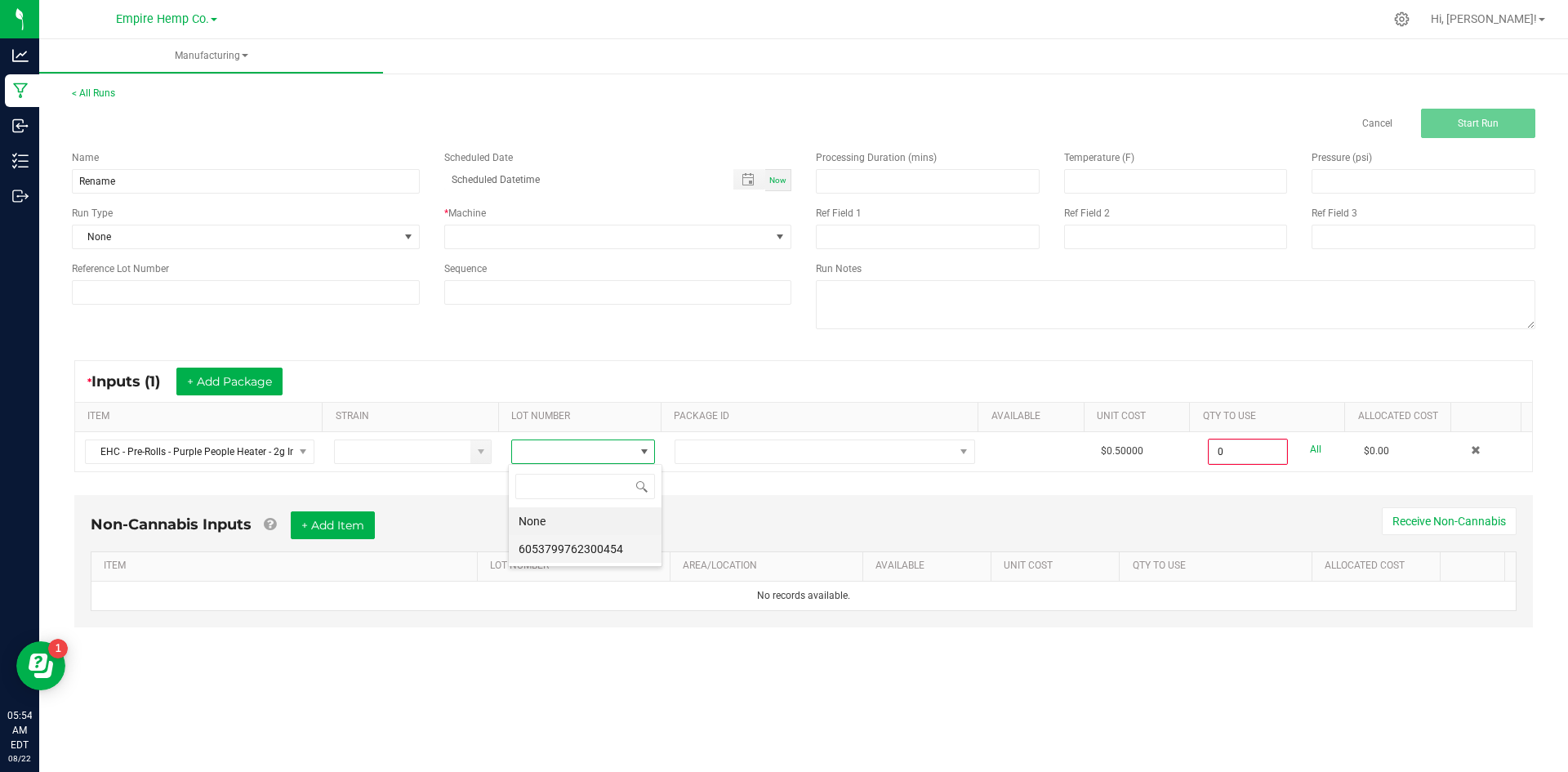
click at [582, 542] on li "6053799762300454" at bounding box center [585, 549] width 153 height 28
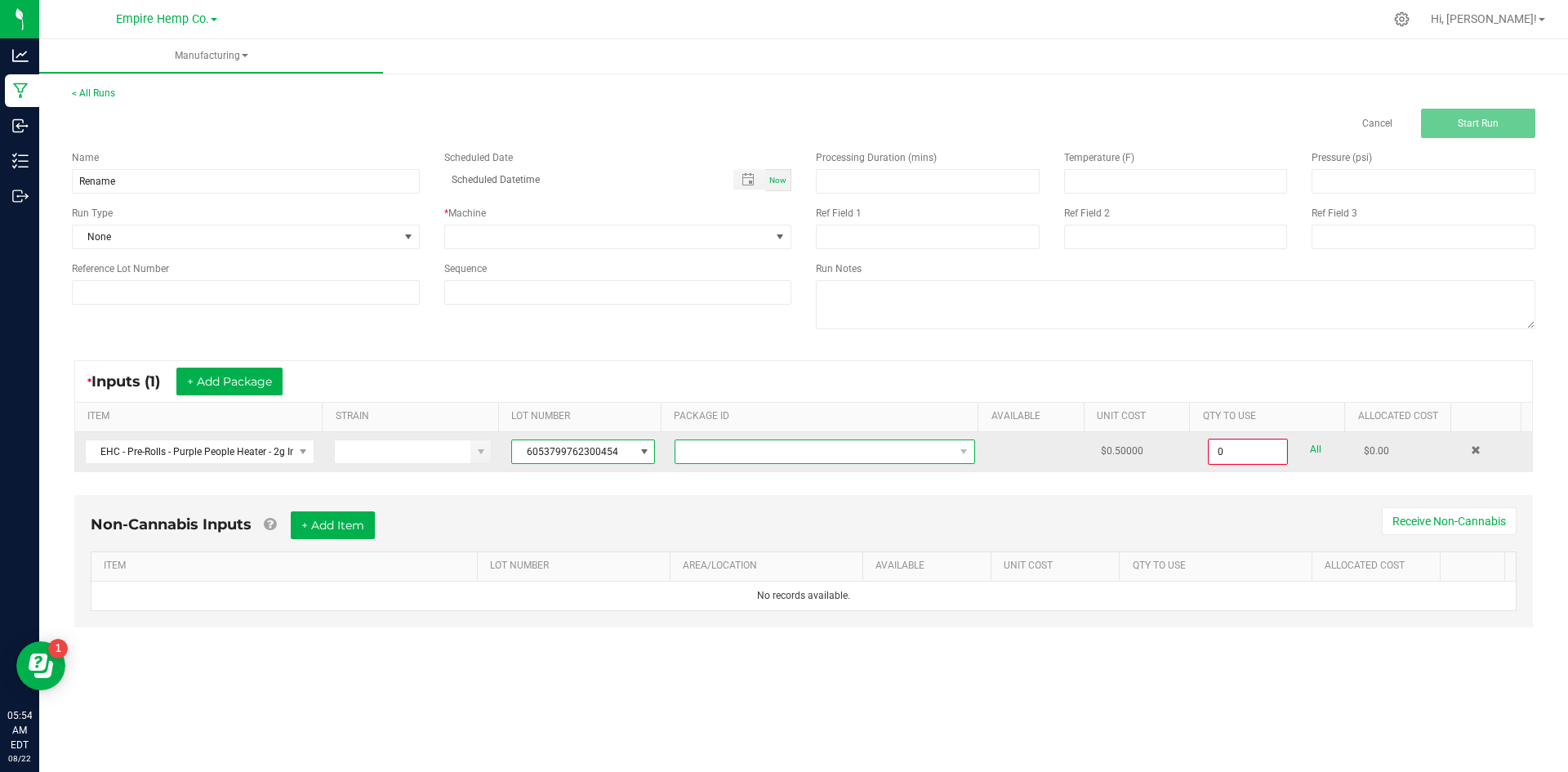
click at [702, 450] on span at bounding box center [814, 452] width 278 height 23
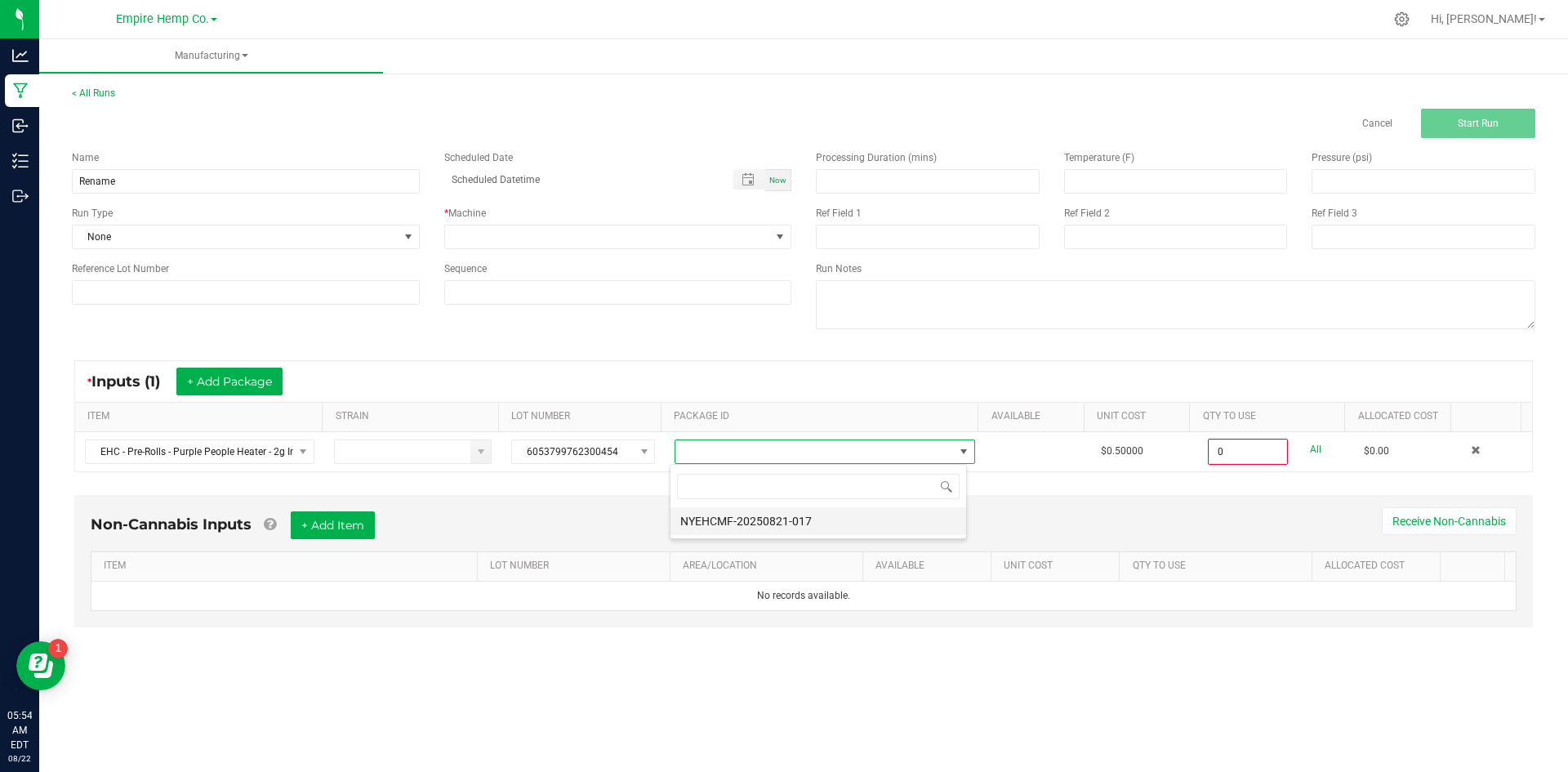
click at [726, 512] on li "NYEHCMF-20250821-017" at bounding box center [819, 521] width 296 height 28
type input "0.0000 g"
click at [687, 375] on div "* Inputs (1) + Add Package" at bounding box center [803, 381] width 1457 height 41
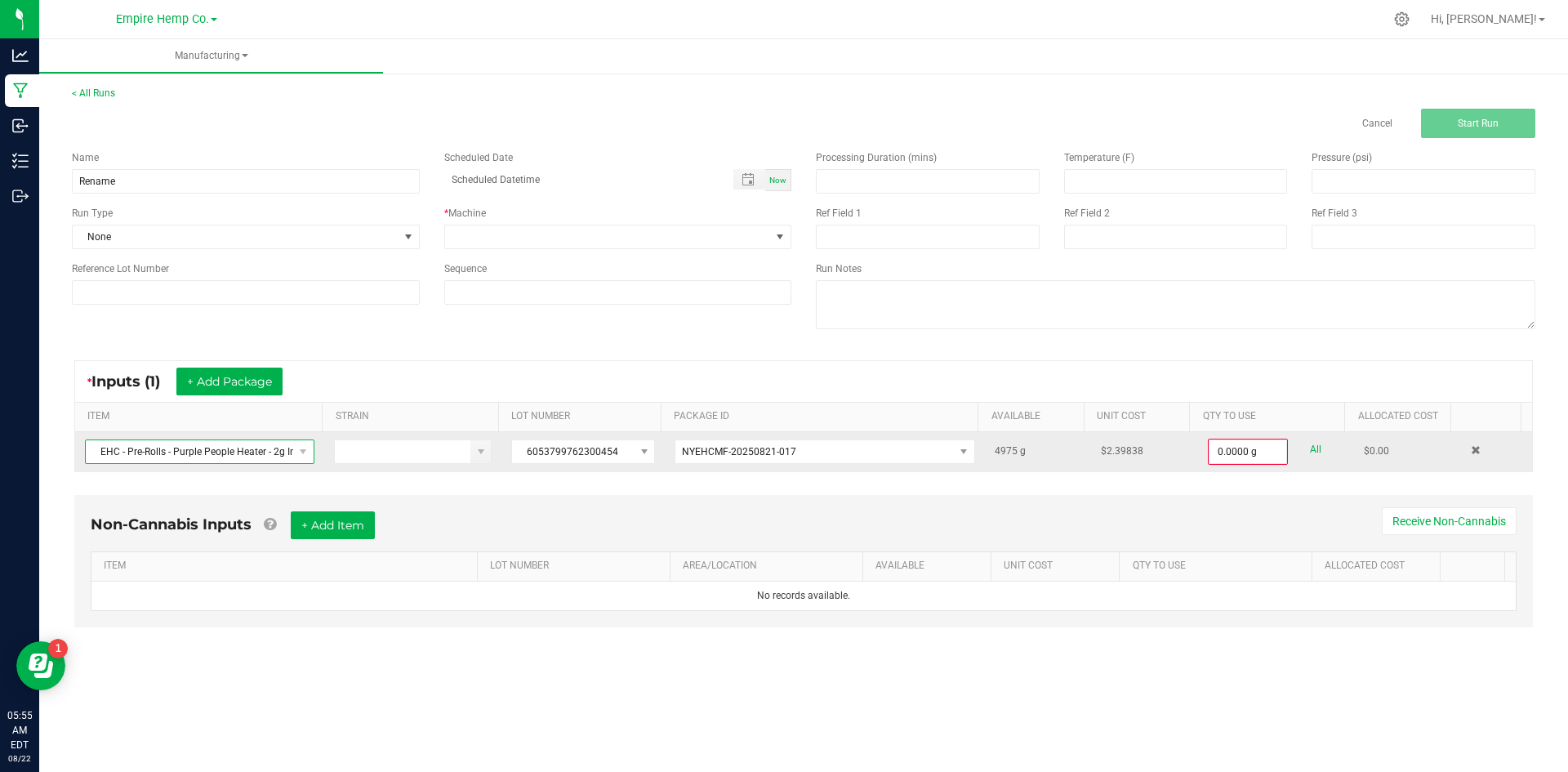
click at [280, 453] on span "EHC - Pre-Rolls - Purple People Heater - 2g Infused Single" at bounding box center [189, 452] width 207 height 23
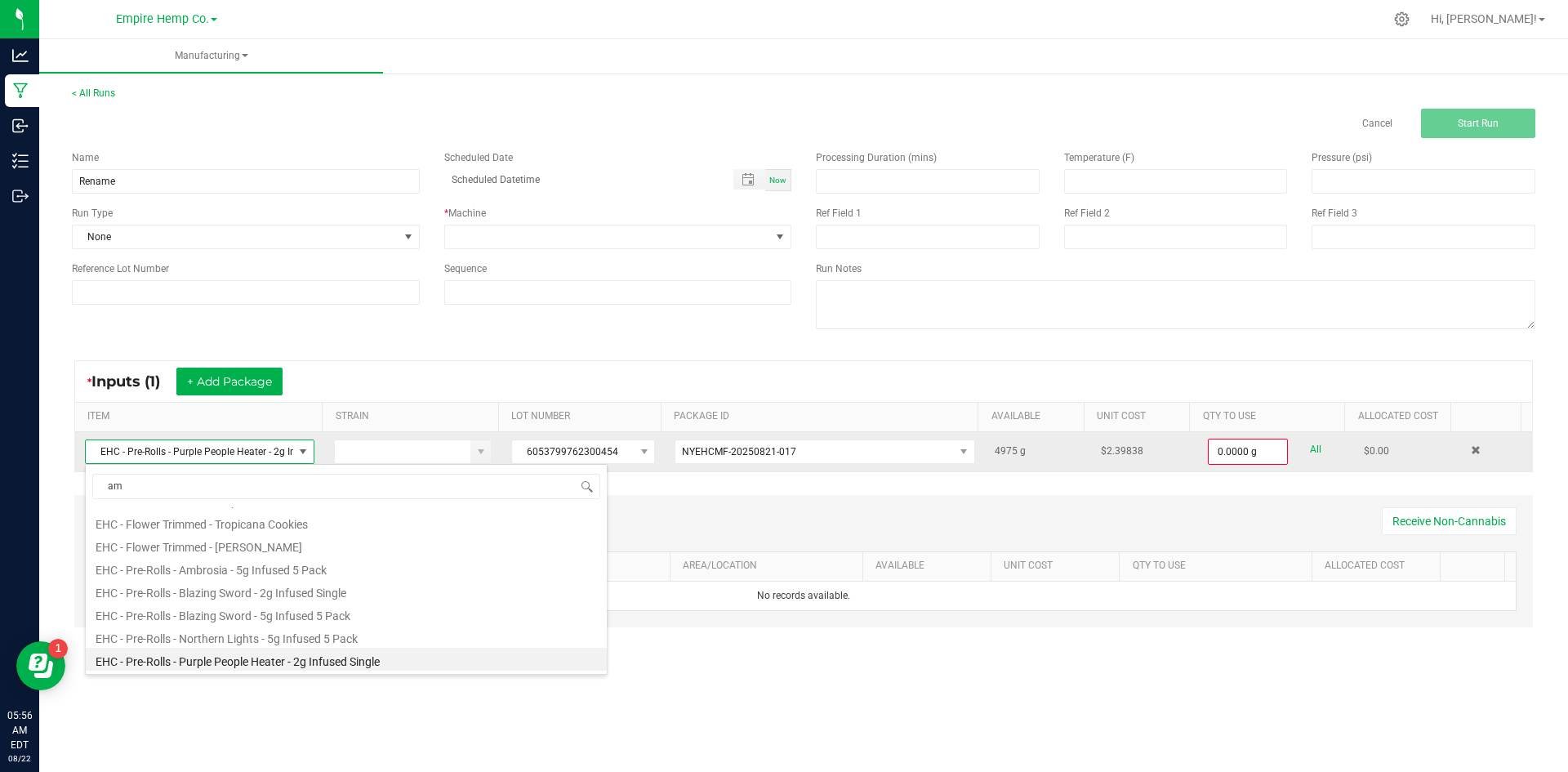
scroll to position [0, 0]
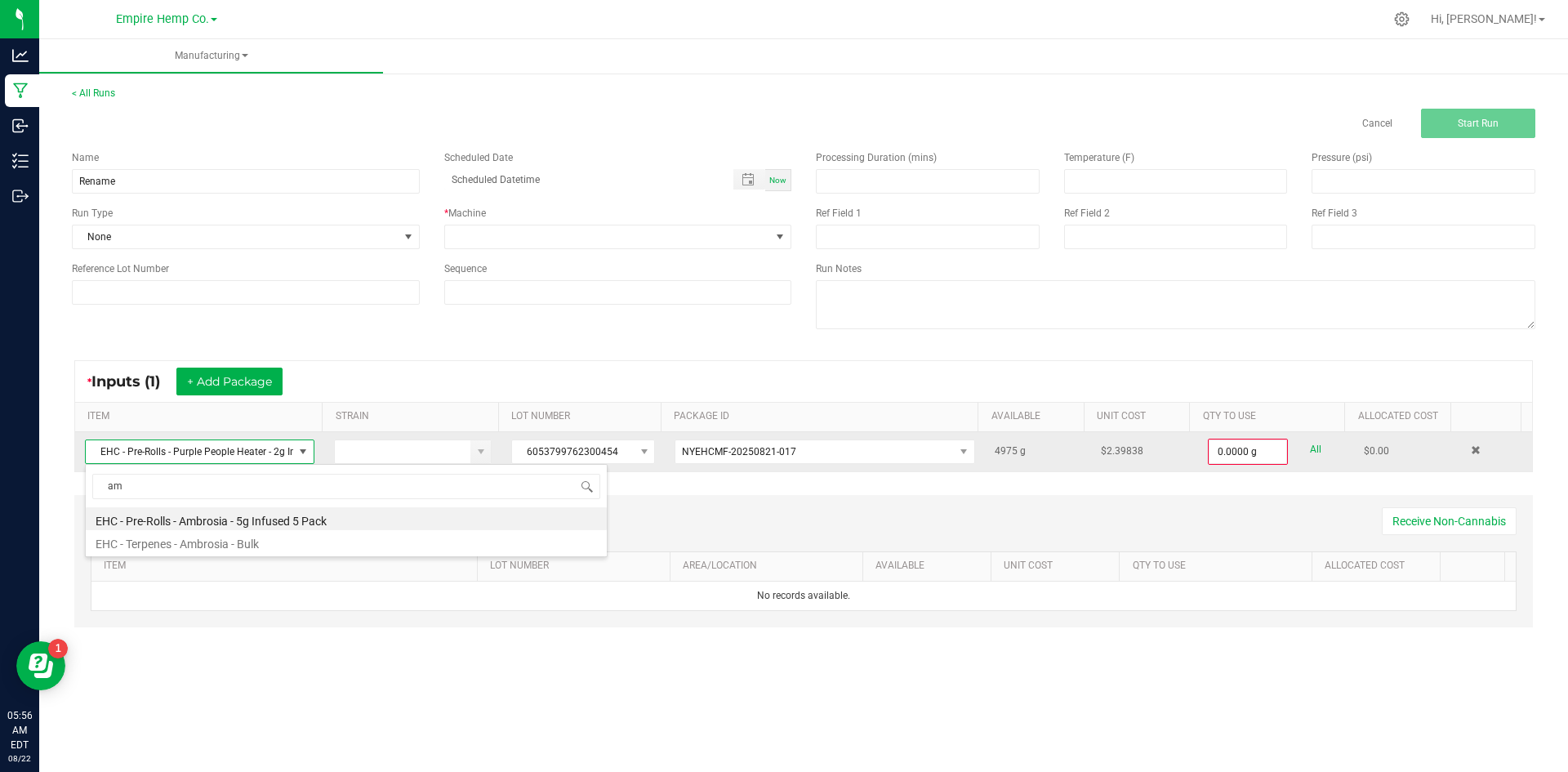
type input "amb"
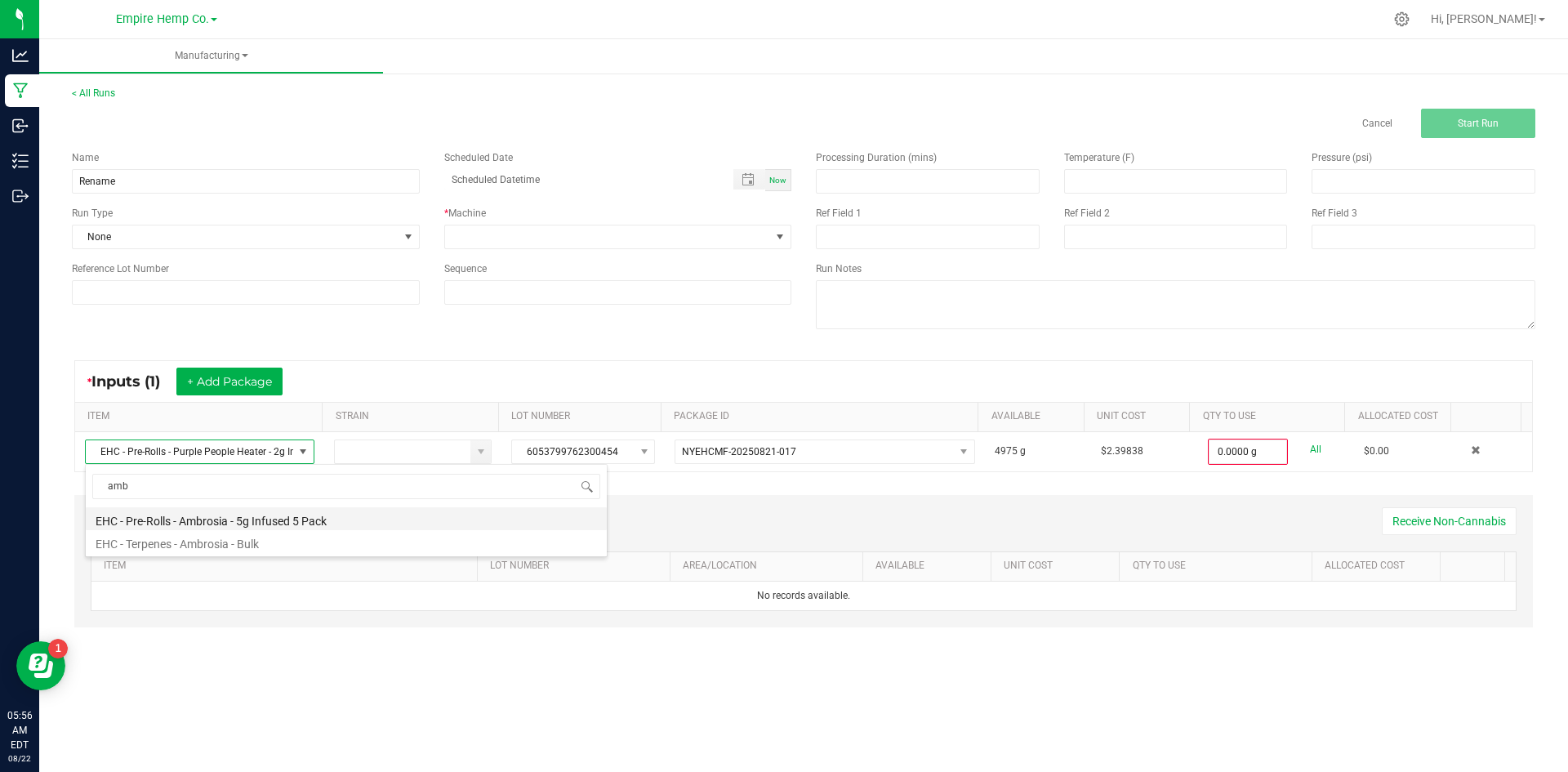
click at [315, 518] on li "EHC - Pre-Rolls - Ambrosia - 5g Infused 5 Pack" at bounding box center [346, 518] width 521 height 23
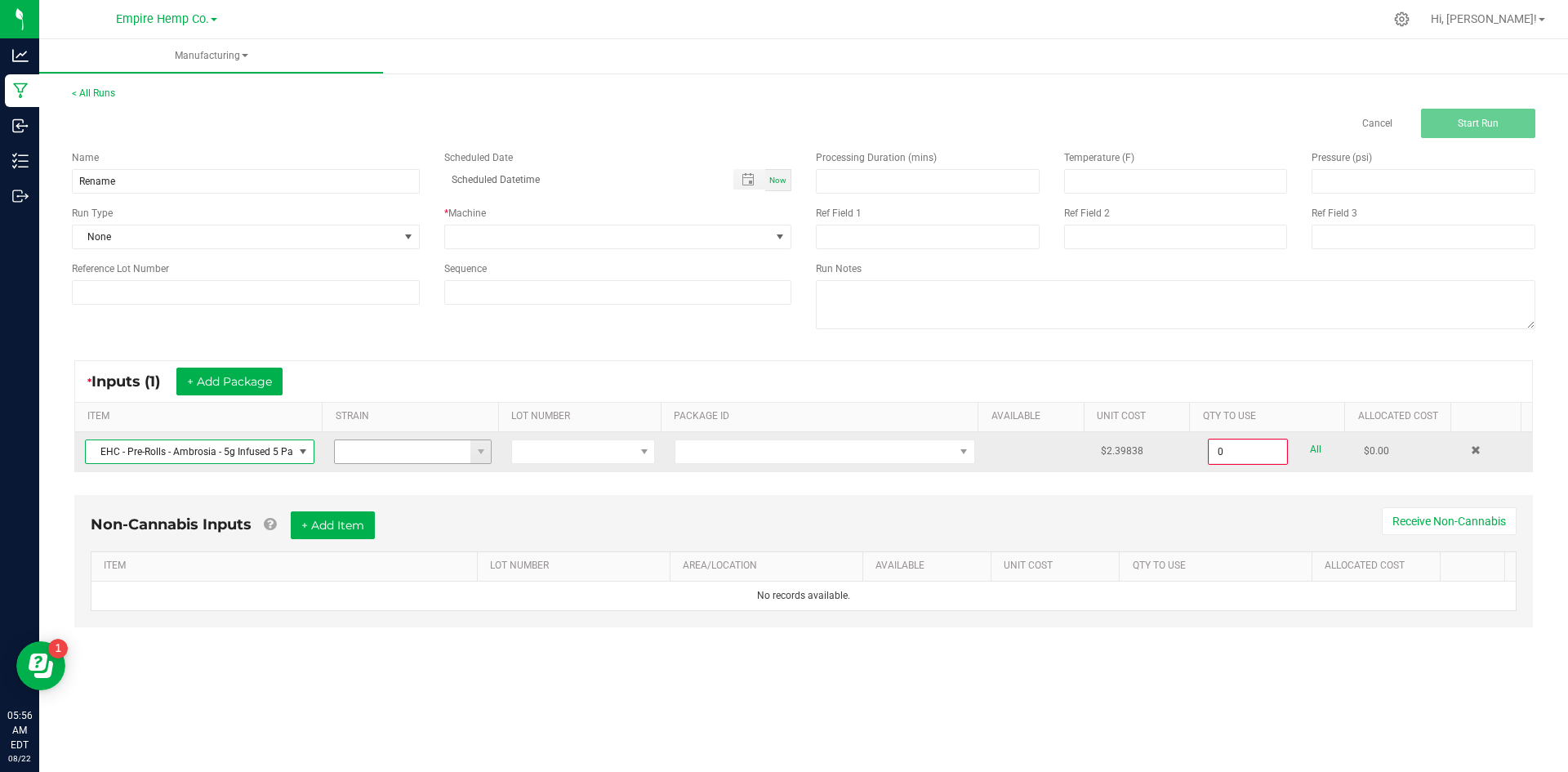
click at [365, 452] on input at bounding box center [403, 452] width 136 height 23
click at [519, 456] on span at bounding box center [573, 452] width 122 height 23
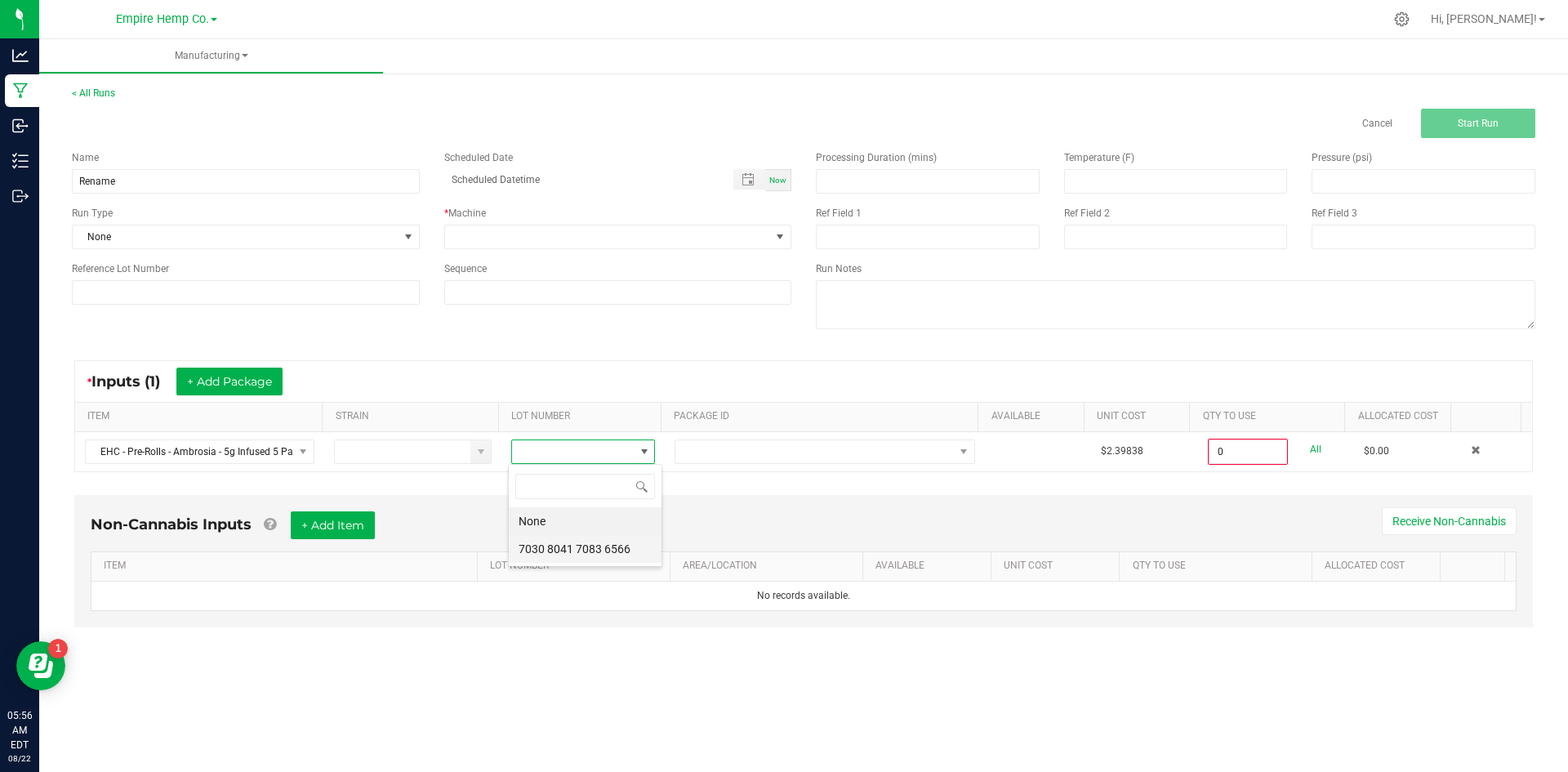
click at [544, 550] on 6566 "7030 8041 7083 6566" at bounding box center [585, 549] width 153 height 28
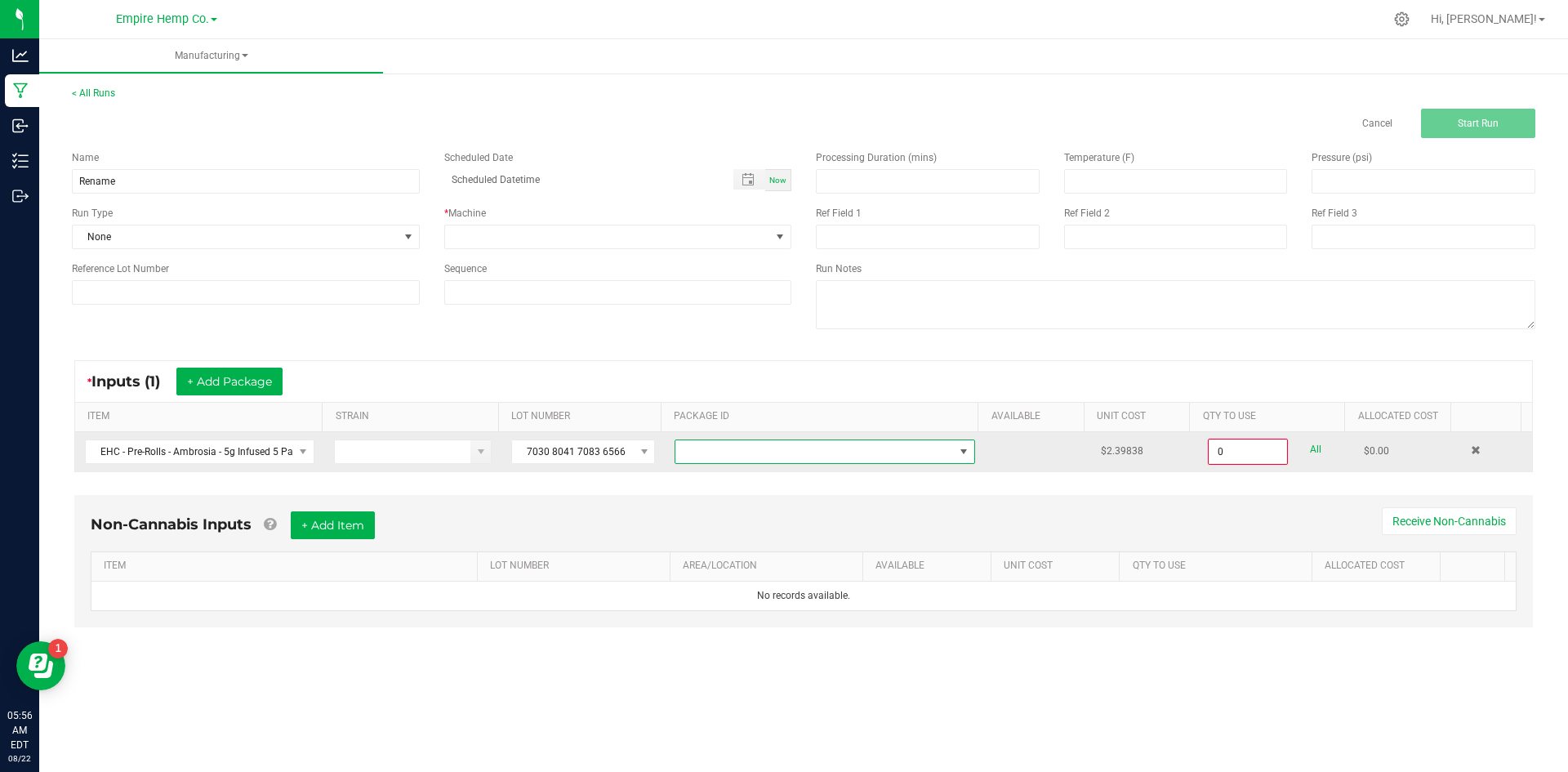
click at [686, 460] on span at bounding box center [814, 452] width 278 height 23
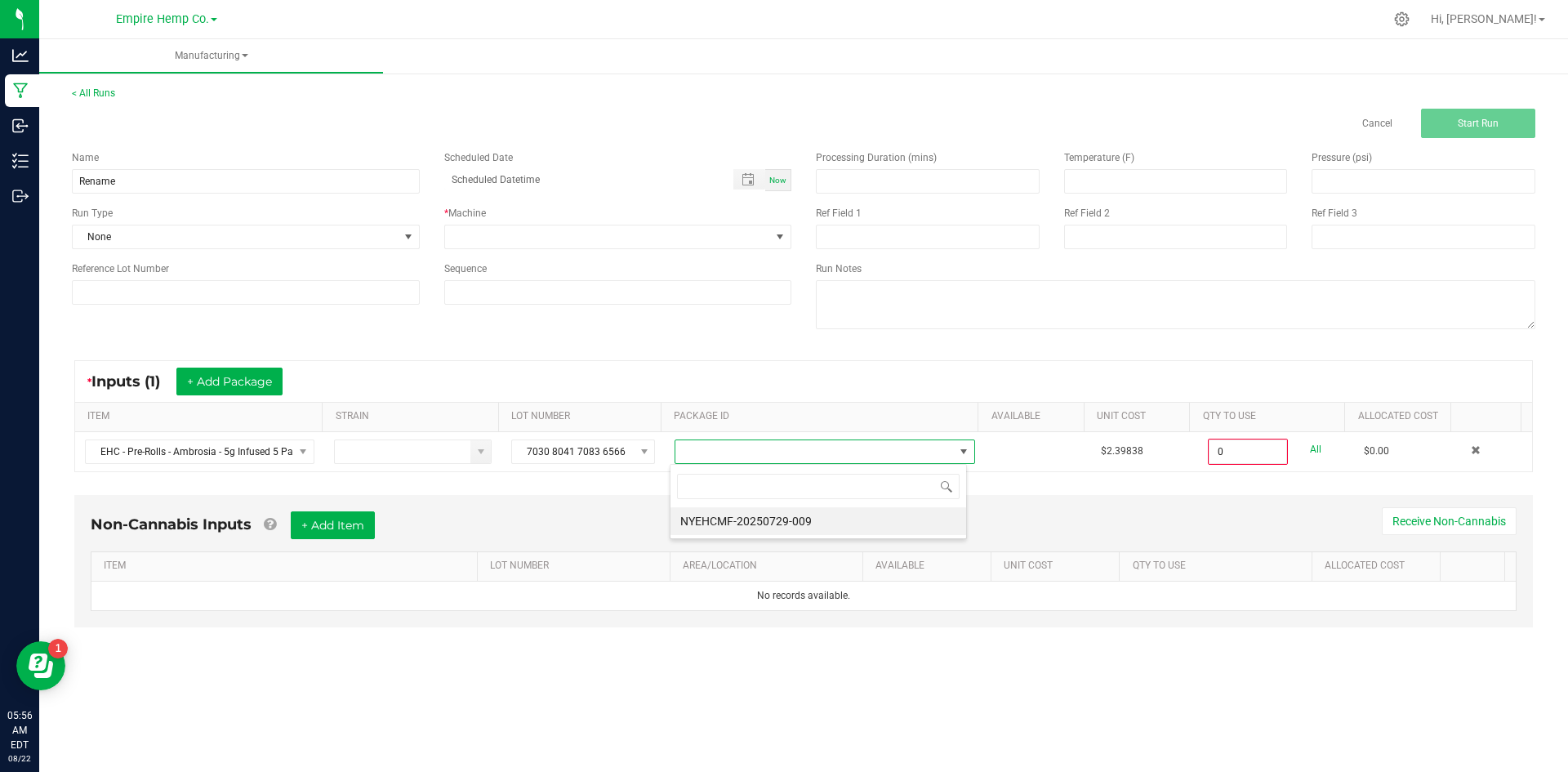
scroll to position [25, 298]
click at [702, 513] on li "NYEHCMF-20250729-009" at bounding box center [819, 521] width 296 height 28
type input "0.0000 g"
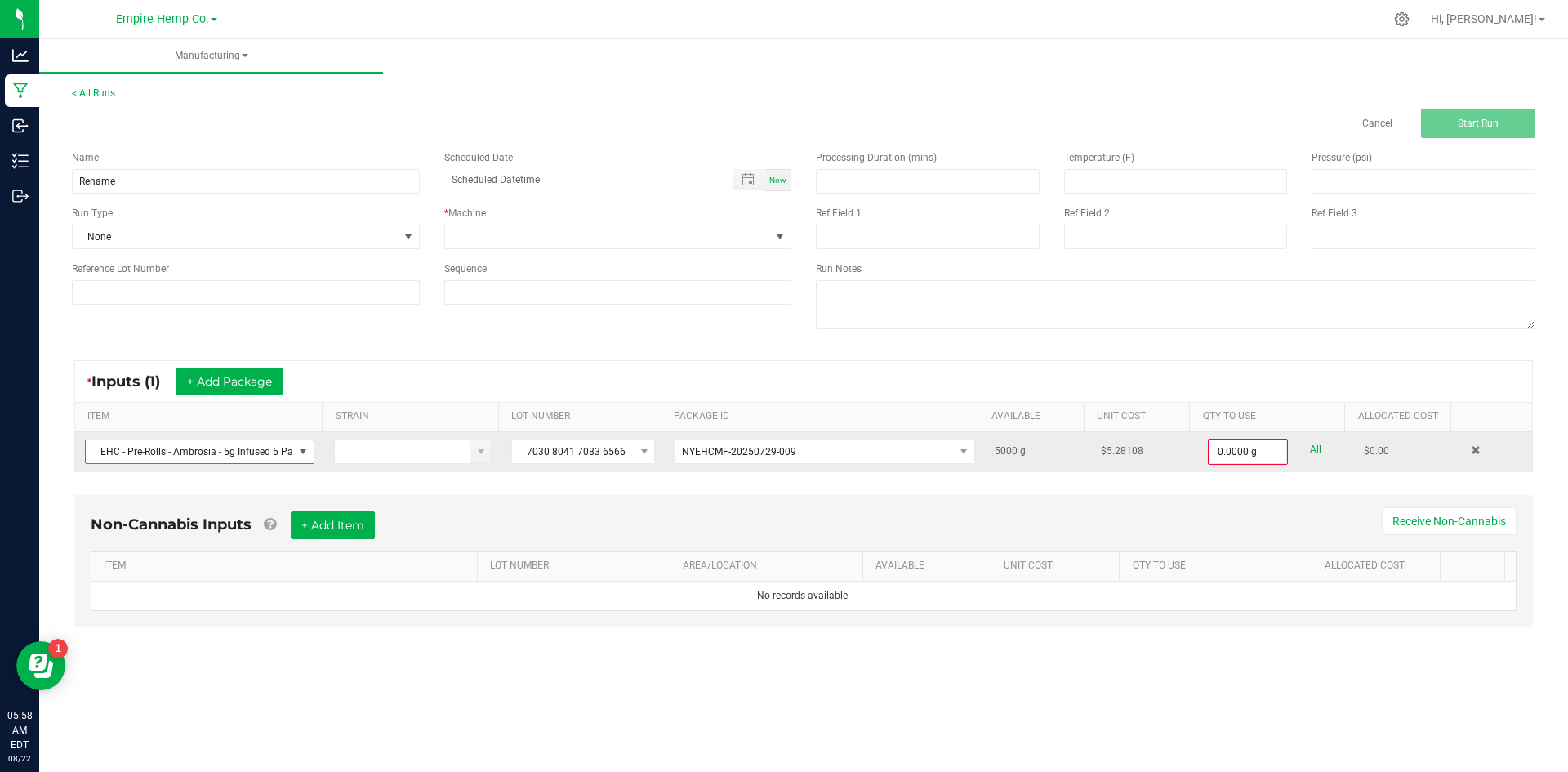
click at [307, 457] on span at bounding box center [303, 452] width 20 height 23
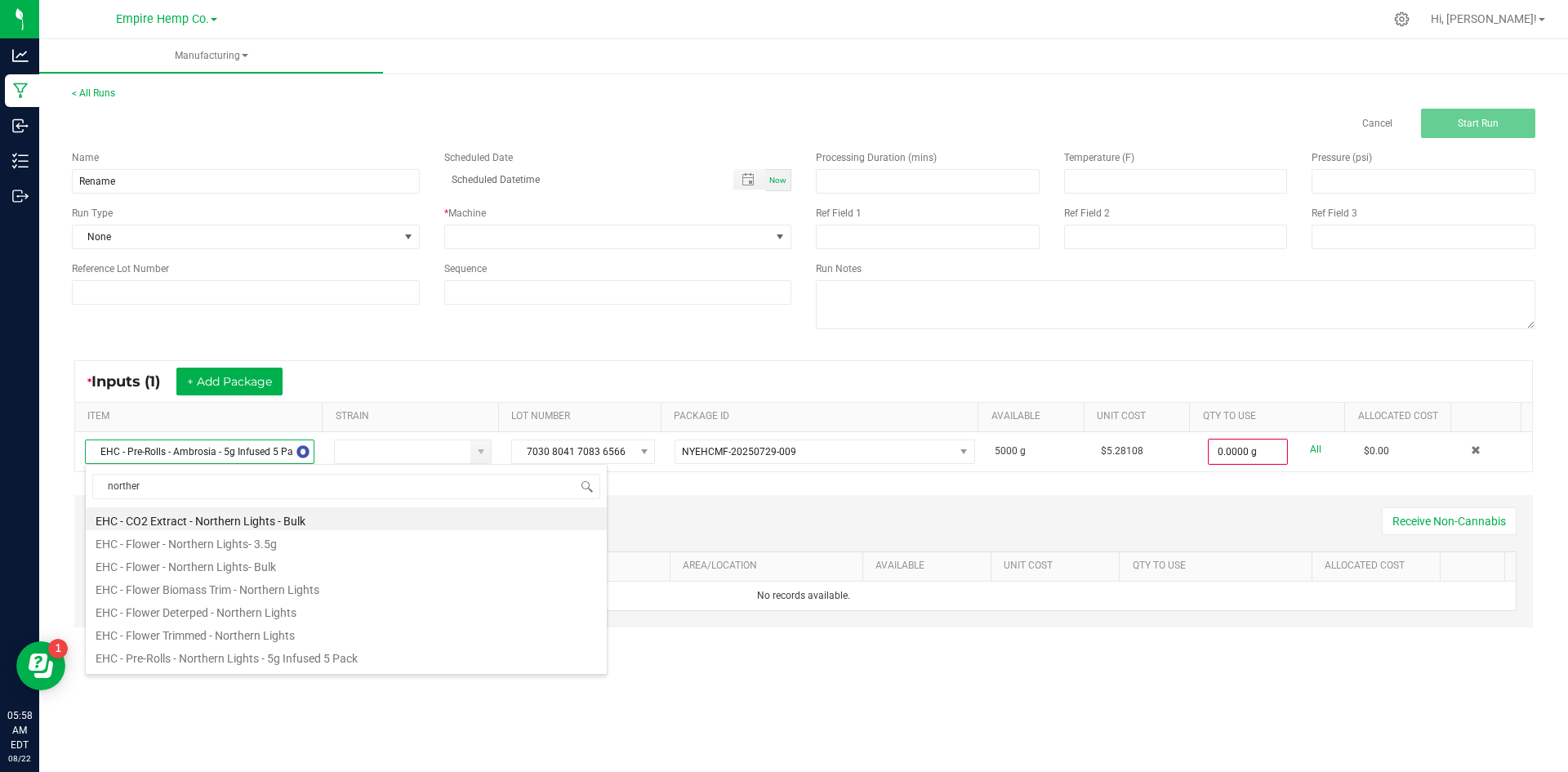
type input "northern"
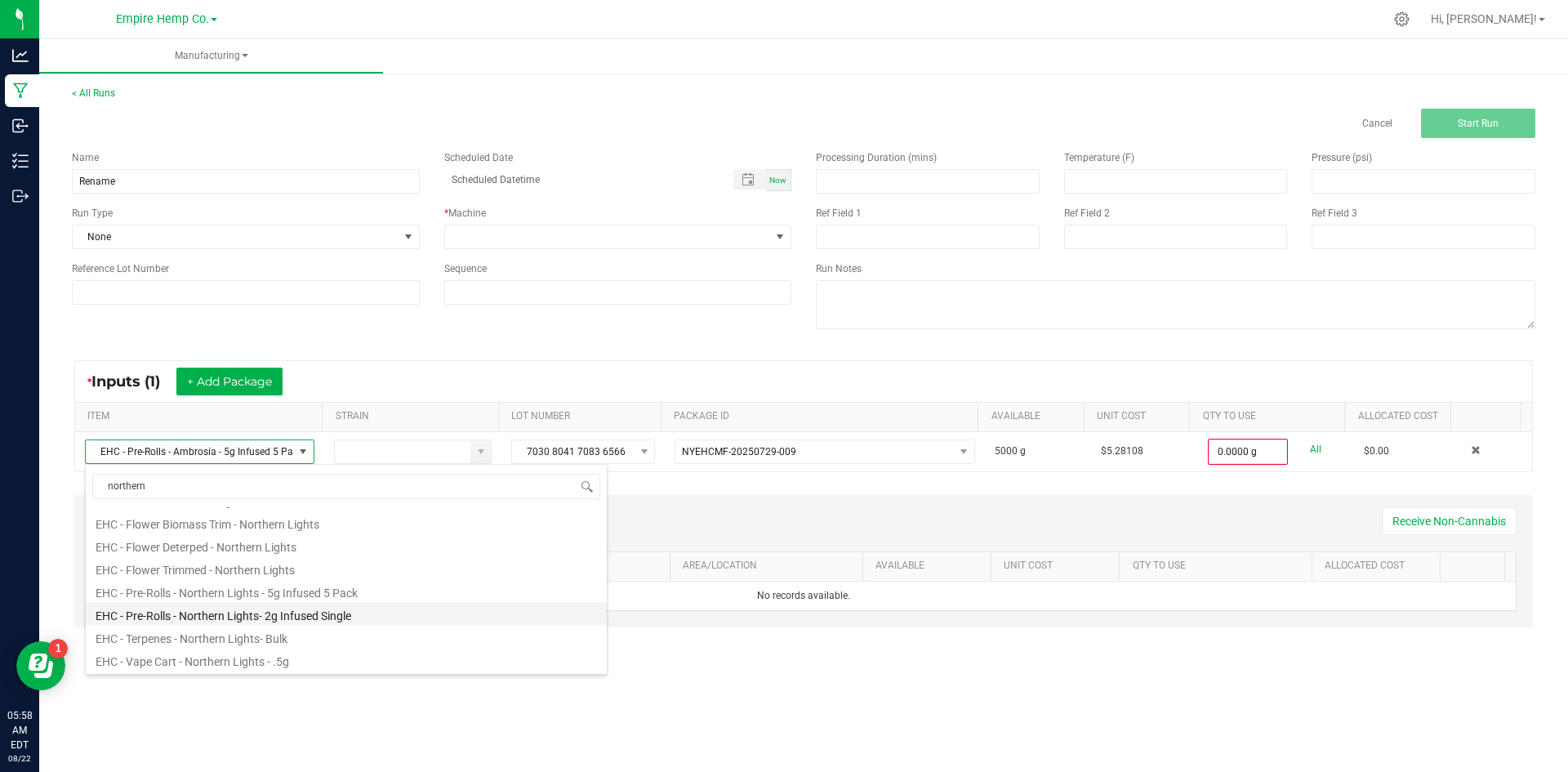
click at [339, 617] on li "EHC - Pre-Rolls - Northern Lights- 2g Infused Single" at bounding box center [346, 613] width 521 height 23
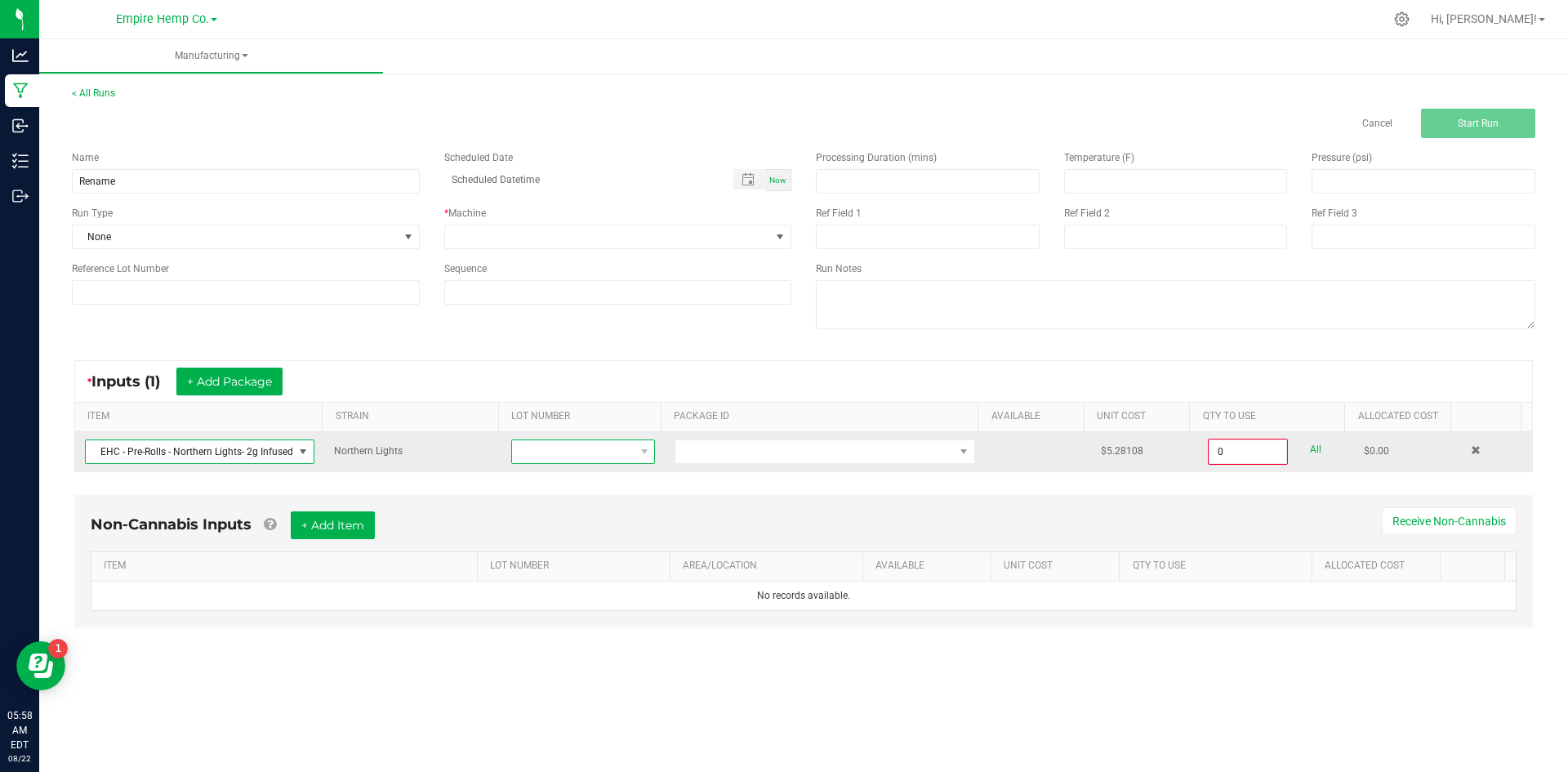
click at [593, 456] on span at bounding box center [573, 452] width 122 height 23
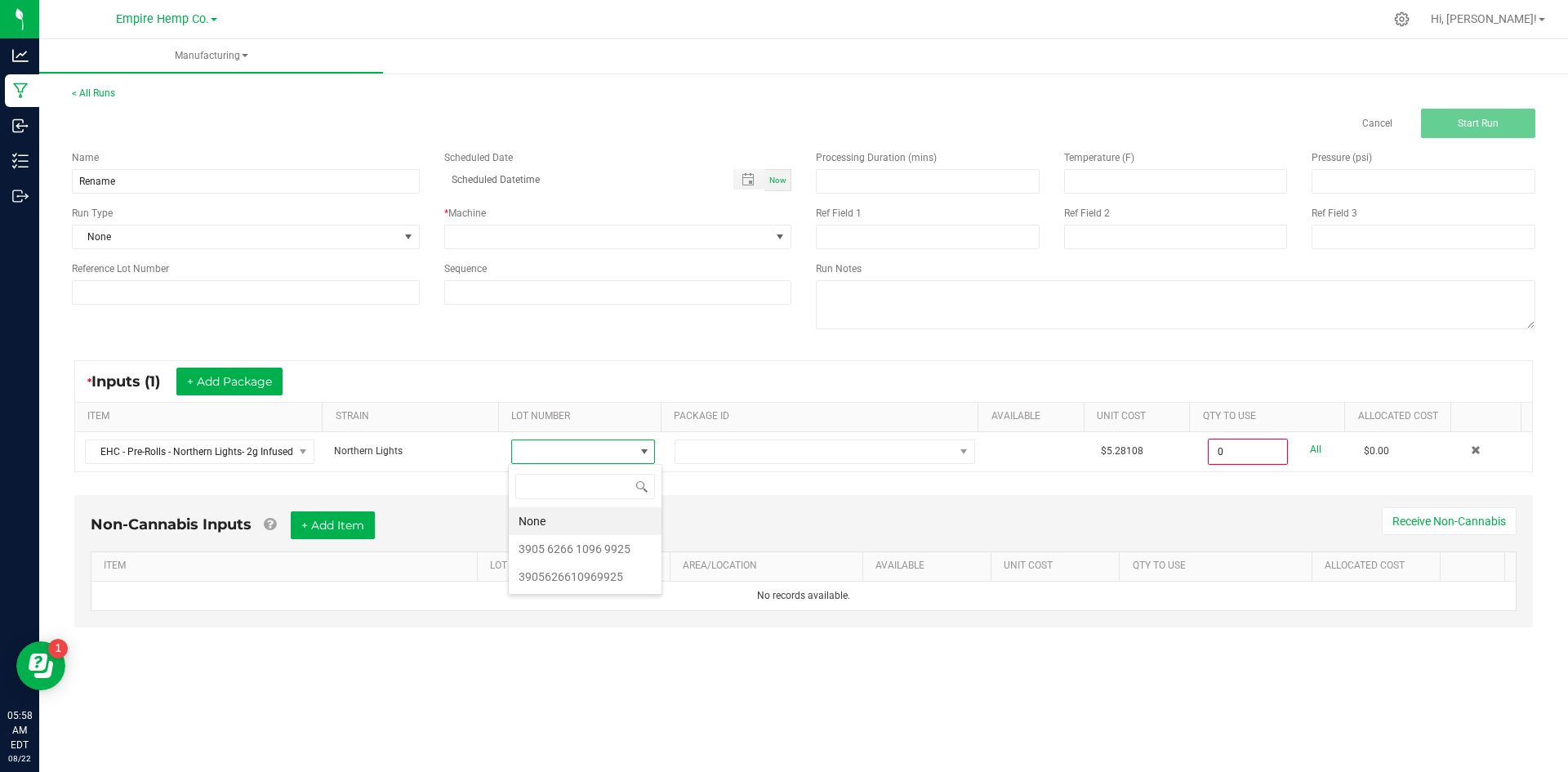
scroll to position [25, 143]
click at [598, 573] on li "3905626610969925" at bounding box center [585, 576] width 153 height 28
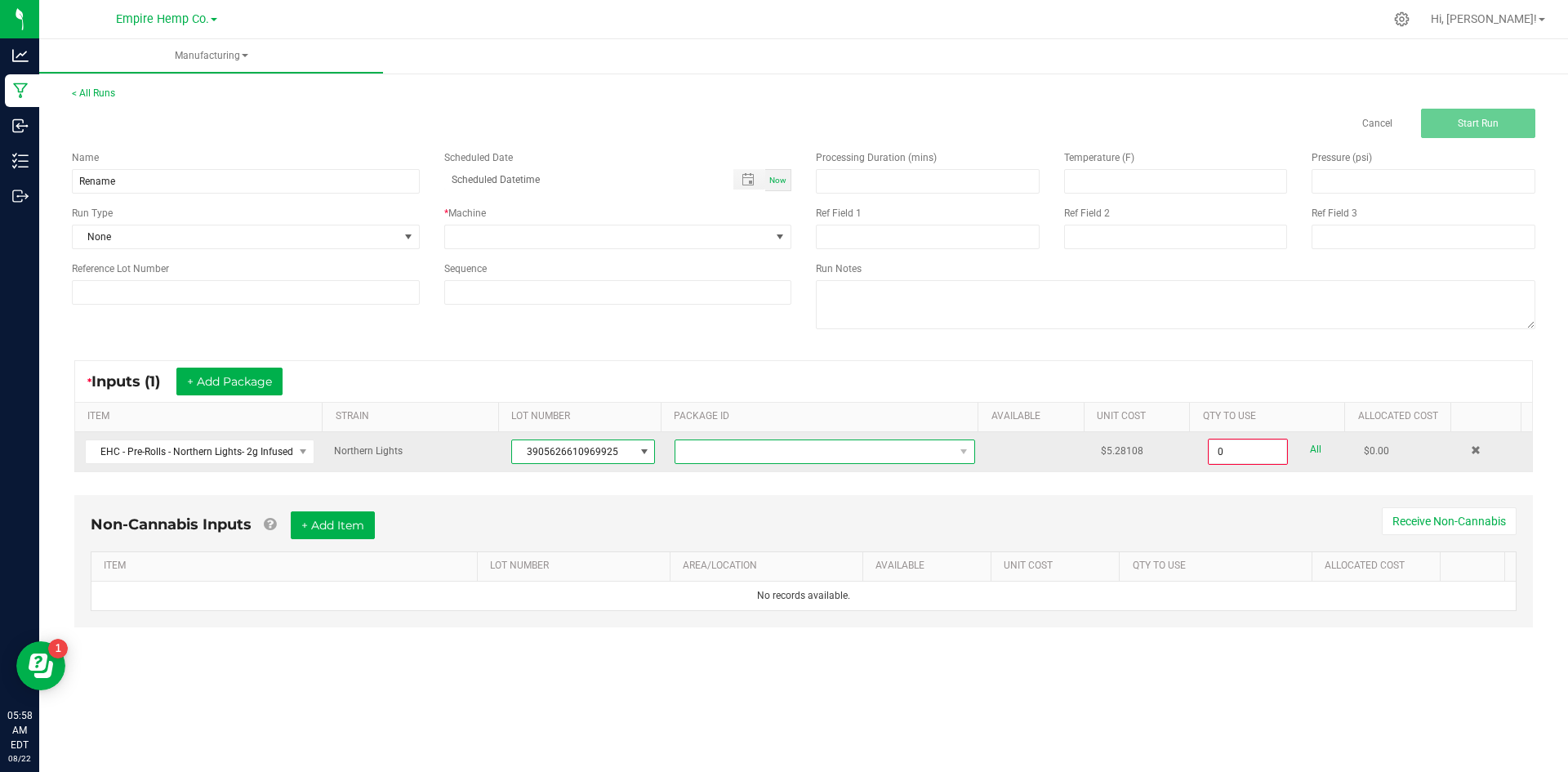
click at [715, 446] on span at bounding box center [814, 452] width 278 height 23
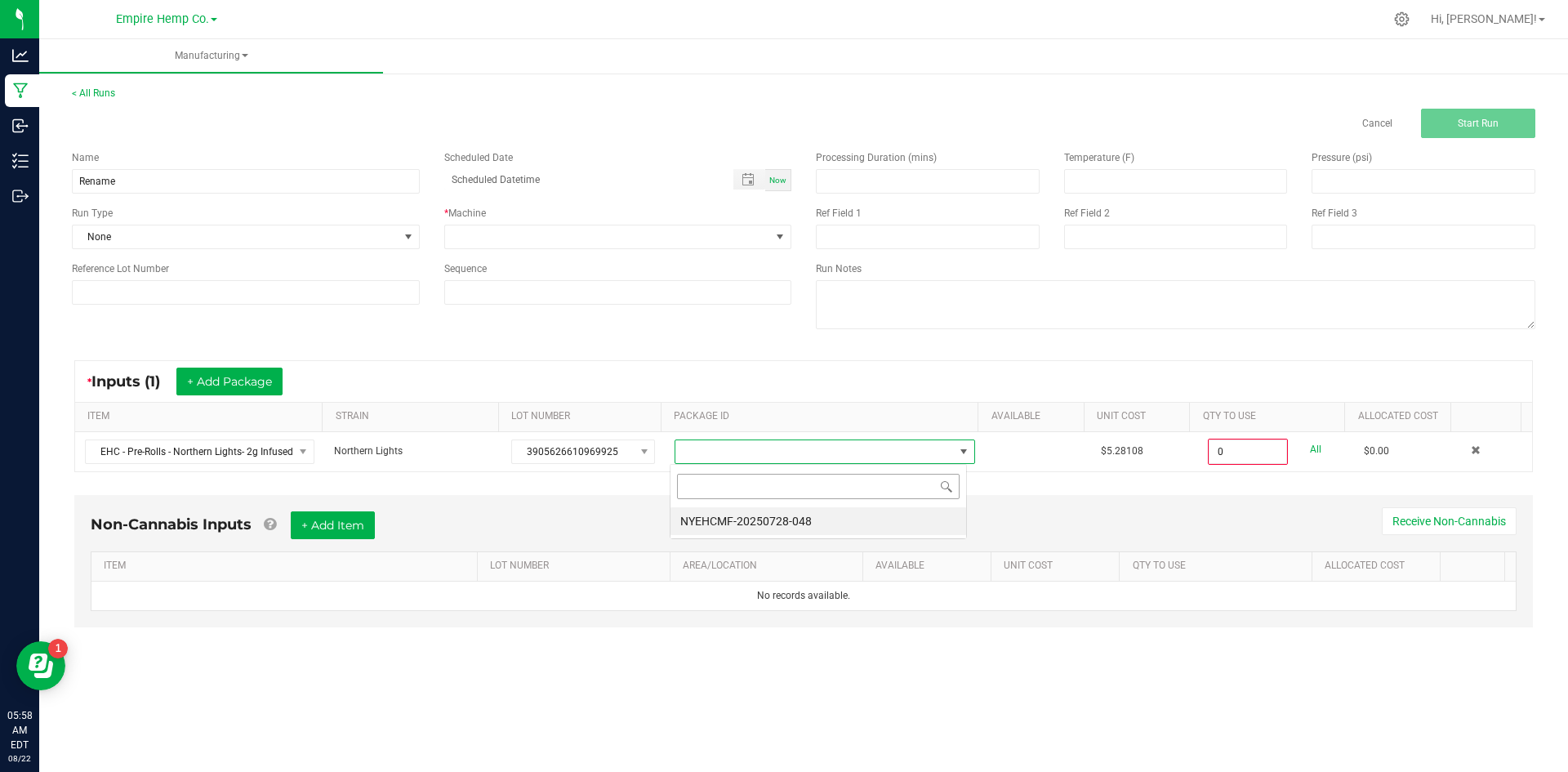
scroll to position [25, 298]
click at [727, 519] on li "NYEHCMF-20250728-048" at bounding box center [819, 521] width 296 height 28
type input "0.0000 g"
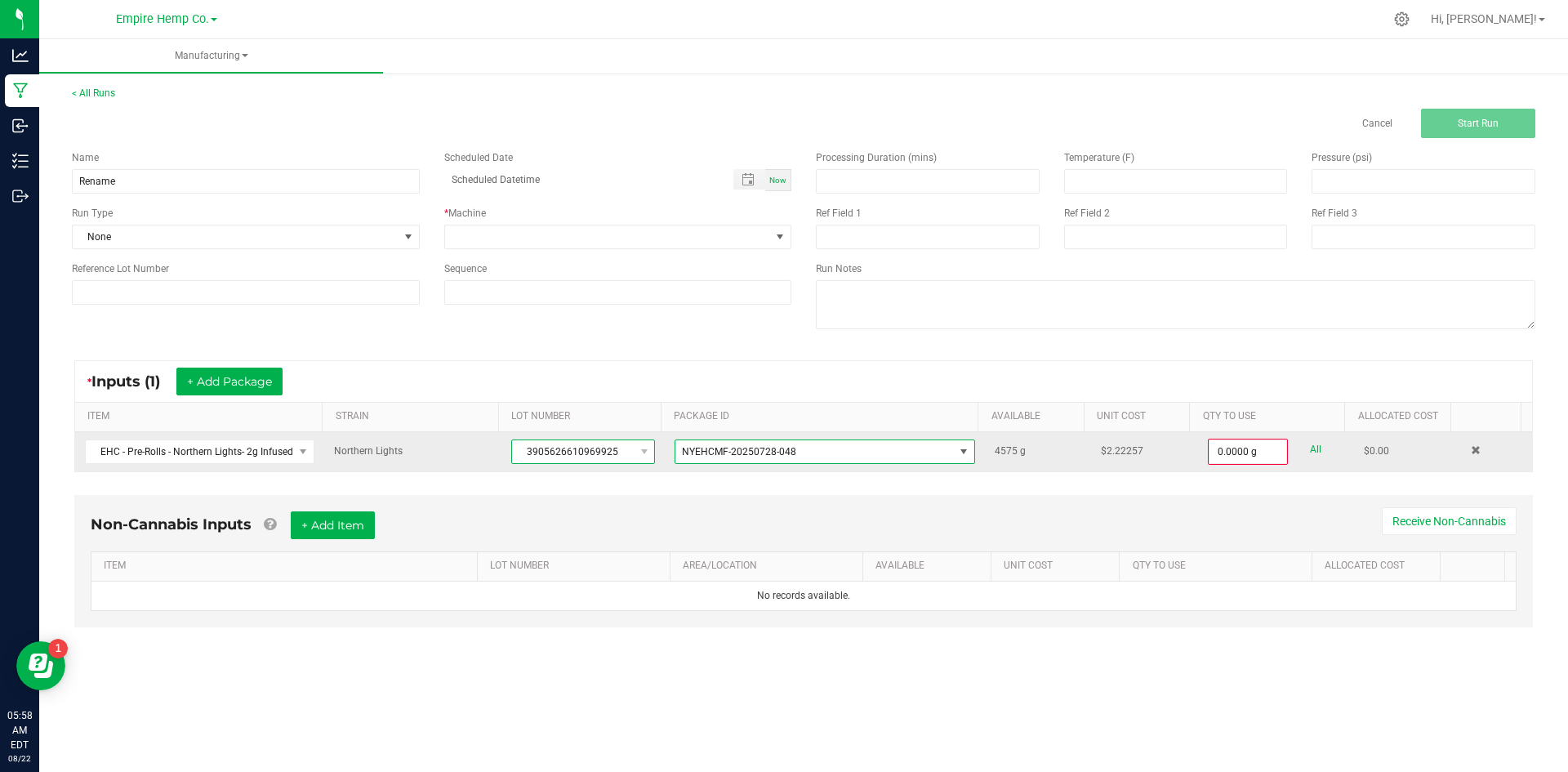
click at [600, 446] on span "3905626610969925" at bounding box center [573, 452] width 122 height 23
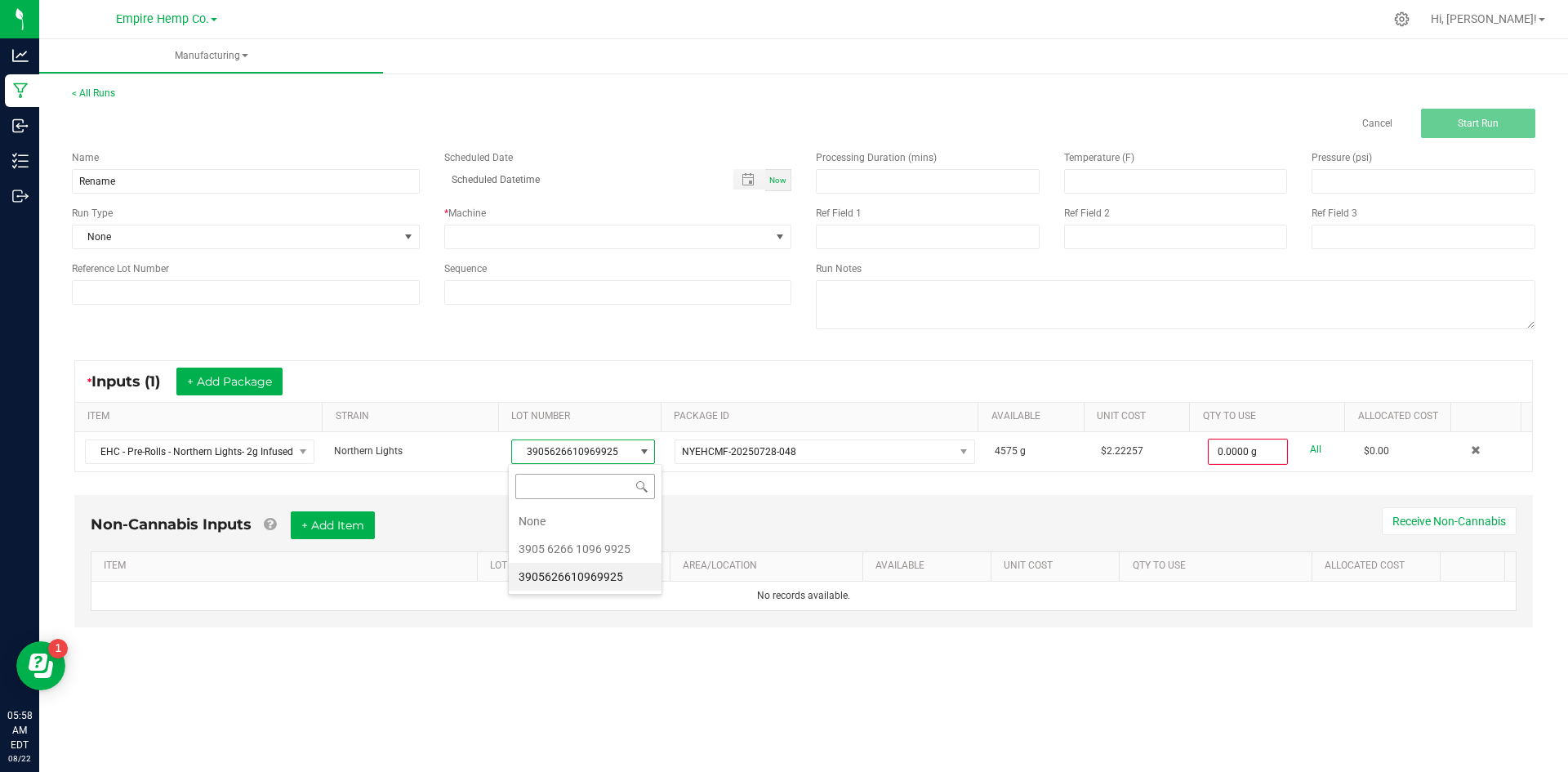
scroll to position [25, 143]
click at [586, 538] on 9925 "3905 6266 1096 9925" at bounding box center [585, 549] width 153 height 28
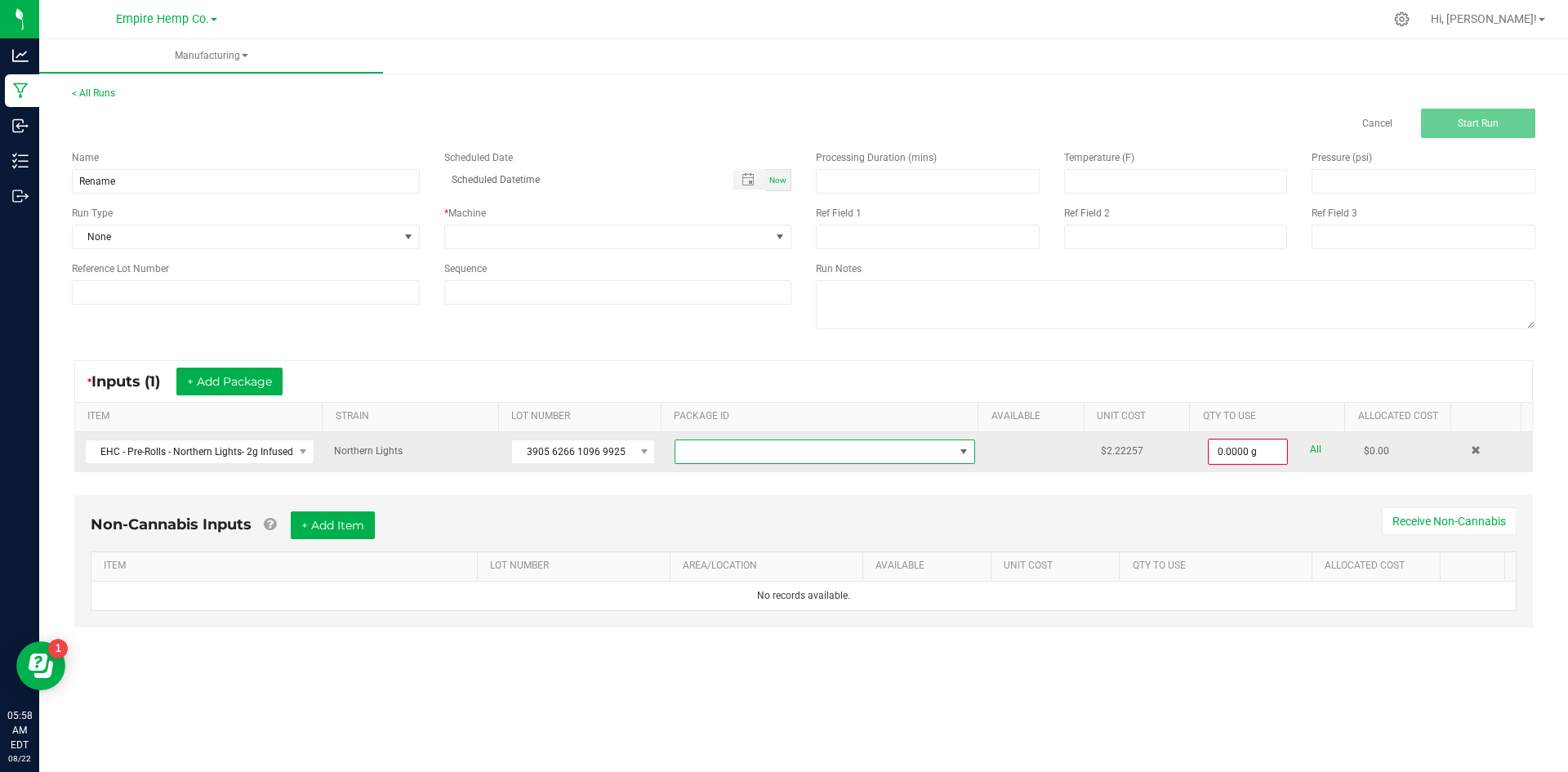
click at [702, 448] on span "NO DATA FOUND" at bounding box center [814, 452] width 278 height 23
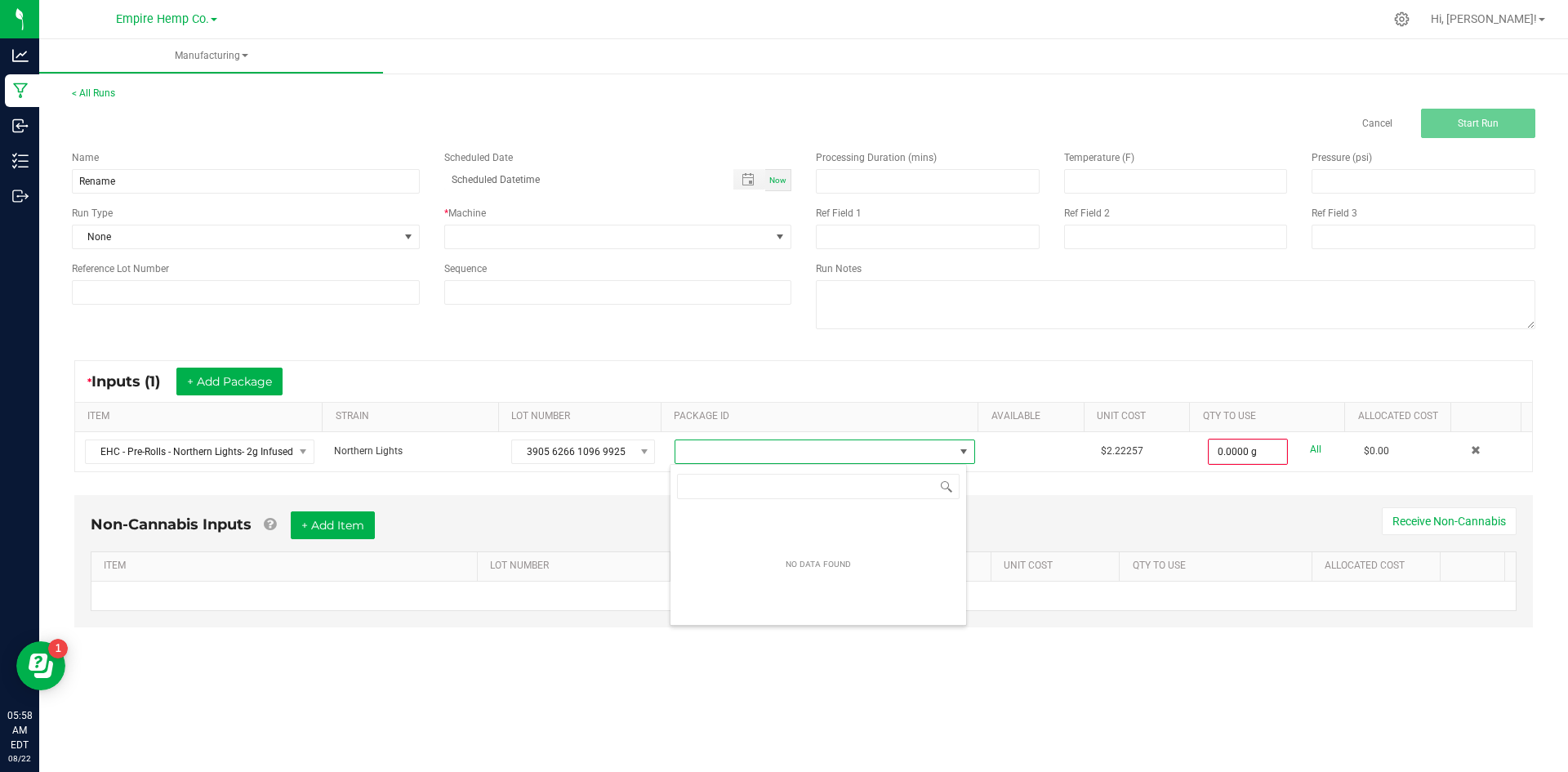
scroll to position [25, 298]
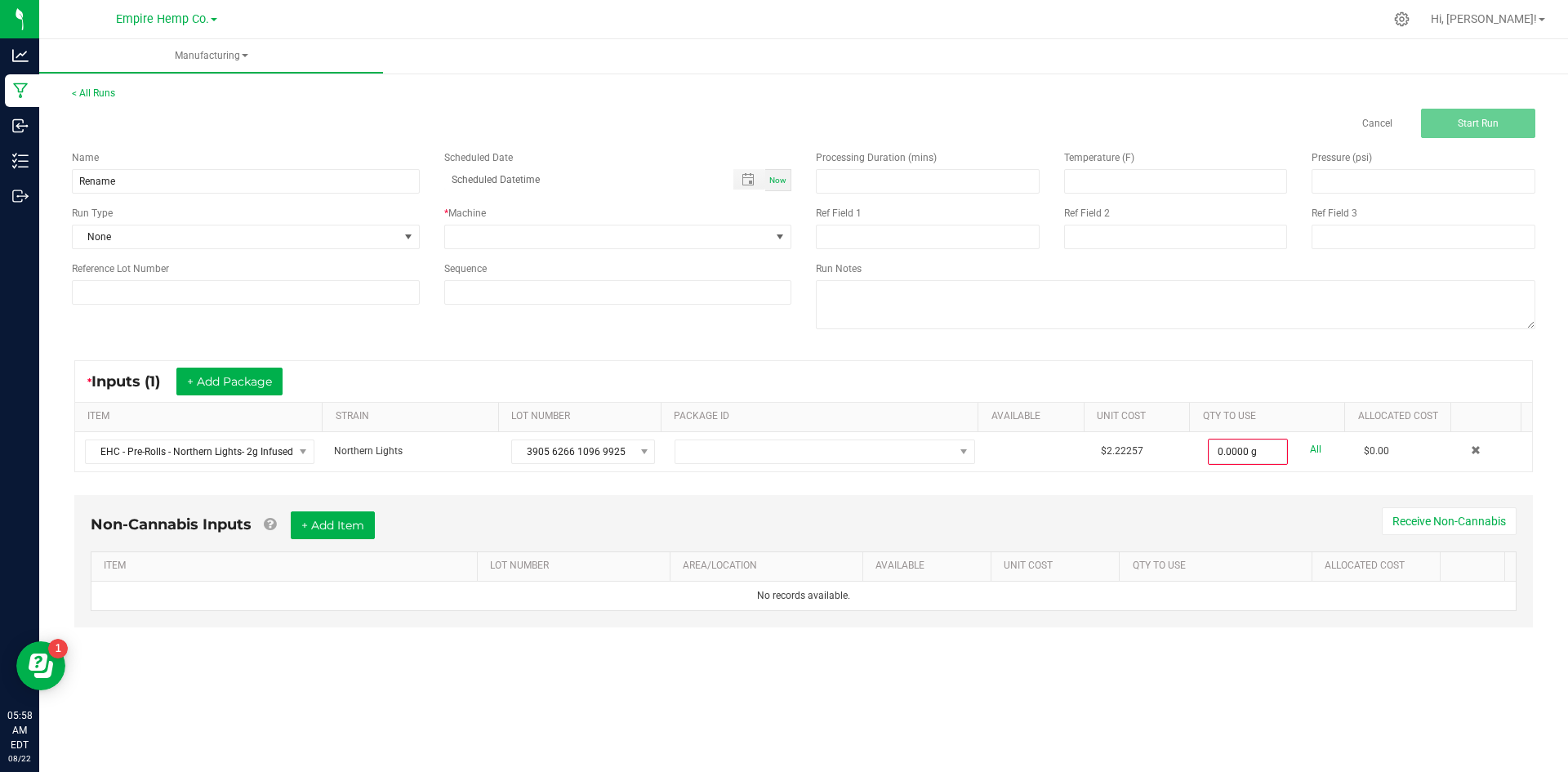
click at [633, 487] on div "Non-Cannabis Inputs + Add Item Receive Non-Cannabis ITEM LOT NUMBER AREA/LOCATI…" at bounding box center [803, 572] width 1488 height 172
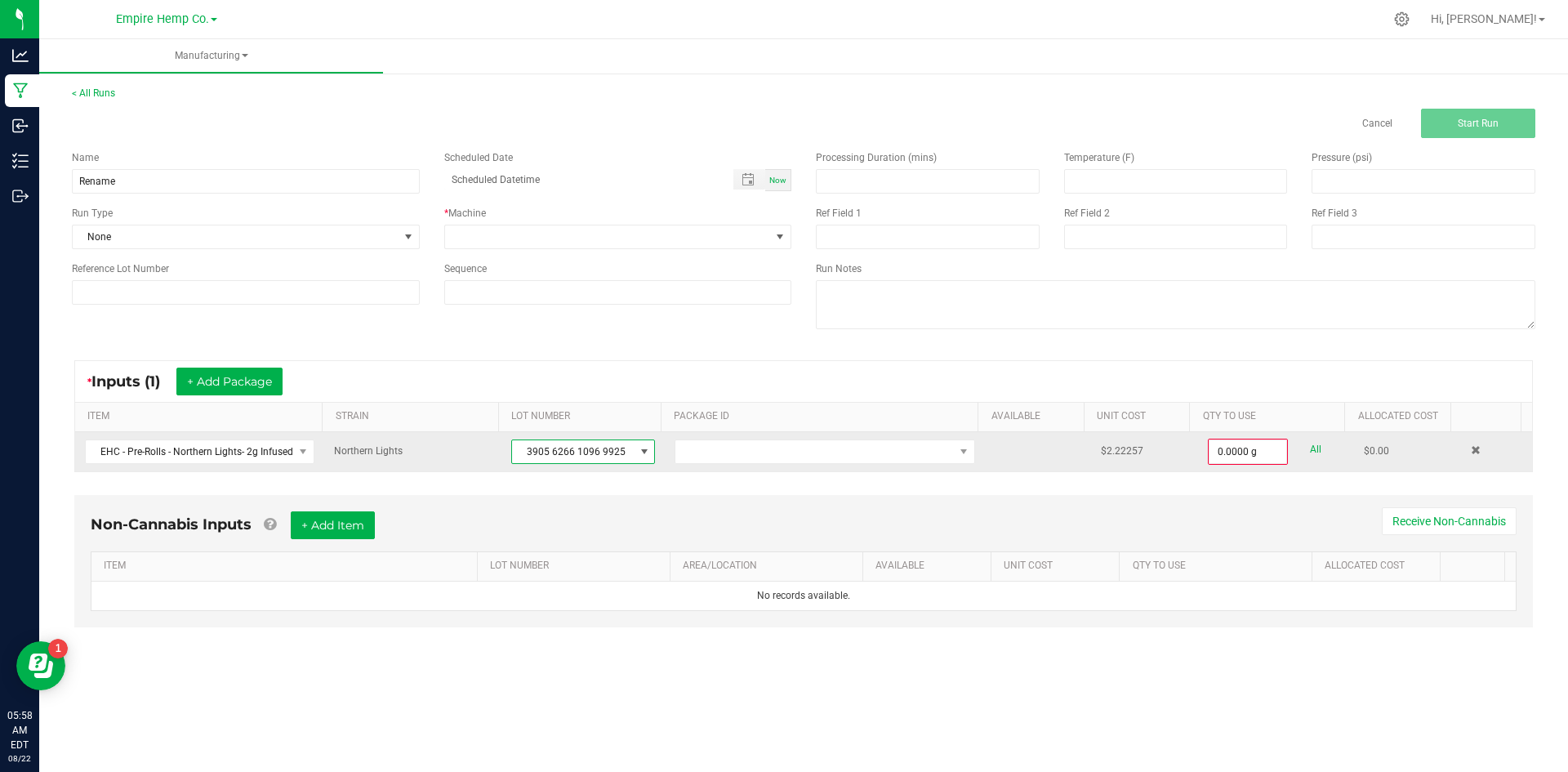
click at [633, 456] on span at bounding box center [644, 452] width 20 height 23
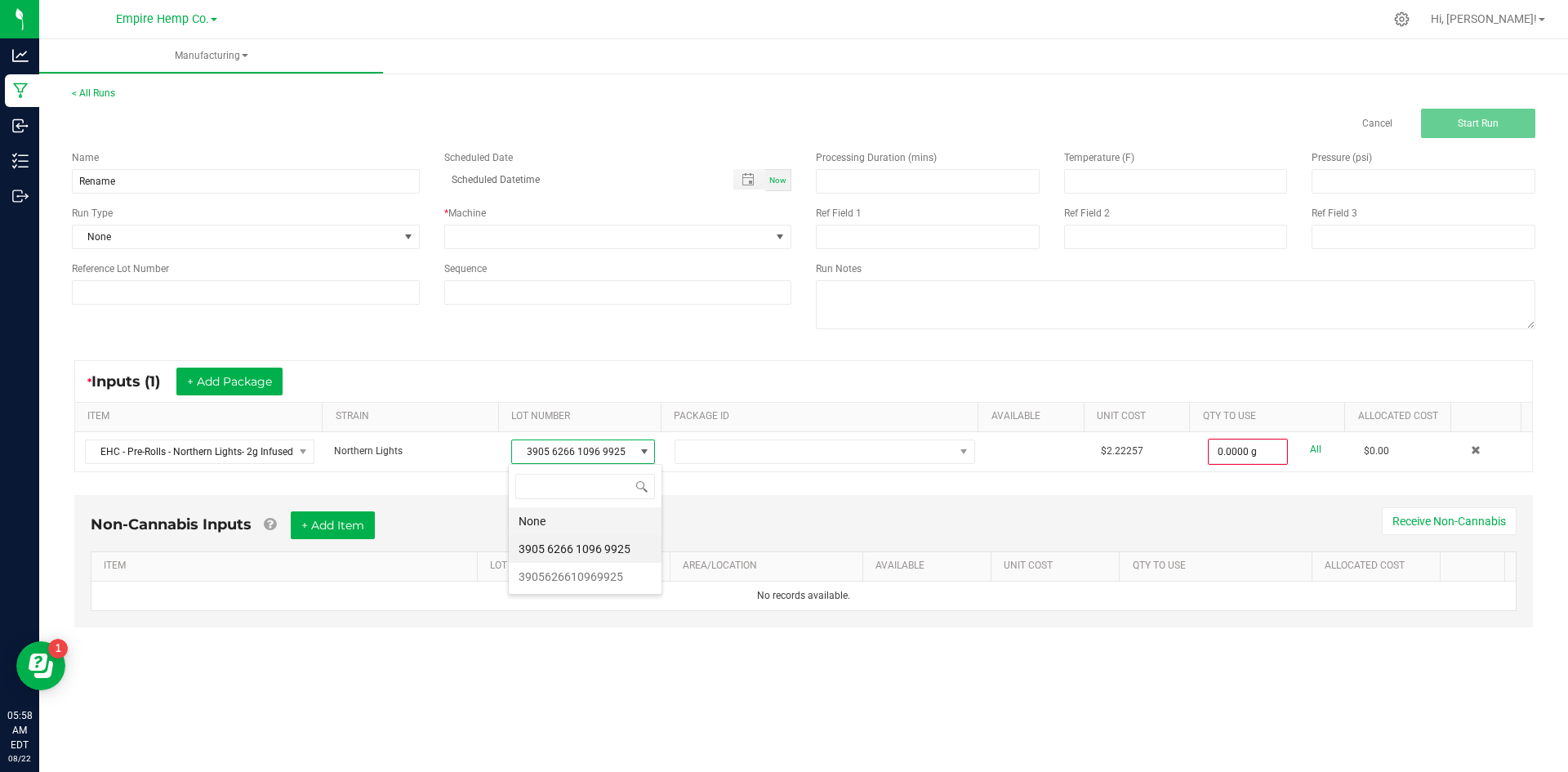
scroll to position [25, 143]
click at [618, 568] on li "3905626610969925" at bounding box center [585, 576] width 153 height 28
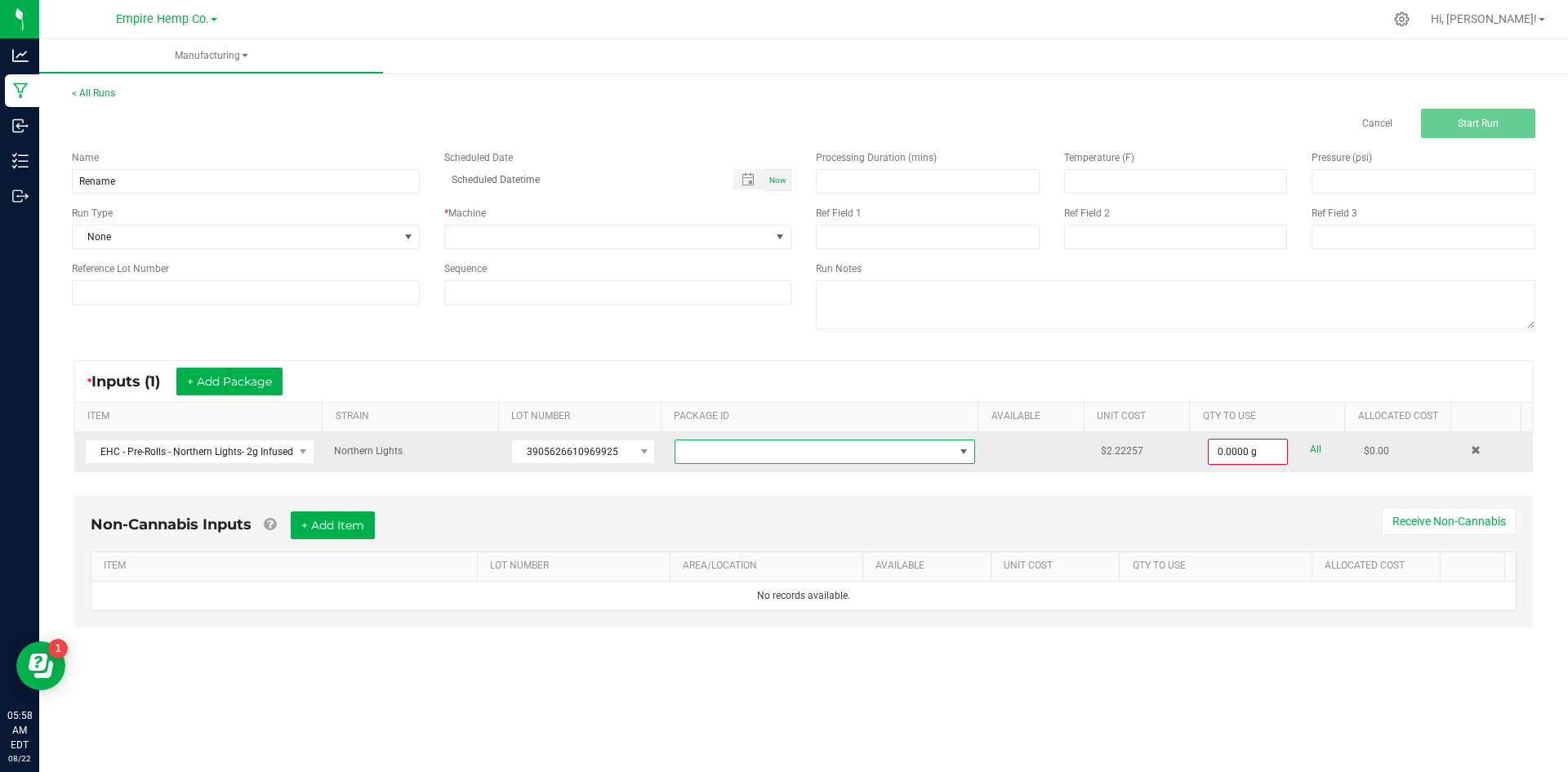
click at [716, 454] on span "NO DATA FOUND" at bounding box center [814, 452] width 278 height 23
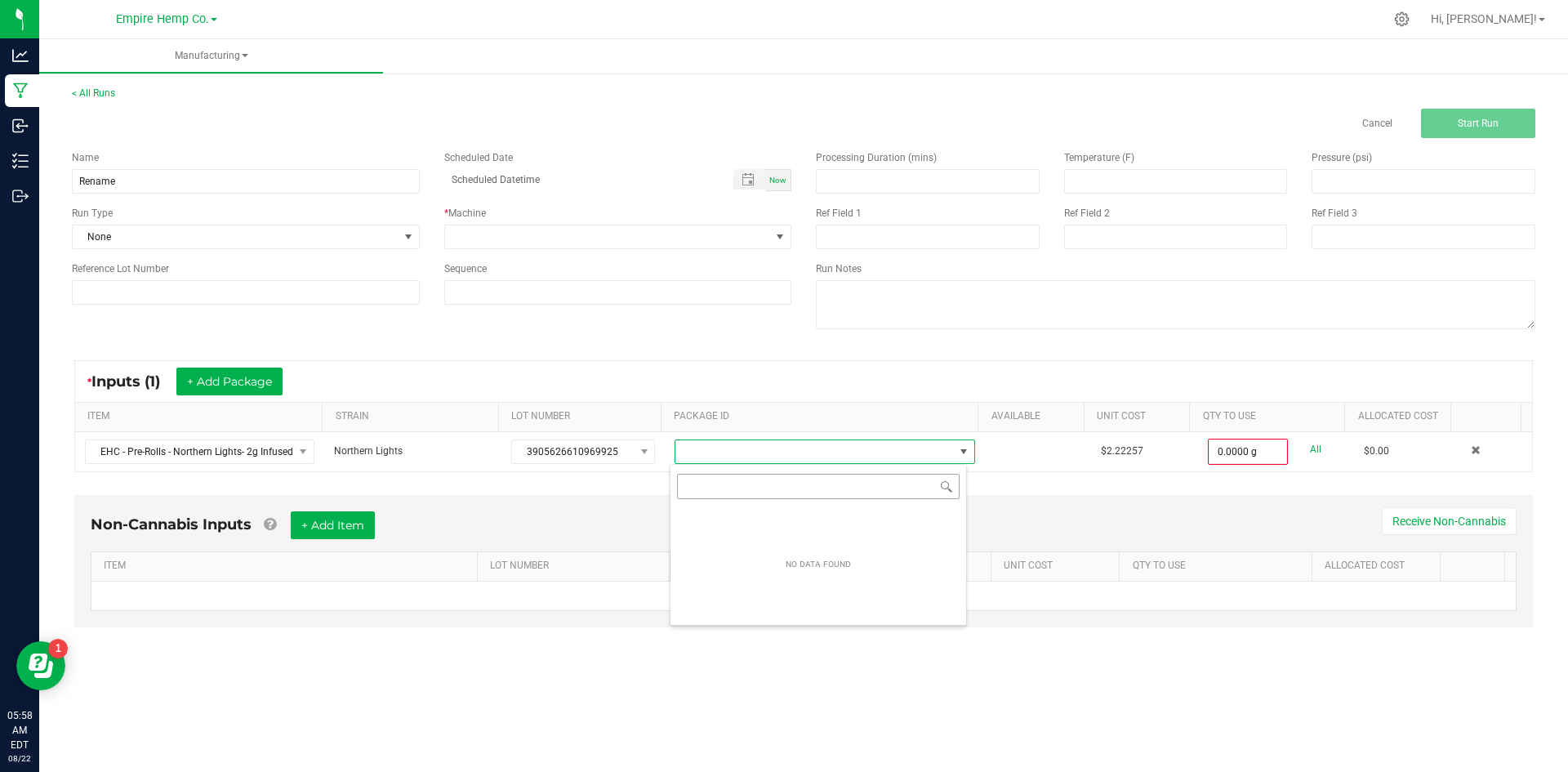
scroll to position [25, 298]
click at [589, 488] on div "Non-Cannabis Inputs + Add Item Receive Non-Cannabis ITEM LOT NUMBER AREA/LOCATI…" at bounding box center [803, 572] width 1488 height 172
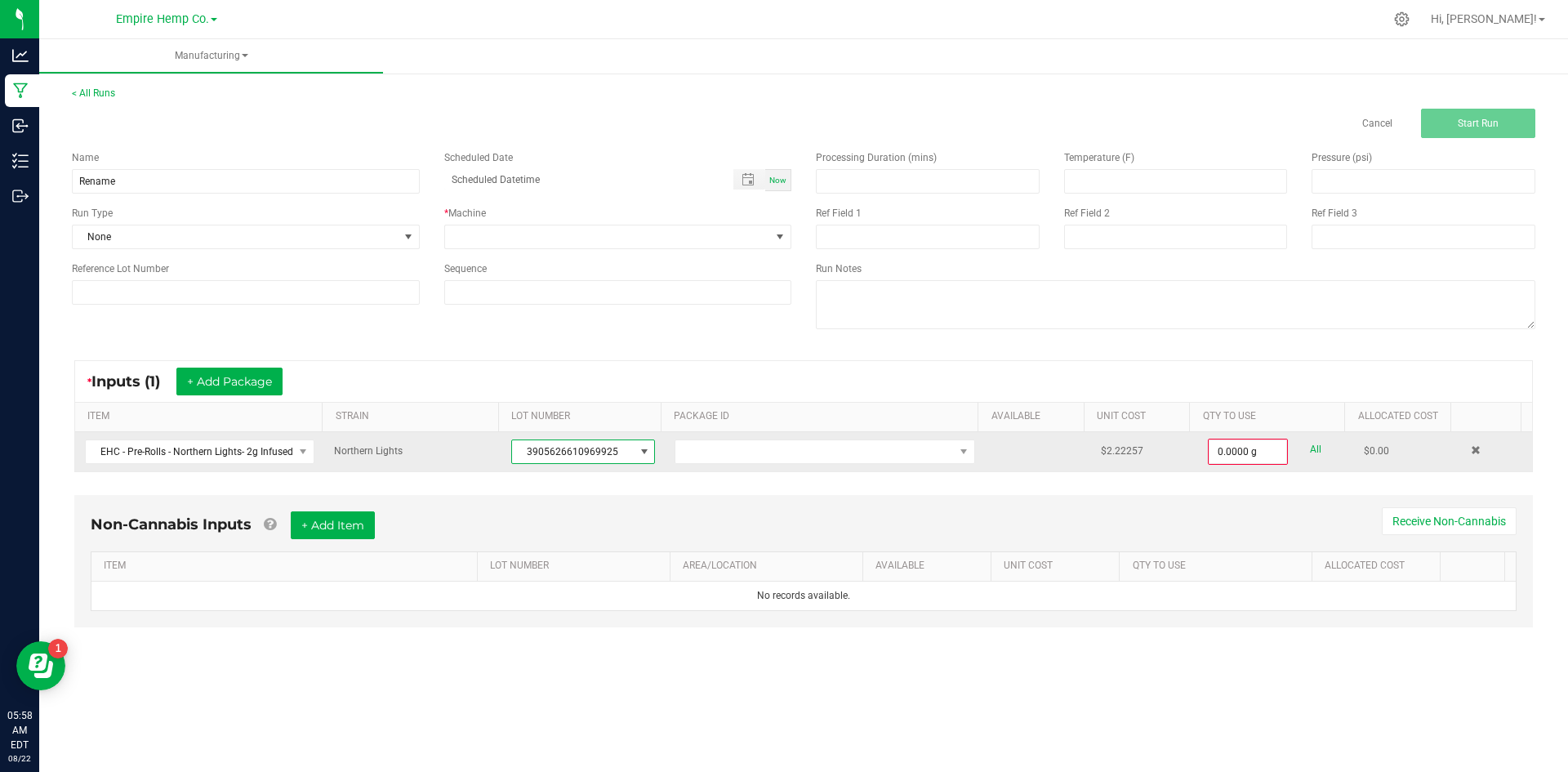
click at [595, 456] on span "3905626610969925" at bounding box center [573, 452] width 122 height 23
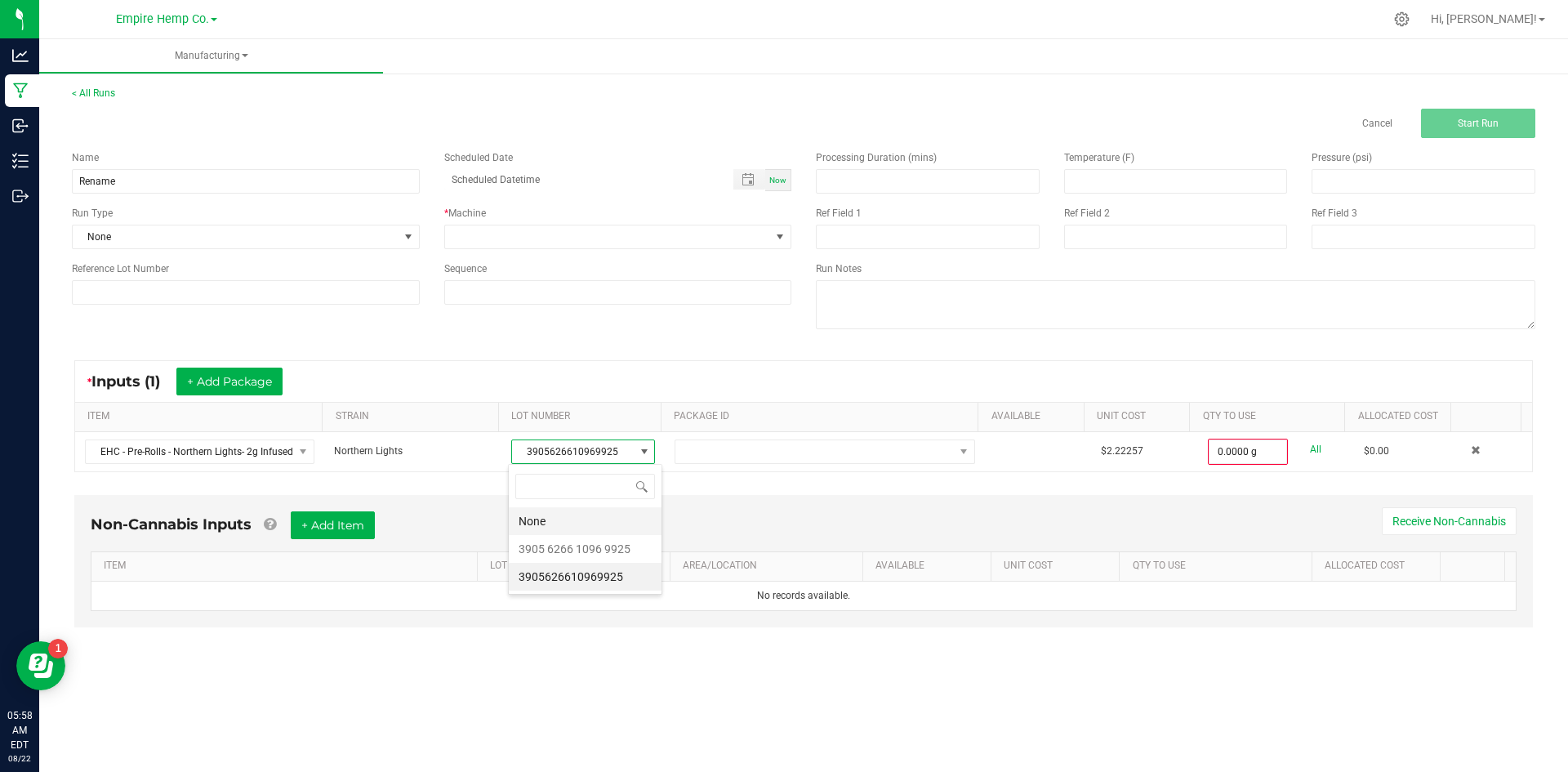
scroll to position [25, 143]
click at [596, 540] on 9925 "3905 6266 1096 9925" at bounding box center [585, 549] width 153 height 28
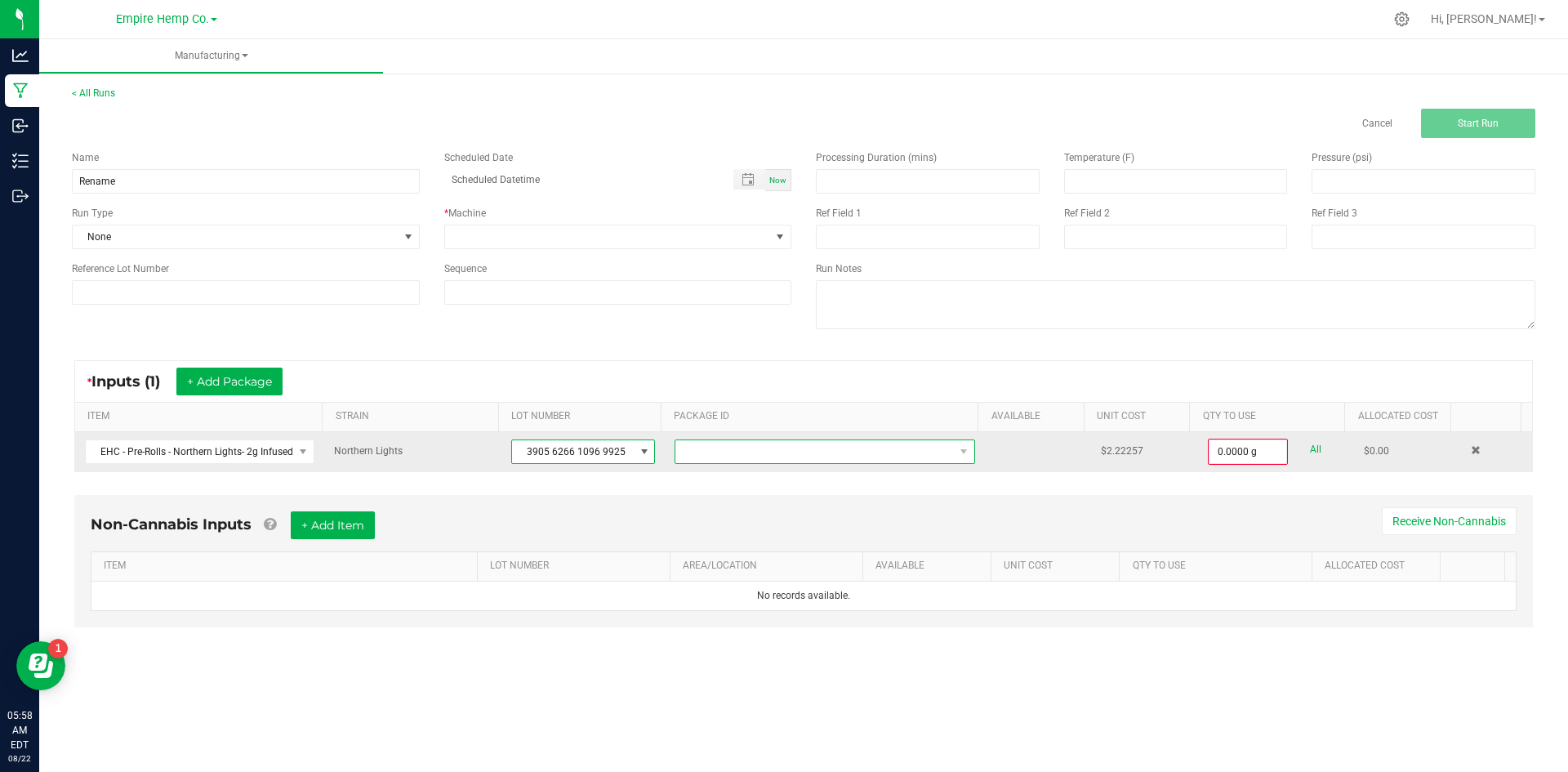
click at [702, 449] on span "NO DATA FOUND" at bounding box center [814, 452] width 278 height 23
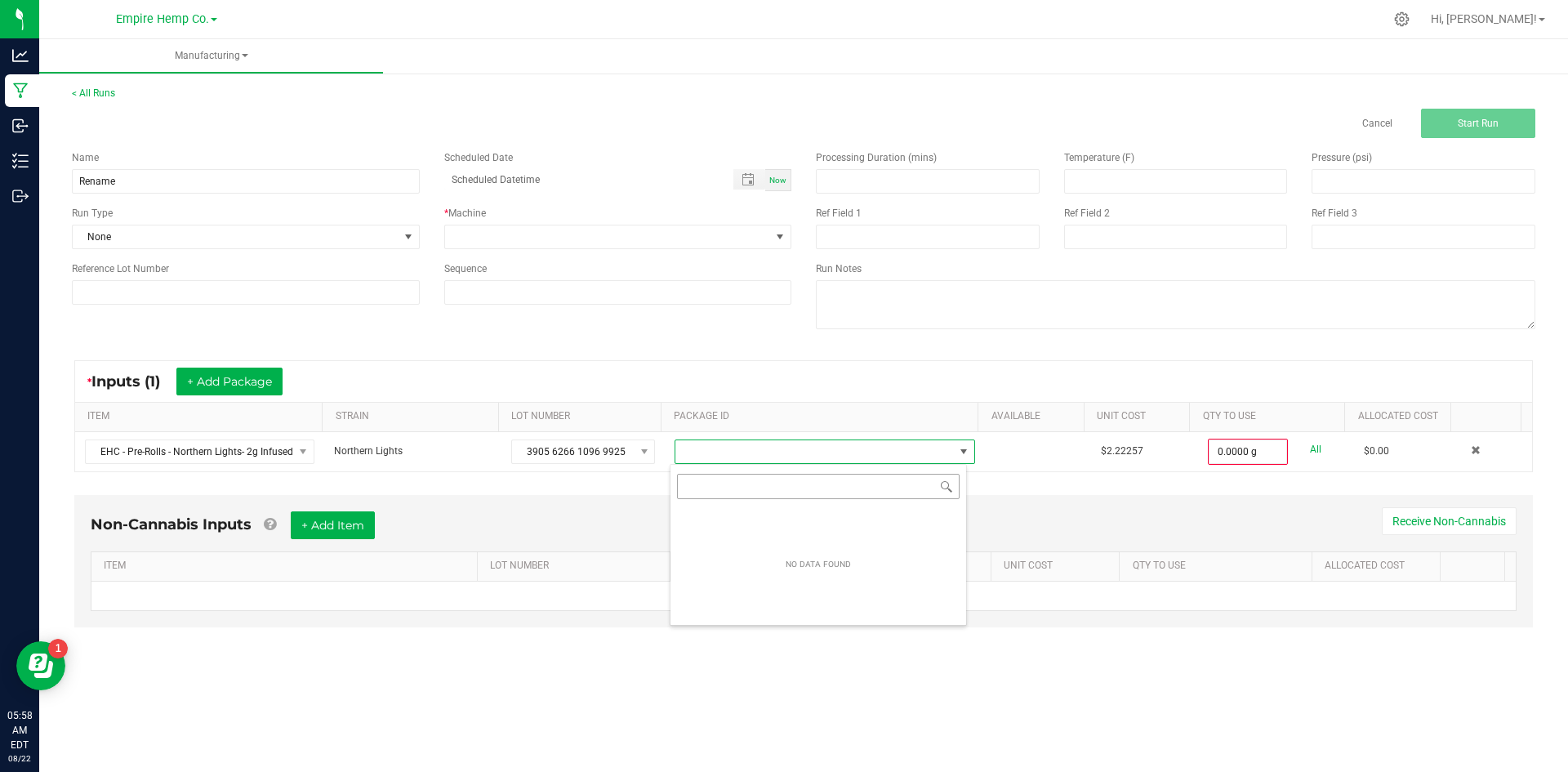
scroll to position [25, 298]
click at [625, 495] on div "Non-Cannabis Inputs + Add Item Receive Non-Cannabis ITEM LOT NUMBER AREA/LOCATI…" at bounding box center [803, 561] width 1459 height 132
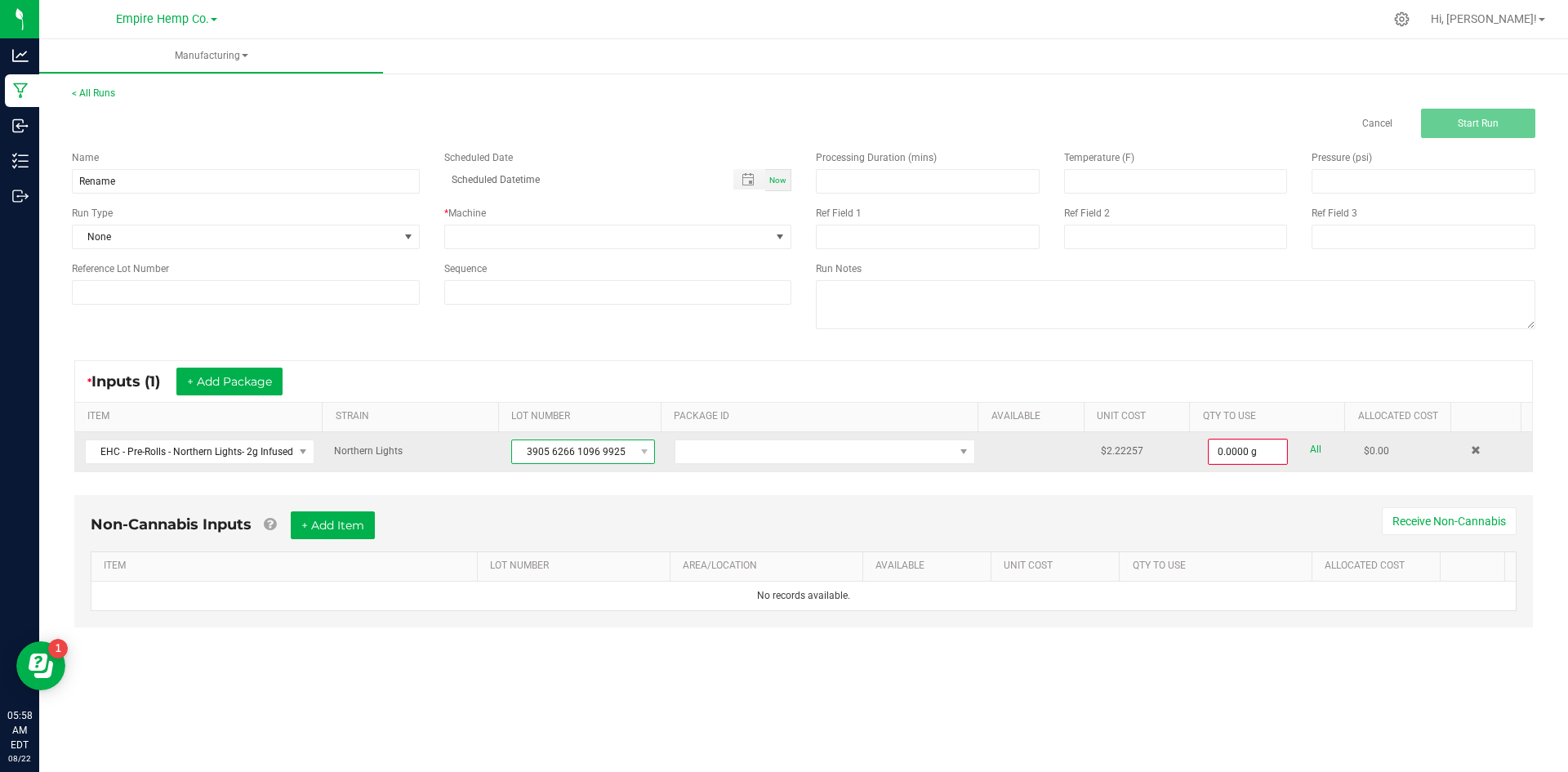
click at [615, 459] on span "3905 6266 1096 9925" at bounding box center [573, 452] width 122 height 23
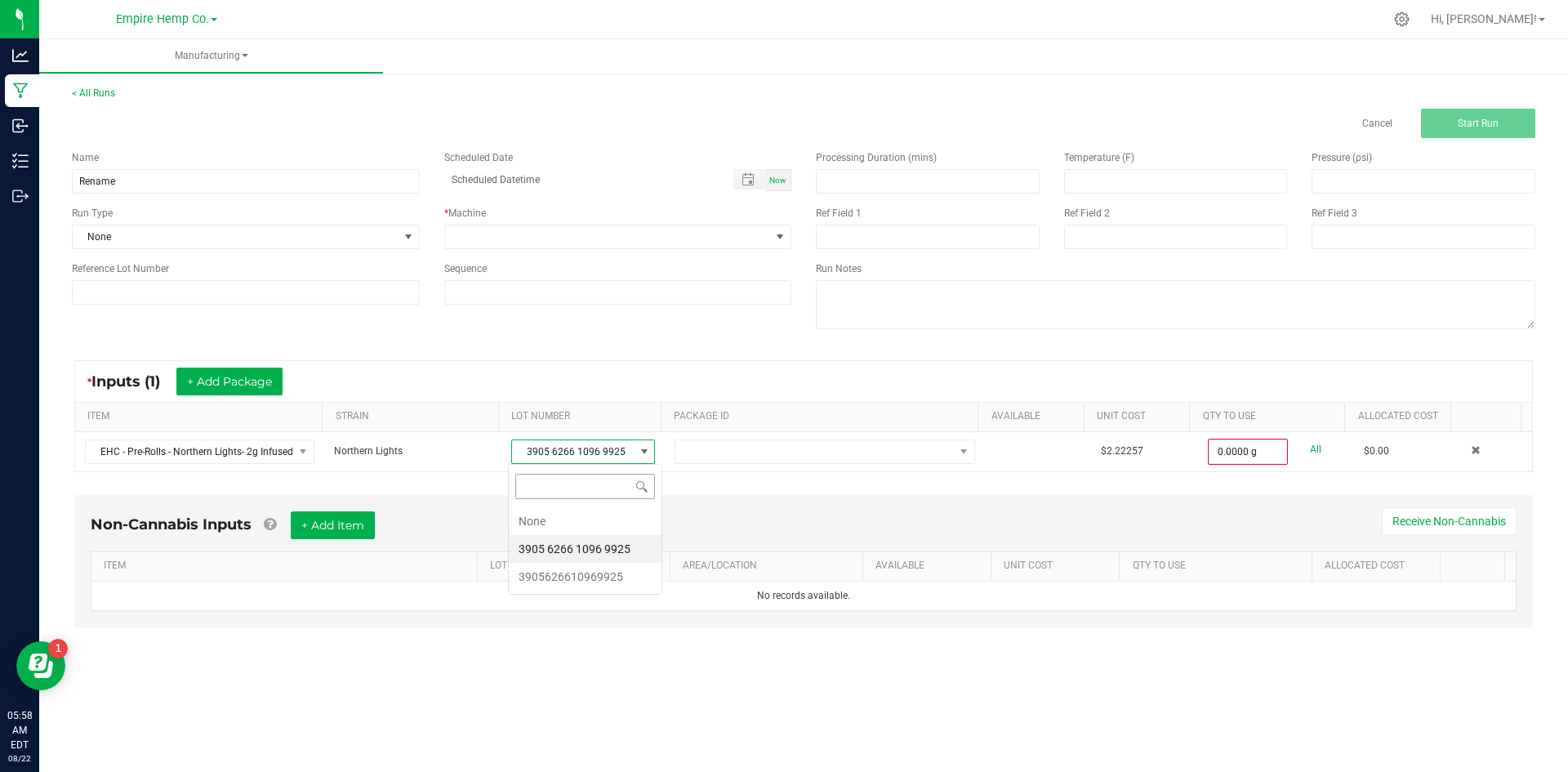
scroll to position [25, 143]
click at [604, 513] on li "None" at bounding box center [585, 521] width 153 height 28
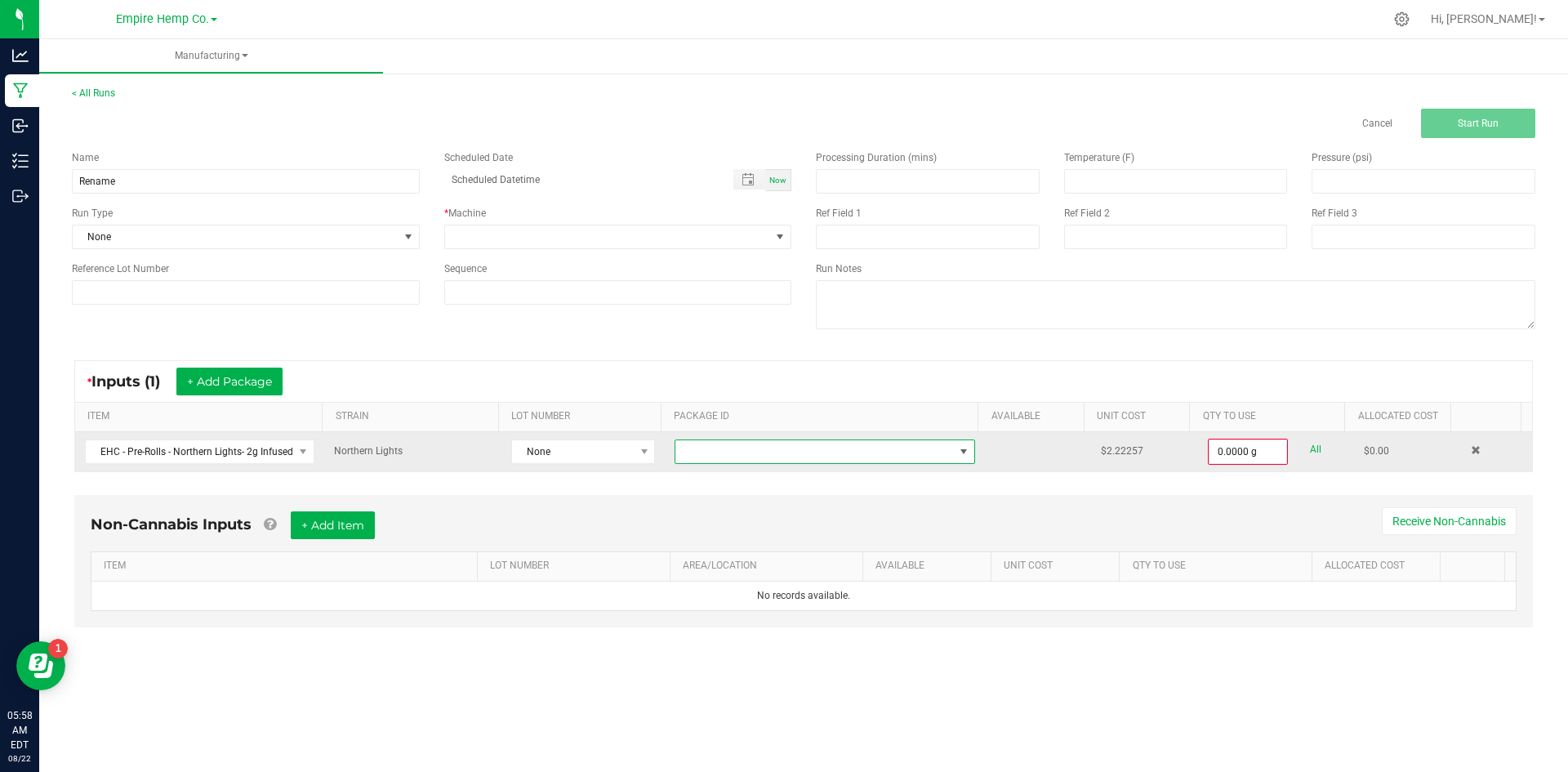
click at [679, 447] on span at bounding box center [814, 452] width 278 height 23
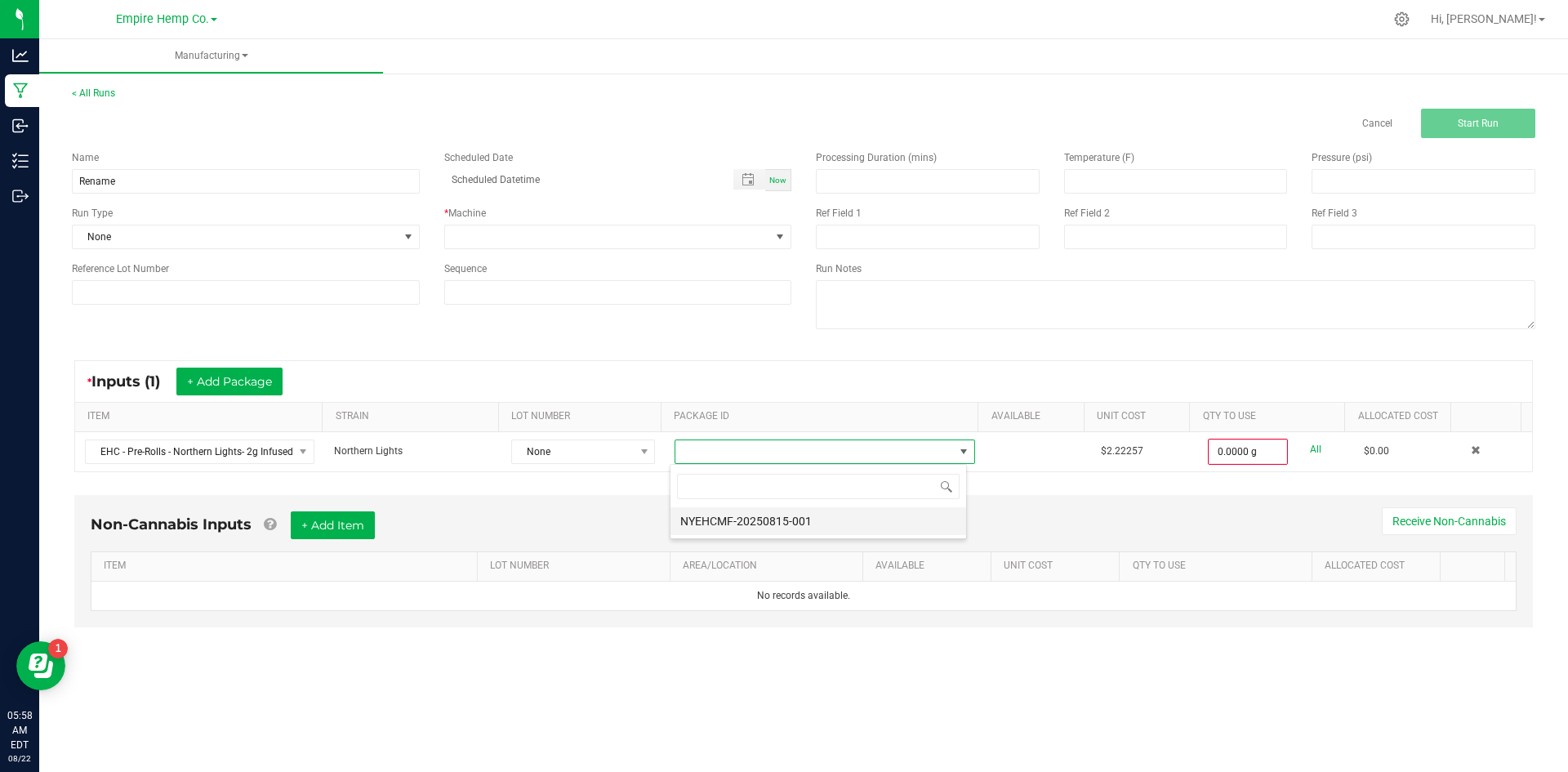
scroll to position [25, 298]
click at [710, 517] on li "NYEHCMF-20250815-001" at bounding box center [819, 521] width 296 height 28
click at [243, 388] on button "+ Add Package" at bounding box center [230, 381] width 107 height 28
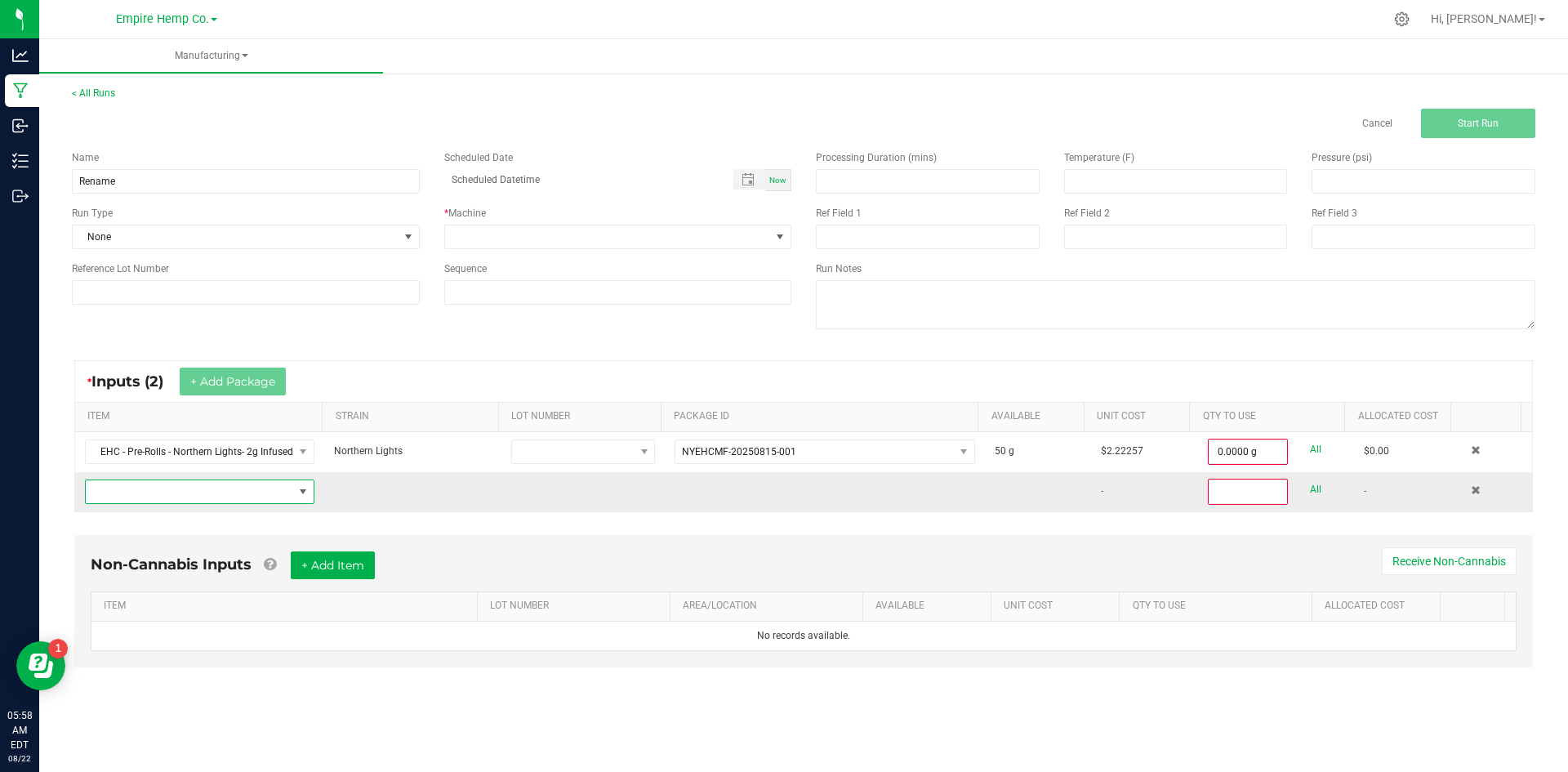
click at [269, 484] on span "NO DATA FOUND" at bounding box center [189, 491] width 207 height 23
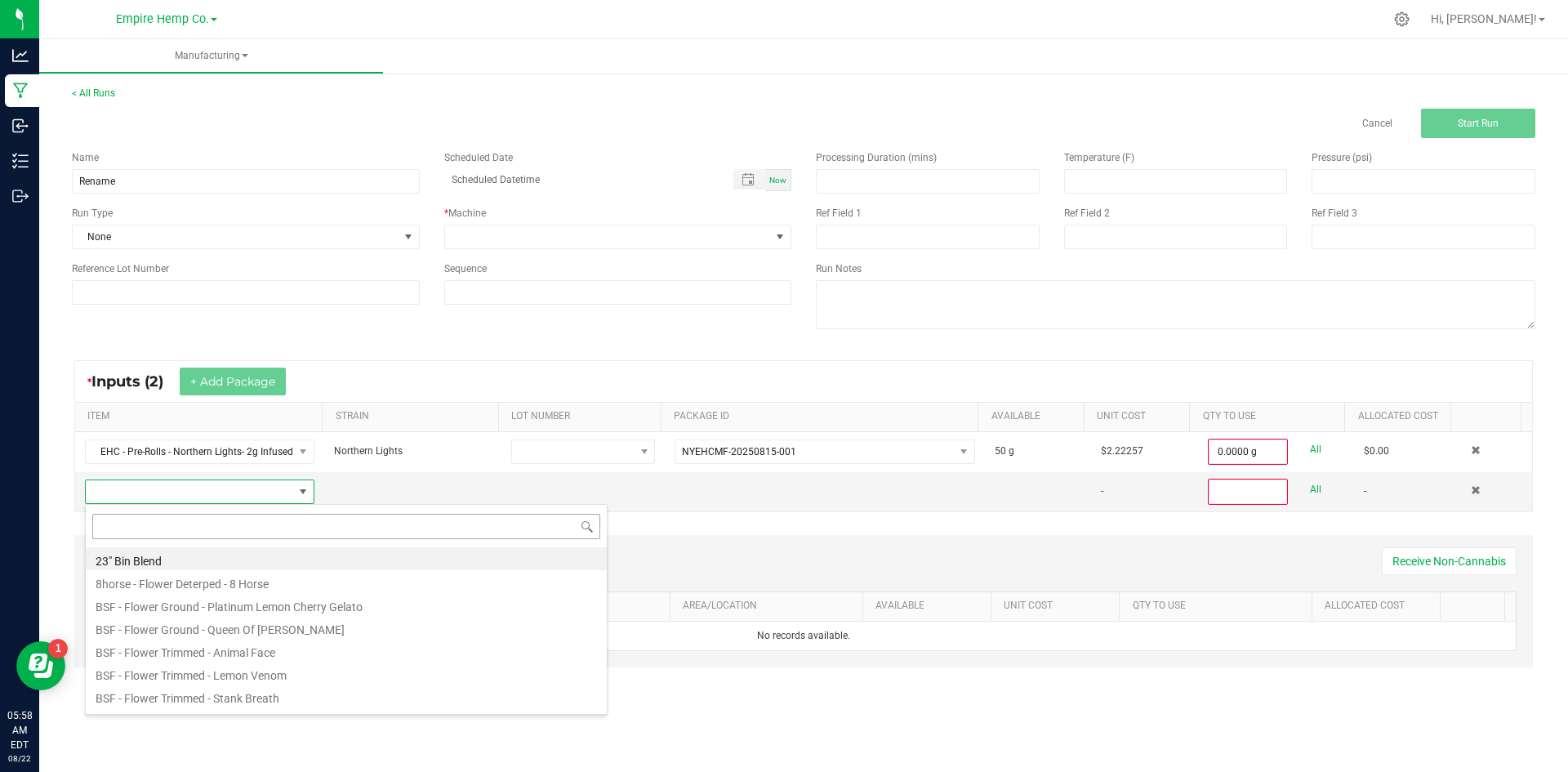
scroll to position [25, 226]
type input "nor"
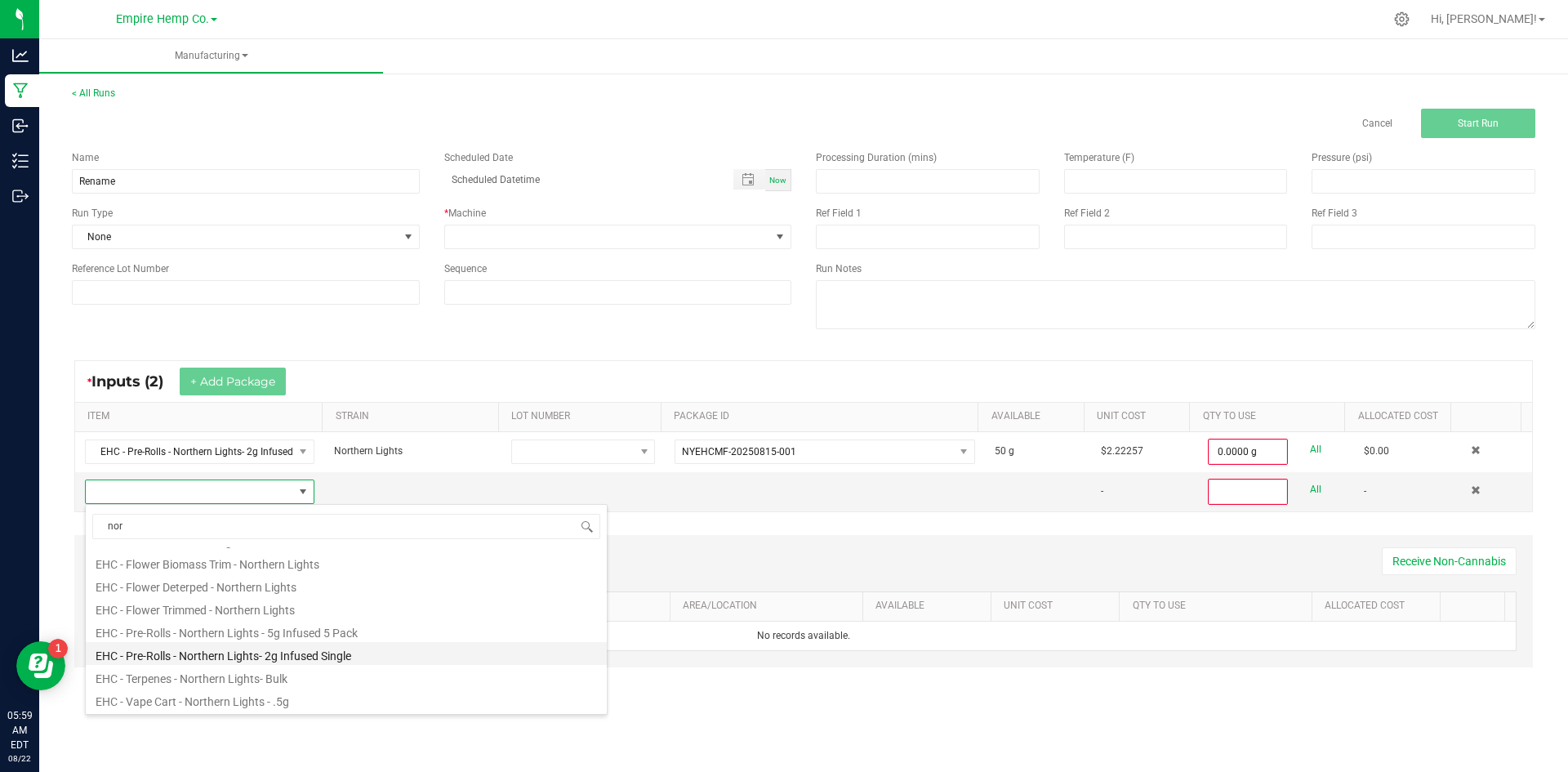
click at [348, 654] on li "EHC - Pre-Rolls - Northern Lights- 2g Infused Single" at bounding box center [346, 653] width 521 height 23
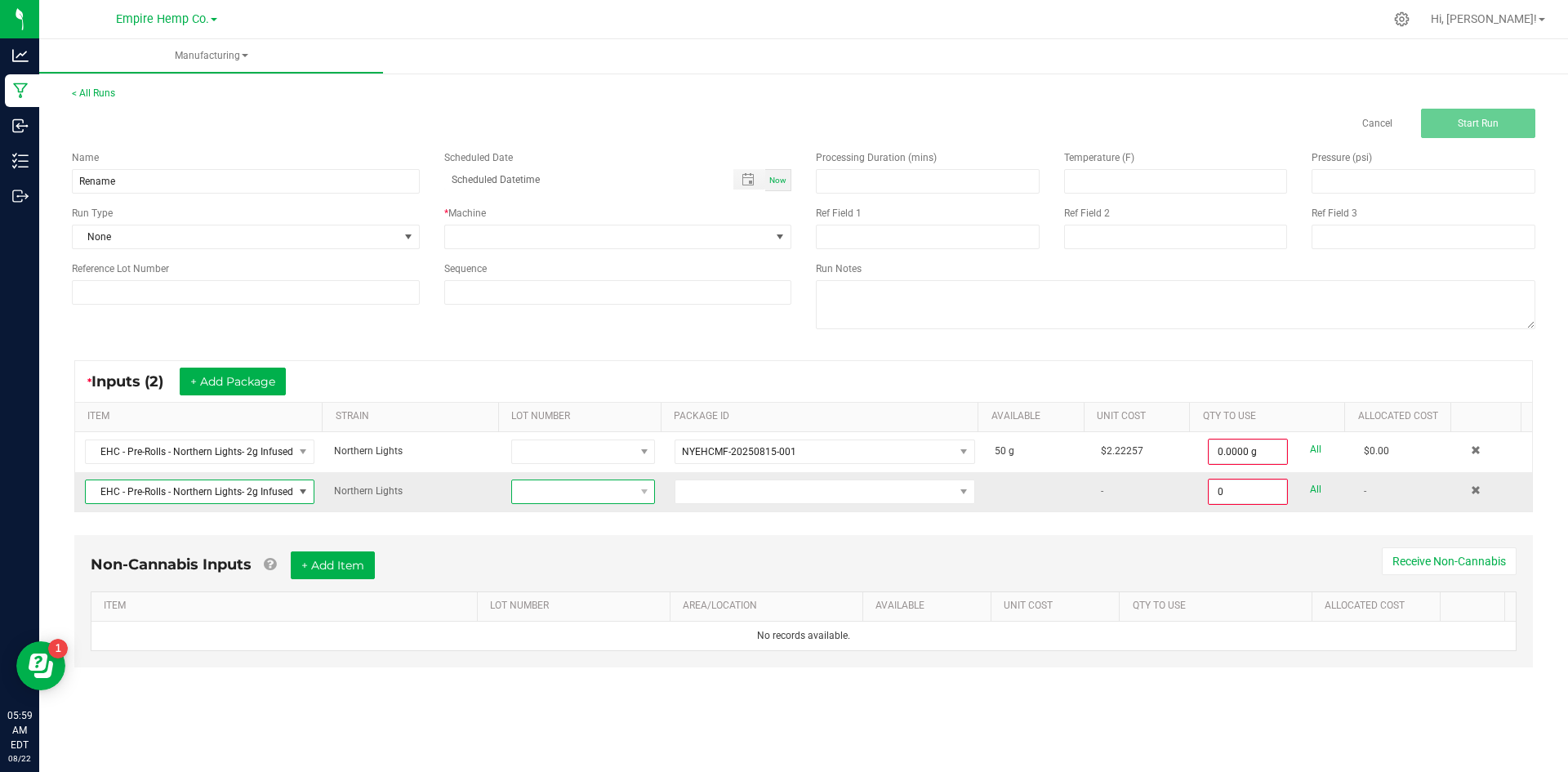
click at [548, 494] on span at bounding box center [573, 491] width 122 height 23
click at [576, 593] on 9925 "3905 6266 1096 9925" at bounding box center [585, 589] width 153 height 28
click at [678, 497] on span "NO DATA FOUND" at bounding box center [814, 491] width 278 height 23
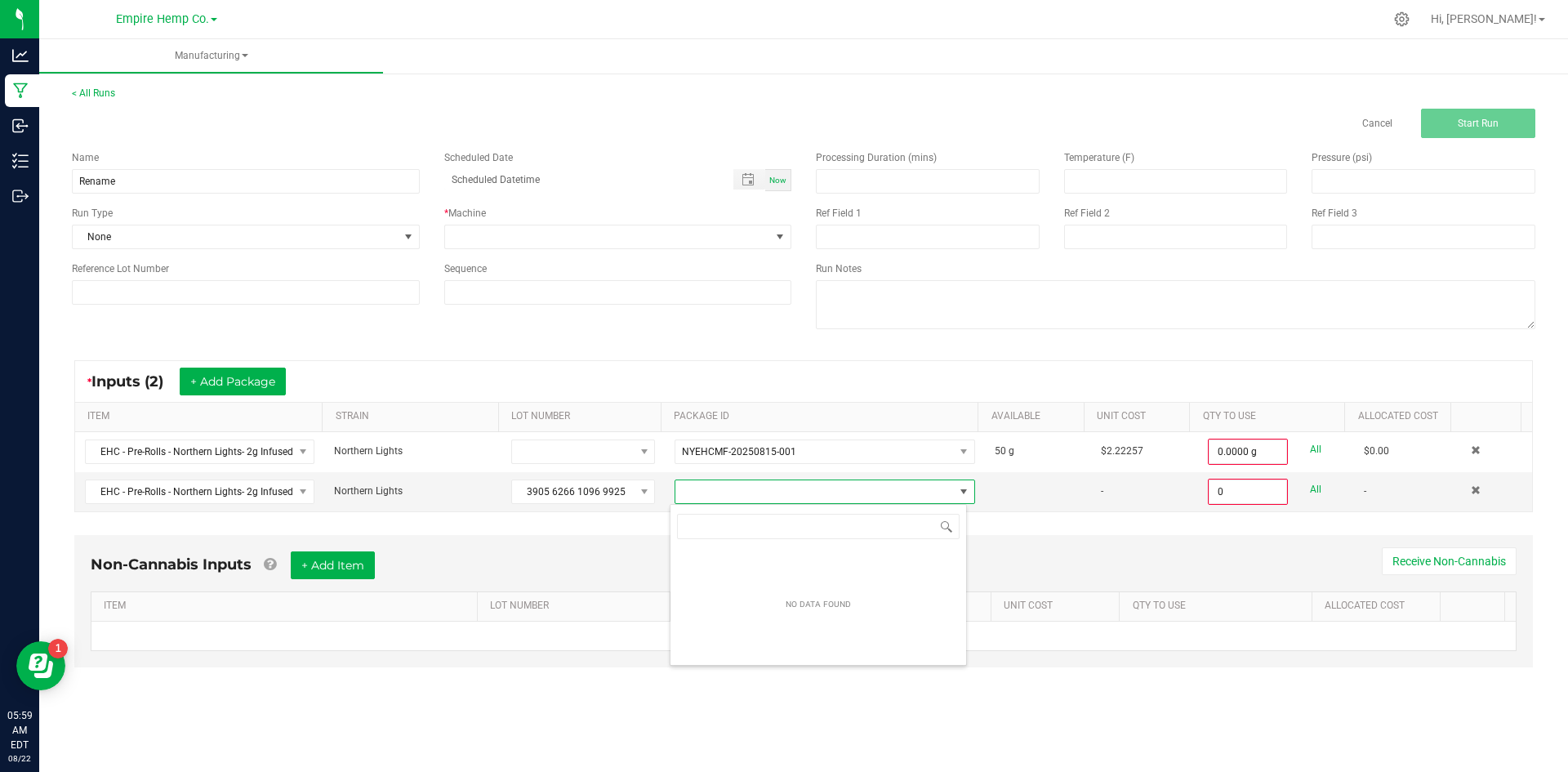
scroll to position [25, 298]
click at [624, 490] on span "3905 6266 1096 9925" at bounding box center [573, 491] width 122 height 23
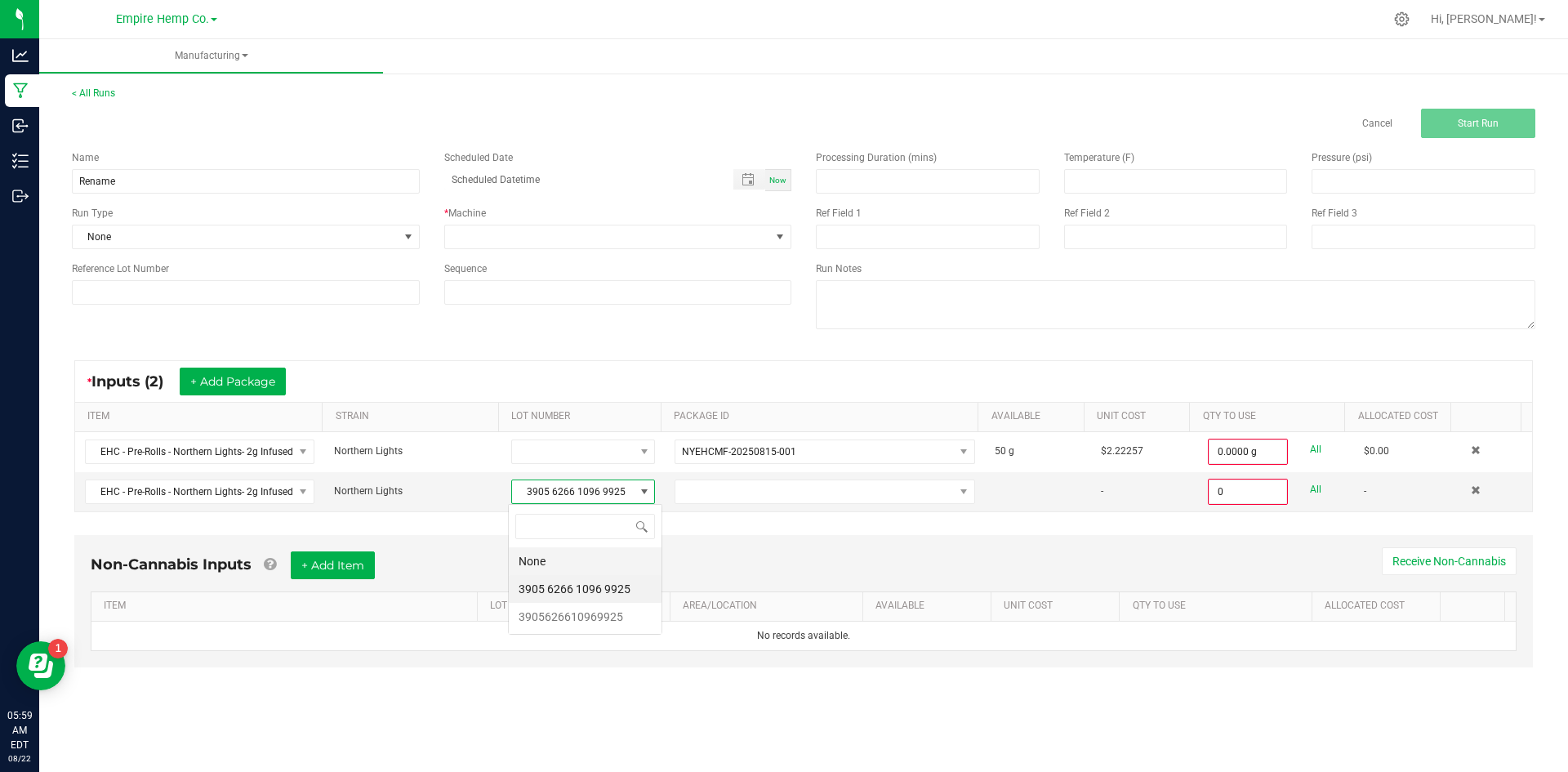
scroll to position [0, 0]
click at [608, 611] on li "3905626610969925" at bounding box center [585, 616] width 153 height 28
click at [703, 491] on span at bounding box center [814, 491] width 278 height 23
click at [718, 566] on li "NYEHCMF-20250728-048" at bounding box center [819, 561] width 296 height 28
type input "0.0000 g"
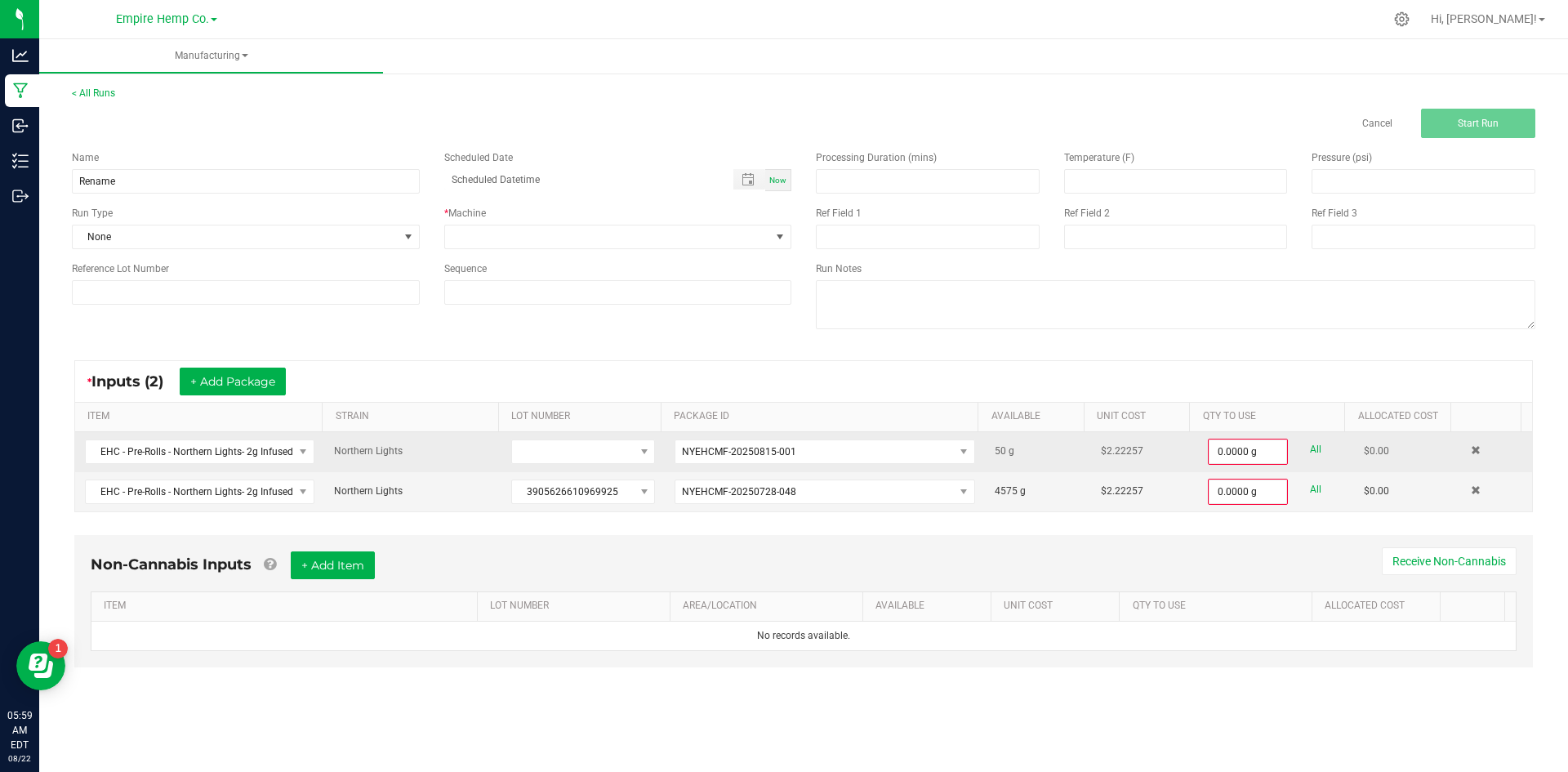
click at [1310, 453] on link "All" at bounding box center [1316, 450] width 12 height 22
type input "50.0000 g"
click at [1310, 487] on link "All" at bounding box center [1316, 488] width 12 height 22
type input "4575.0000 g"
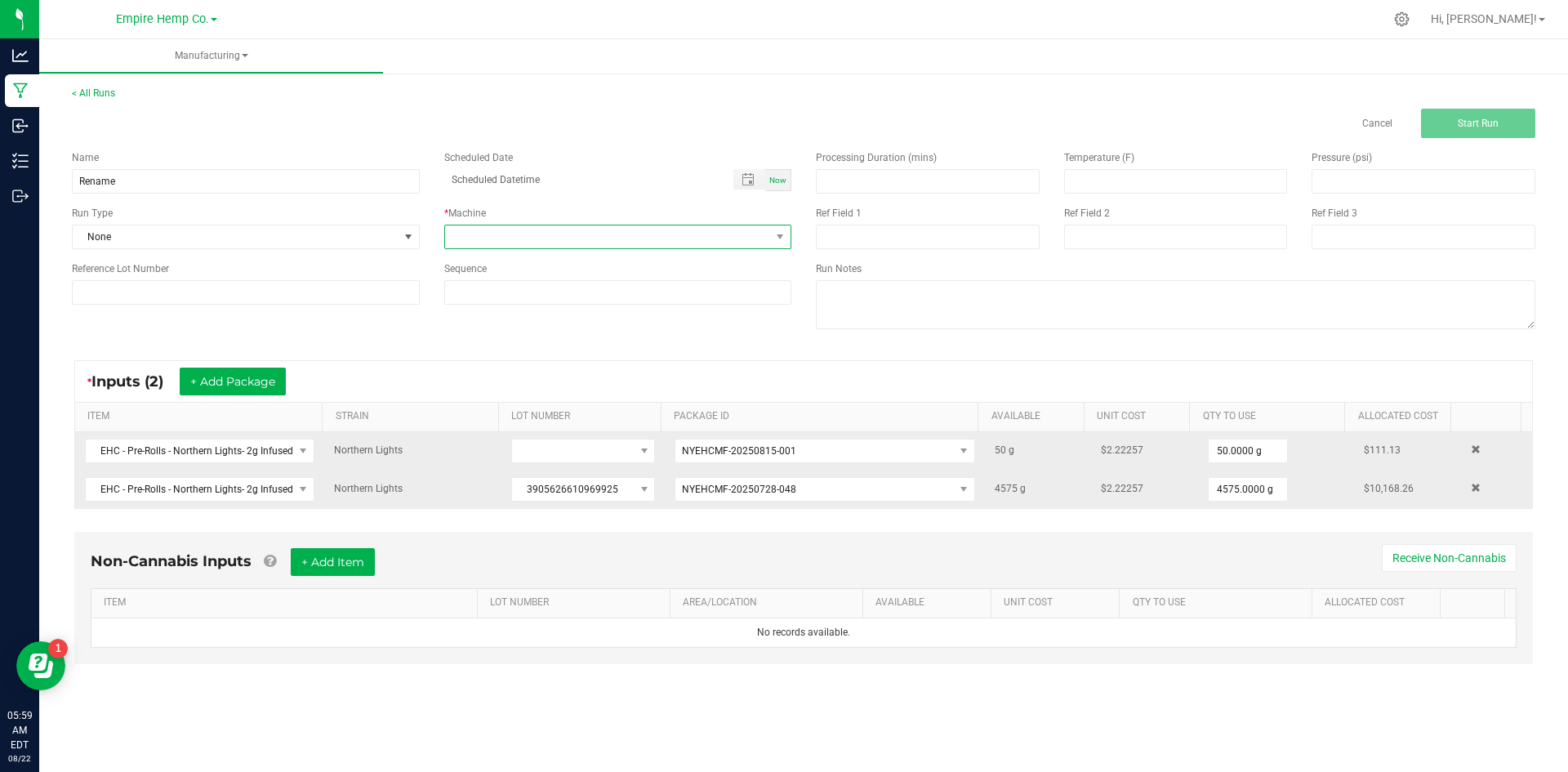
click at [513, 237] on span at bounding box center [607, 237] width 326 height 23
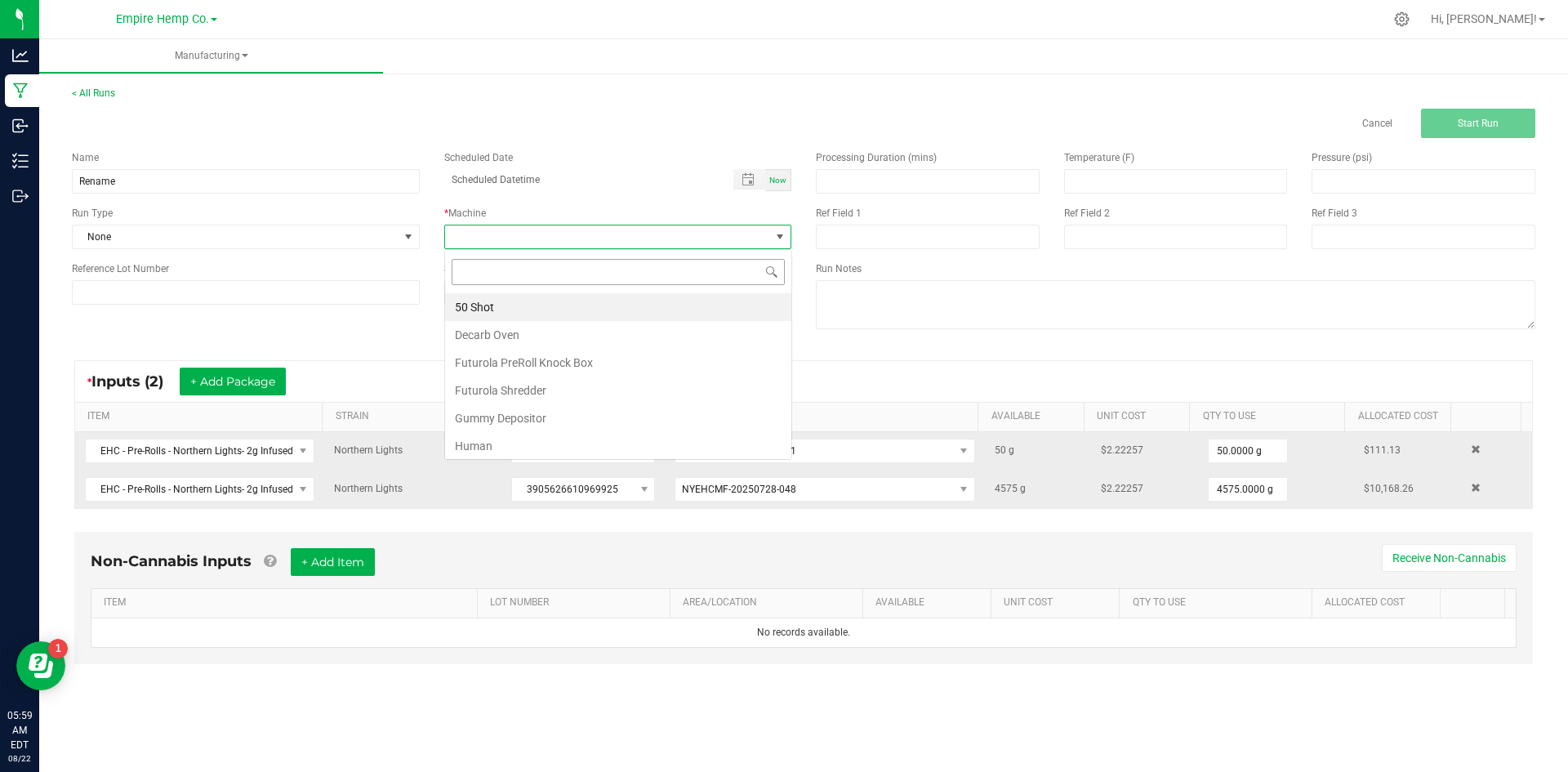
scroll to position [25, 347]
click at [531, 455] on li "Human" at bounding box center [617, 446] width 346 height 28
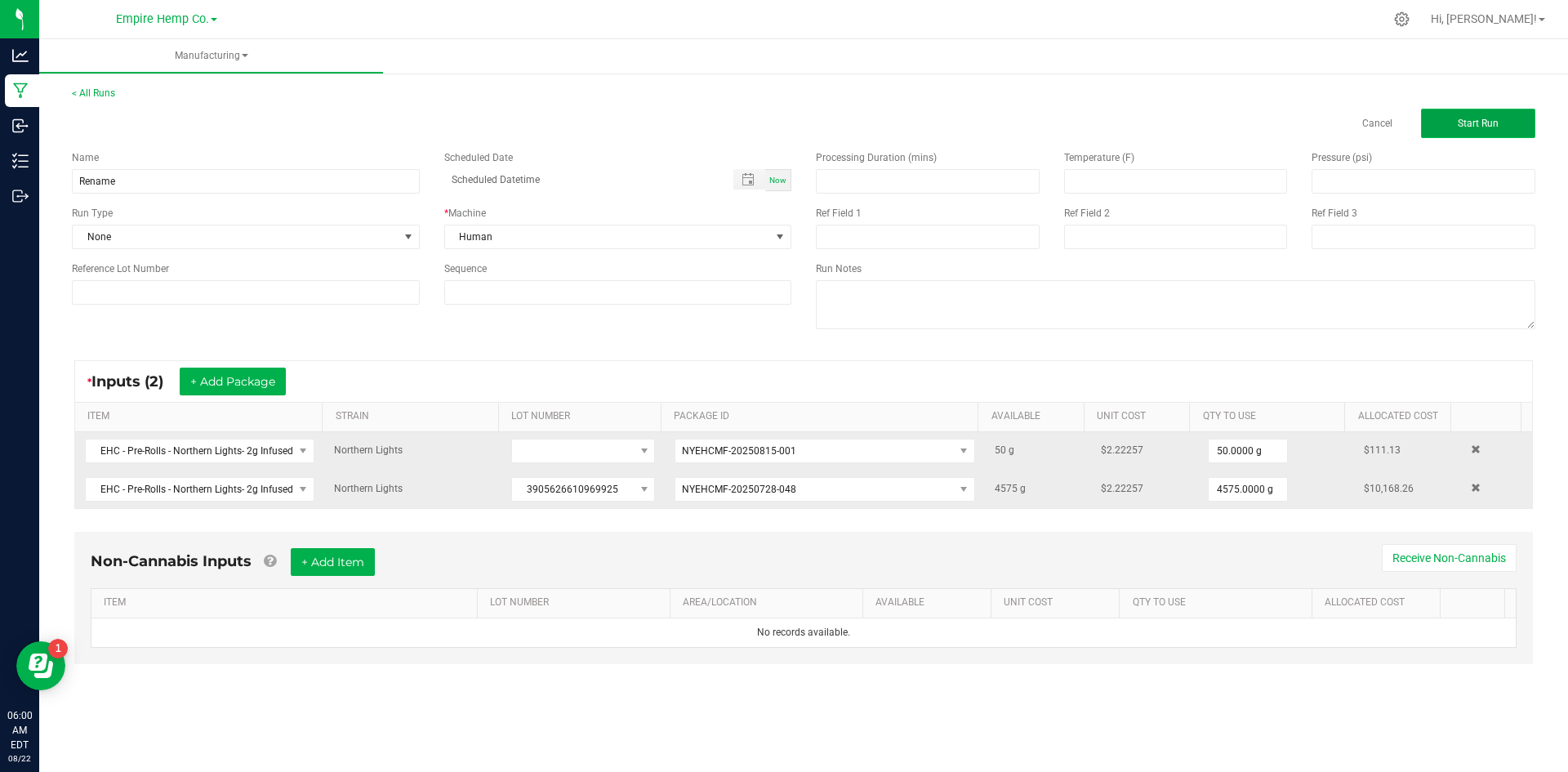
click at [1447, 136] on button "Start Run" at bounding box center [1478, 123] width 114 height 30
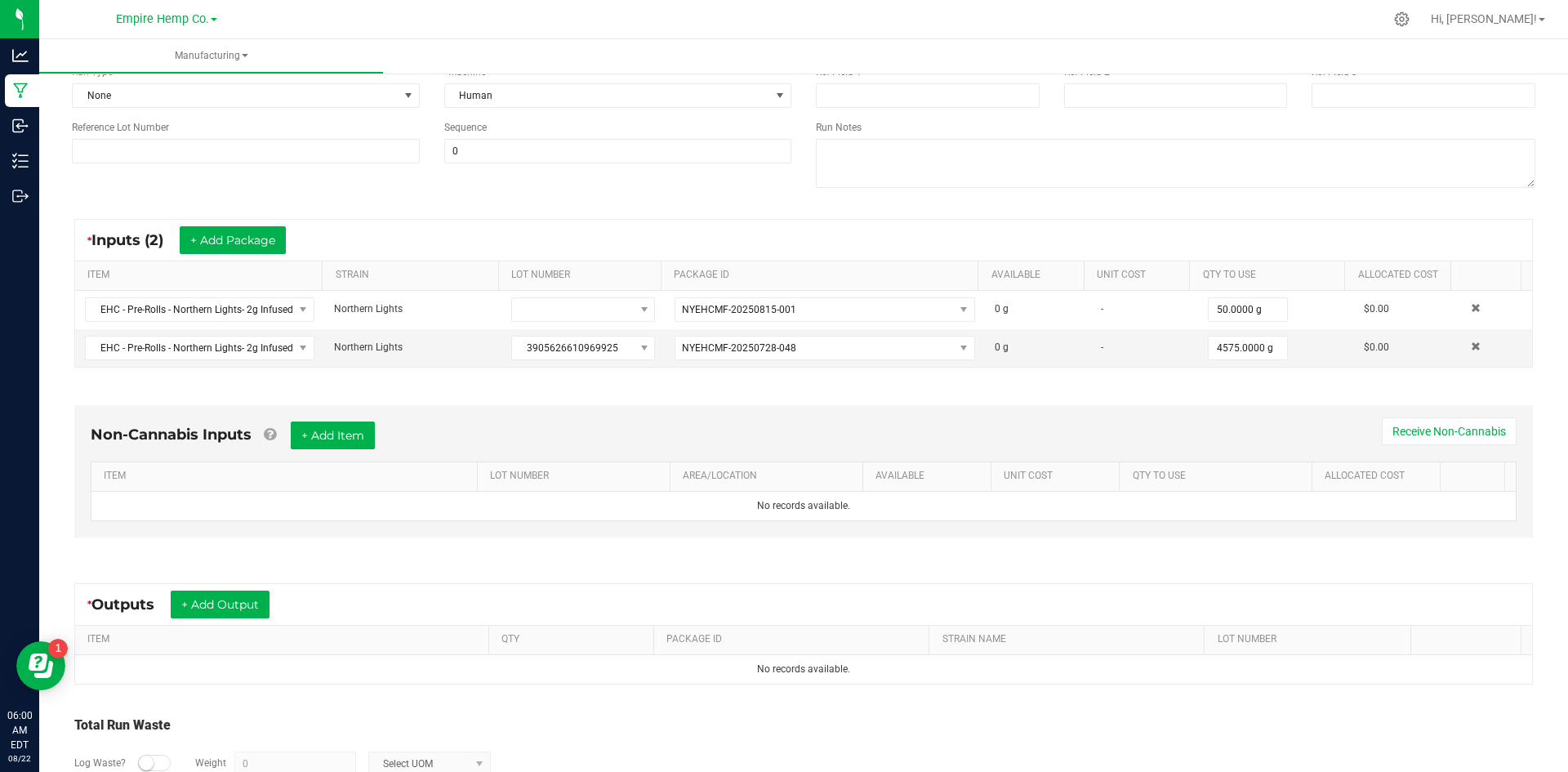
scroll to position [163, 0]
click at [233, 595] on button "+ Add Output" at bounding box center [220, 603] width 99 height 28
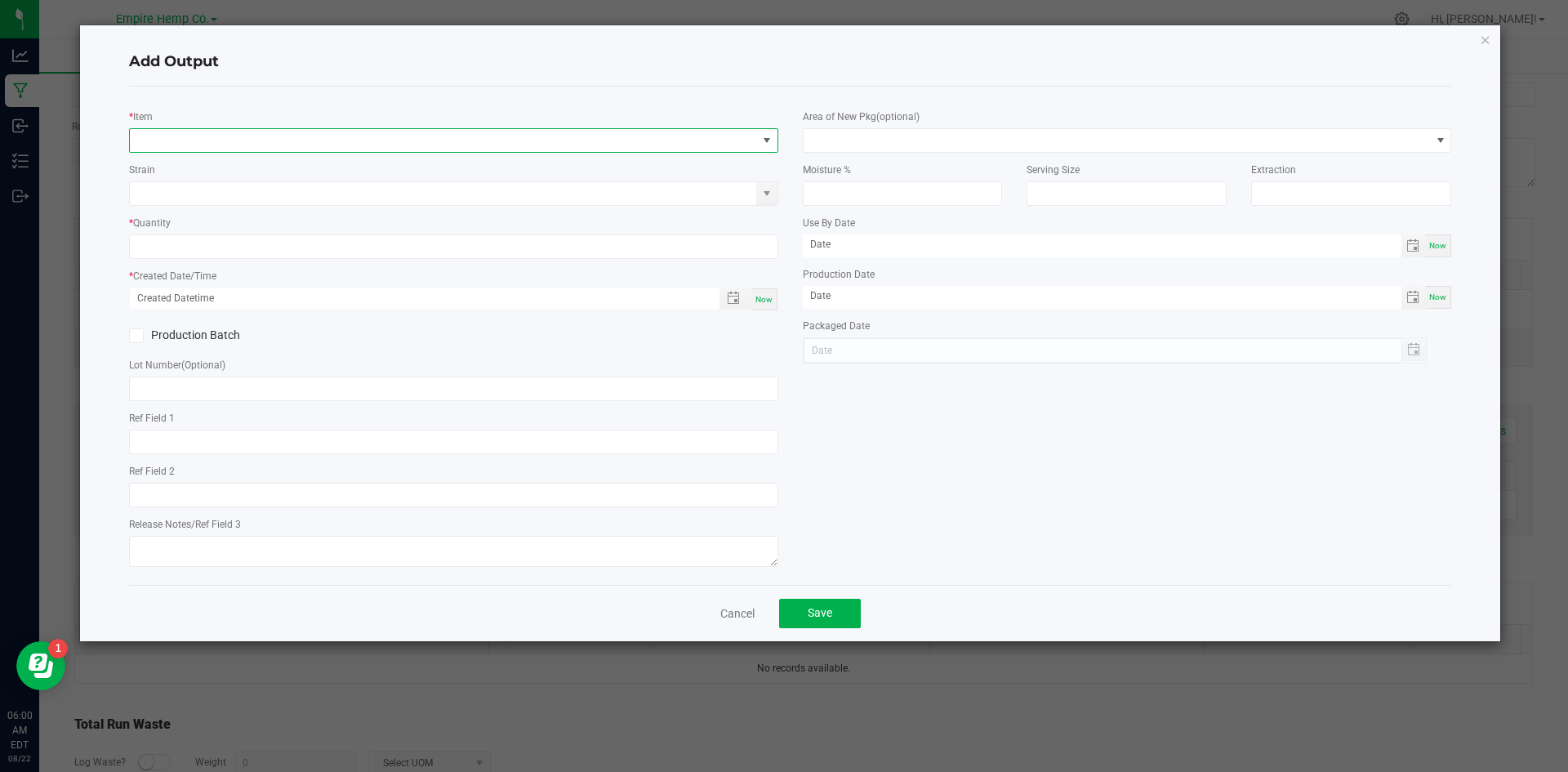
click at [217, 139] on span "NO DATA FOUND" at bounding box center [444, 140] width 628 height 23
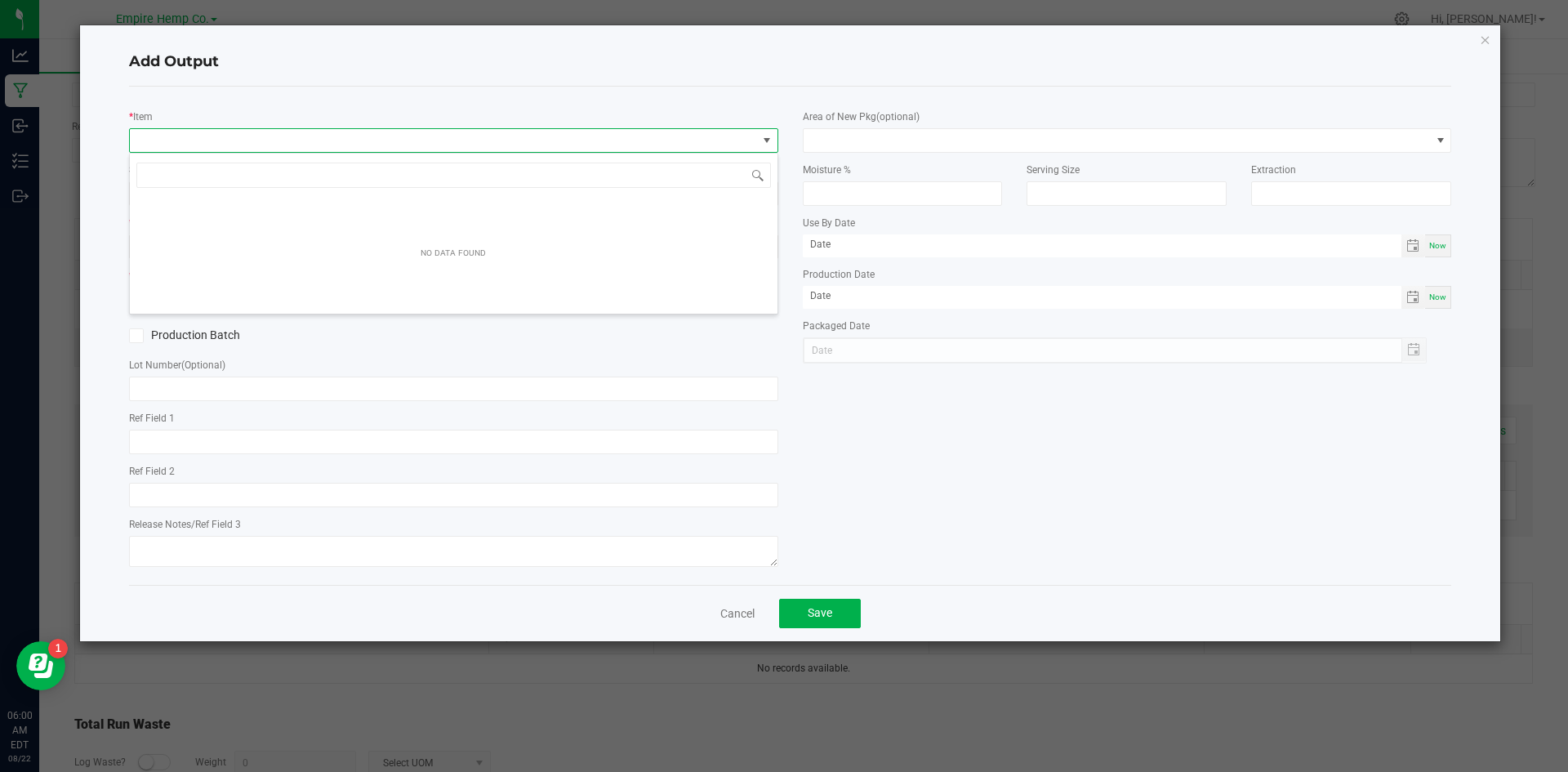
scroll to position [25, 650]
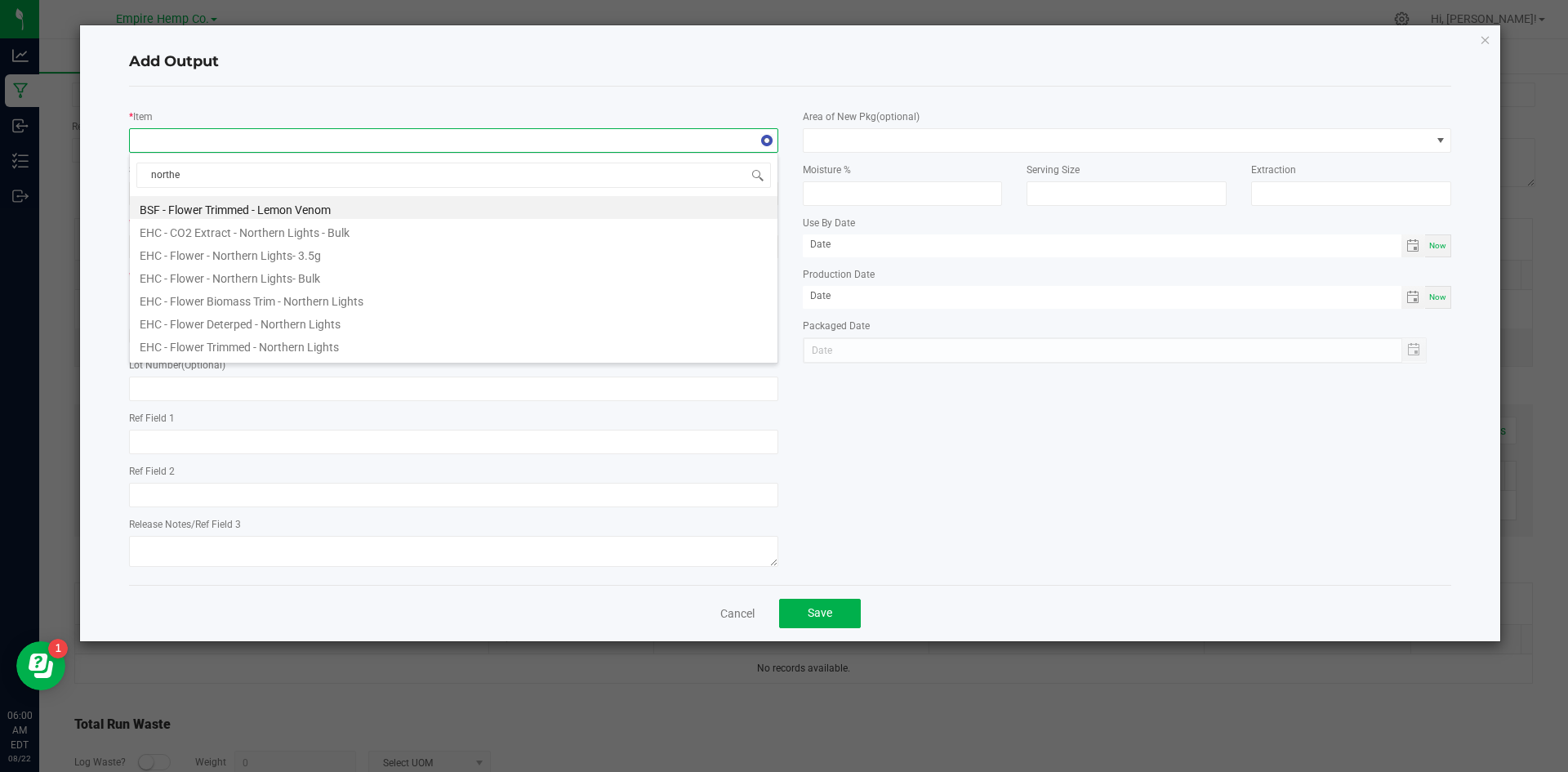
type input "norther"
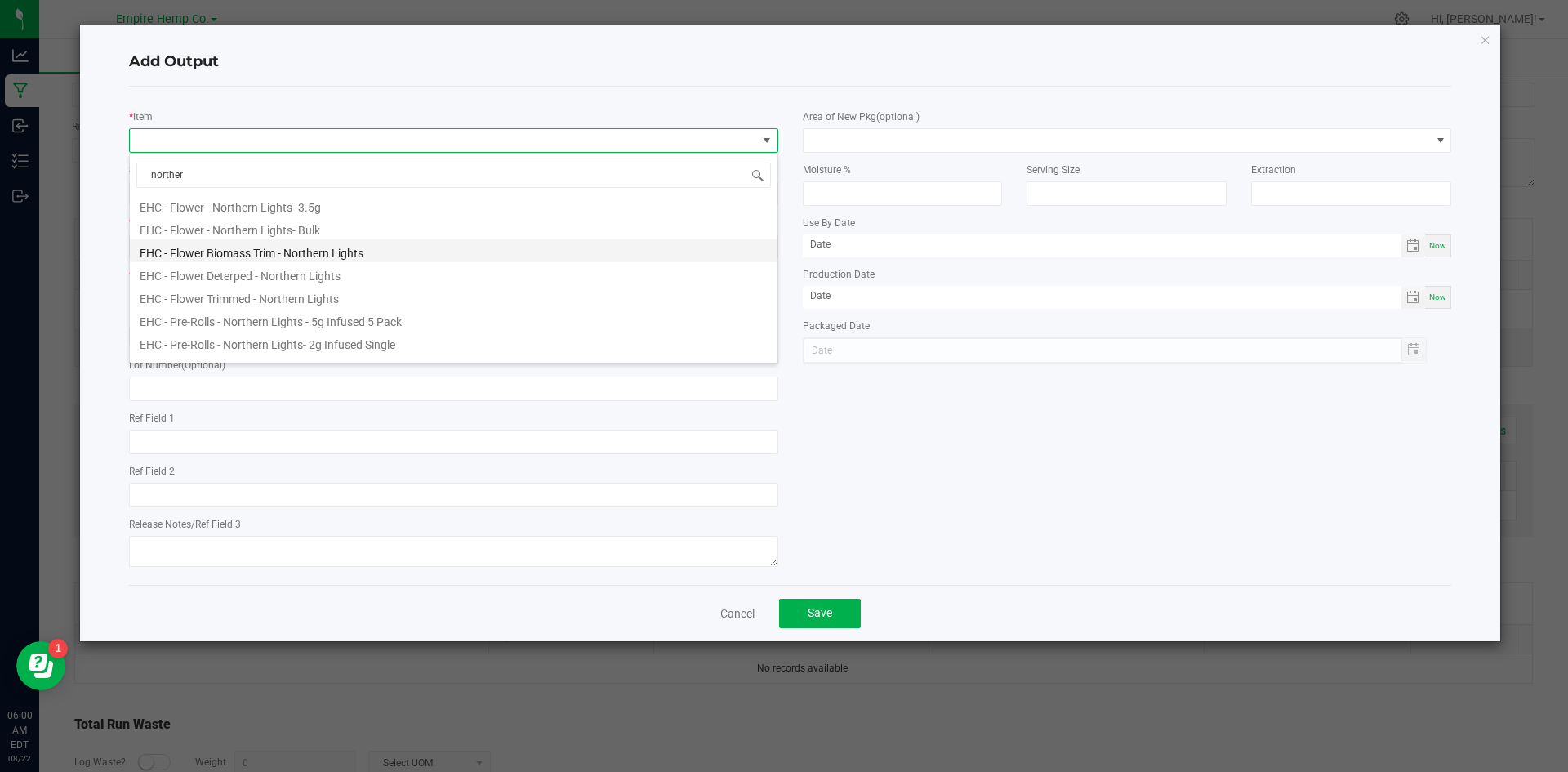
scroll to position [65, 0]
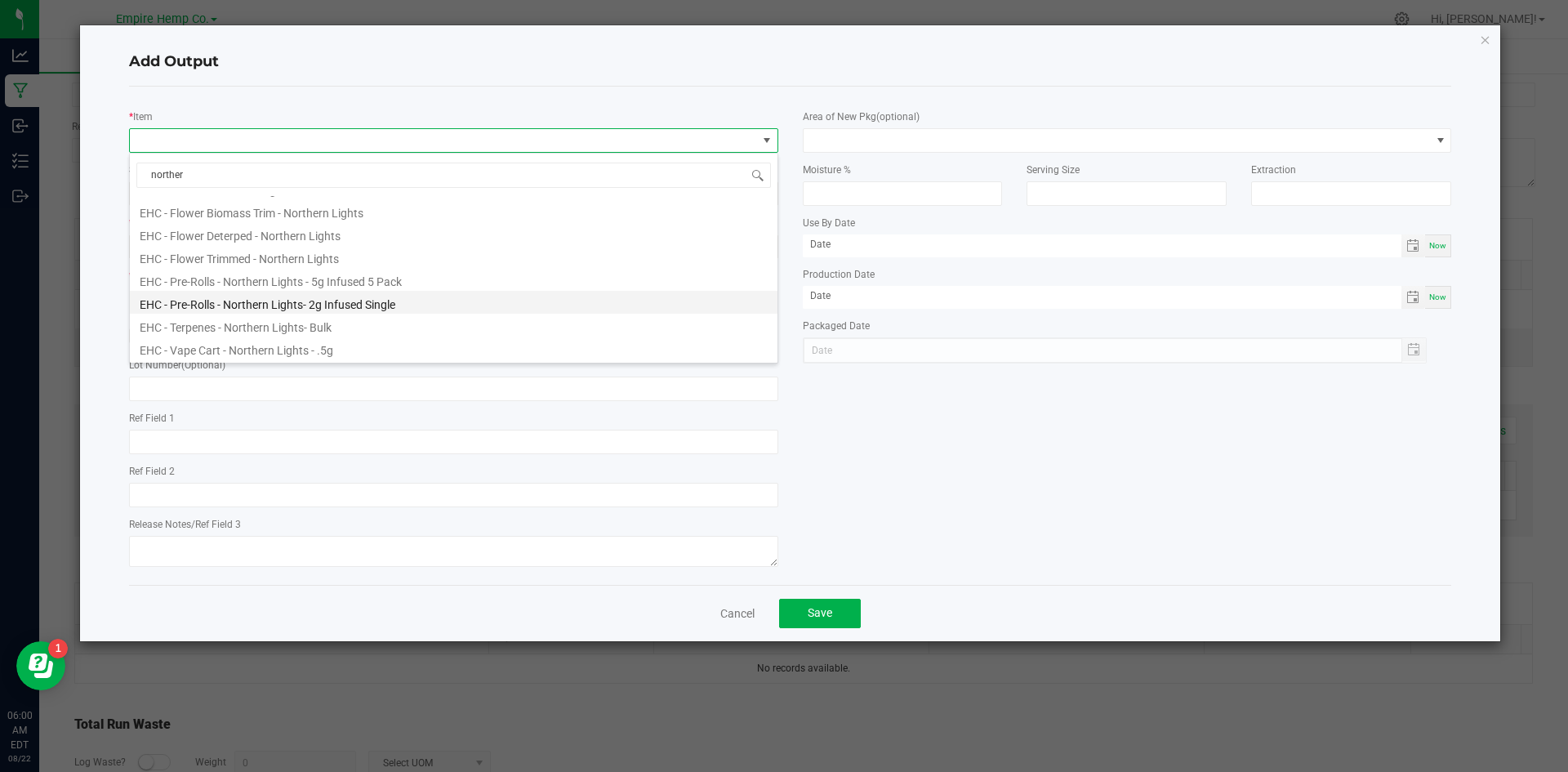
click at [274, 304] on li "EHC - Pre-Rolls - Northern Lights- 2g Infused Single" at bounding box center [454, 302] width 648 height 23
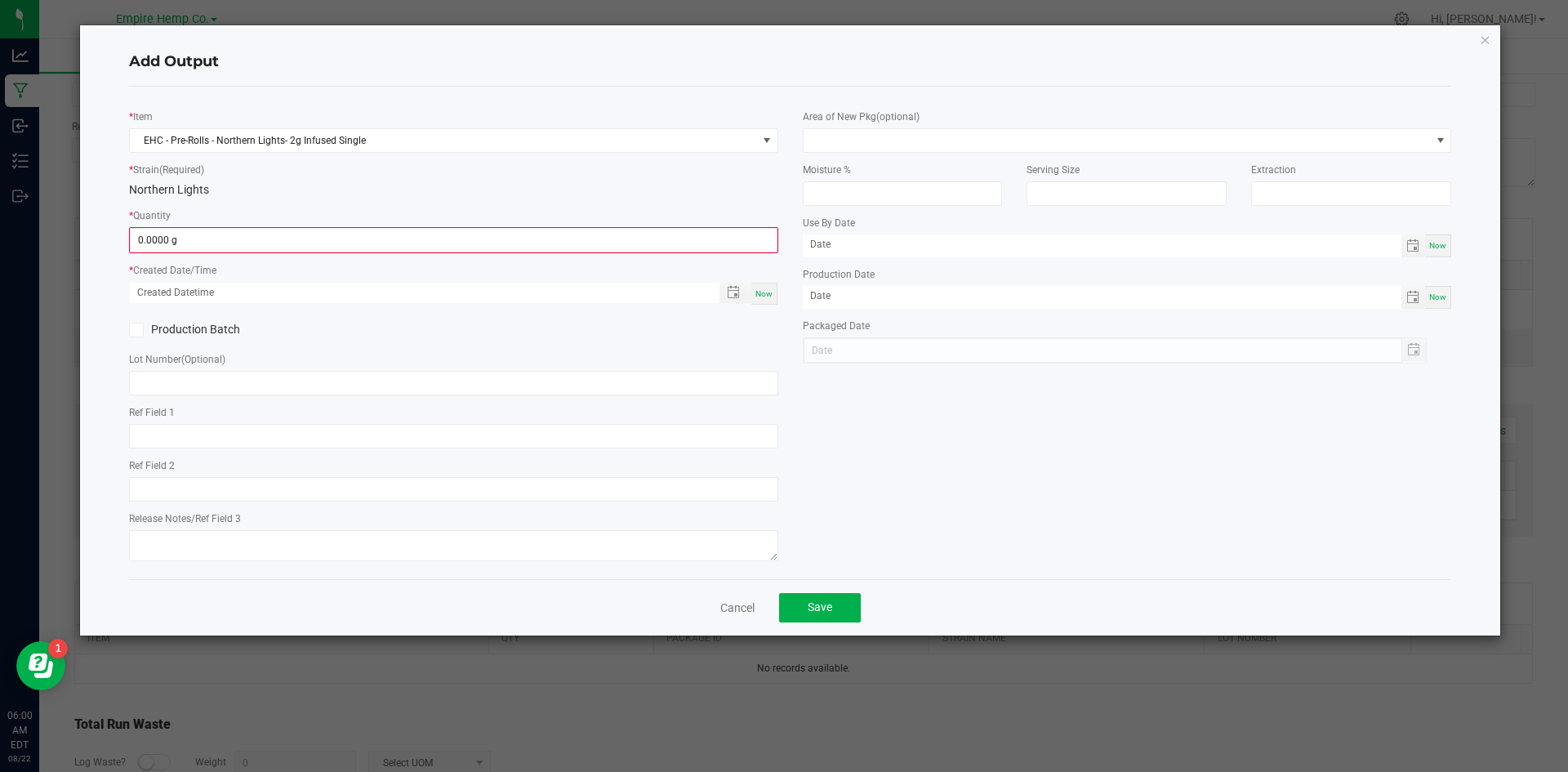
click at [480, 64] on h4 "Add Output" at bounding box center [791, 62] width 1323 height 21
click at [392, 242] on input "0" at bounding box center [454, 239] width 646 height 23
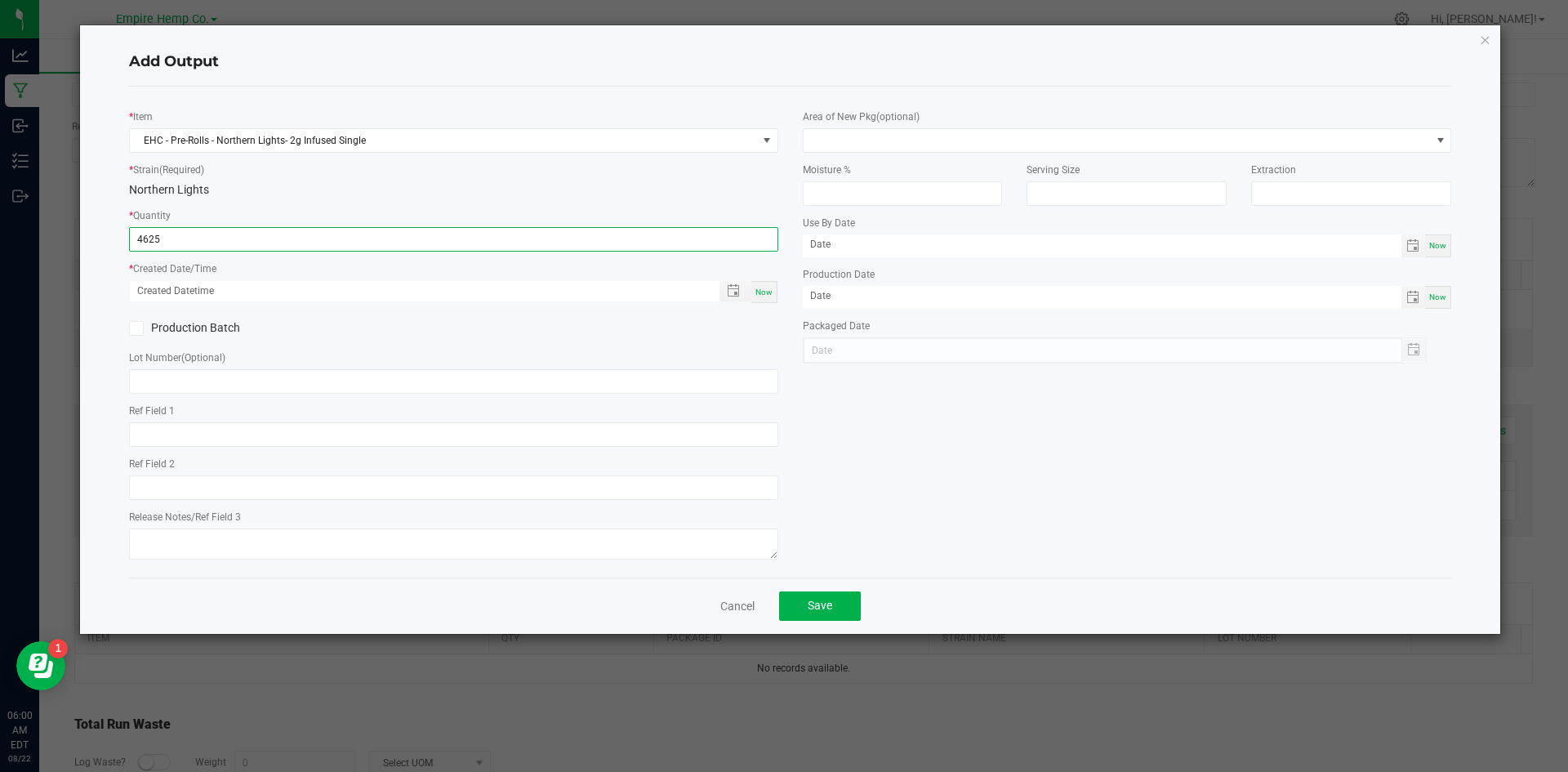
type input "4625.0000 g"
click at [365, 273] on div "* Created Date/Time Now" at bounding box center [454, 282] width 650 height 44
click at [754, 286] on div "Now" at bounding box center [454, 292] width 648 height 22
click at [772, 295] on span "Now" at bounding box center [764, 292] width 17 height 9
type input "[DATE] 6:00 AM"
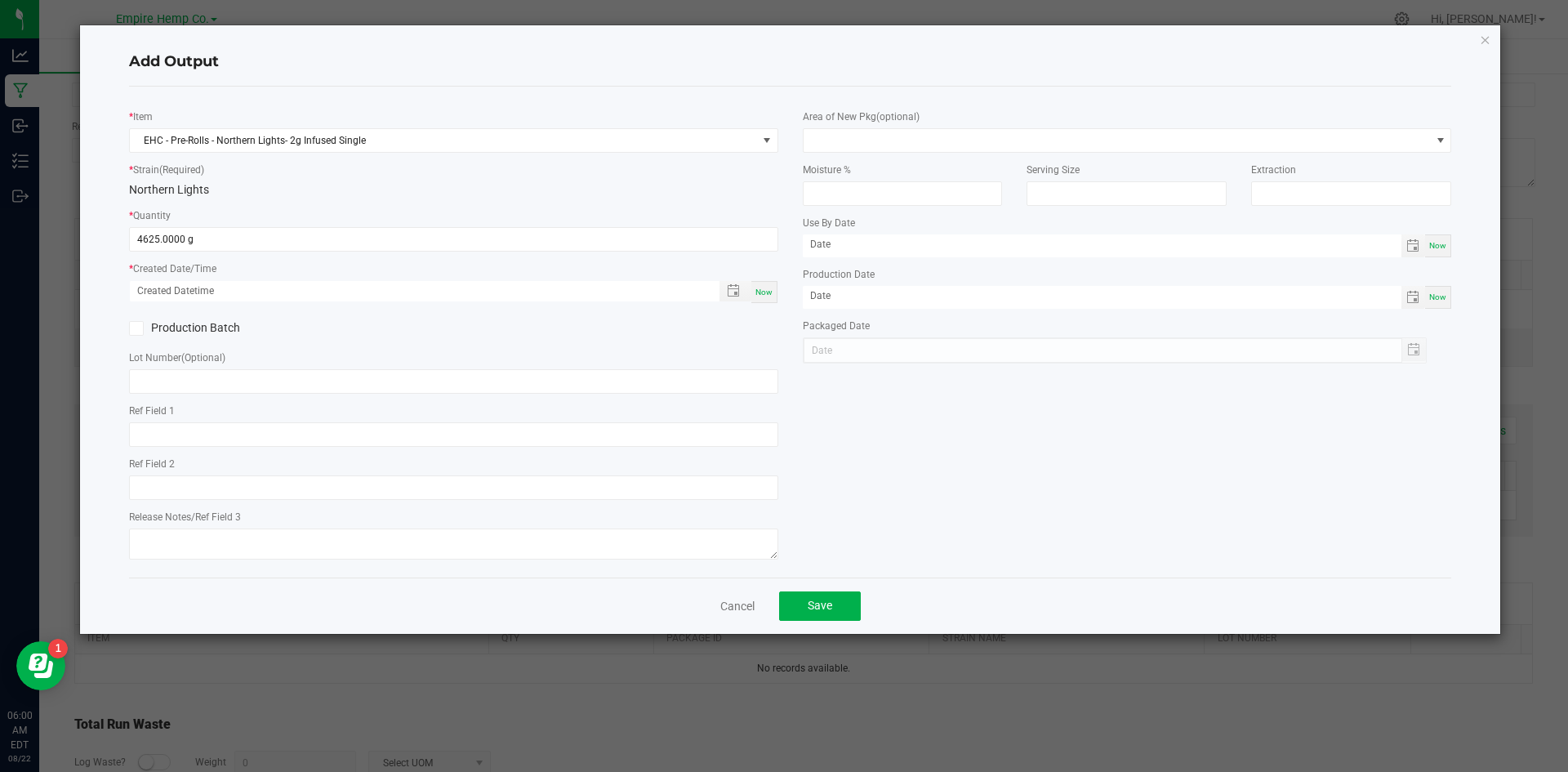
type input "[DATE]"
click at [705, 335] on div "Production Batch" at bounding box center [453, 328] width 674 height 25
click at [1487, 41] on icon "button" at bounding box center [1486, 39] width 12 height 19
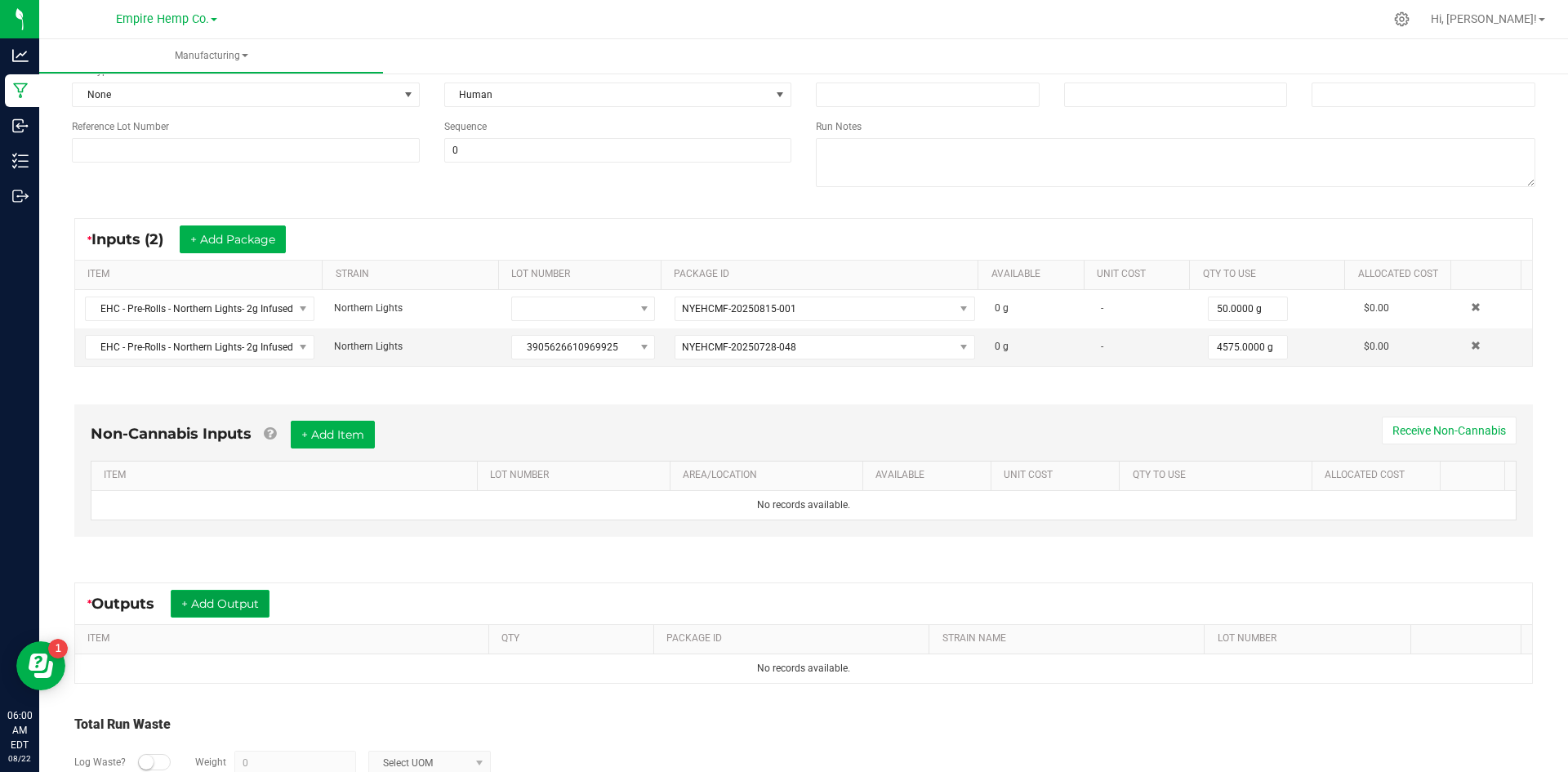
click at [247, 607] on button "+ Add Output" at bounding box center [220, 603] width 99 height 28
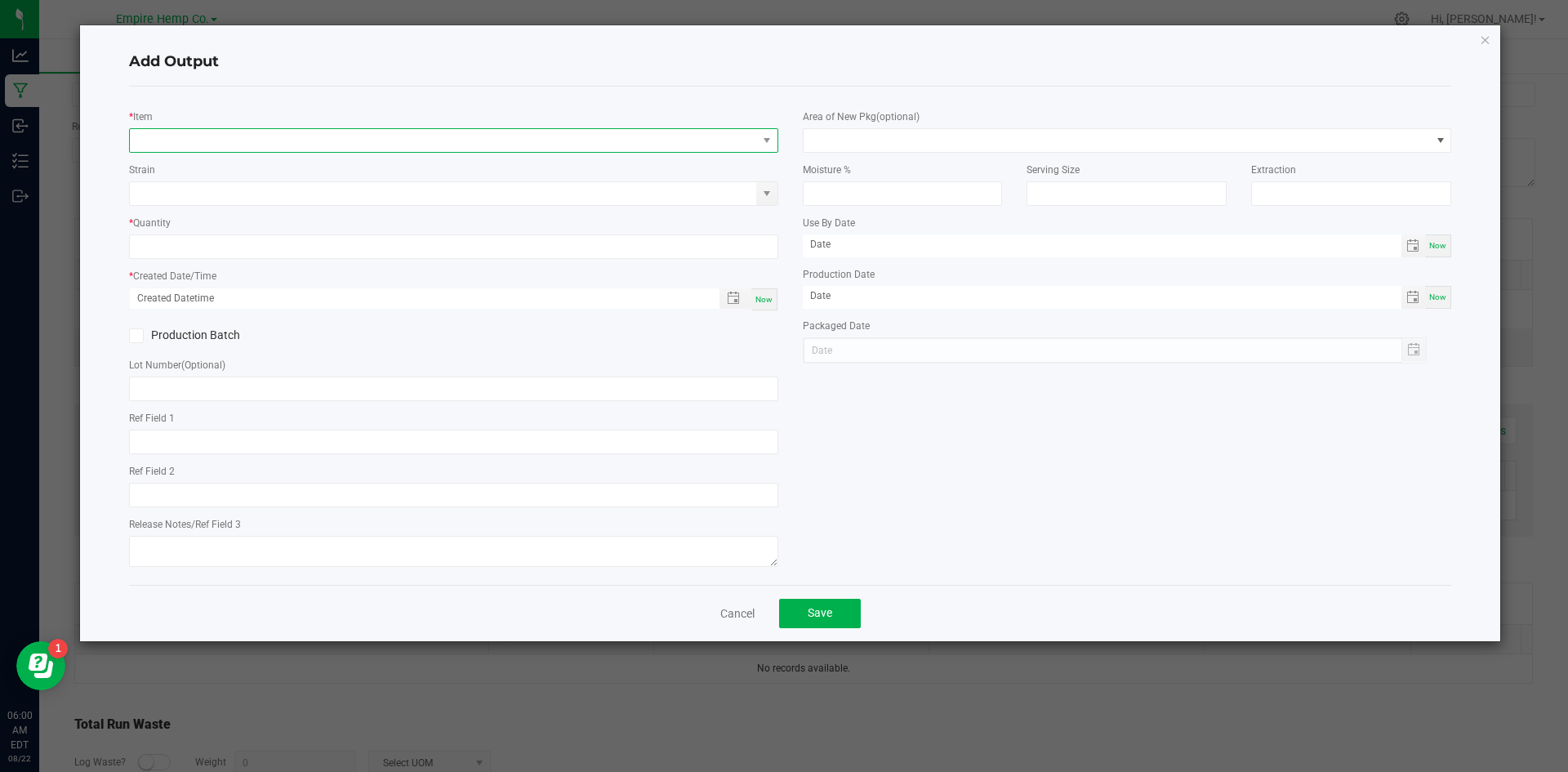
click at [250, 137] on span "NO DATA FOUND" at bounding box center [444, 140] width 628 height 23
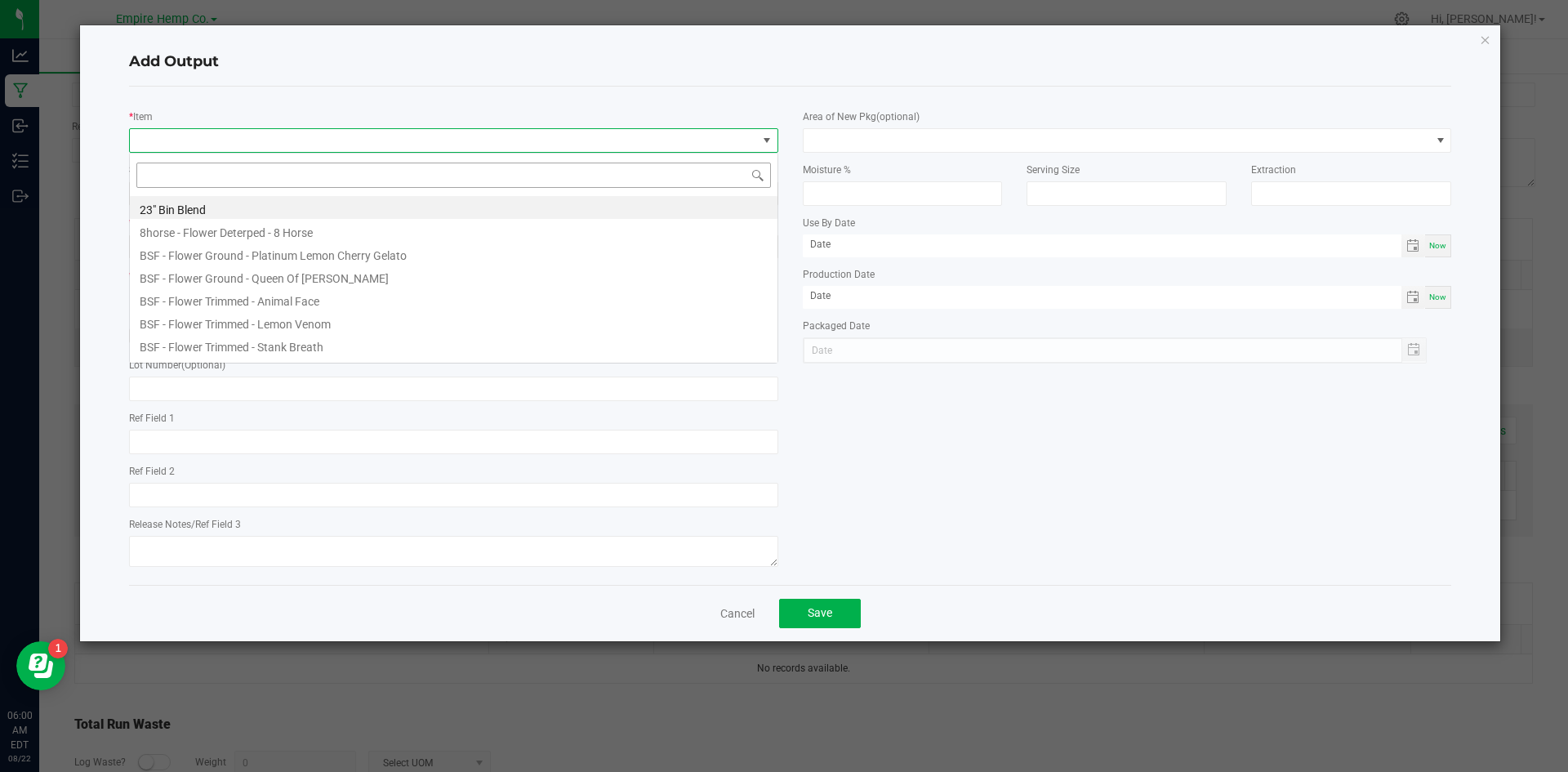
scroll to position [25, 650]
type input "norther"
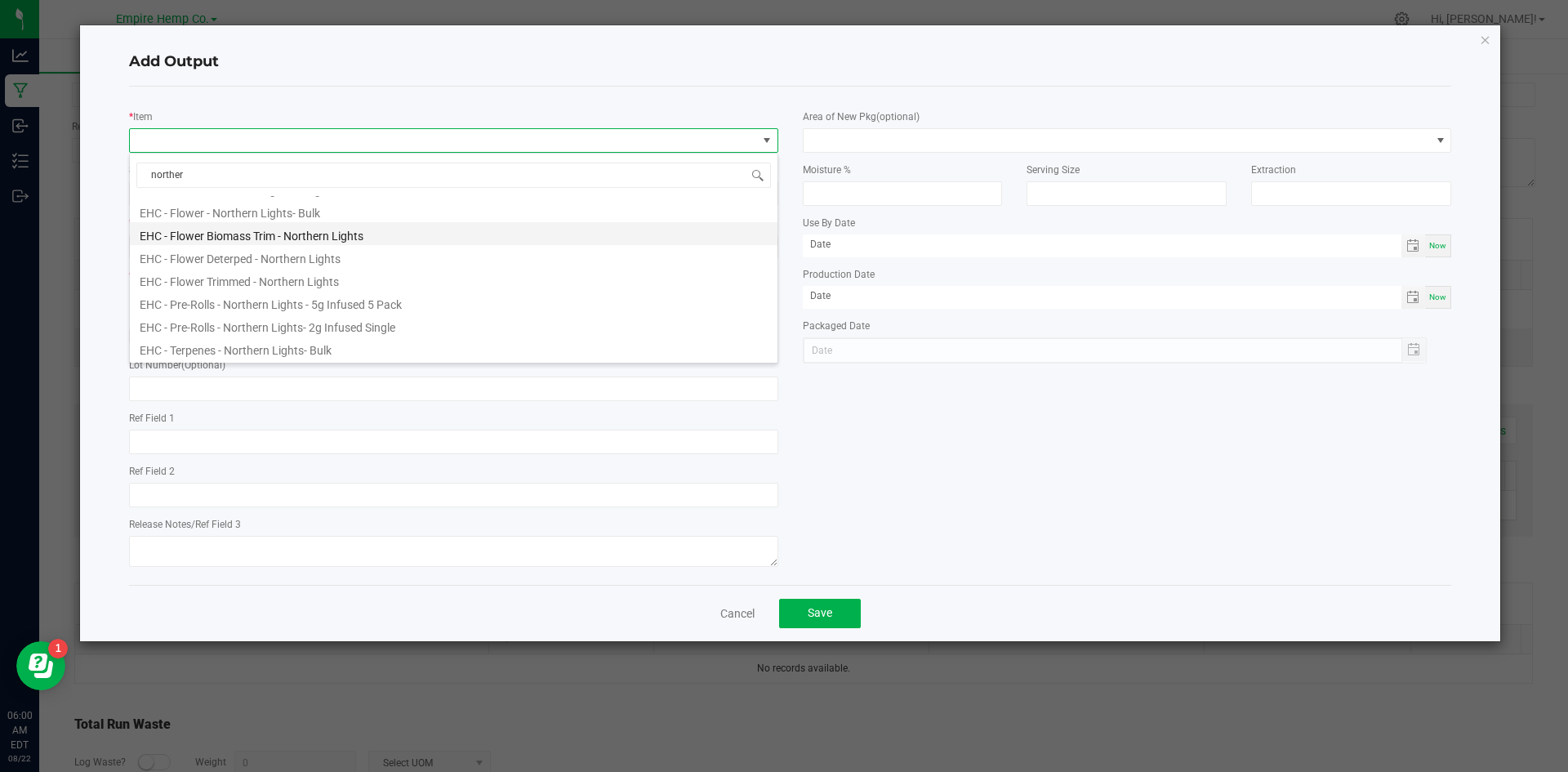
scroll to position [65, 0]
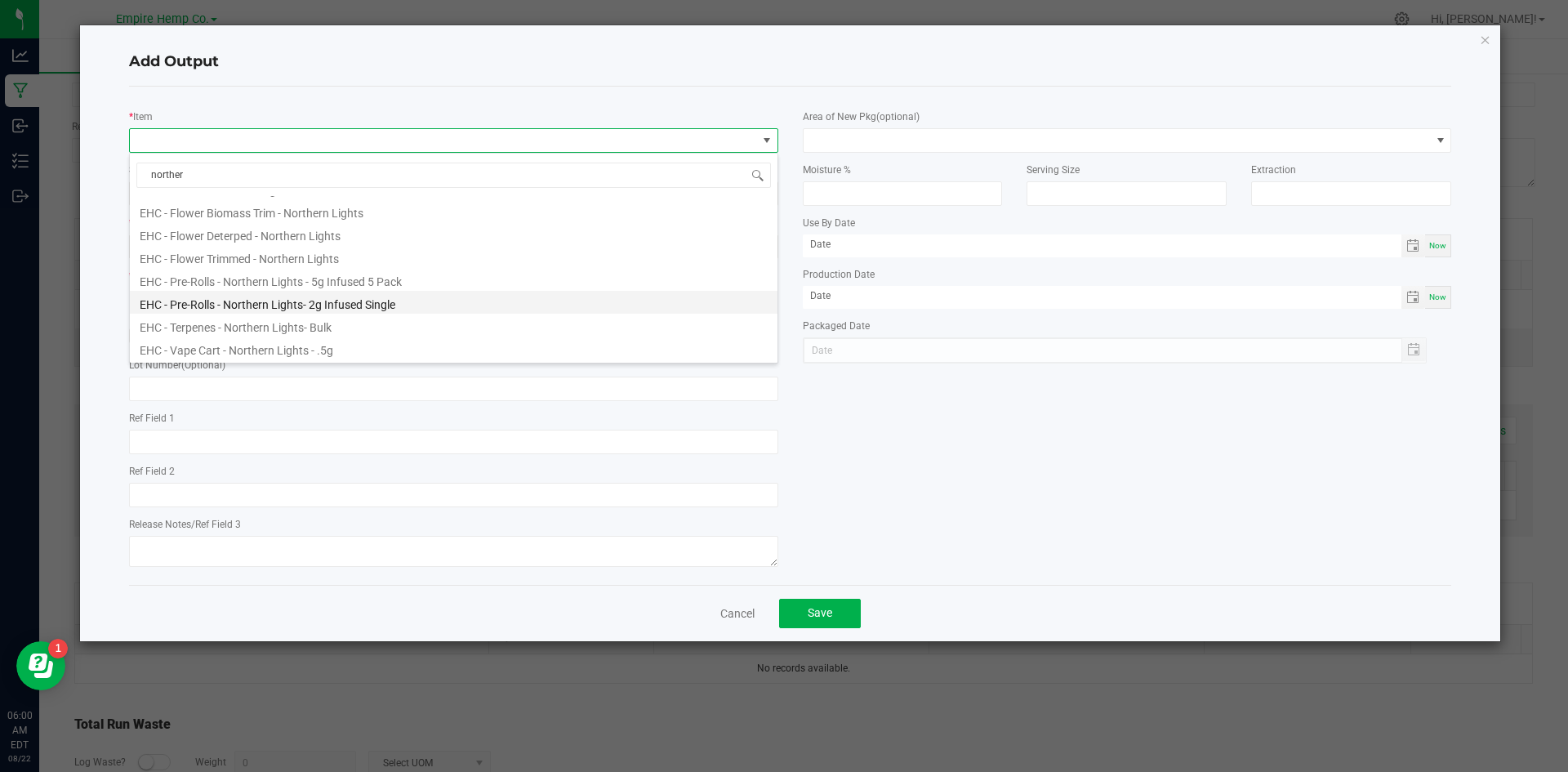
click at [316, 297] on li "EHC - Pre-Rolls - Northern Lights- 2g Infused Single" at bounding box center [454, 302] width 648 height 23
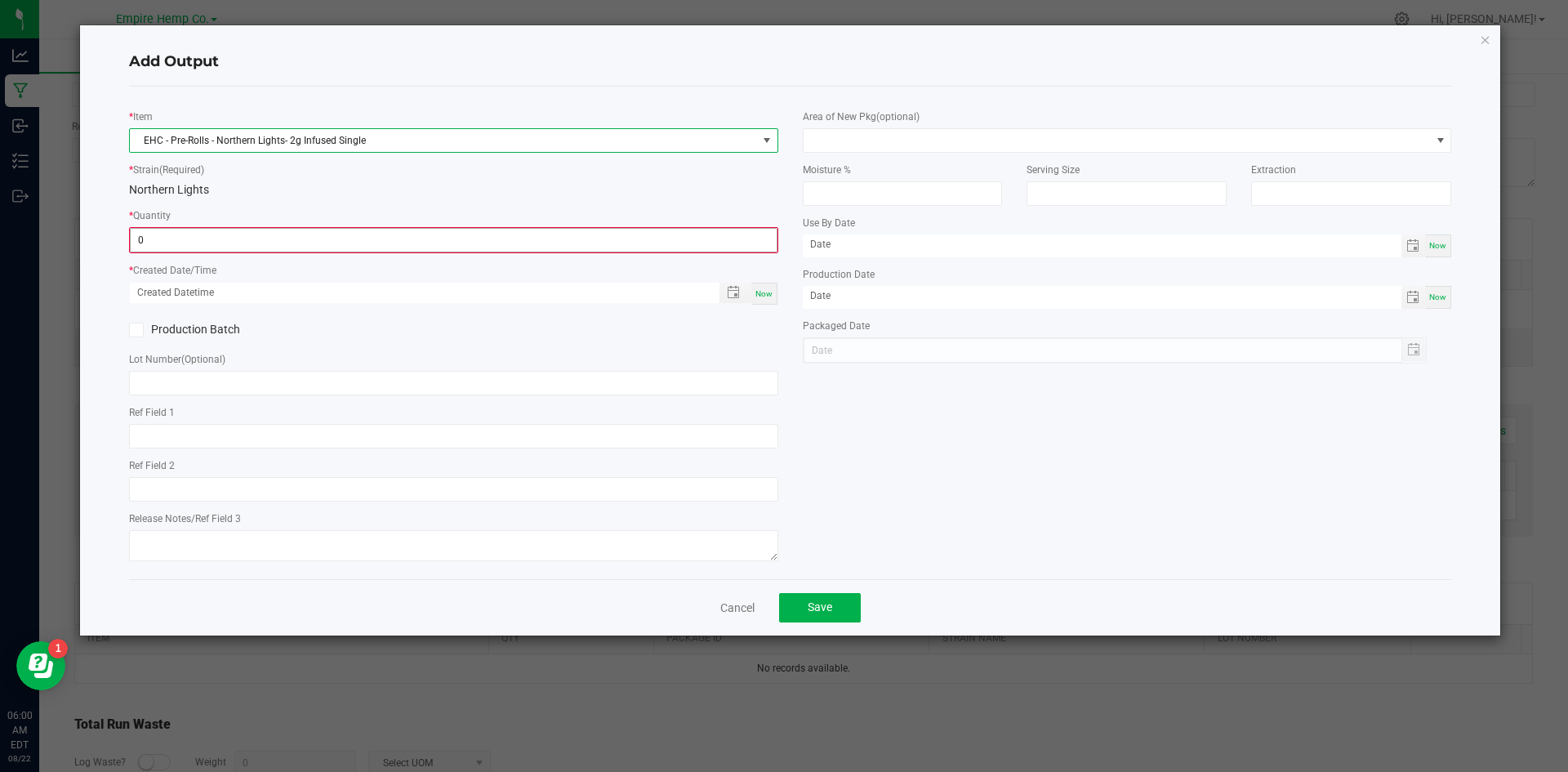
click at [305, 247] on input "0" at bounding box center [454, 239] width 646 height 23
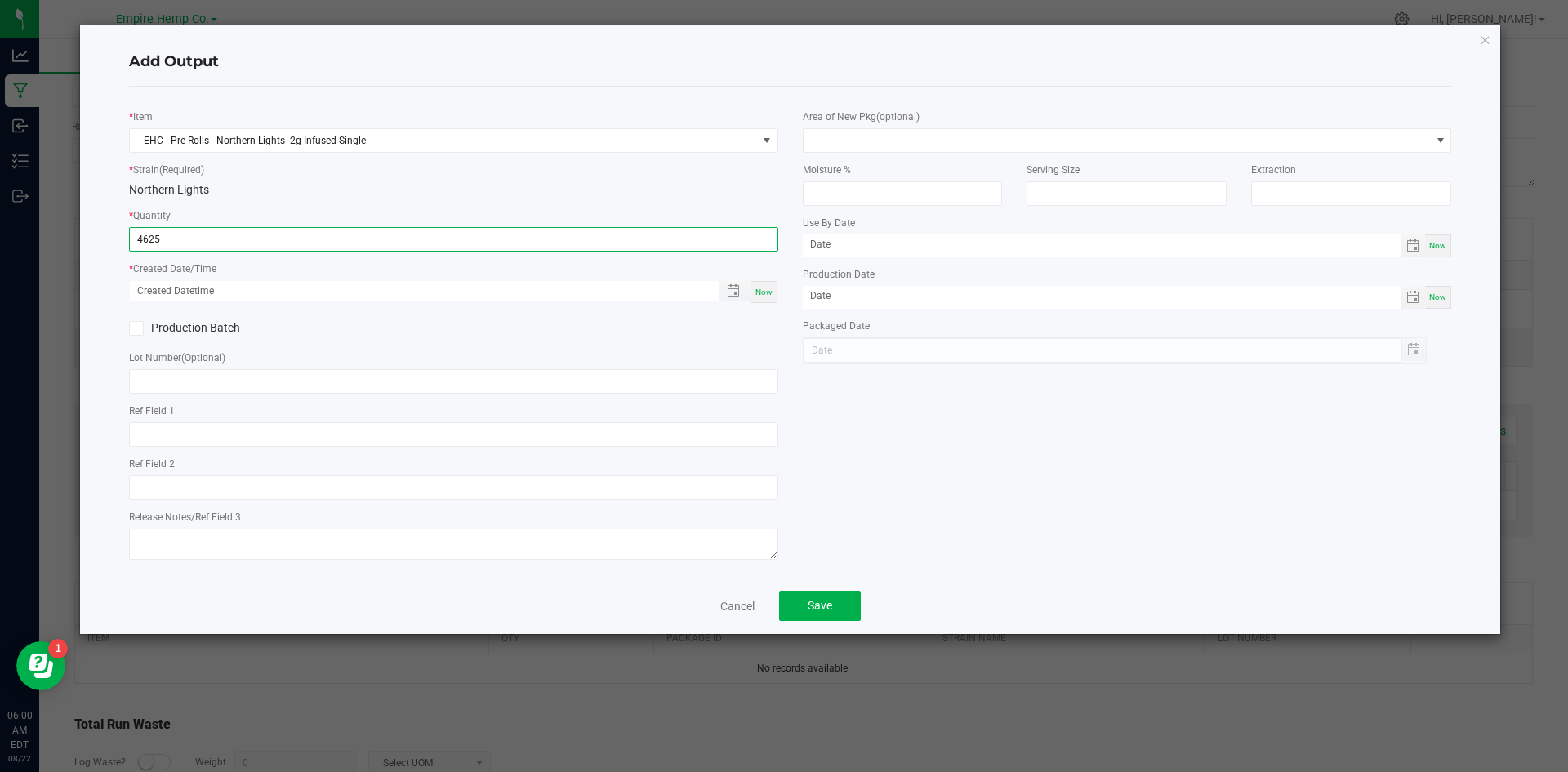
click at [750, 285] on span "Toggle popup" at bounding box center [736, 291] width 32 height 20
type input "4625.0000 g"
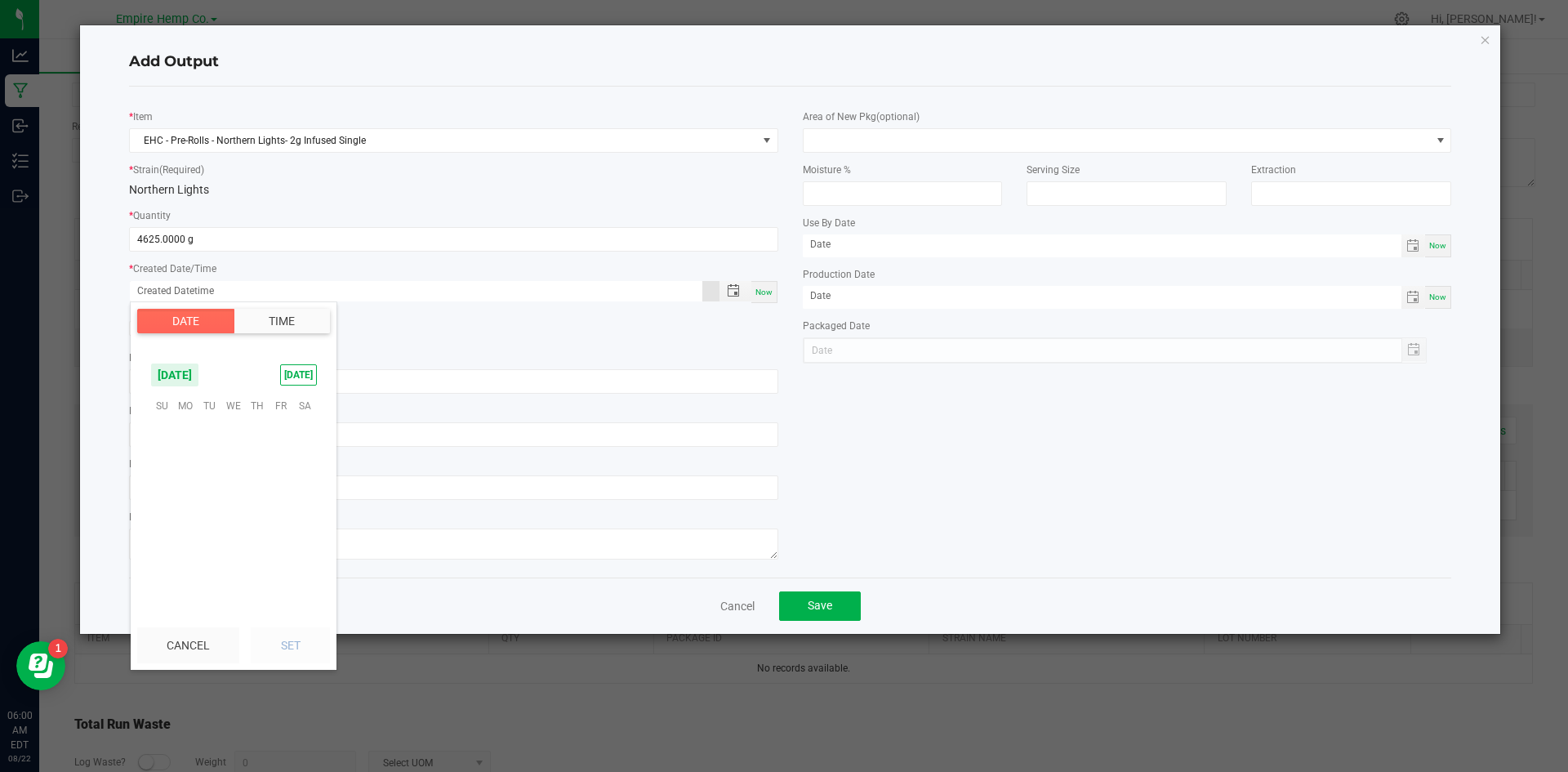
scroll to position [264645, 0]
click at [792, 342] on div "Area of New Pkg (optional) Moisture % Serving Size Extraction Use By Date Now P…" at bounding box center [1127, 232] width 674 height 264
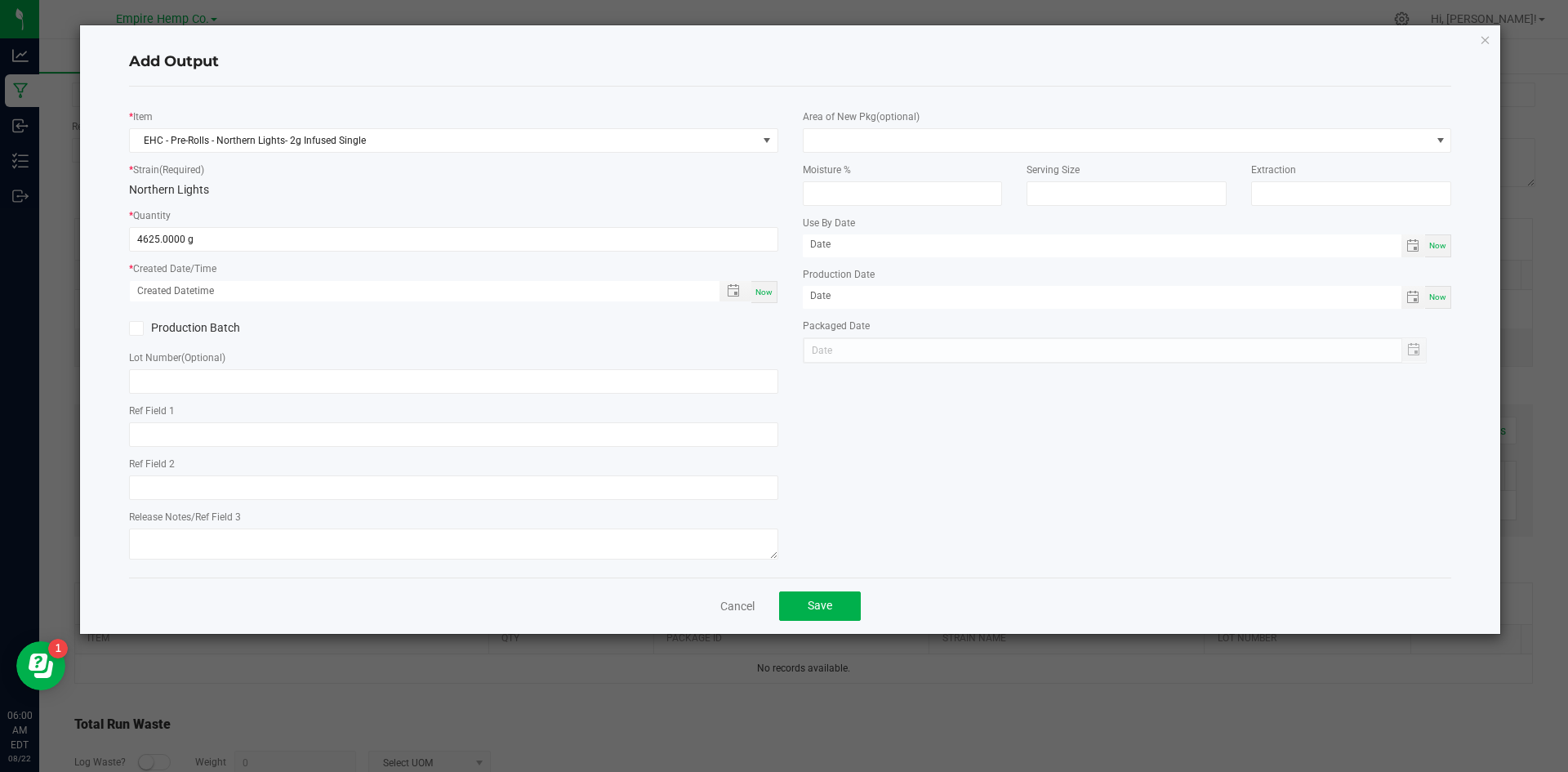
click at [762, 295] on span "Now" at bounding box center [764, 292] width 17 height 9
type input "[DATE] 6:00 AM"
type input "[DATE]"
click at [637, 385] on input "text" at bounding box center [454, 381] width 650 height 25
click at [262, 384] on input "text" at bounding box center [454, 381] width 650 height 25
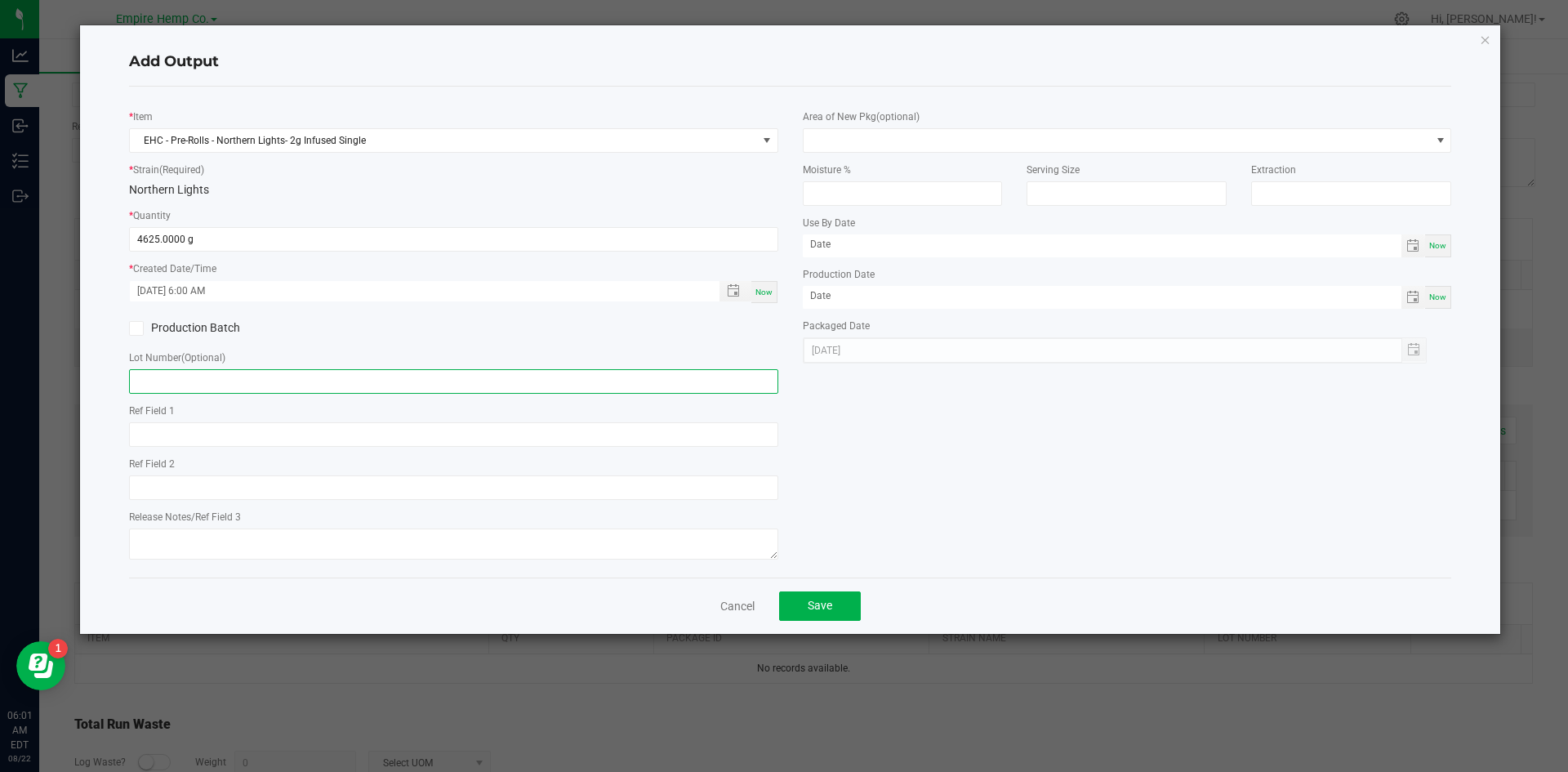
paste input "6053799762300454"
type input "6"
paste input "6053799762300454"
type input "6053799762300454"
drag, startPoint x: 206, startPoint y: 392, endPoint x: 94, endPoint y: 381, distance: 112.5
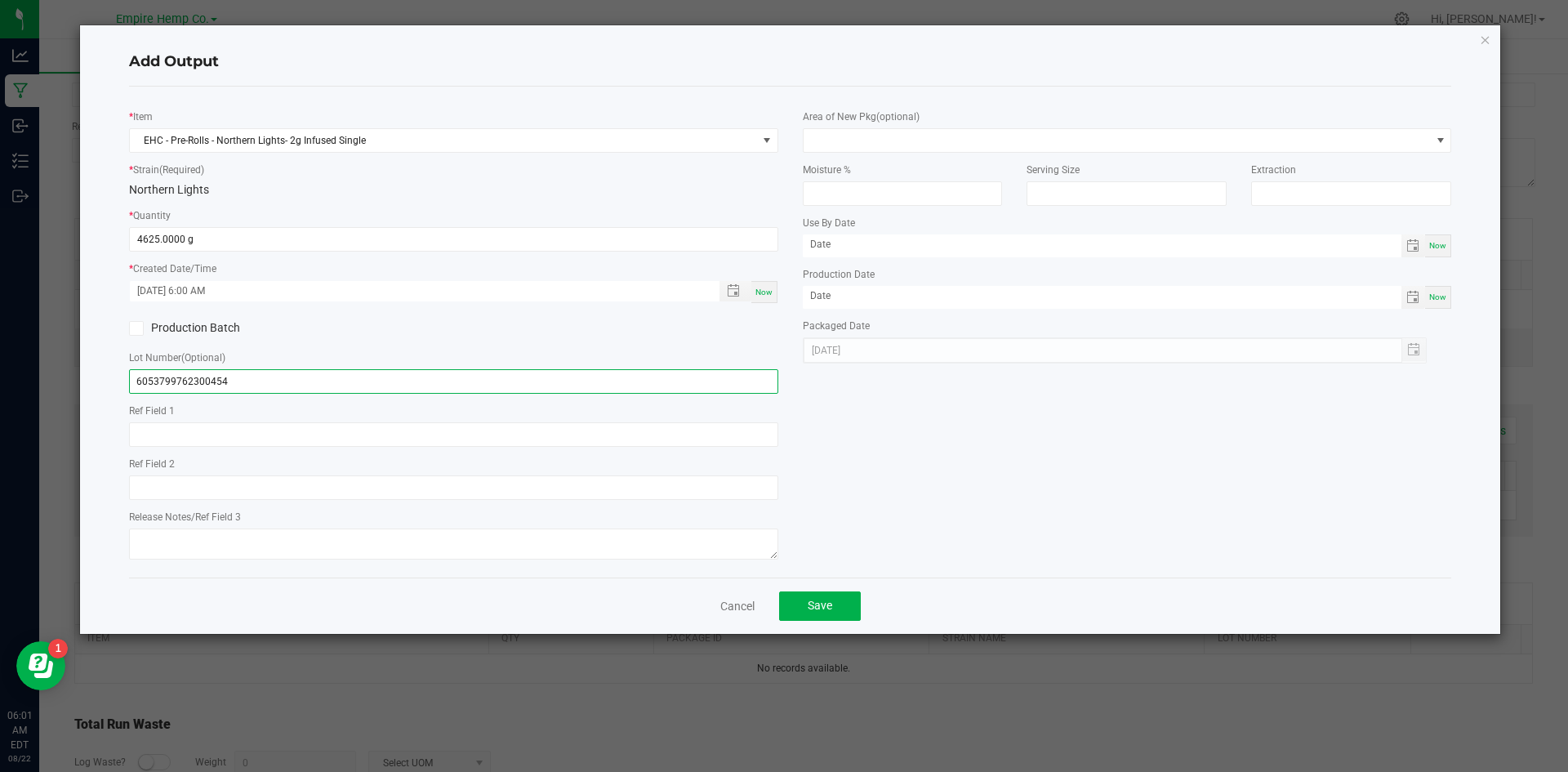
click at [94, 381] on div "Add Output * Item EHC - Pre-Rolls - Northern Lights- 2g Infused Single * Strain…" at bounding box center [791, 329] width 1421 height 608
paste input "3905 6266 1096 9925"
type input "3905 6266 1096 9925"
click at [827, 600] on span "Save" at bounding box center [820, 605] width 25 height 13
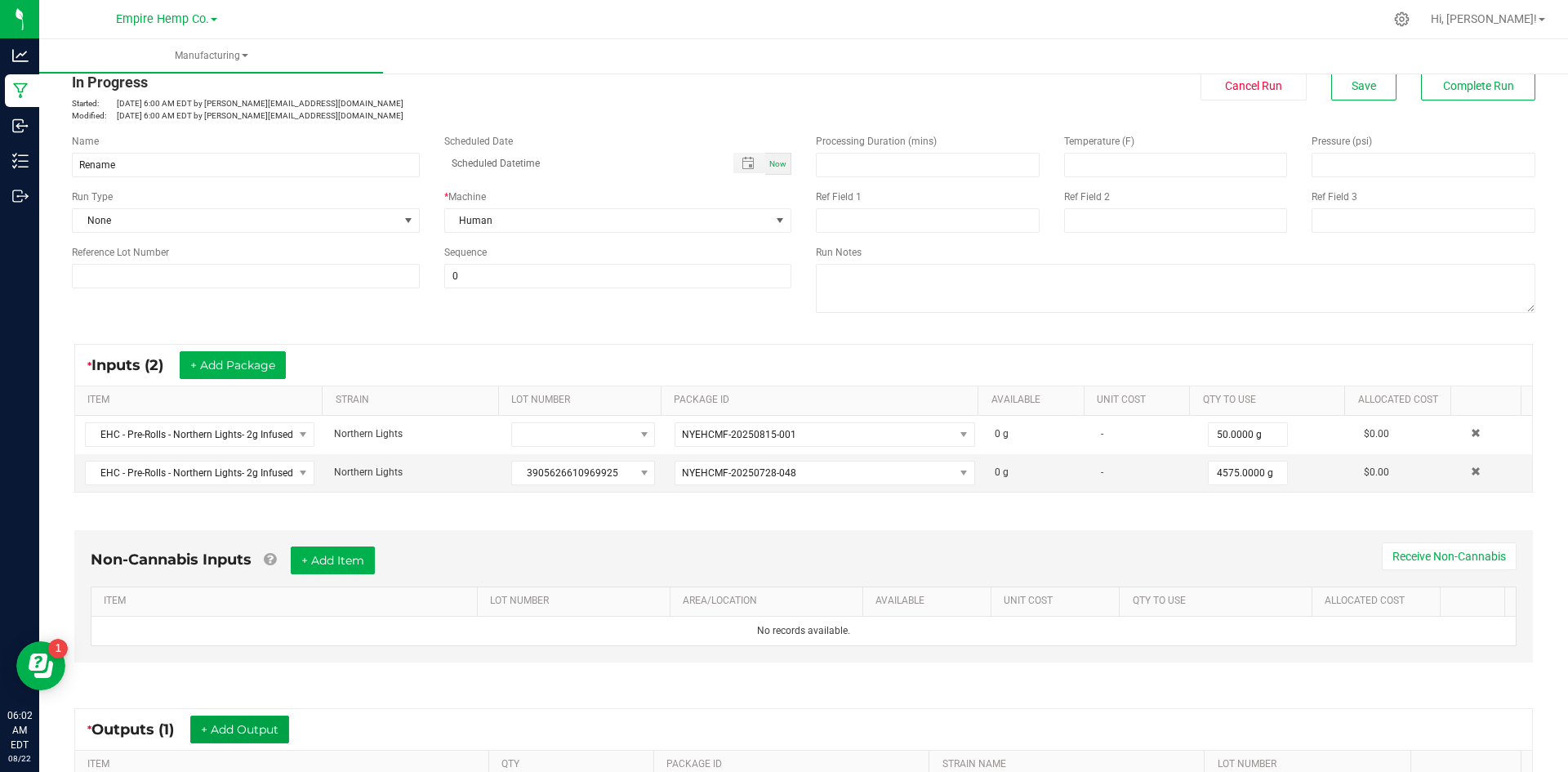
scroll to position [0, 0]
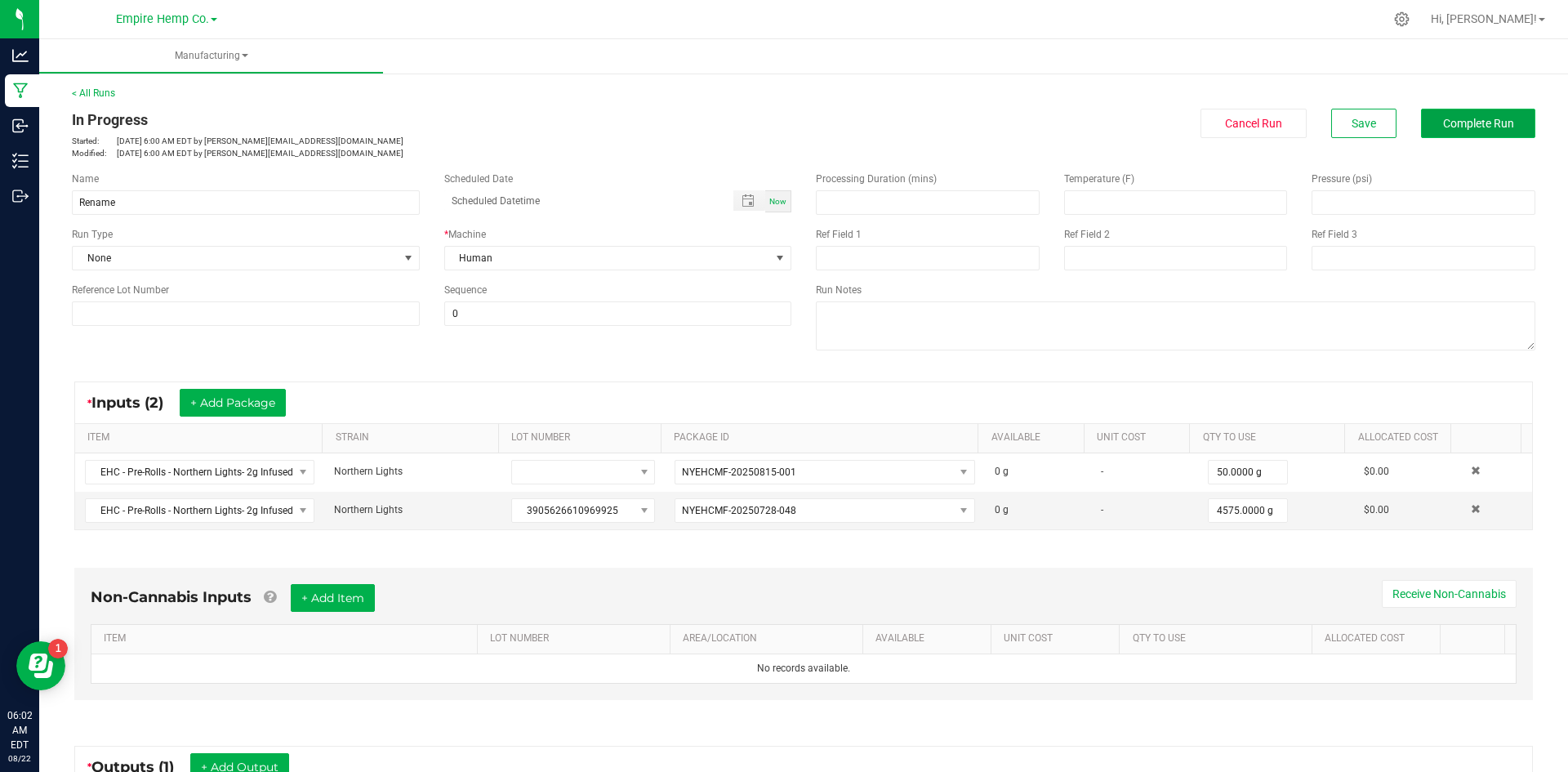
click at [1442, 135] on button "Complete Run" at bounding box center [1478, 123] width 114 height 30
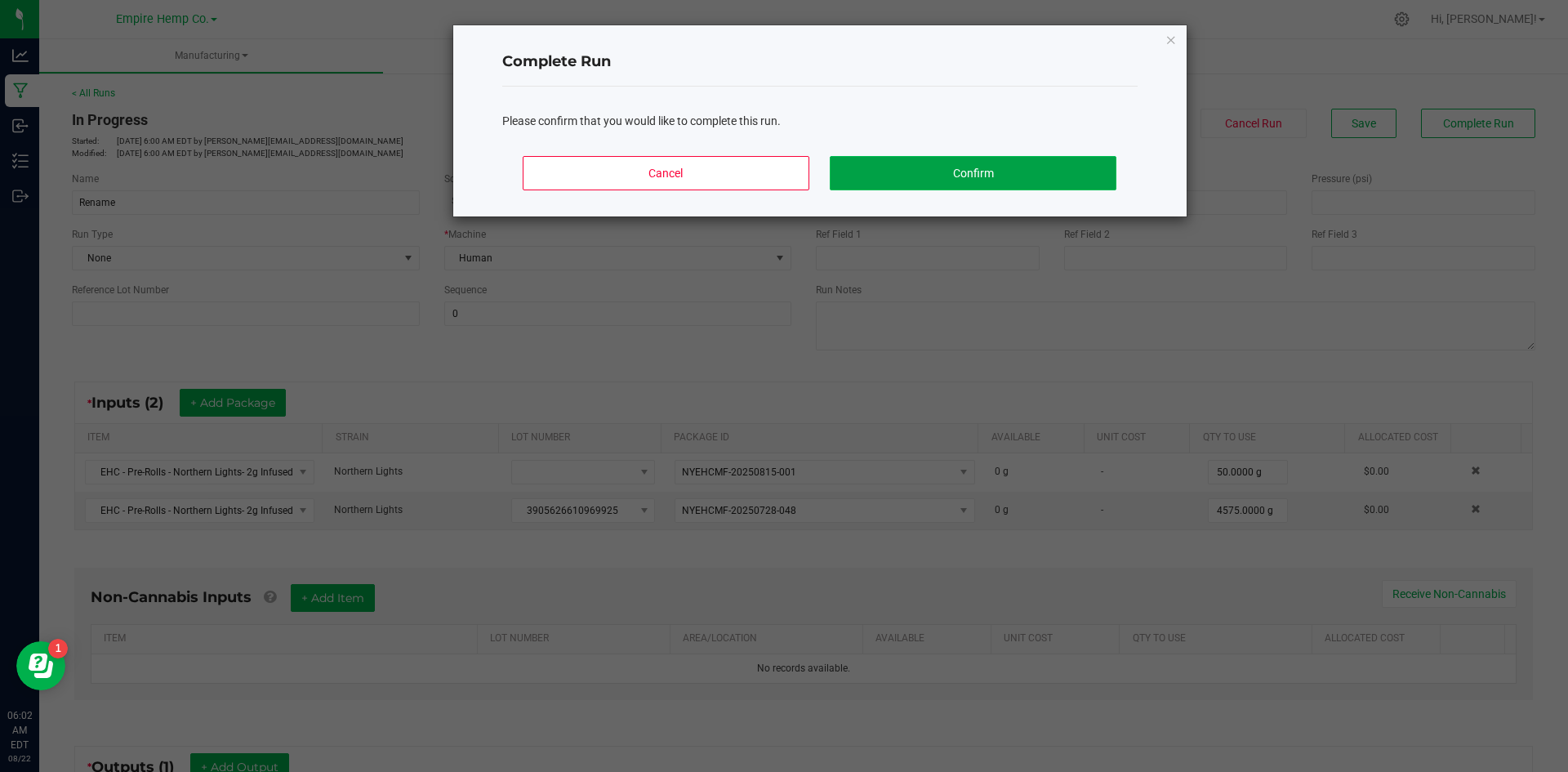
click at [968, 183] on button "Confirm" at bounding box center [973, 172] width 286 height 35
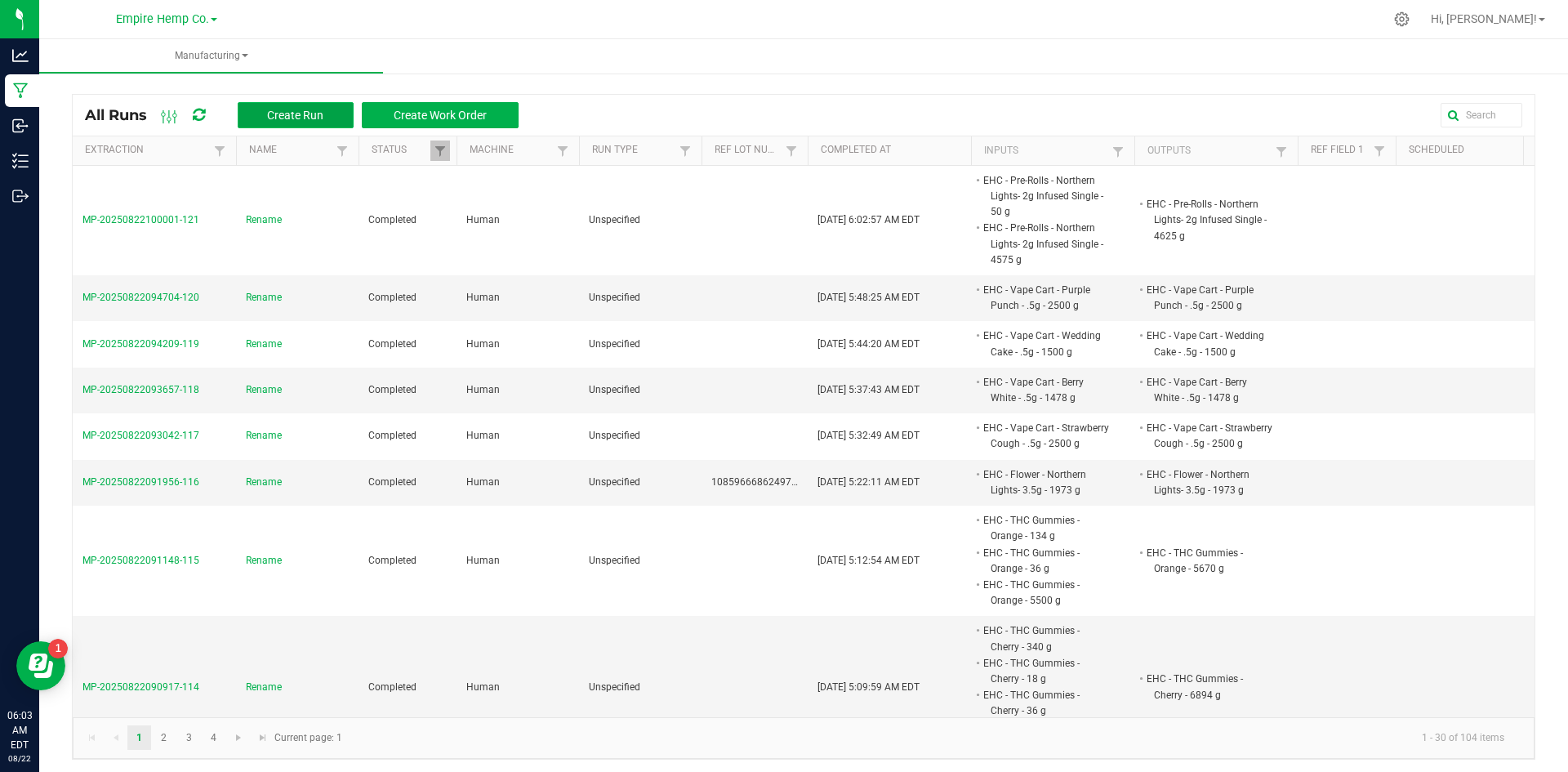
click at [321, 108] on span "Create Run" at bounding box center [295, 114] width 57 height 13
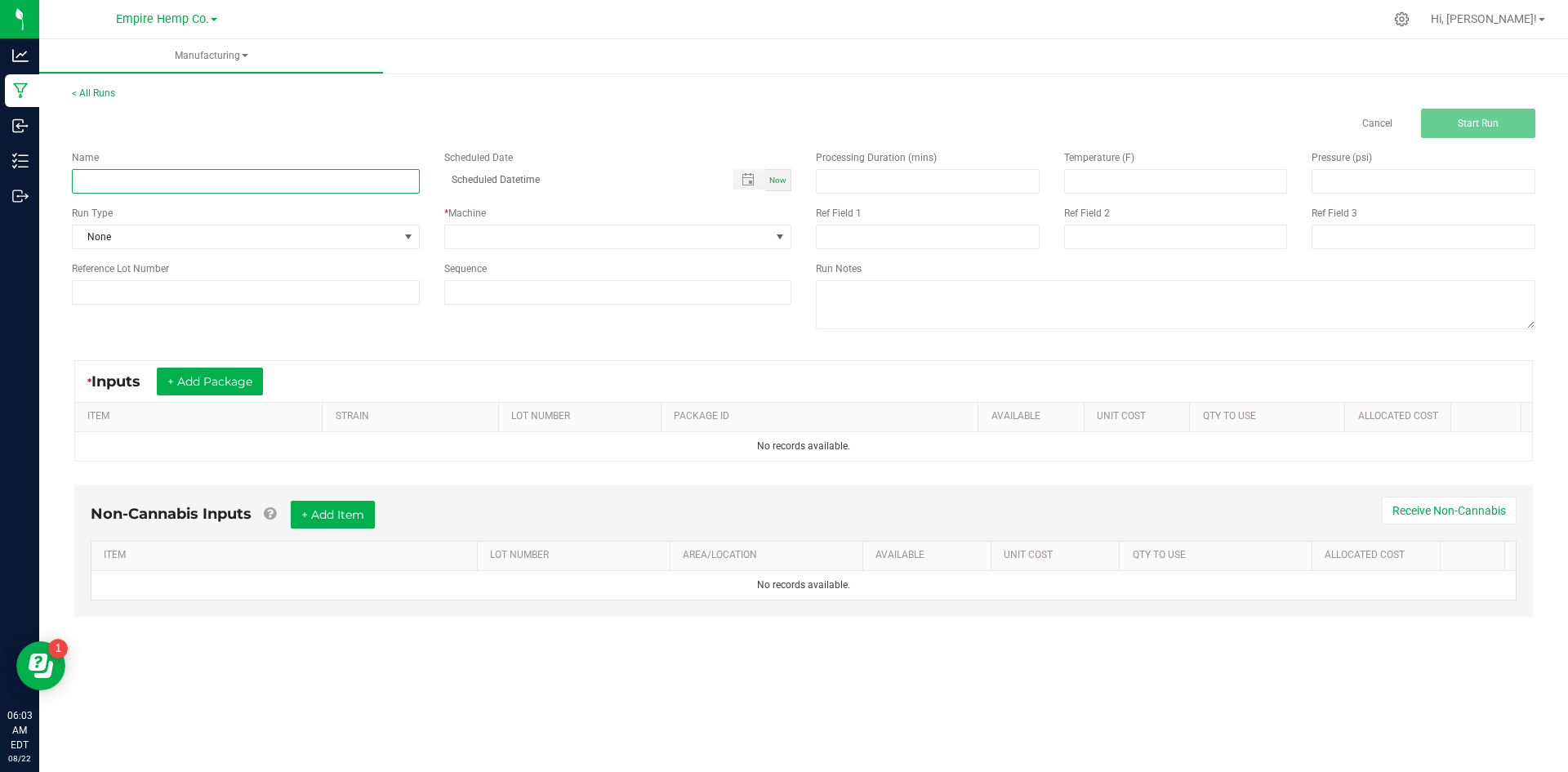
click at [323, 179] on input at bounding box center [245, 181] width 348 height 25
type input "s"
click at [233, 380] on button "+ Add Package" at bounding box center [210, 381] width 107 height 28
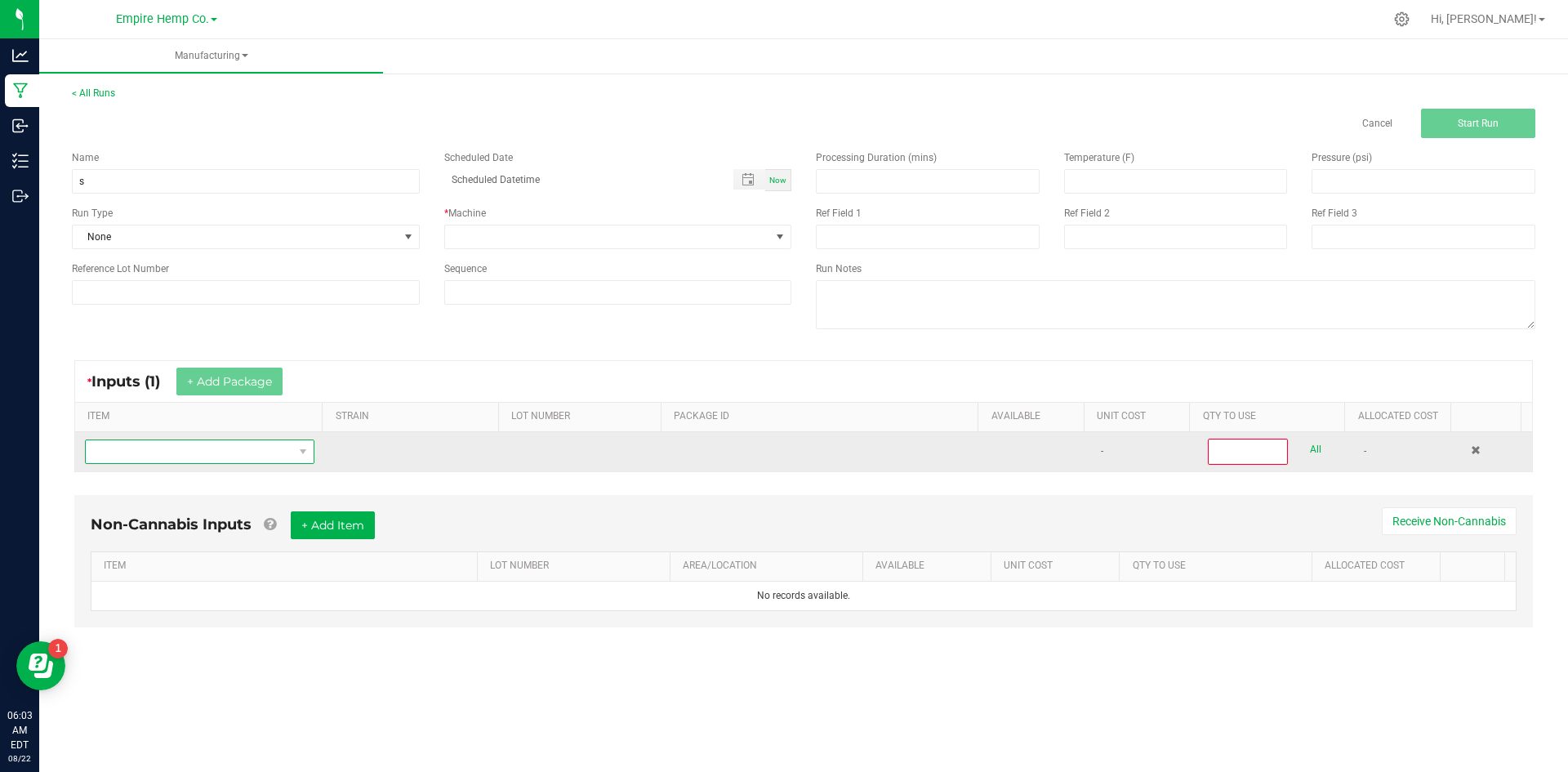
click at [244, 454] on span "NO DATA FOUND" at bounding box center [189, 452] width 207 height 23
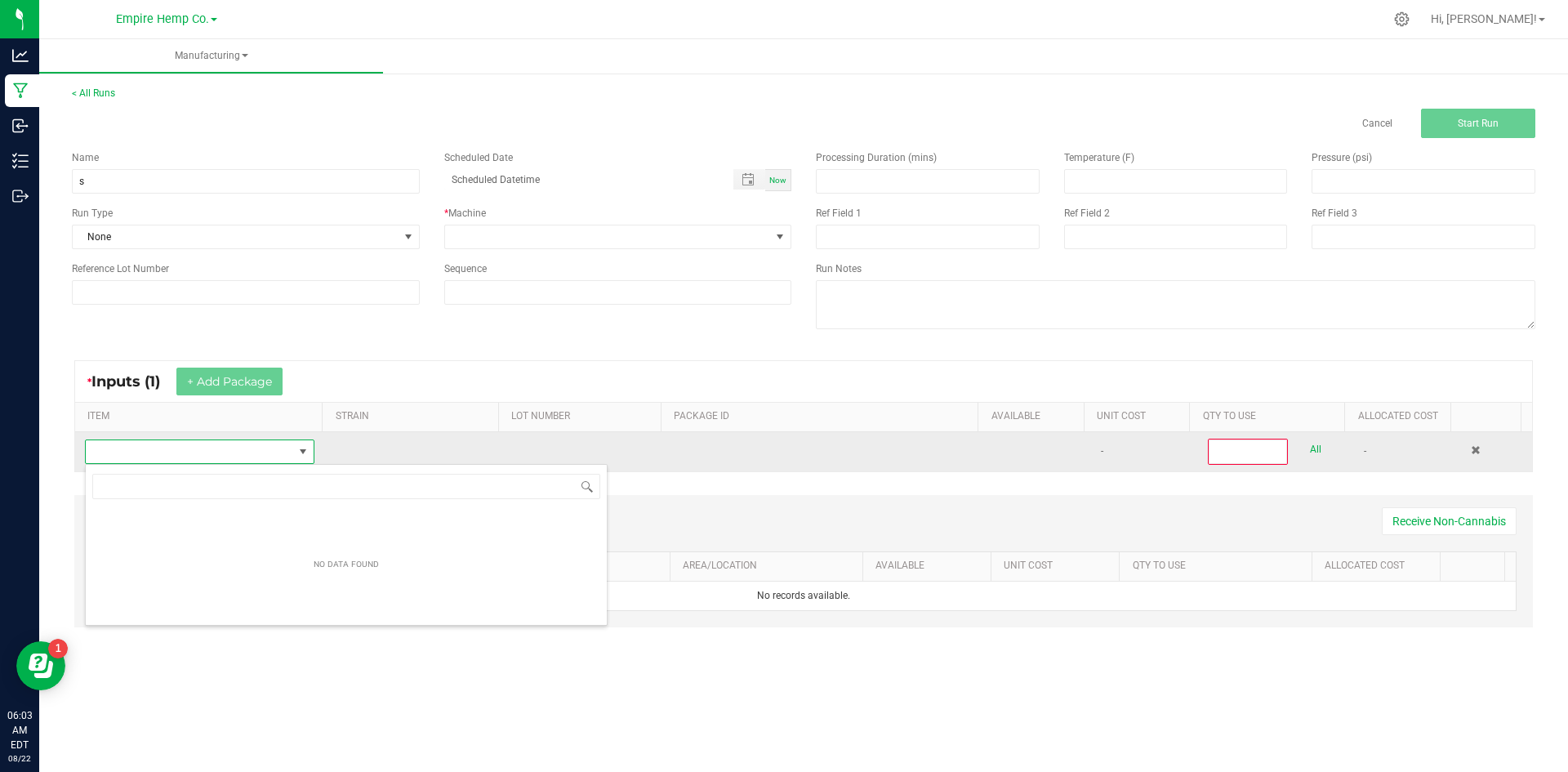
scroll to position [25, 226]
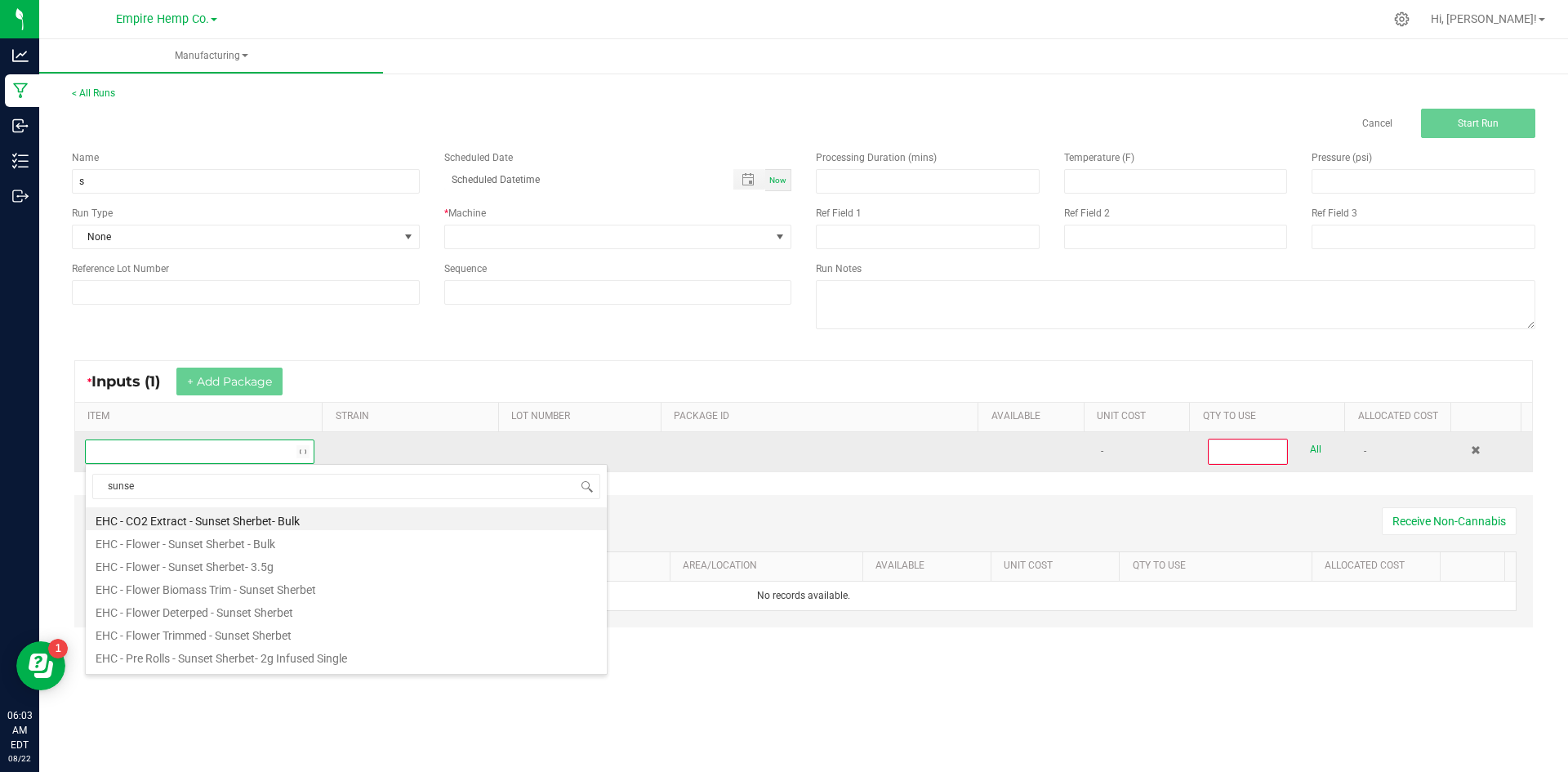
type input "sunset"
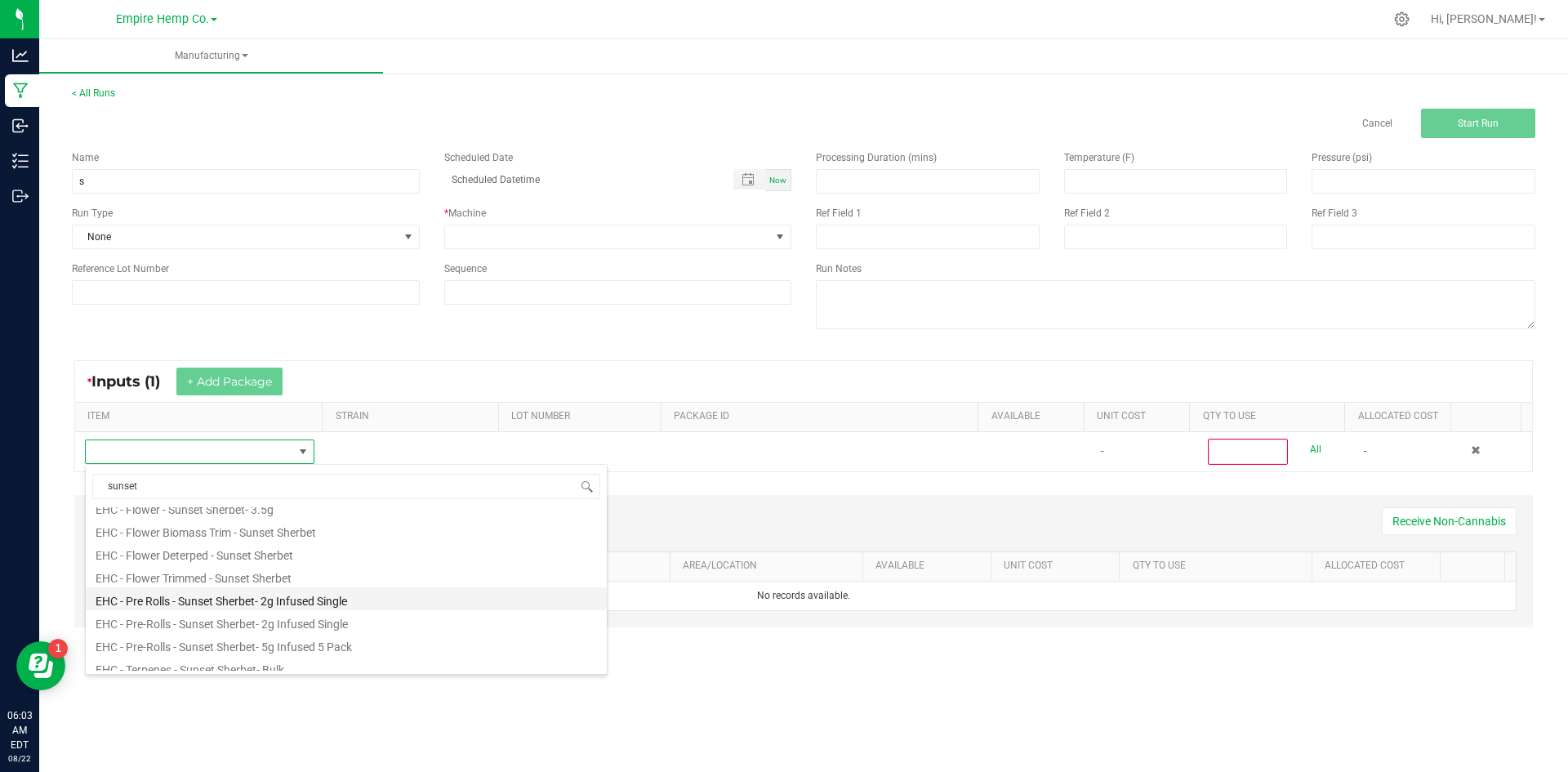
scroll to position [82, 0]
click at [290, 595] on li "EHC - Pre-Rolls - Sunset Sherbet- 2g Infused Single" at bounding box center [346, 596] width 521 height 23
type input "0"
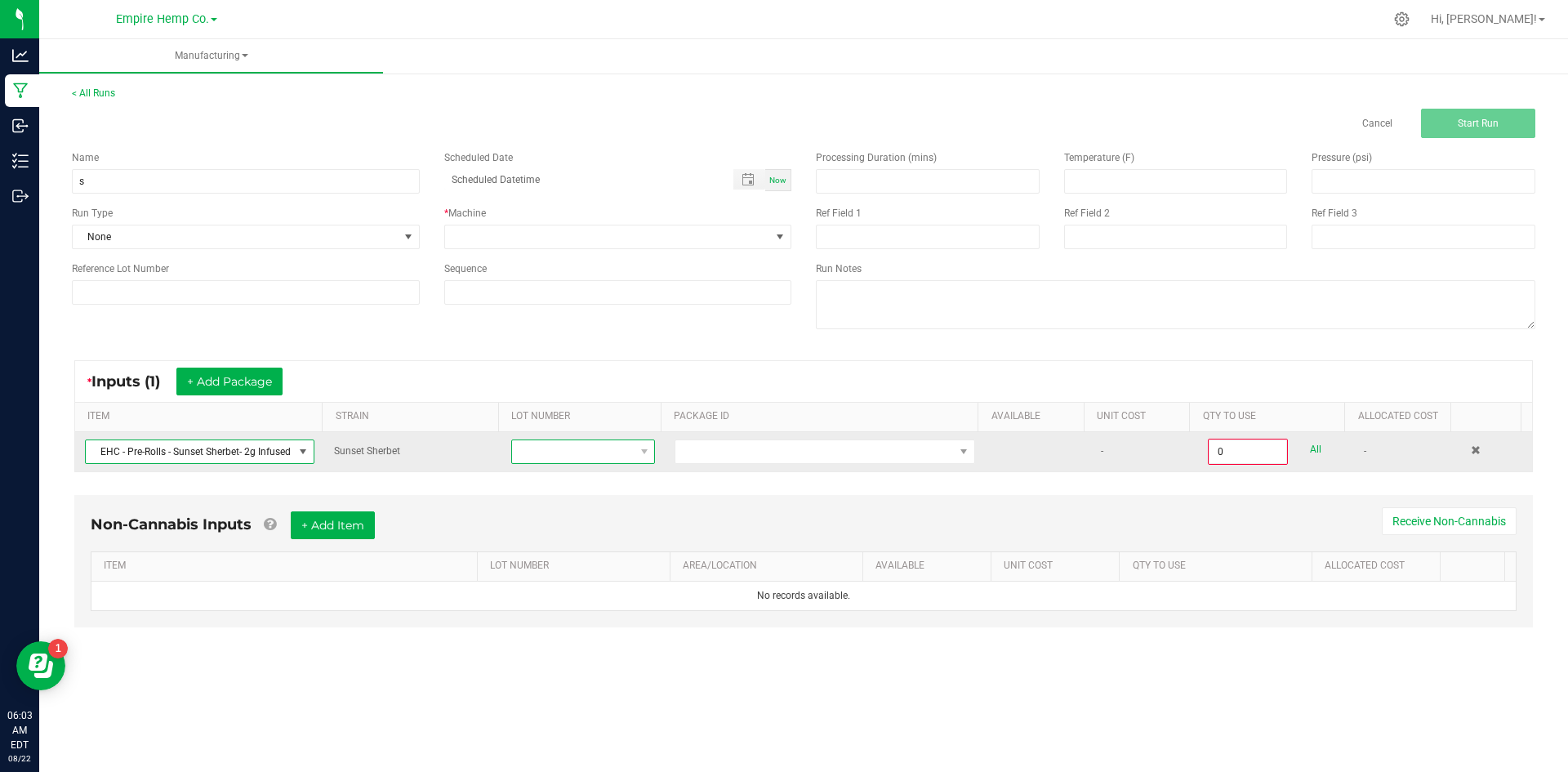
click at [545, 450] on span at bounding box center [573, 452] width 122 height 23
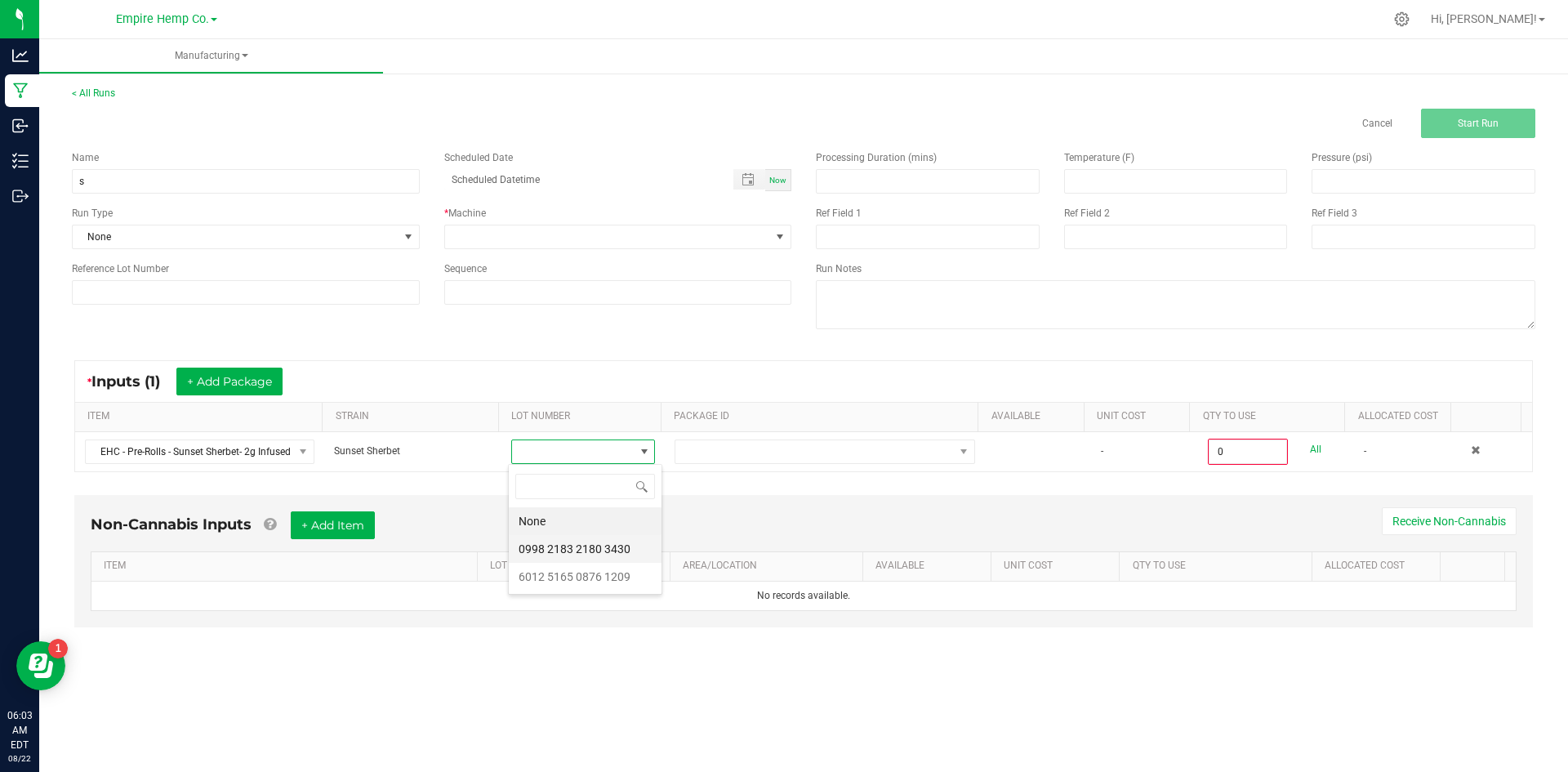
click at [557, 544] on 3430 "0998 2183 2180 3430" at bounding box center [585, 549] width 153 height 28
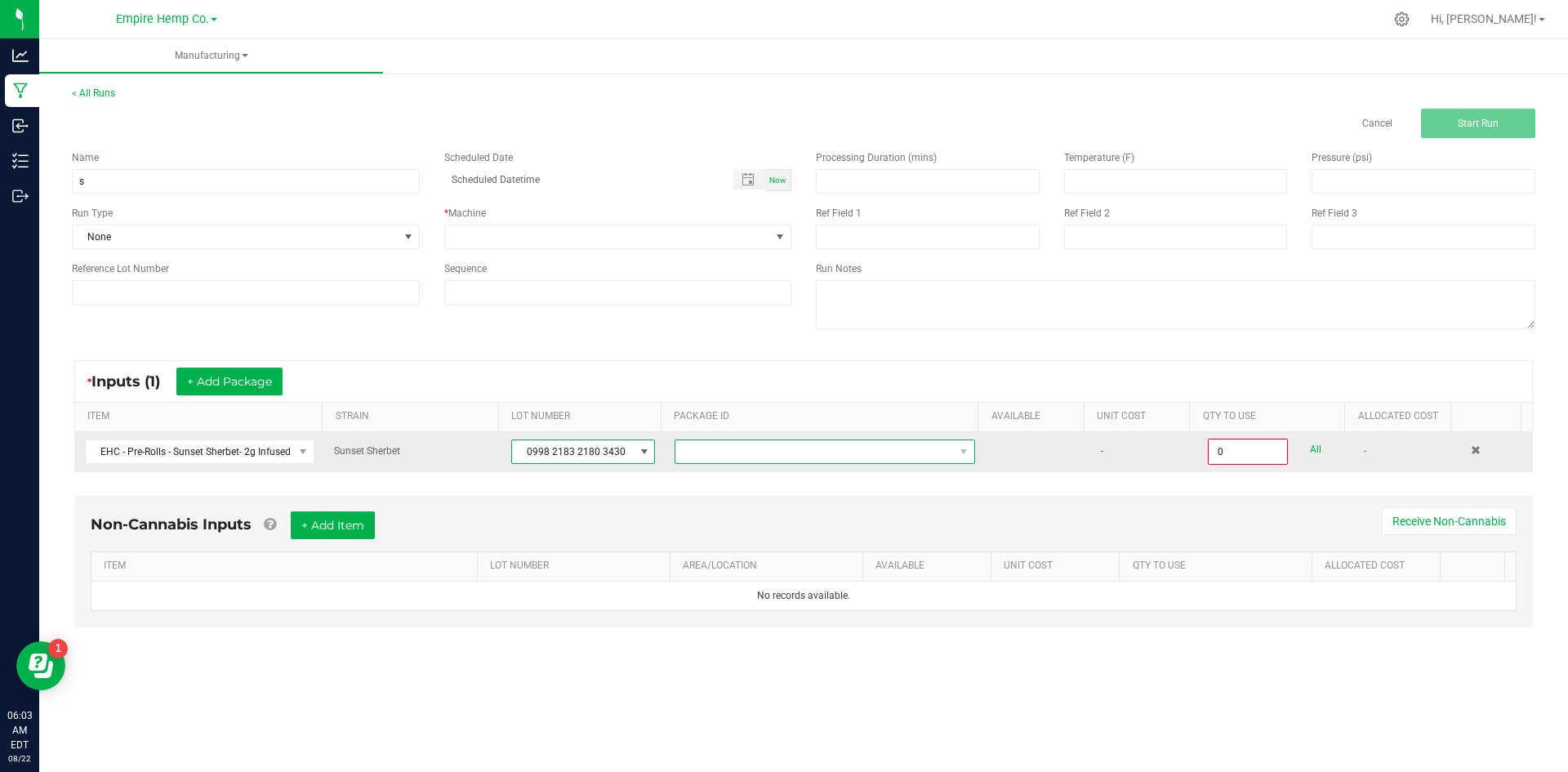
click at [708, 458] on span "NO DATA FOUND" at bounding box center [814, 452] width 278 height 23
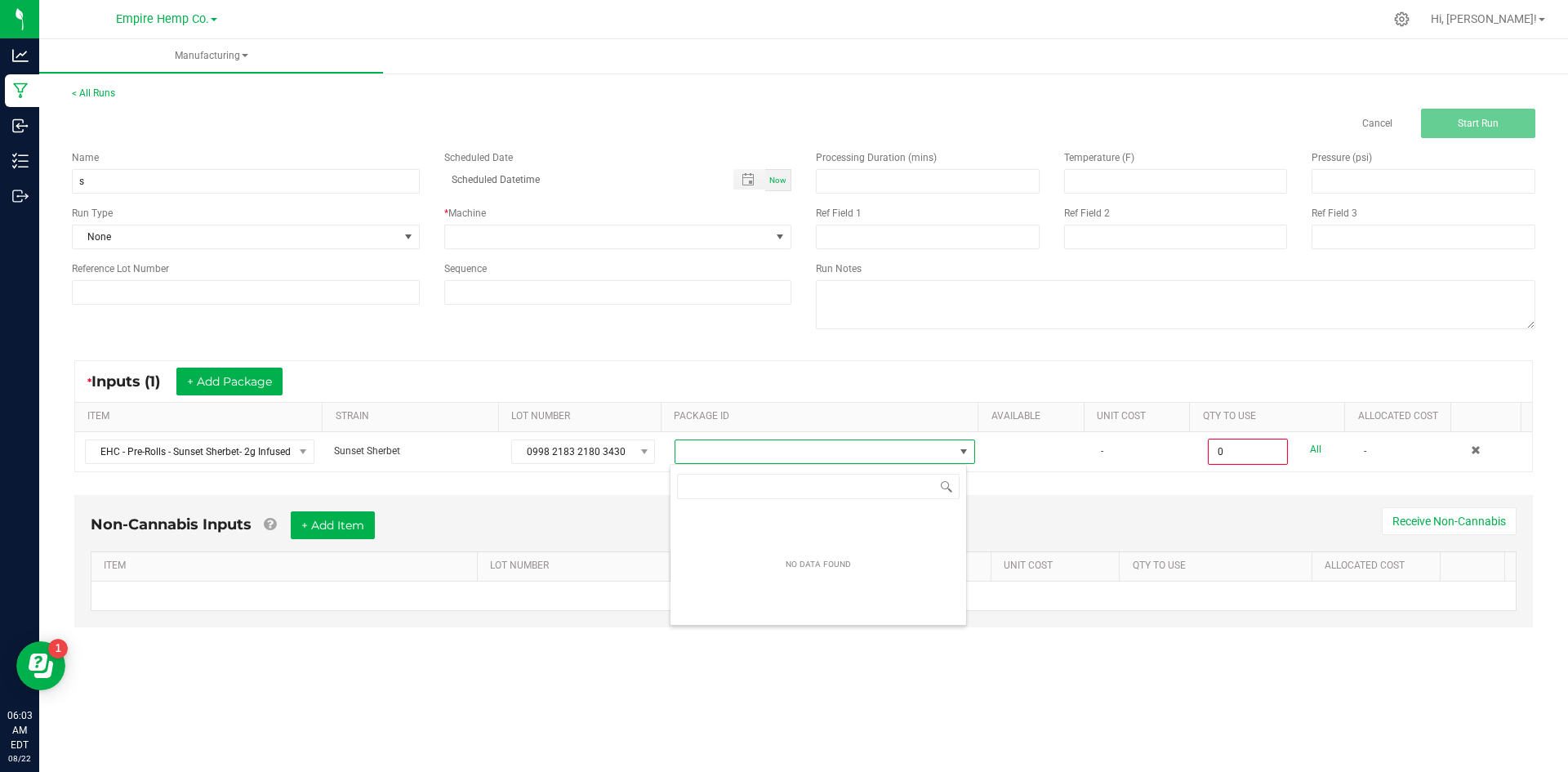
scroll to position [25, 298]
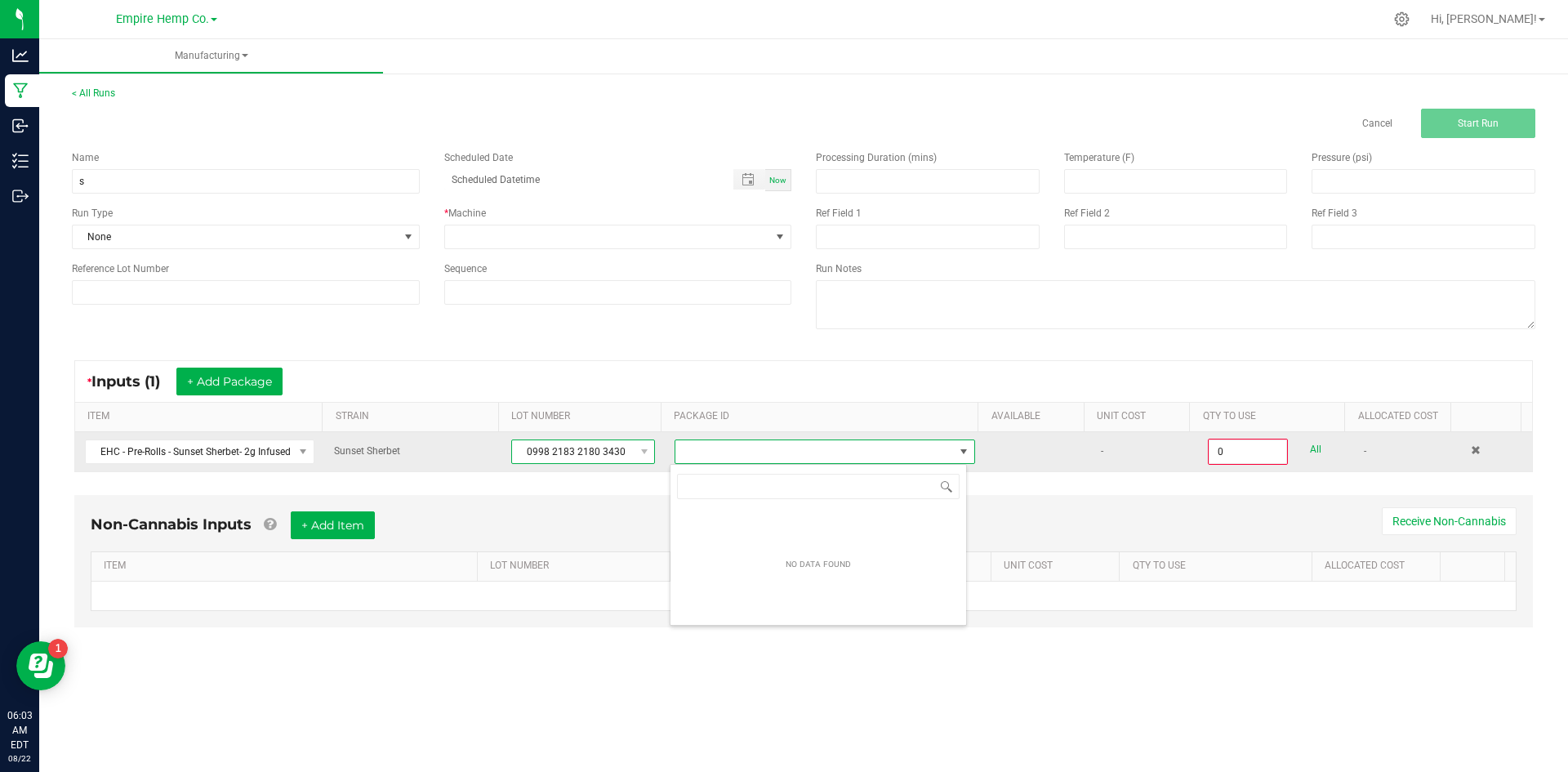
click at [576, 454] on span "0998 2183 2180 3430" at bounding box center [573, 452] width 122 height 23
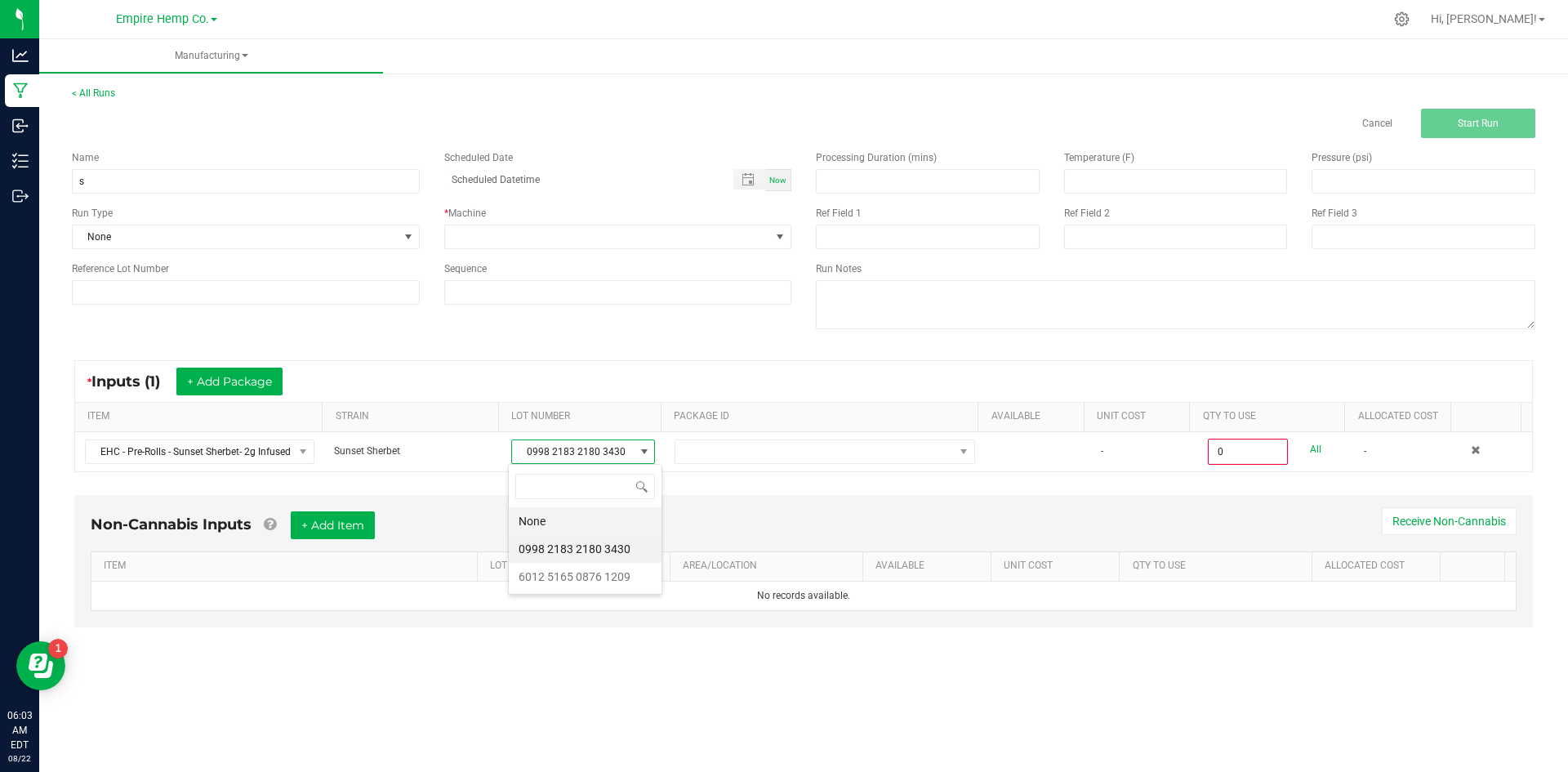
scroll to position [25, 143]
click at [600, 572] on 1209 "6012 5165 0876 1209" at bounding box center [585, 576] width 153 height 28
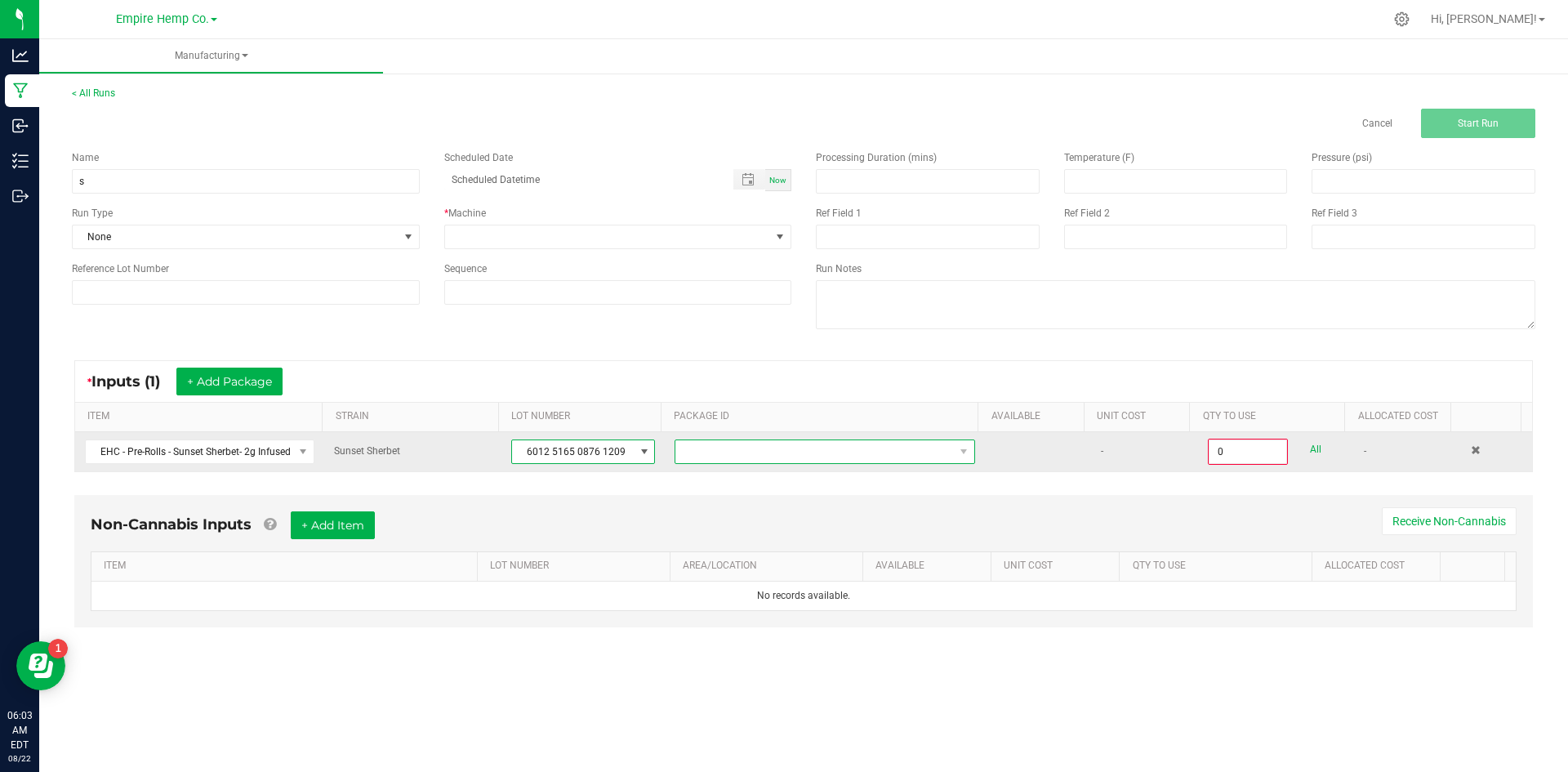
click at [700, 450] on span "NO DATA FOUND" at bounding box center [814, 452] width 278 height 23
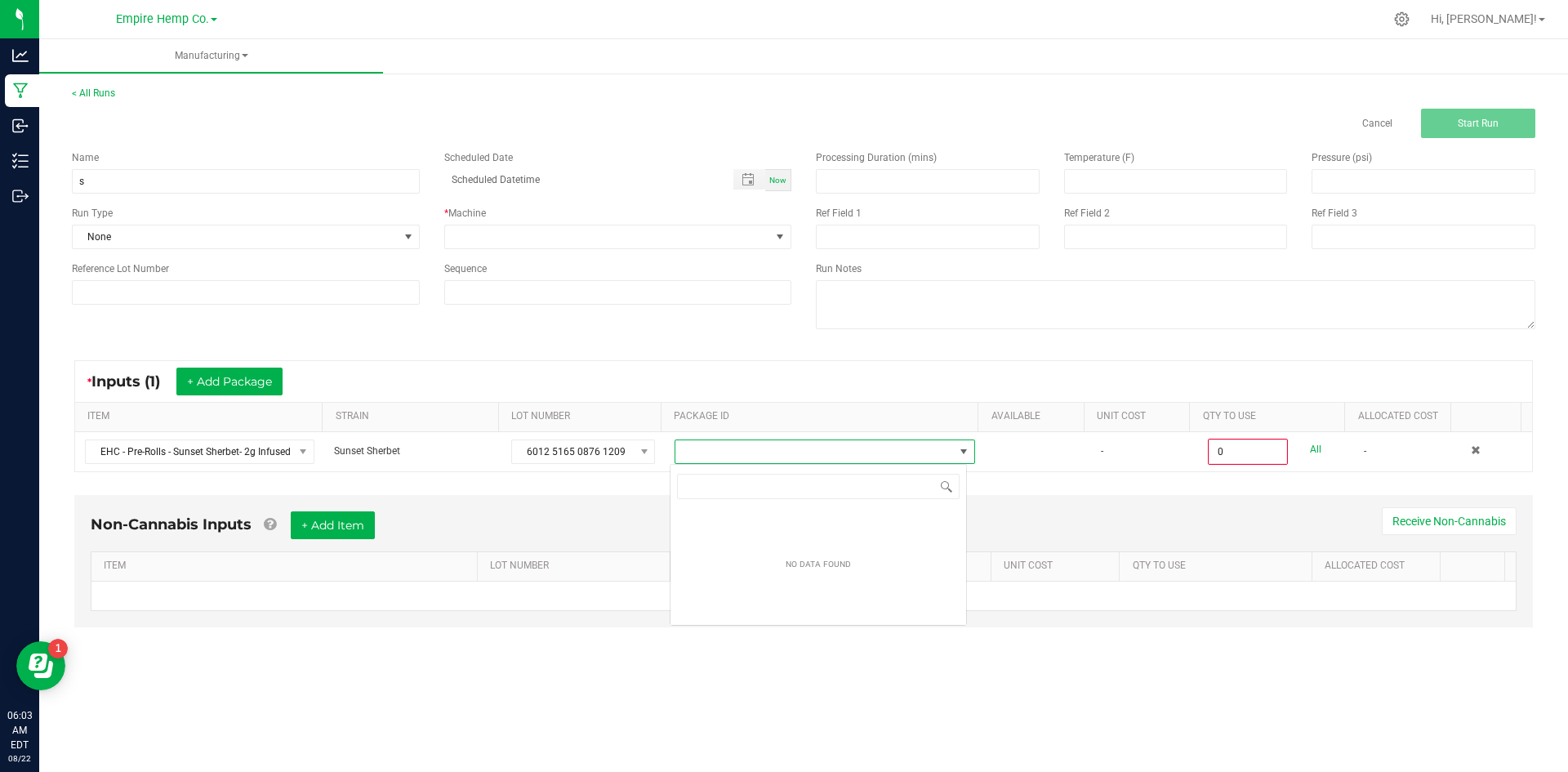
scroll to position [25, 298]
click at [599, 504] on div "Non-Cannabis Inputs + Add Item Receive Non-Cannabis ITEM LOT NUMBER AREA/LOCATI…" at bounding box center [803, 561] width 1459 height 132
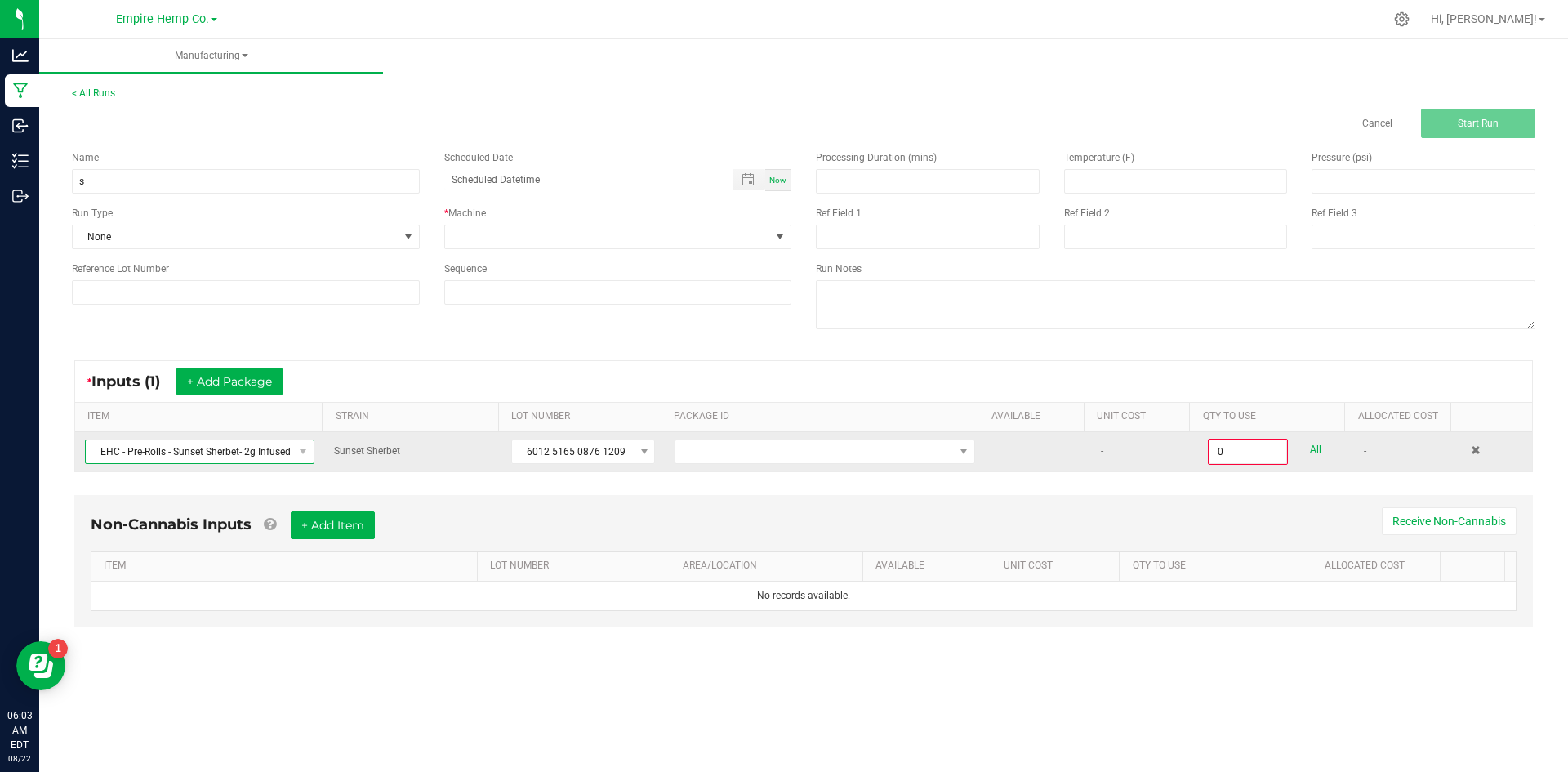
click at [234, 453] on span "EHC - Pre-Rolls - Sunset Sherbet- 2g Infused Single" at bounding box center [189, 452] width 207 height 23
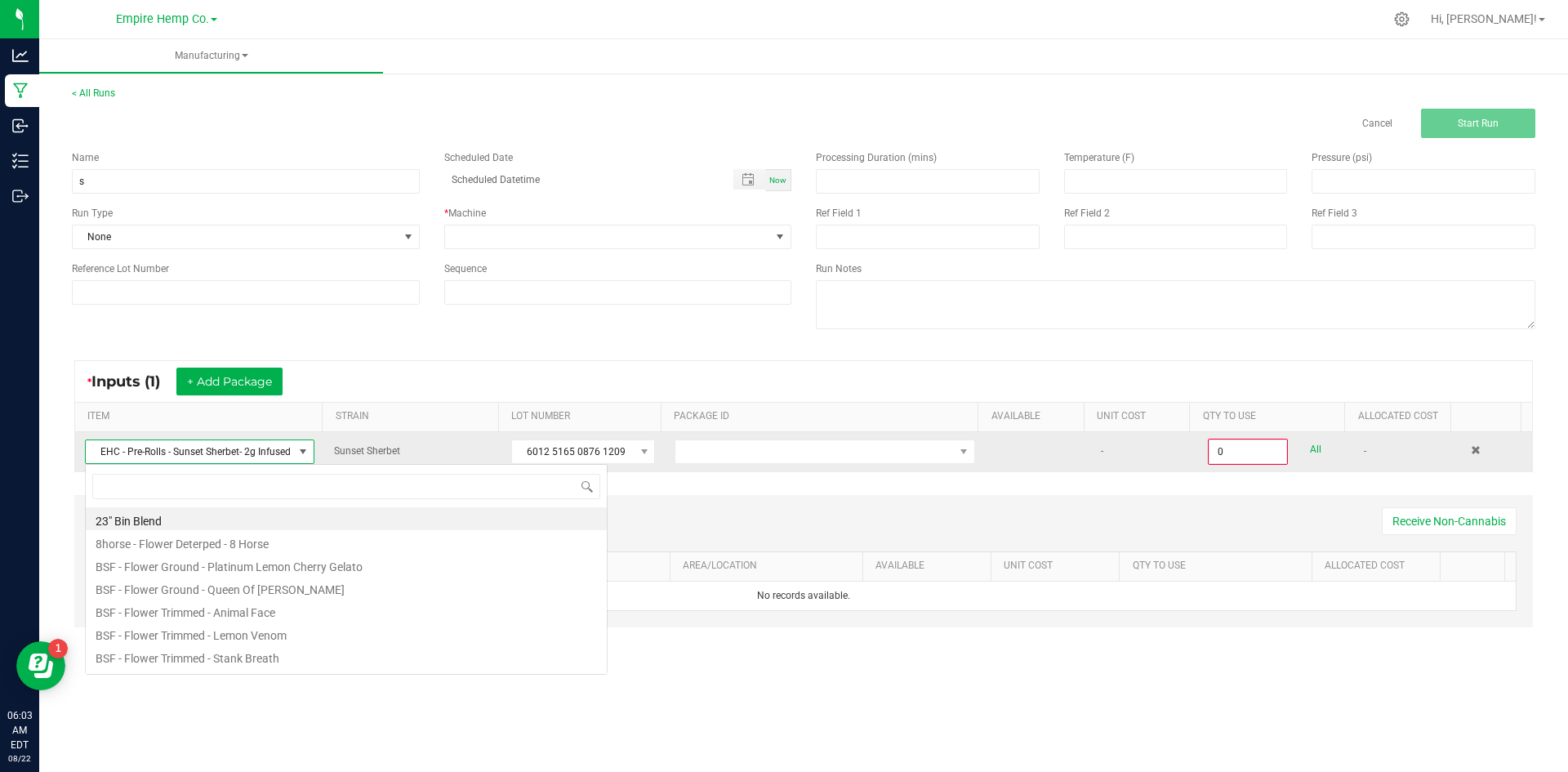
scroll to position [25, 227]
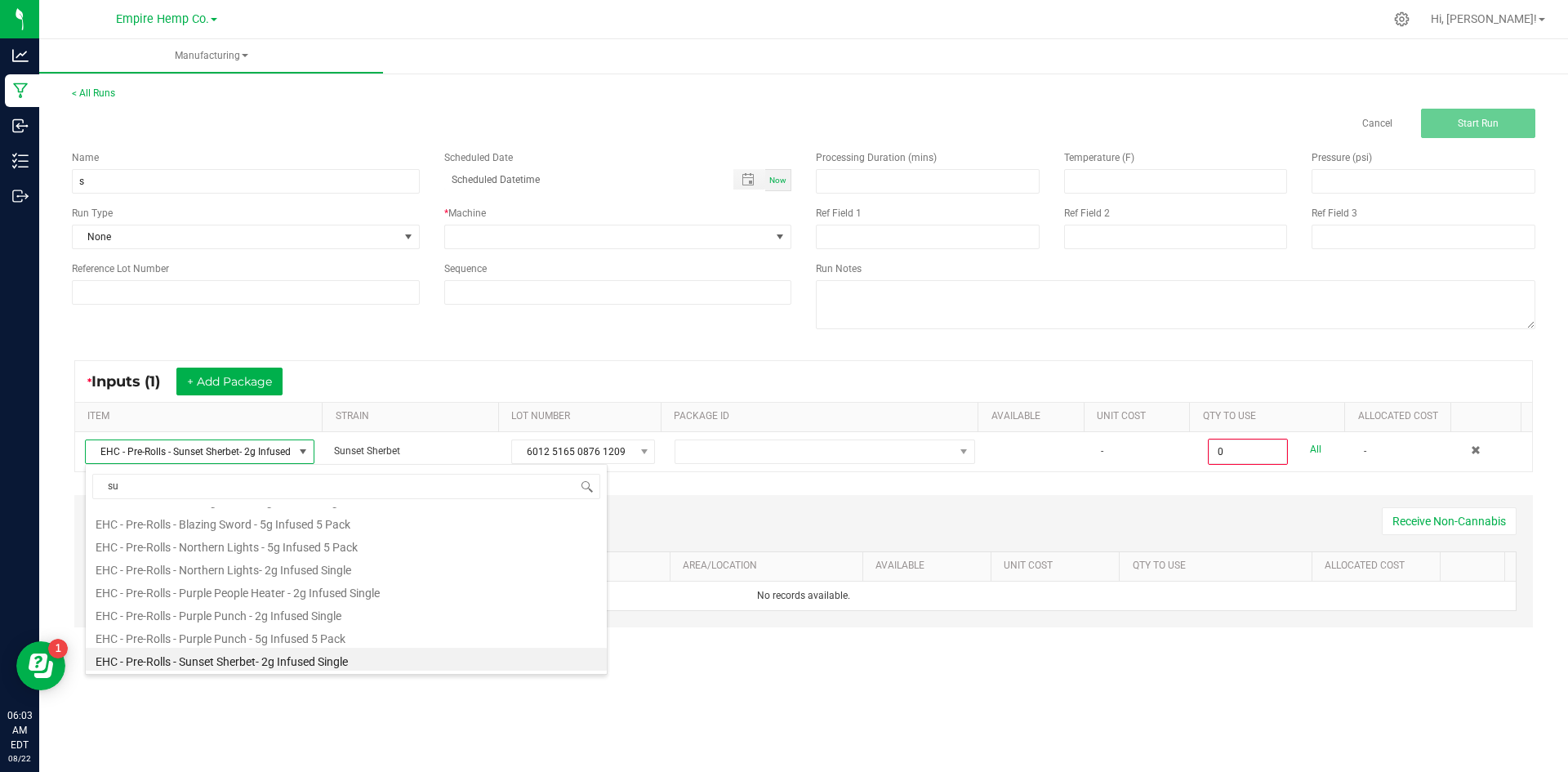
type input "sun"
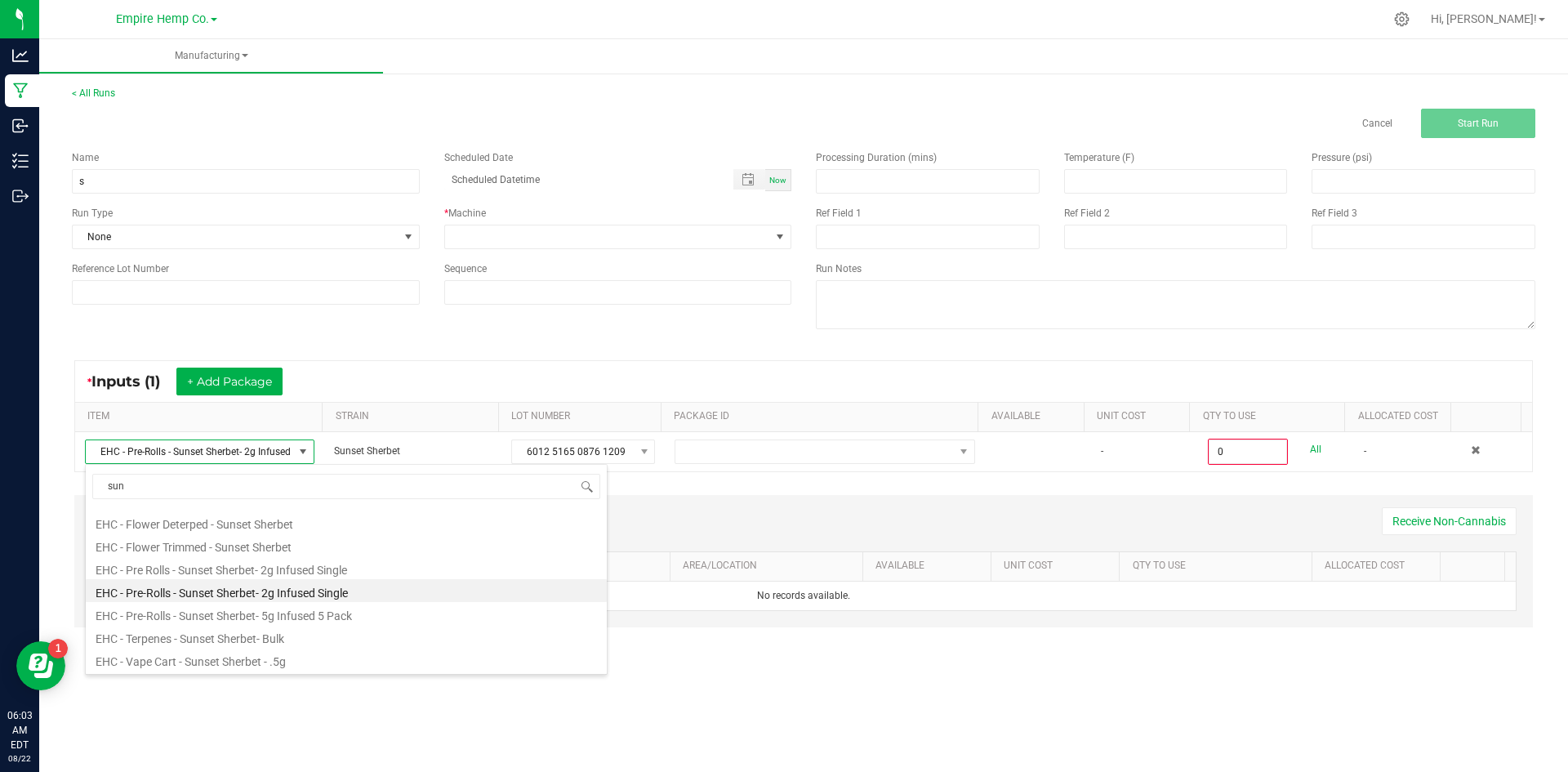
scroll to position [88, 0]
click at [259, 572] on li "EHC - Pre Rolls - Sunset Sherbet- 2g Infused Single" at bounding box center [346, 567] width 521 height 23
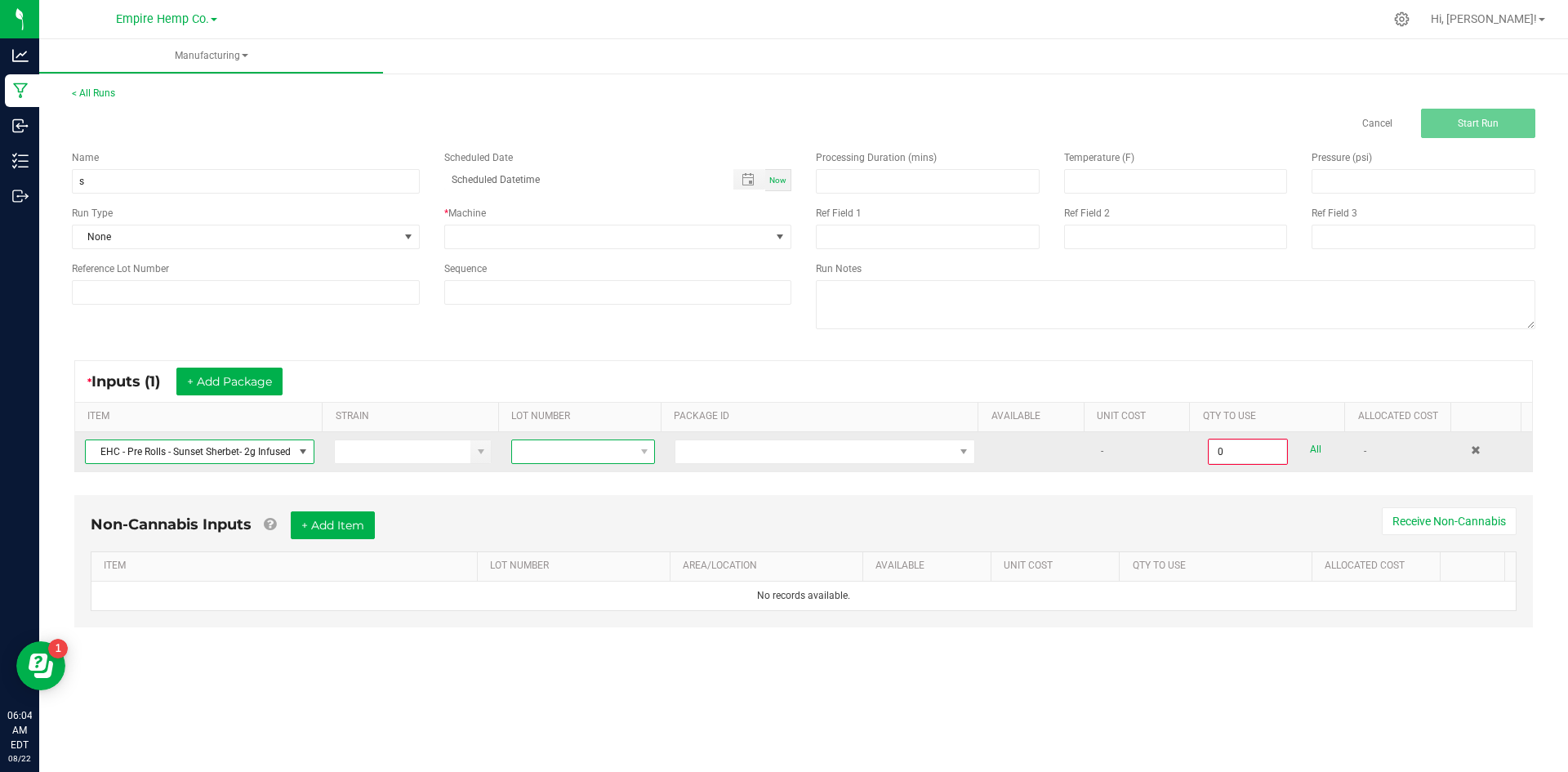
click at [528, 456] on span at bounding box center [573, 452] width 122 height 23
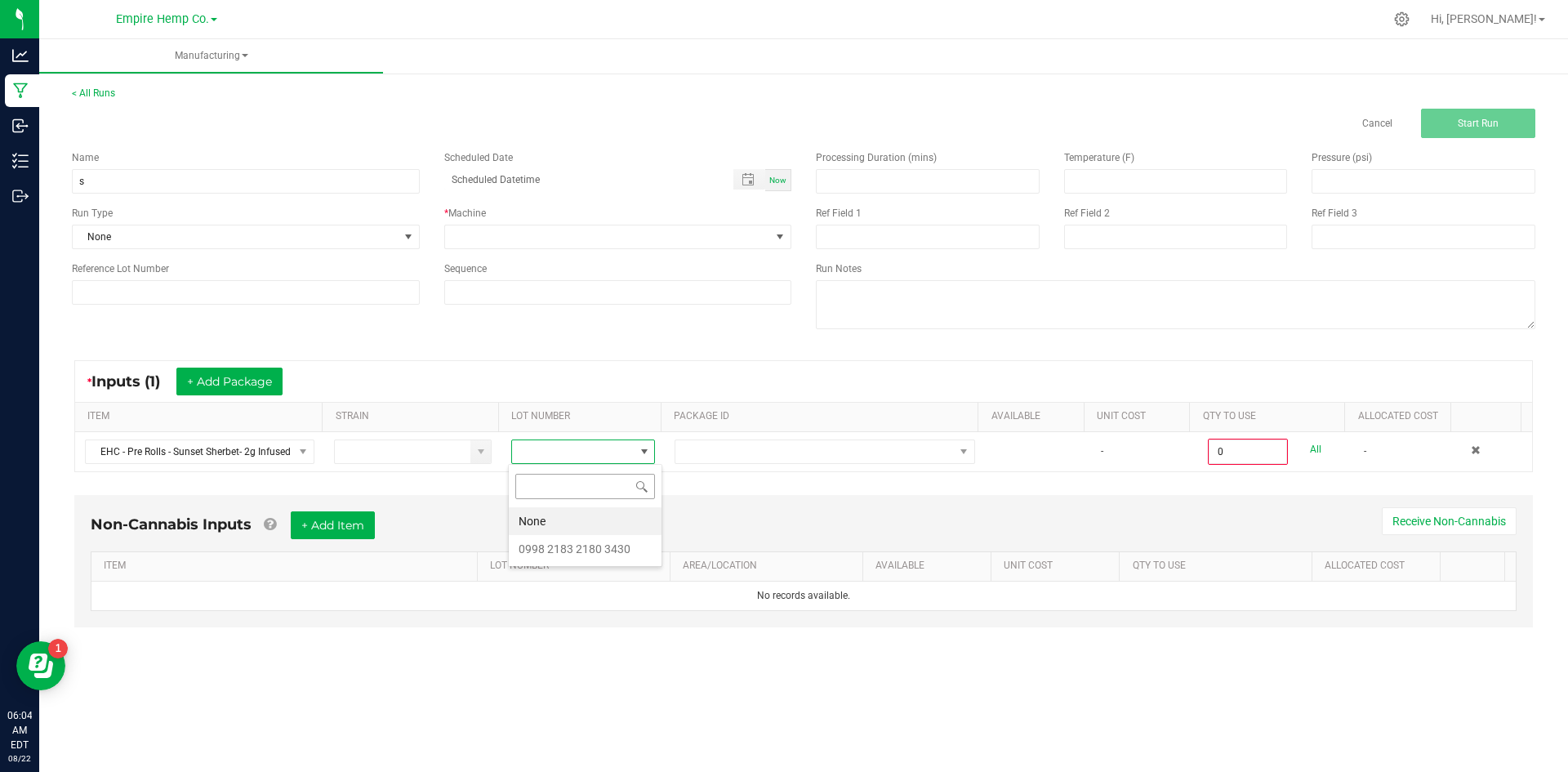
scroll to position [25, 143]
click at [565, 542] on 3430 "0998 2183 2180 3430" at bounding box center [585, 549] width 153 height 28
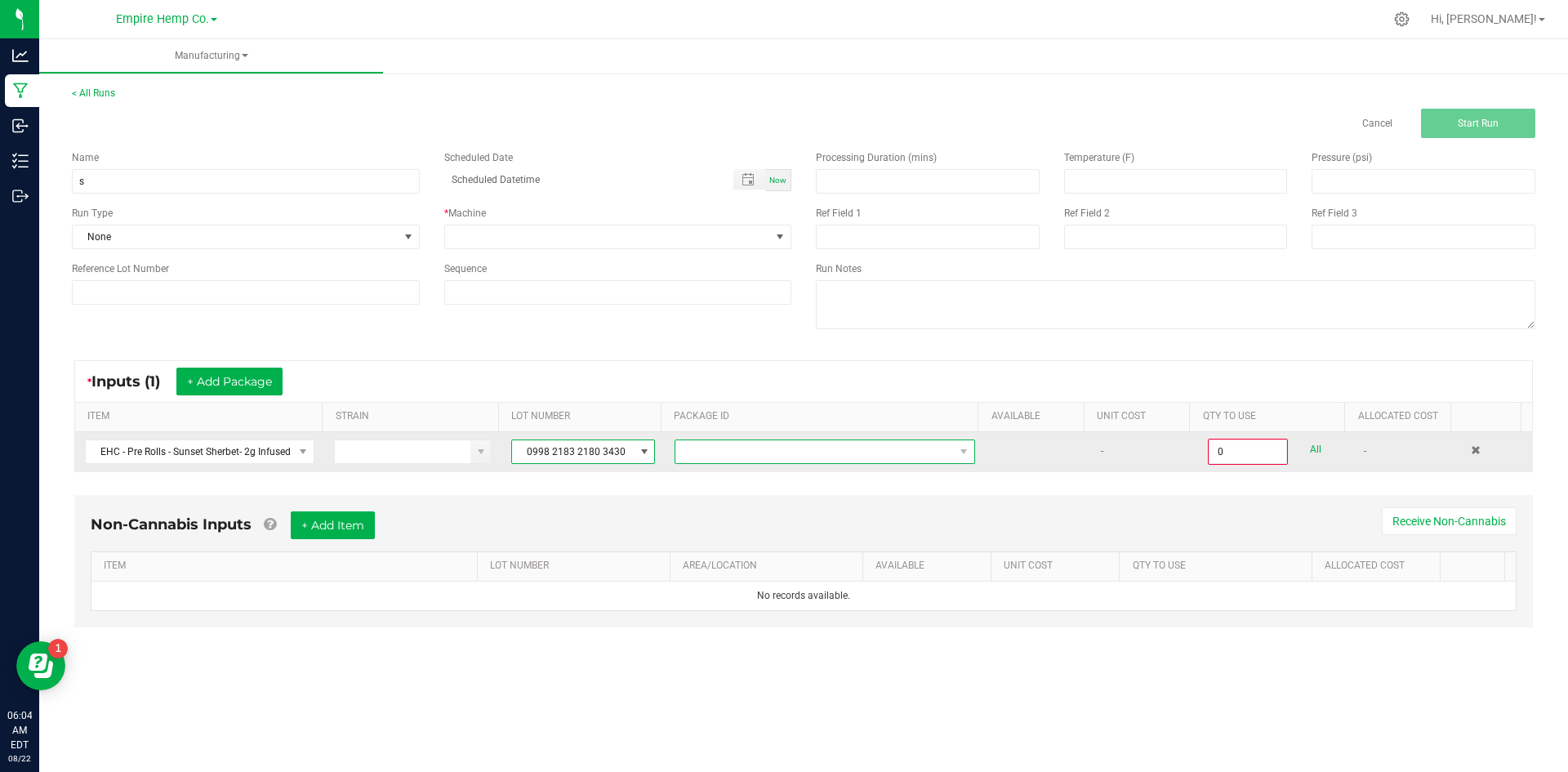
click at [698, 454] on span "NO DATA FOUND" at bounding box center [814, 452] width 278 height 23
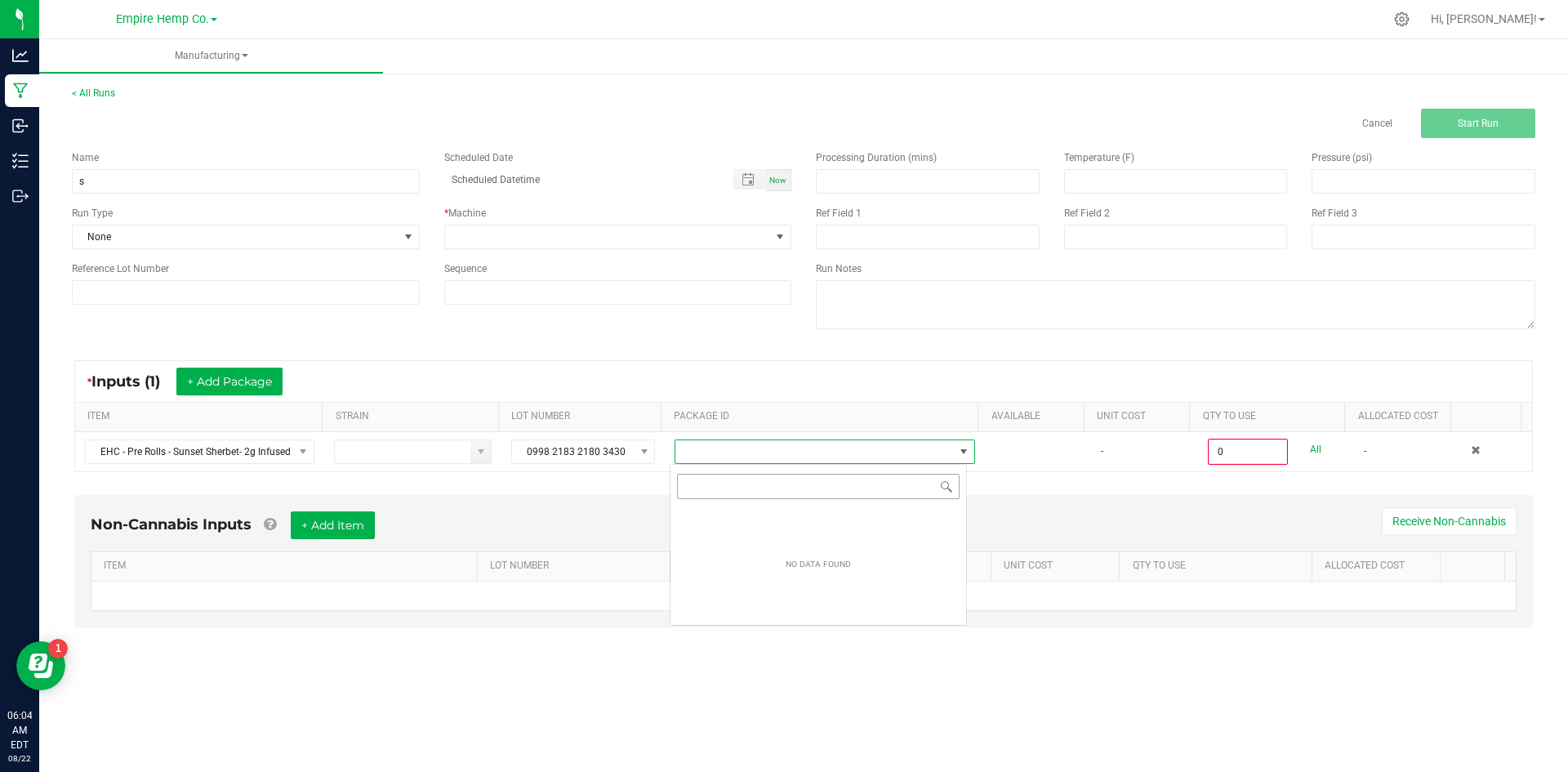
scroll to position [25, 298]
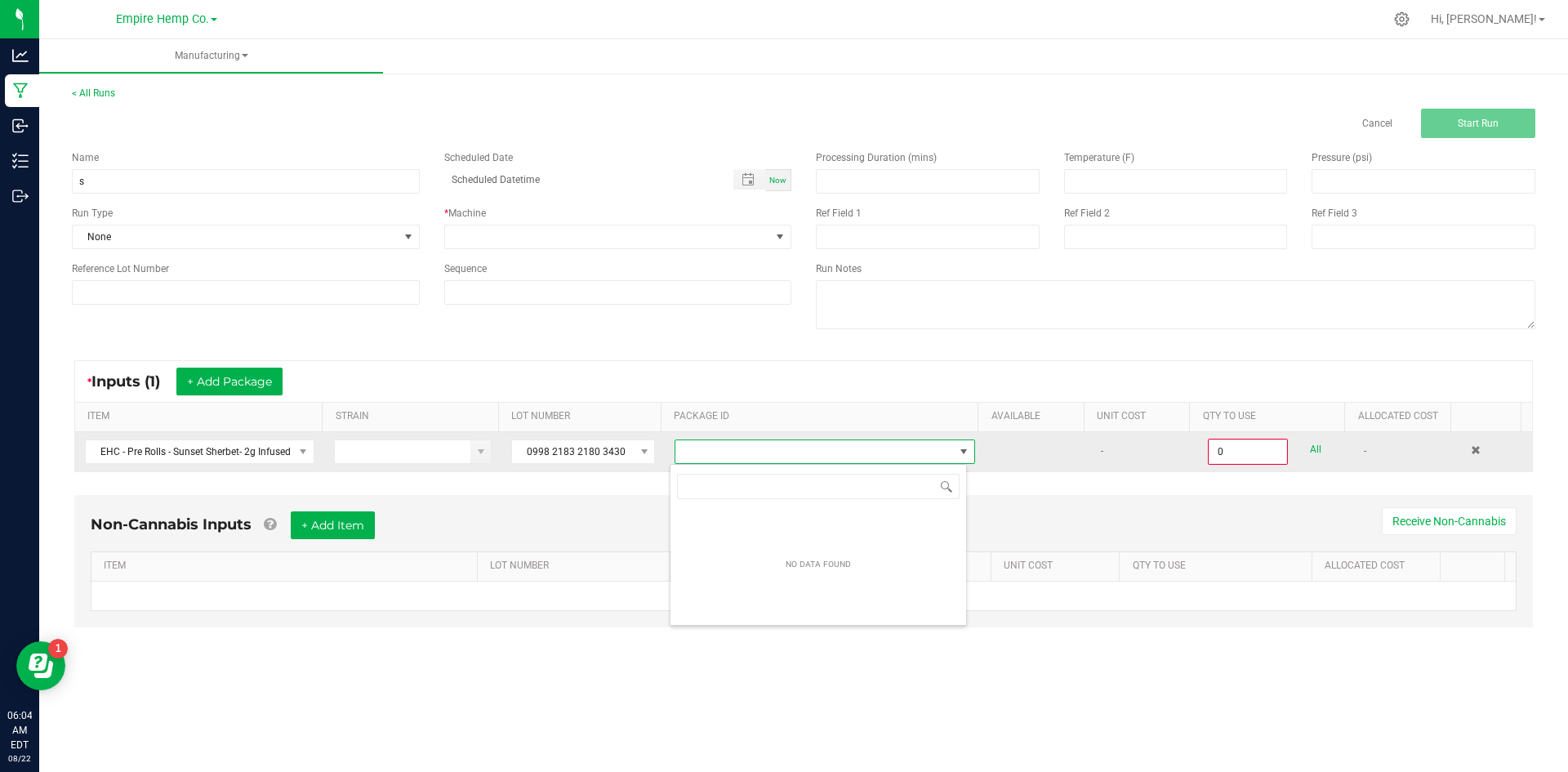
click at [718, 456] on span "NO DATA FOUND" at bounding box center [814, 452] width 278 height 23
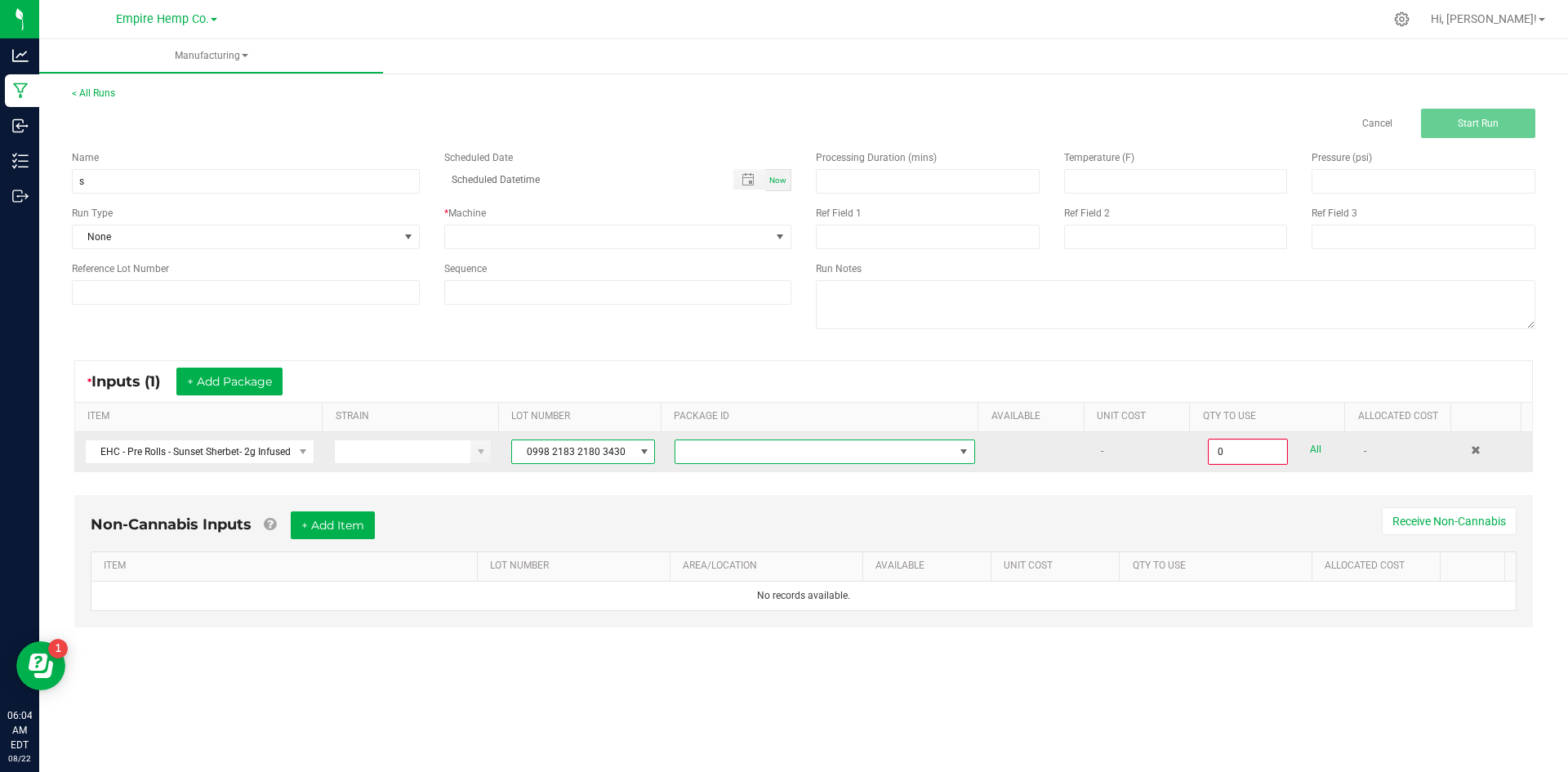
click at [639, 453] on span at bounding box center [644, 451] width 13 height 13
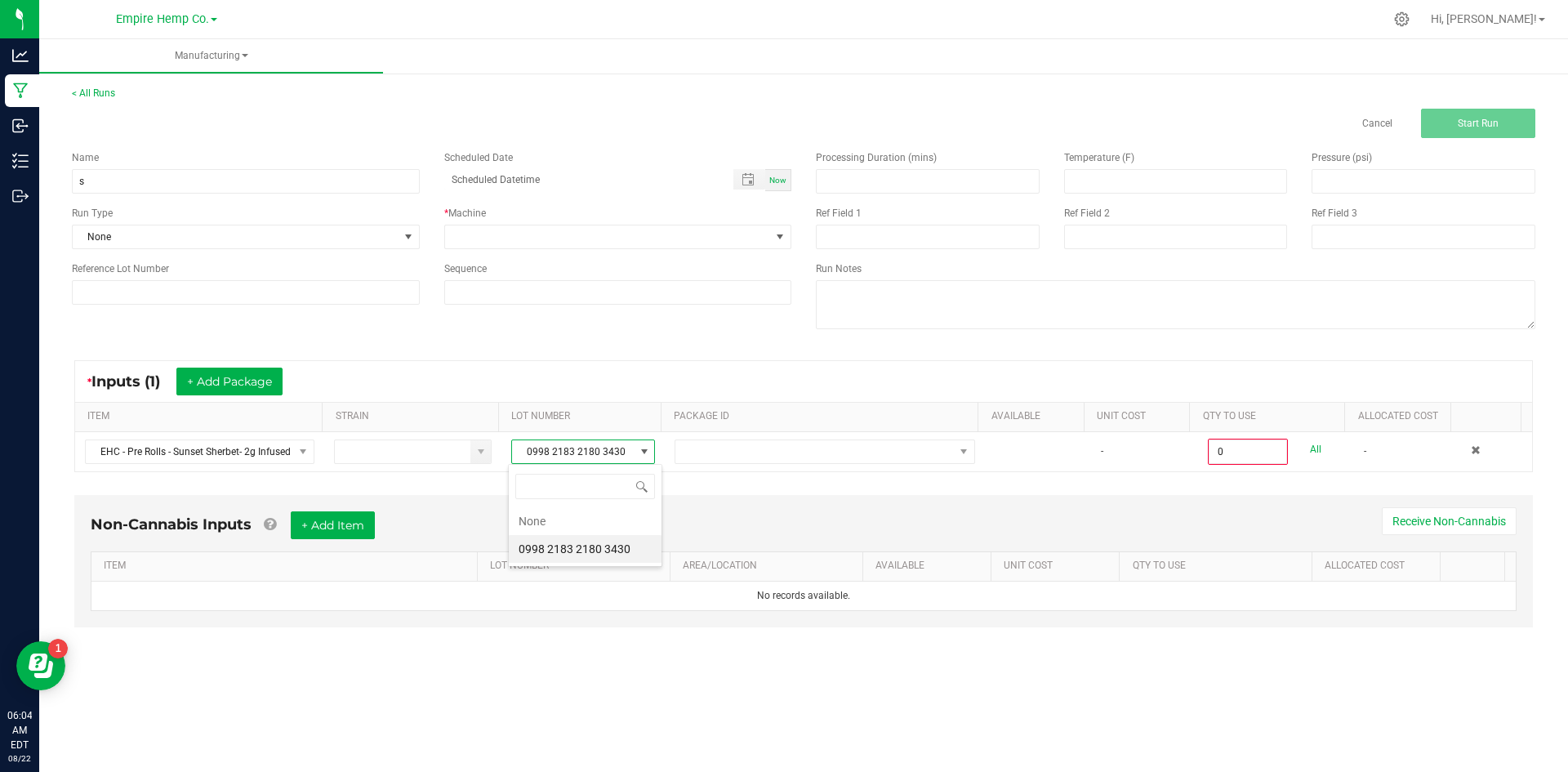
drag, startPoint x: 598, startPoint y: 517, endPoint x: 626, endPoint y: 507, distance: 29.7
click at [597, 517] on li "None" at bounding box center [585, 521] width 153 height 28
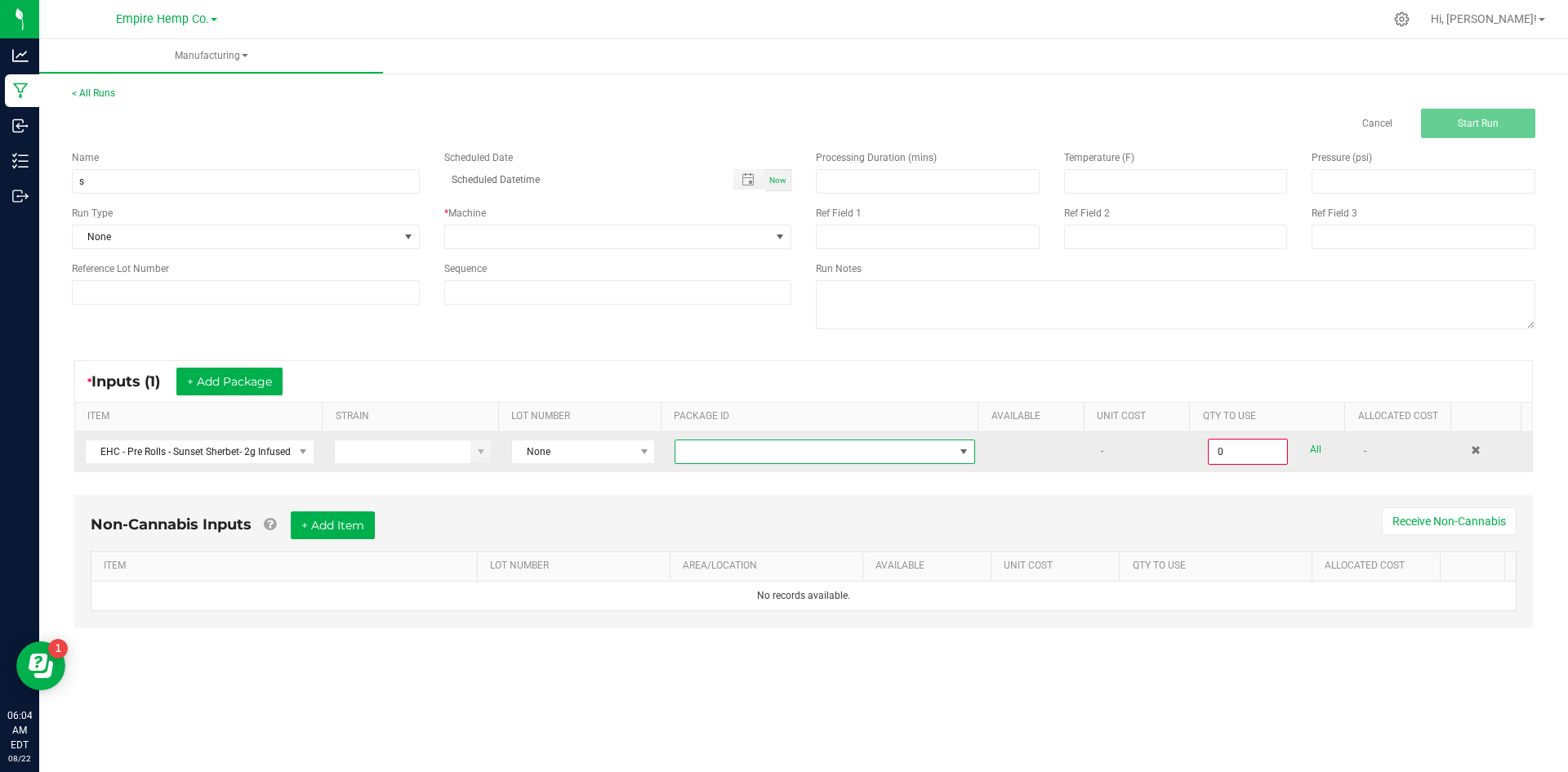
click at [698, 457] on span at bounding box center [814, 452] width 278 height 23
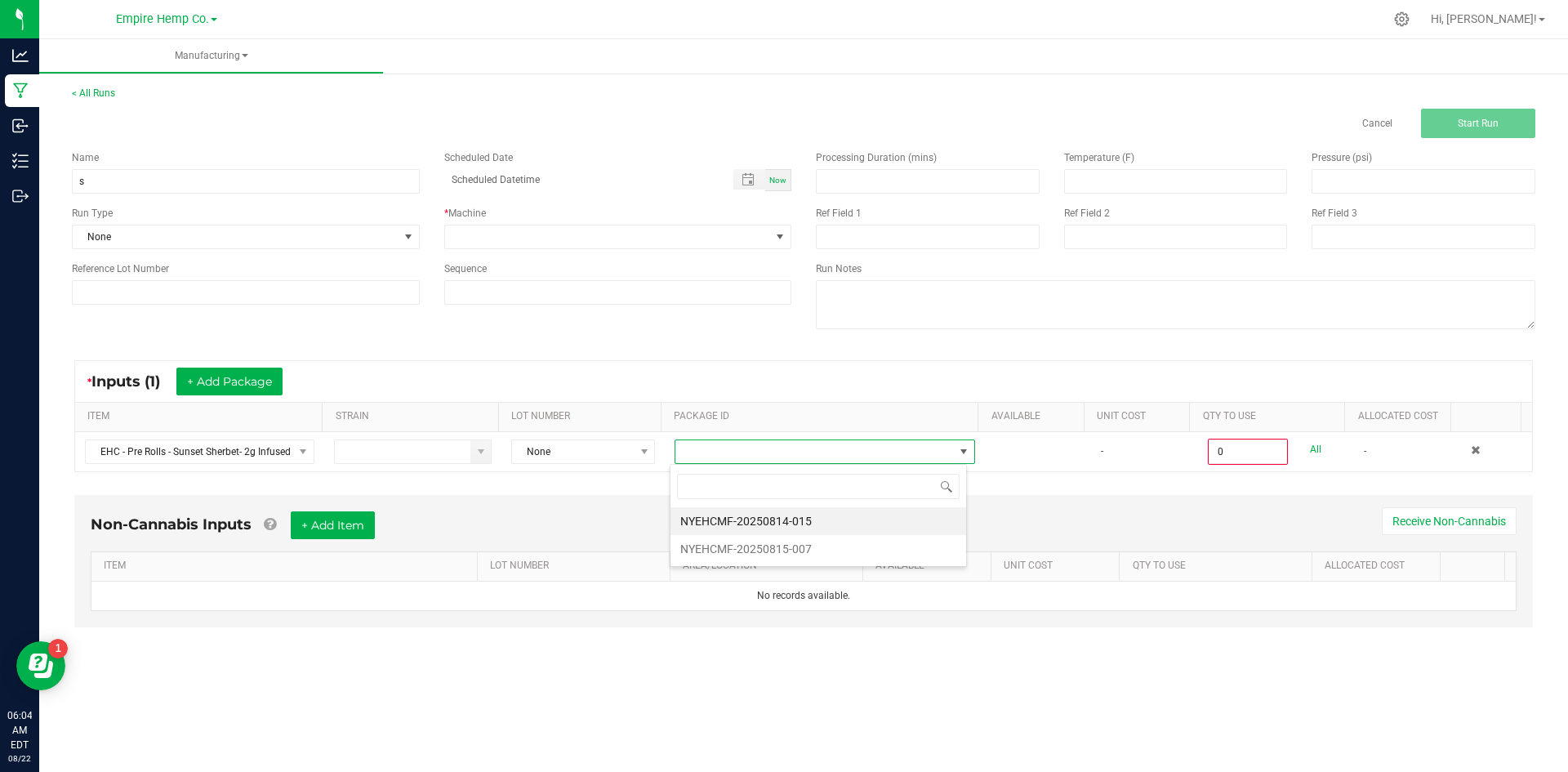
scroll to position [25, 298]
click at [716, 519] on li "NYEHCMF-20250814-015" at bounding box center [819, 521] width 296 height 28
type input "0.0000 g"
click at [232, 383] on button "+ Add Package" at bounding box center [230, 381] width 107 height 28
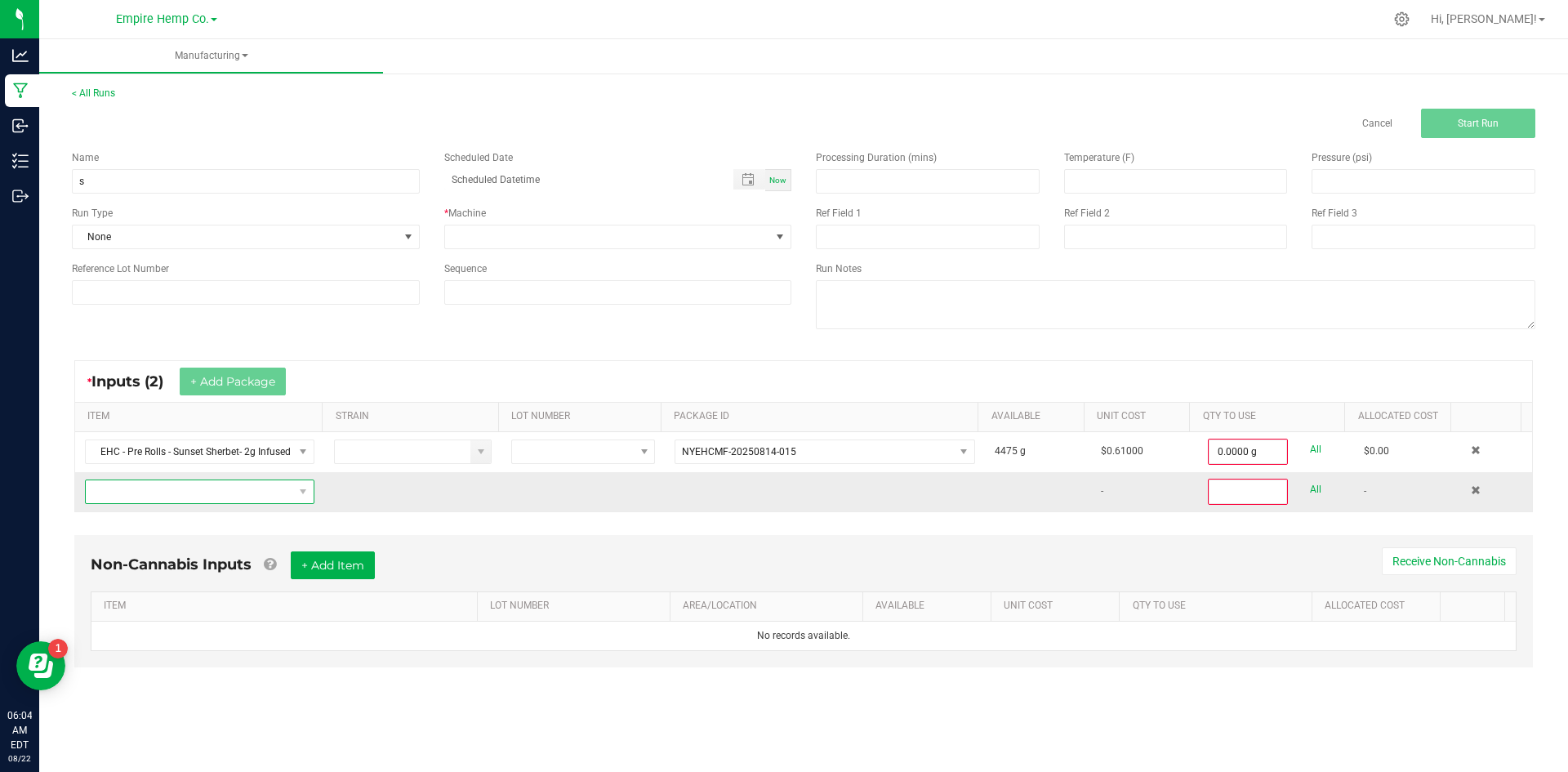
click at [202, 501] on span "NO DATA FOUND" at bounding box center [189, 491] width 207 height 23
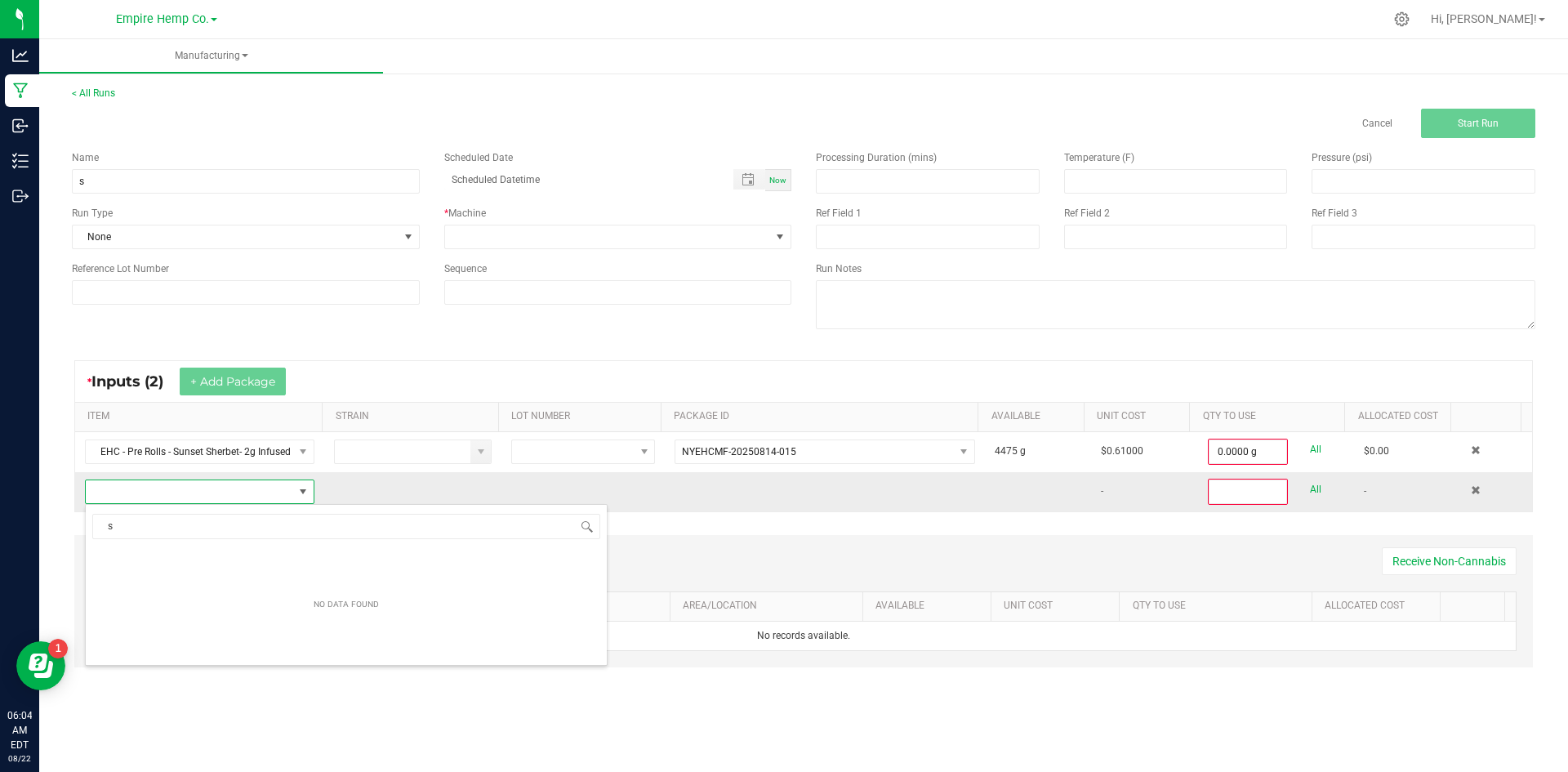
scroll to position [25, 226]
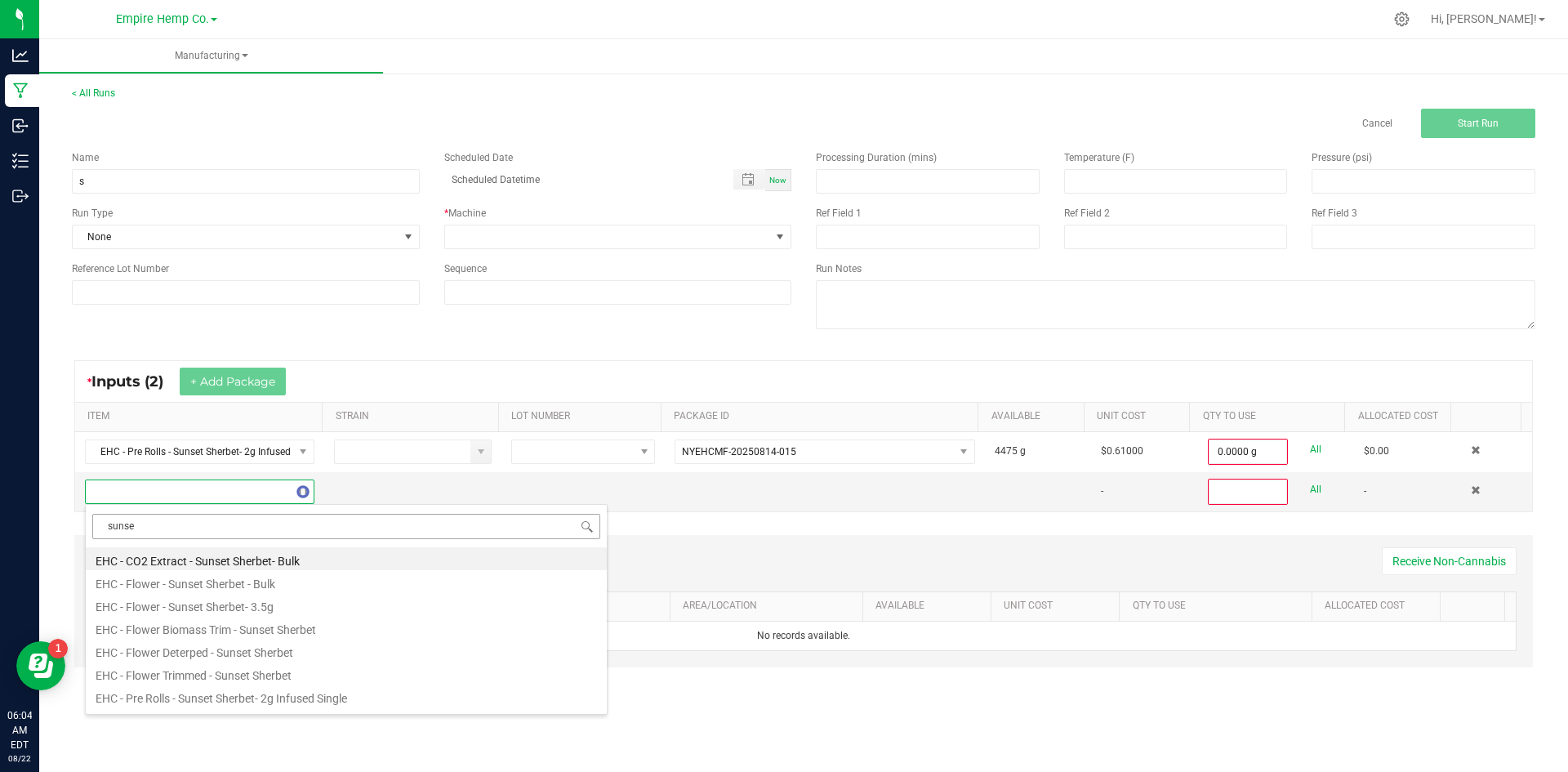
type input "sunset"
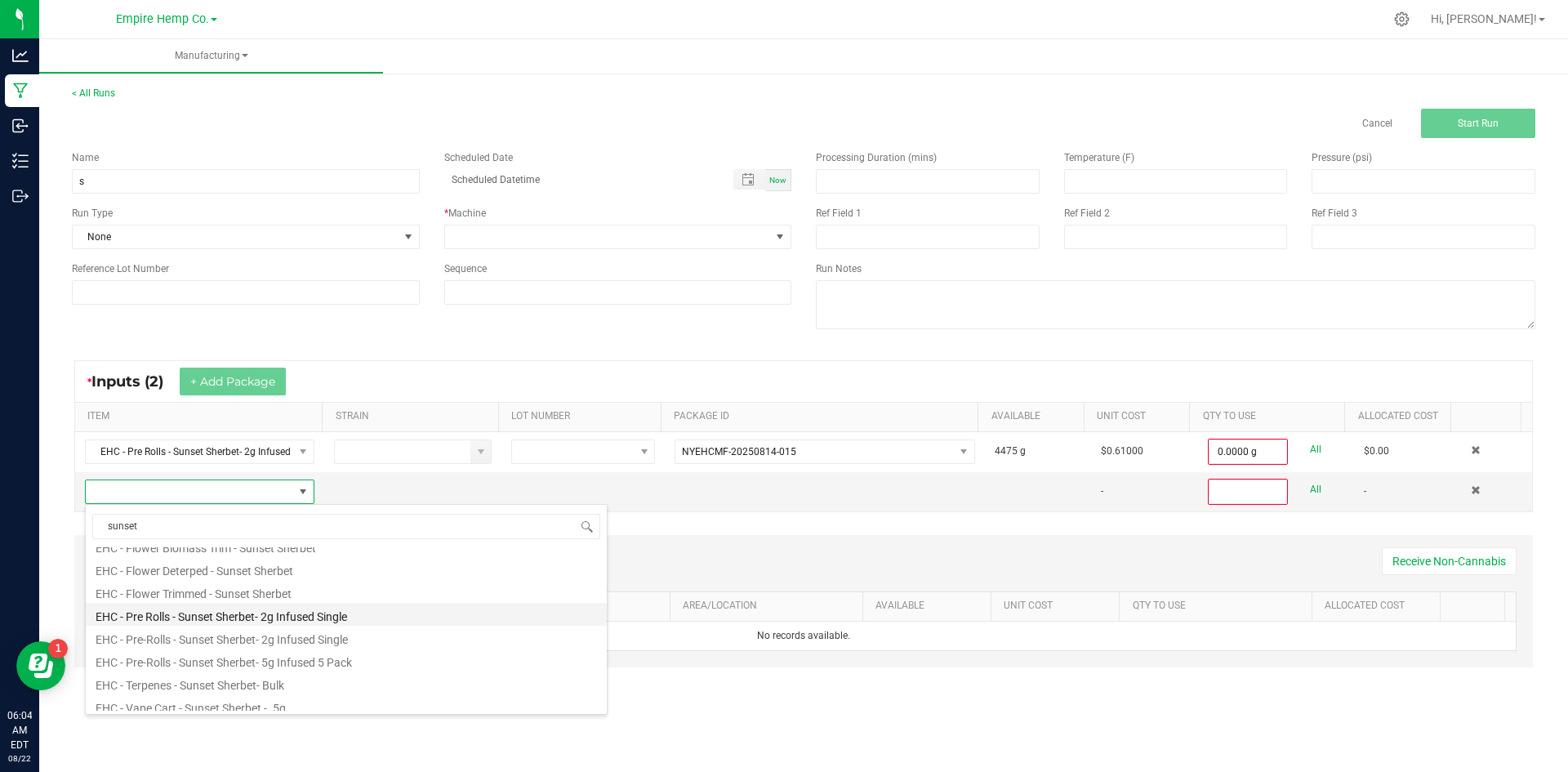
click at [217, 619] on li "EHC - Pre Rolls - Sunset Sherbet- 2g Infused Single" at bounding box center [346, 614] width 521 height 23
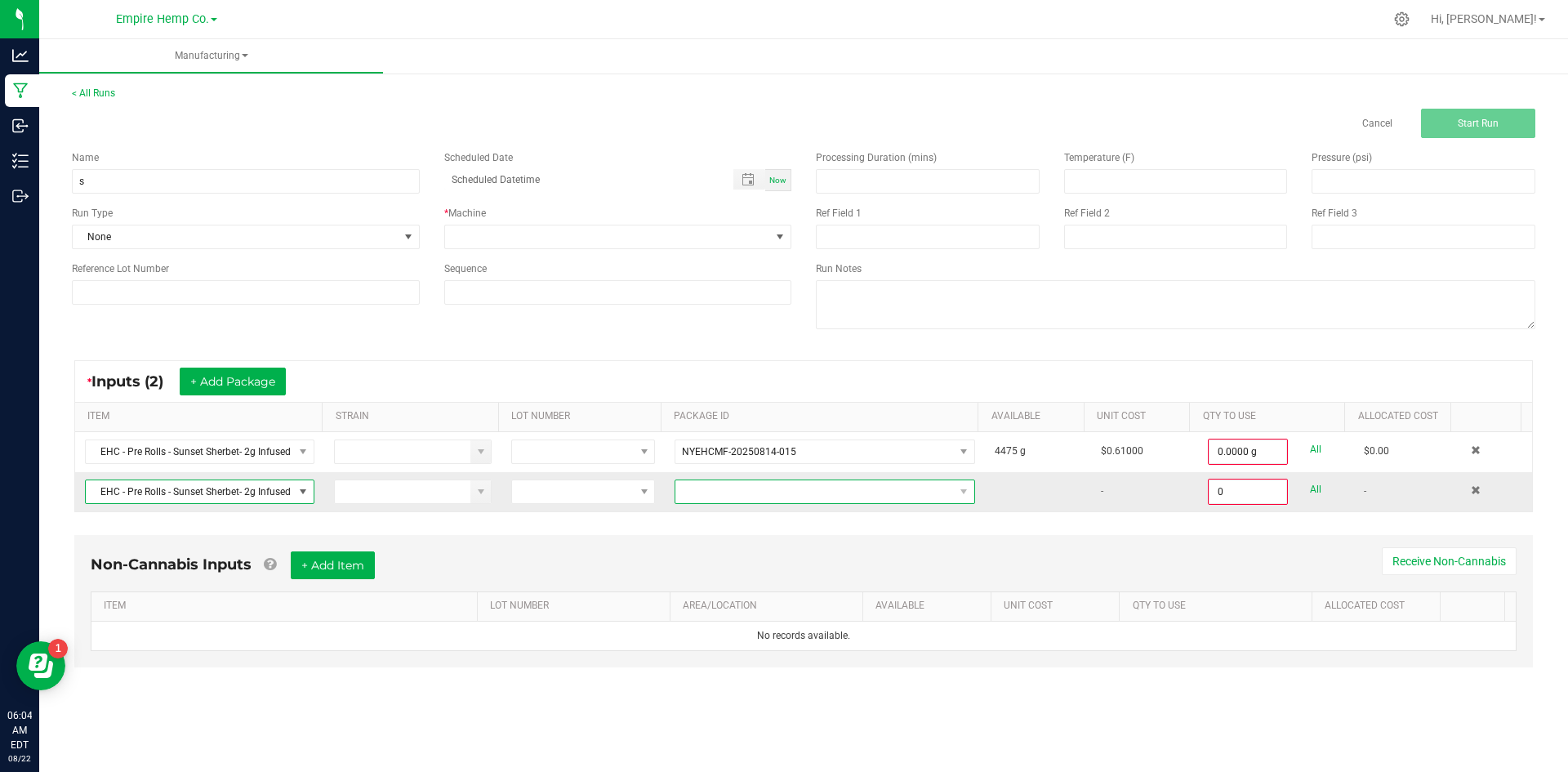
click at [699, 492] on span at bounding box center [814, 491] width 278 height 23
click at [719, 561] on li "NYEHCMF-20250815-007" at bounding box center [819, 561] width 296 height 28
type input "0.0000 g"
click at [223, 375] on button "+ Add Package" at bounding box center [233, 381] width 107 height 28
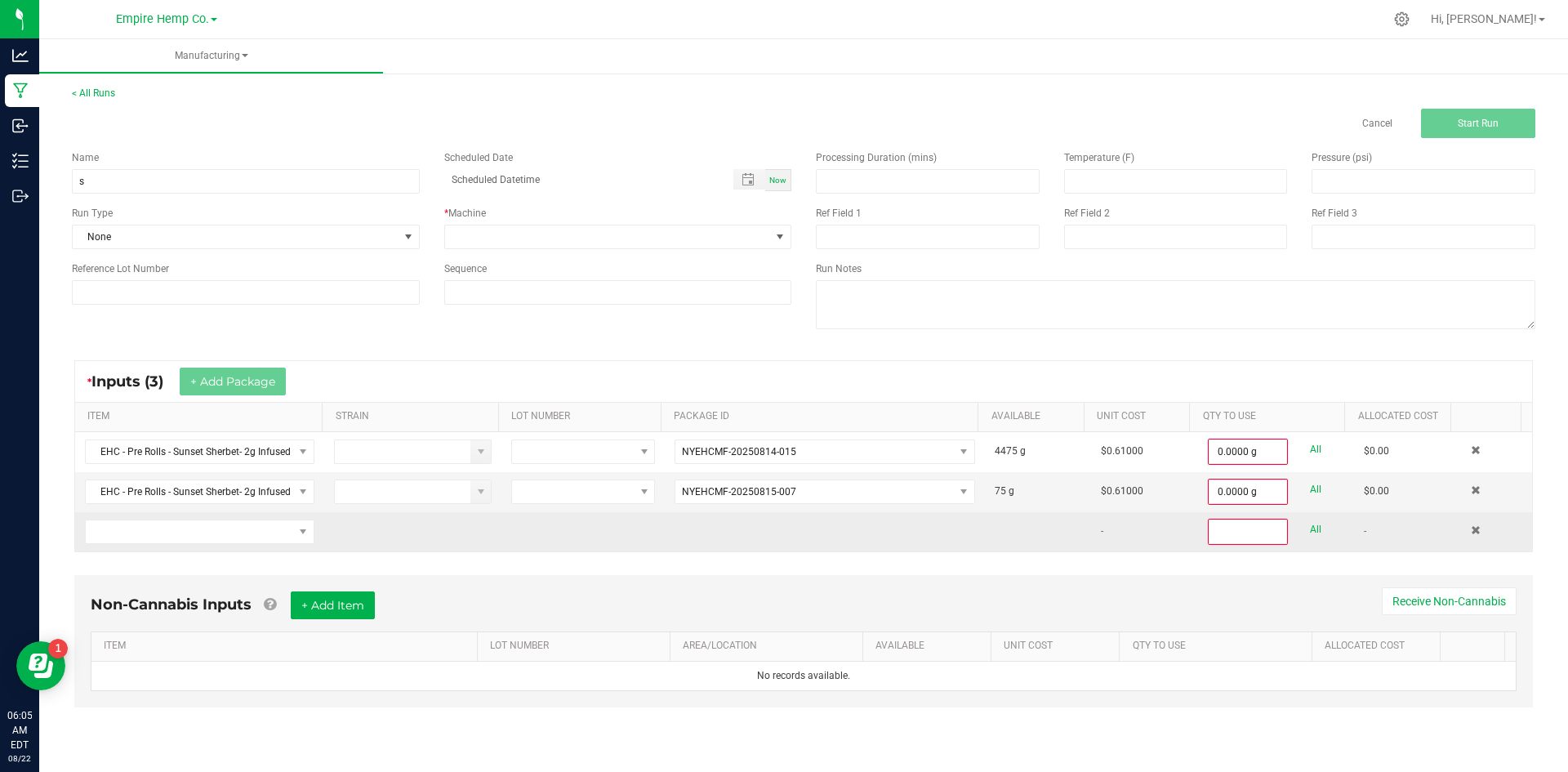
click at [251, 545] on td at bounding box center [200, 531] width 249 height 39
click at [254, 543] on span "NO DATA FOUND" at bounding box center [199, 531] width 229 height 25
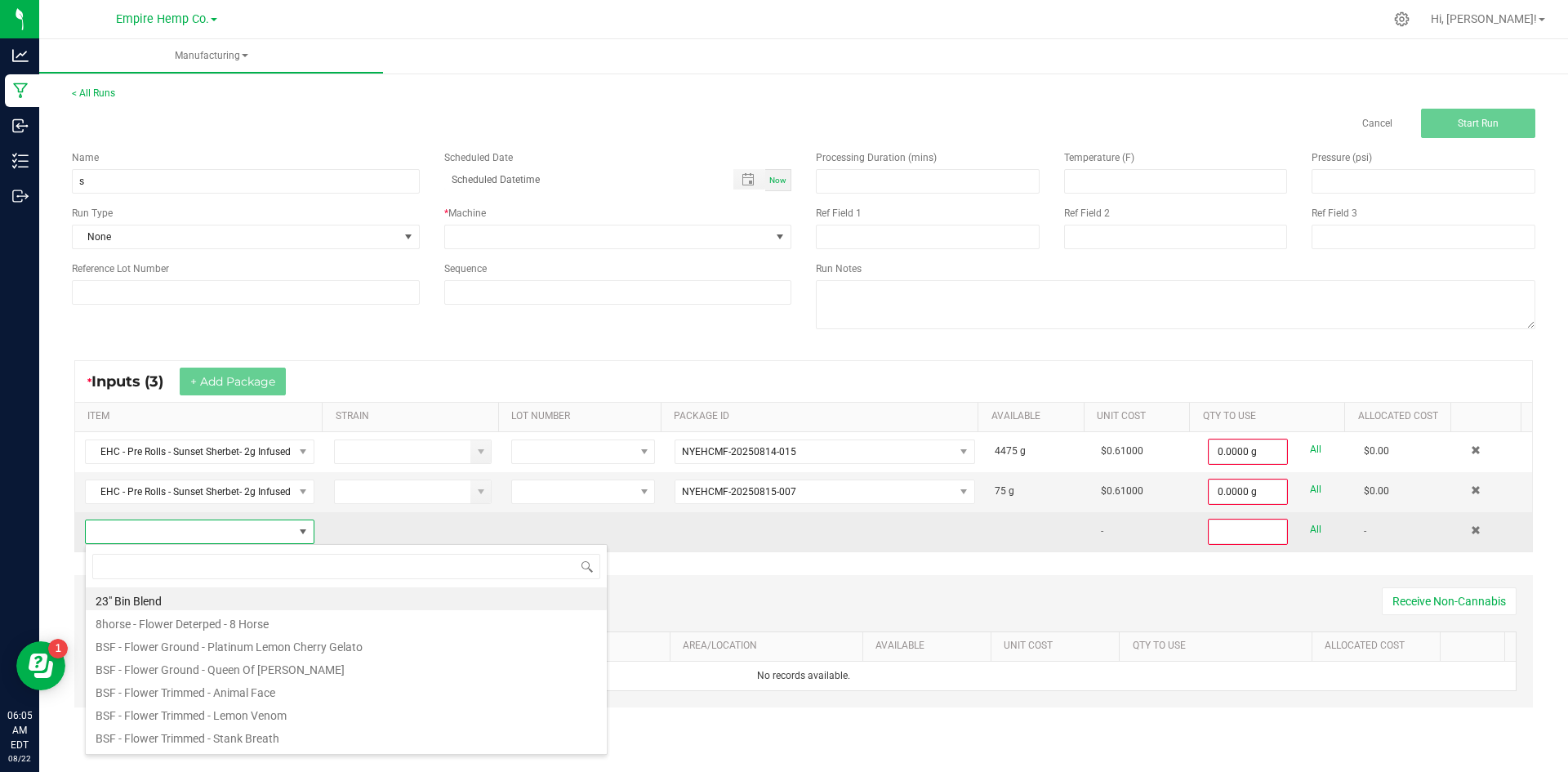
scroll to position [25, 226]
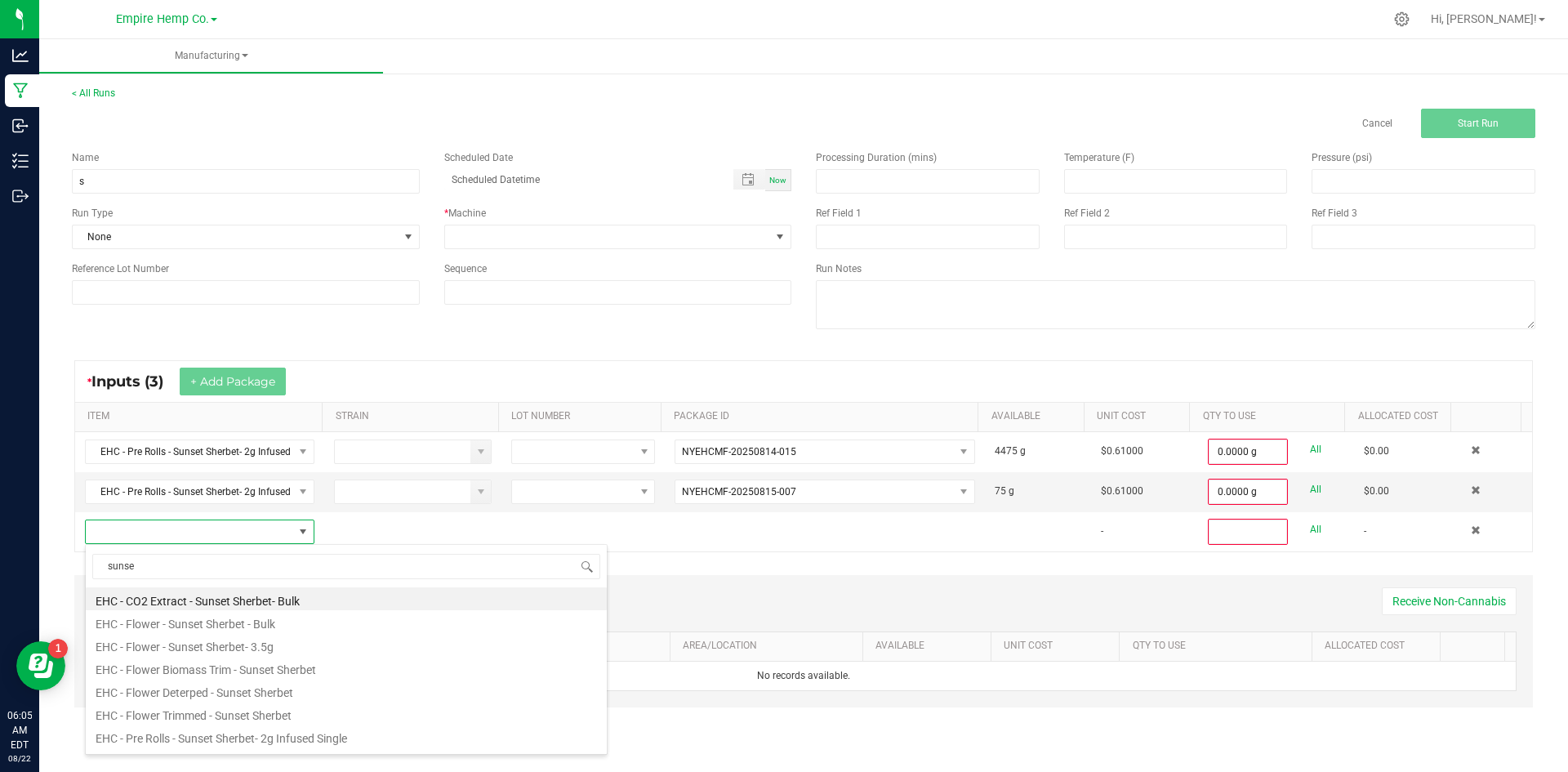
type input "sunset"
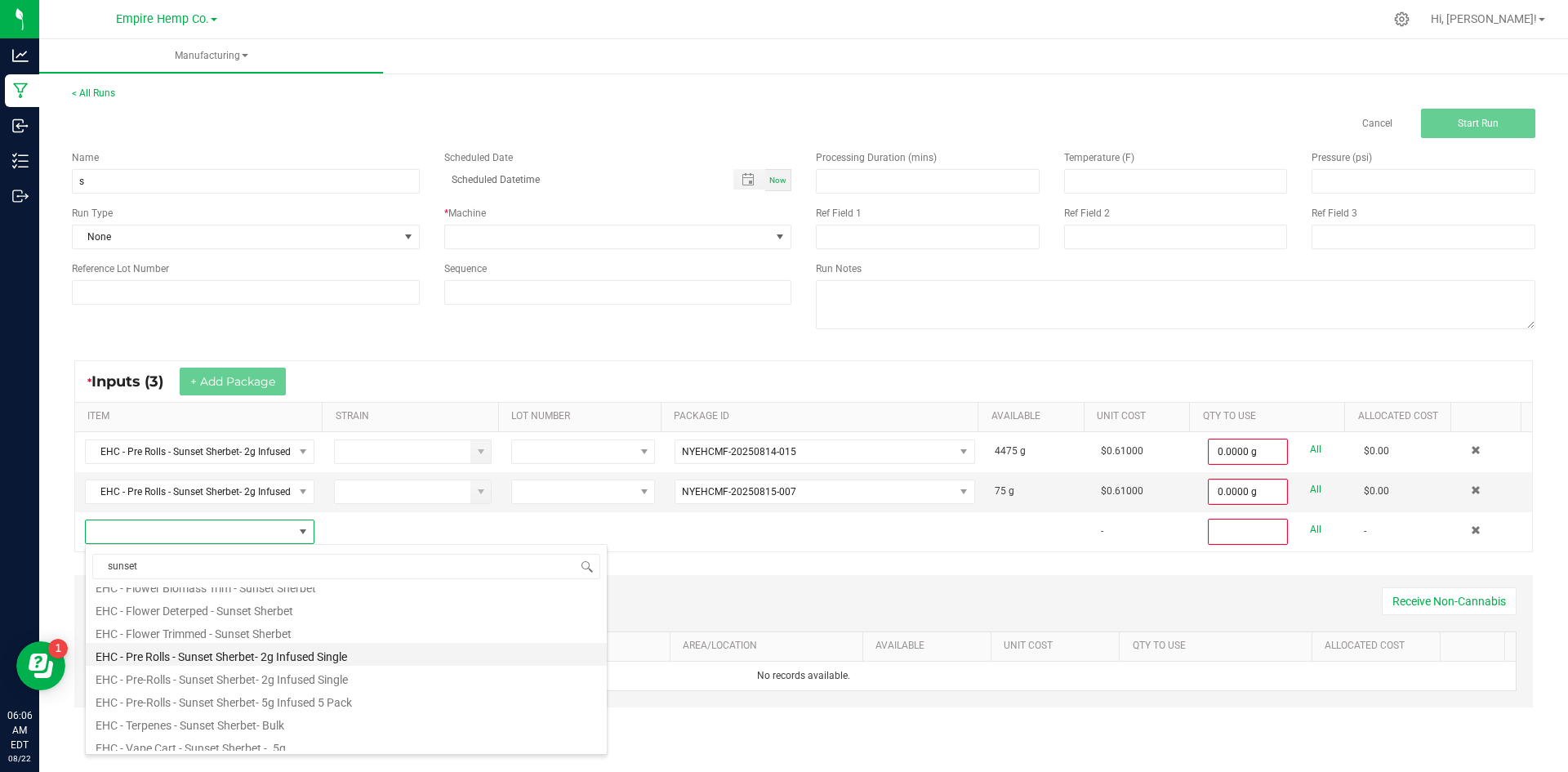
click at [255, 657] on li "EHC - Pre Rolls - Sunset Sherbet- 2g Infused Single" at bounding box center [346, 654] width 521 height 23
type input "0"
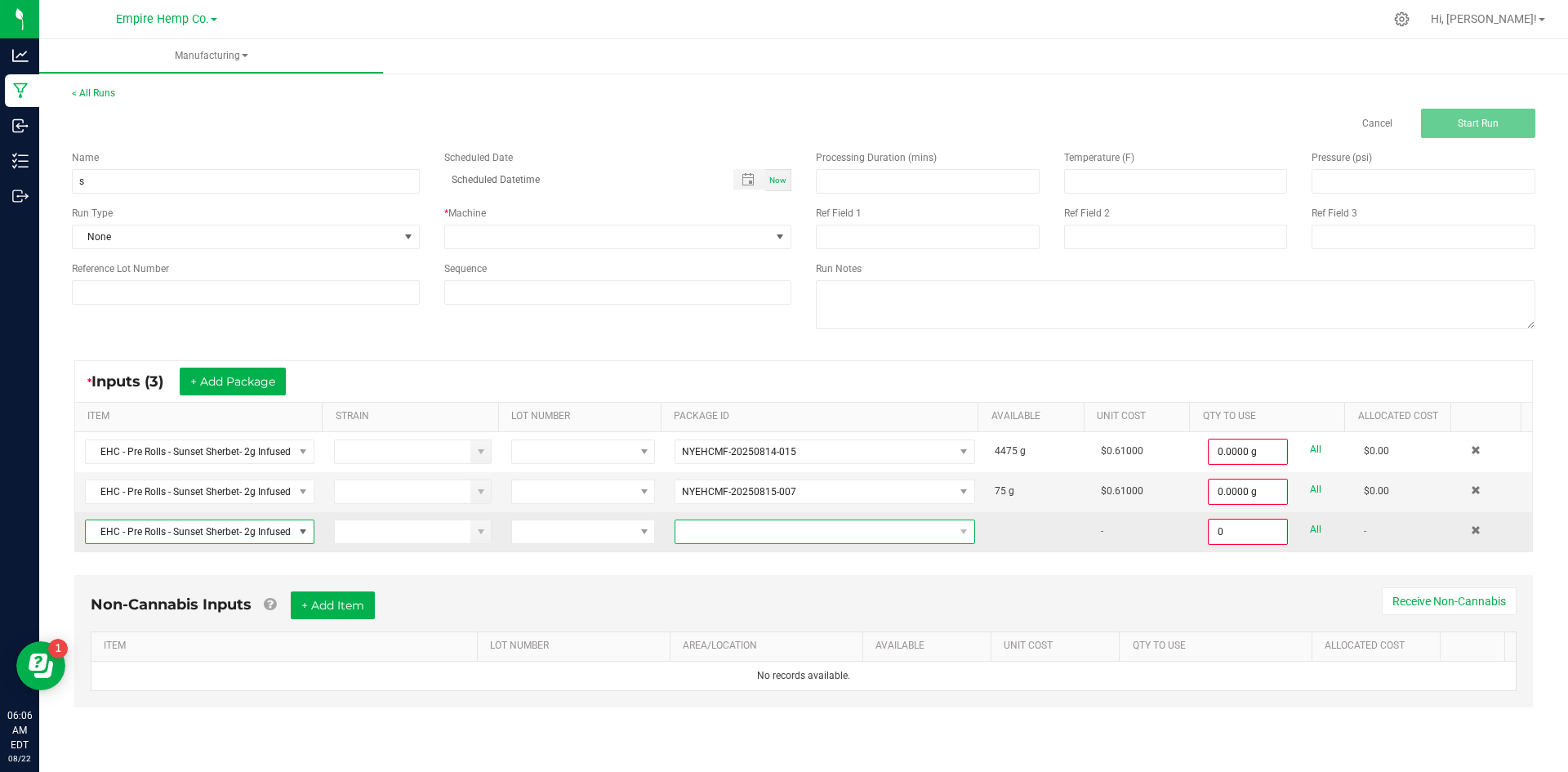
click at [690, 534] on span "NO DATA FOUND" at bounding box center [814, 531] width 278 height 23
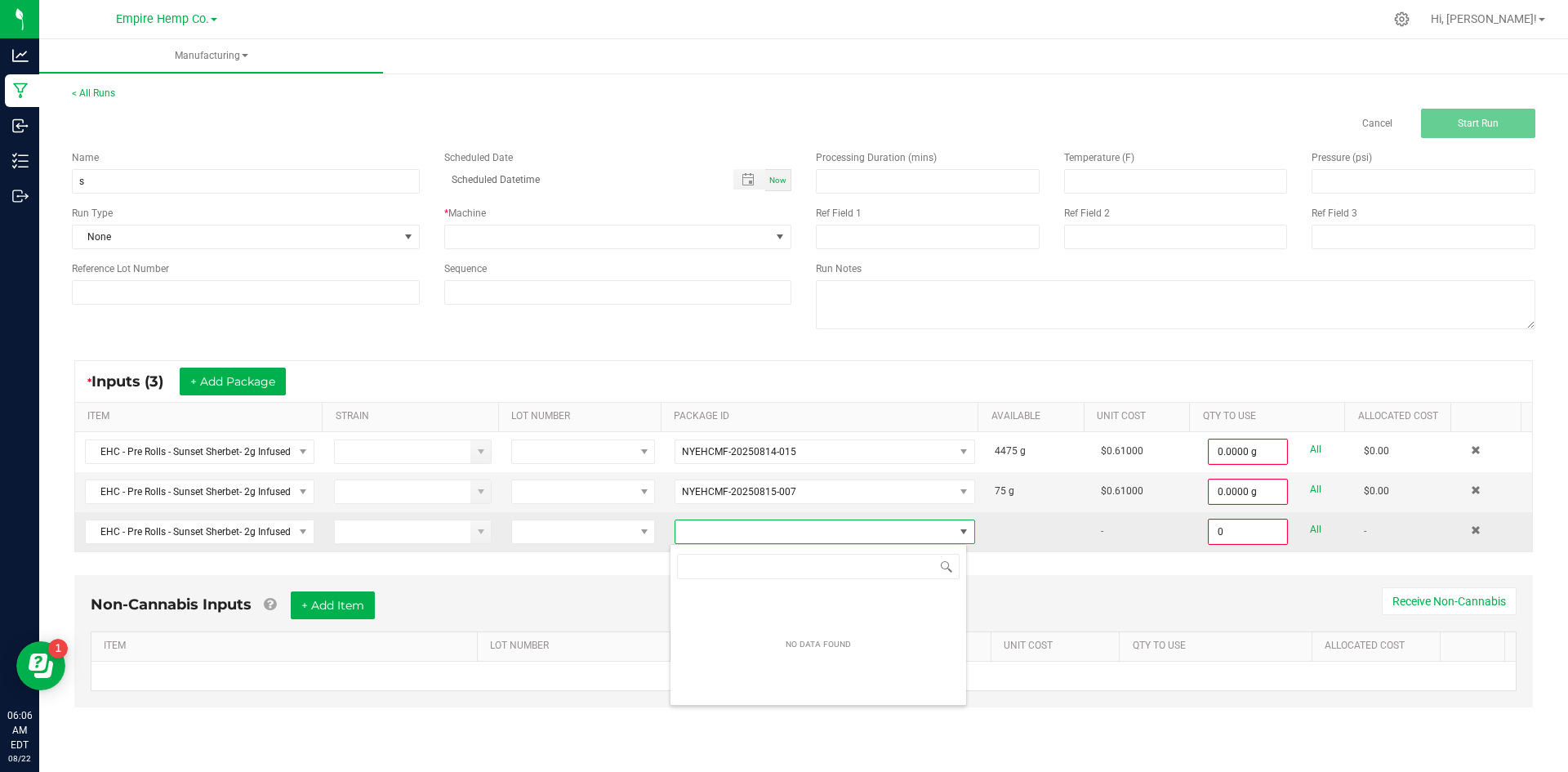
scroll to position [25, 298]
click at [269, 530] on span "EHC - Pre Rolls - Sunset Sherbet- 2g Infused Single" at bounding box center [189, 531] width 207 height 23
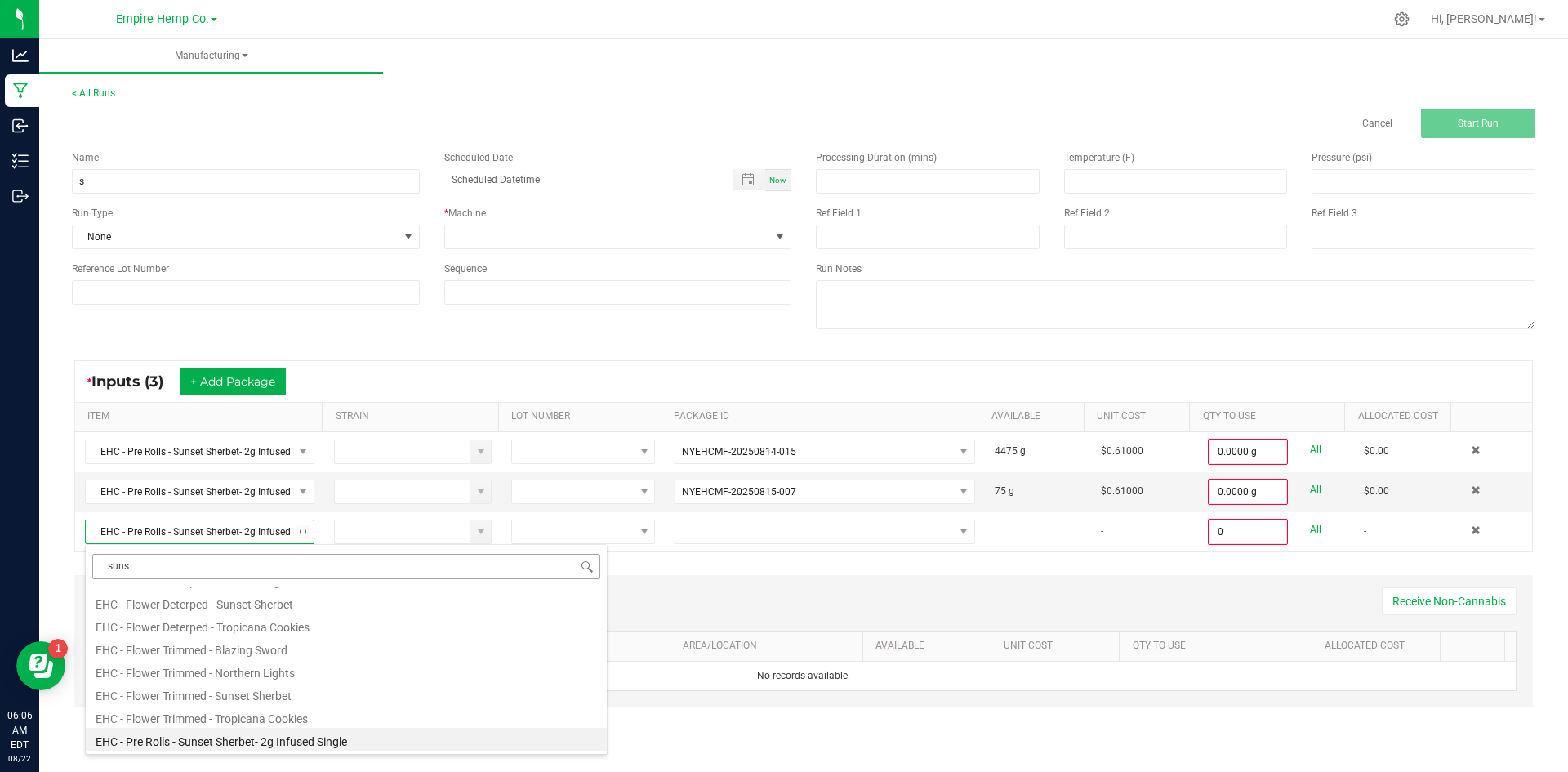
scroll to position [88, 0]
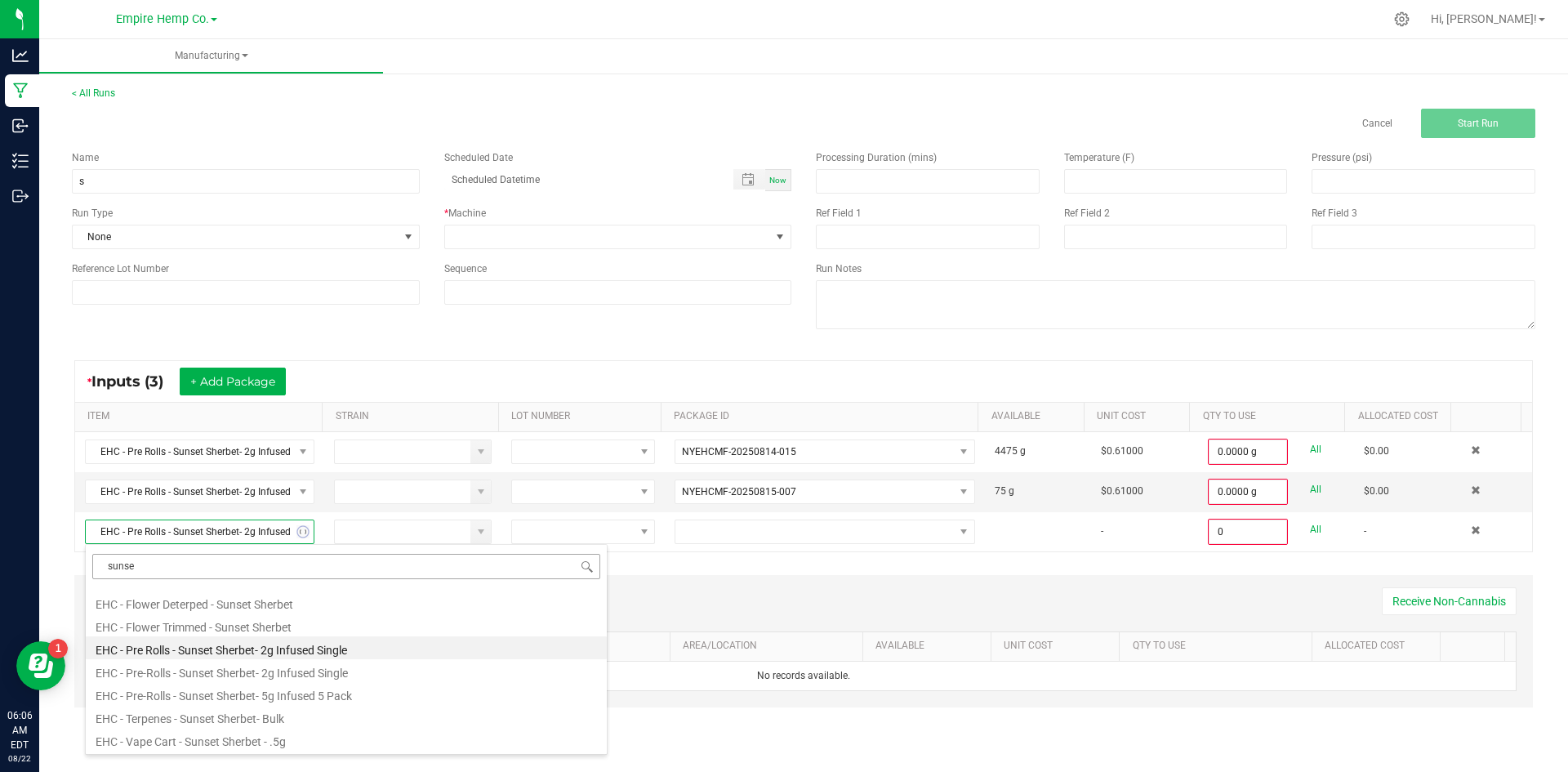
type input "sunset"
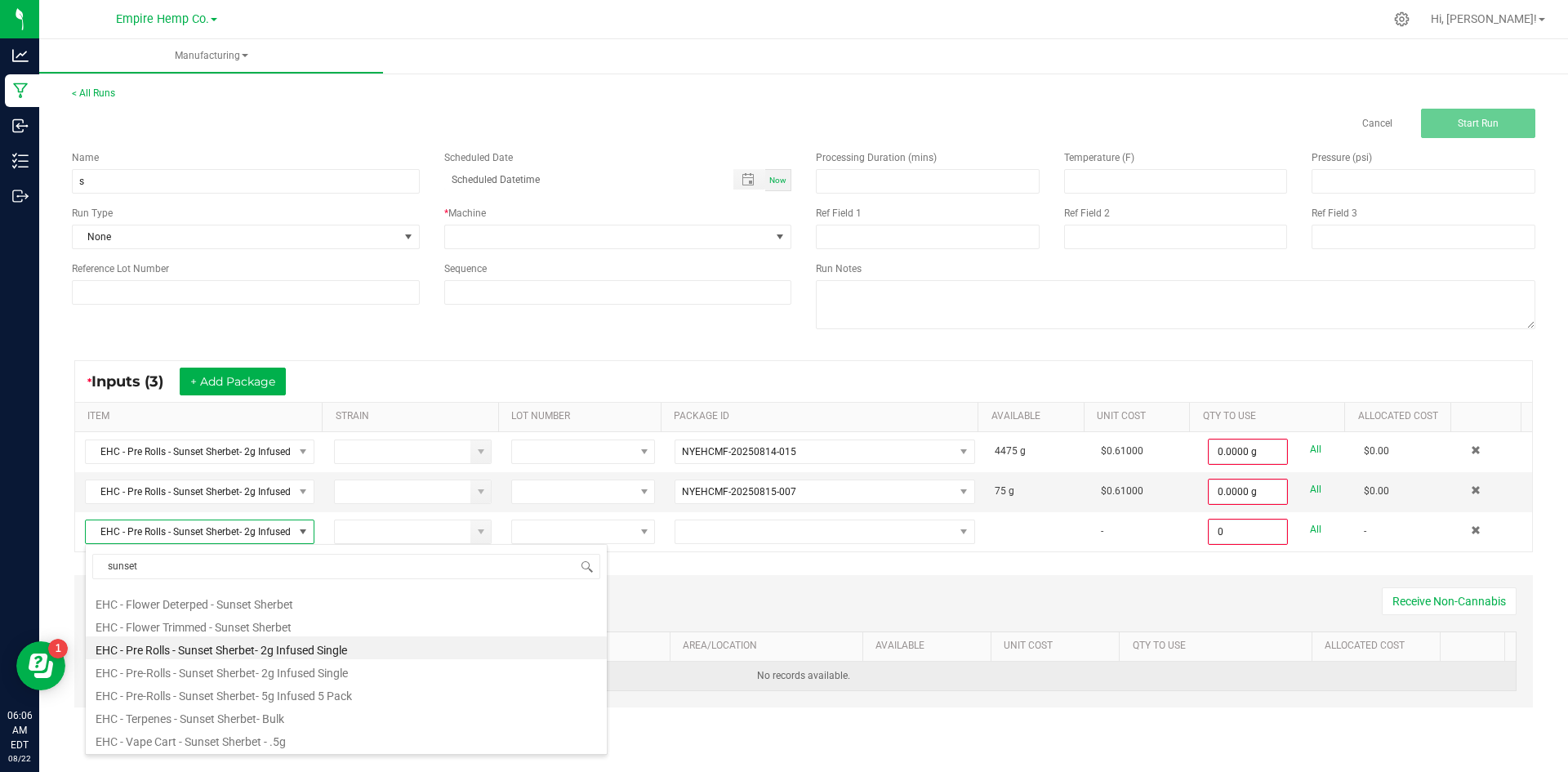
click at [244, 676] on li "EHC - Pre-Rolls - Sunset Sherbet- 2g Infused Single" at bounding box center [346, 670] width 521 height 23
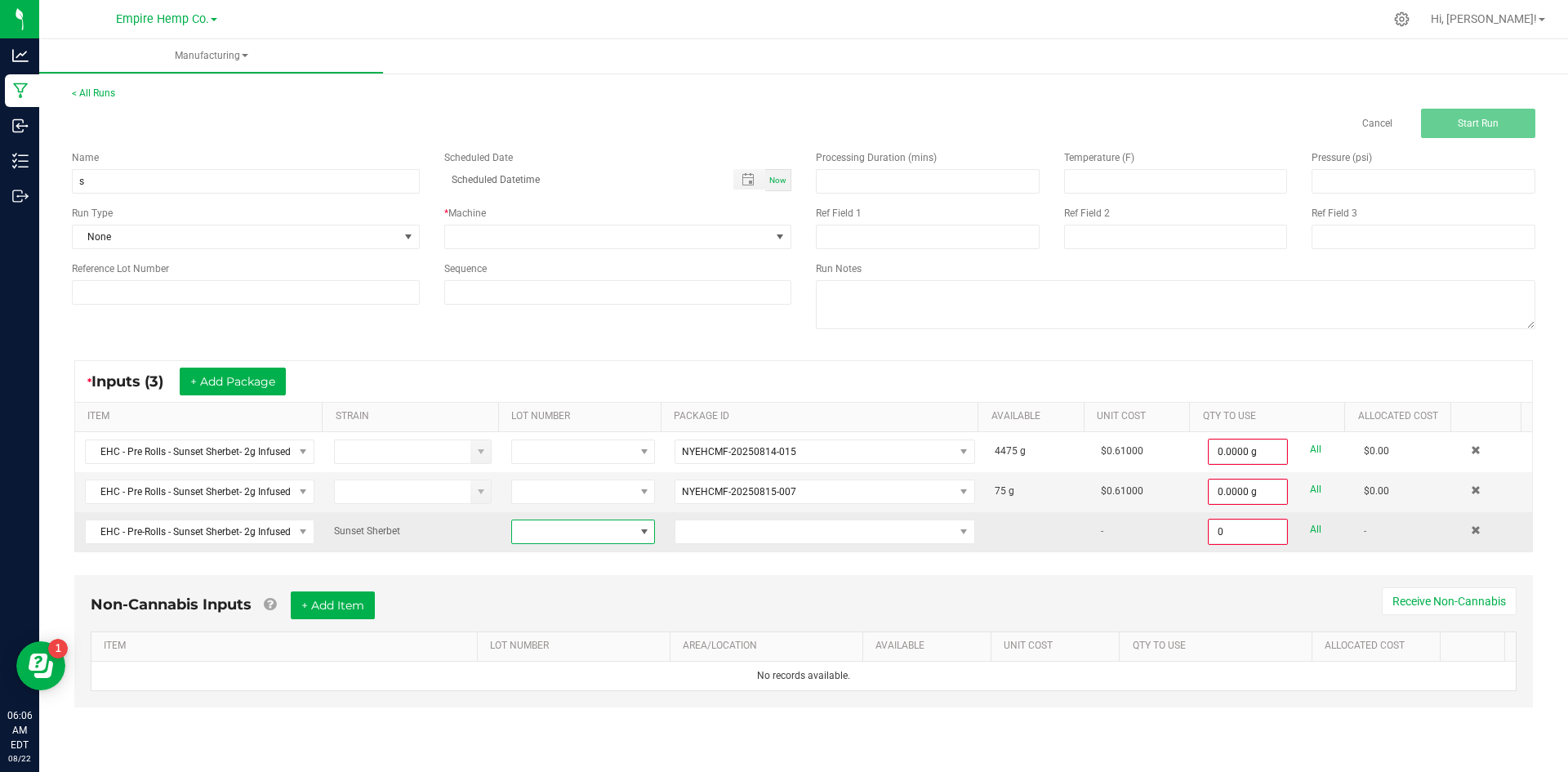
click at [579, 535] on span at bounding box center [573, 531] width 122 height 23
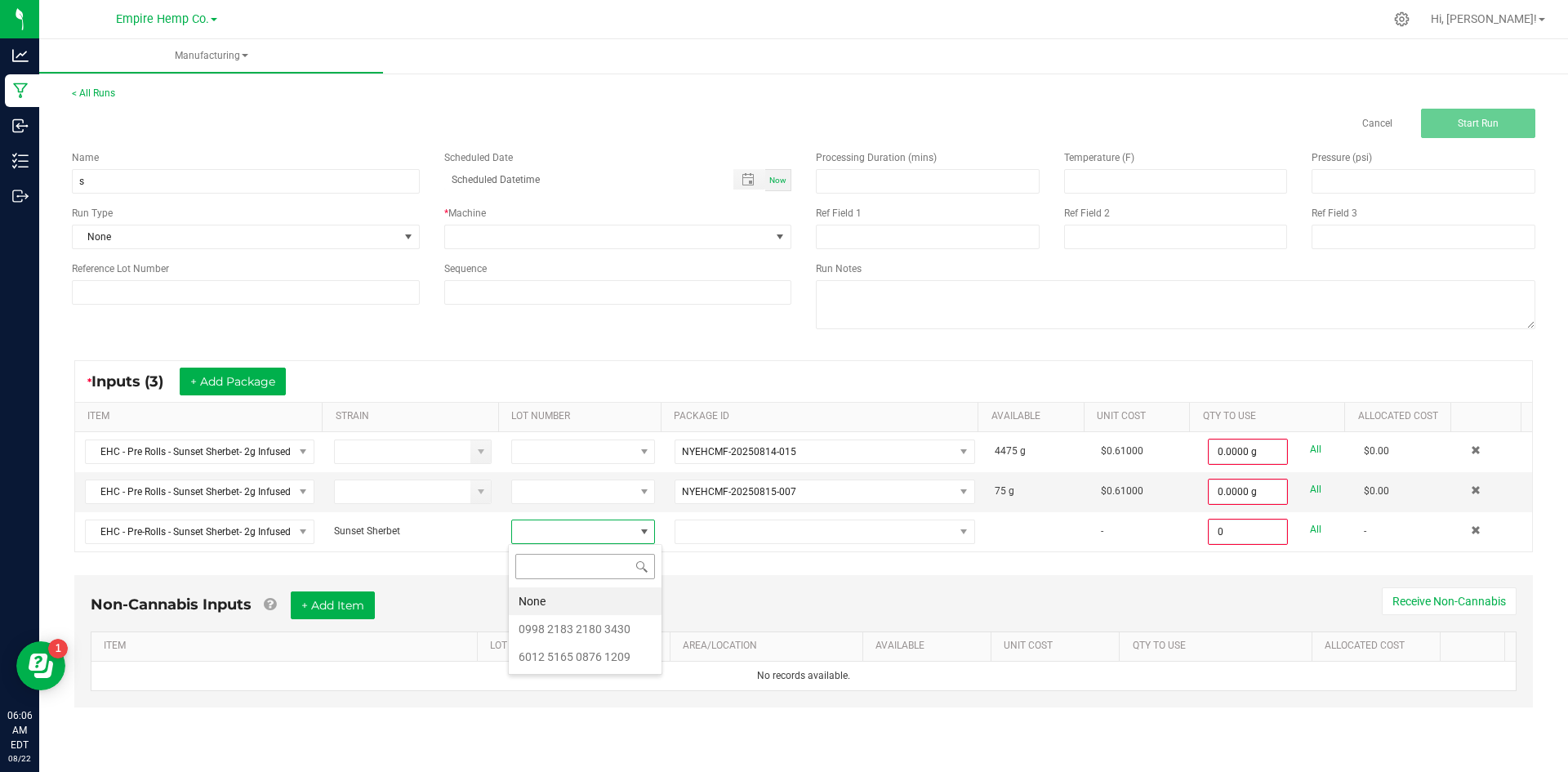
scroll to position [25, 143]
click at [583, 626] on 3430 "0998 2183 2180 3430" at bounding box center [585, 628] width 153 height 28
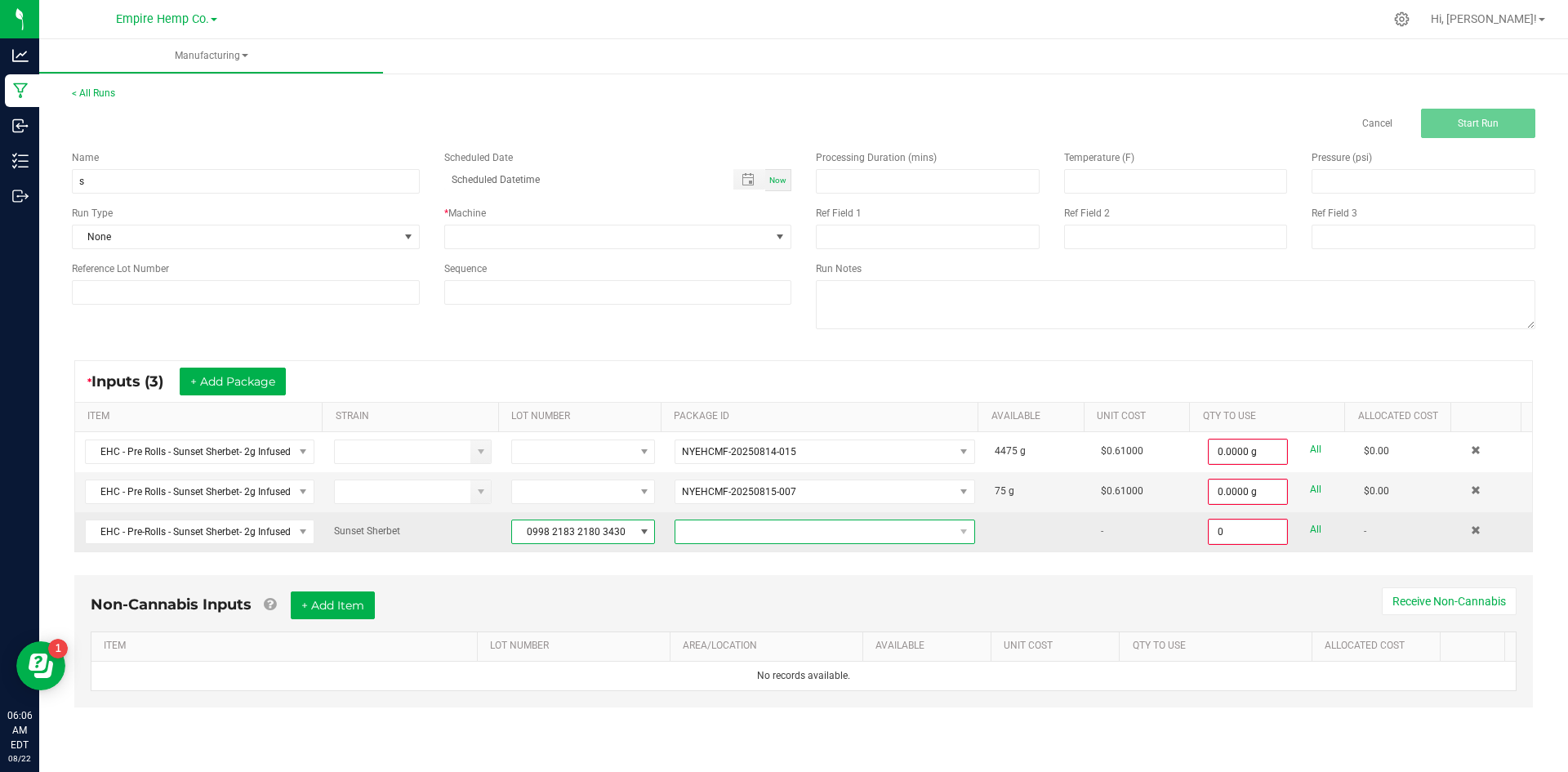
click at [697, 531] on span "NO DATA FOUND" at bounding box center [814, 531] width 278 height 23
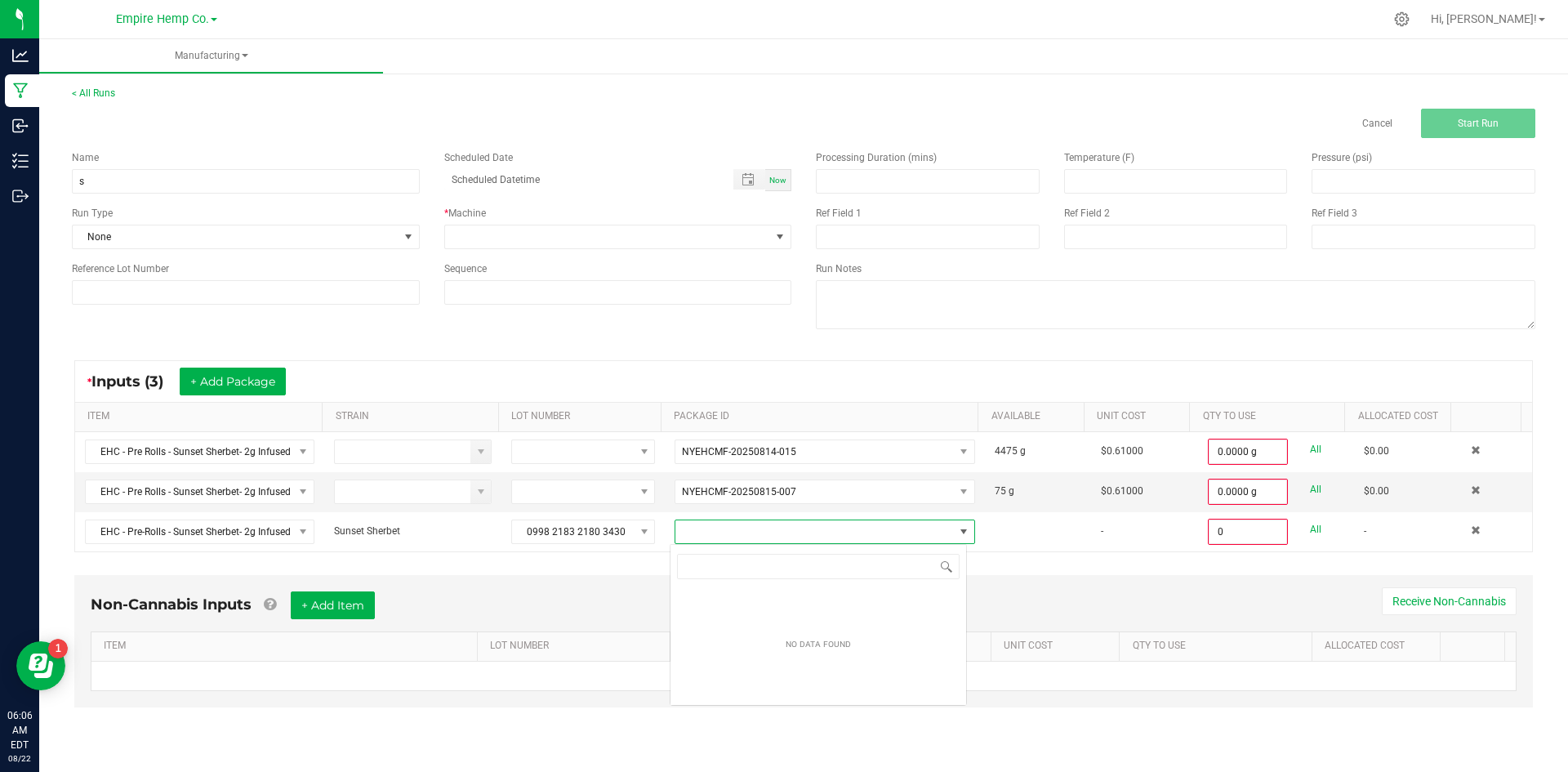
scroll to position [25, 298]
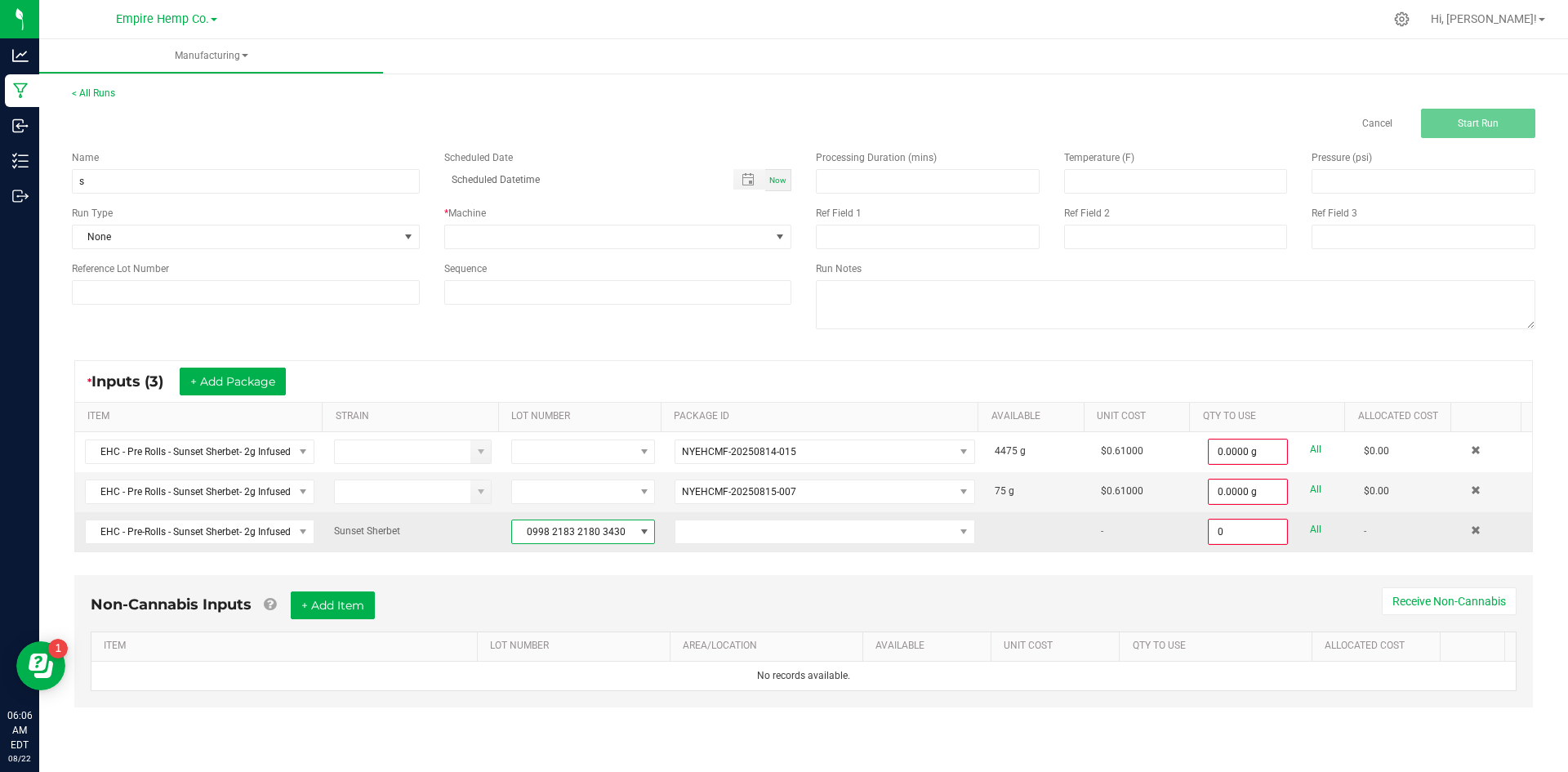
click at [627, 539] on span "0998 2183 2180 3430" at bounding box center [573, 531] width 122 height 23
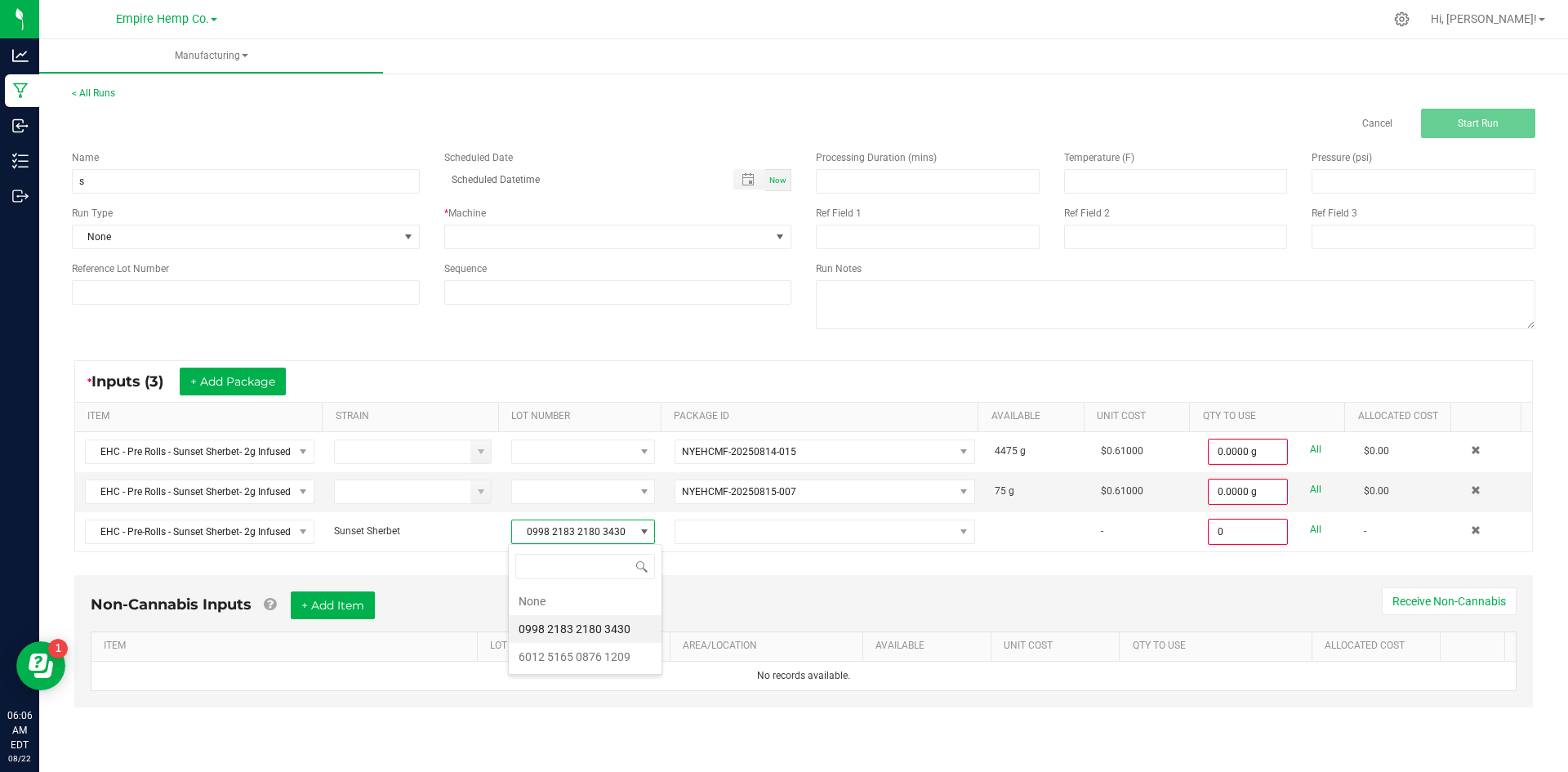
scroll to position [25, 143]
click at [589, 654] on 1209 "6012 5165 0876 1209" at bounding box center [585, 656] width 153 height 28
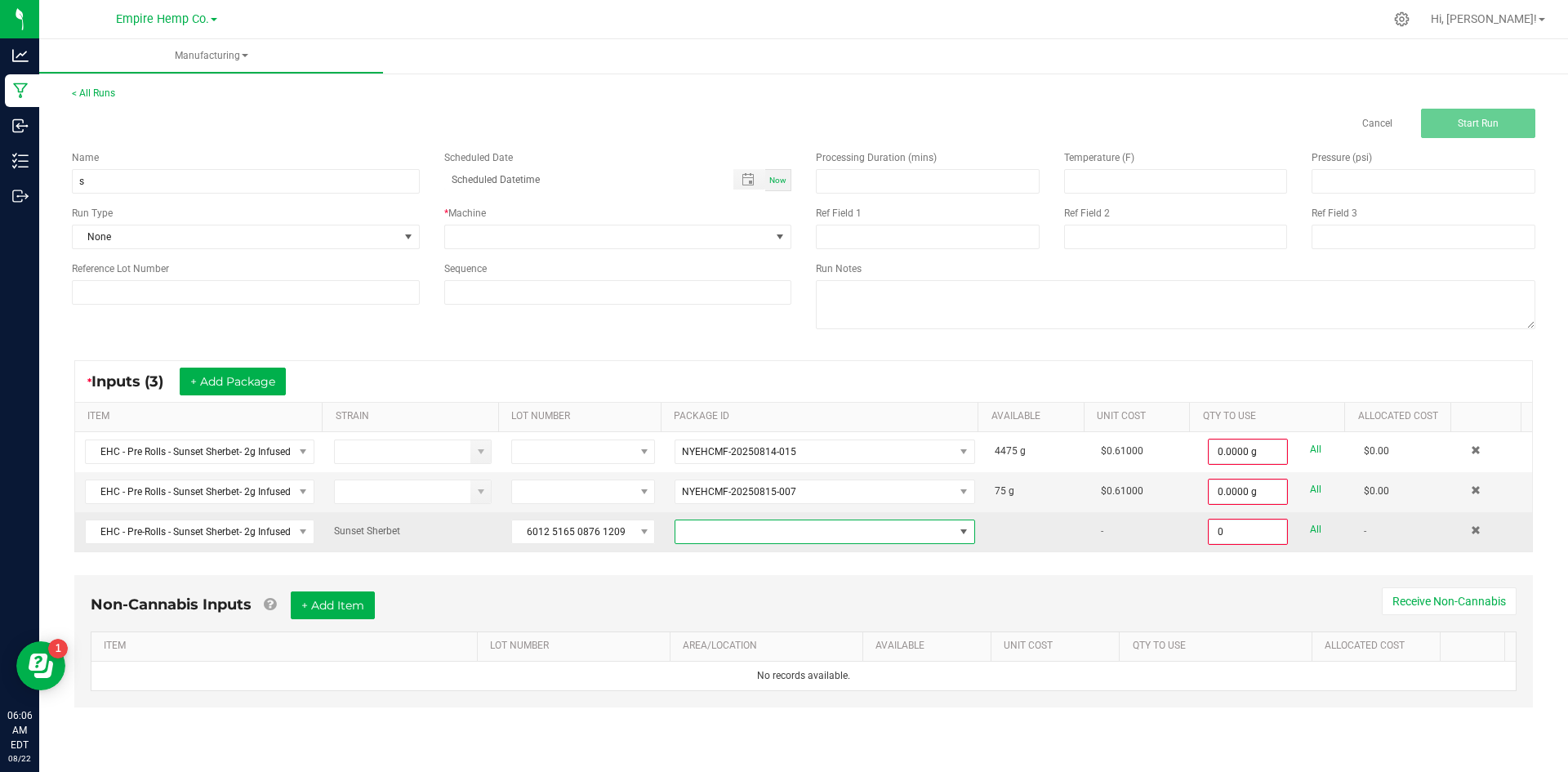
click at [693, 529] on span "NO DATA FOUND" at bounding box center [814, 531] width 278 height 23
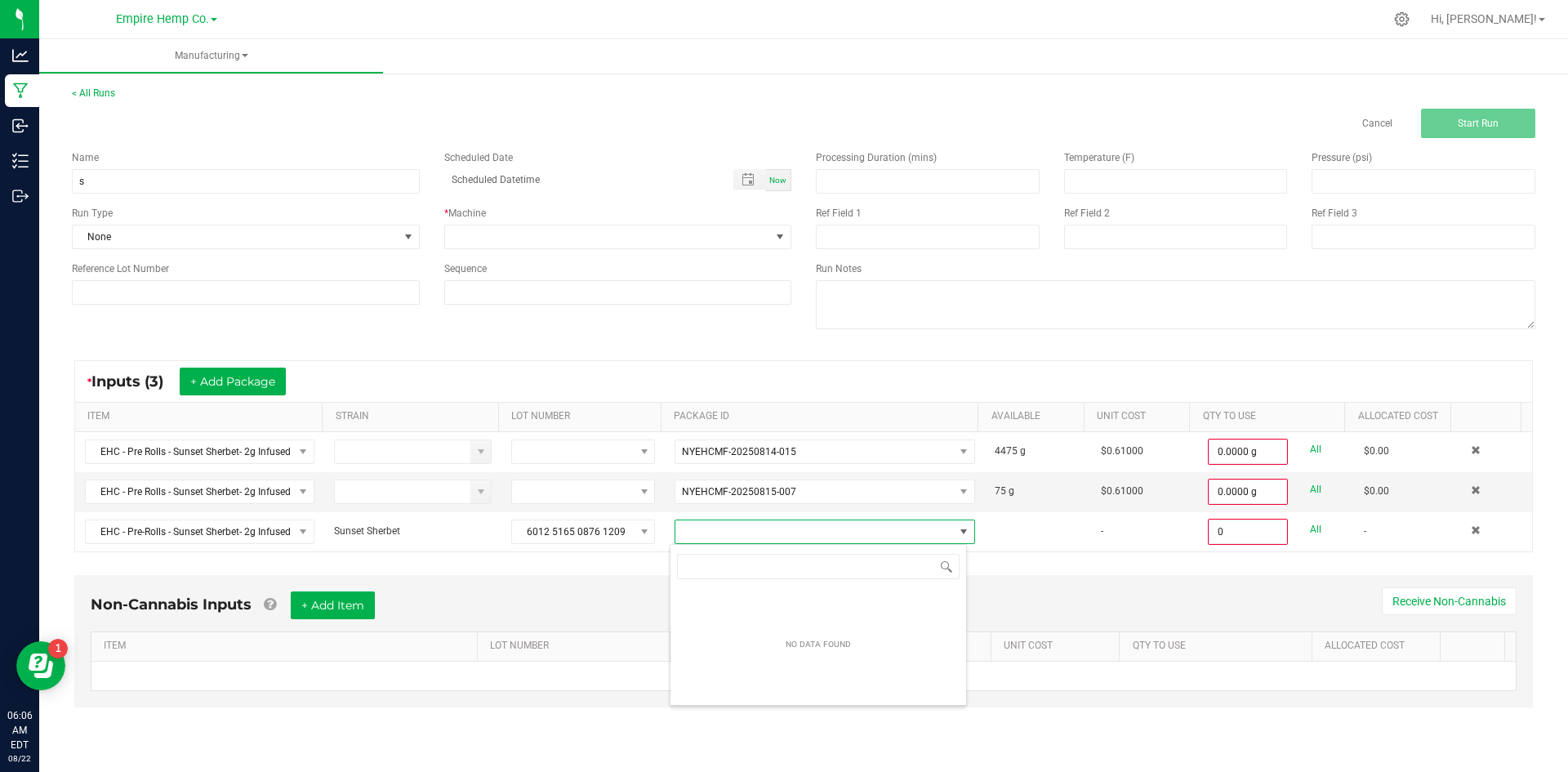
scroll to position [25, 298]
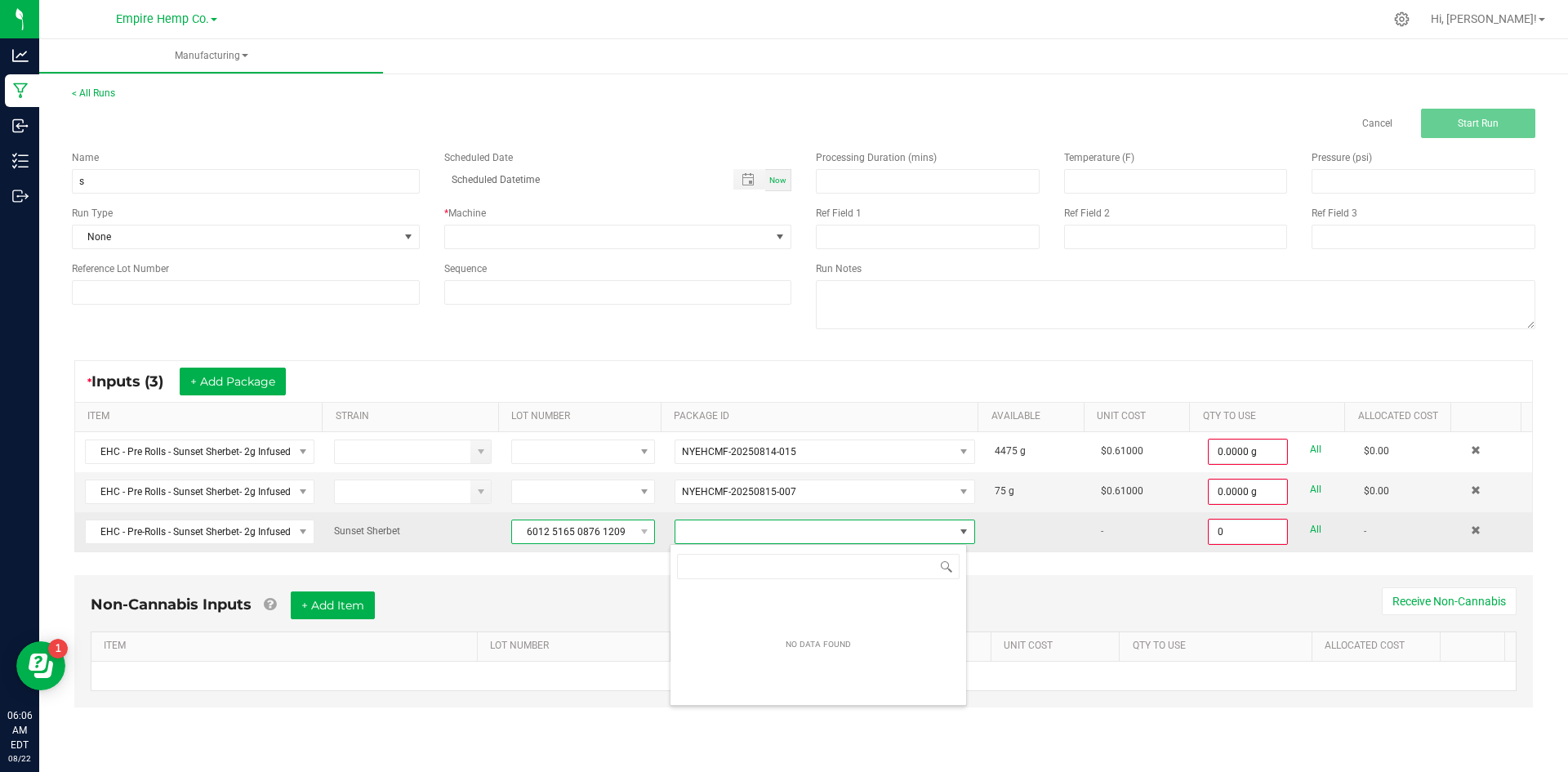
click at [634, 539] on span at bounding box center [644, 531] width 20 height 23
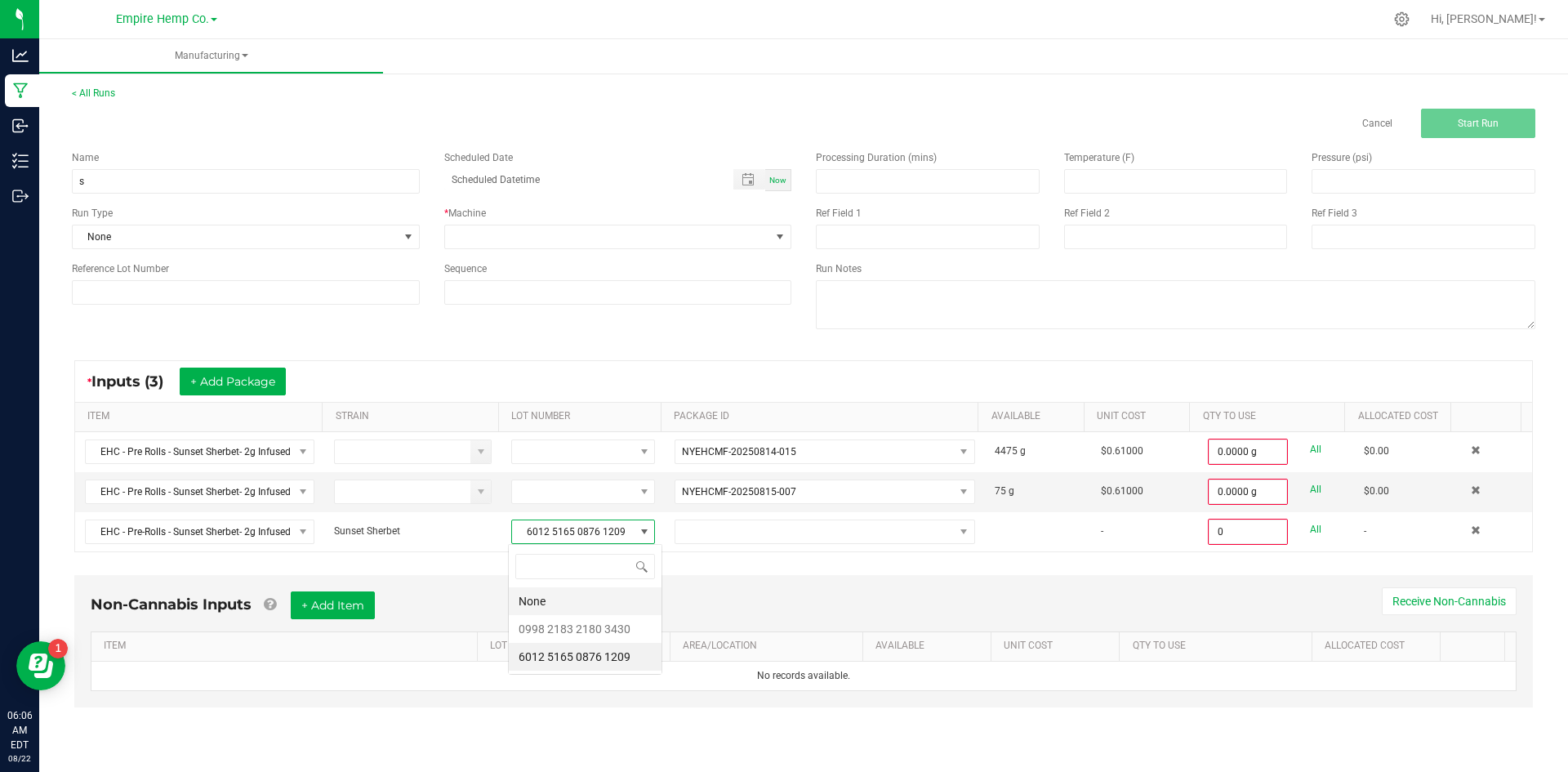
scroll to position [25, 143]
click at [595, 617] on 3430 "0998 2183 2180 3430" at bounding box center [585, 628] width 153 height 28
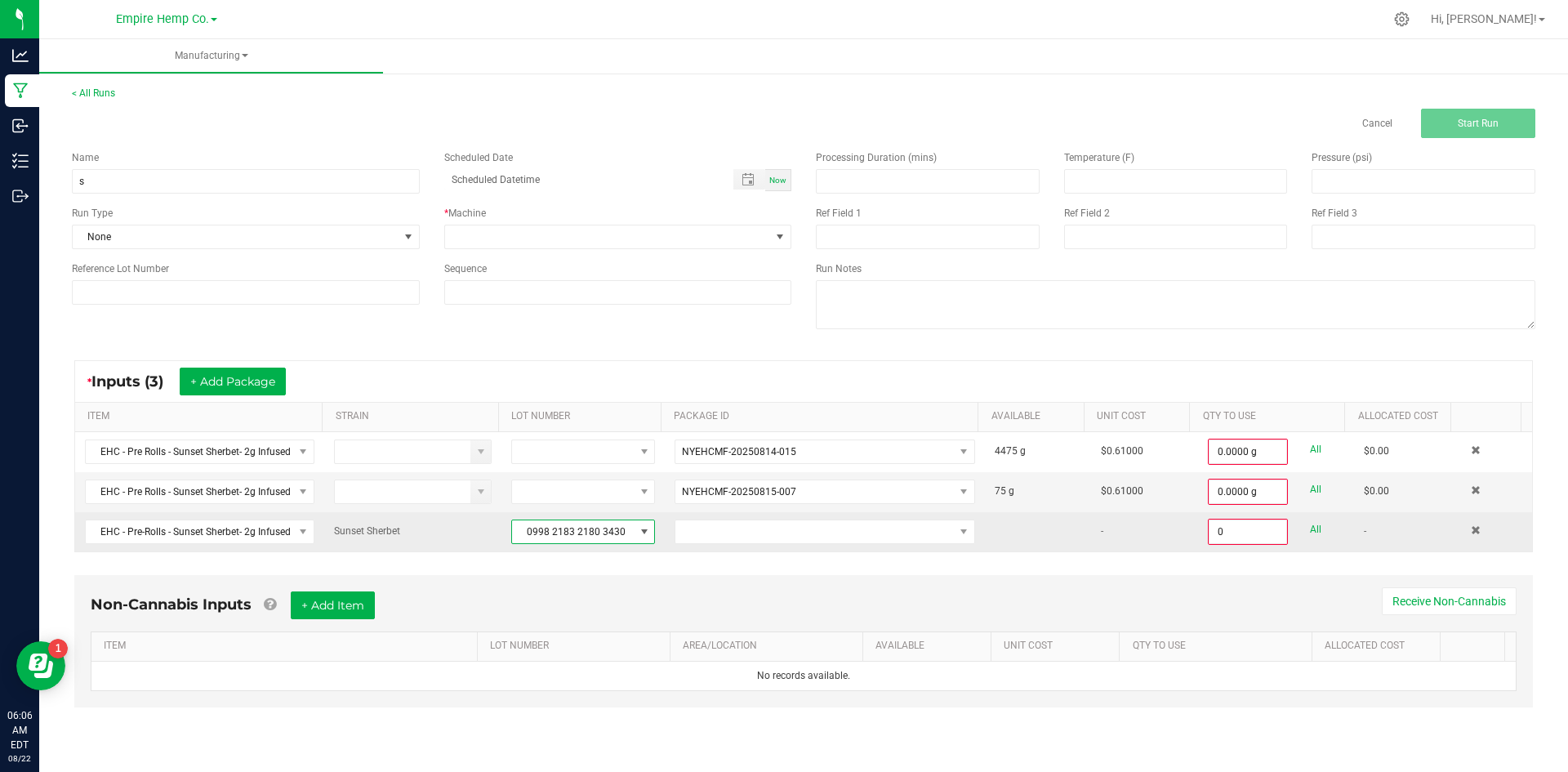
click at [608, 536] on span "0998 2183 2180 3430" at bounding box center [573, 531] width 122 height 23
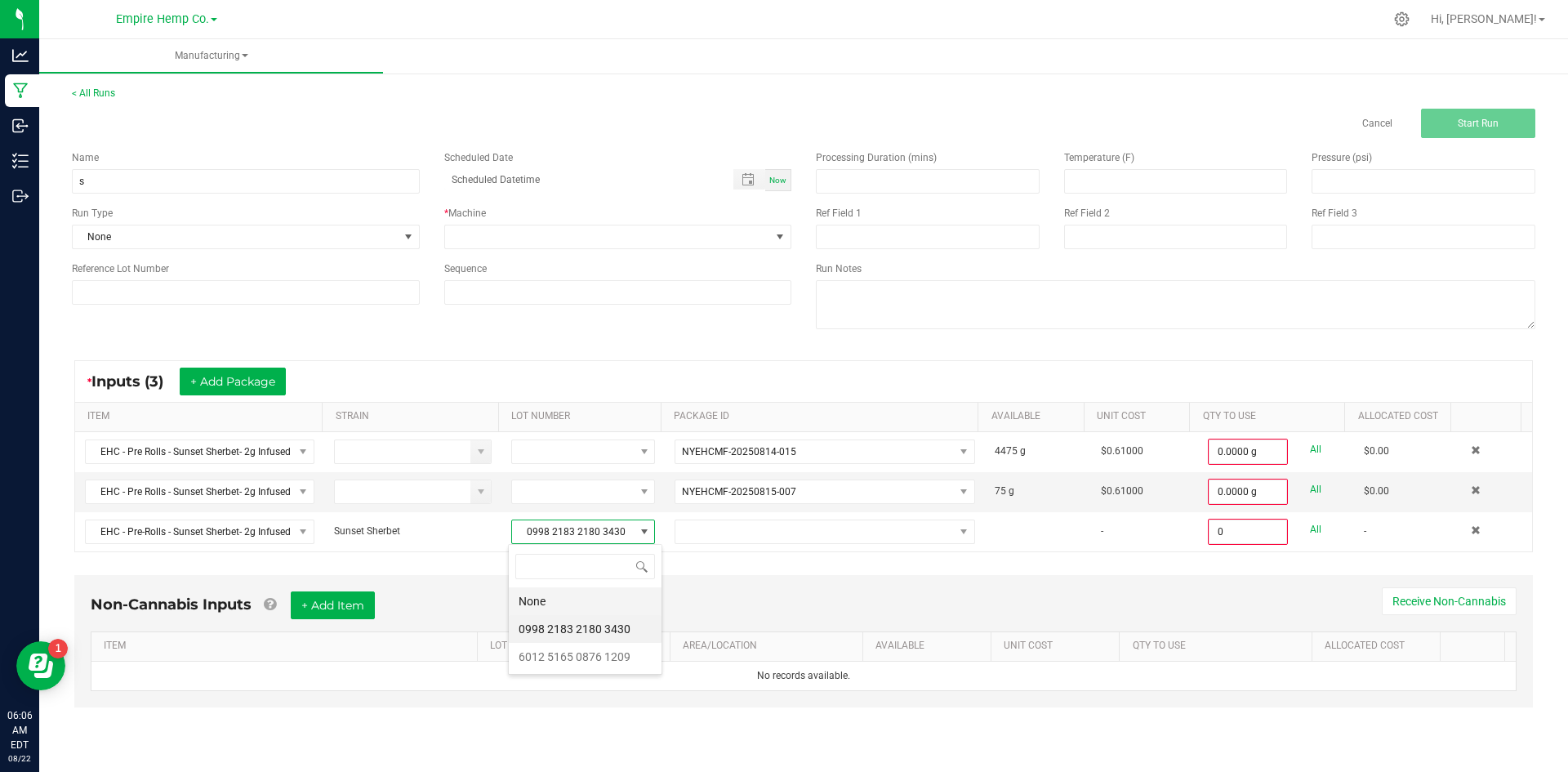
click at [585, 605] on li "None" at bounding box center [585, 600] width 153 height 28
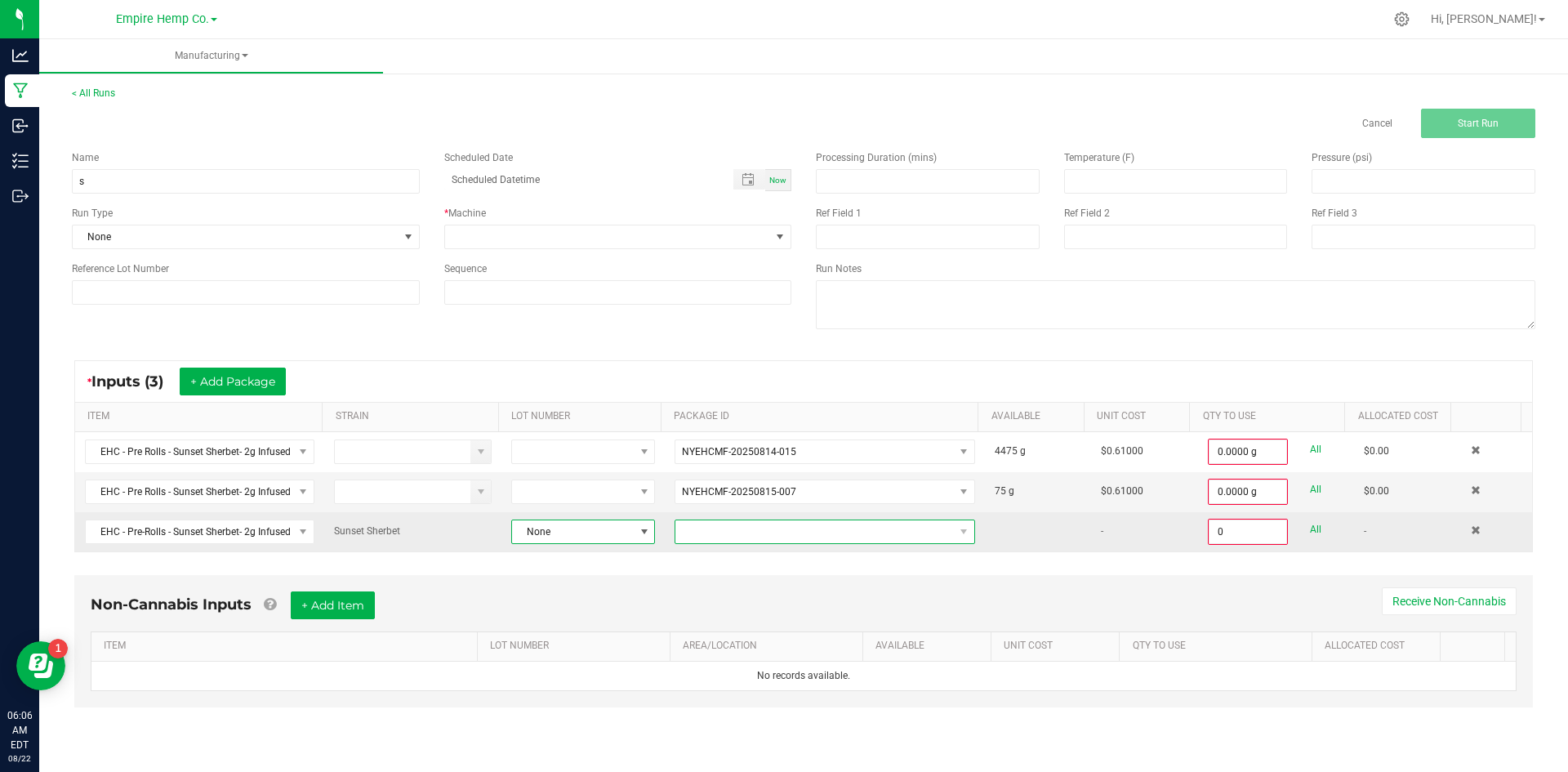
click at [688, 532] on span "NO DATA FOUND" at bounding box center [814, 531] width 278 height 23
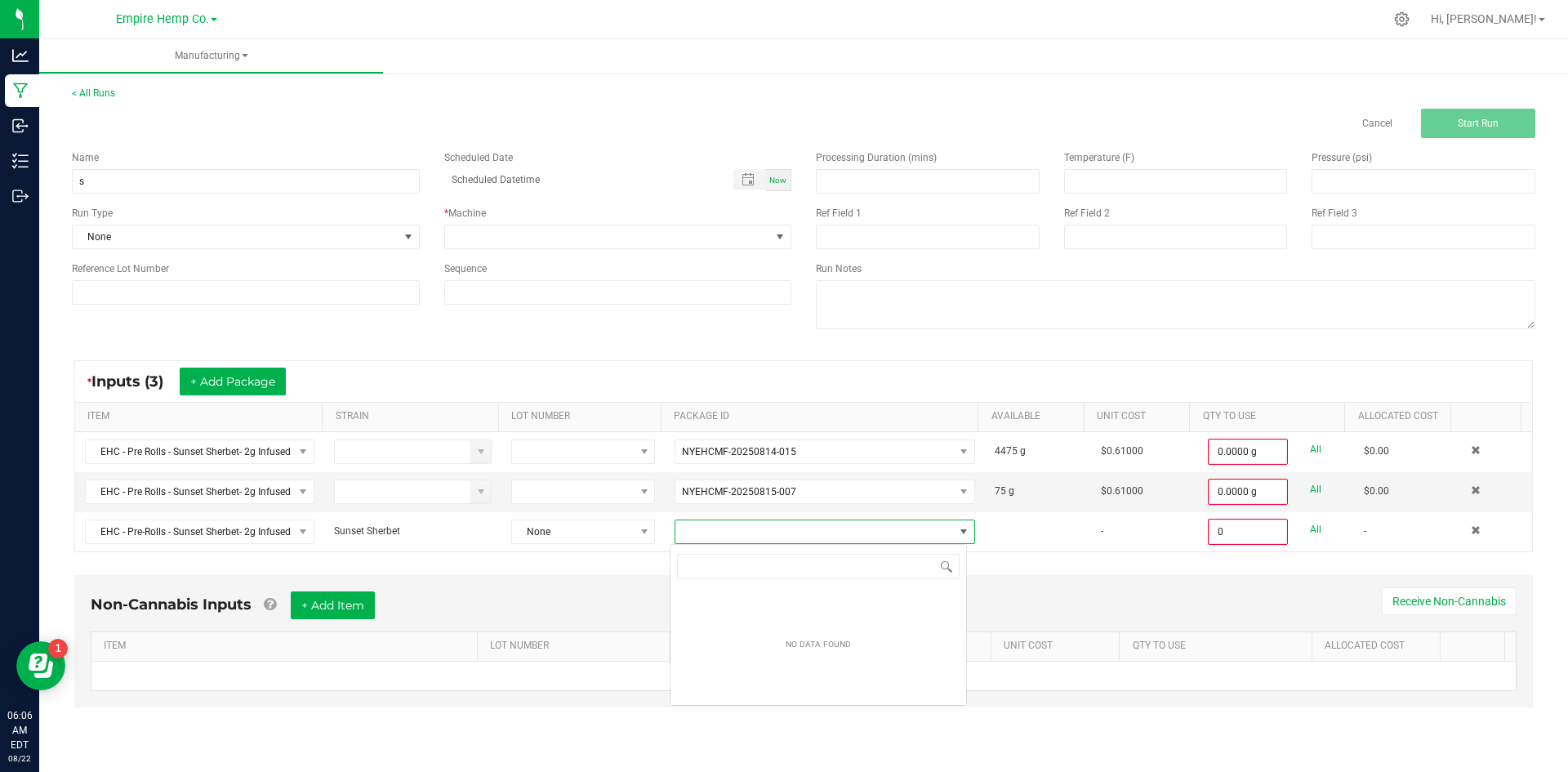
scroll to position [25, 298]
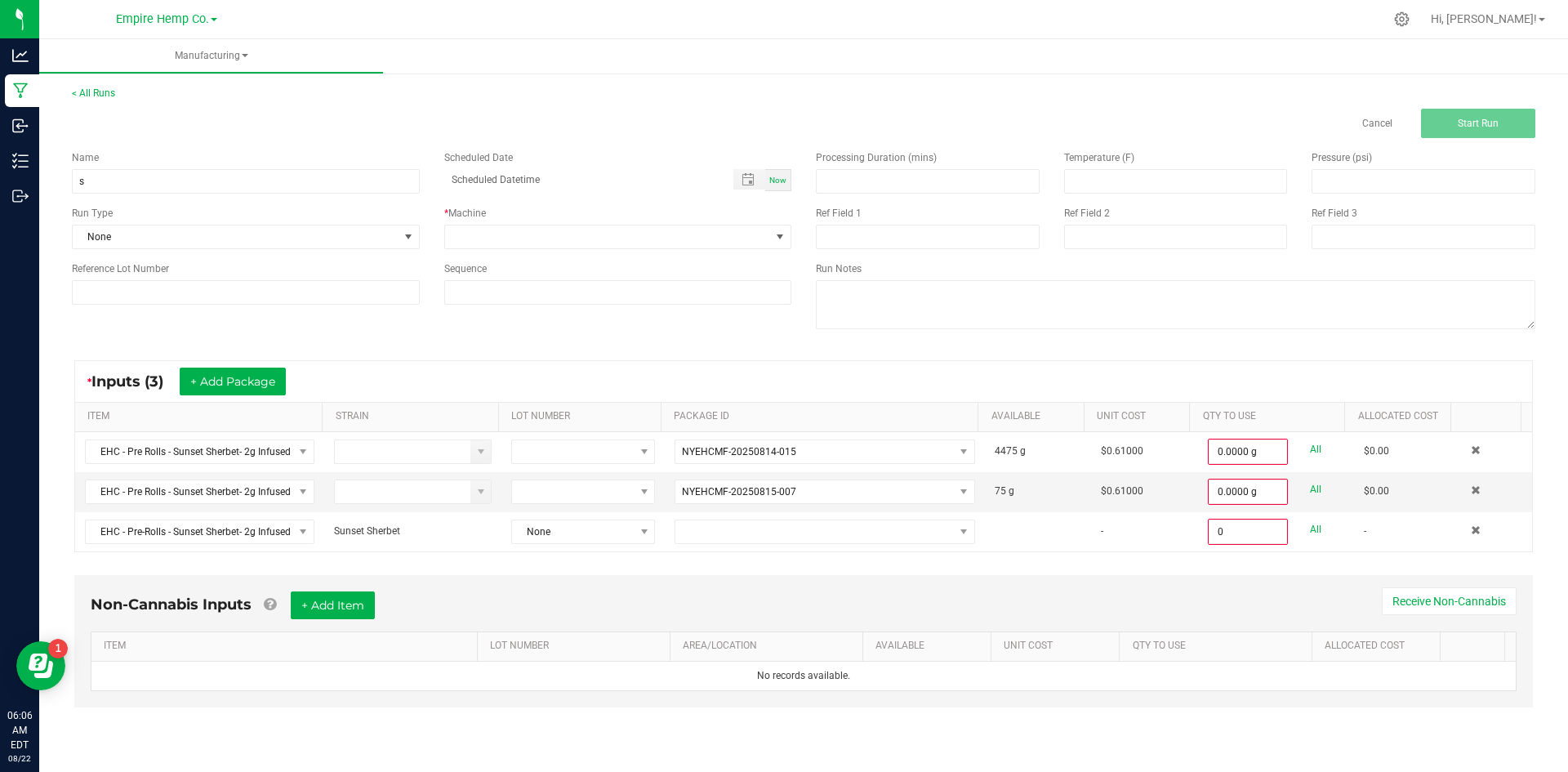
click at [655, 572] on div "Non-Cannabis Inputs + Add Item Receive Non-Cannabis ITEM LOT NUMBER AREA/LOCATI…" at bounding box center [803, 652] width 1488 height 172
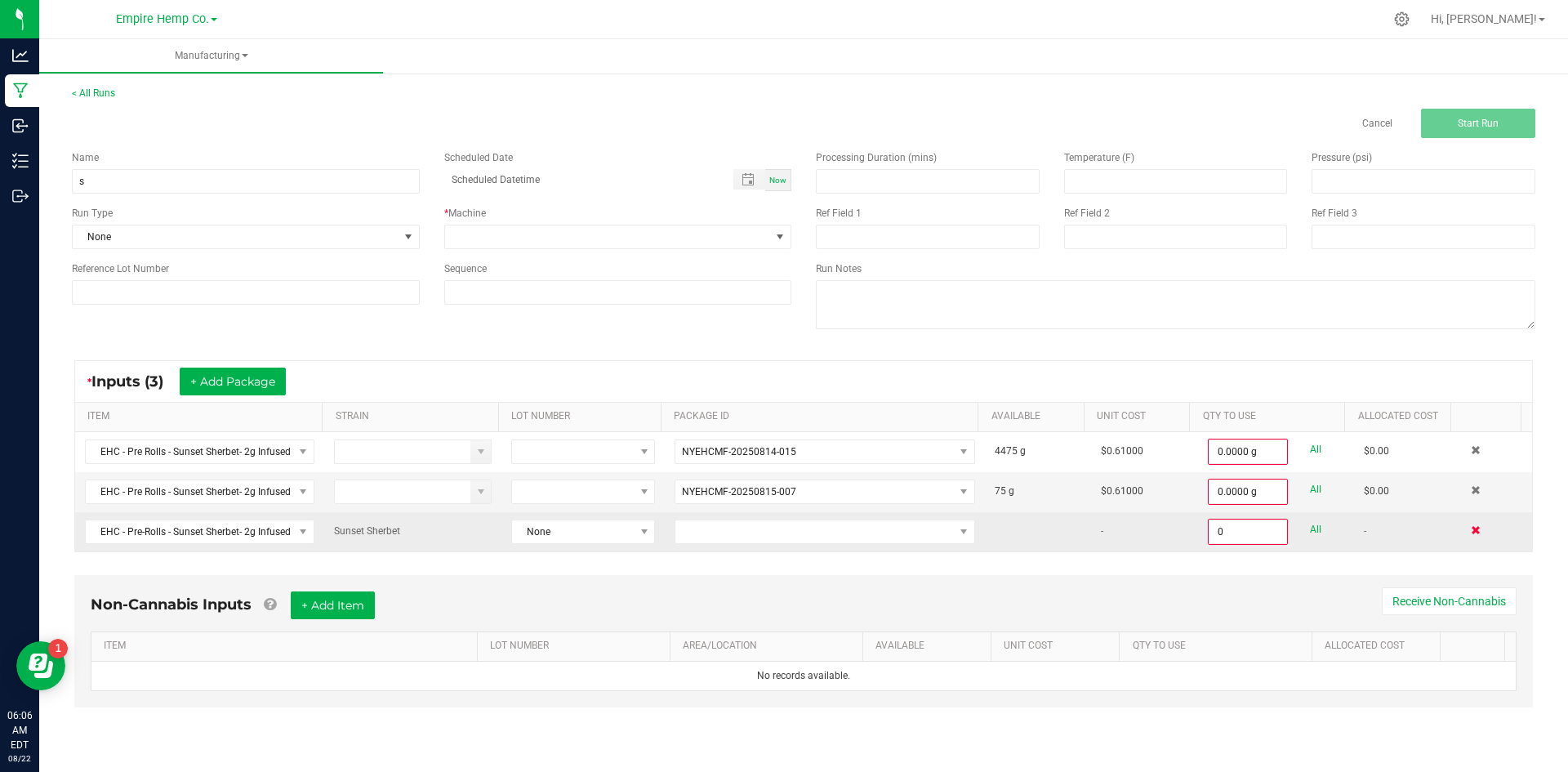
click at [1471, 533] on span at bounding box center [1476, 530] width 10 height 10
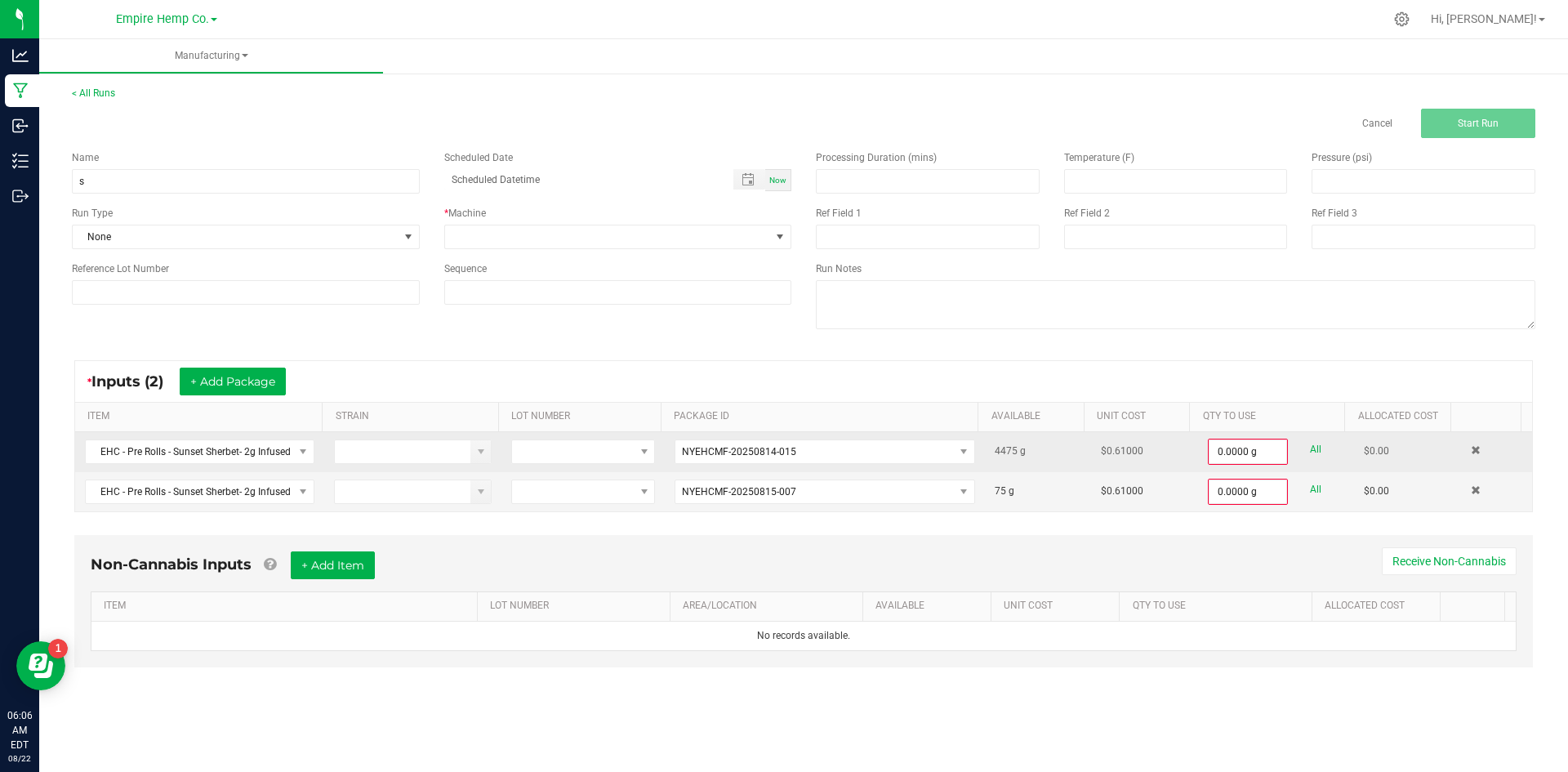
click at [1310, 446] on link "All" at bounding box center [1316, 450] width 12 height 22
type input "4475.0000 g"
click at [1310, 485] on link "All" at bounding box center [1316, 488] width 12 height 22
type input "75.0000 g"
click at [564, 240] on span at bounding box center [607, 237] width 326 height 23
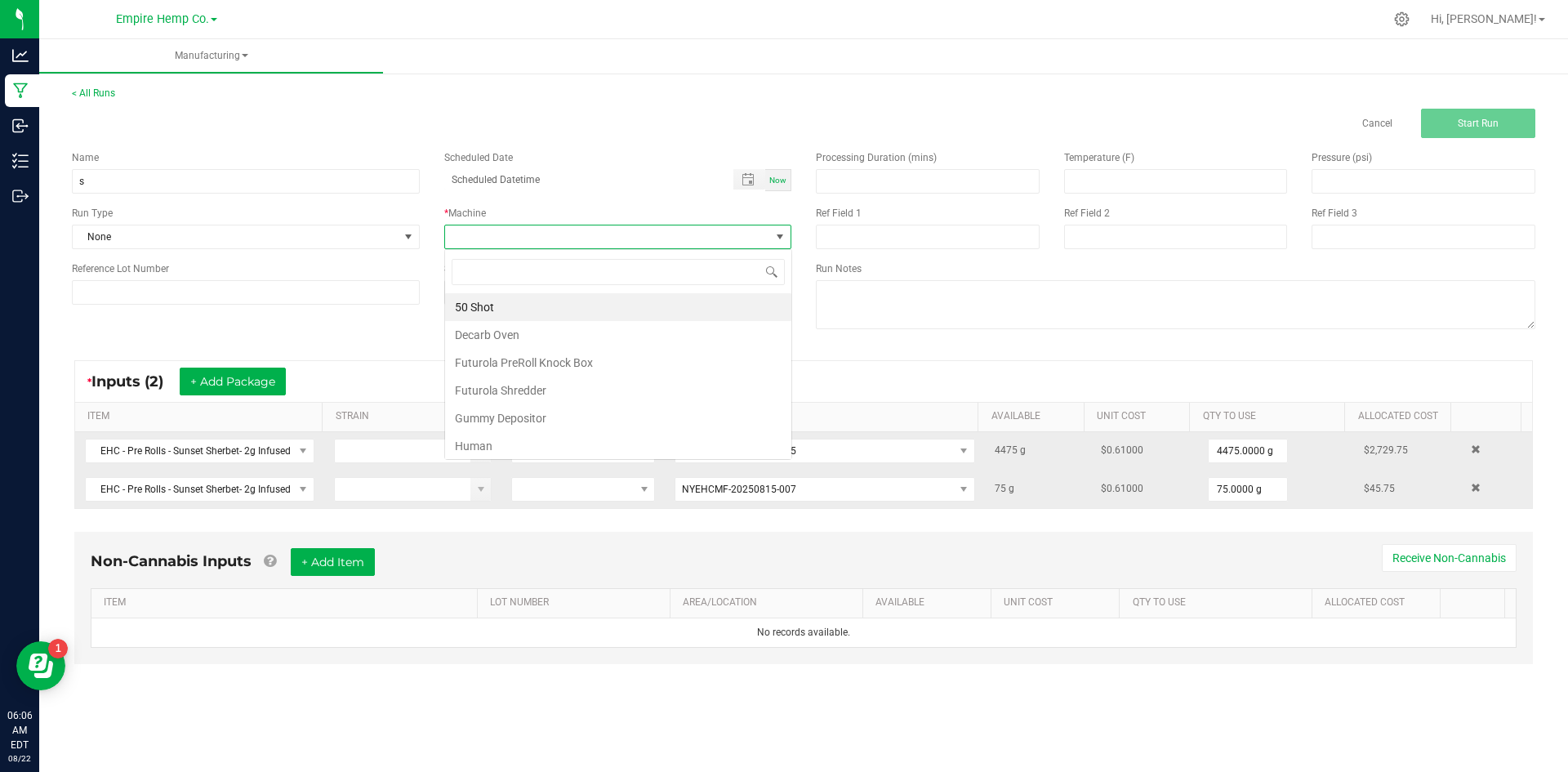
scroll to position [25, 347]
click at [546, 440] on li "Human" at bounding box center [617, 446] width 346 height 28
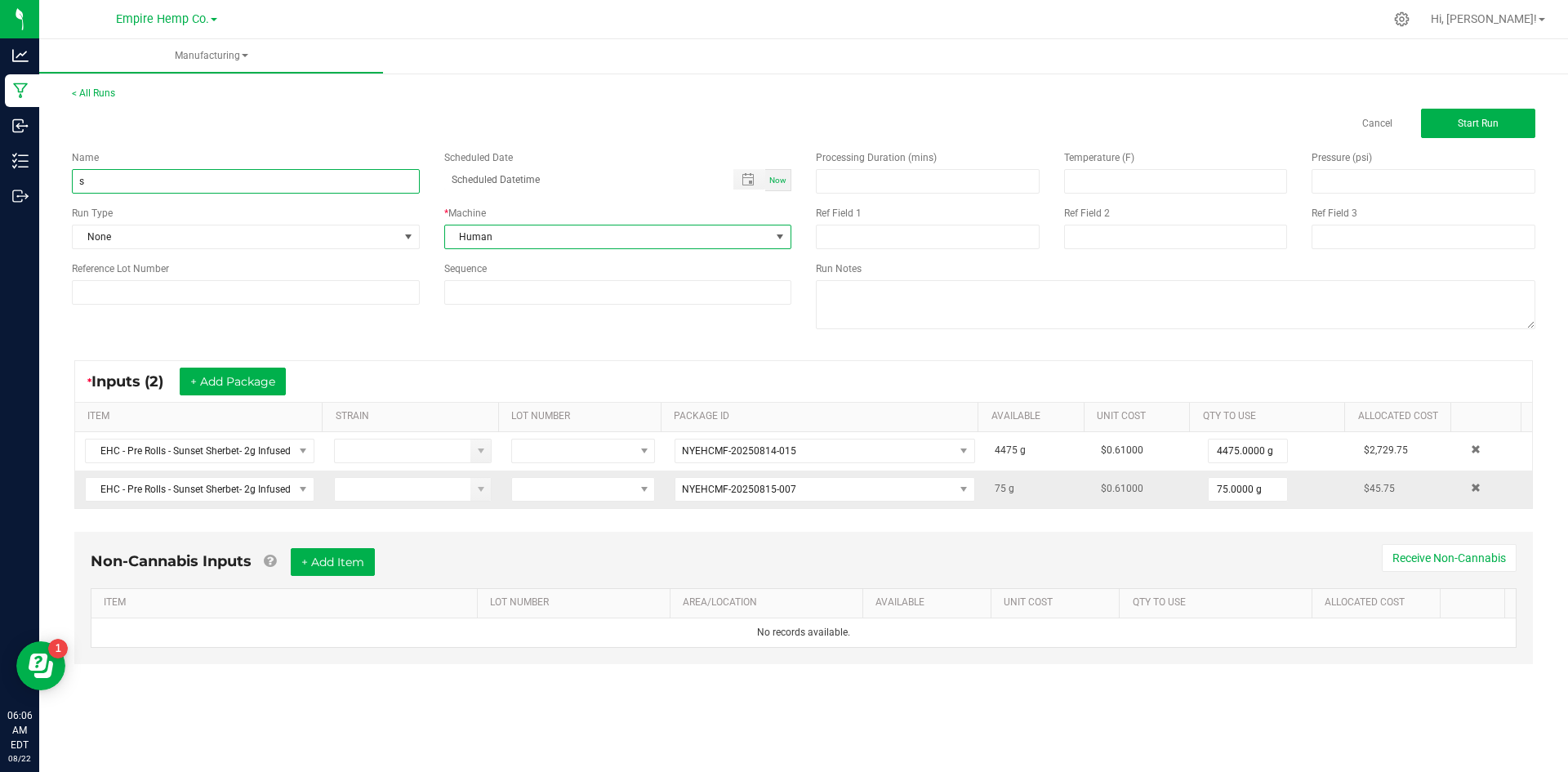
click at [246, 183] on input "s" at bounding box center [245, 181] width 348 height 25
type input "Rename"
click at [1456, 131] on button "Start Run" at bounding box center [1478, 123] width 114 height 30
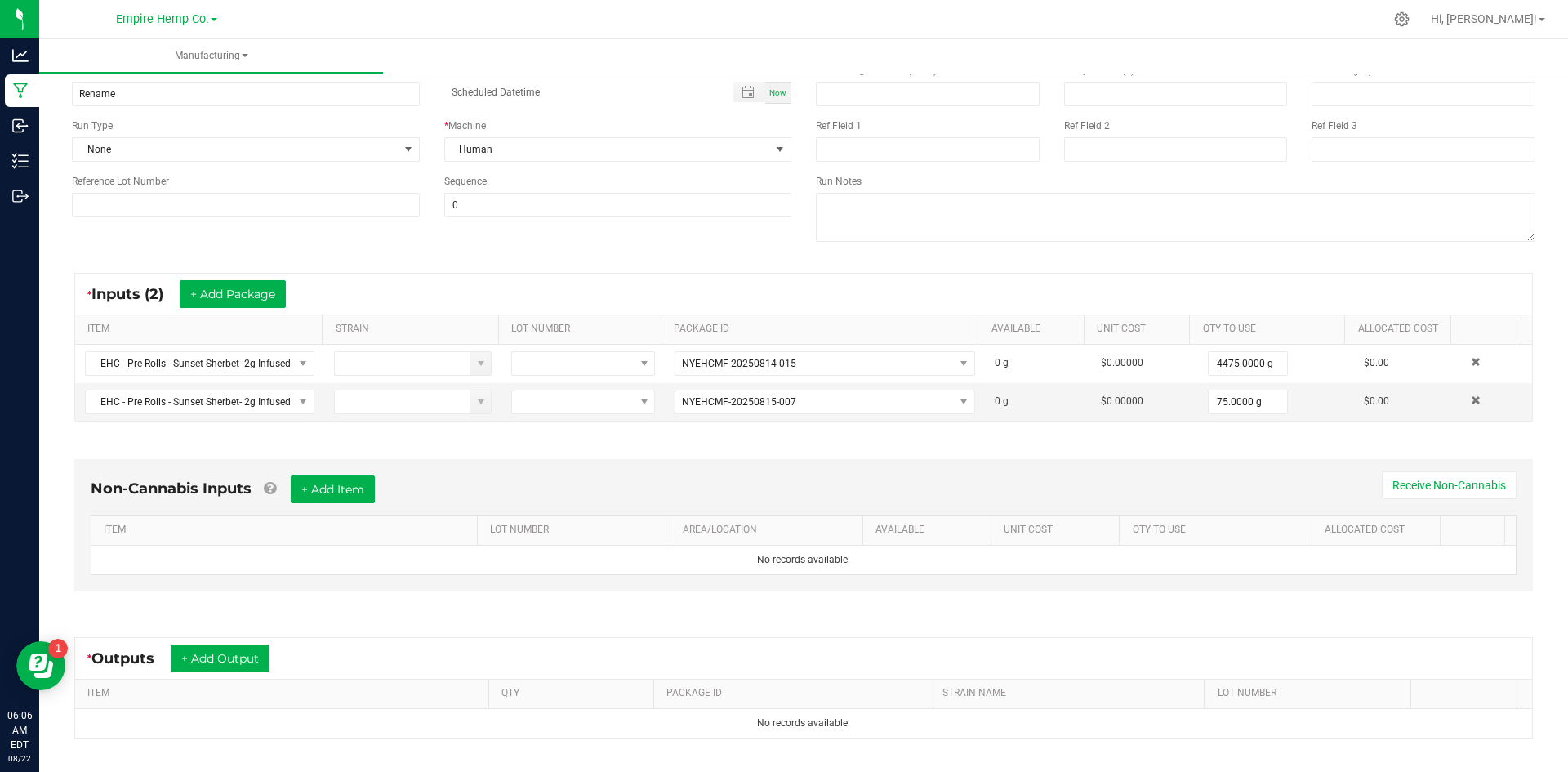
scroll to position [261, 0]
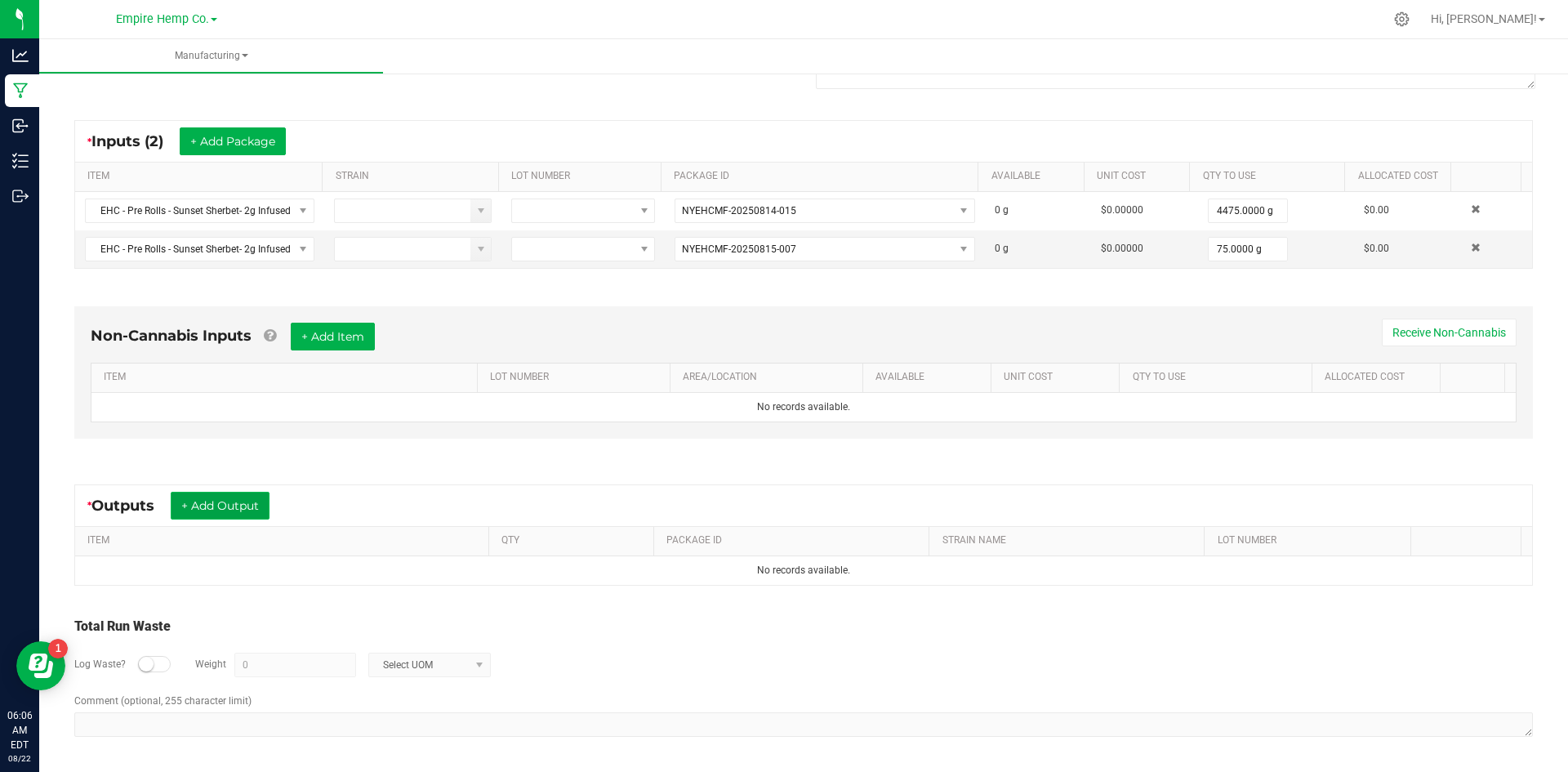
click at [266, 496] on button "+ Add Output" at bounding box center [220, 505] width 99 height 28
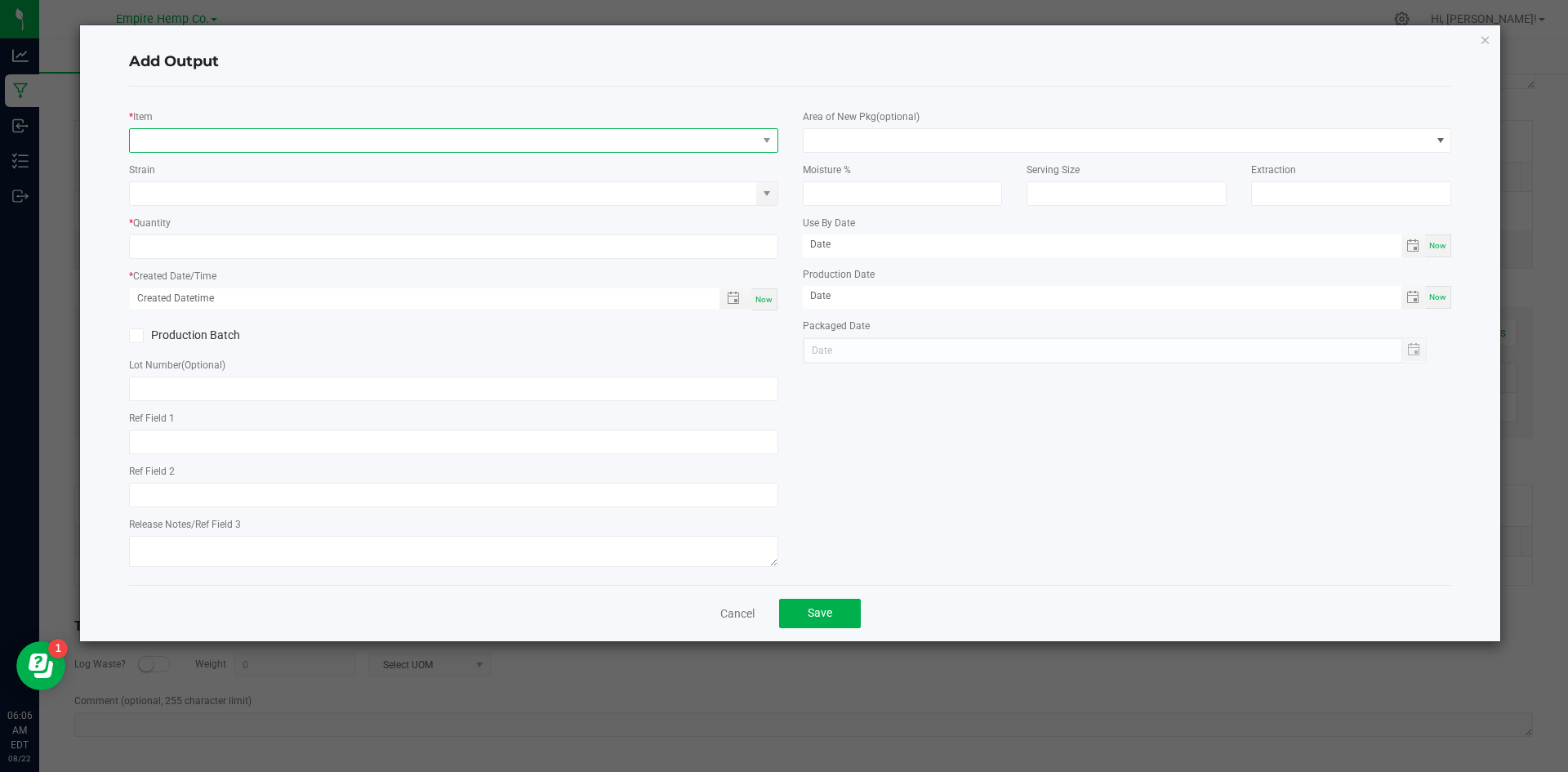
click at [341, 145] on span "NO DATA FOUND" at bounding box center [444, 140] width 628 height 23
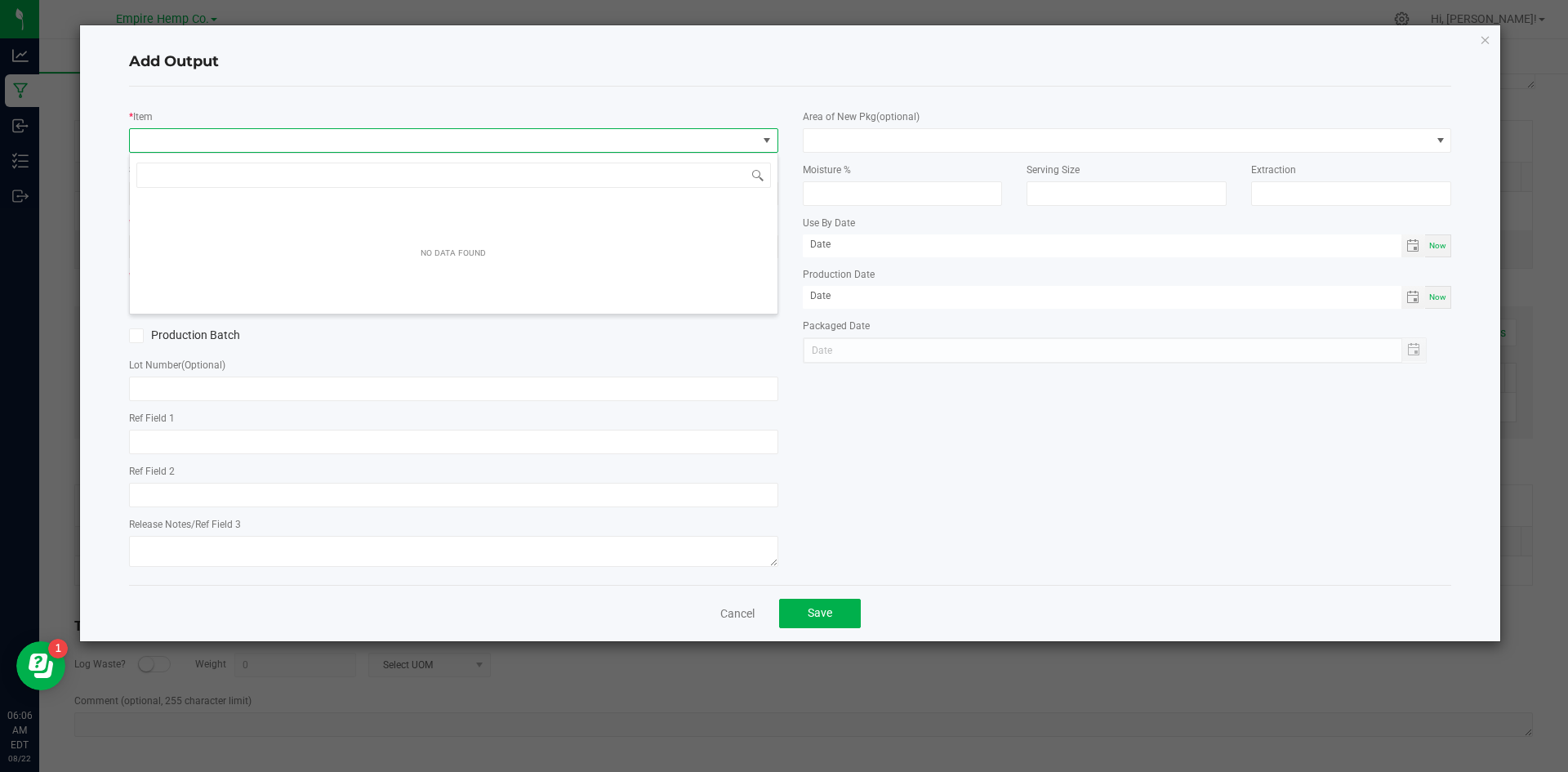
scroll to position [25, 650]
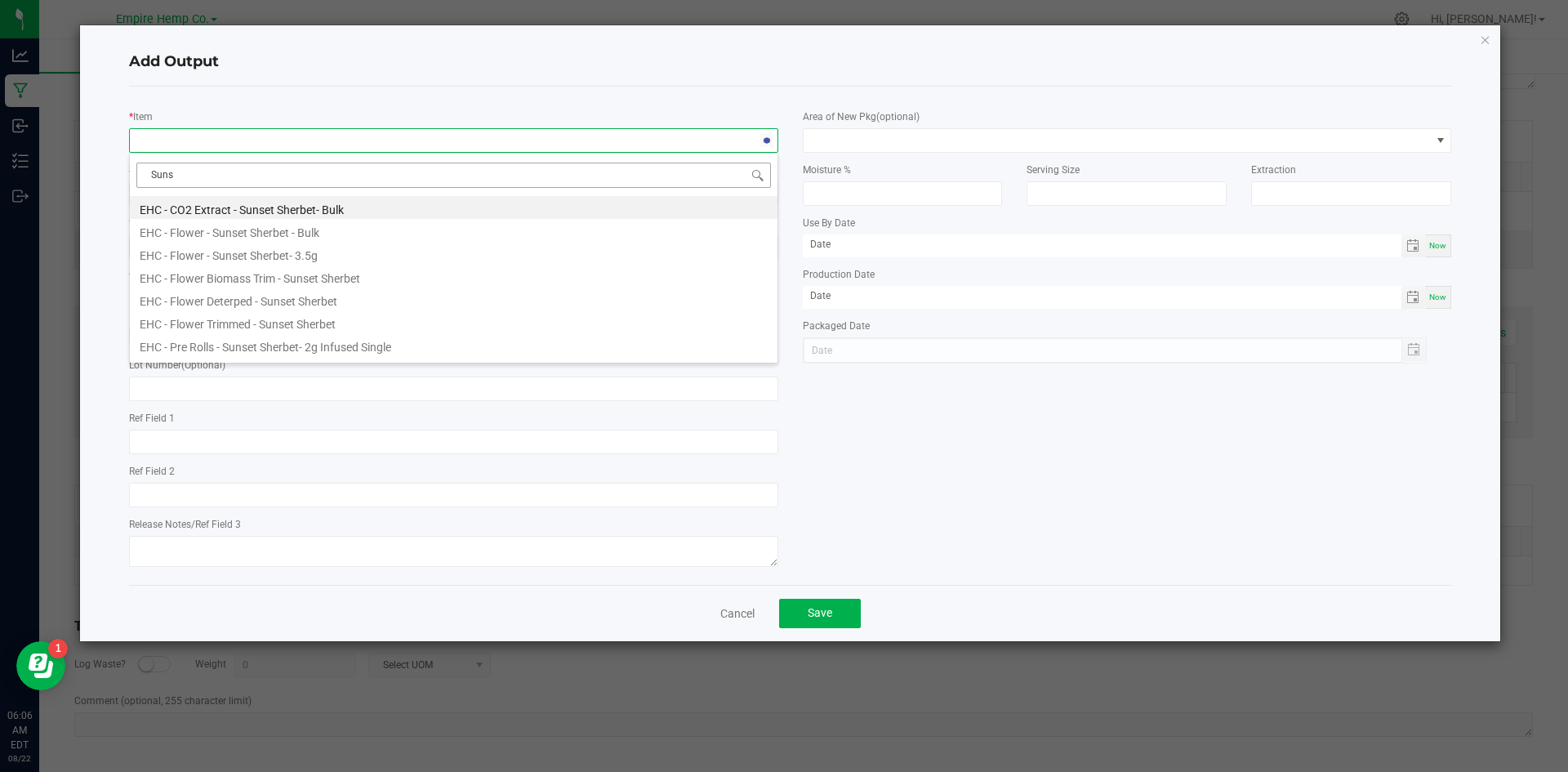
type input "Sunse"
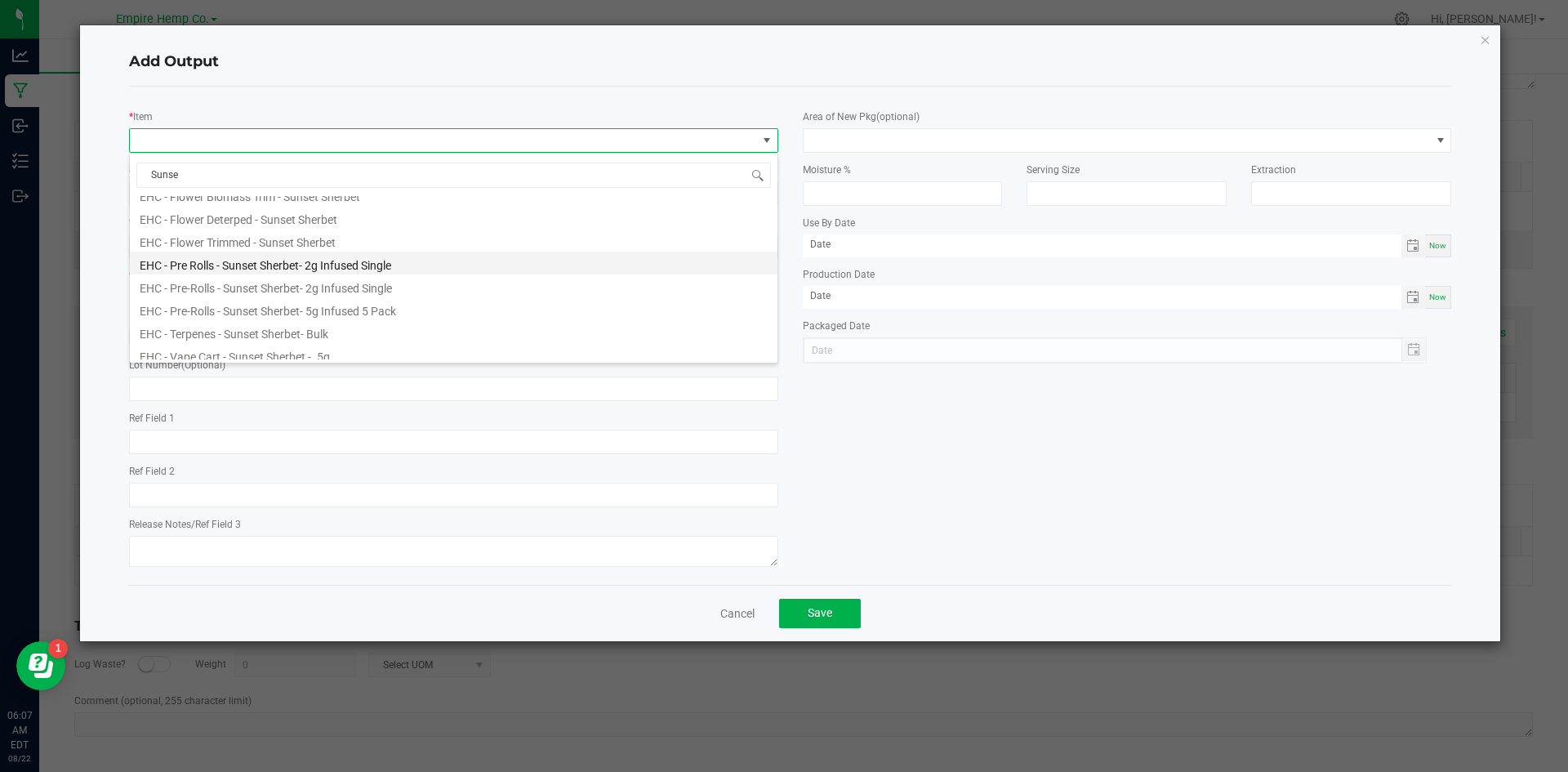
click at [313, 262] on li "EHC - Pre Rolls - Sunset Sherbet- 2g Infused Single" at bounding box center [454, 262] width 648 height 23
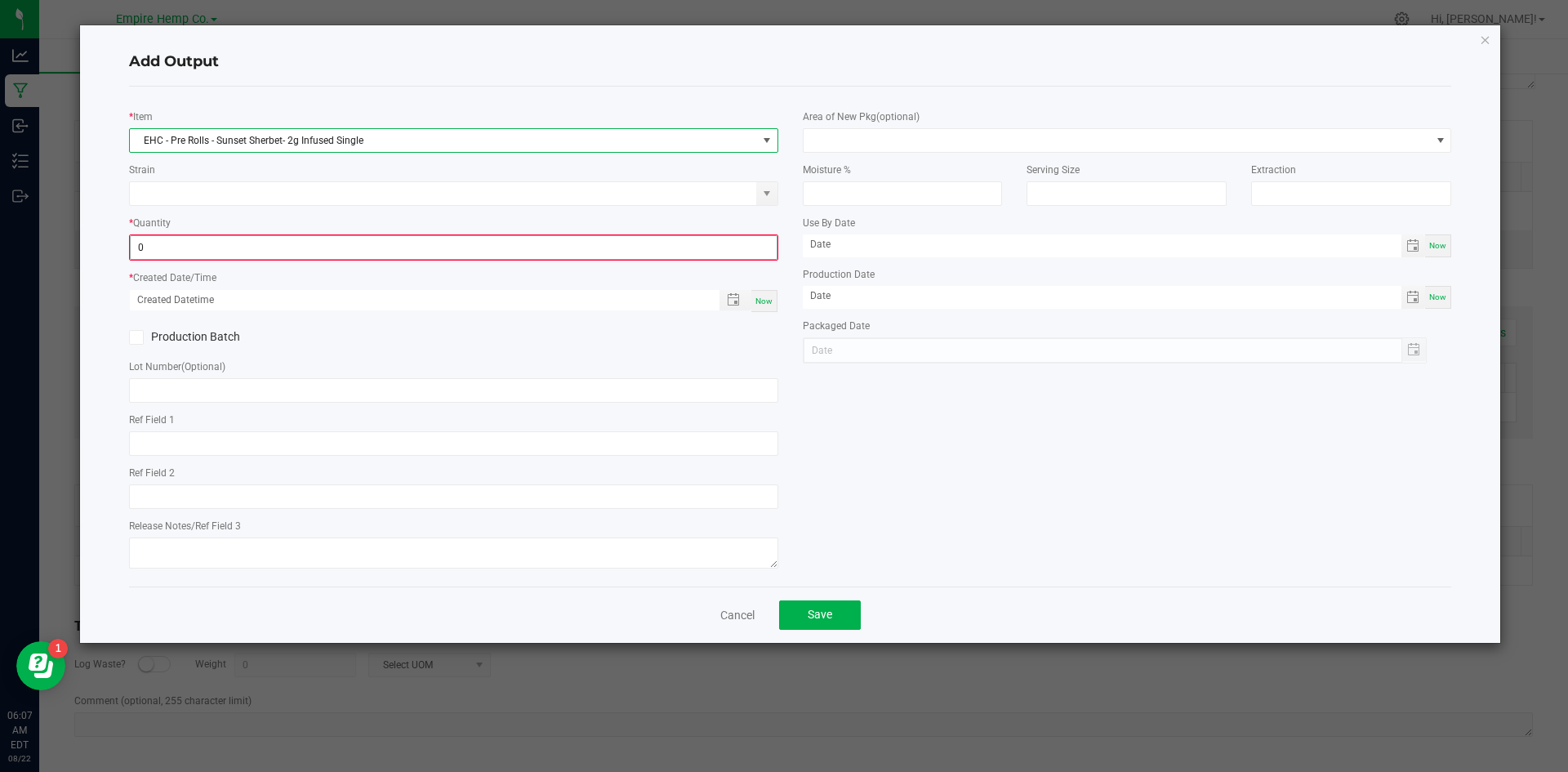
click at [313, 249] on input "0" at bounding box center [454, 247] width 646 height 23
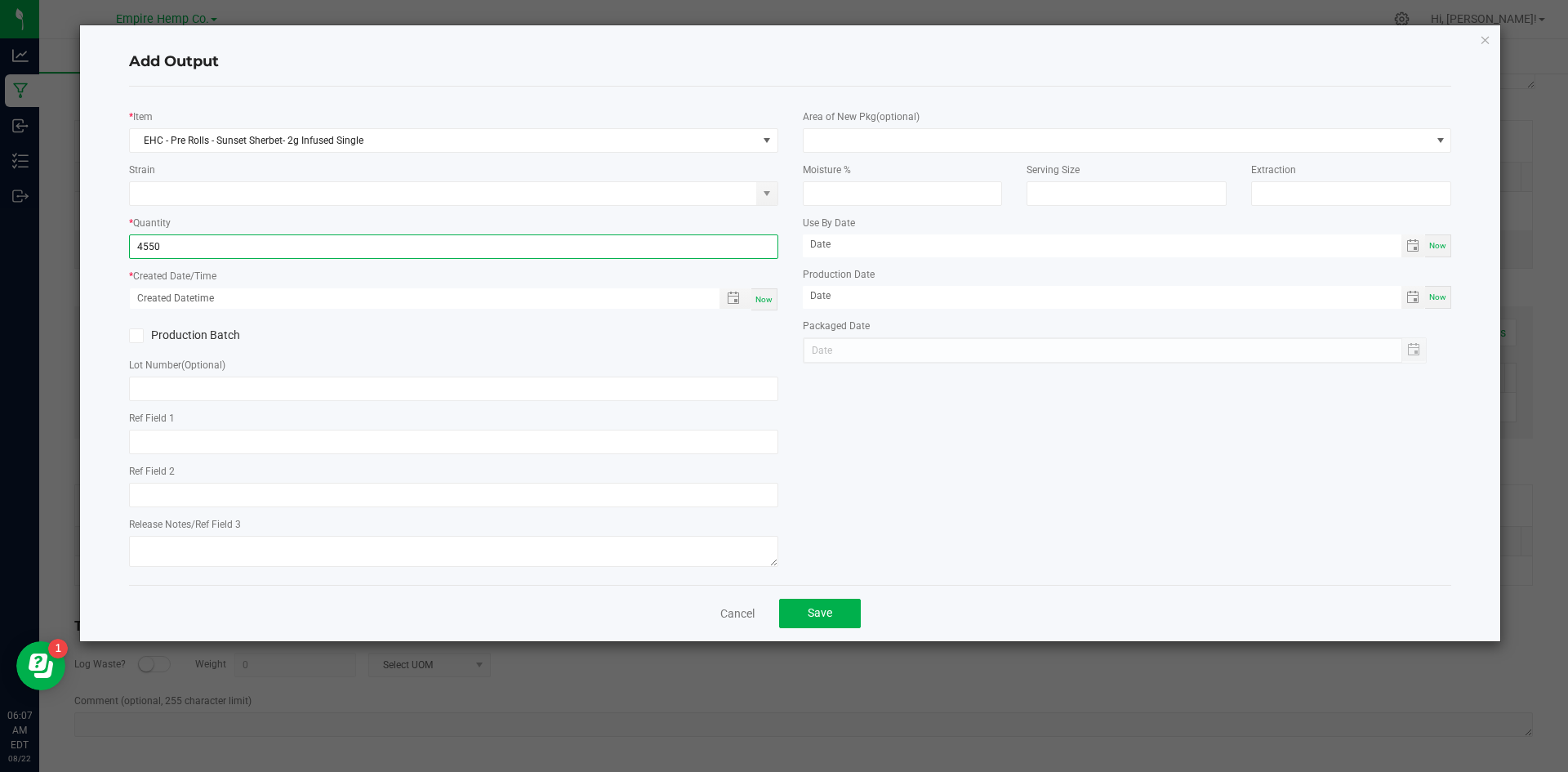
type input "4550.0000 g"
click at [298, 284] on div "* Created Date/Time Now" at bounding box center [454, 289] width 650 height 44
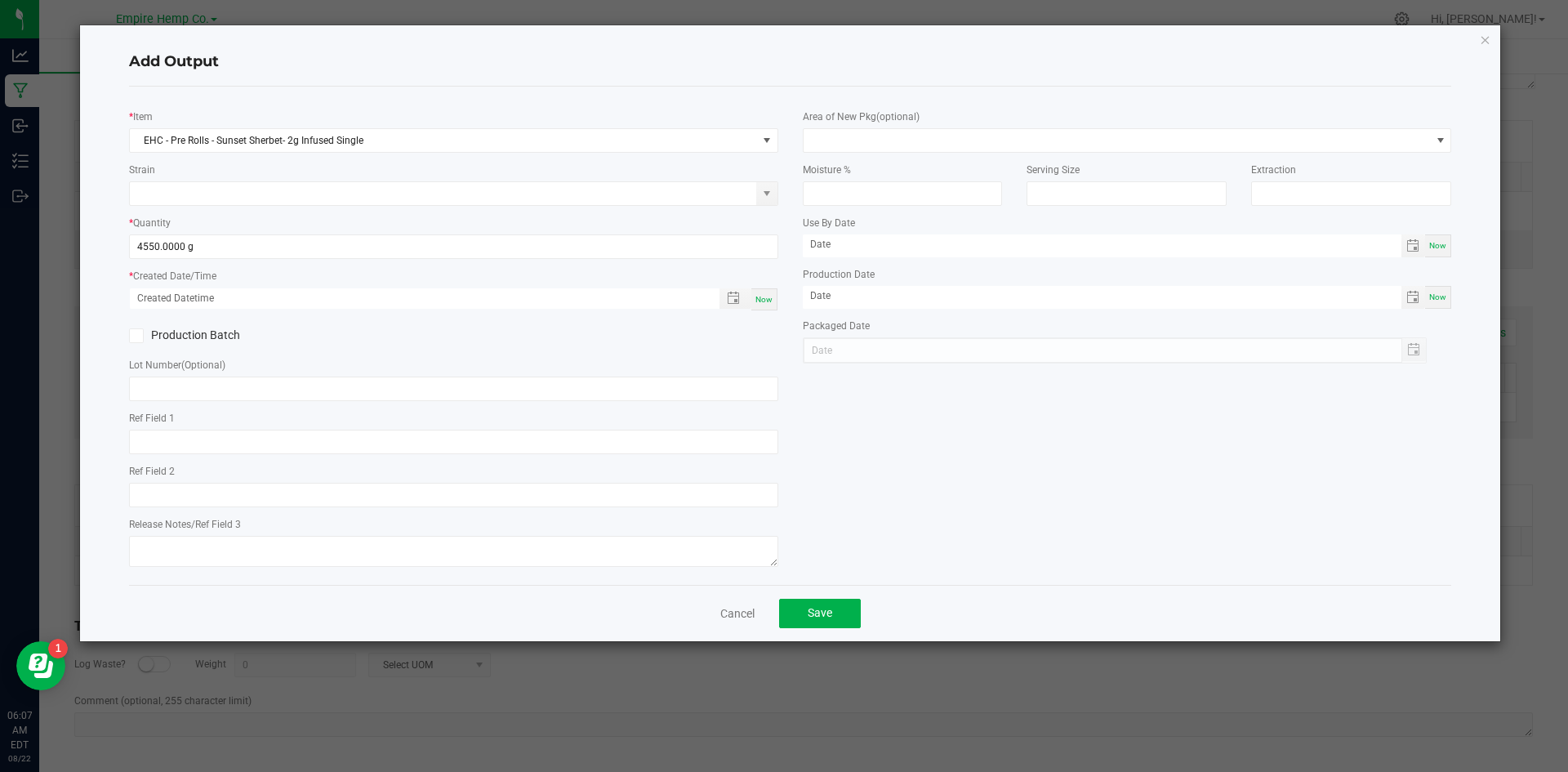
click at [765, 302] on span "Now" at bounding box center [764, 299] width 17 height 9
type input "[DATE] 6:07 AM"
type input "[DATE]"
drag, startPoint x: 414, startPoint y: 386, endPoint x: 422, endPoint y: 374, distance: 14.4
click at [415, 385] on input "text" at bounding box center [454, 388] width 650 height 25
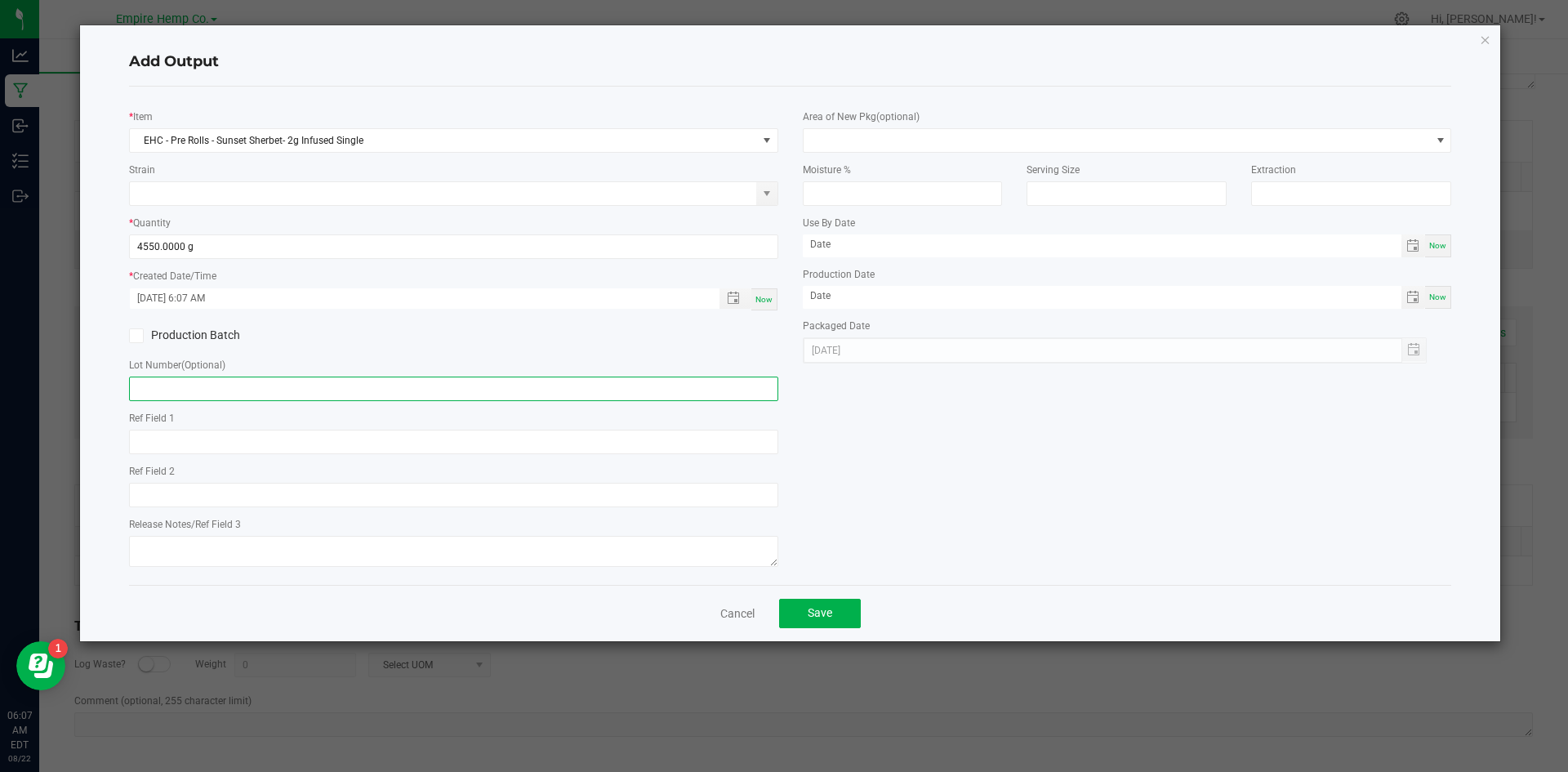
paste input "3905 6266 1096 9925"
type input "3905 6266 1096 9925"
drag, startPoint x: 425, startPoint y: 385, endPoint x: 130, endPoint y: 379, distance: 295.1
click at [128, 381] on div "* Item EHC - Pre Rolls - Sunset Sherbet- 2g Infused Single Strain * Quantity 45…" at bounding box center [453, 336] width 674 height 472
paste input ": 0998 2183 2180 3430"
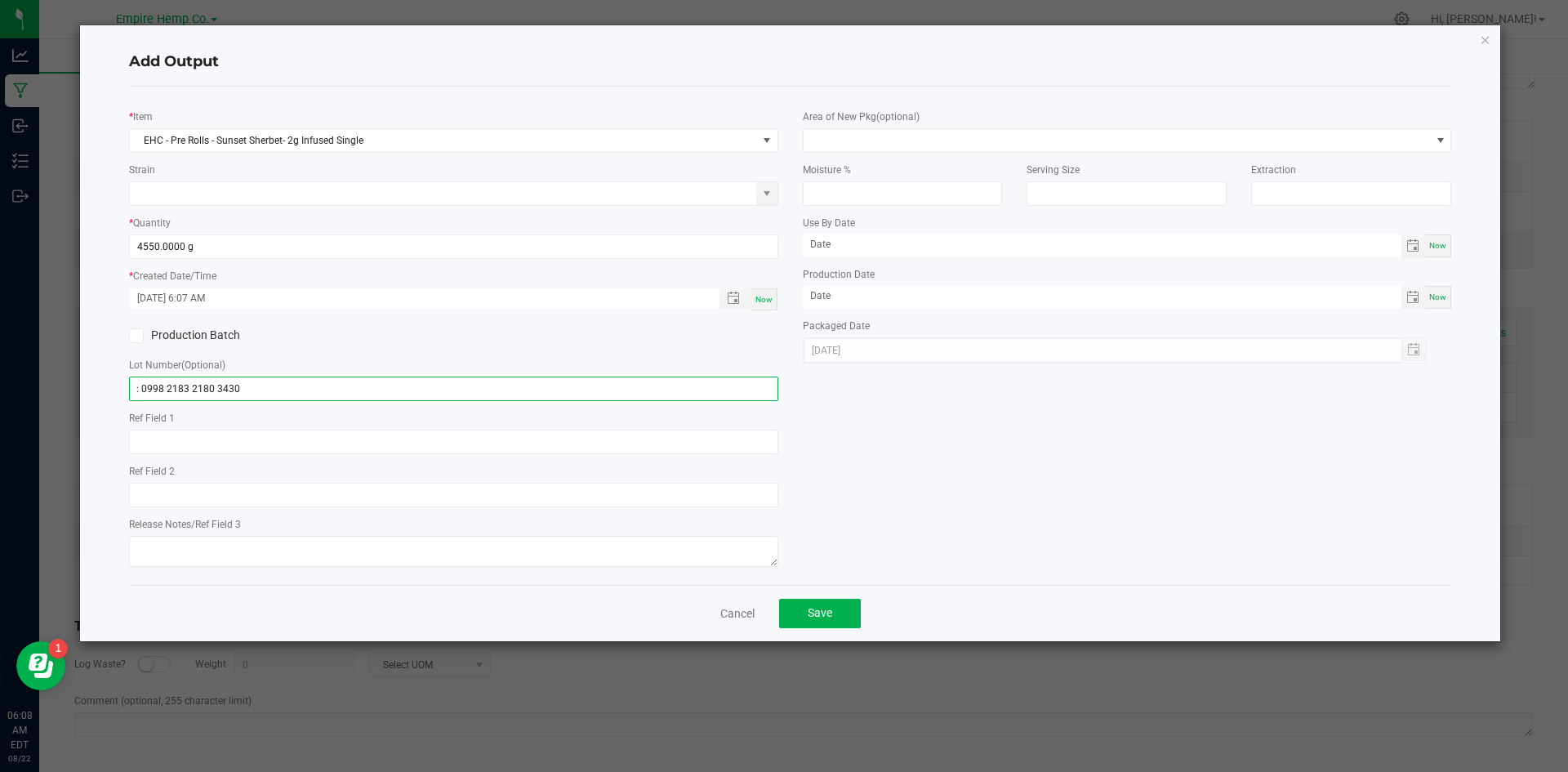
click at [141, 389] on input ": 0998 2183 2180 3430" at bounding box center [454, 388] width 650 height 25
type input "0998 2183 2180 3430"
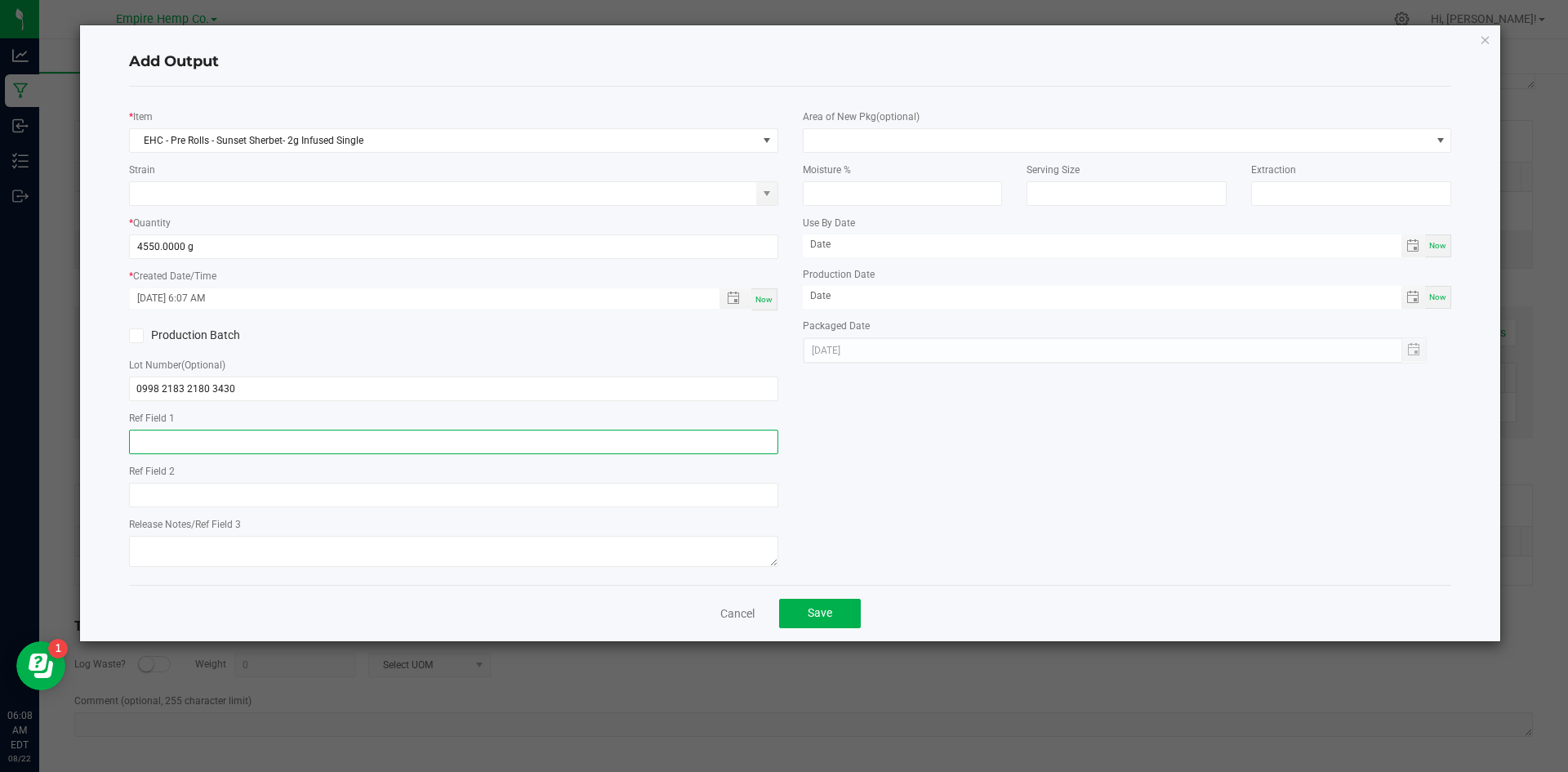
click at [434, 446] on input "text" at bounding box center [454, 441] width 650 height 25
paste input "Report Created: [DATE]"
type input "Report Created: [DATE]"
click at [844, 616] on button "Save" at bounding box center [820, 613] width 82 height 30
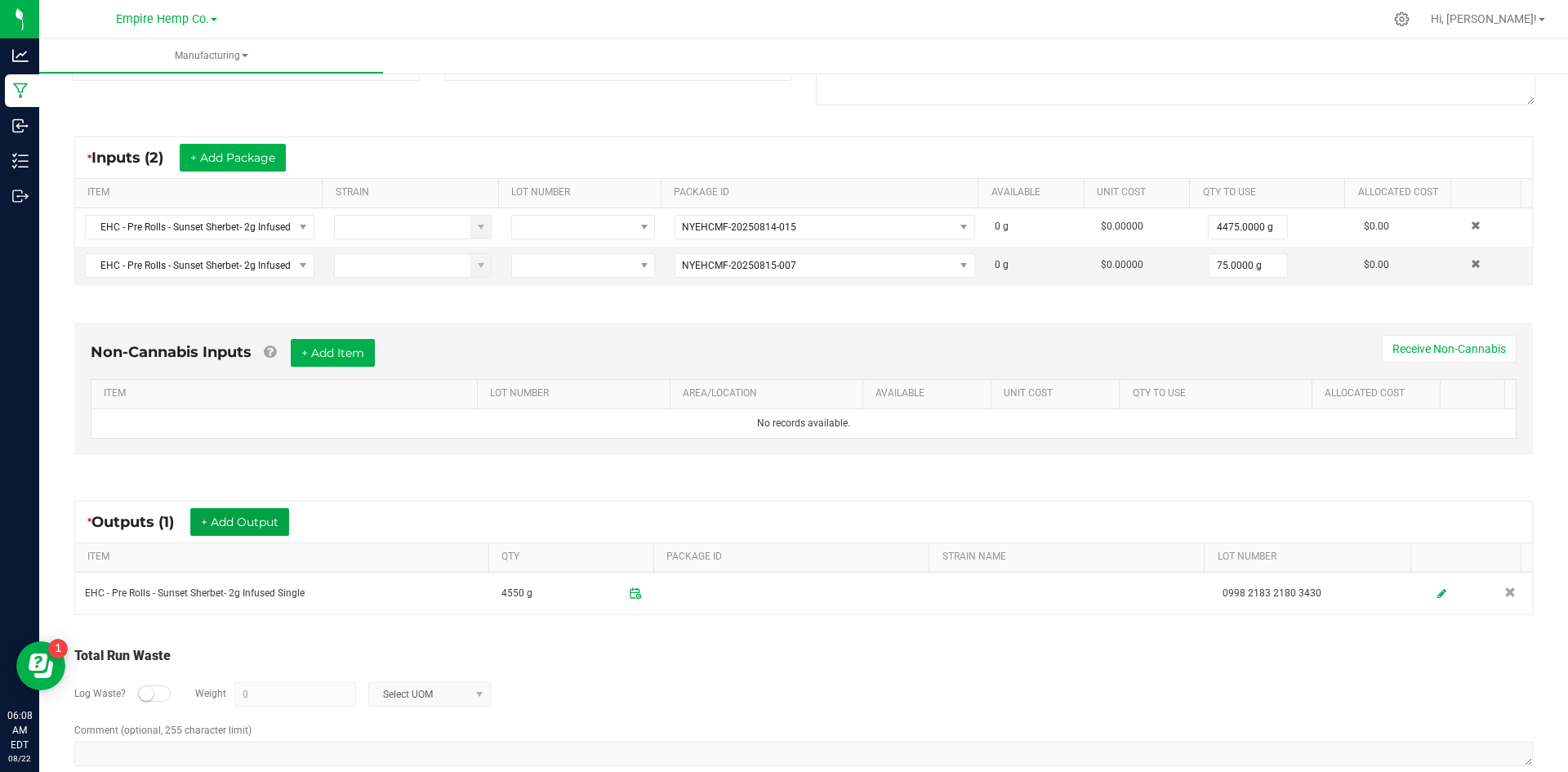
scroll to position [0, 0]
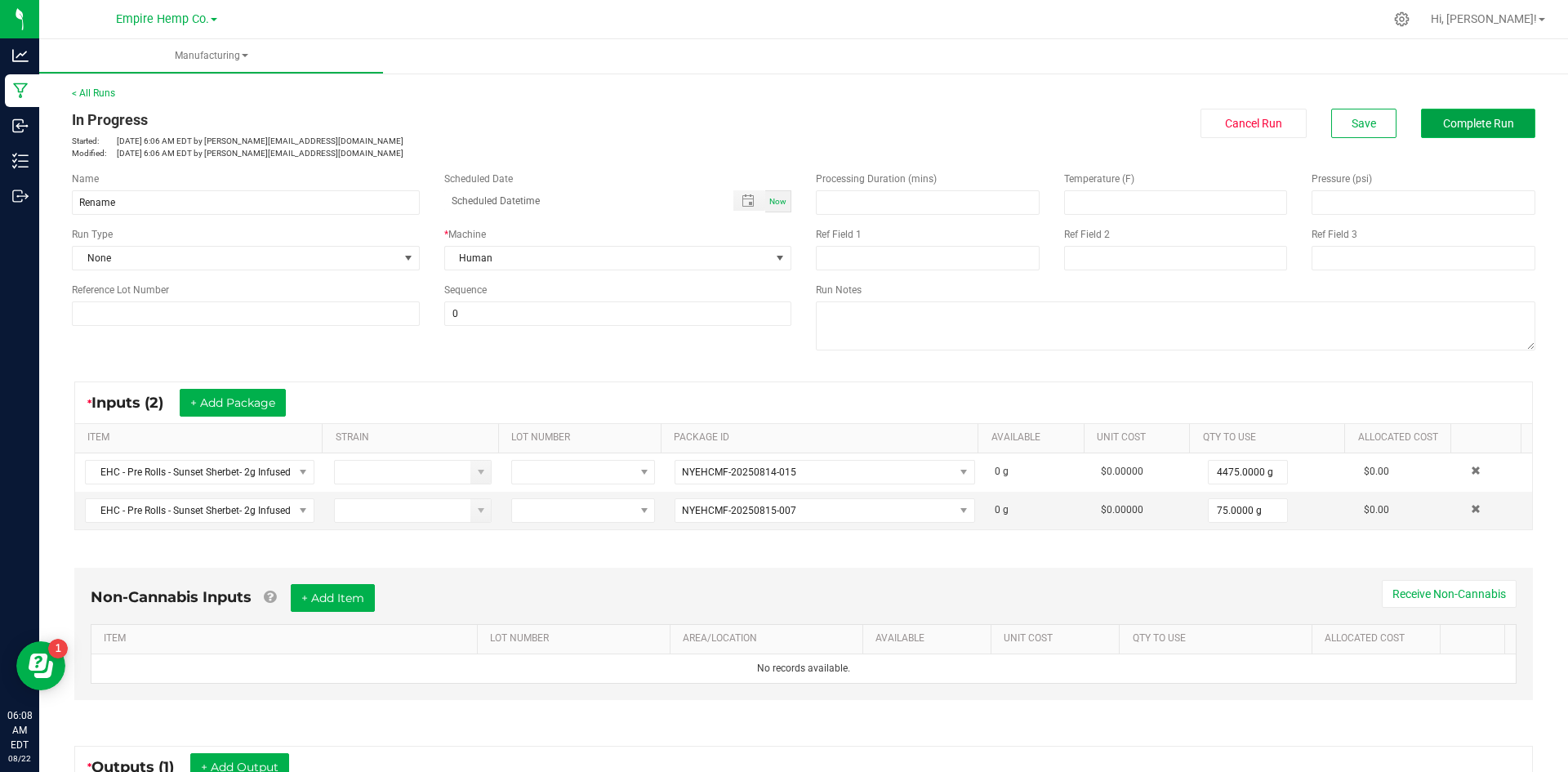
click at [1471, 131] on button "Complete Run" at bounding box center [1478, 123] width 114 height 30
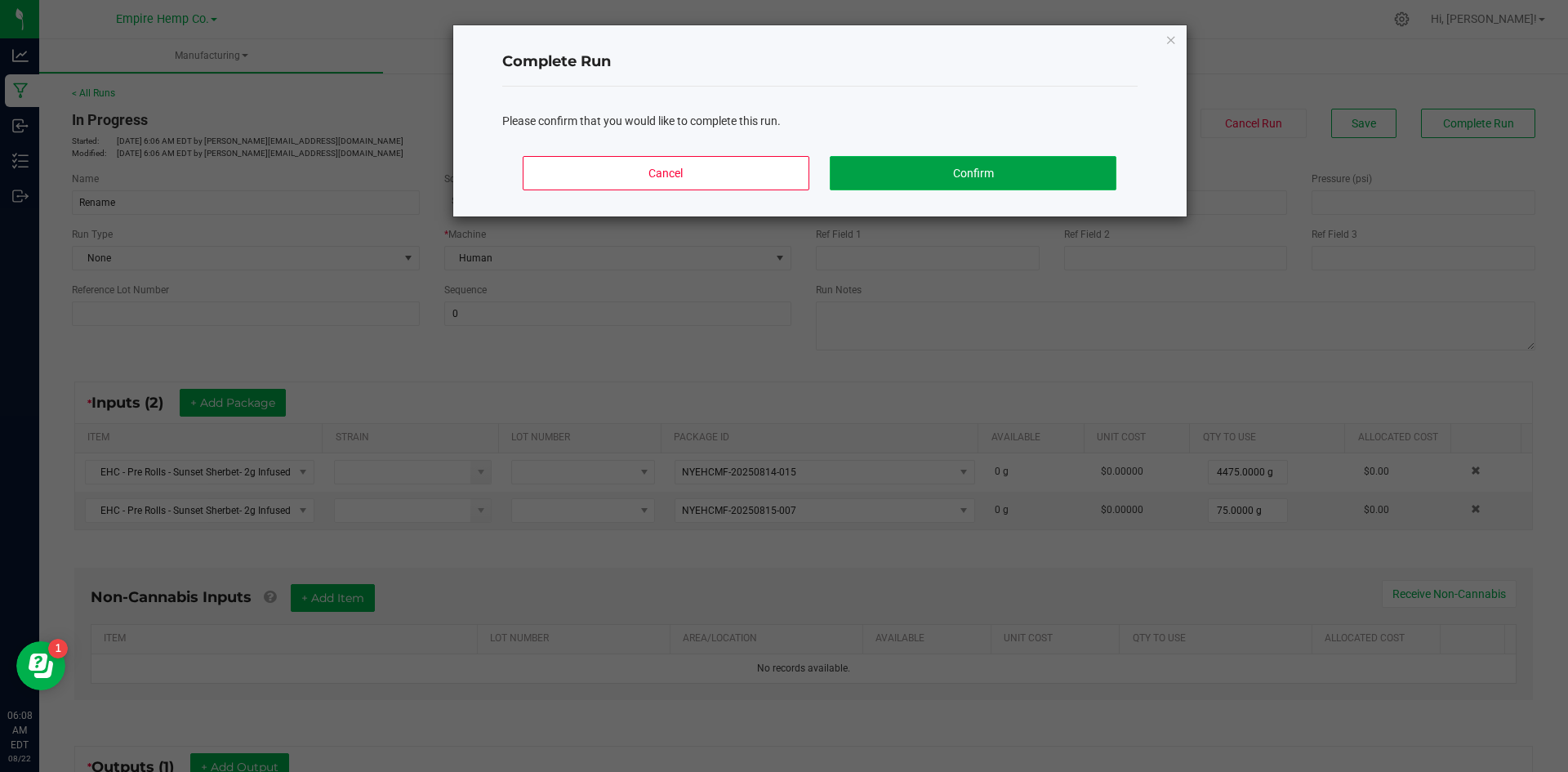
click at [940, 162] on button "Confirm" at bounding box center [973, 172] width 286 height 35
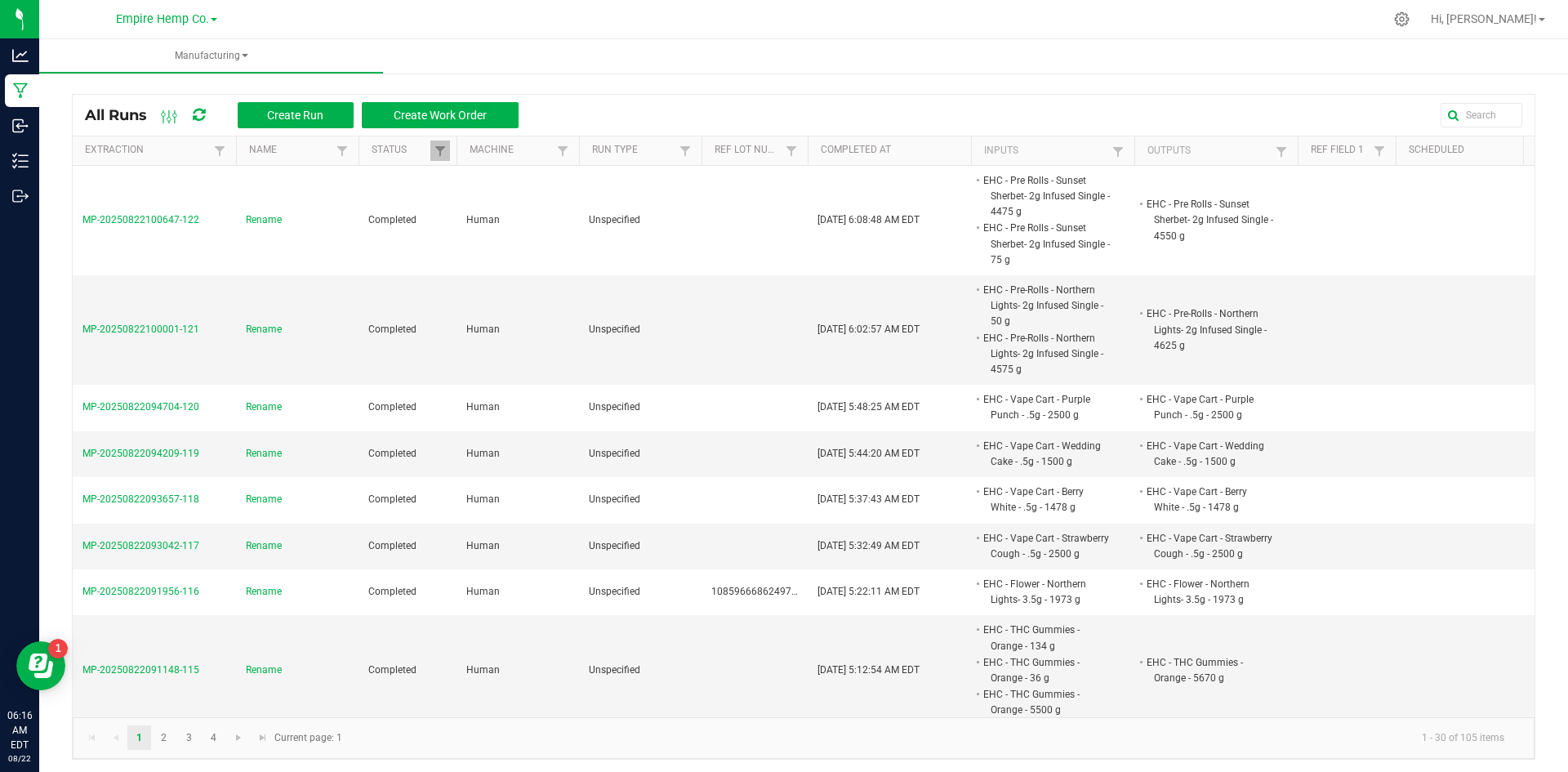
click at [988, 106] on div at bounding box center [1027, 115] width 991 height 25
